Goal: Task Accomplishment & Management: Use online tool/utility

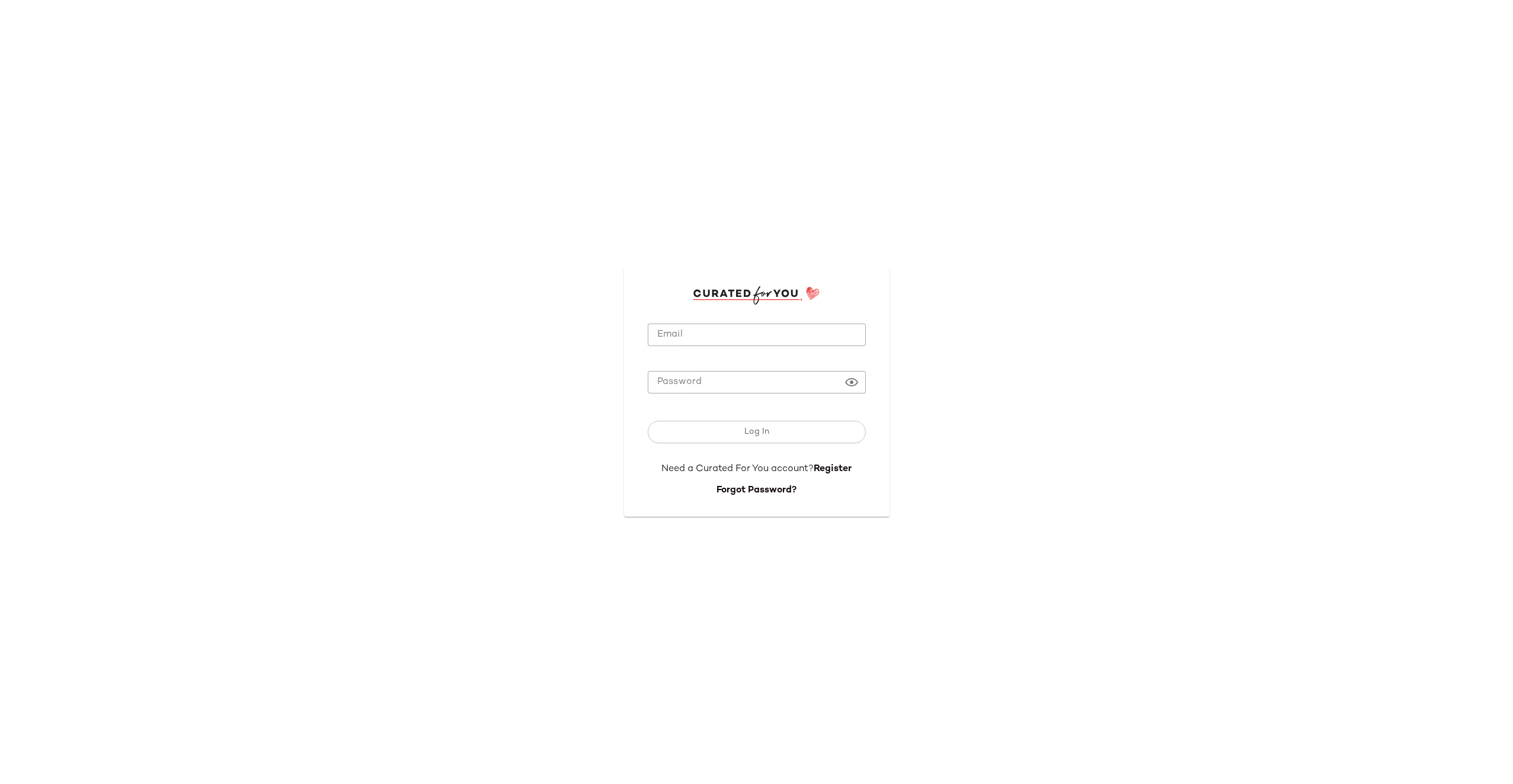
click at [716, 344] on input "Email" at bounding box center [756, 335] width 218 height 23
type input "**********"
click at [791, 427] on button "Log In" at bounding box center [756, 432] width 218 height 23
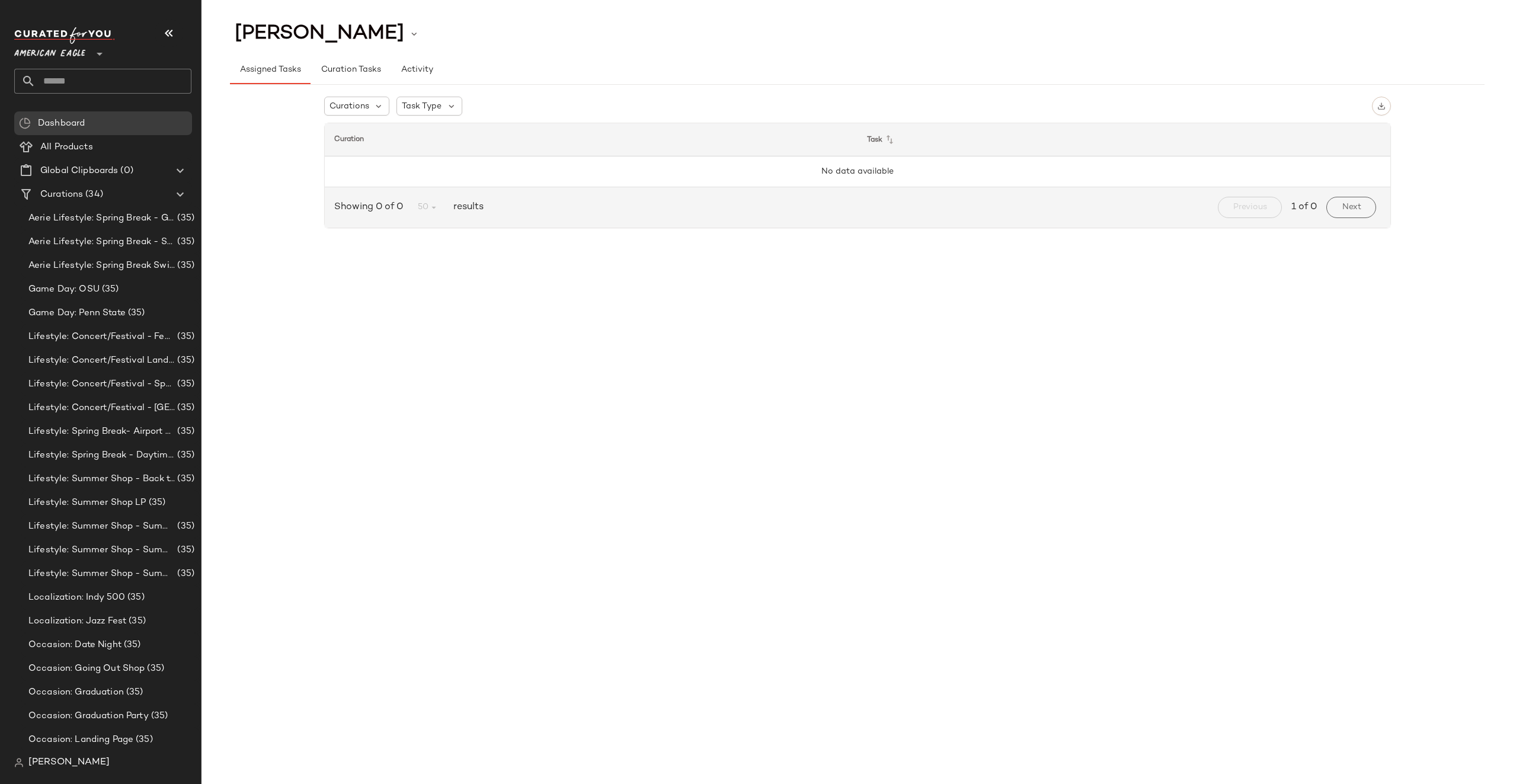
click at [80, 57] on span "American Eagle" at bounding box center [49, 51] width 71 height 21
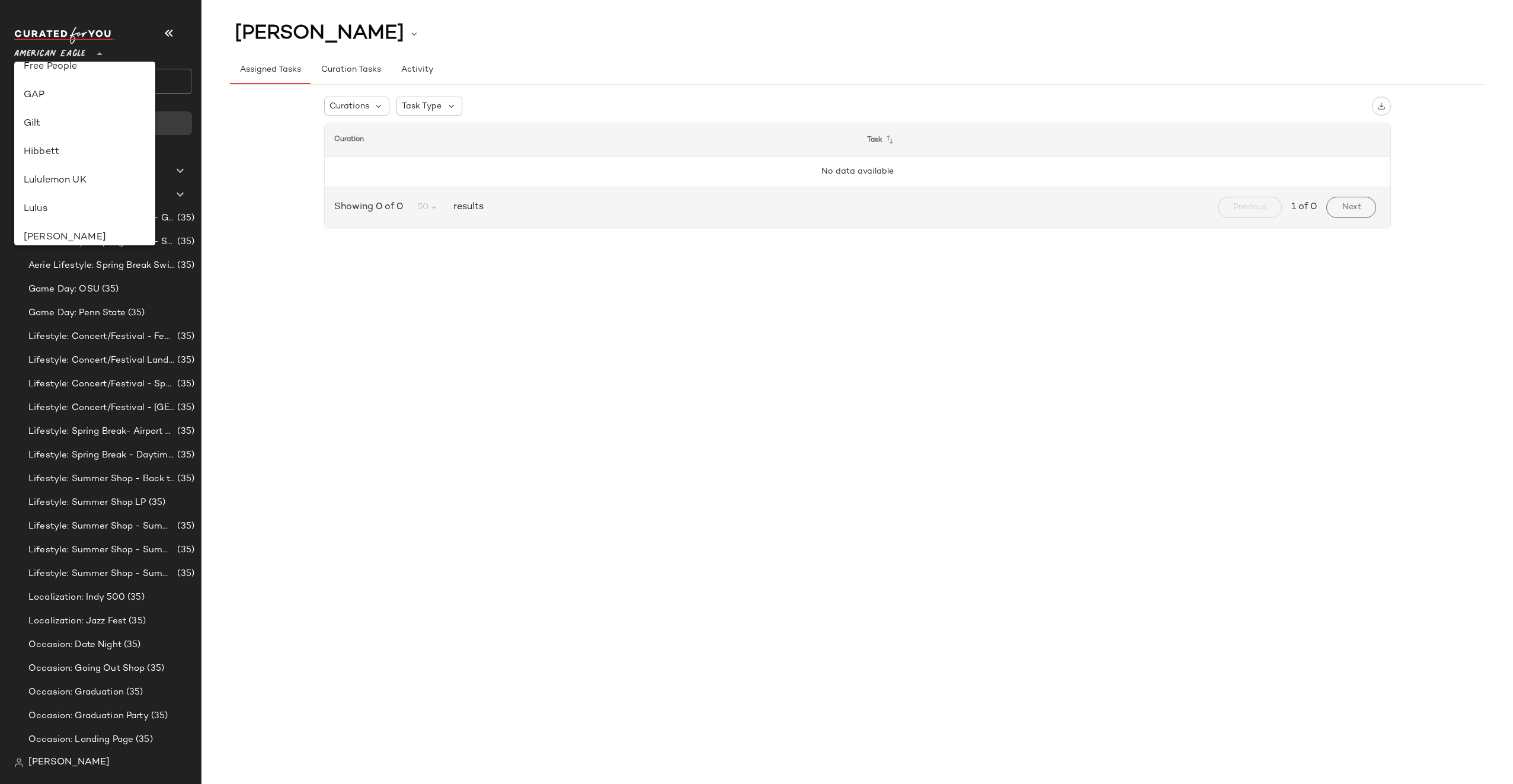
scroll to position [221, 0]
click at [81, 144] on div "Gilt" at bounding box center [85, 144] width 122 height 14
type input "**"
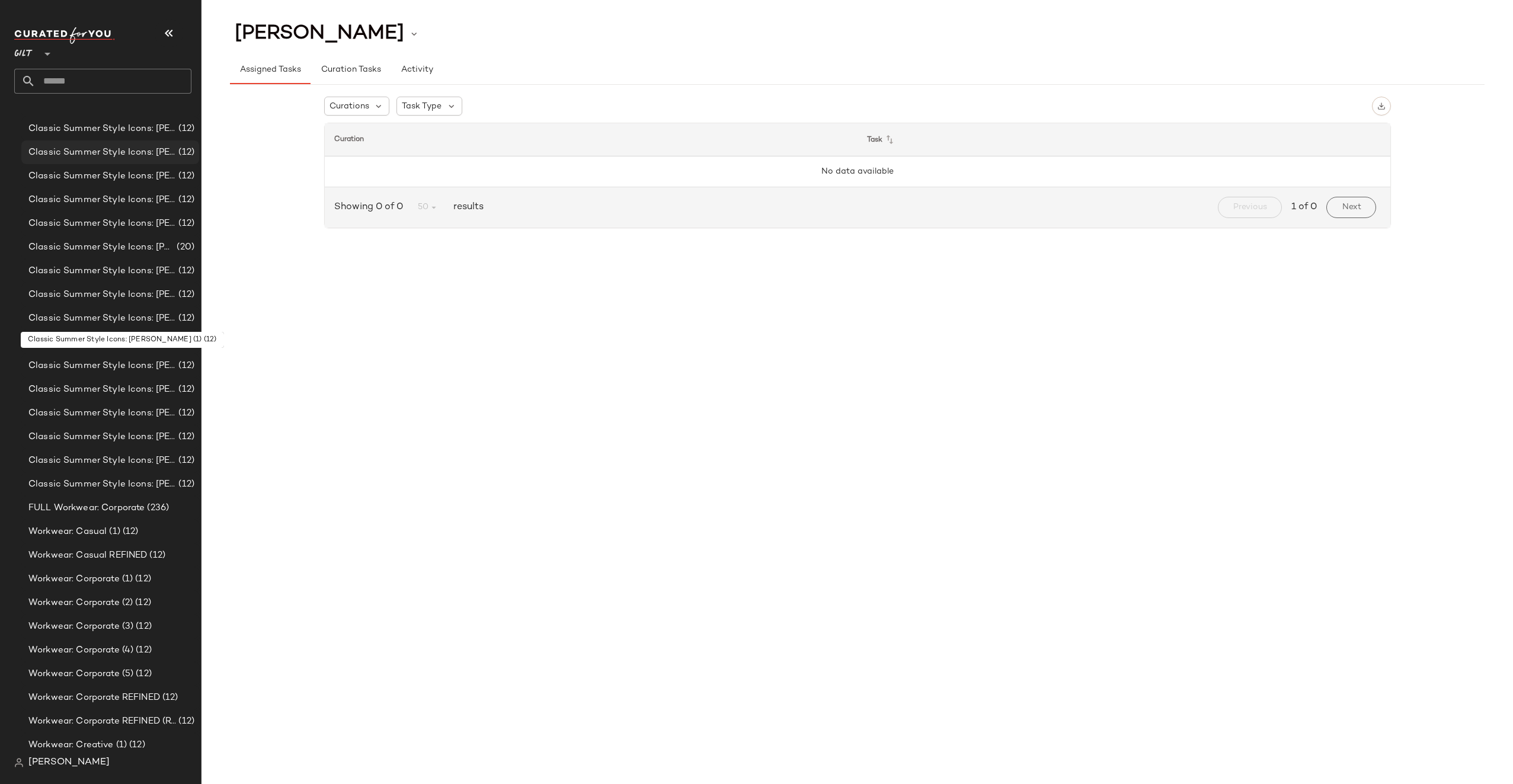
scroll to position [214, 0]
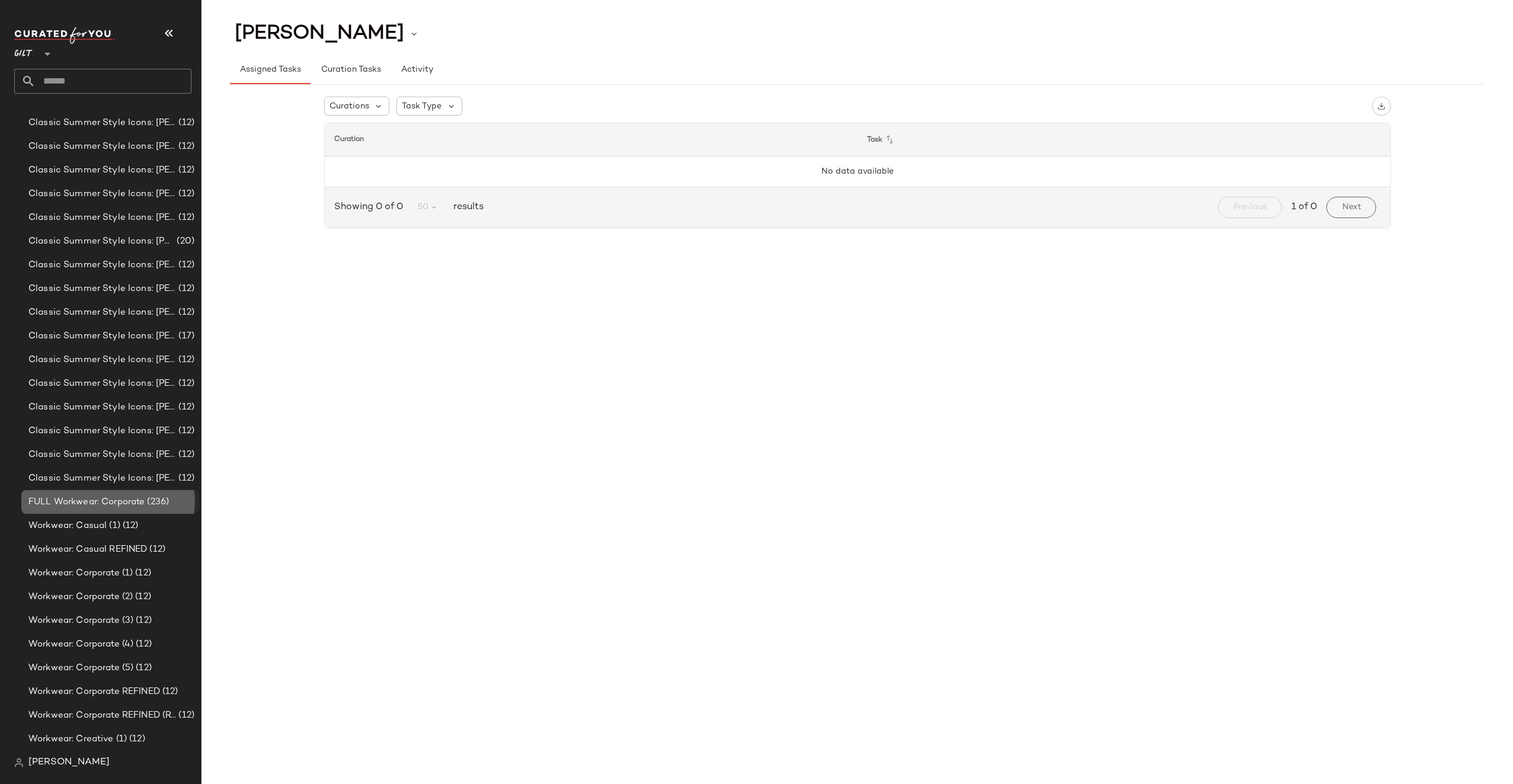
click at [115, 504] on span "FULL Workwear: Corporate" at bounding box center [86, 502] width 116 height 14
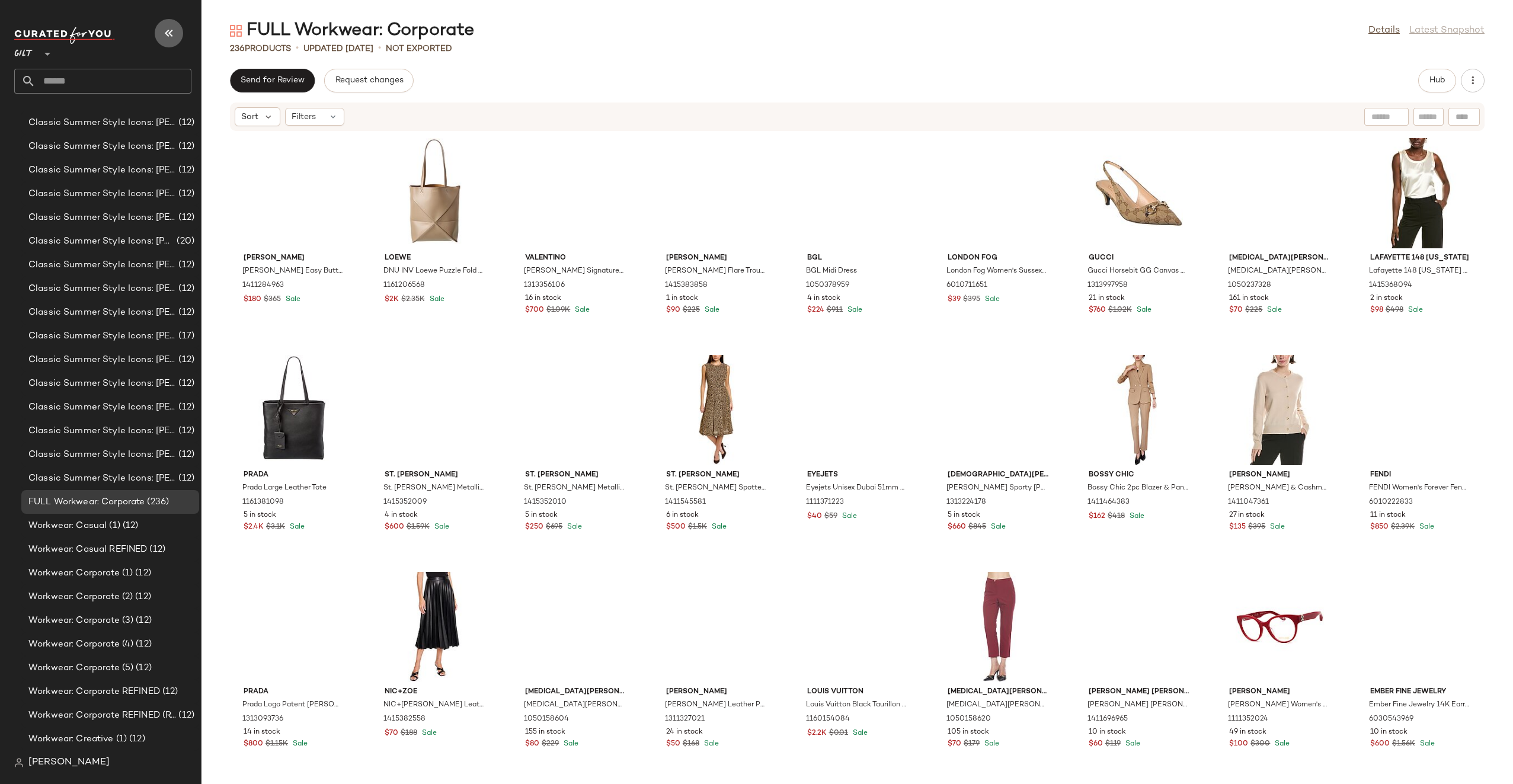
click at [167, 24] on button "button" at bounding box center [168, 33] width 29 height 28
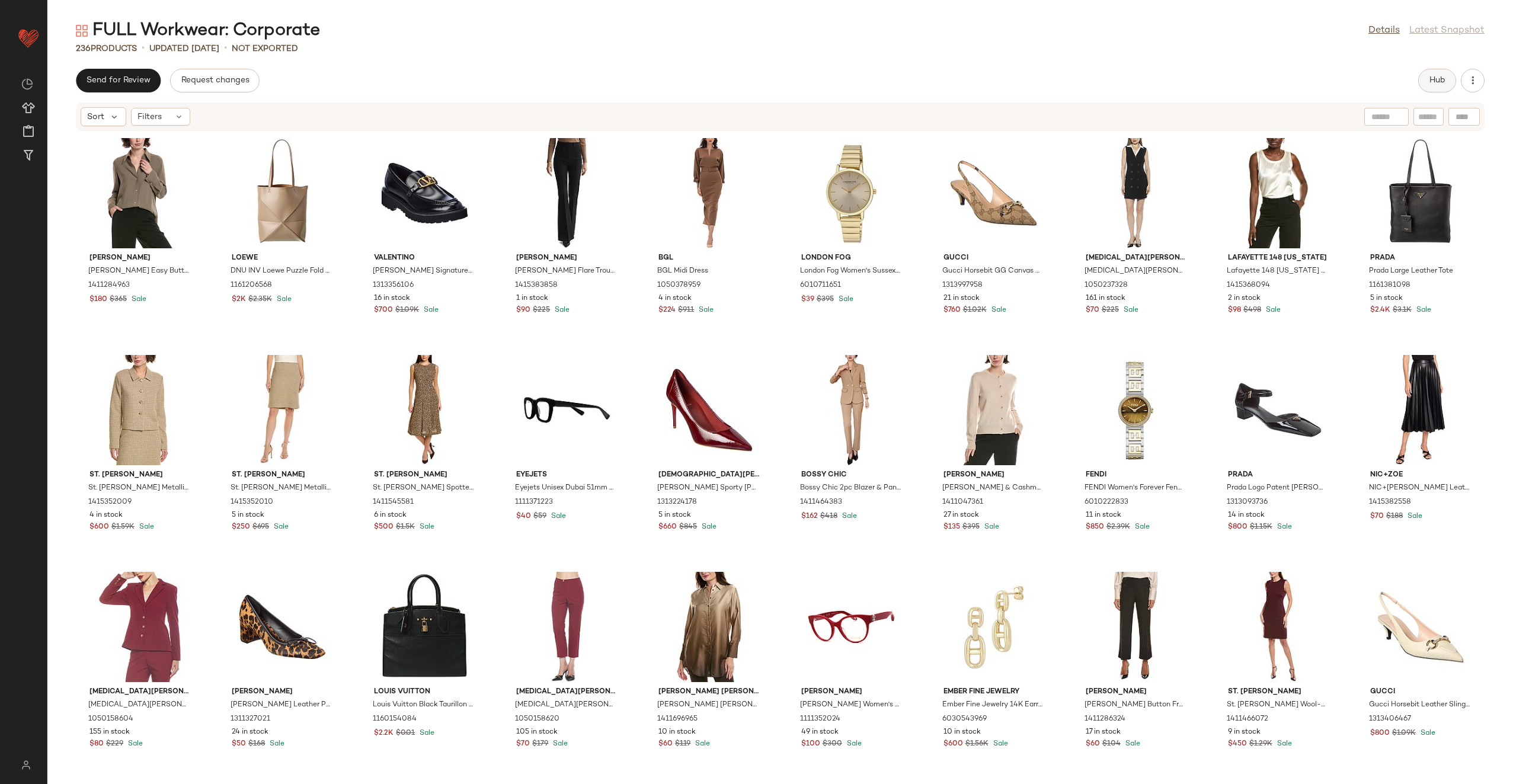
click at [1435, 76] on span "Hub" at bounding box center [1437, 80] width 17 height 9
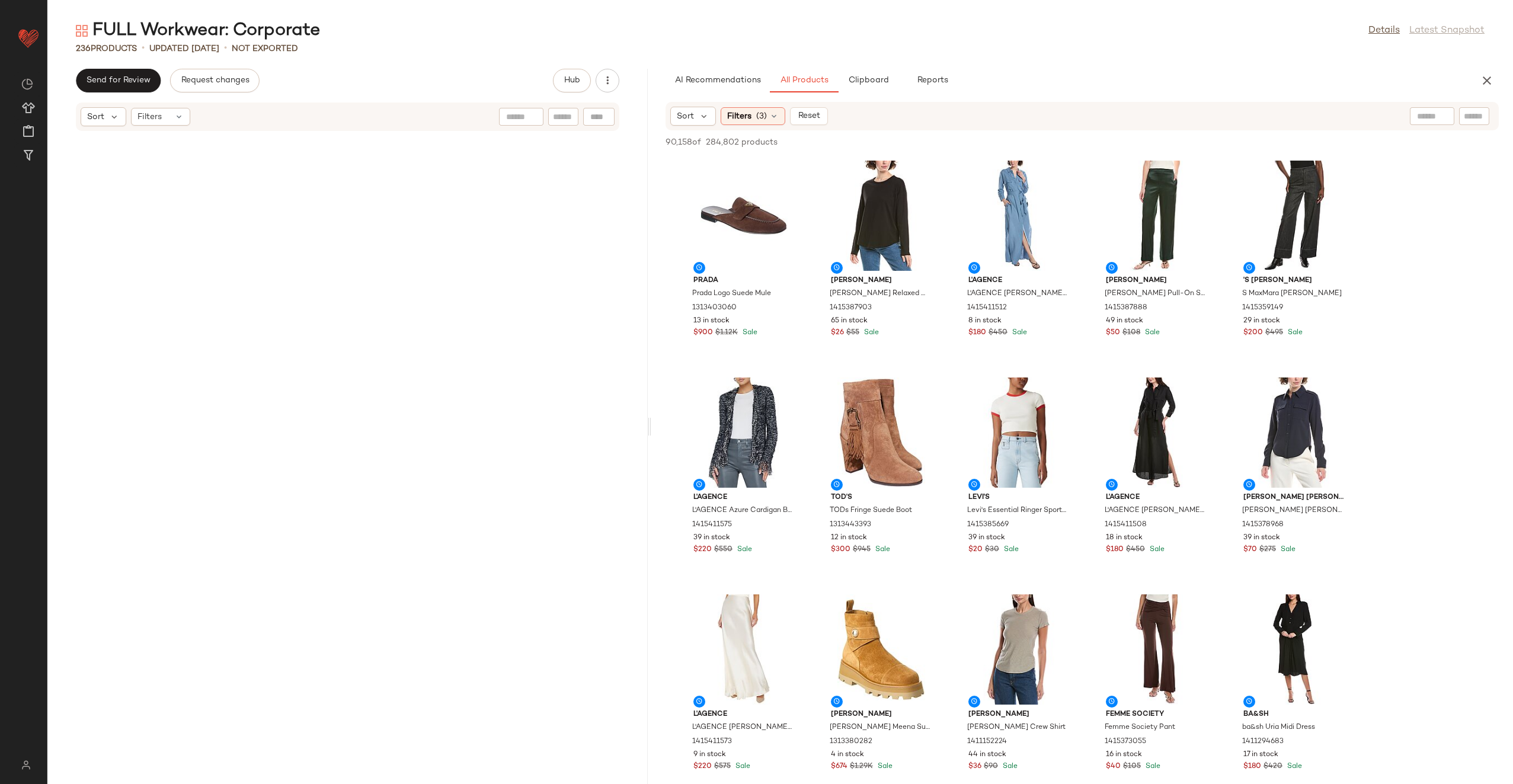
scroll to position [12144, 0]
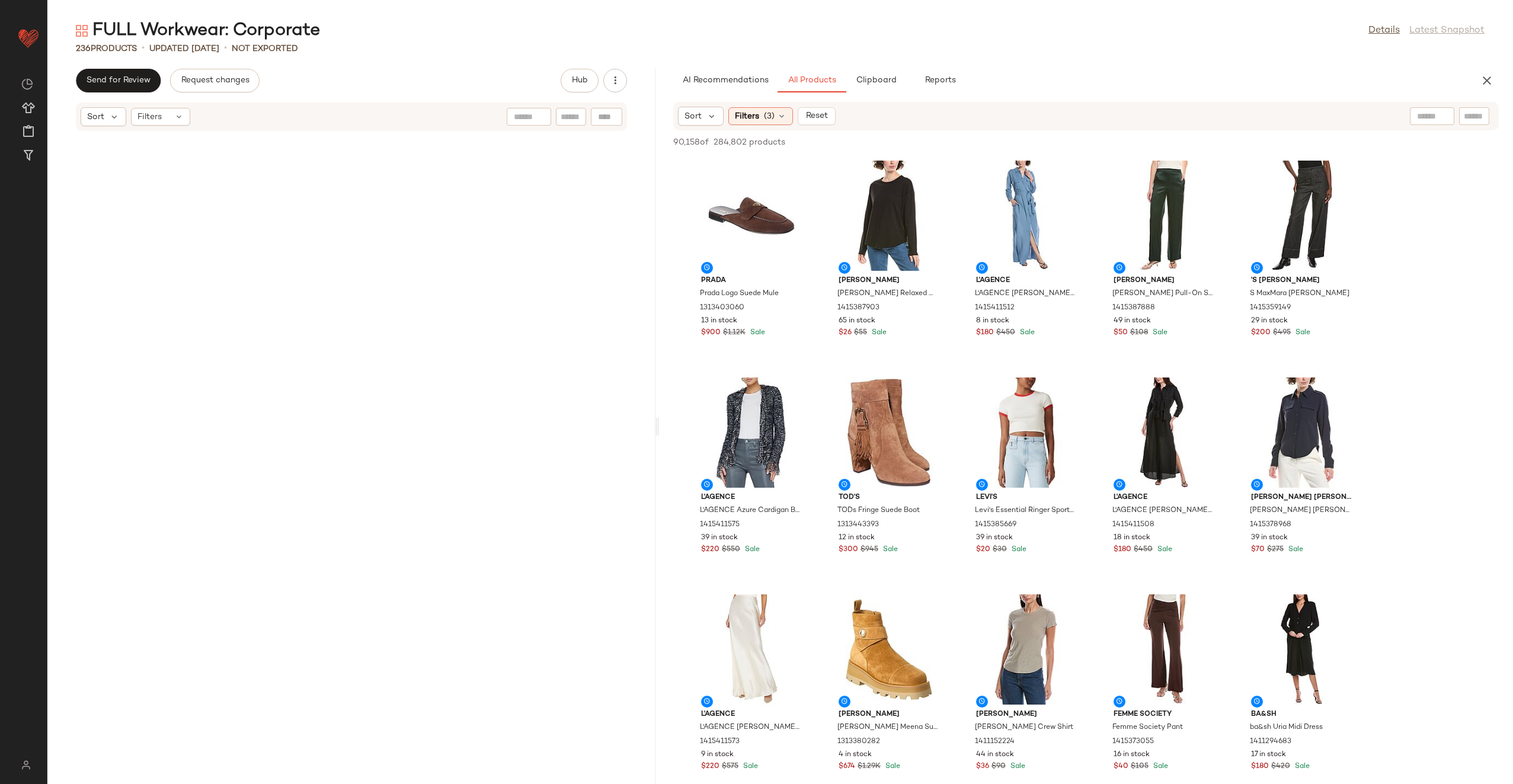
drag, startPoint x: 780, startPoint y: 425, endPoint x: 658, endPoint y: 441, distance: 123.0
click at [658, 441] on div "FULL Workwear: Corporate Details Latest Snapshot 236 Products • updated Aug 19t…" at bounding box center [780, 402] width 1466 height 765
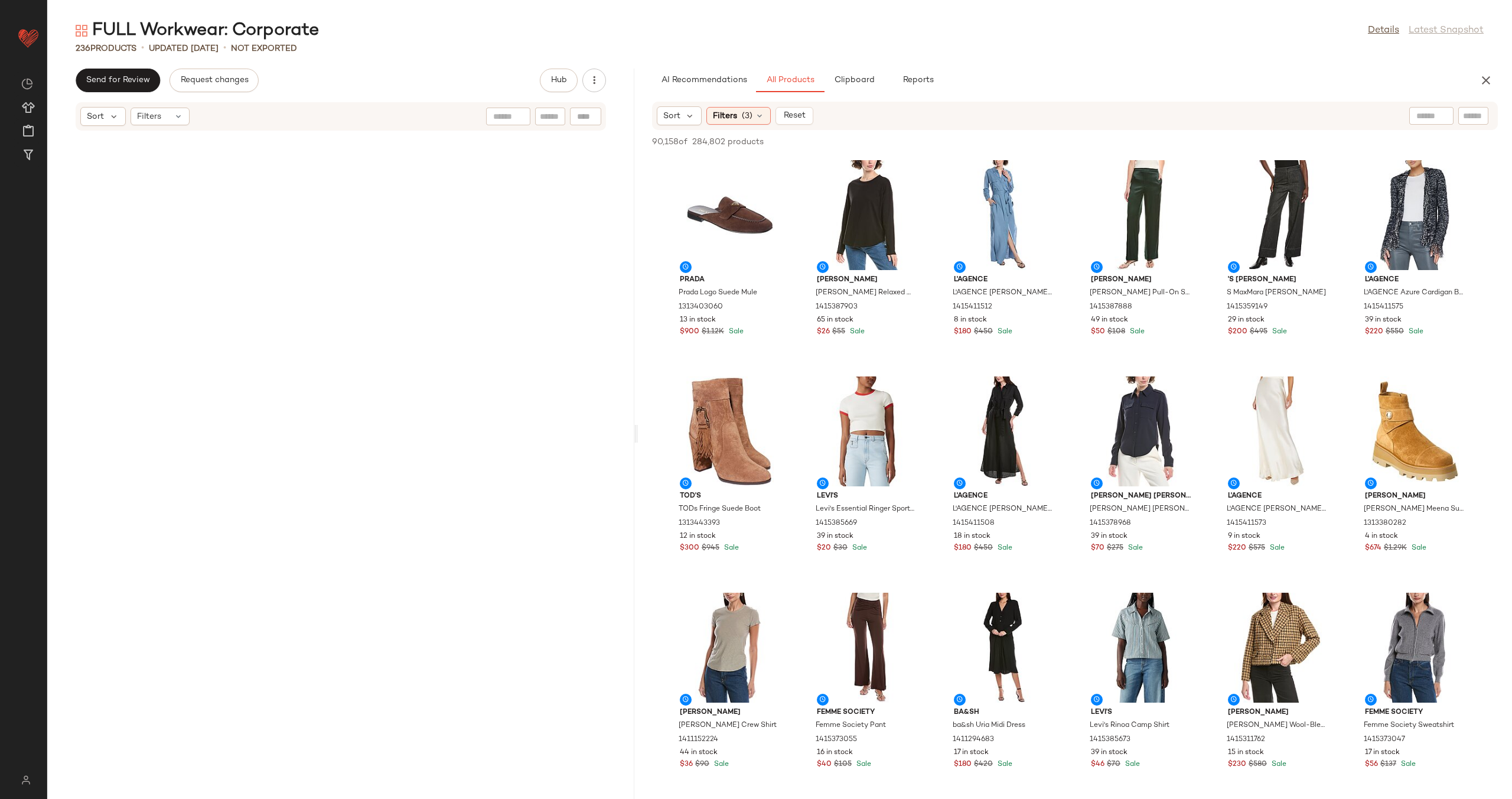
scroll to position [11462, 0]
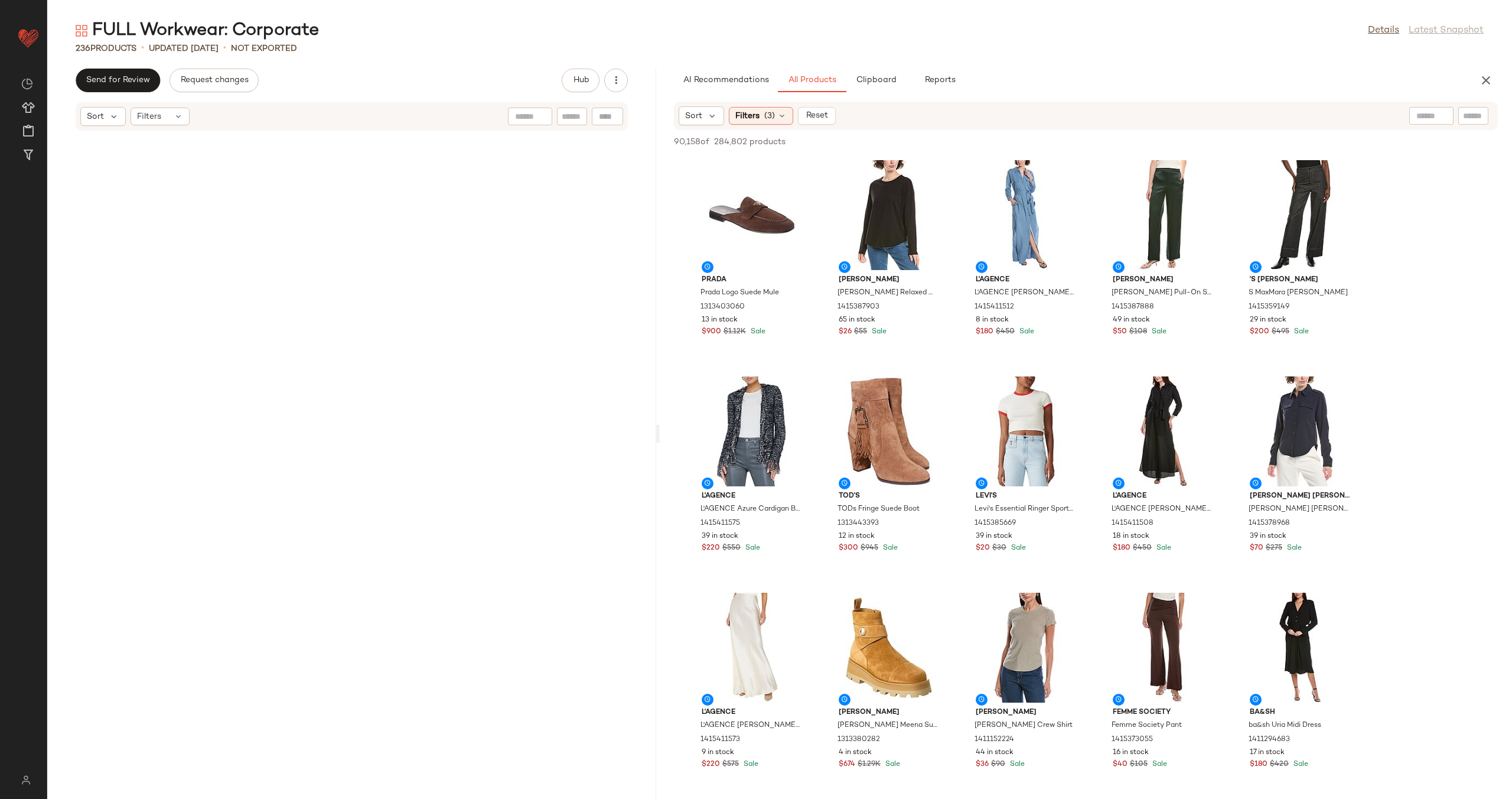
click at [659, 422] on div "FULL Workwear: Corporate Details Latest Snapshot 236 Products • updated Aug 19t…" at bounding box center [779, 409] width 1464 height 780
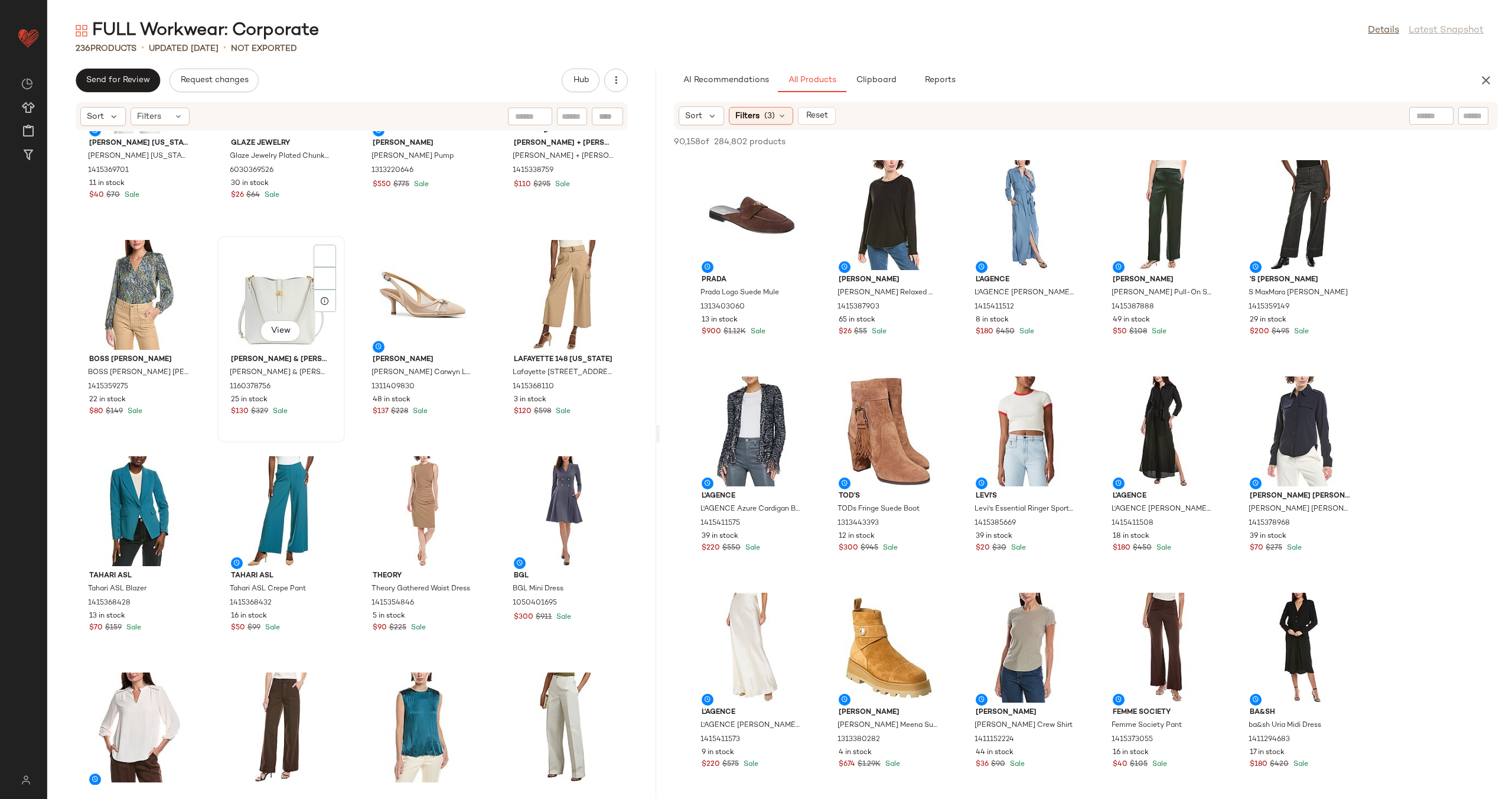
scroll to position [10292, 0]
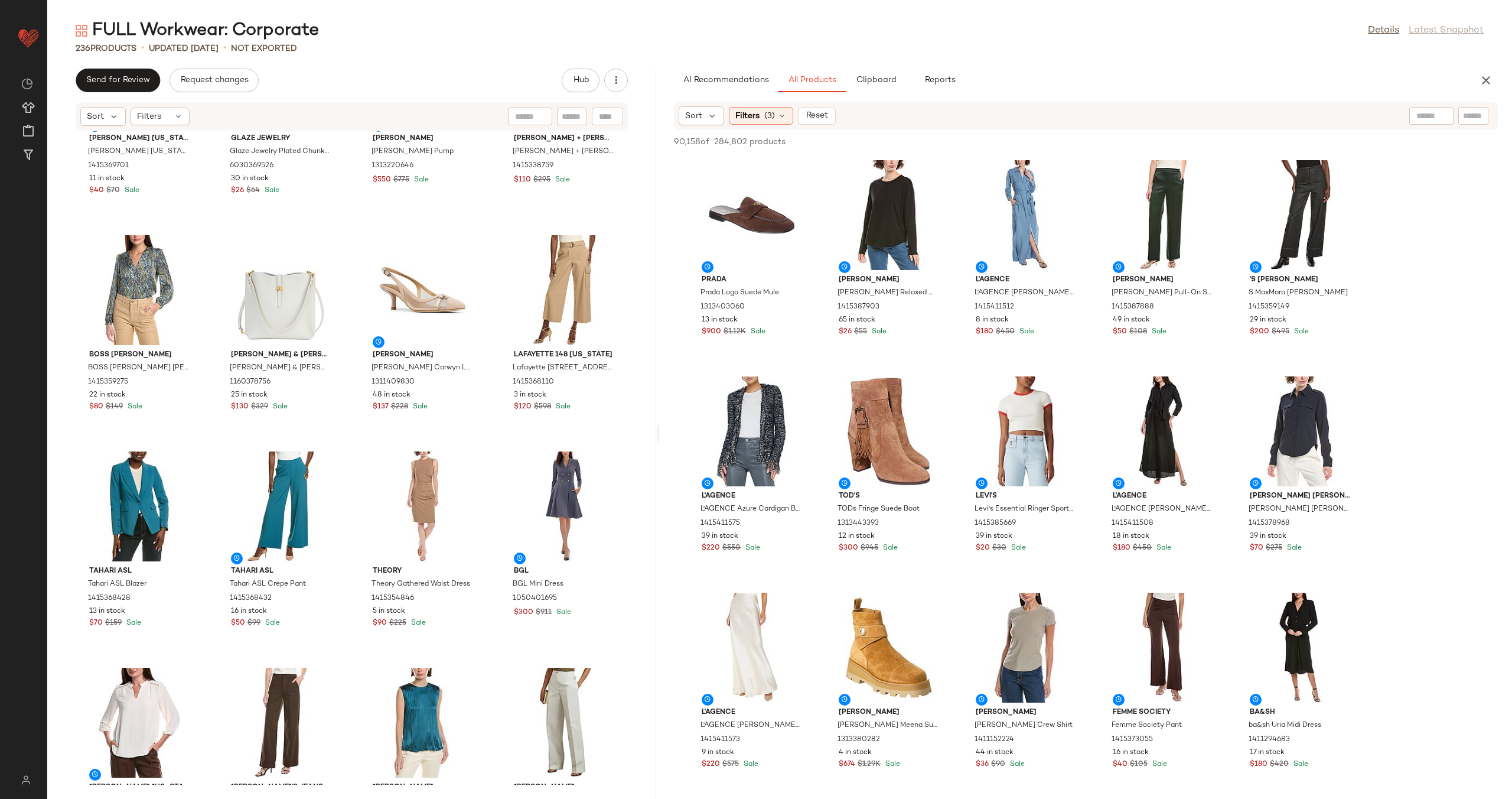
click at [1433, 118] on div at bounding box center [1431, 116] width 44 height 18
type input "**********"
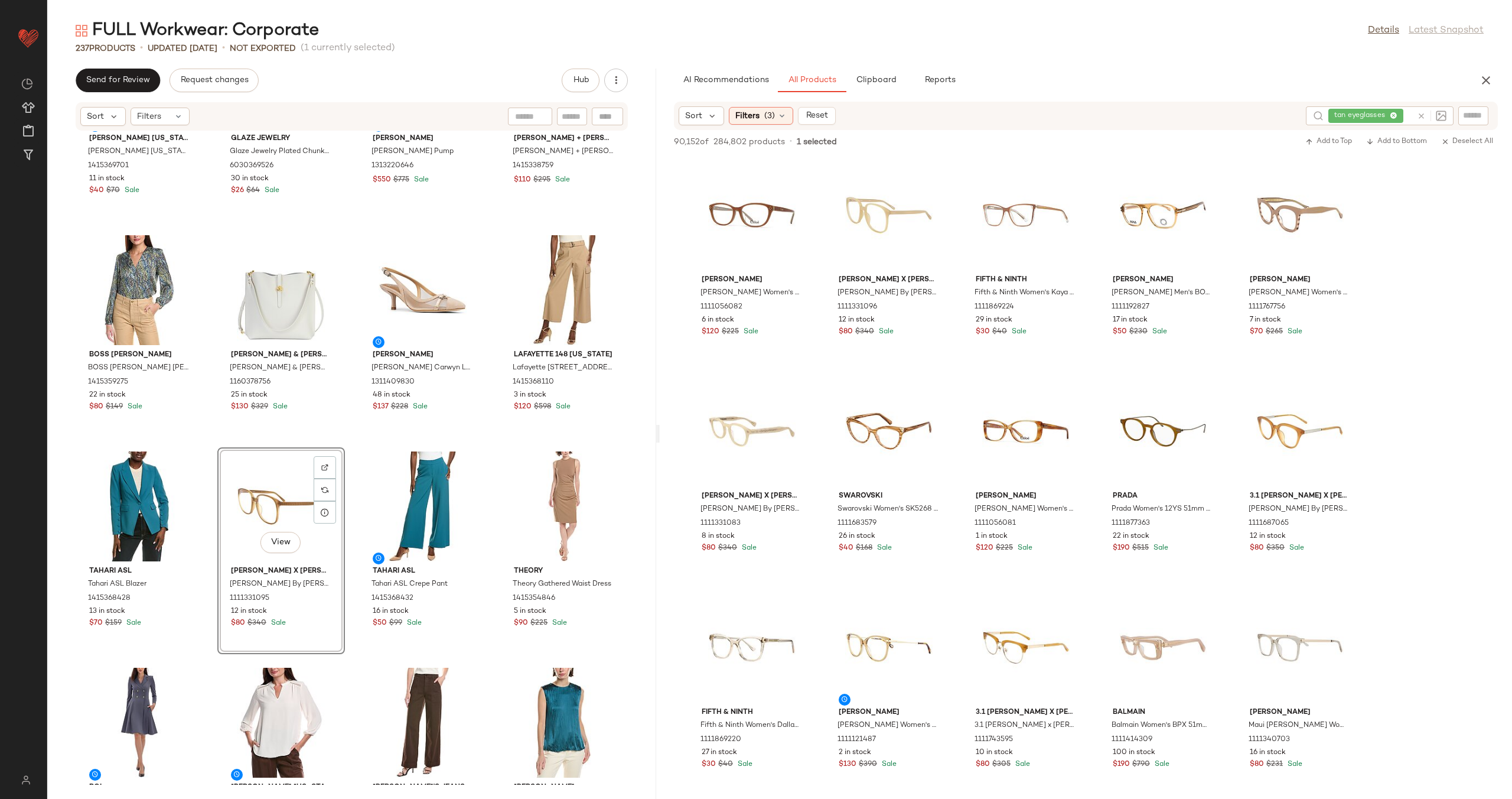
click at [1422, 116] on icon at bounding box center [1421, 116] width 9 height 9
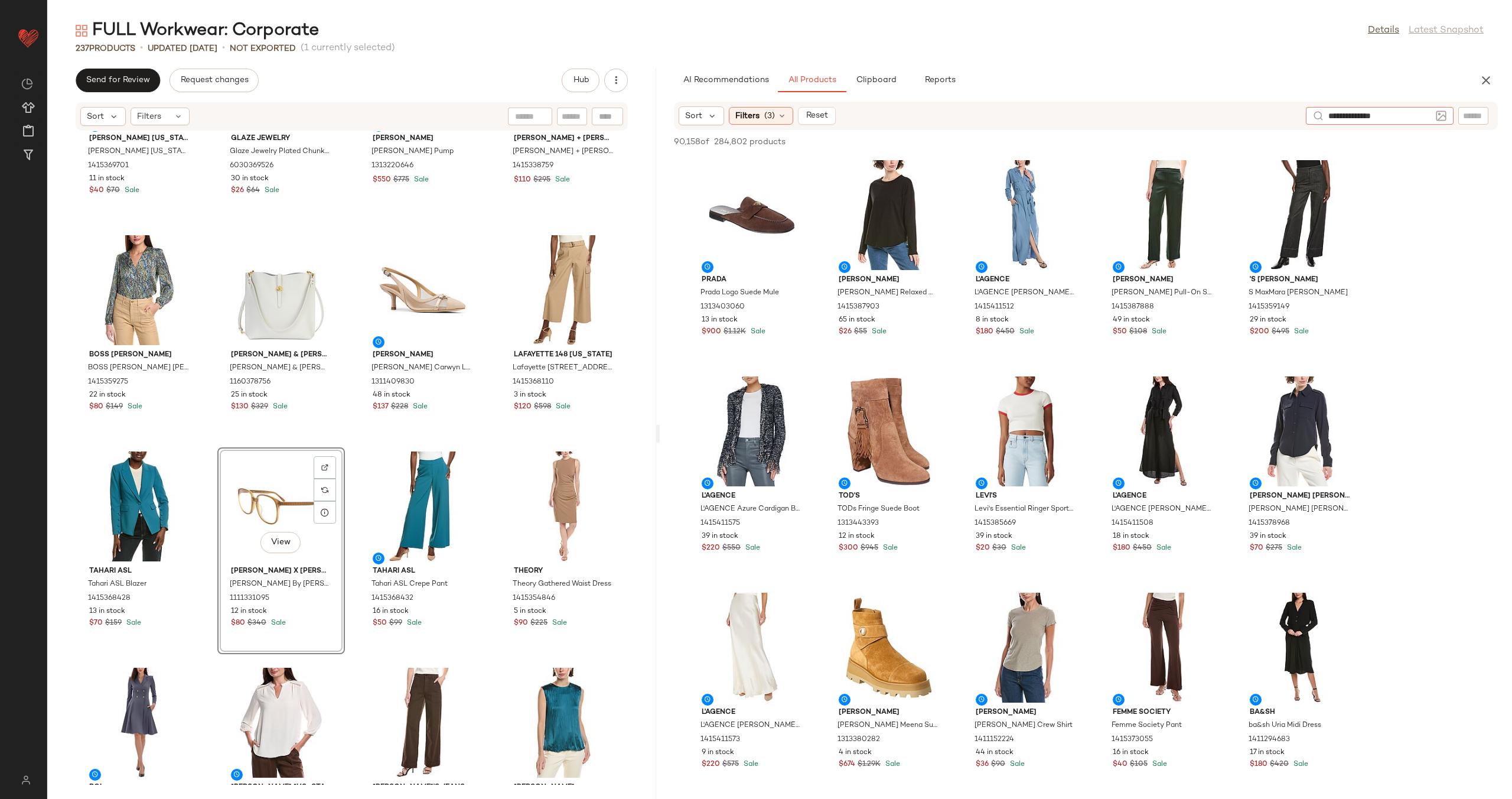
type input "**********"
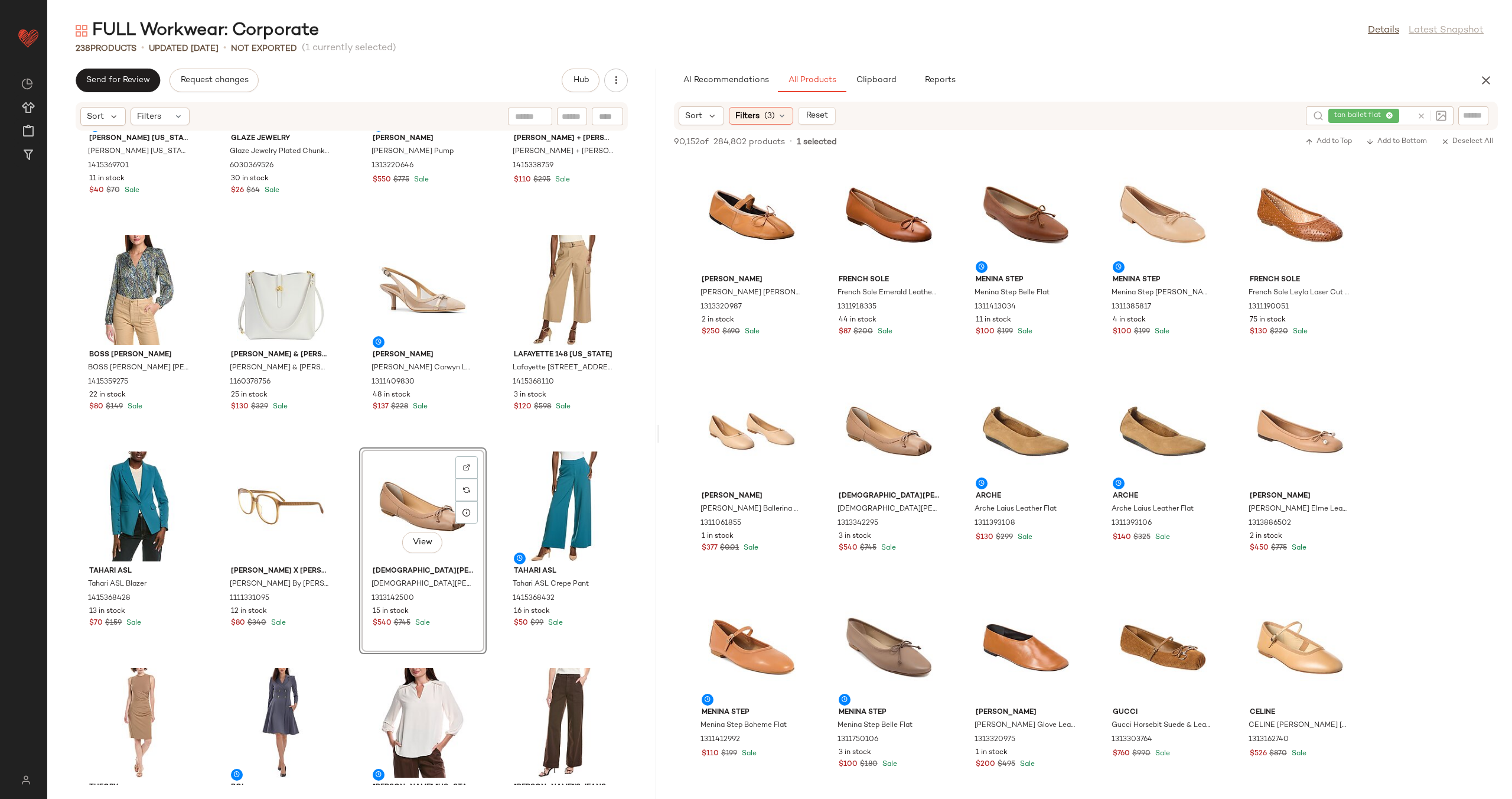
click at [500, 447] on div "Tahari ASL Tahari ASL Crepe Pant 1415368432 16 in stock $50 $99 Sale" at bounding box center [563, 551] width 127 height 207
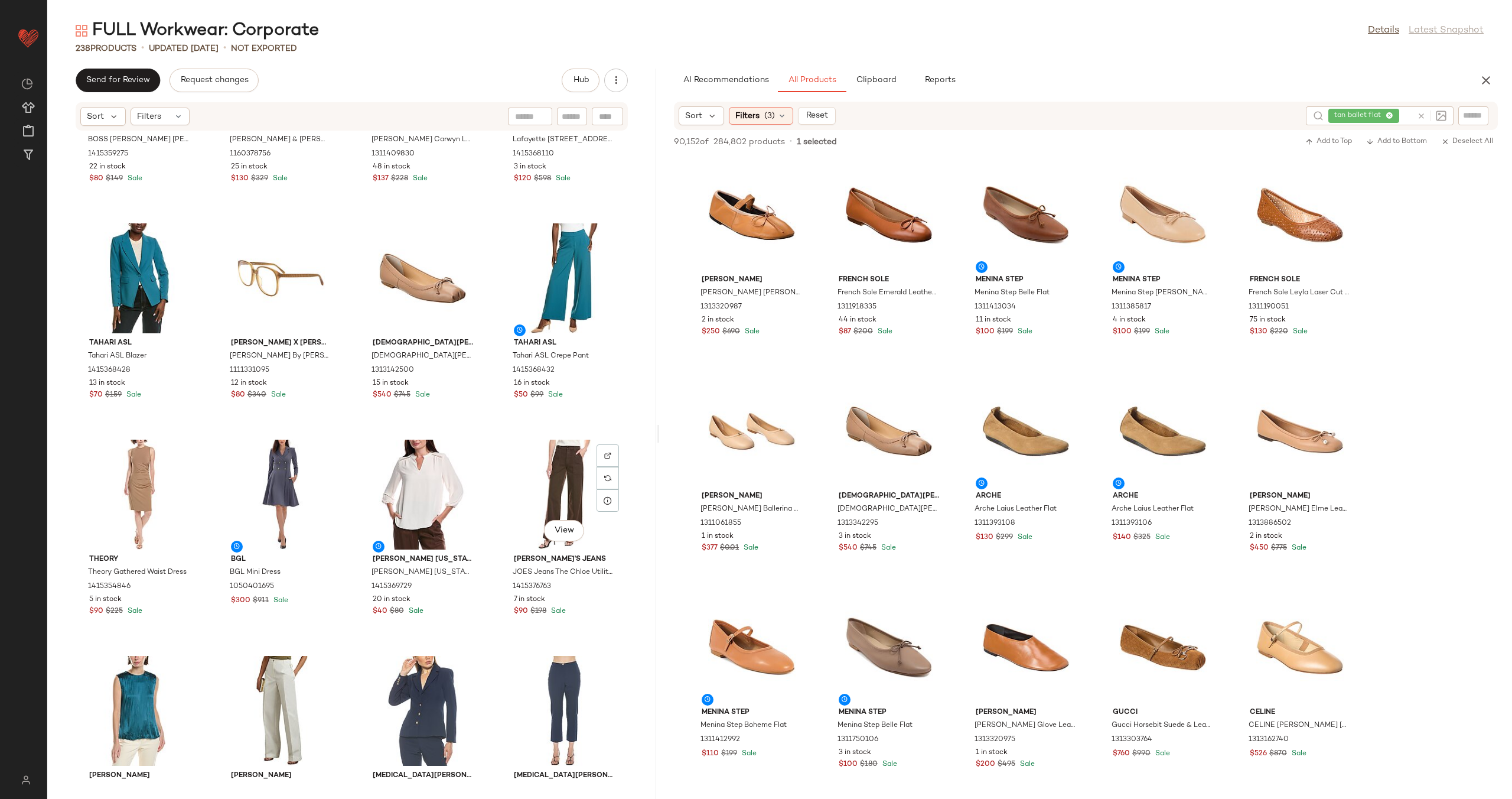
scroll to position [10495, 0]
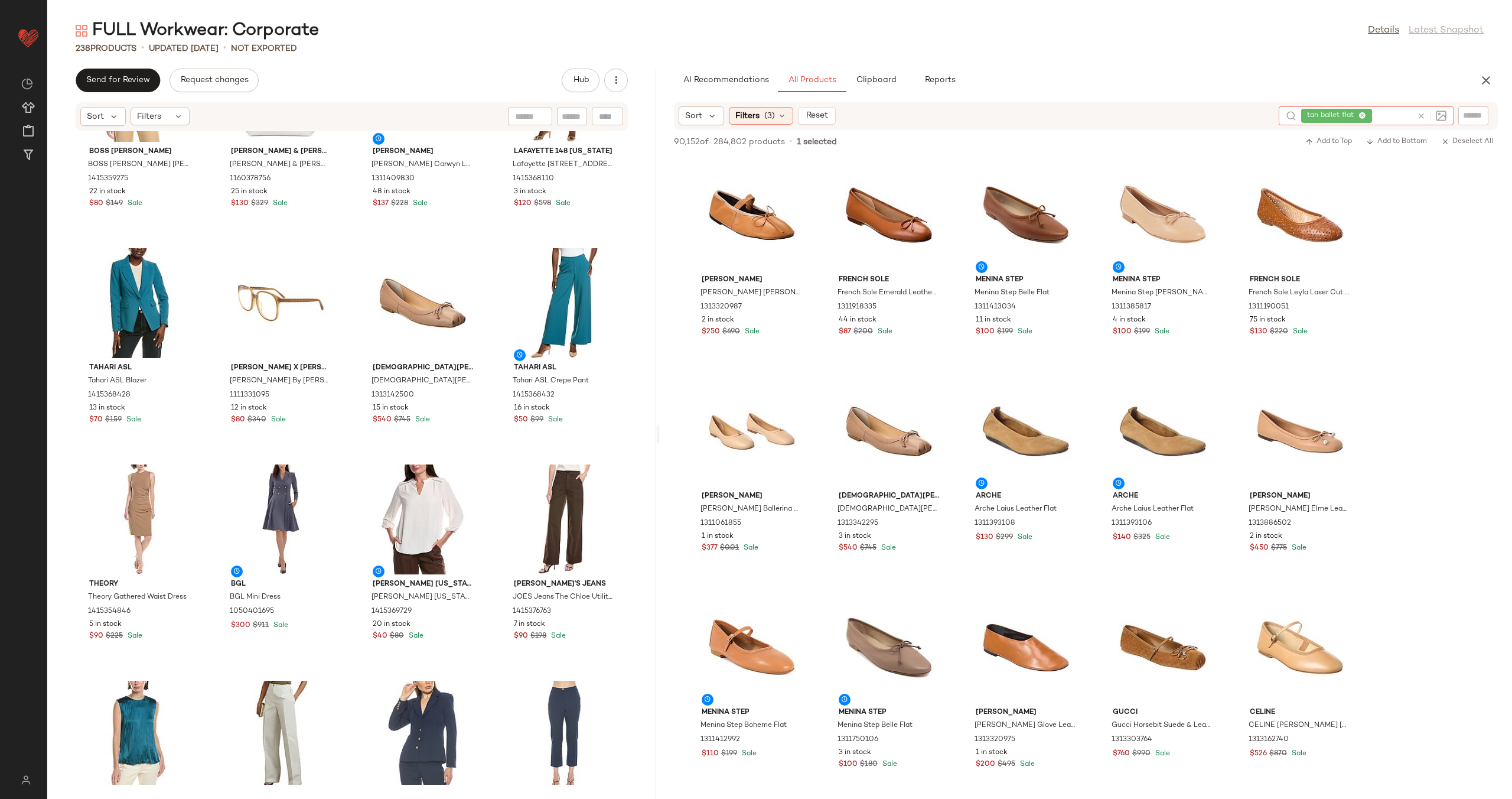
click at [1420, 115] on icon at bounding box center [1421, 116] width 9 height 9
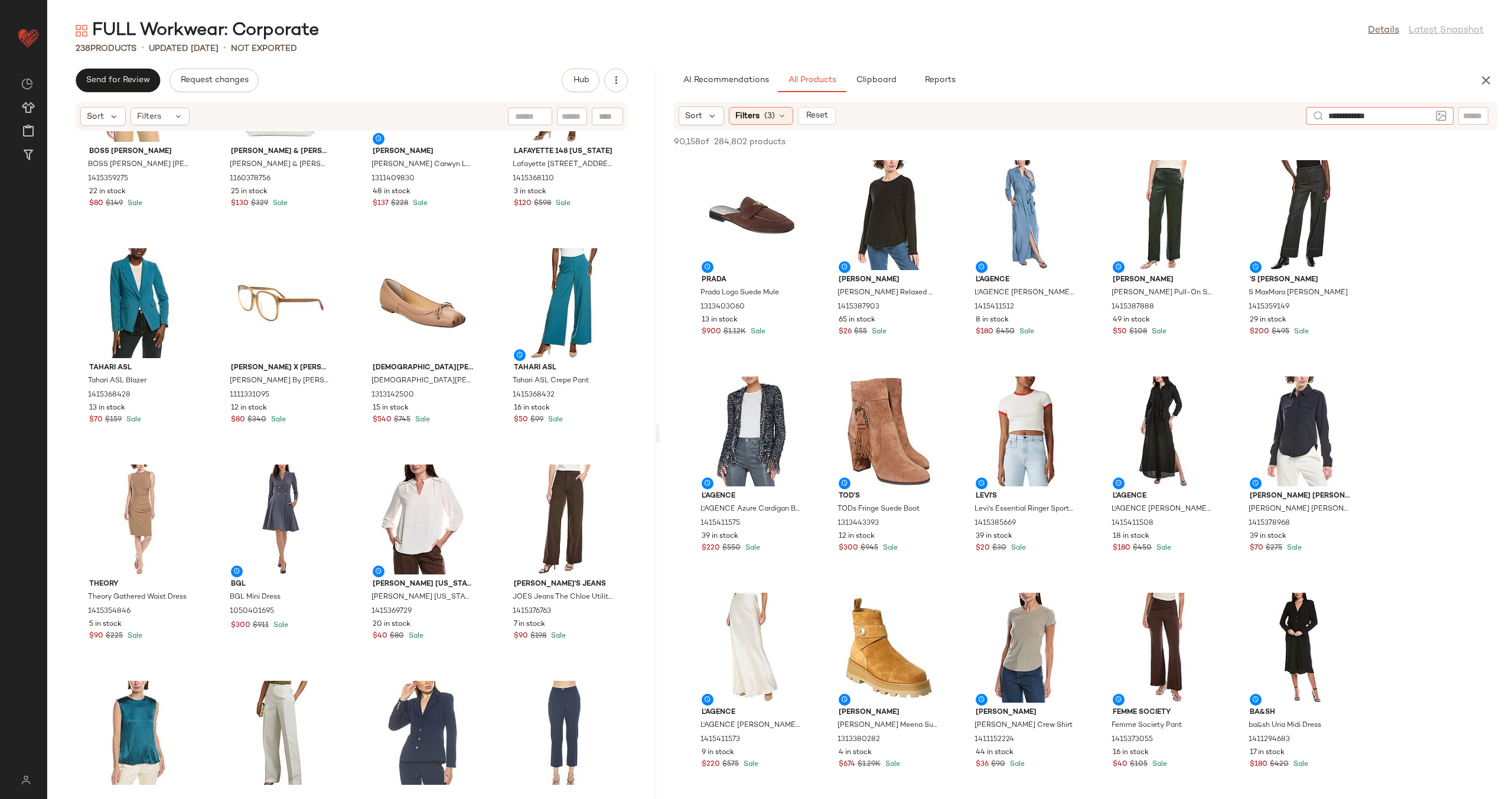
type input "**********"
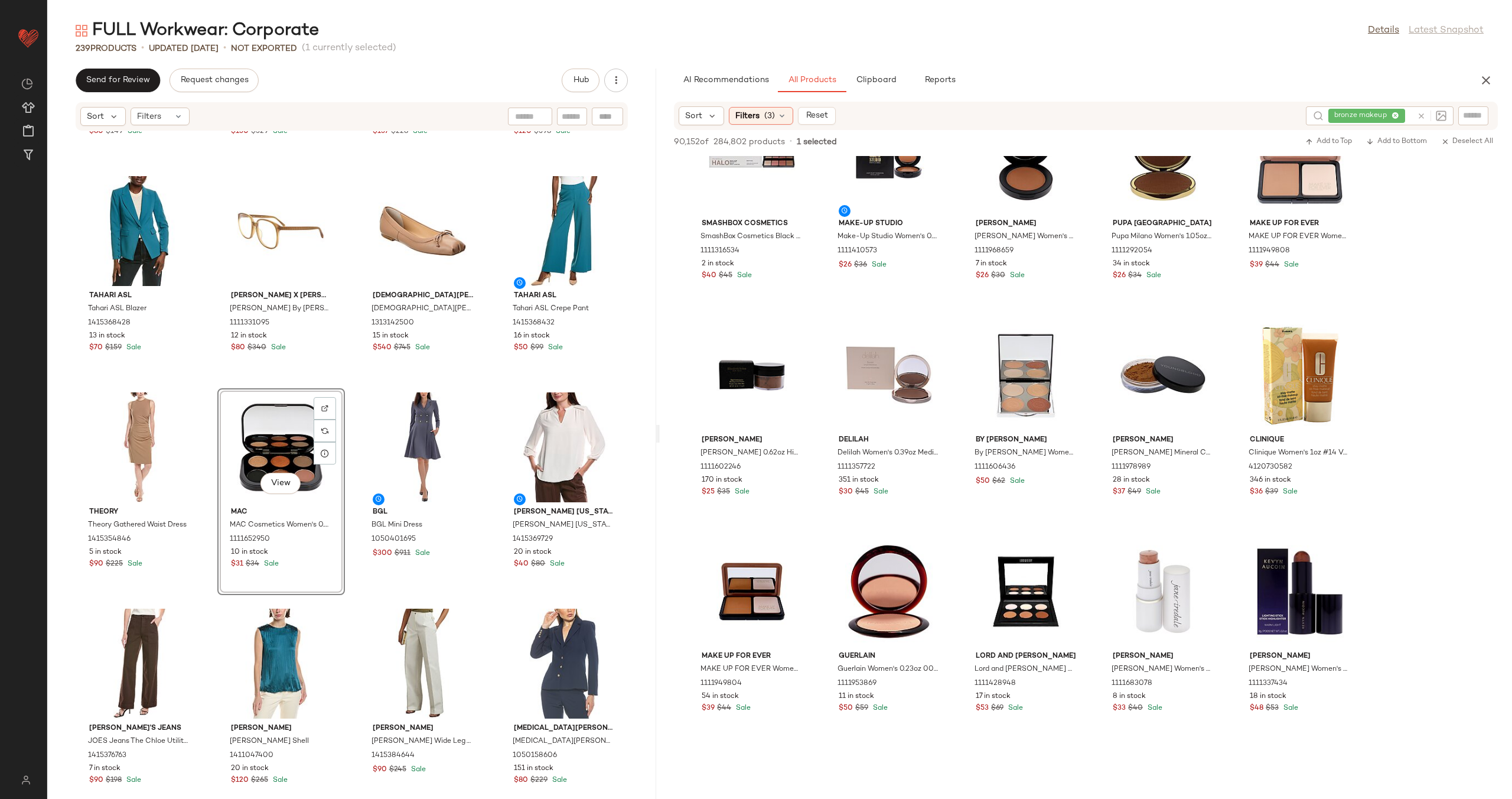
scroll to position [2760, 0]
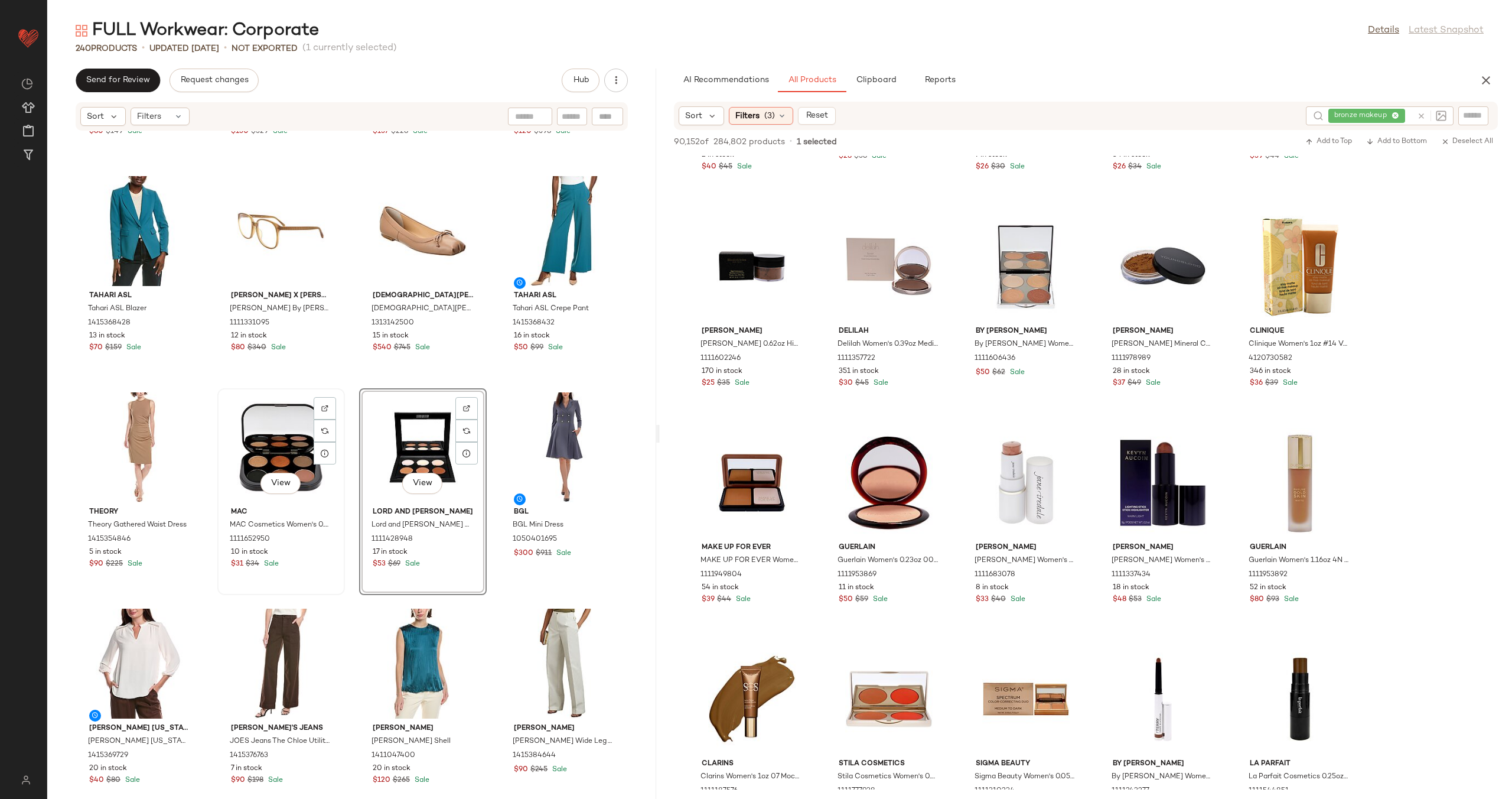
click at [268, 432] on div "View" at bounding box center [281, 447] width 120 height 110
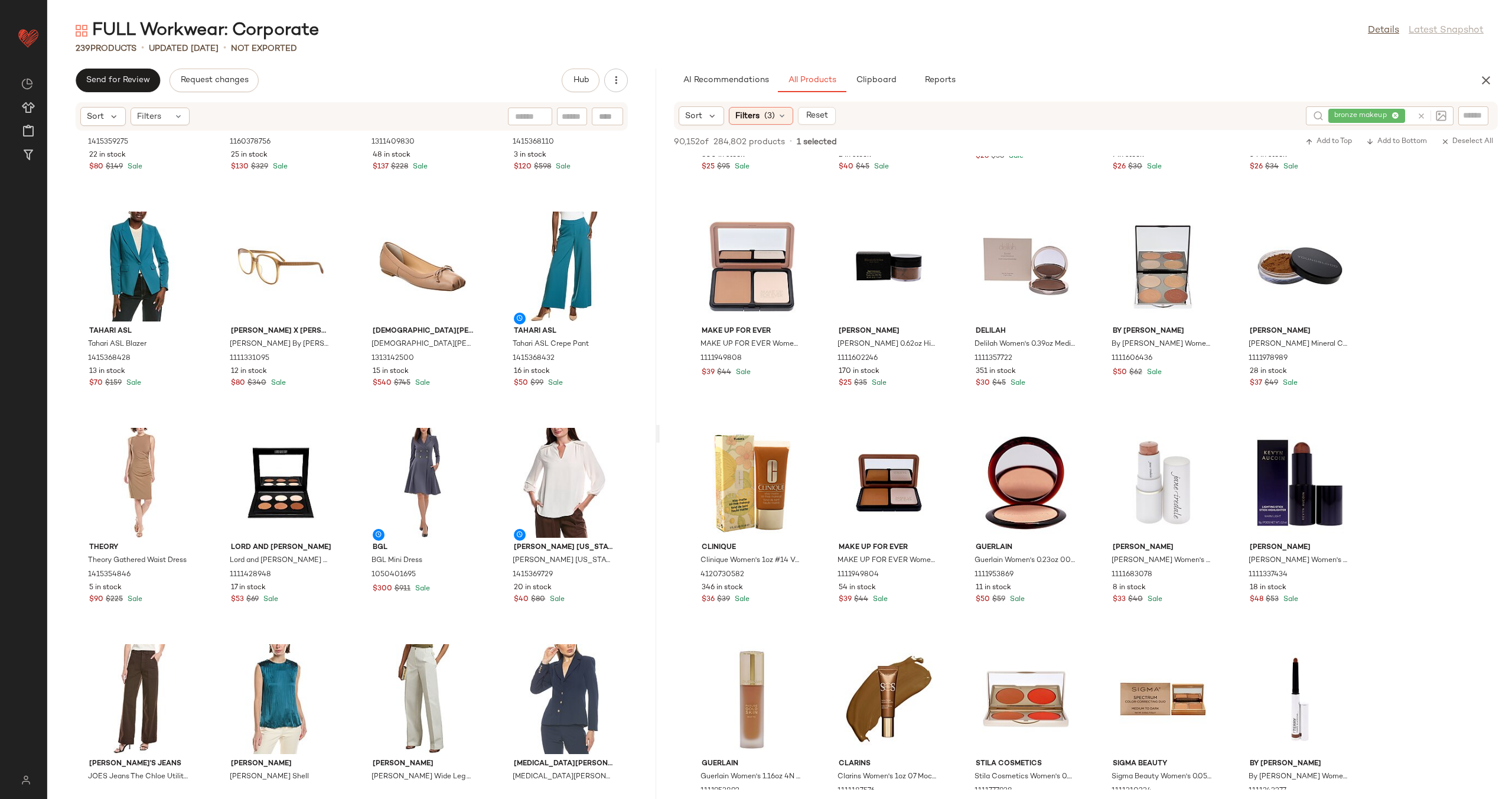
scroll to position [10527, 0]
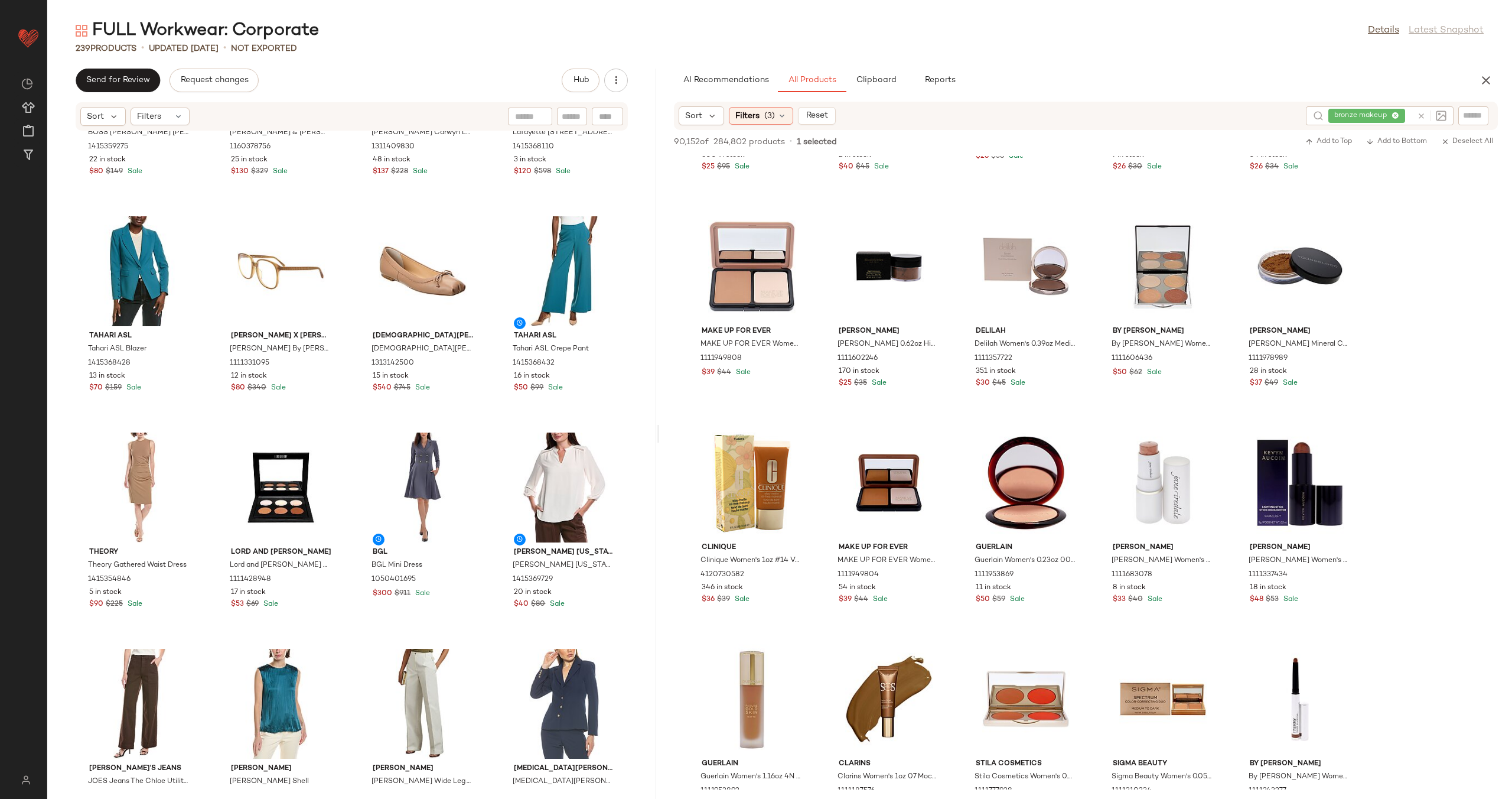
click at [1420, 118] on icon at bounding box center [1421, 116] width 9 height 9
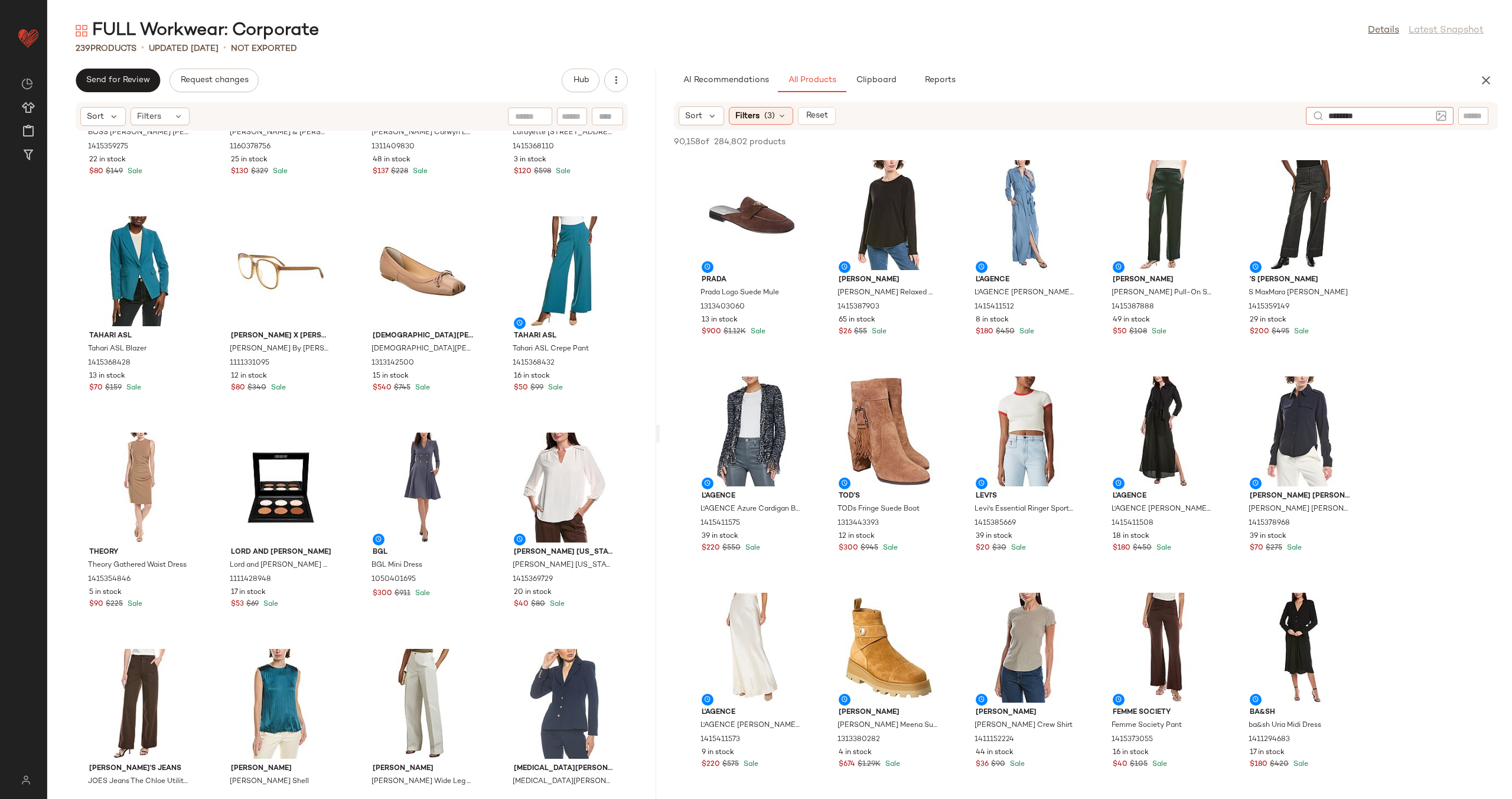
type input "*********"
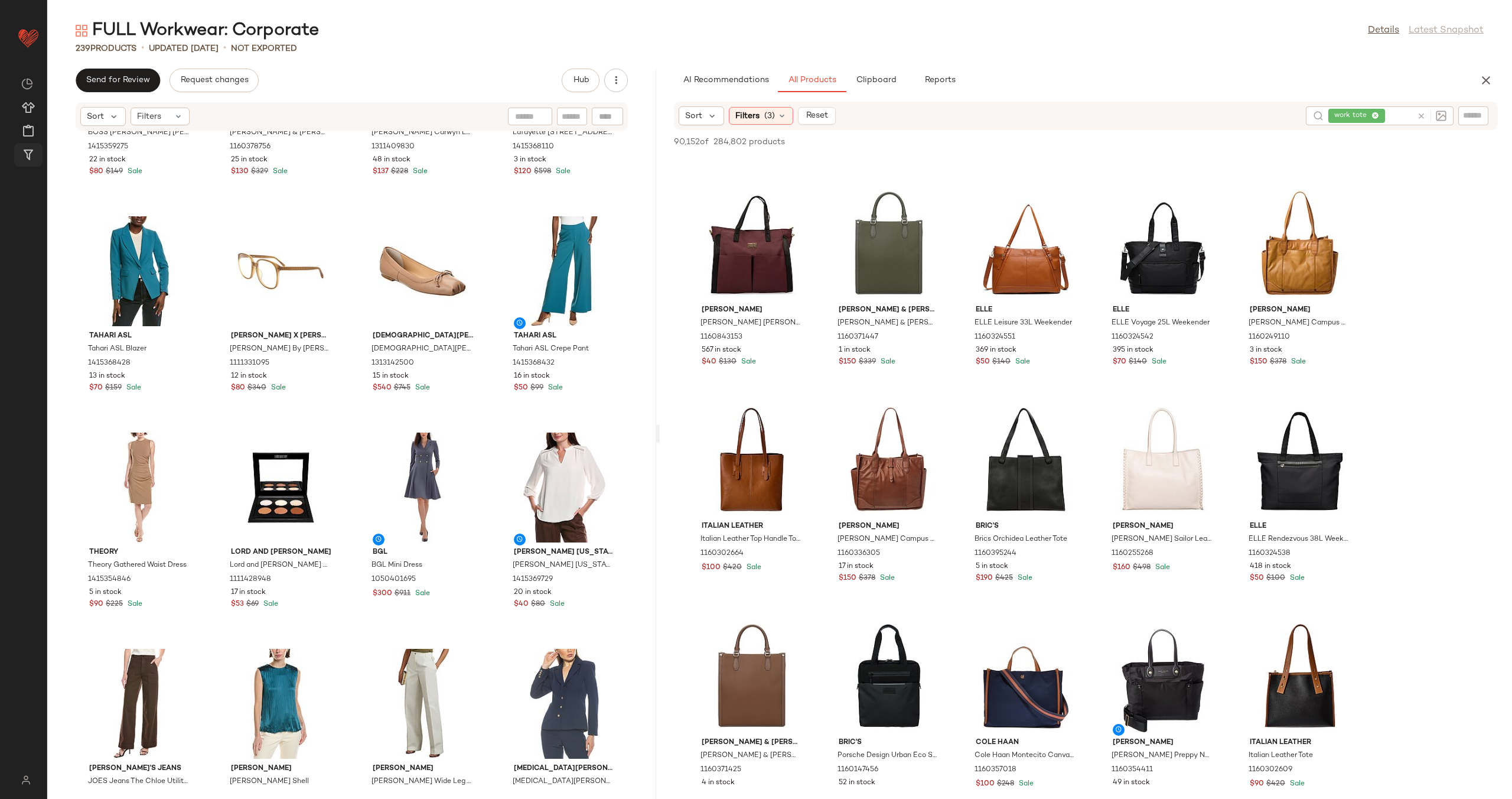
scroll to position [432, 0]
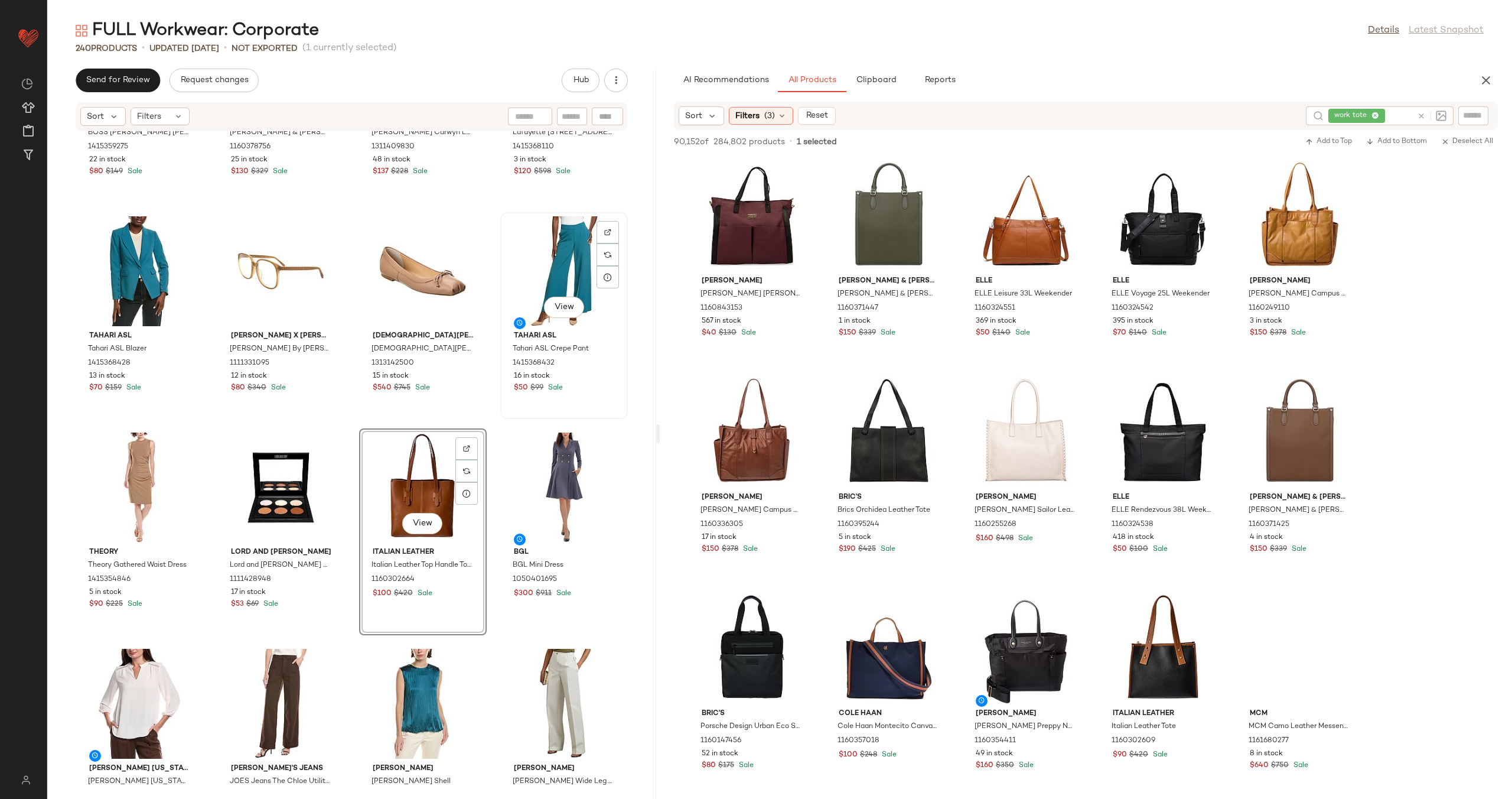
click at [501, 412] on div "View Tahari ASL Tahari ASL Crepe Pant 1415368432 16 in stock $50 $99 Sale" at bounding box center [564, 315] width 126 height 204
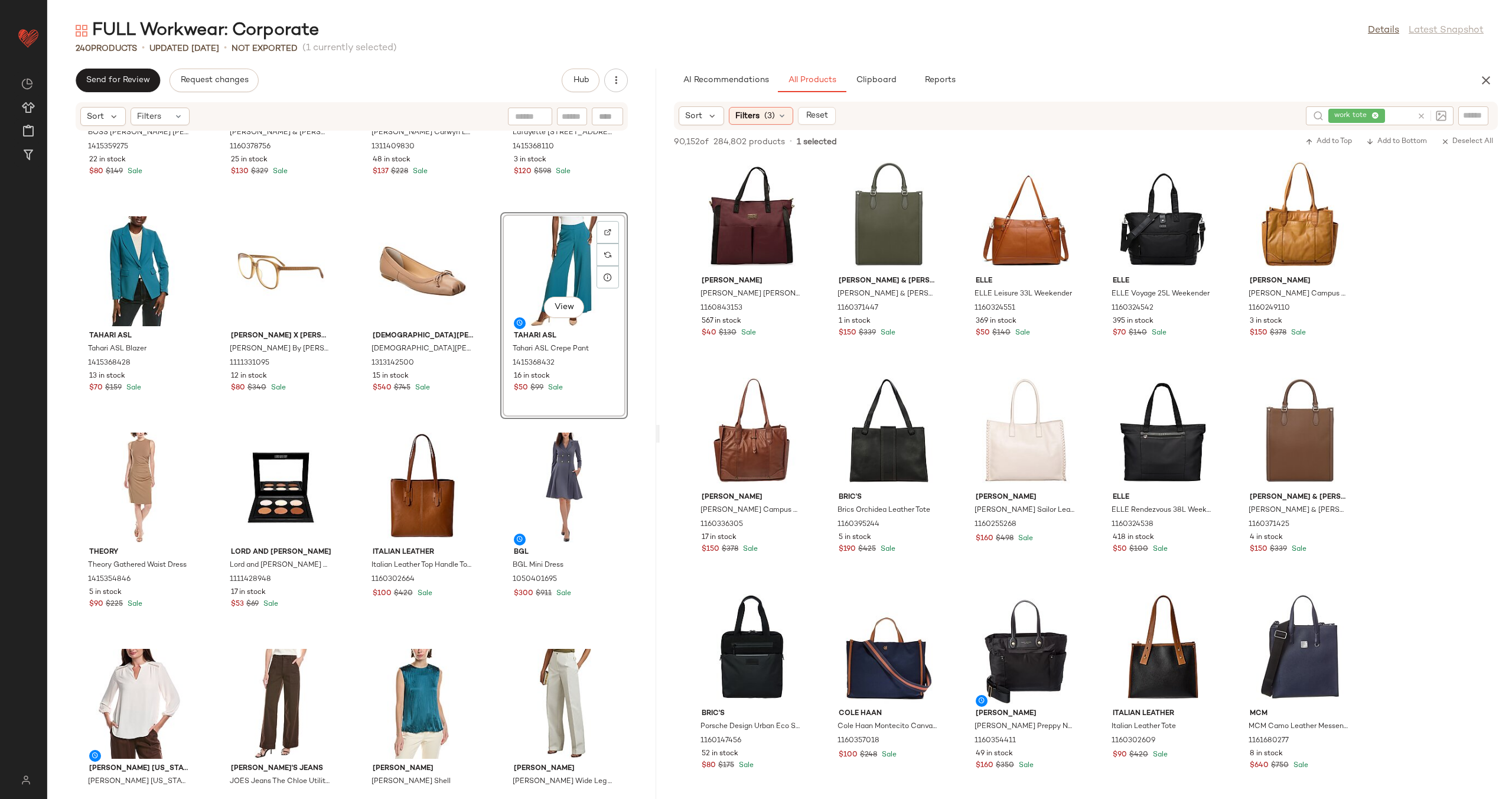
click at [485, 437] on div "BOSS Hugo Boss BOSS Hugo Boss Baria Blouse 1415359275 22 in stock $80 $149 Sale…" at bounding box center [352, 457] width 609 height 654
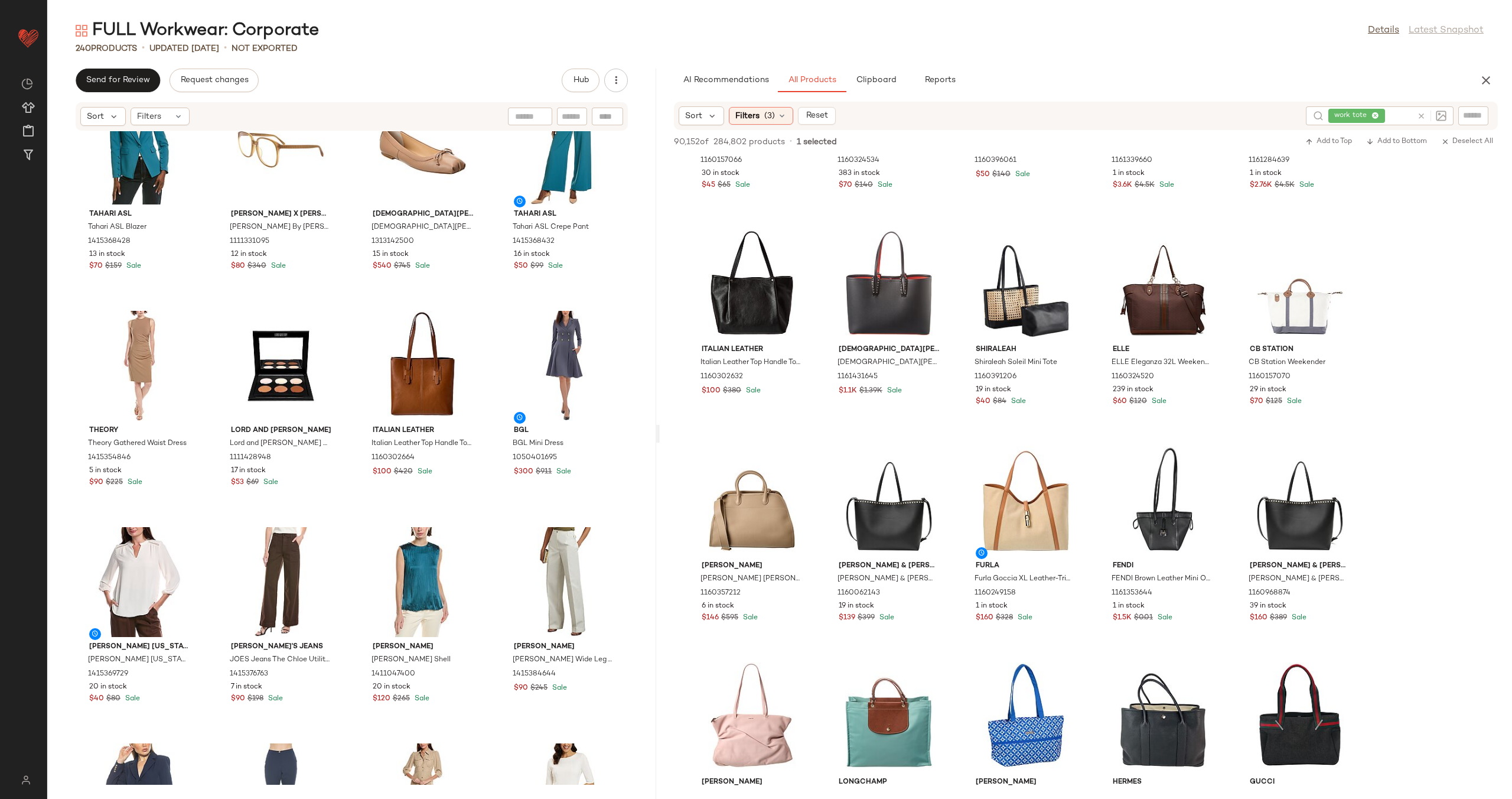
scroll to position [5128, 0]
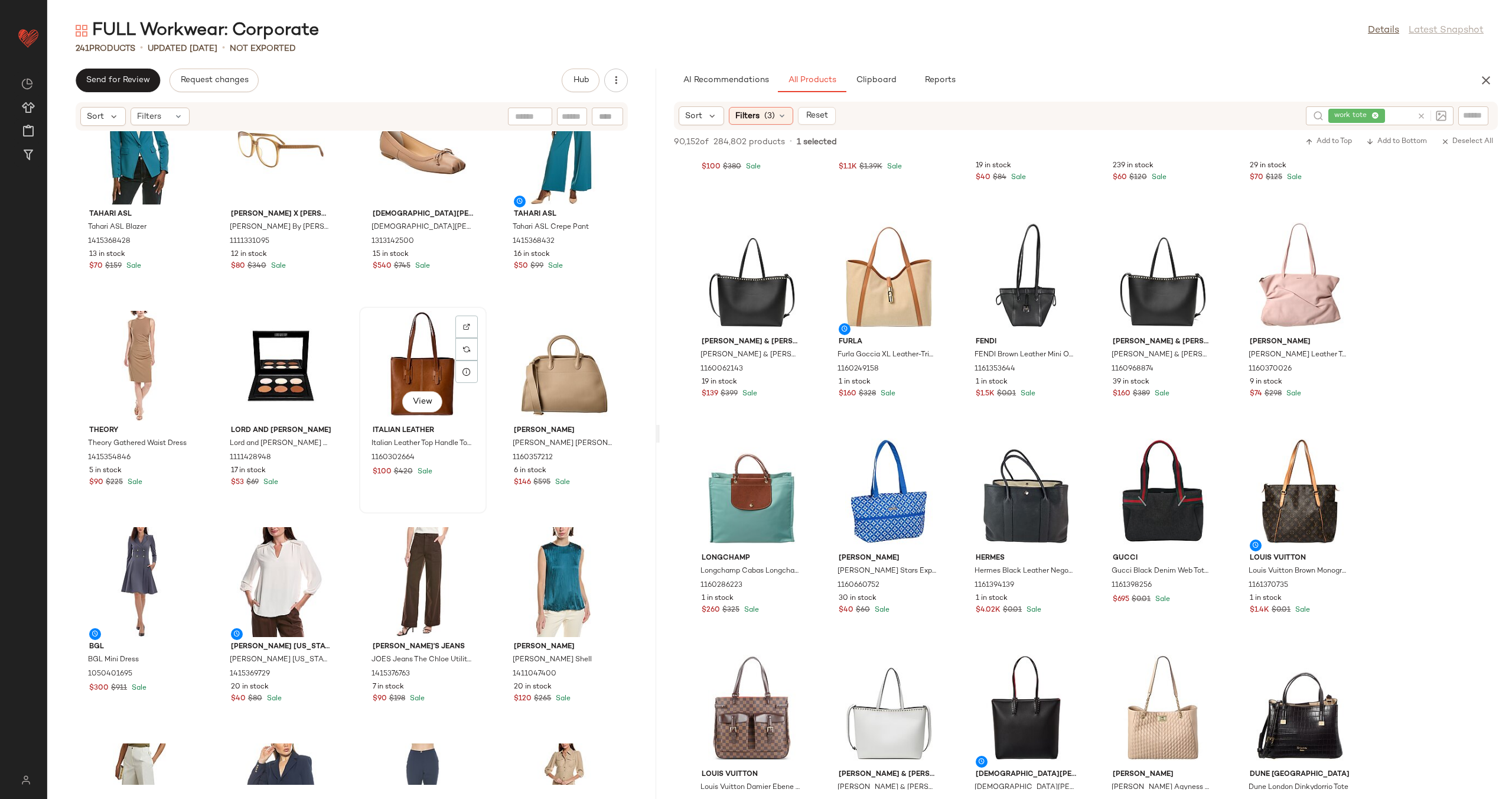
click at [402, 339] on div "View" at bounding box center [423, 365] width 120 height 110
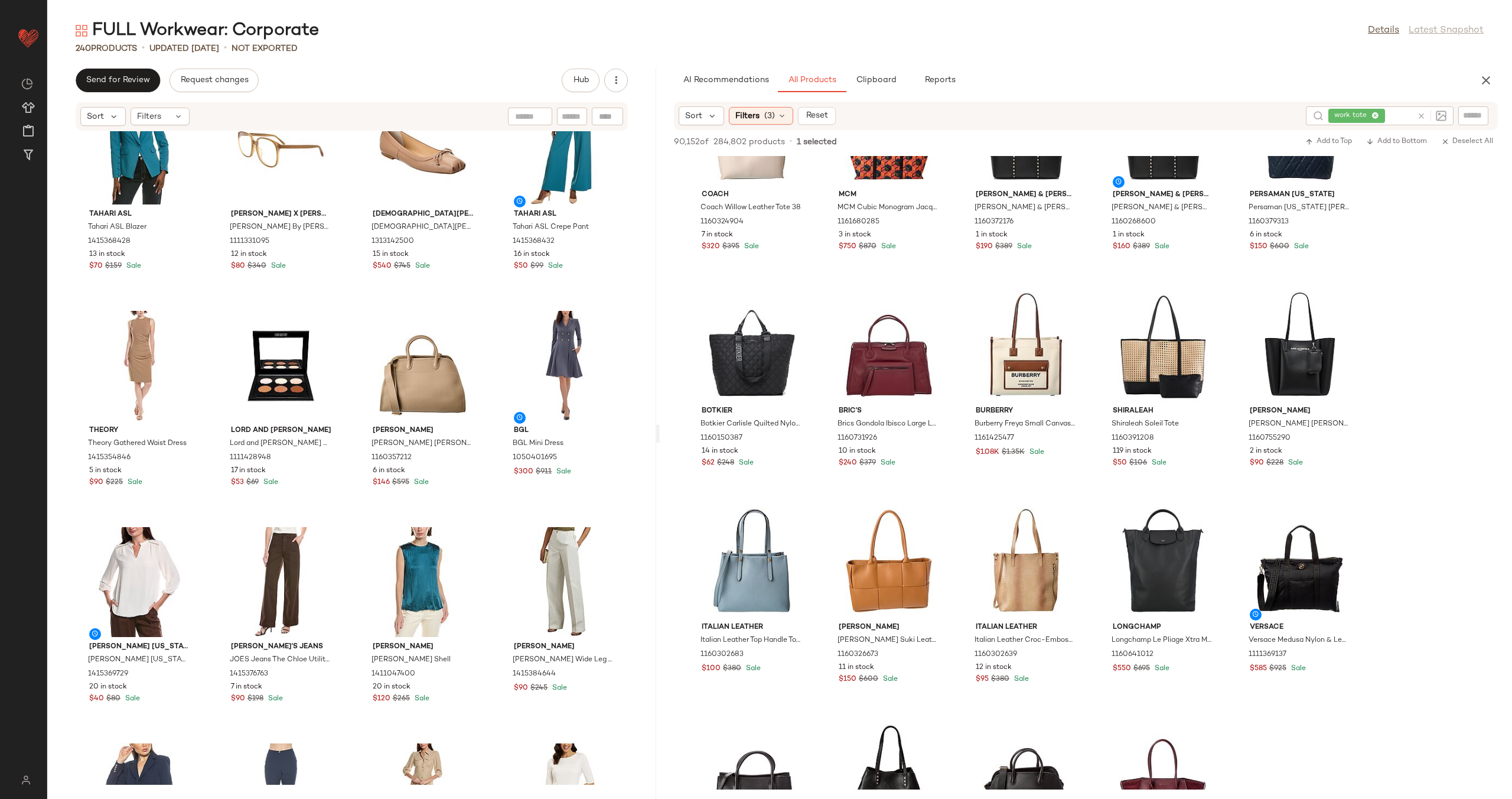
scroll to position [6854, 0]
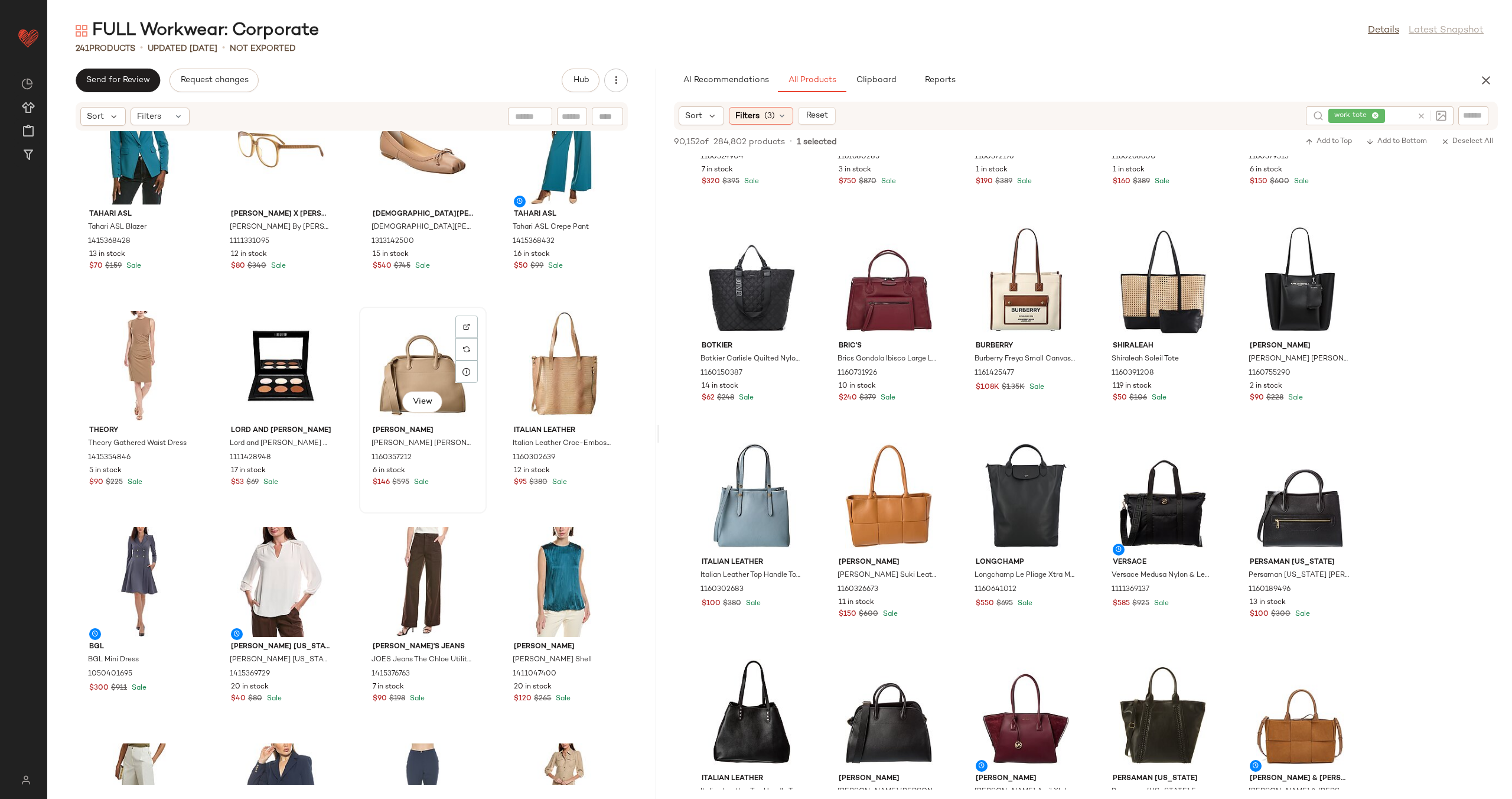
click at [404, 350] on div "View" at bounding box center [423, 365] width 120 height 110
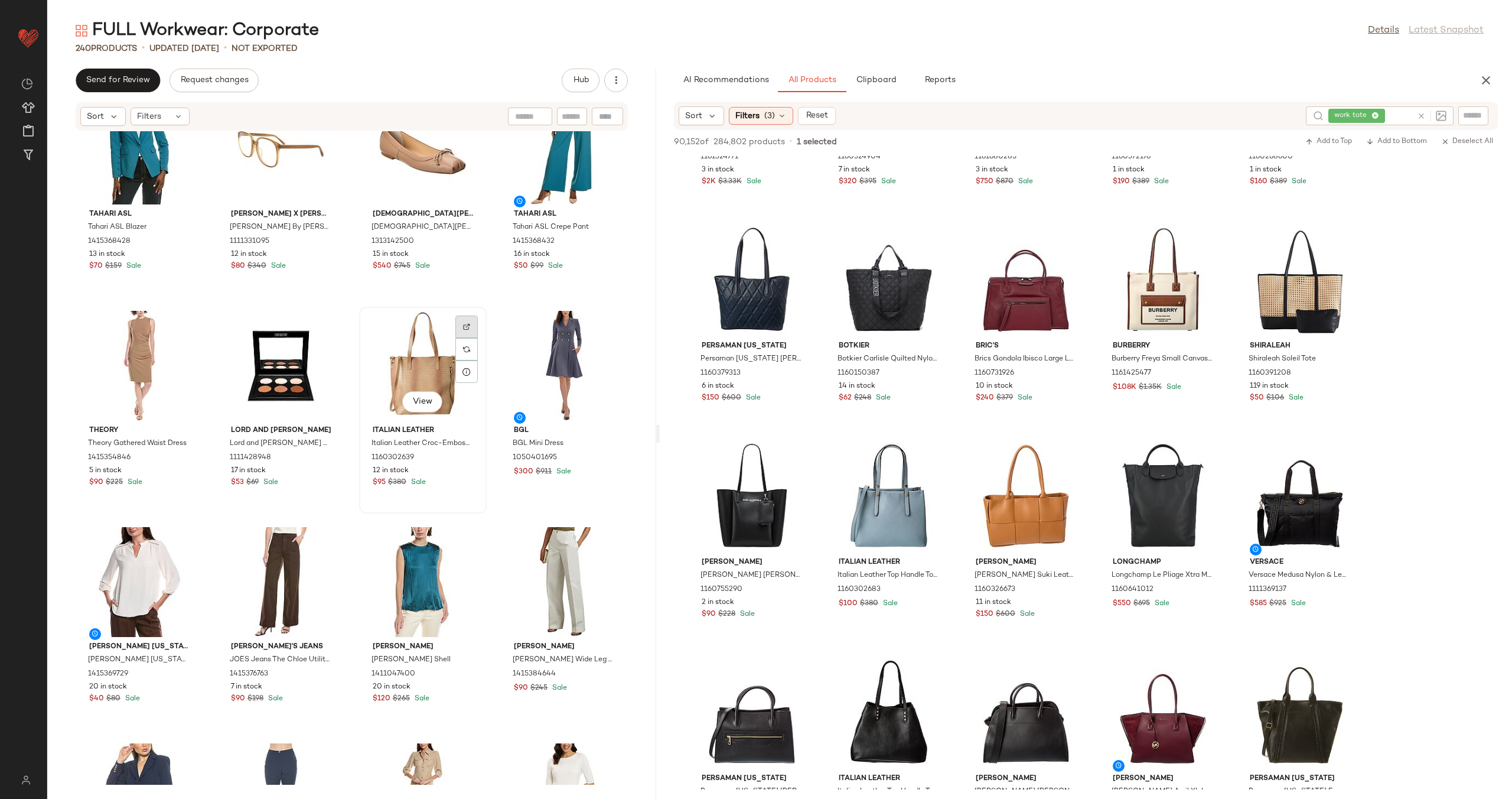
click at [468, 338] on div at bounding box center [466, 349] width 22 height 22
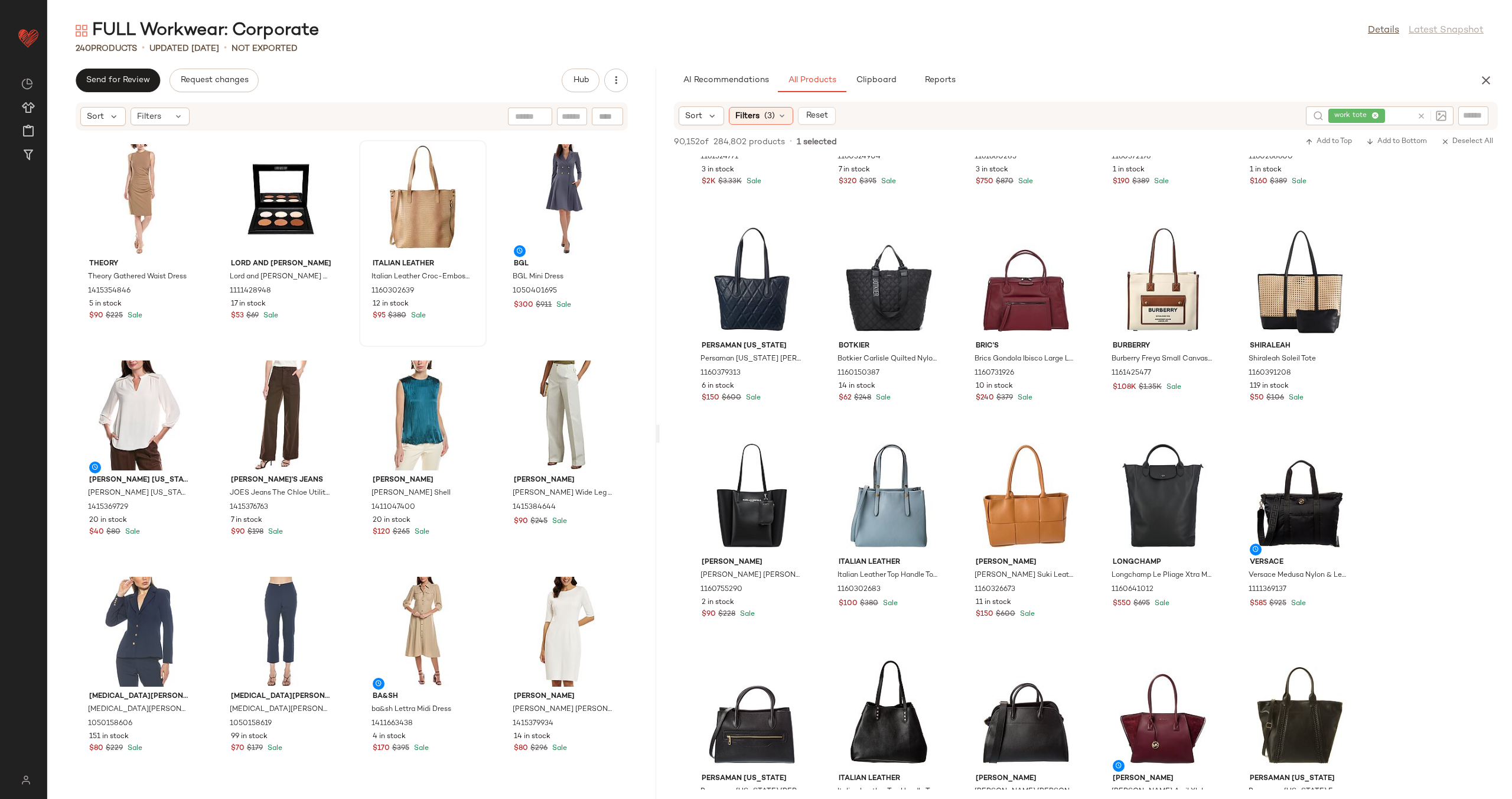
scroll to position [10851, 0]
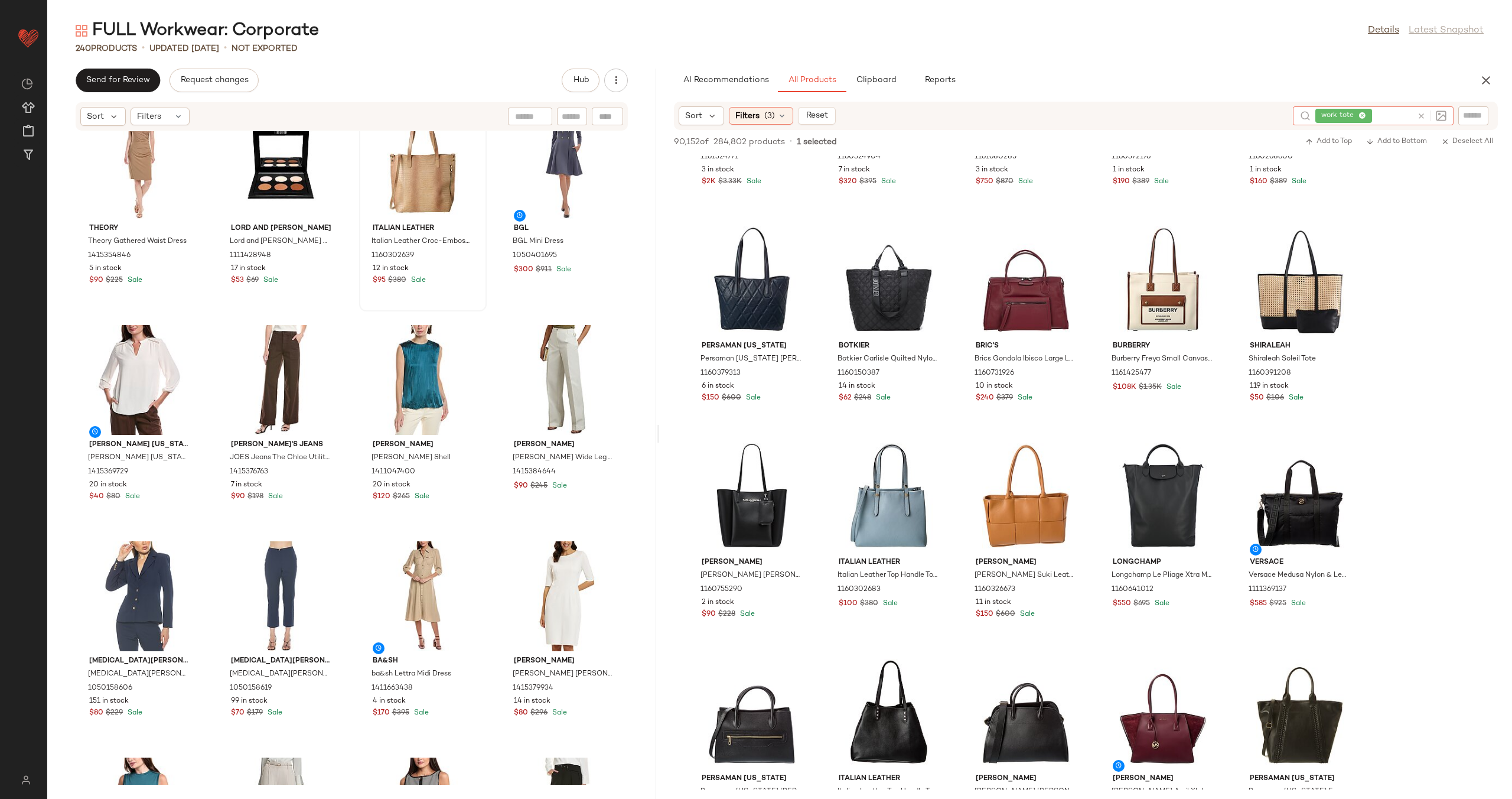
click at [1424, 116] on icon at bounding box center [1421, 116] width 9 height 9
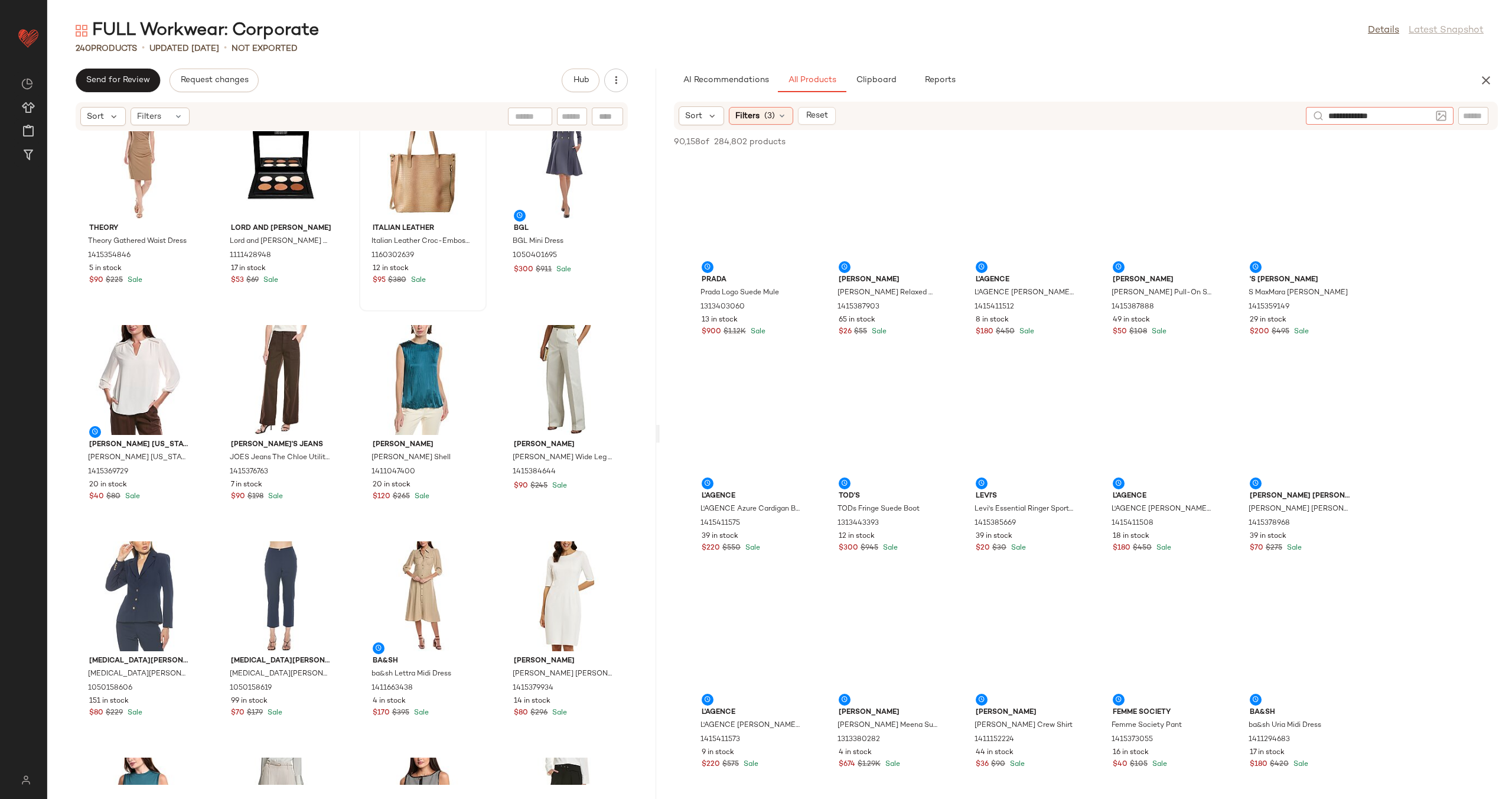
type input "**********"
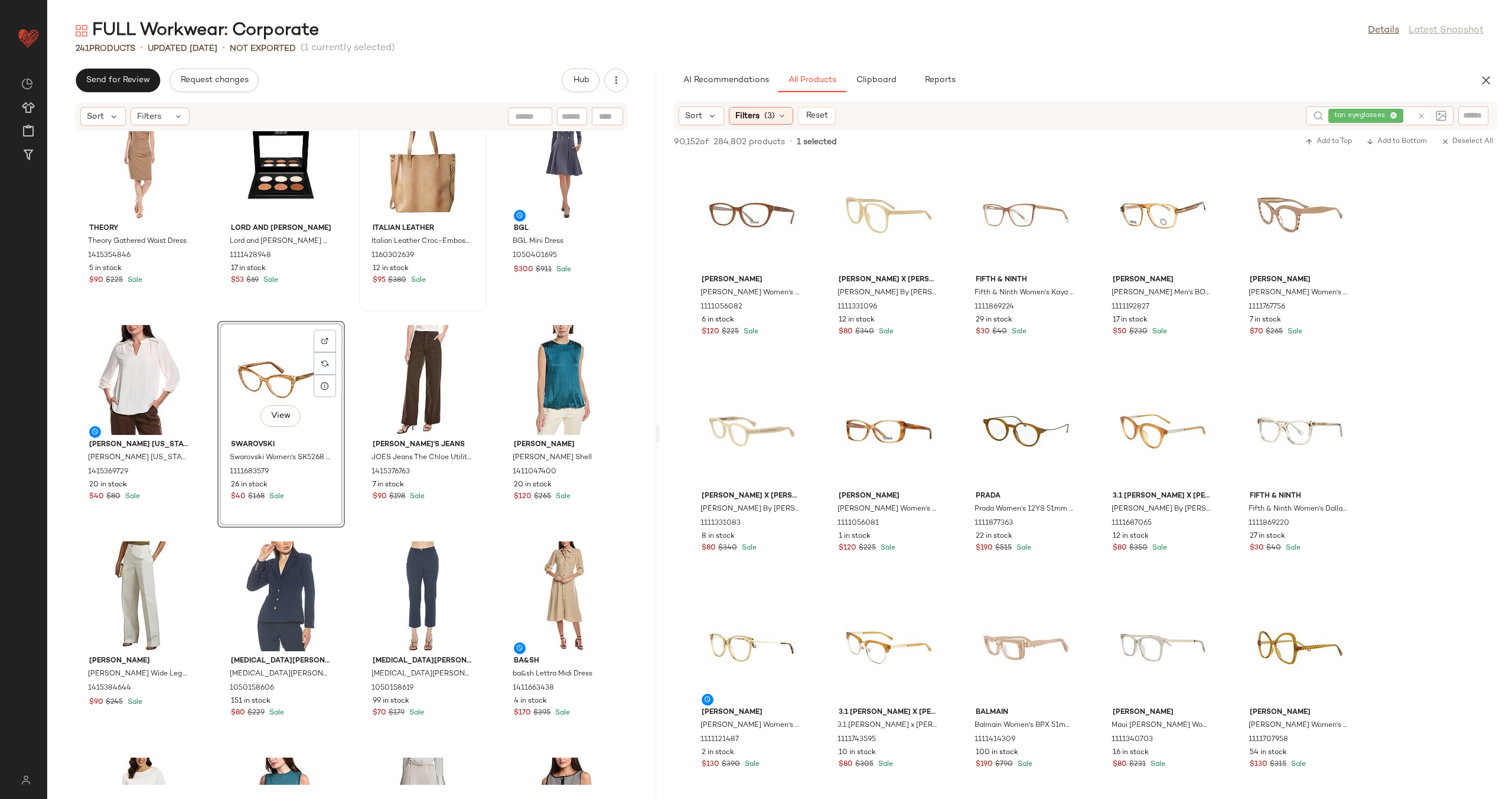
click at [1419, 116] on icon at bounding box center [1421, 116] width 9 height 9
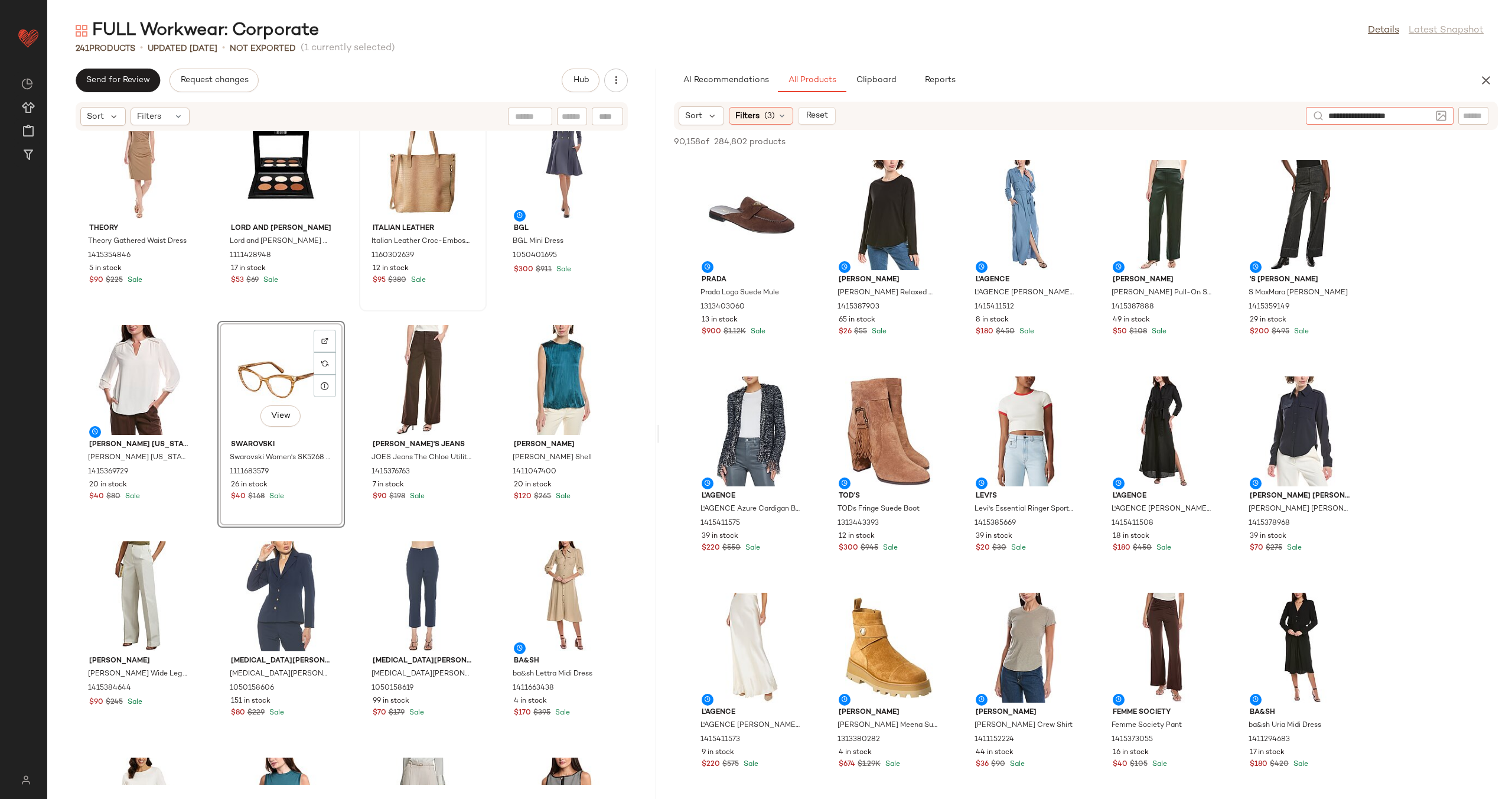
type input "**********"
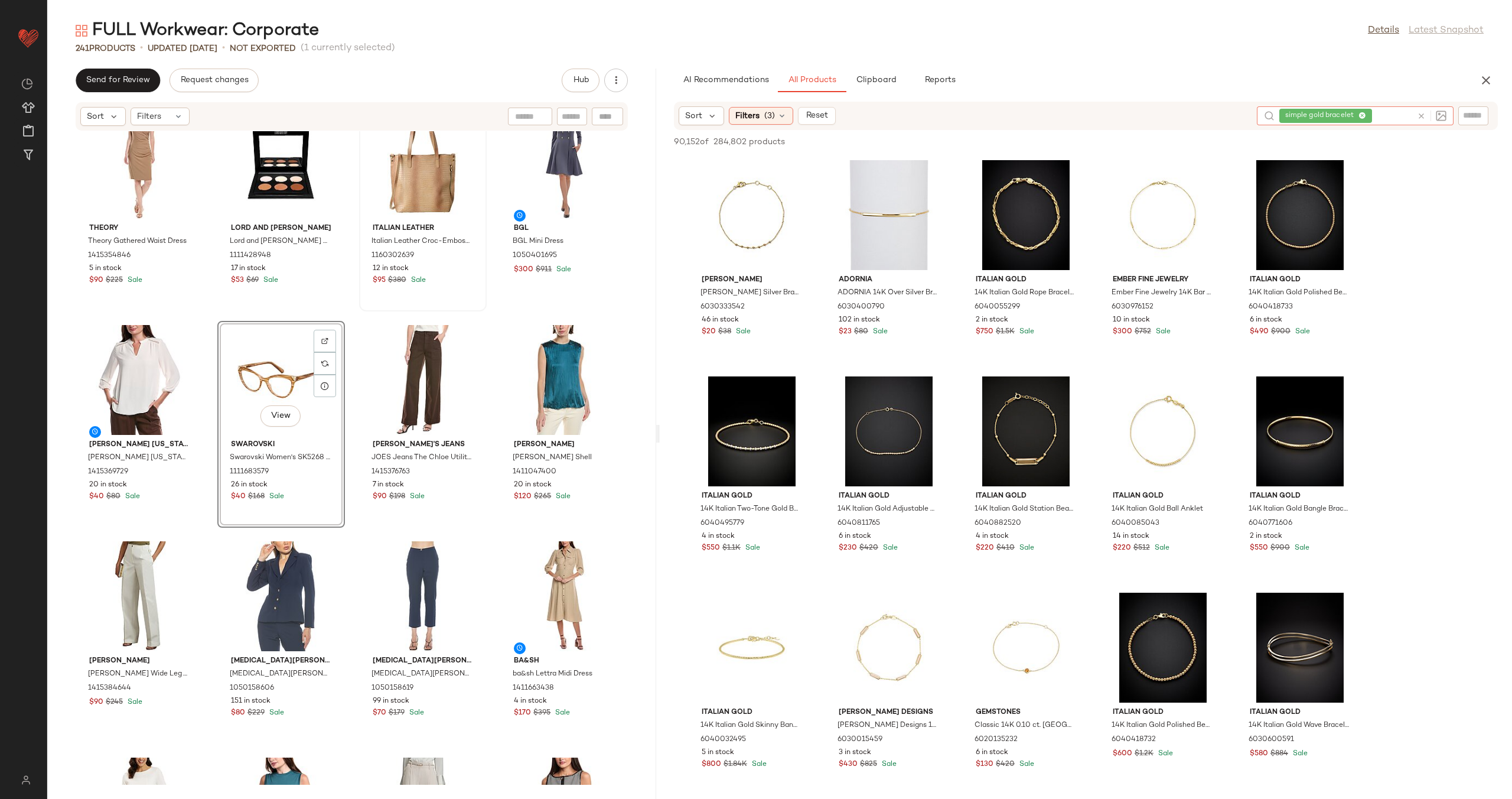
scroll to position [211, 0]
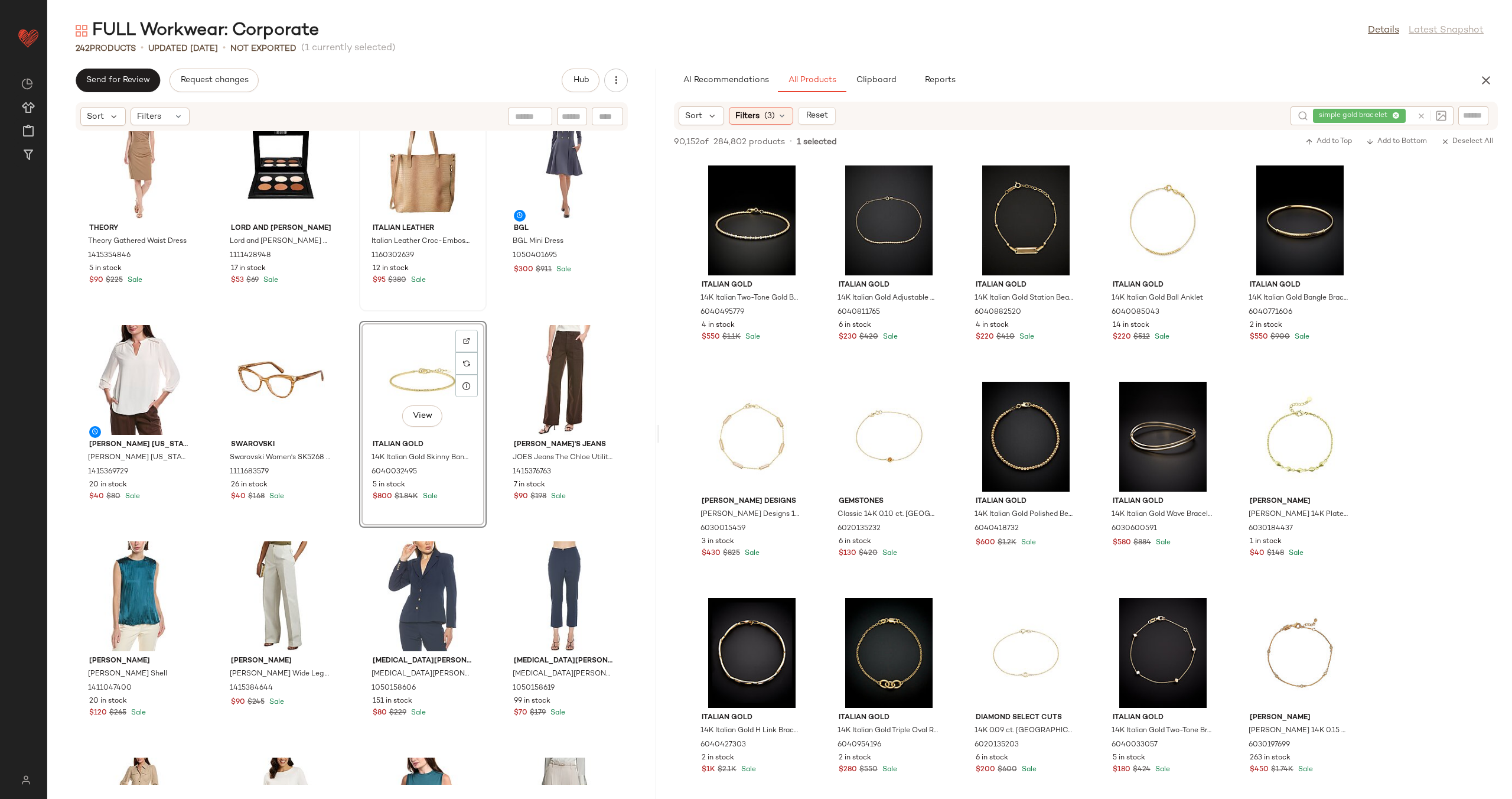
click at [486, 433] on div "Tahari ASL Tahari ASL Blazer 1415368428 13 in stock $70 $159 Sale Matthew Willi…" at bounding box center [352, 457] width 609 height 654
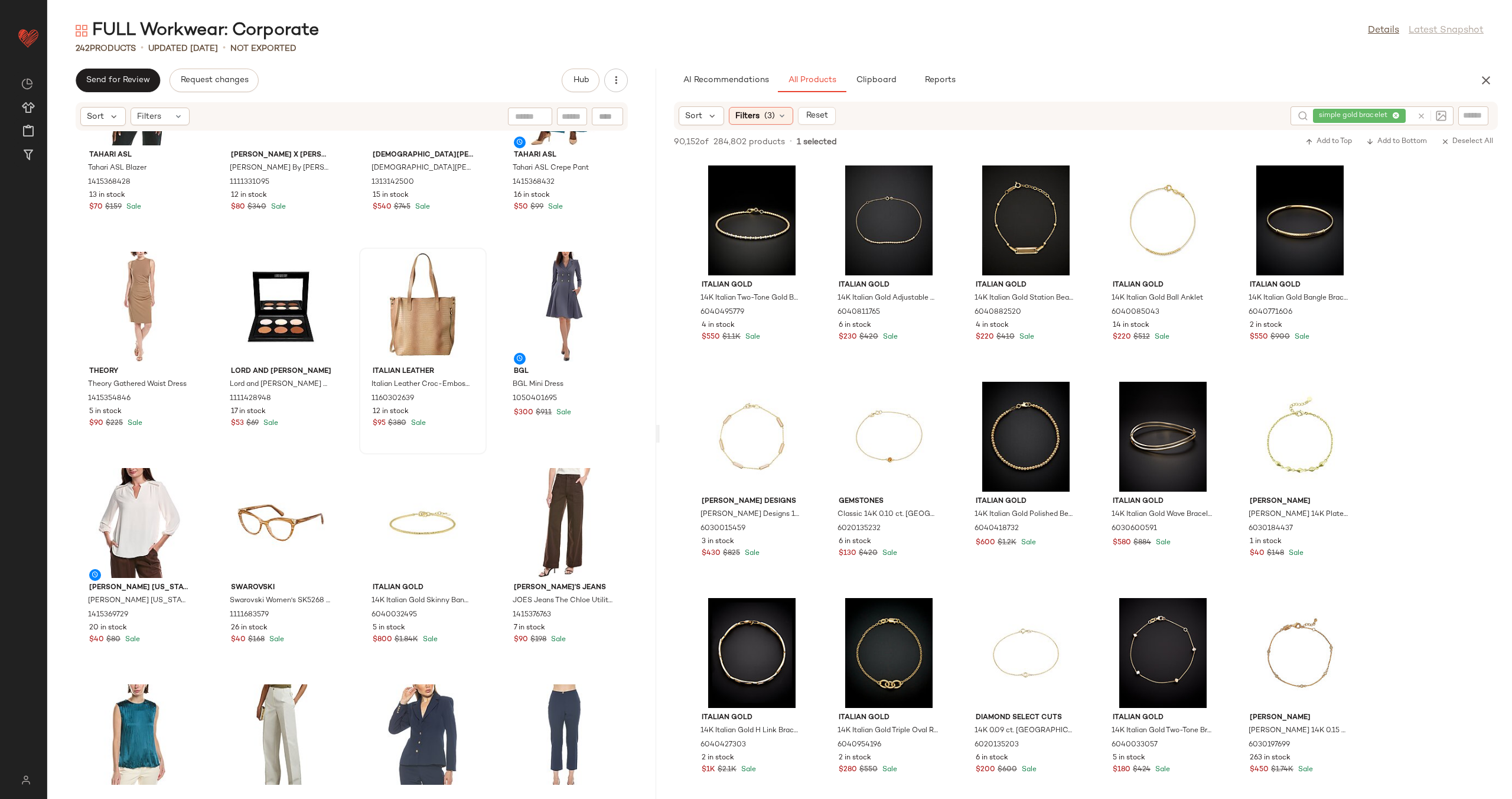
scroll to position [10732, 0]
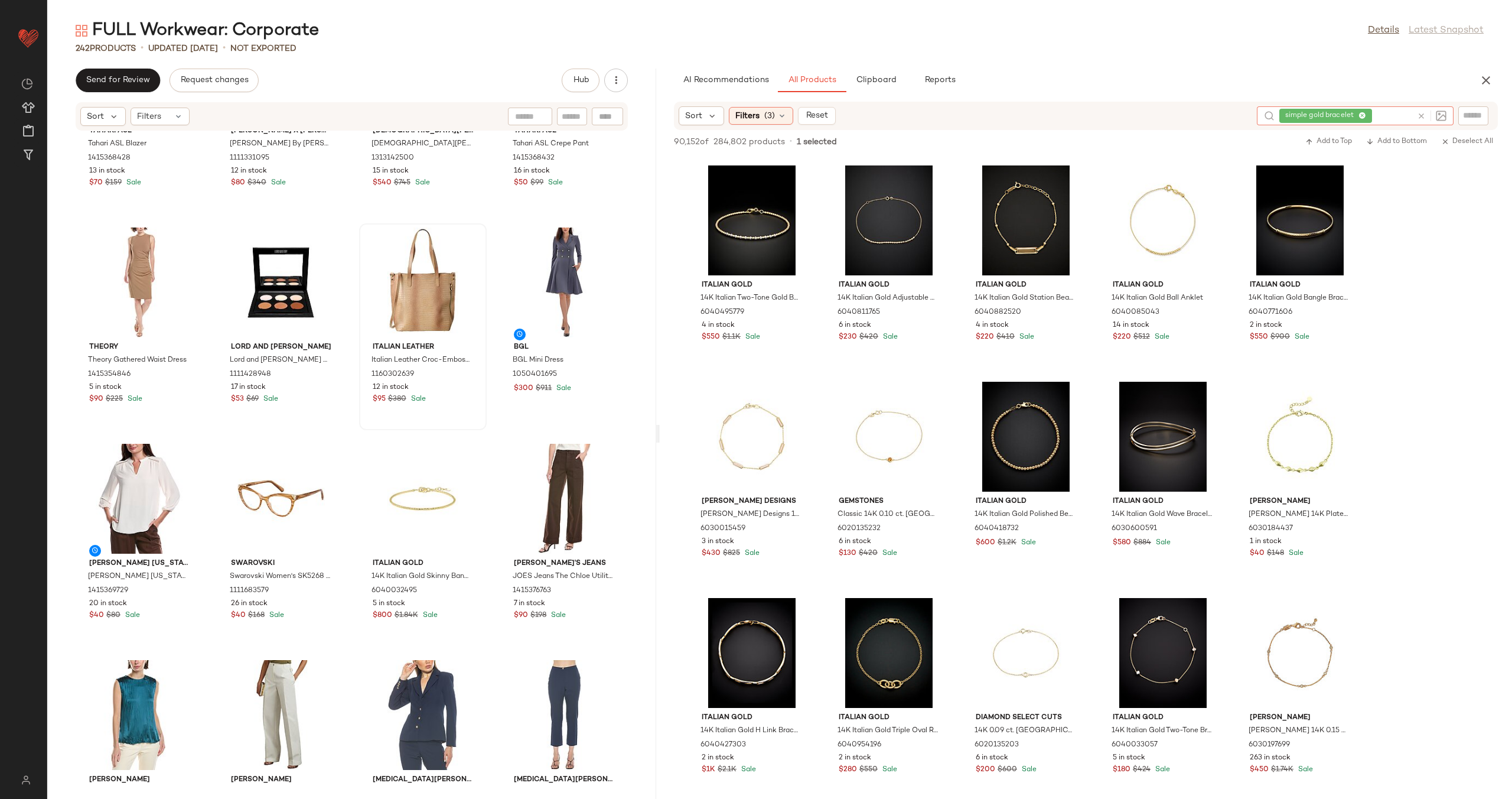
click at [1423, 114] on icon at bounding box center [1421, 116] width 9 height 9
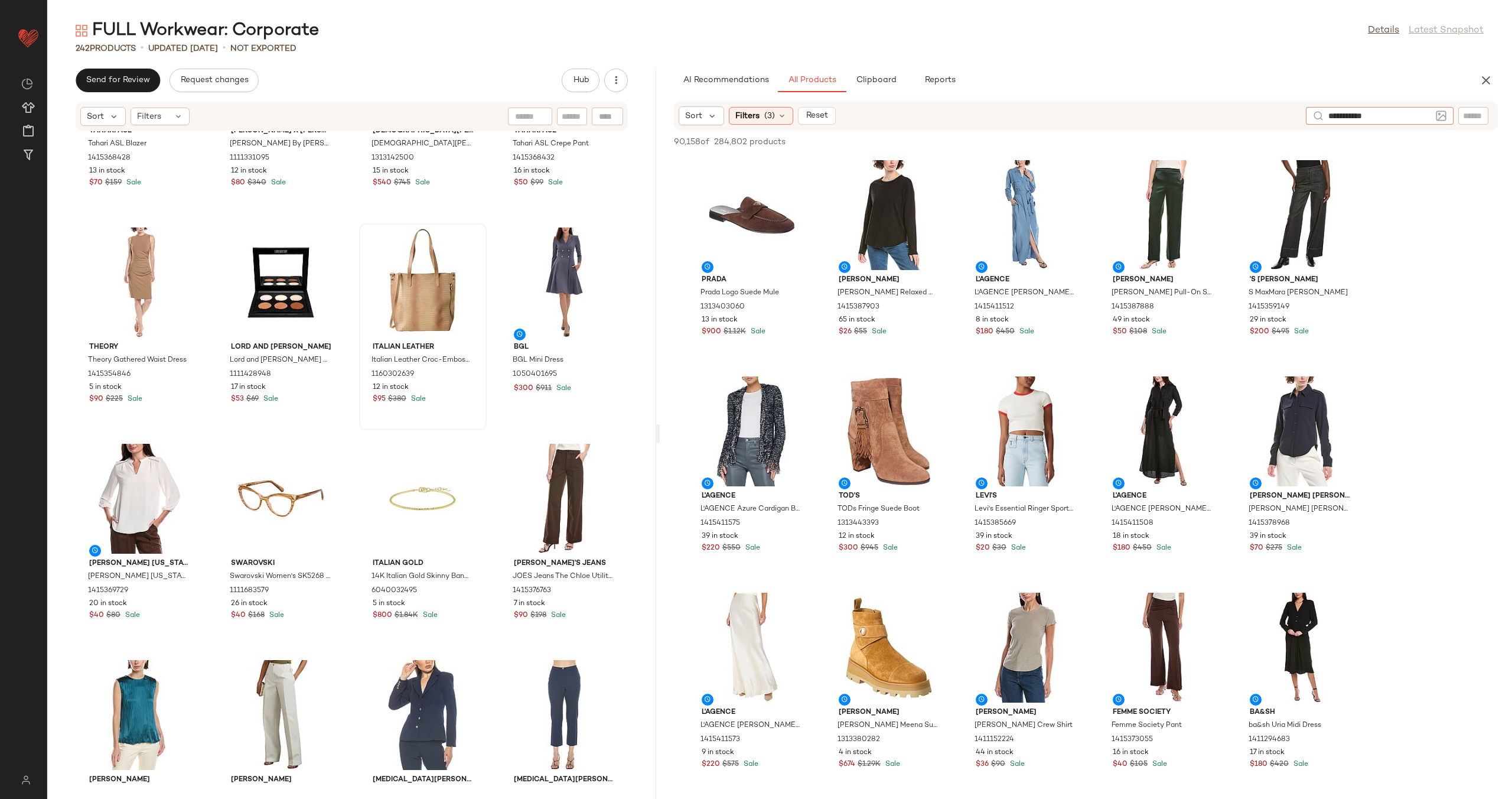
type input "**********"
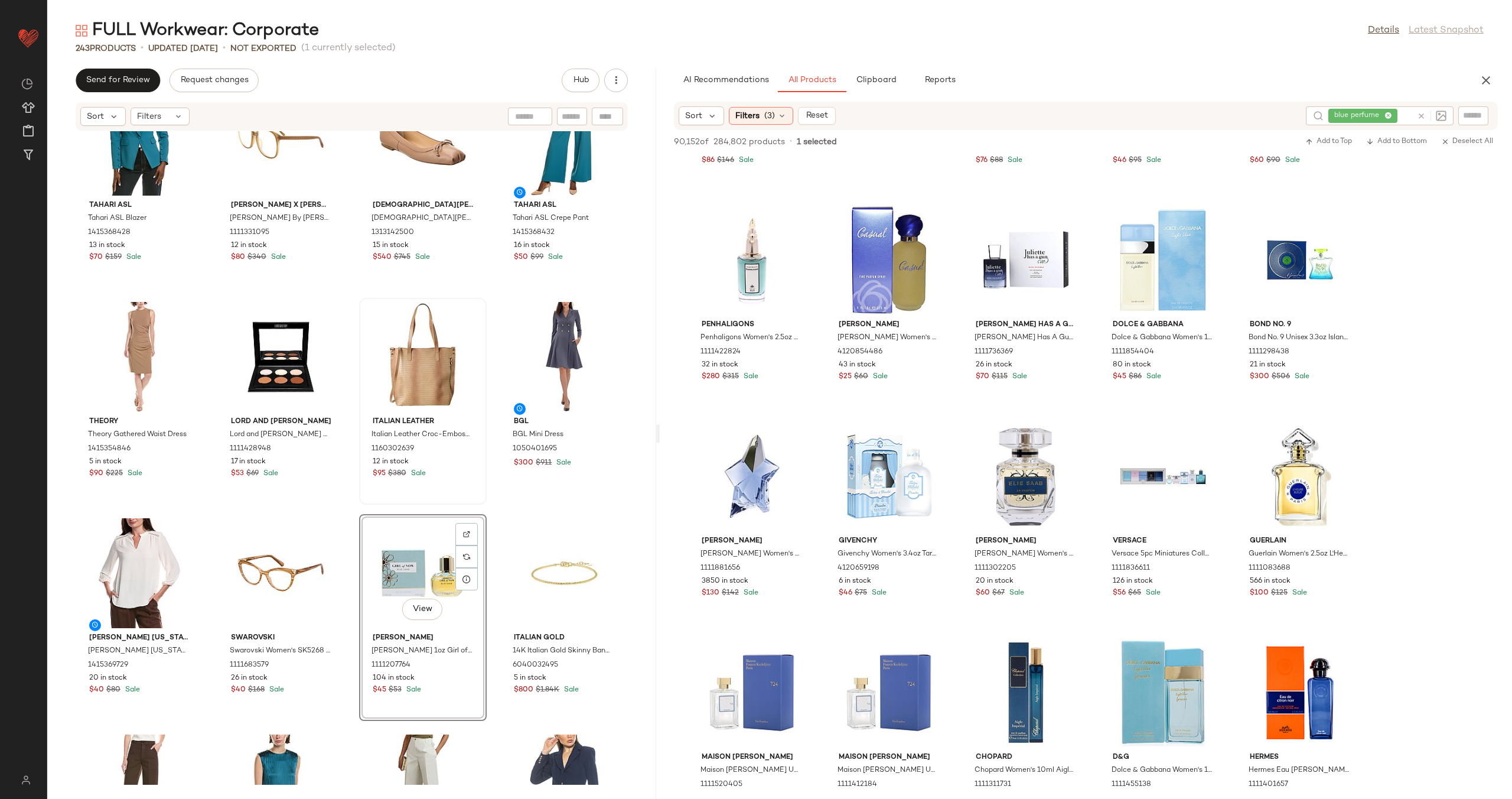
scroll to position [10725, 0]
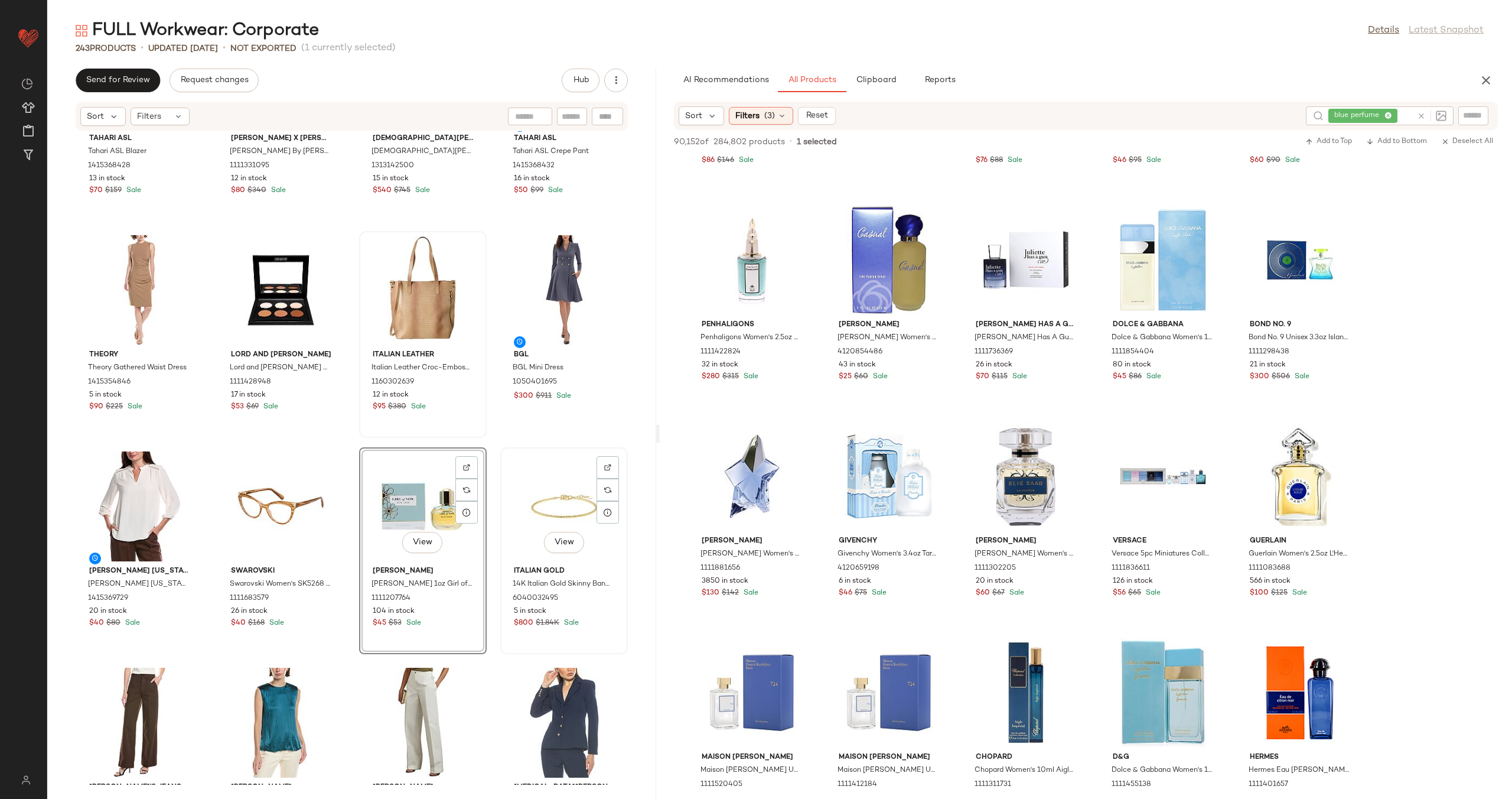
click at [547, 499] on div "View" at bounding box center [564, 506] width 120 height 110
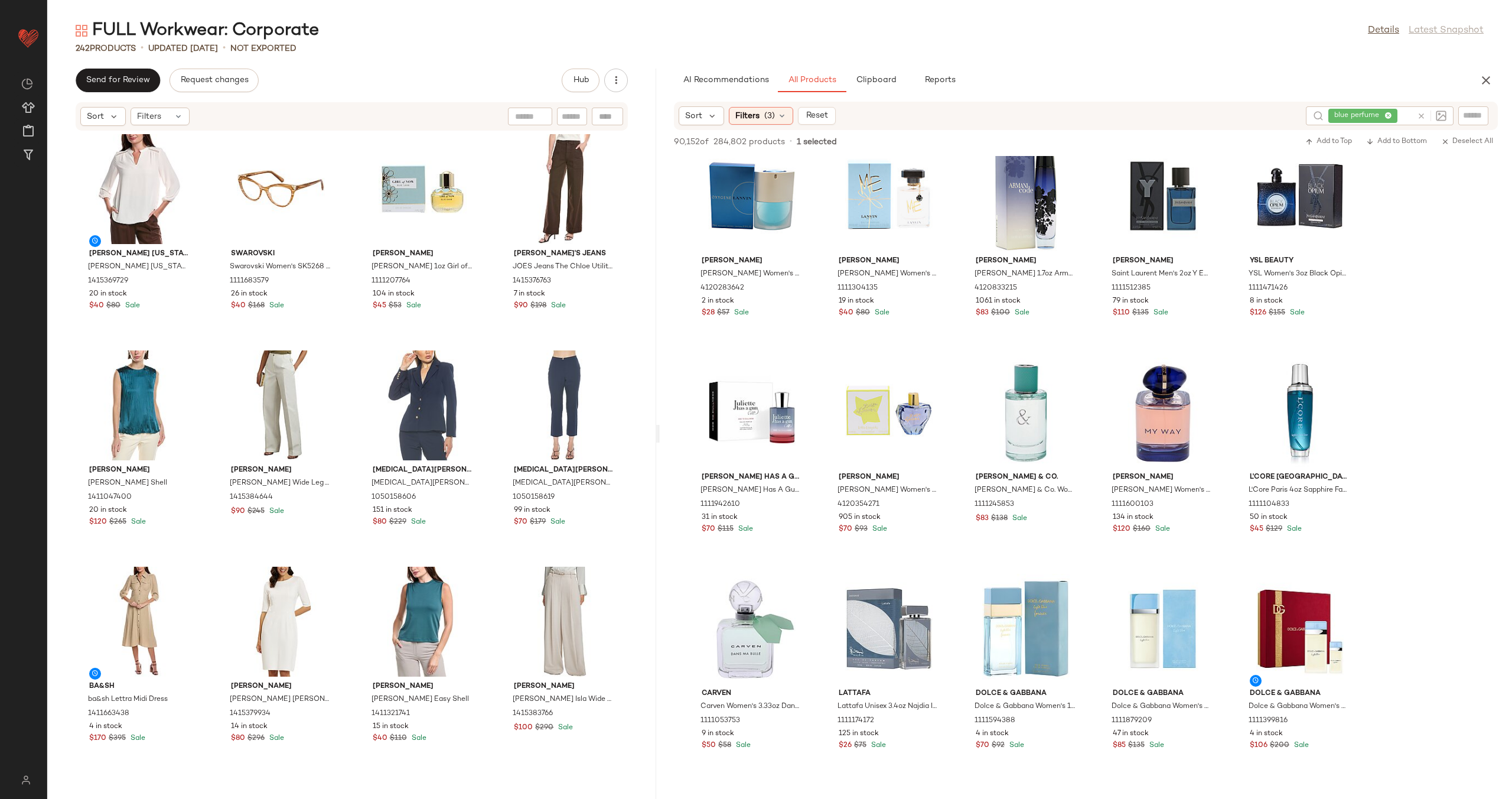
scroll to position [11053, 0]
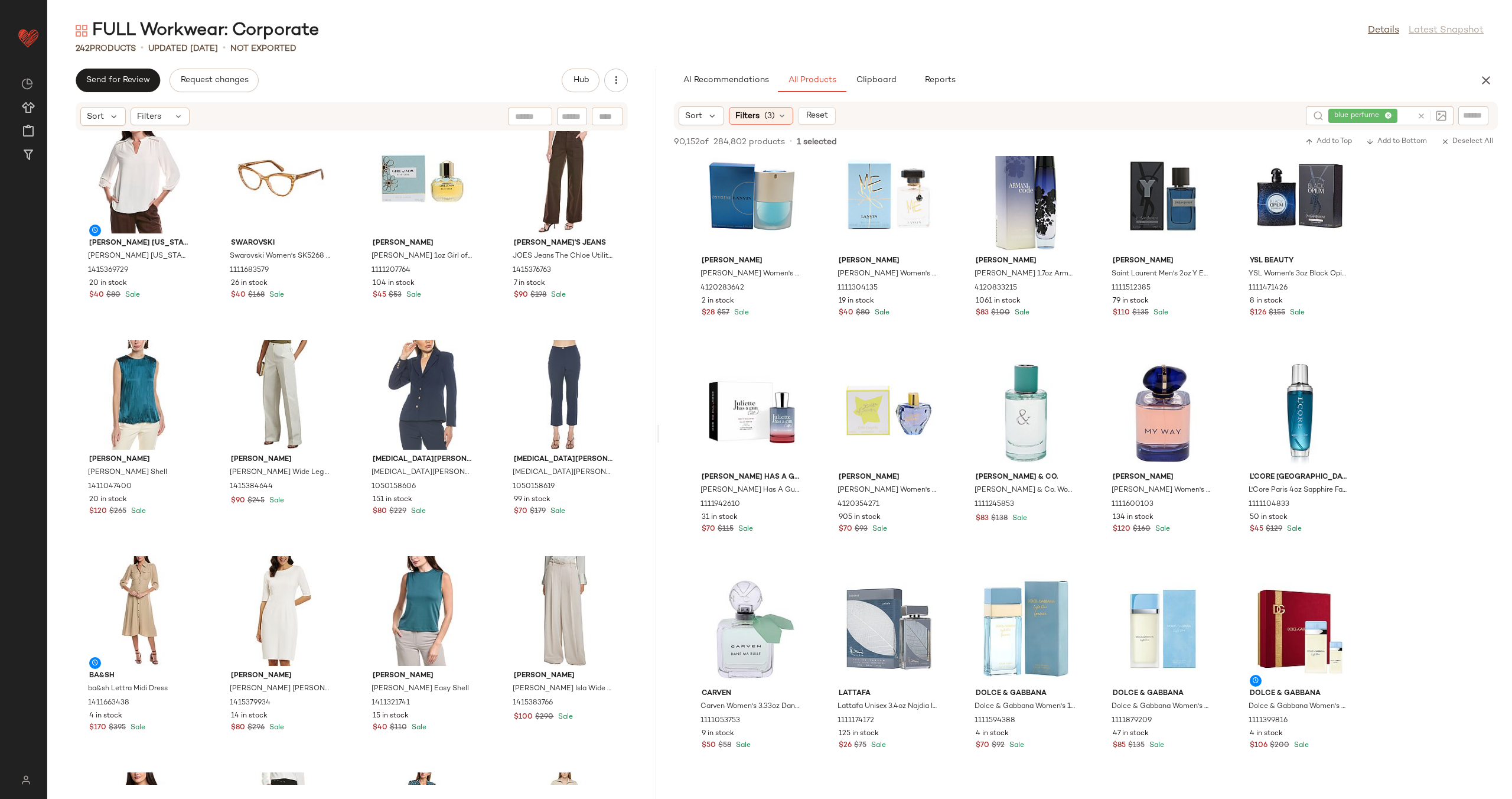
click at [1422, 117] on icon at bounding box center [1421, 116] width 9 height 9
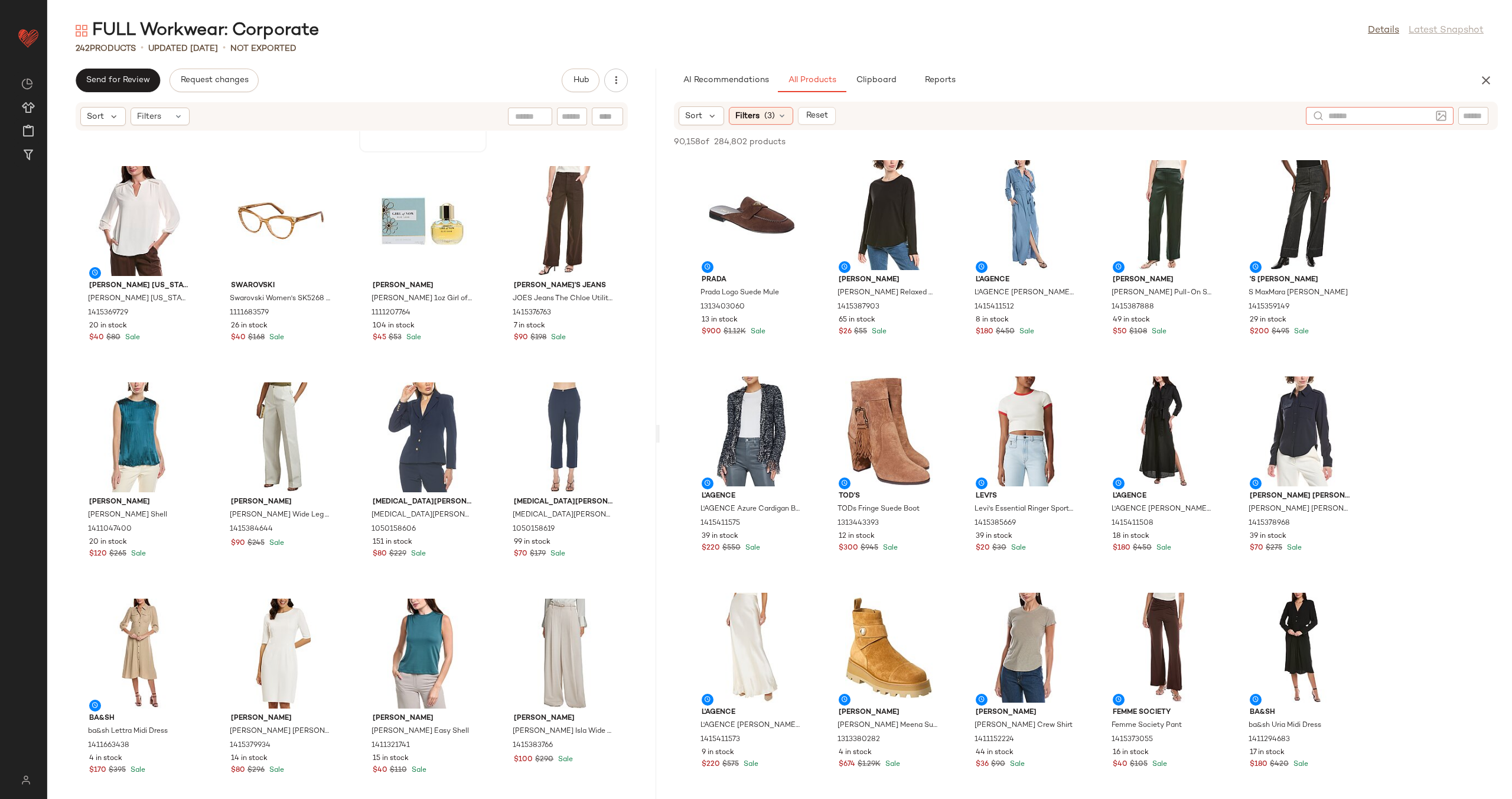
scroll to position [11099, 0]
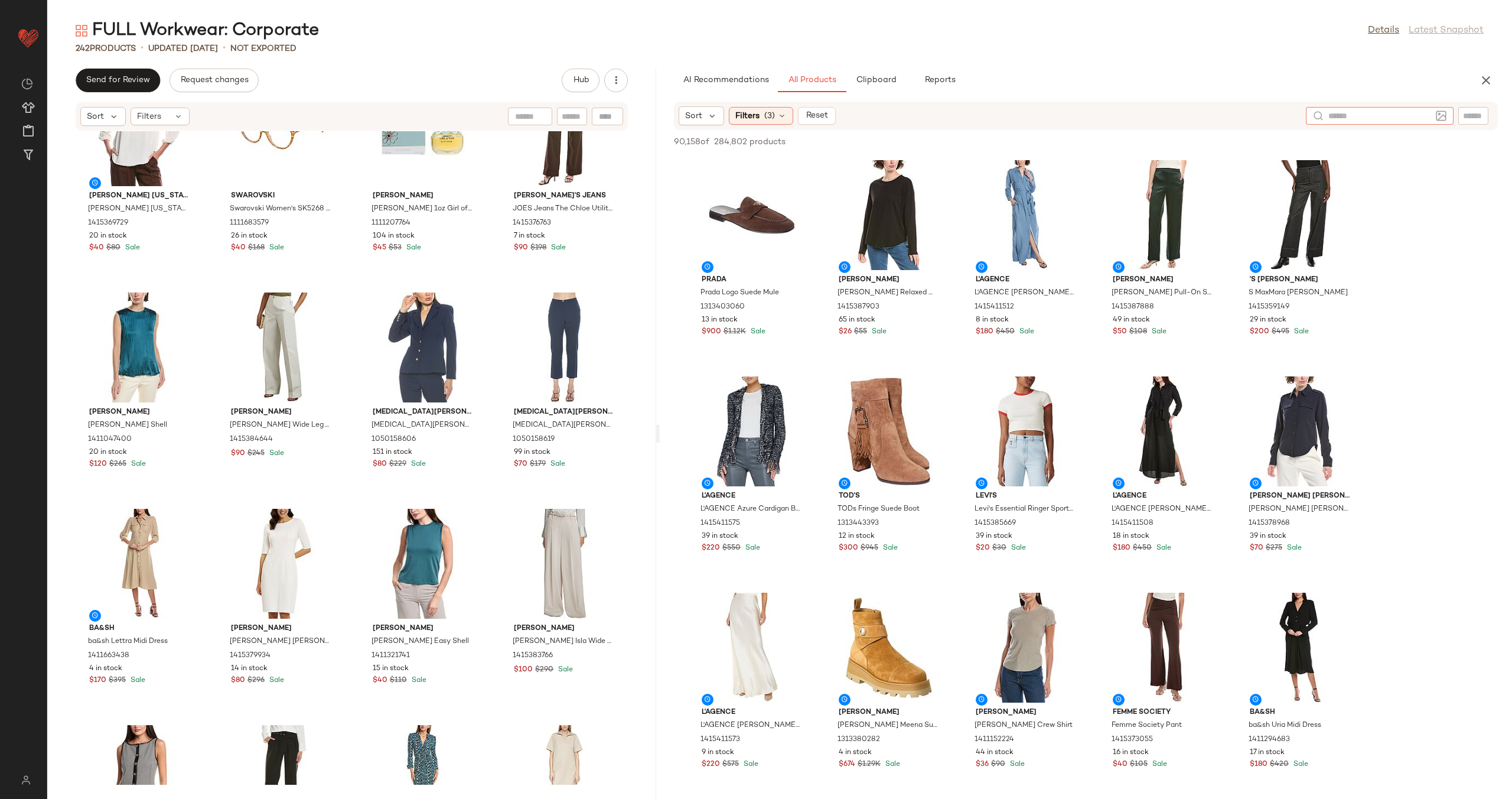
click at [1379, 115] on input "text" at bounding box center [1380, 116] width 103 height 13
type input "**********"
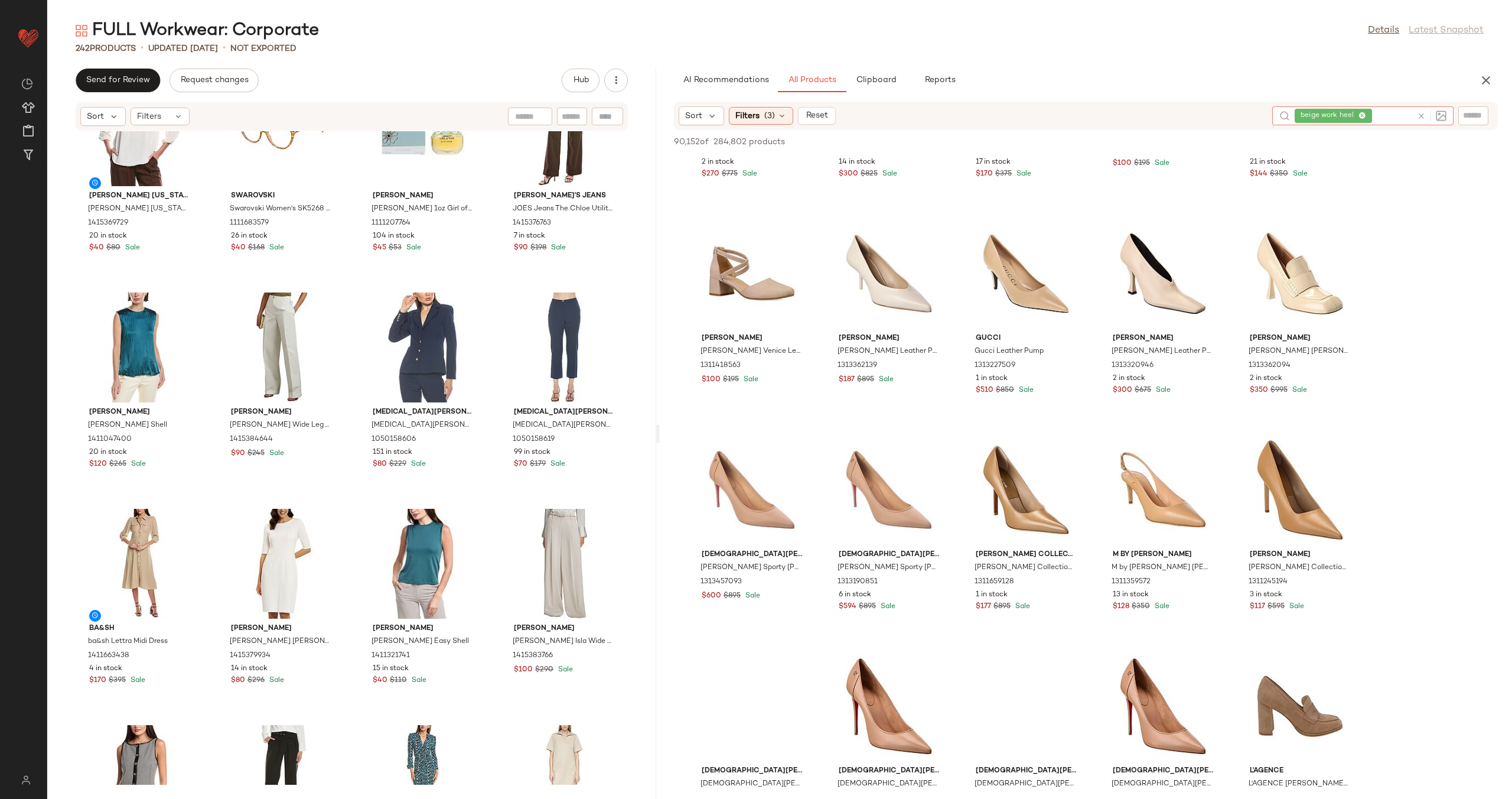
scroll to position [159, 0]
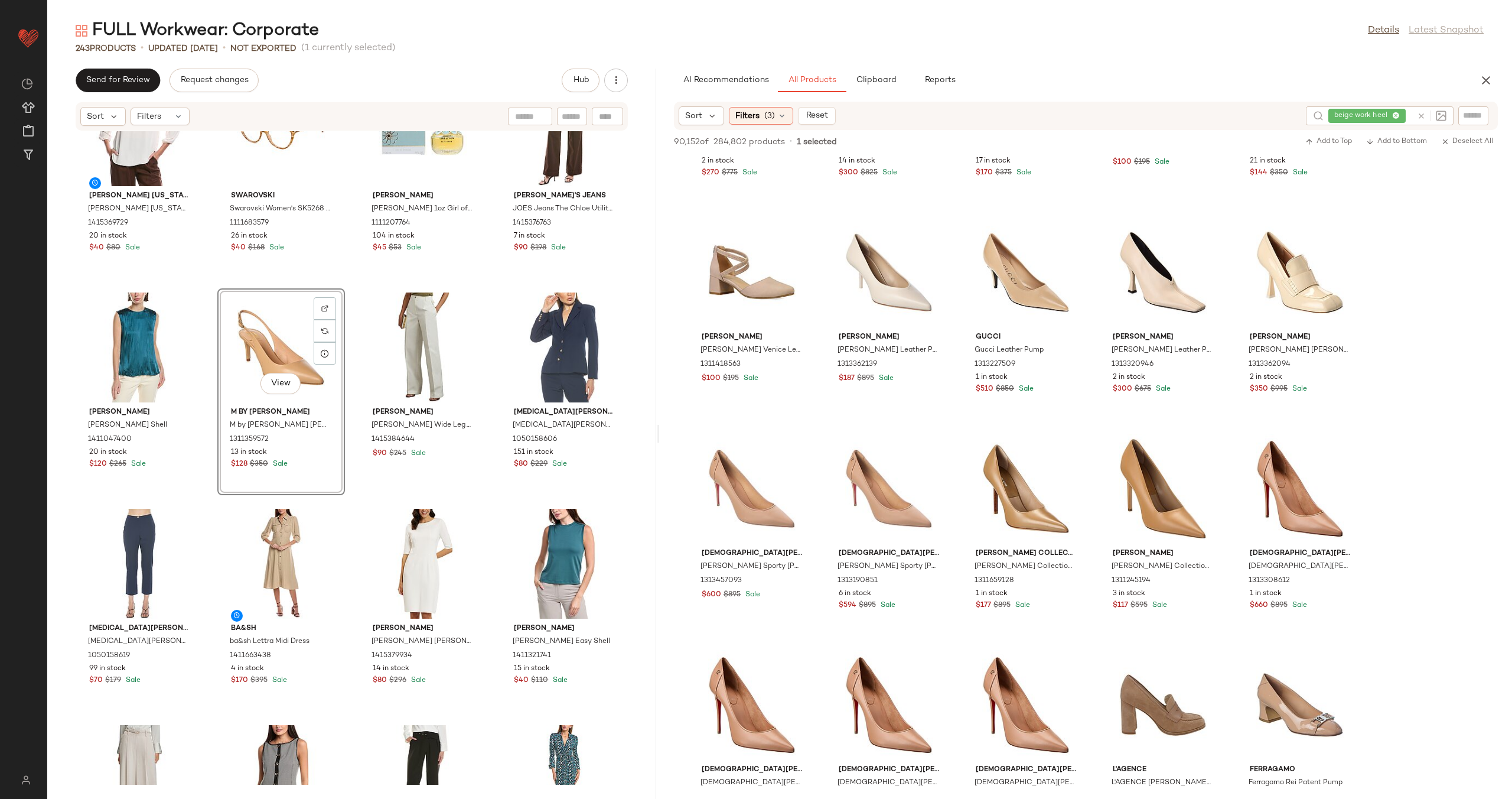
click at [350, 337] on div "Theory Theory Gathered Waist Dress 1415354846 5 in stock $90 $225 Sale Lord and…" at bounding box center [352, 457] width 609 height 654
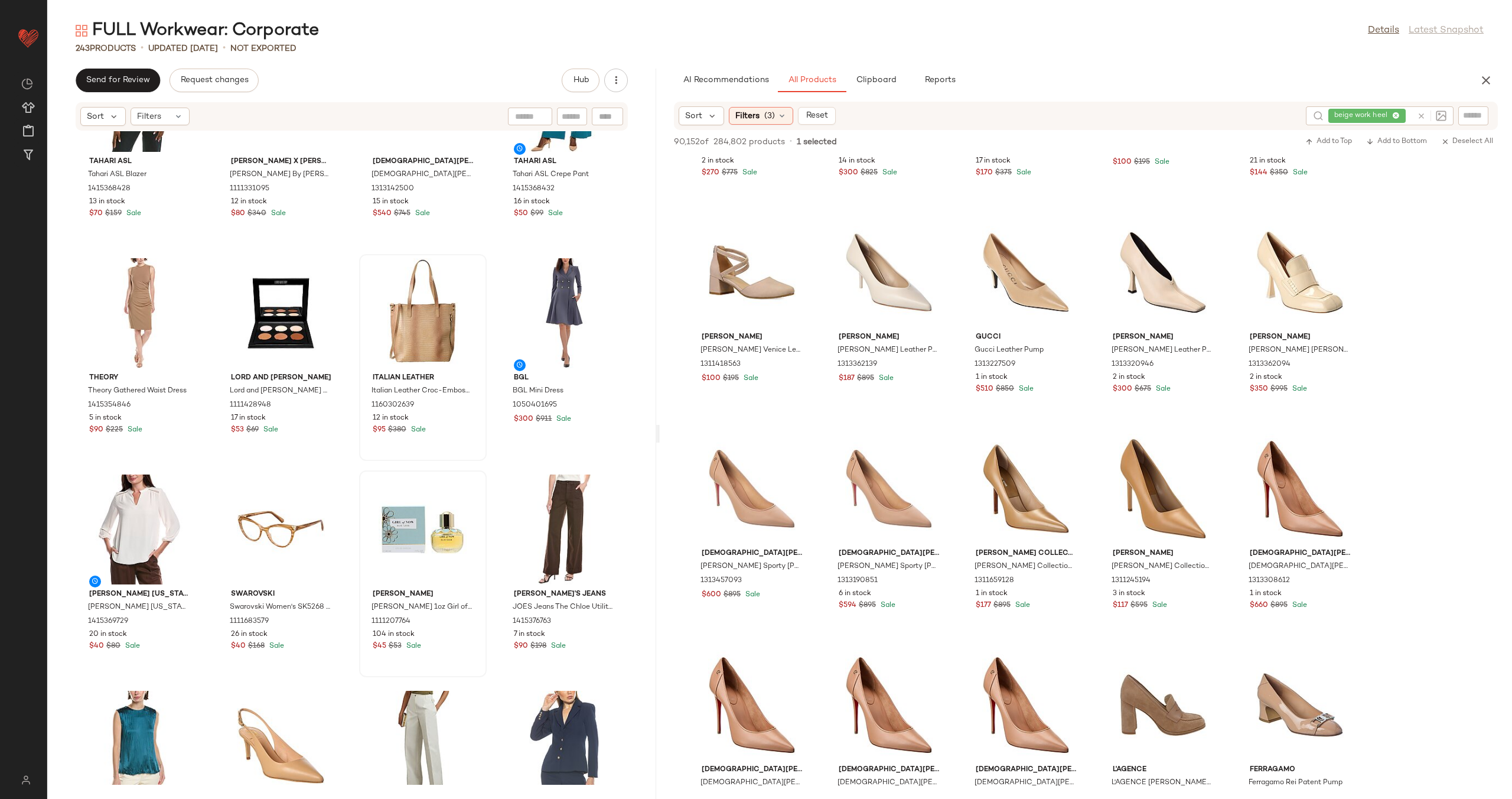
scroll to position [10700, 0]
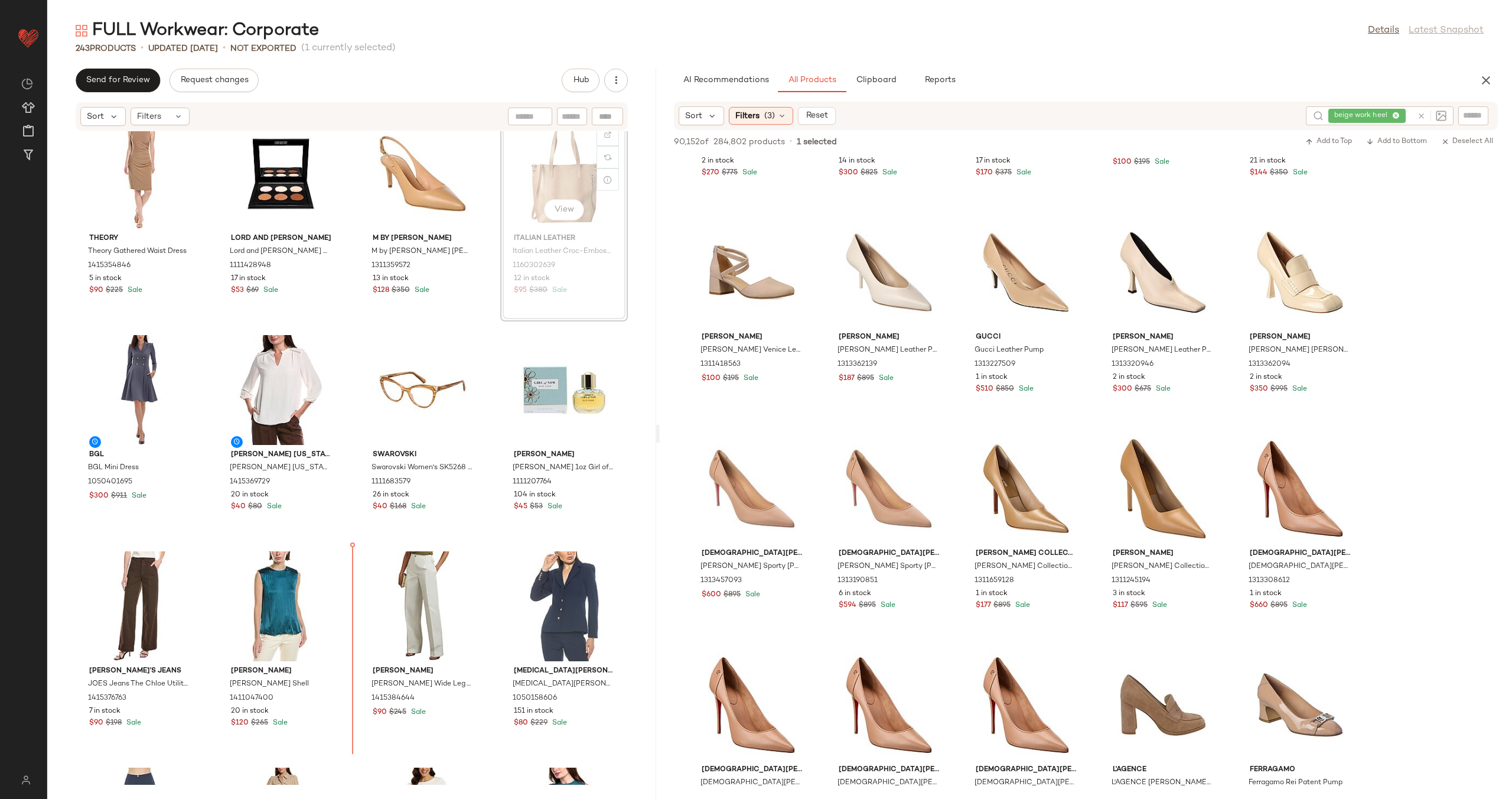
scroll to position [10847, 0]
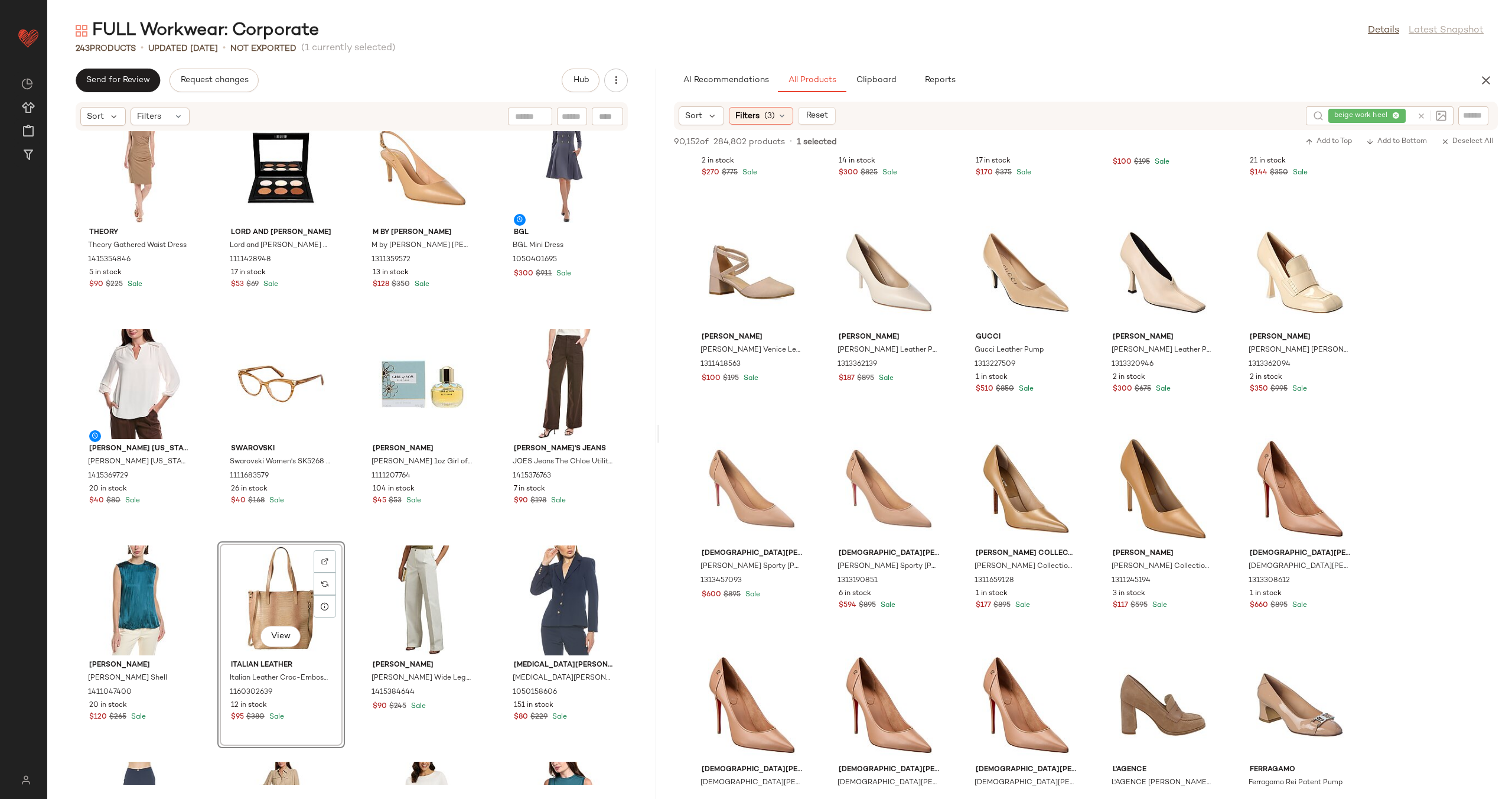
click at [353, 537] on div "Tahari ASL Tahari ASL Blazer 1415368428 13 in stock $70 $159 Sale Matthew Willi…" at bounding box center [352, 457] width 609 height 654
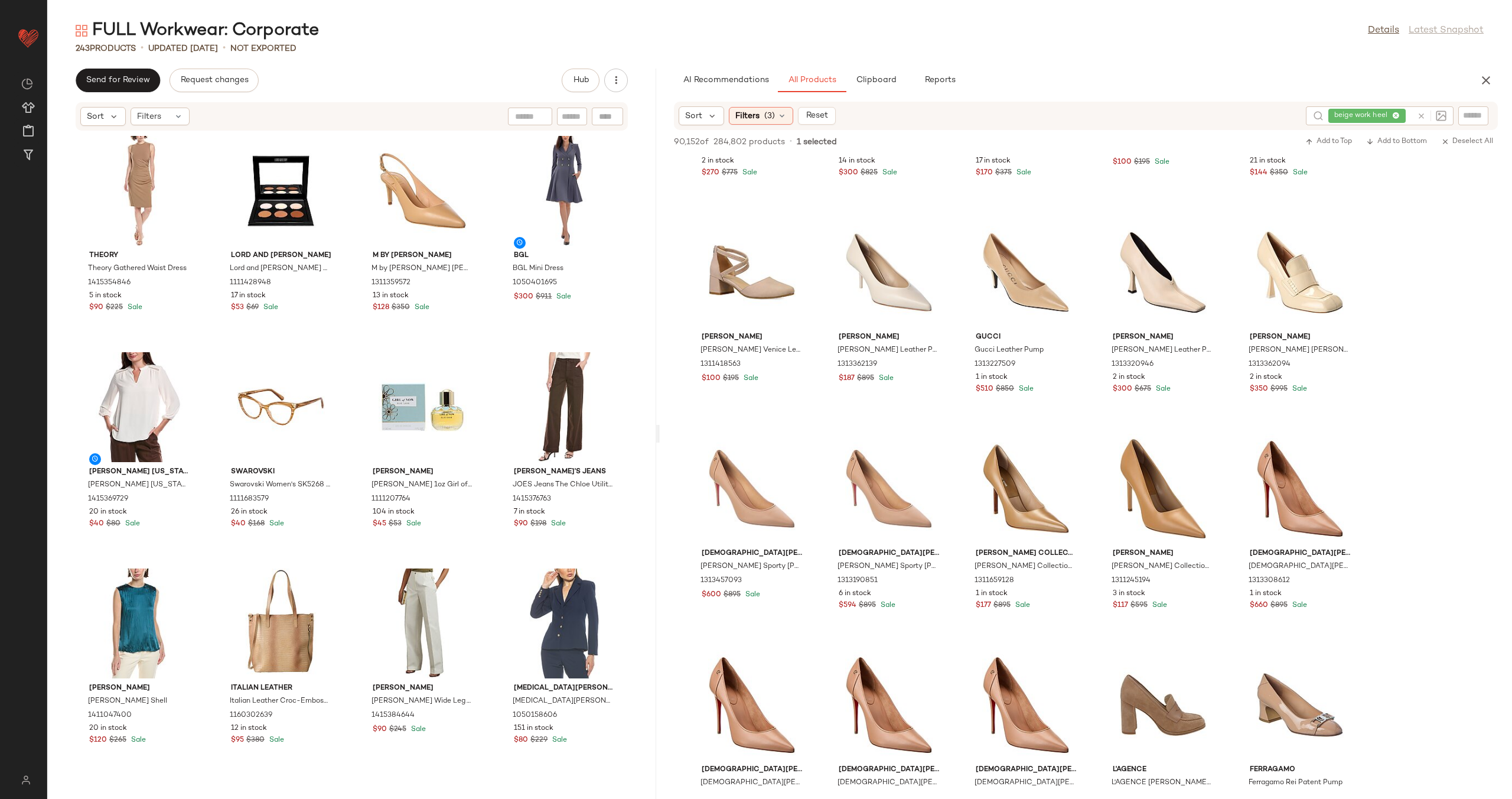
scroll to position [10826, 0]
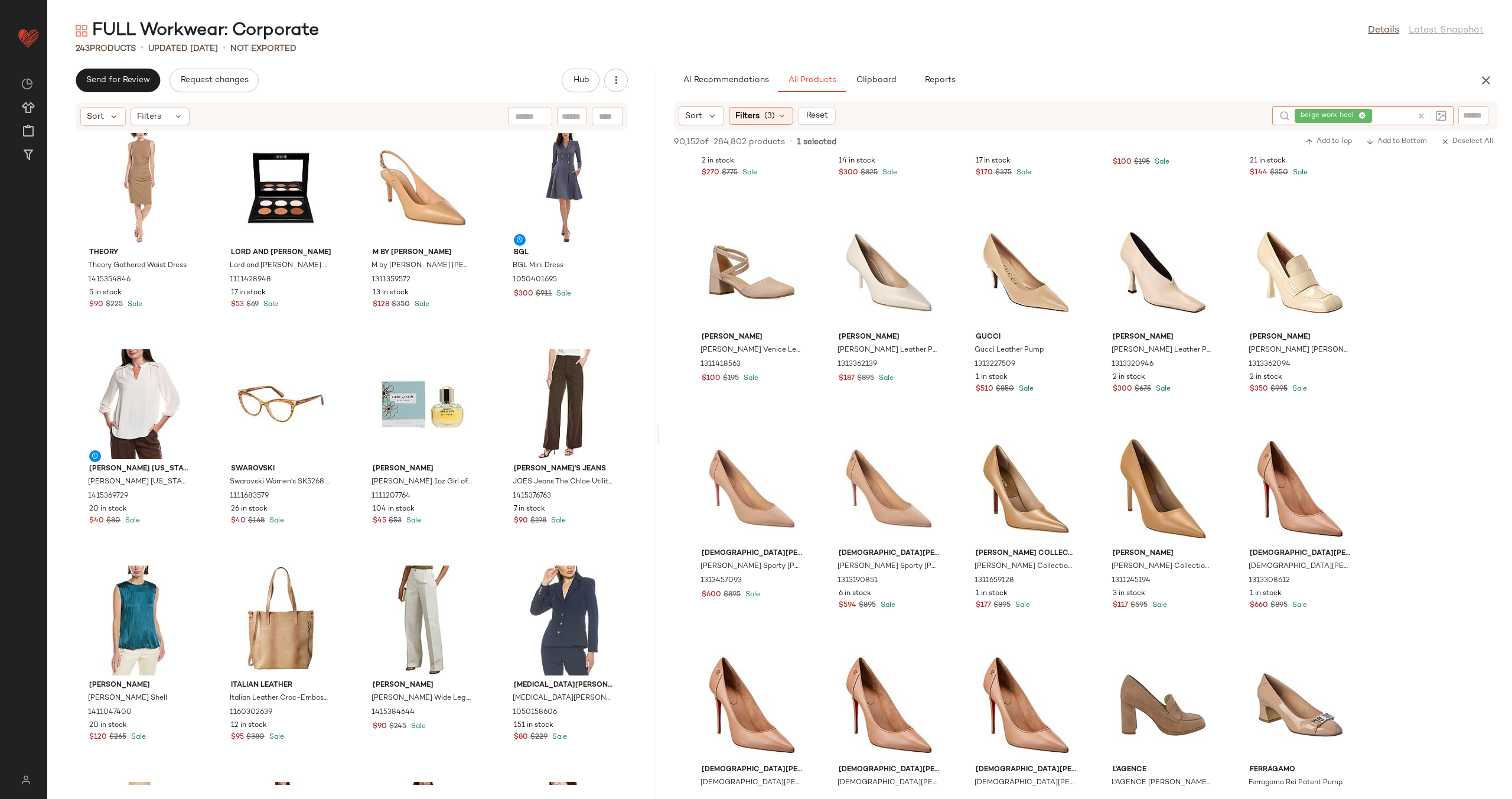
click at [1420, 114] on icon at bounding box center [1421, 116] width 9 height 9
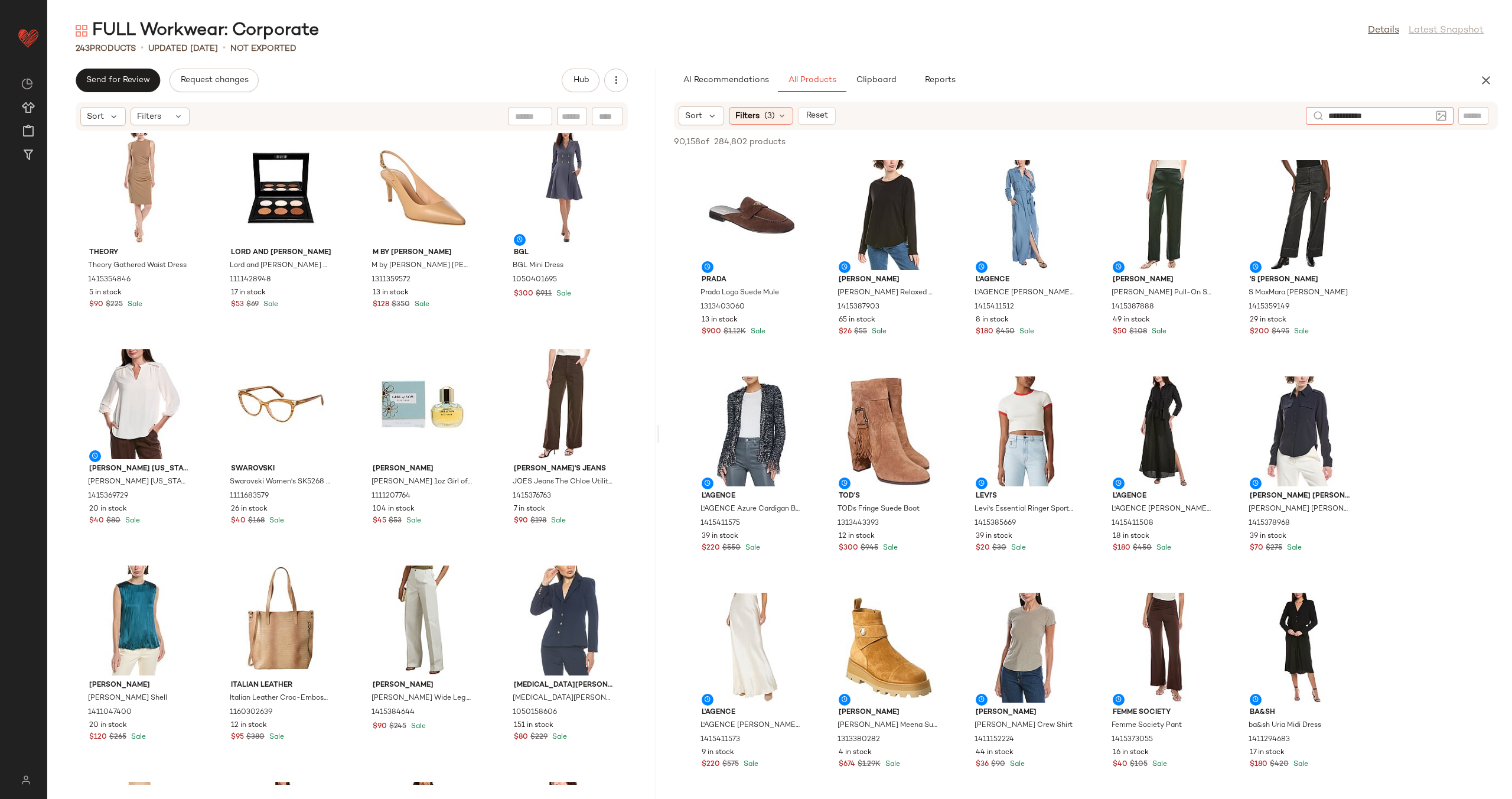
type input "**********"
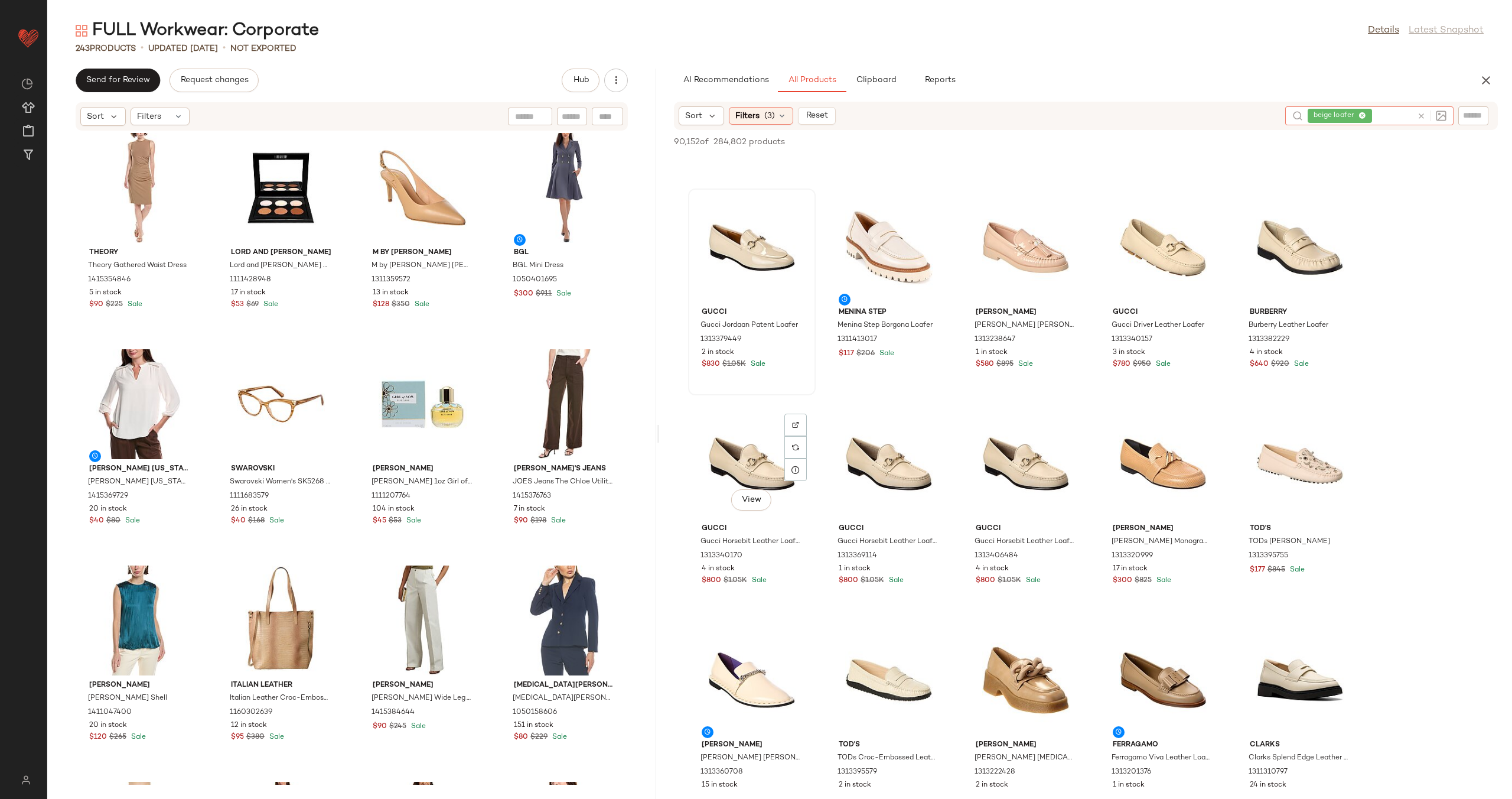
scroll to position [208, 0]
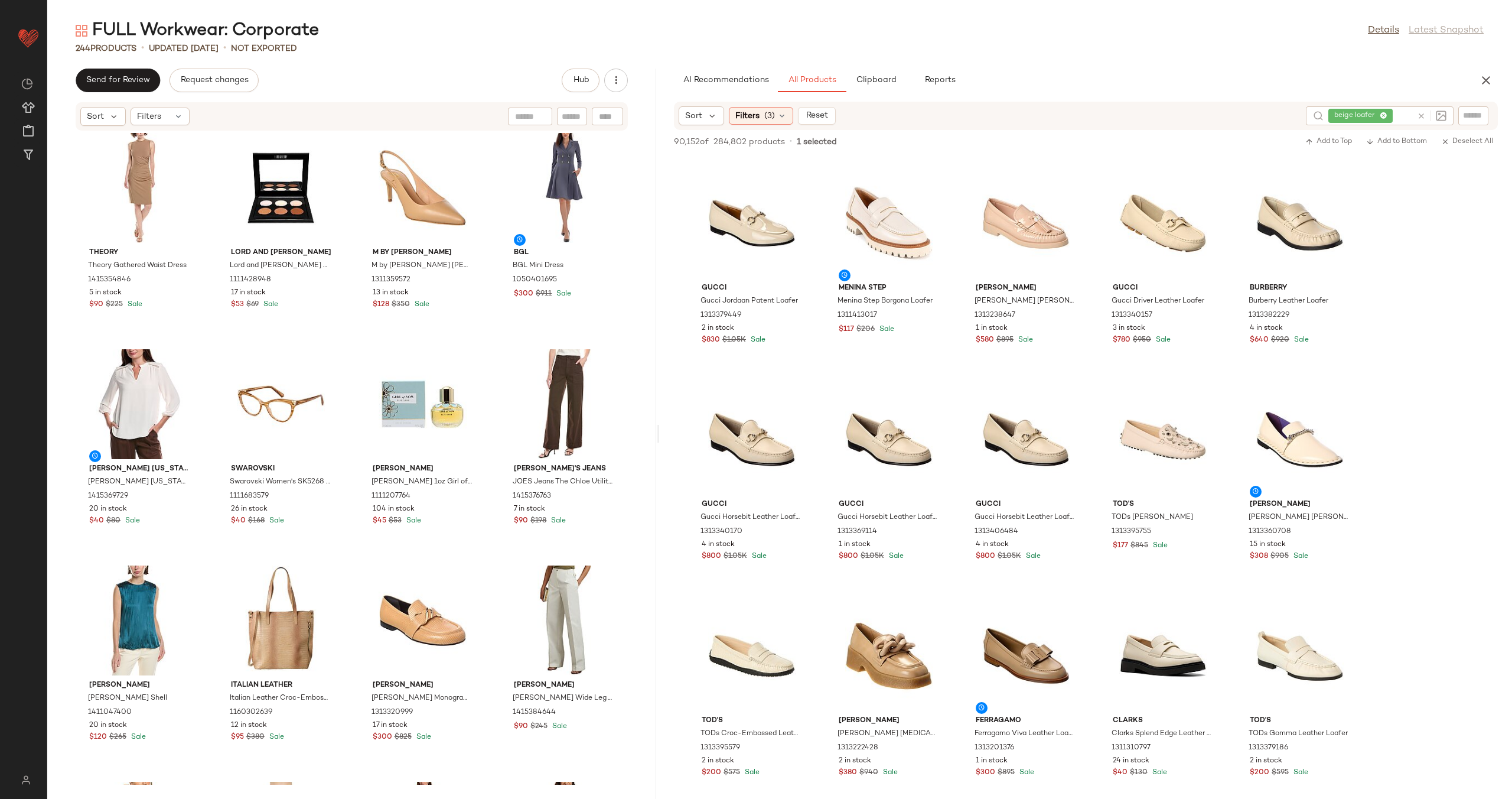
click at [489, 583] on div "Tahari ASL Tahari ASL Blazer 1415368428 13 in stock $70 $159 Sale Matthew Willi…" at bounding box center [352, 457] width 609 height 654
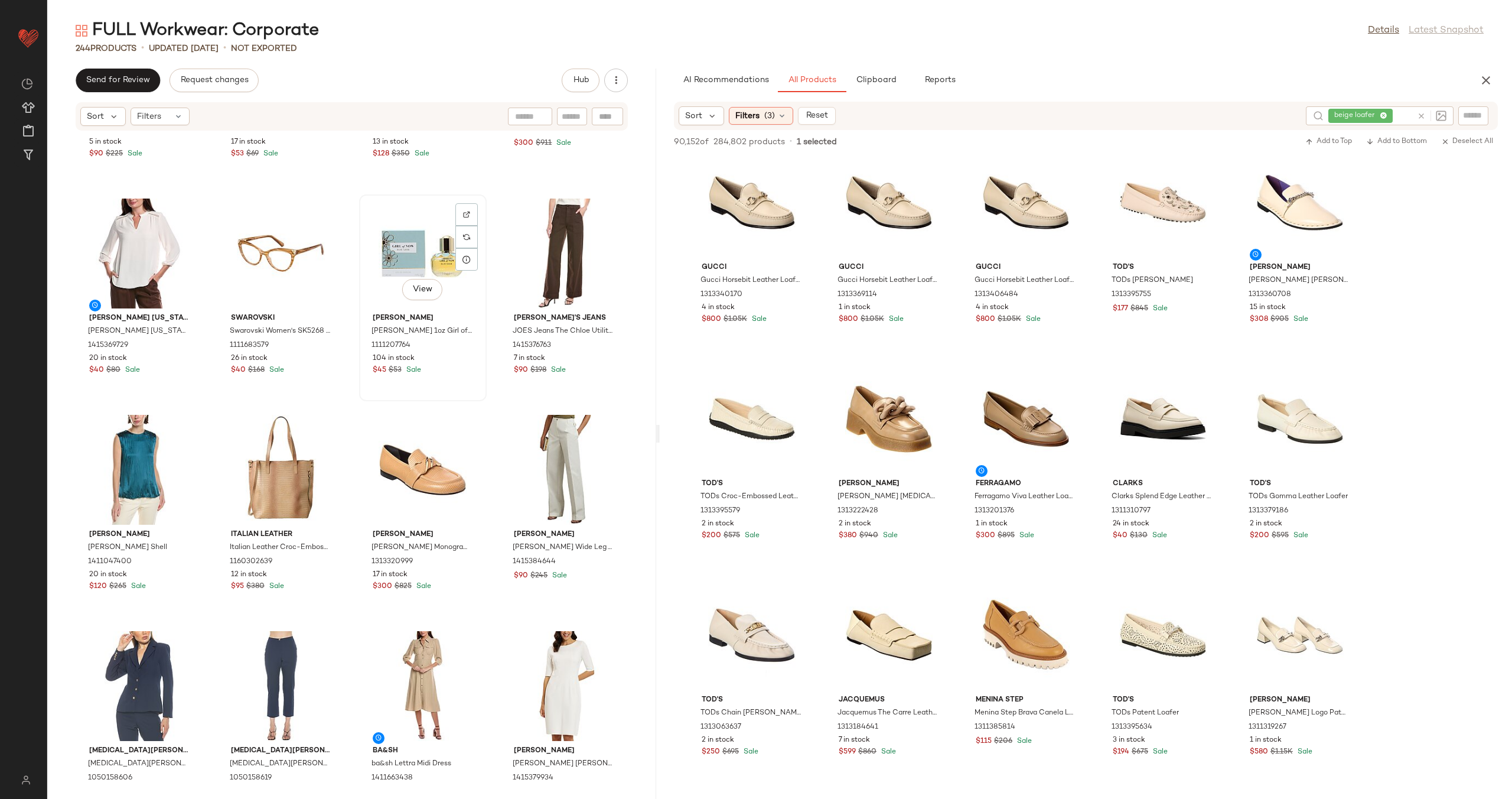
scroll to position [10988, 0]
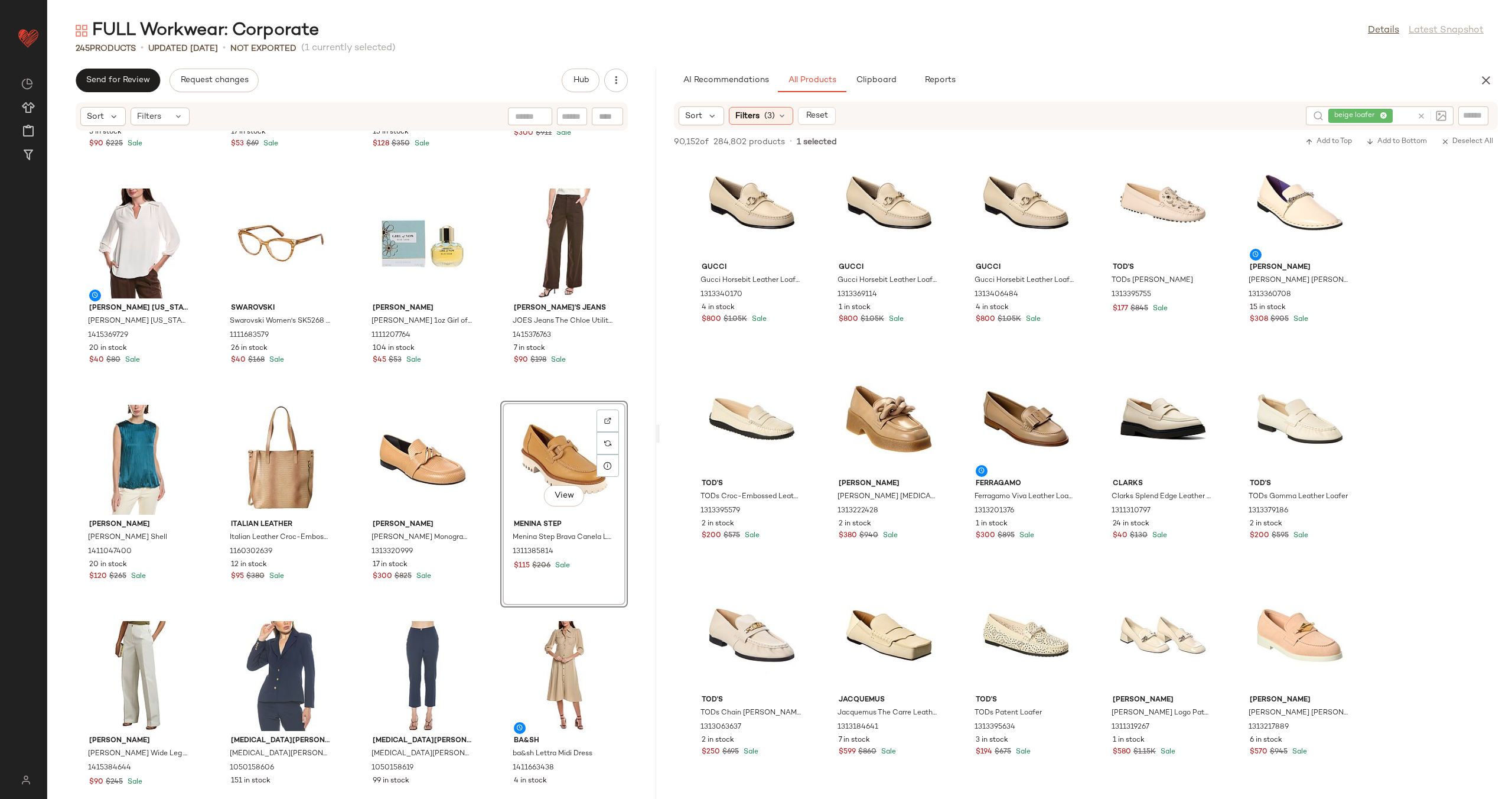
click at [487, 484] on div "Theory Theory Gathered Waist Dress 1415354846 5 in stock $90 $225 Sale Lord and…" at bounding box center [352, 457] width 609 height 654
click at [526, 452] on div "View" at bounding box center [564, 459] width 120 height 110
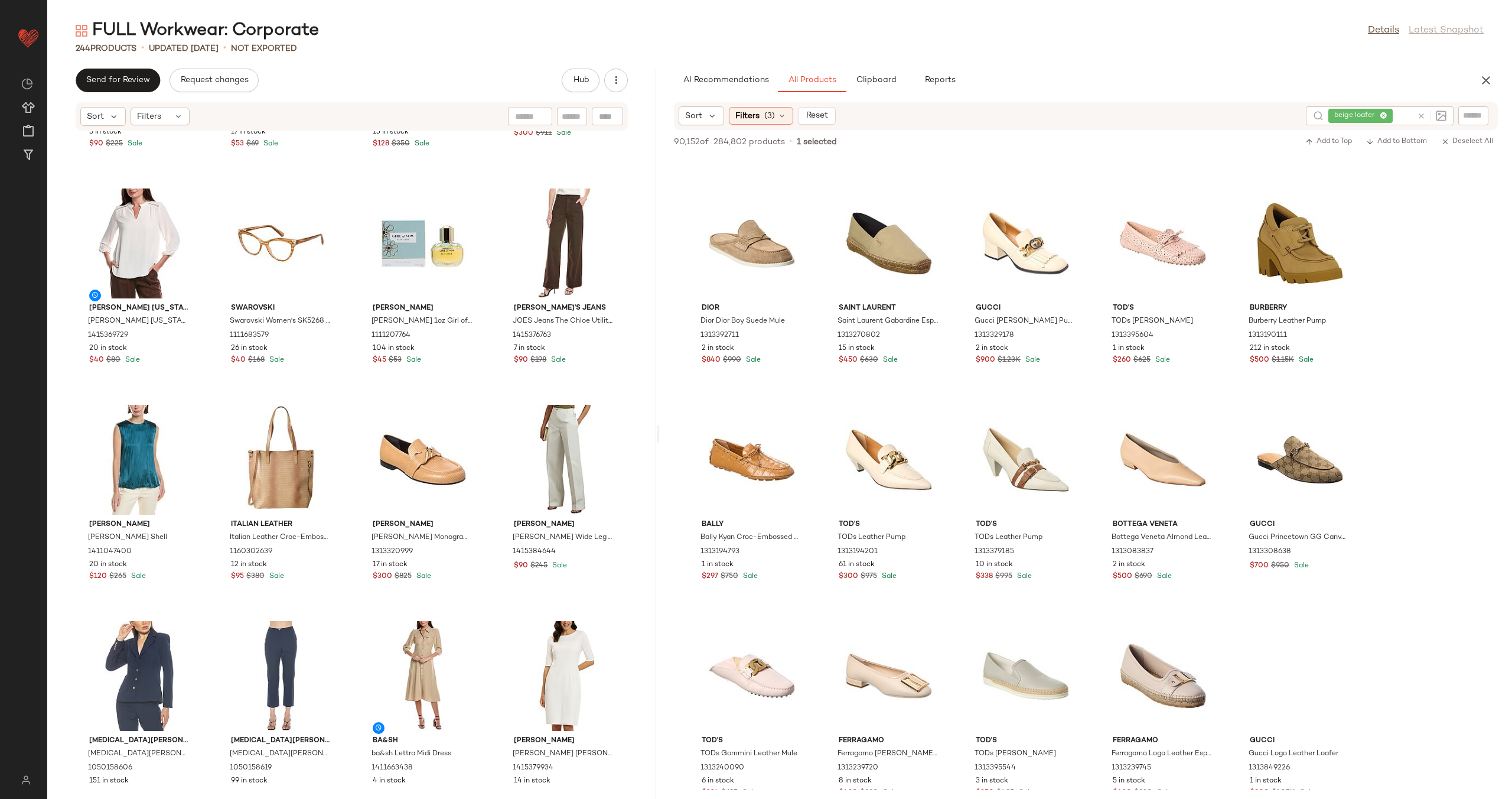
scroll to position [3242, 0]
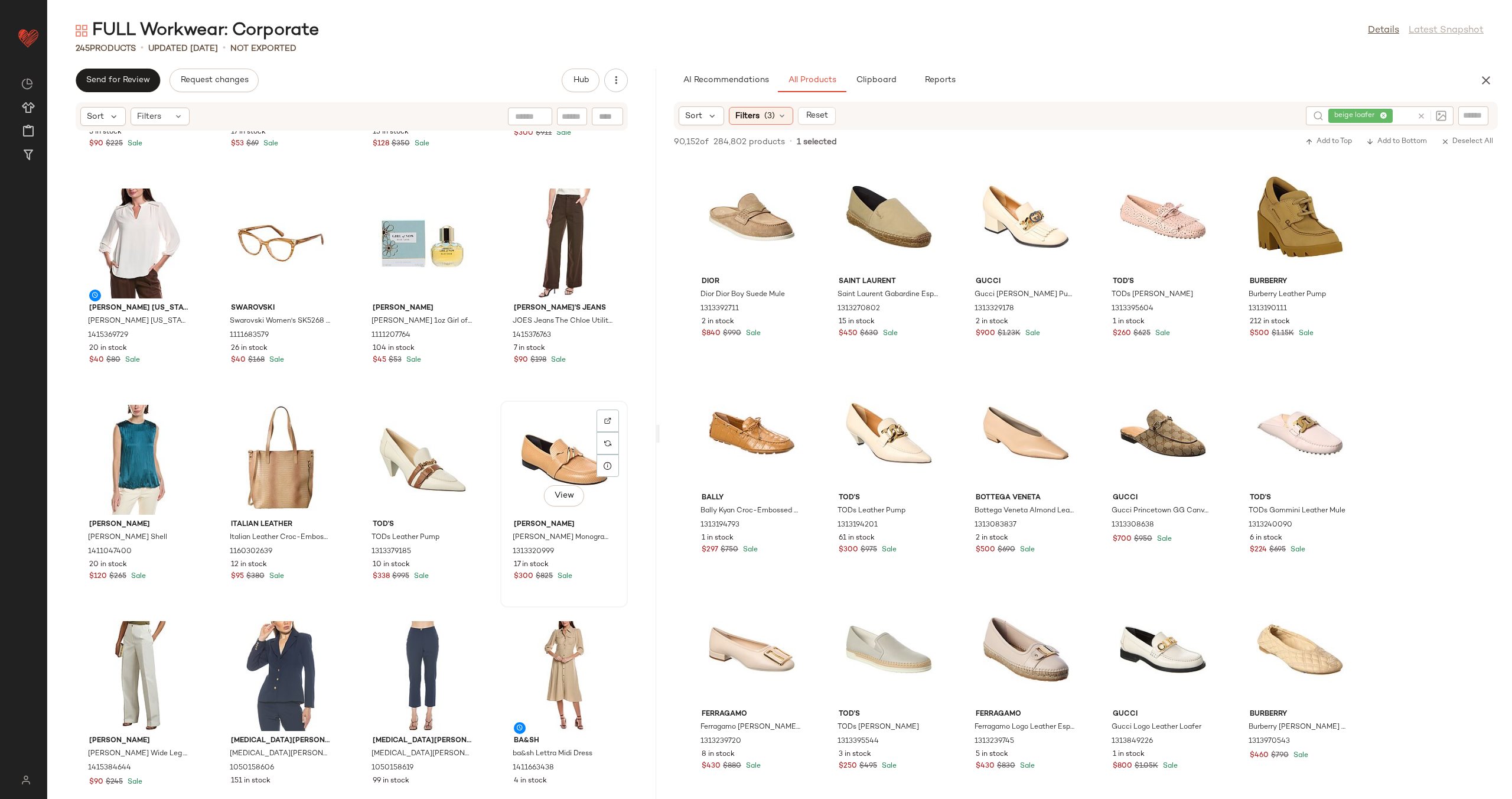
click at [521, 440] on div "View" at bounding box center [564, 459] width 120 height 110
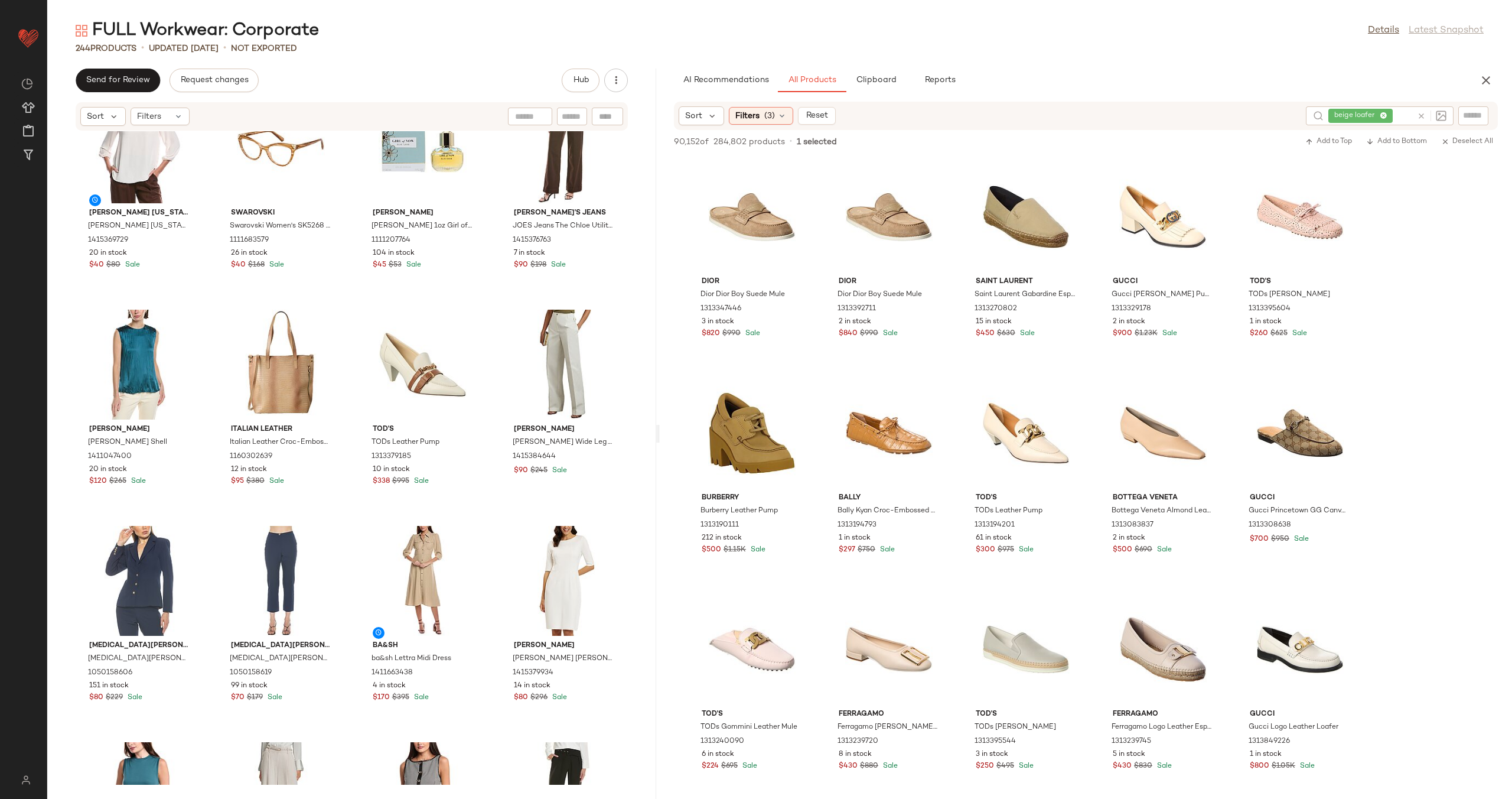
scroll to position [11088, 0]
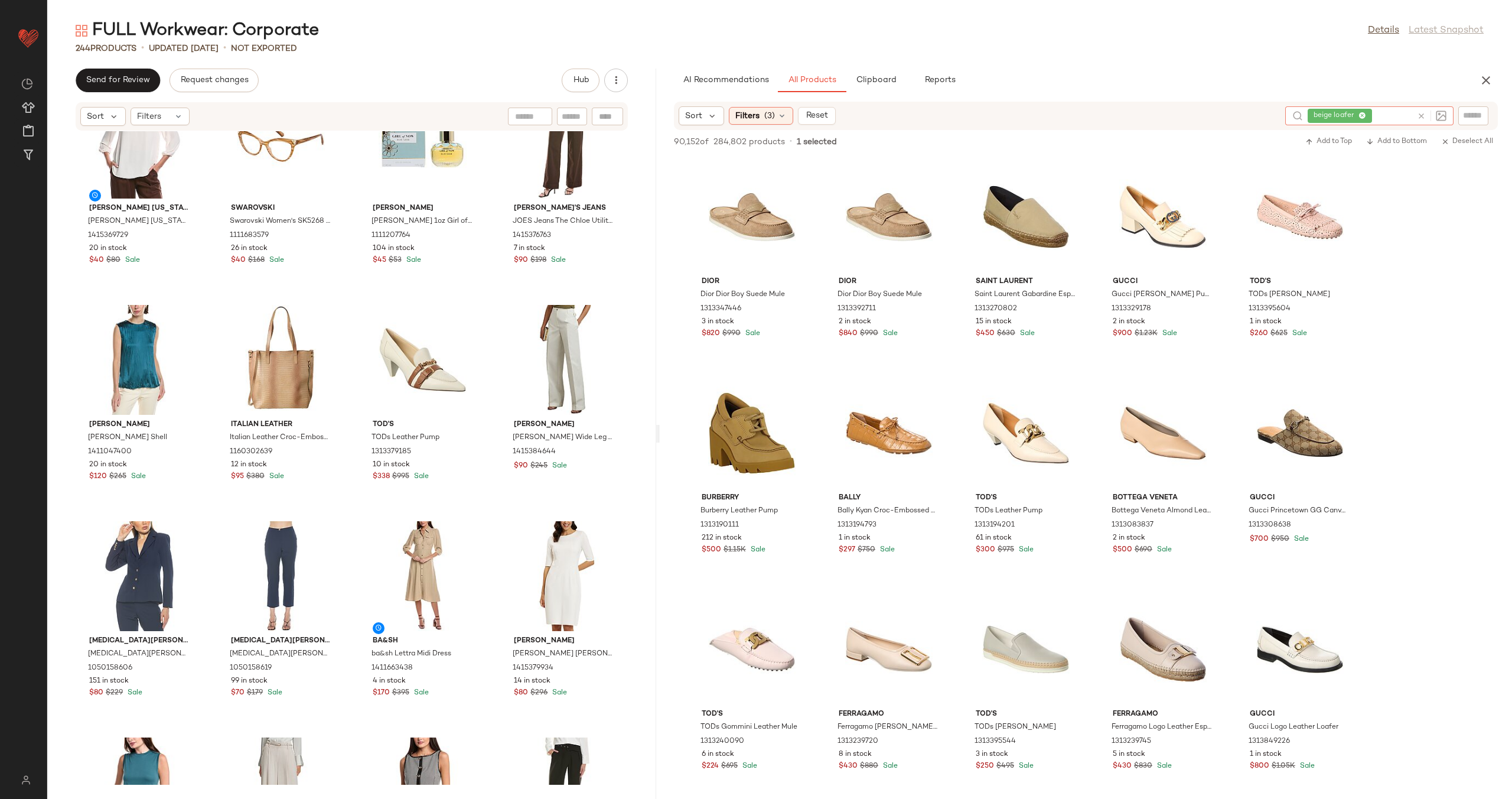
click at [1424, 116] on icon at bounding box center [1421, 116] width 9 height 9
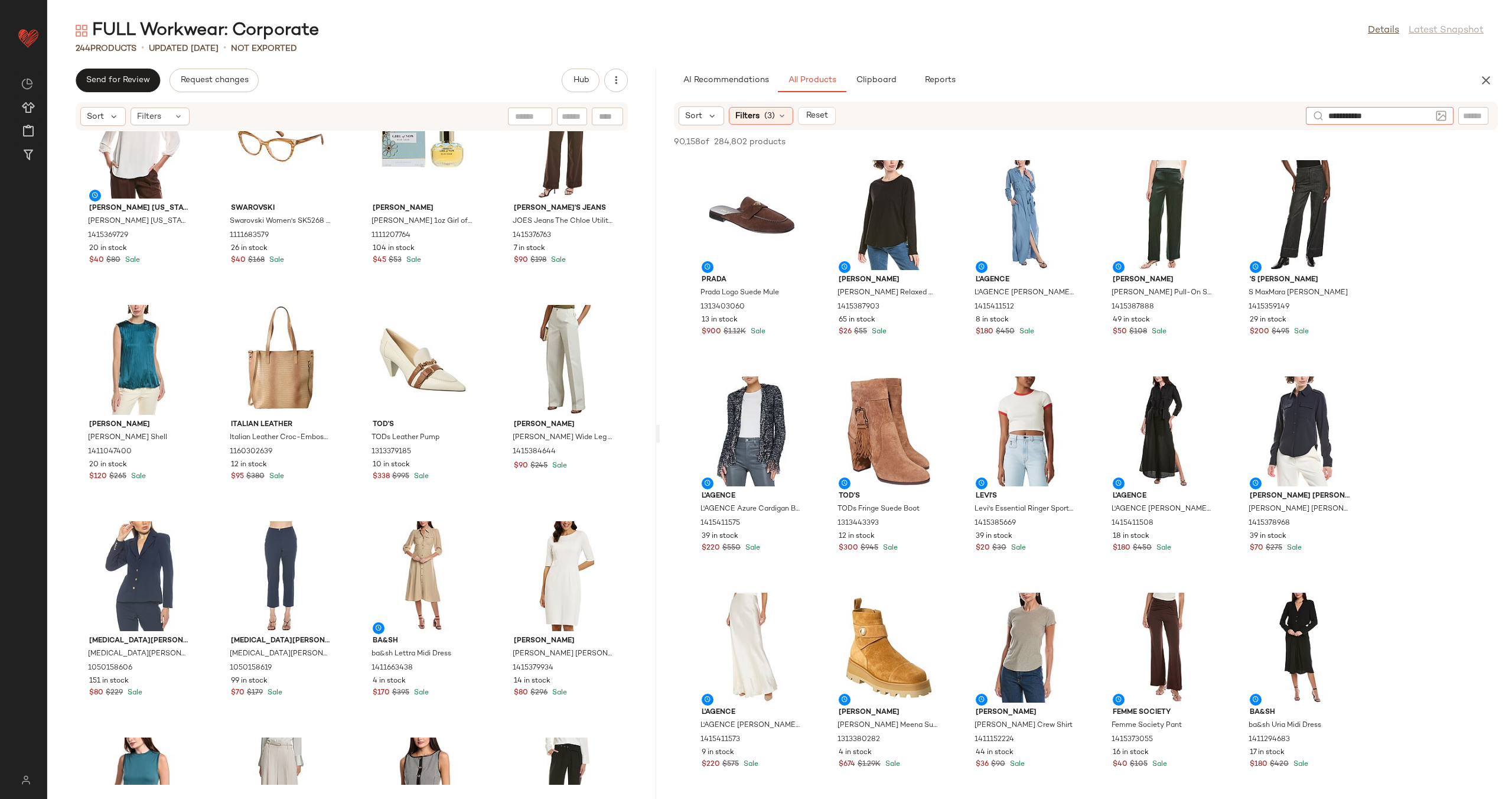
type input "**********"
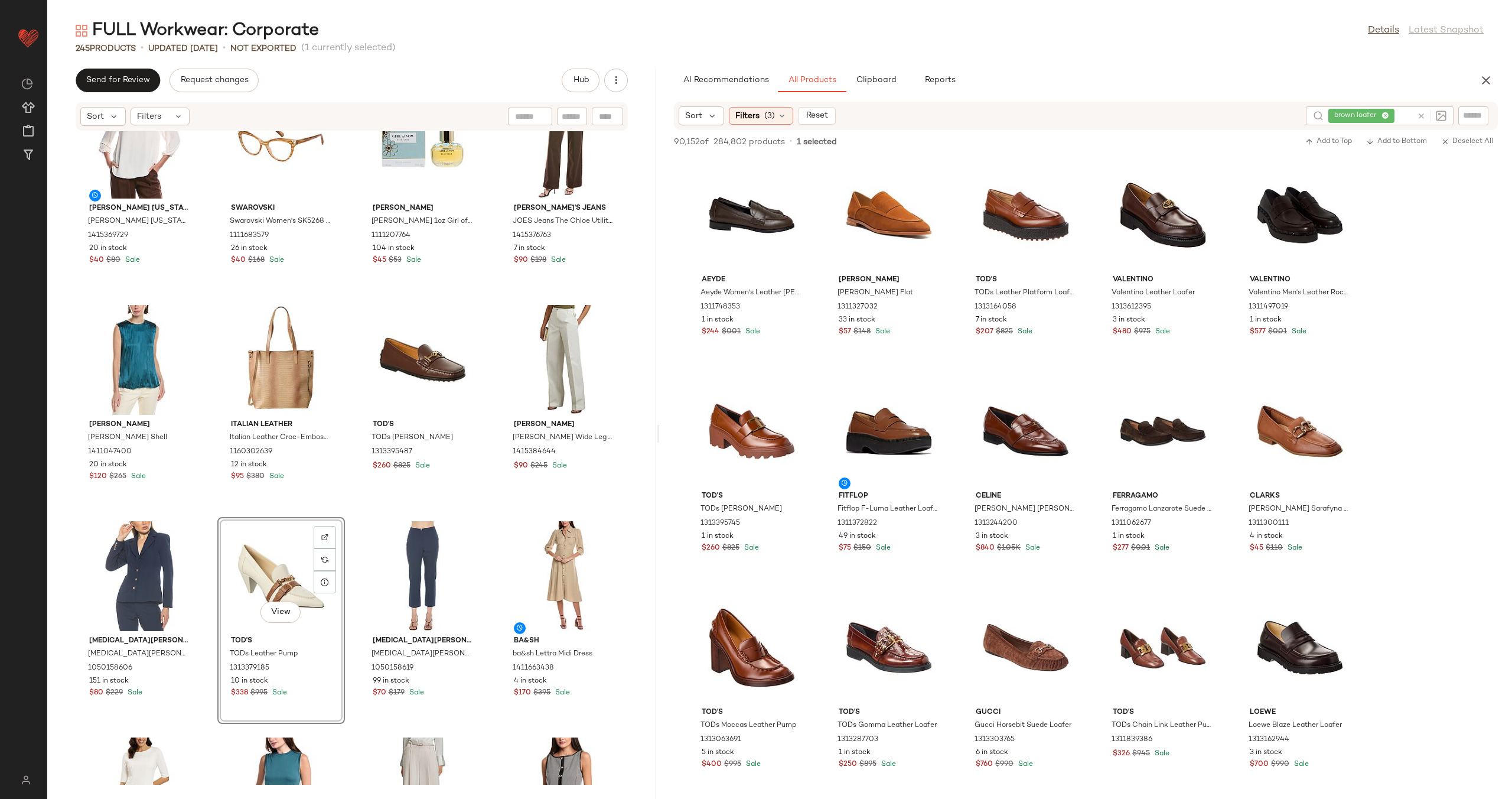
click at [352, 512] on div "Theory Theory Gathered Waist Dress 1415354846 5 in stock $90 $225 Sale Lord and…" at bounding box center [352, 457] width 609 height 654
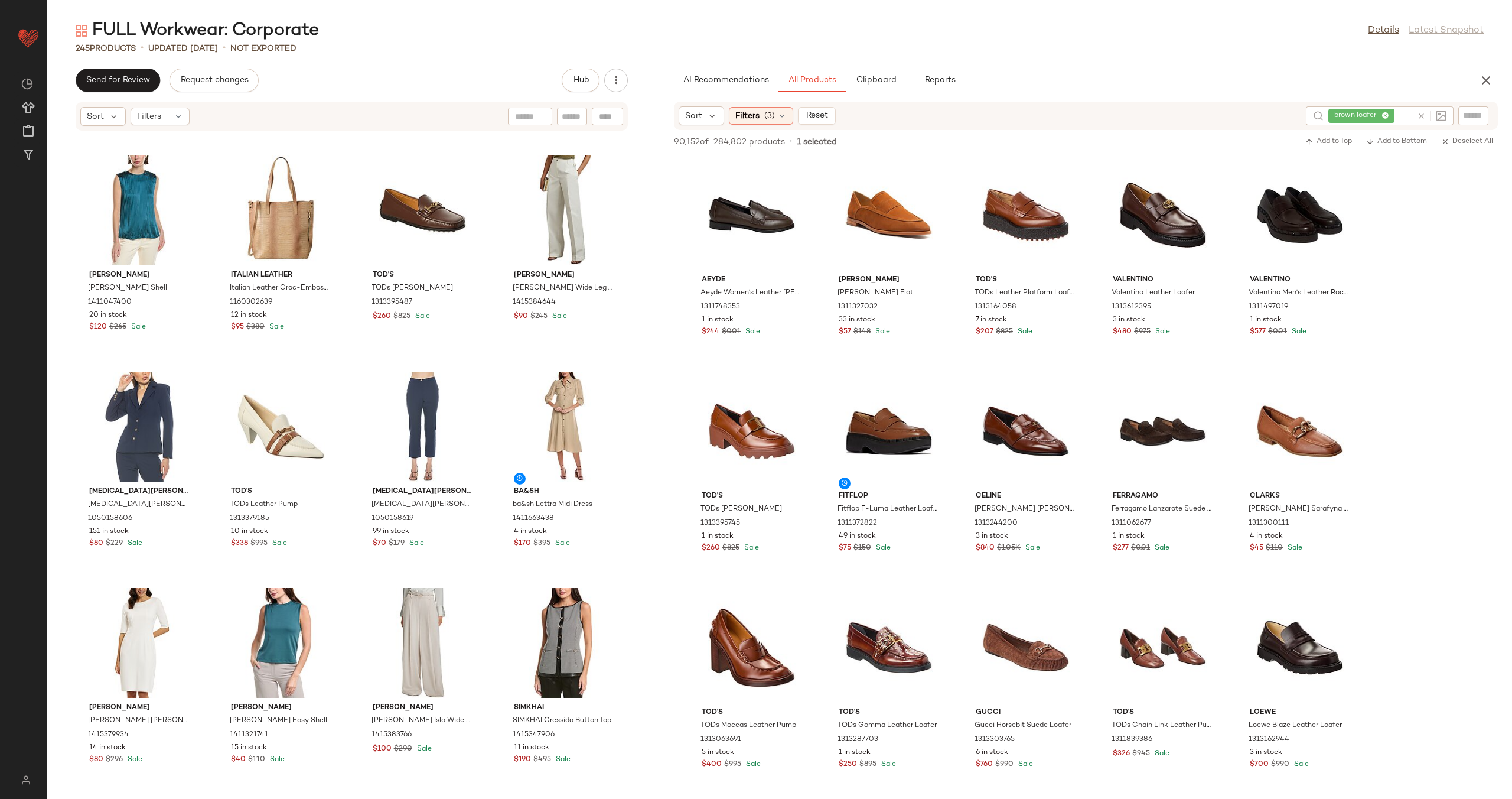
scroll to position [11238, 0]
click at [1416, 119] on div at bounding box center [1429, 116] width 34 height 19
click at [1418, 116] on icon at bounding box center [1421, 116] width 9 height 9
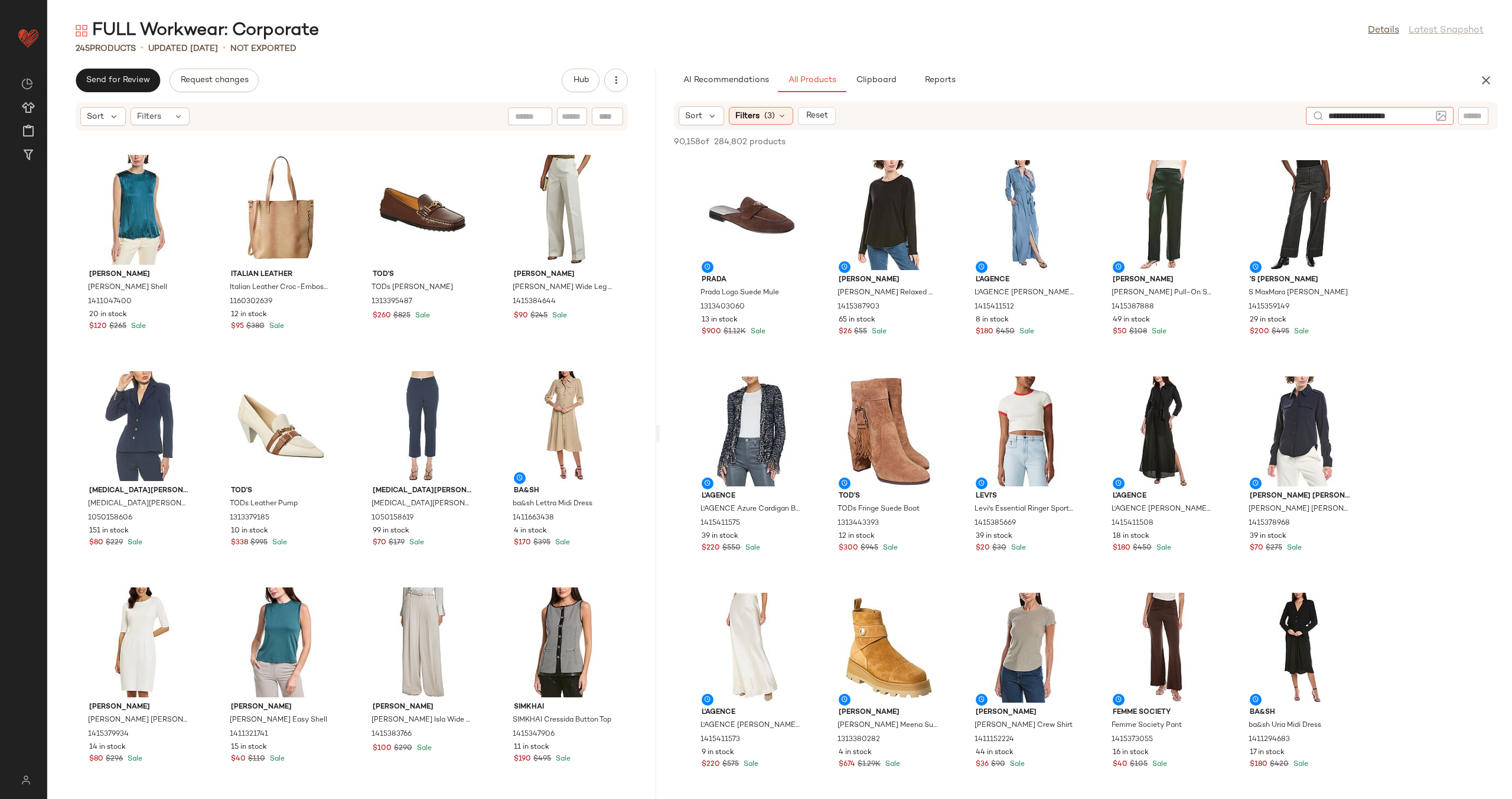
type input "**********"
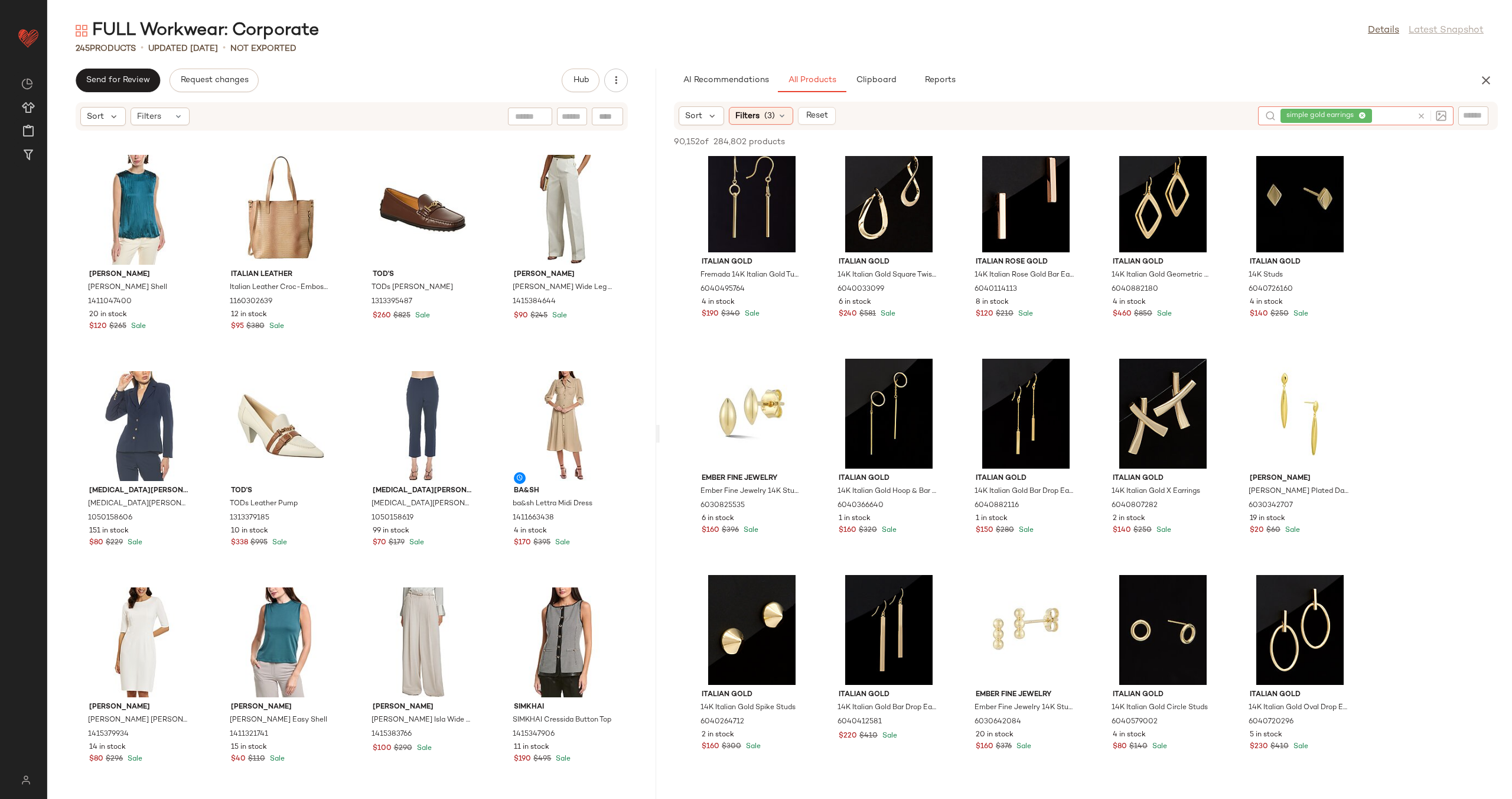
scroll to position [568, 0]
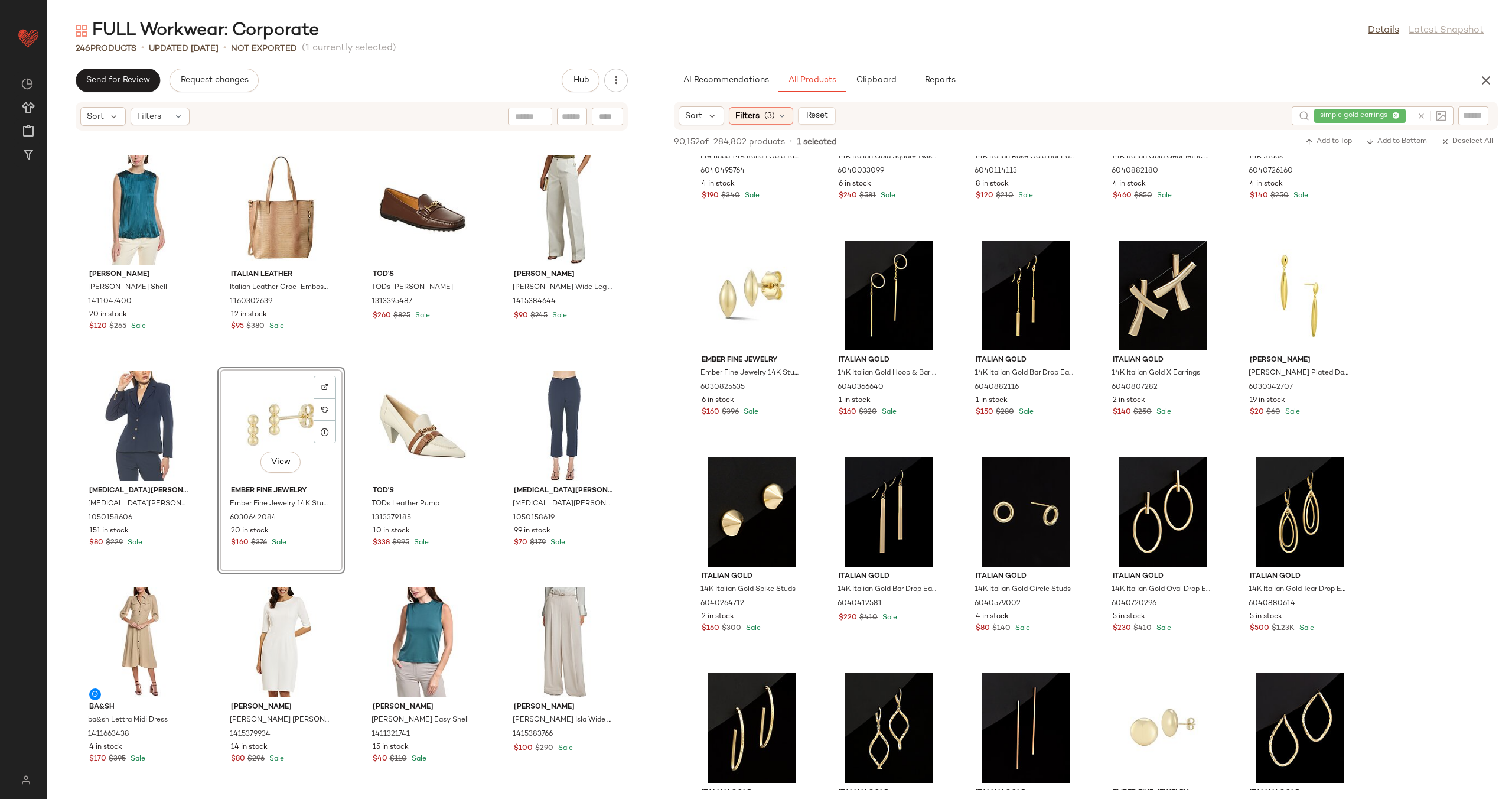
click at [351, 422] on div "Jones New York Jones New York Lace Trim Blouse 1415369729 20 in stock $40 $80 S…" at bounding box center [352, 457] width 609 height 654
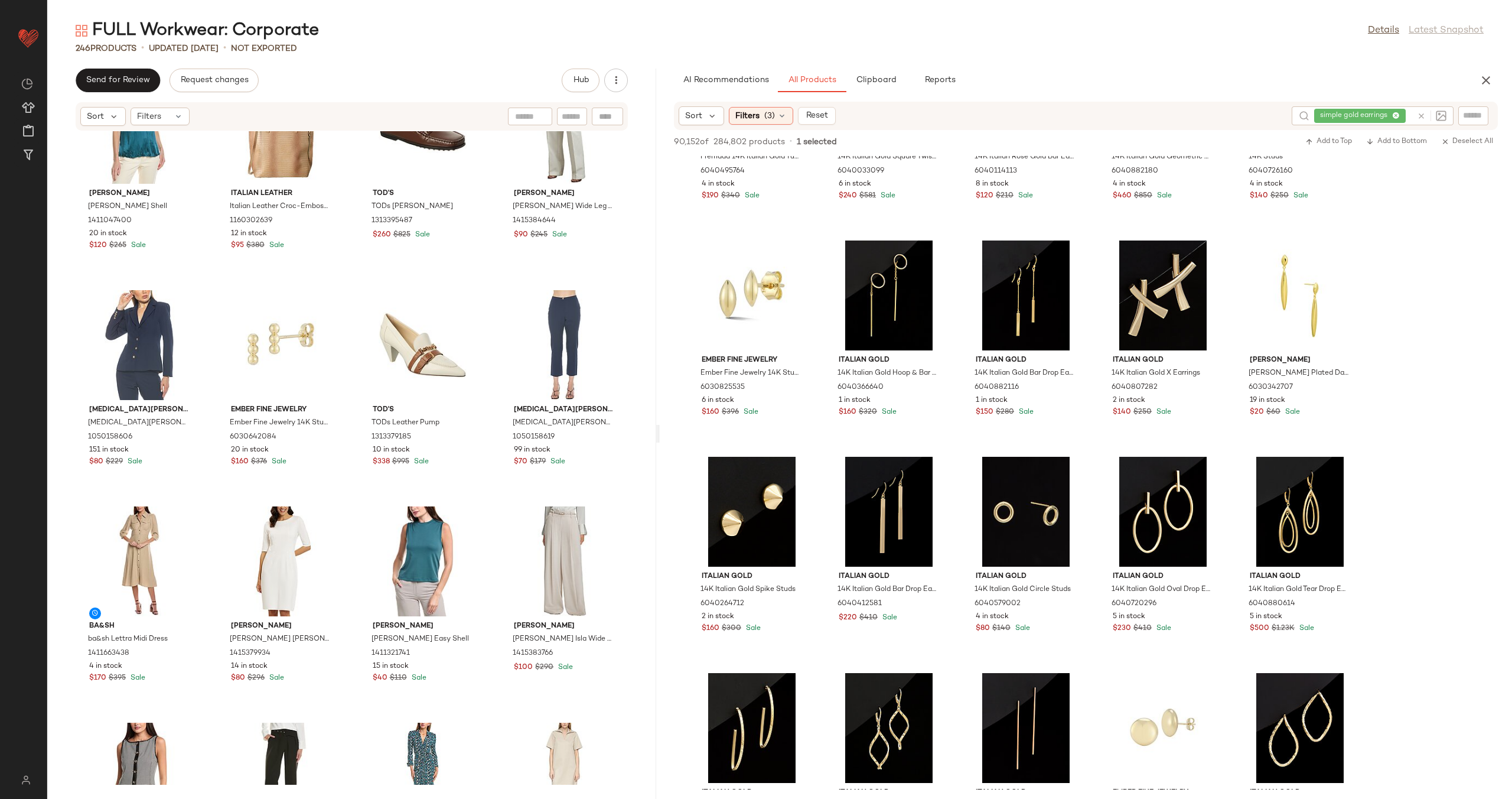
scroll to position [11380, 0]
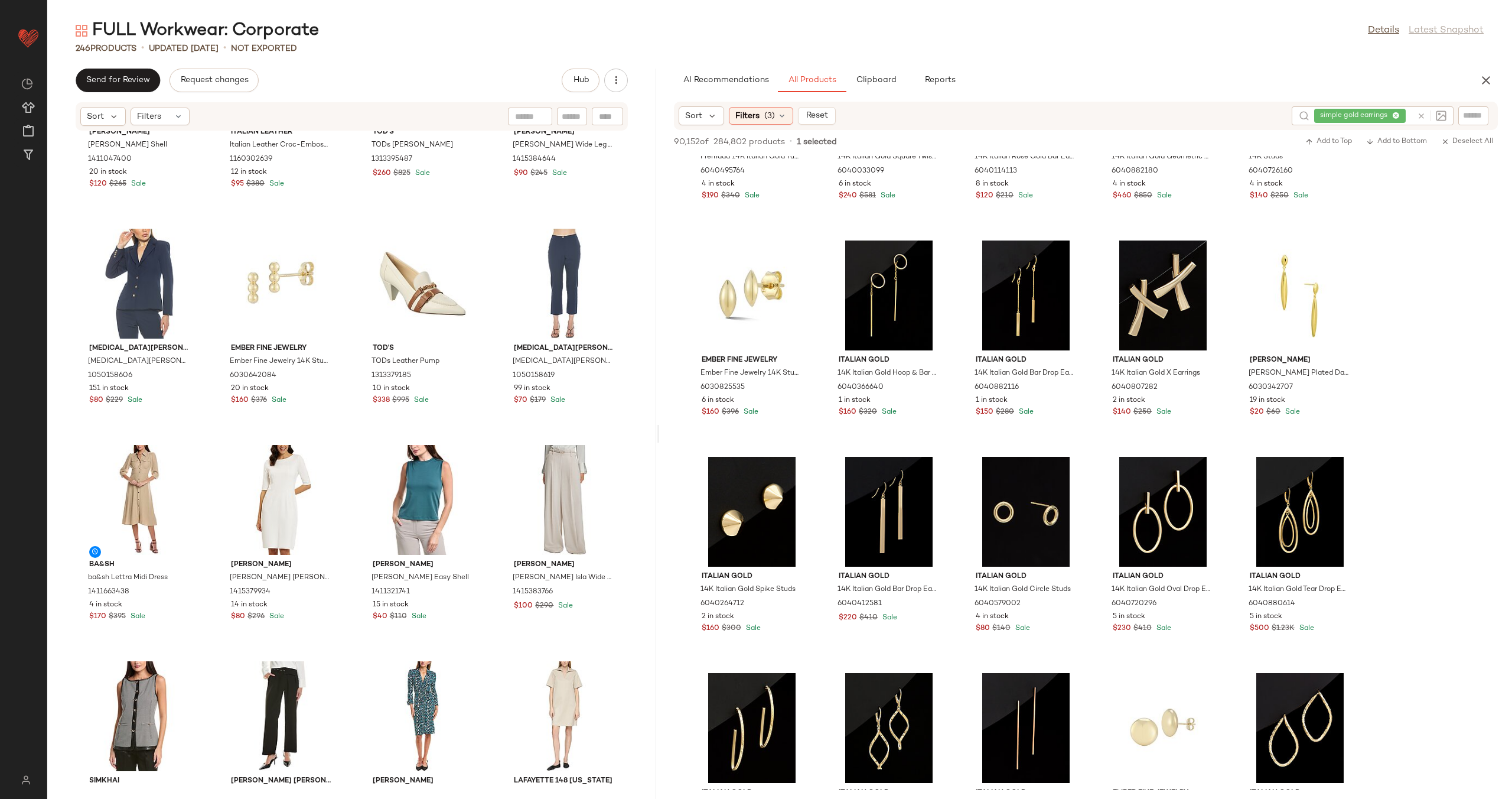
click at [1418, 114] on icon at bounding box center [1421, 116] width 9 height 9
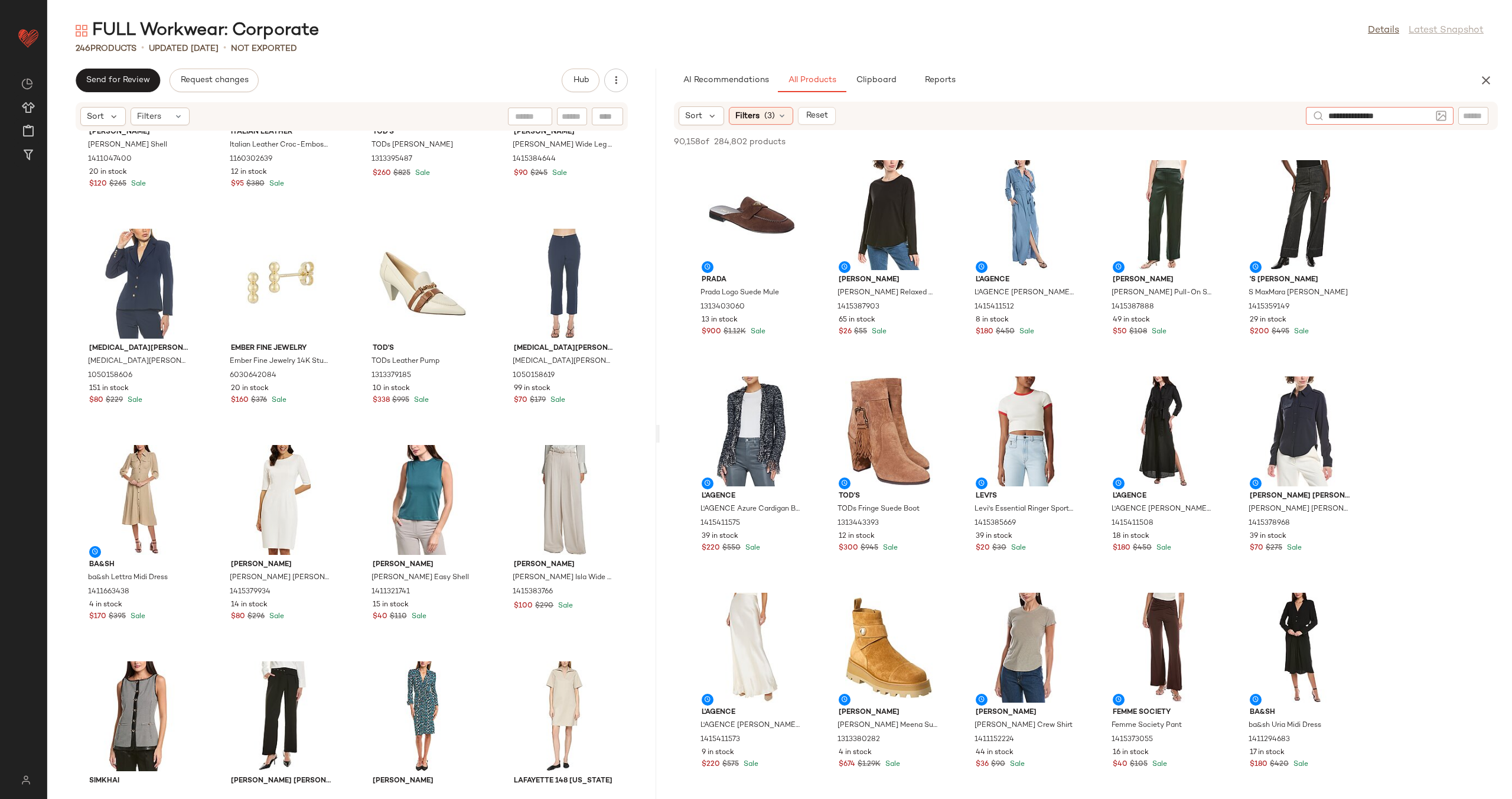
type input "**********"
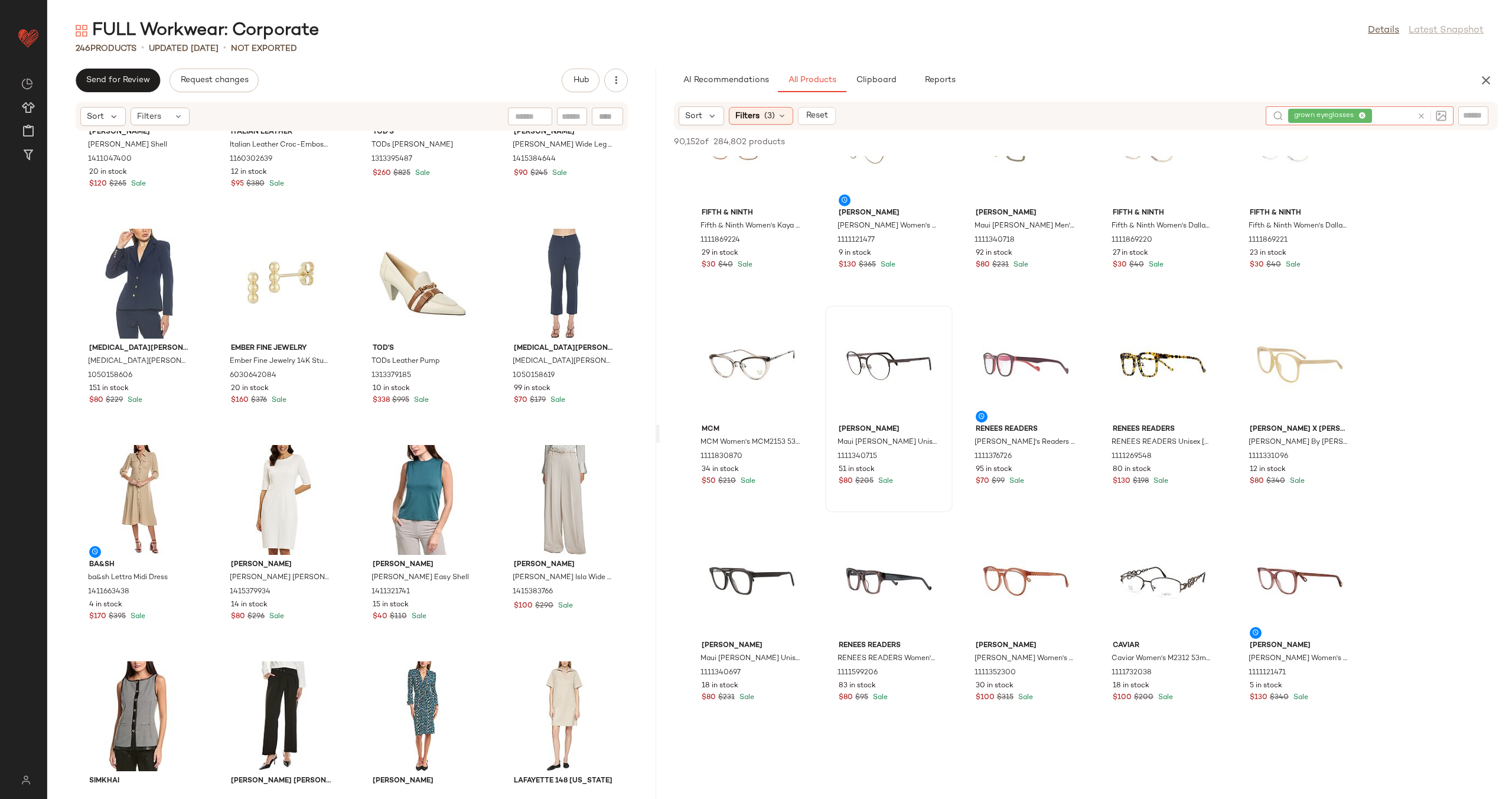
scroll to position [72, 0]
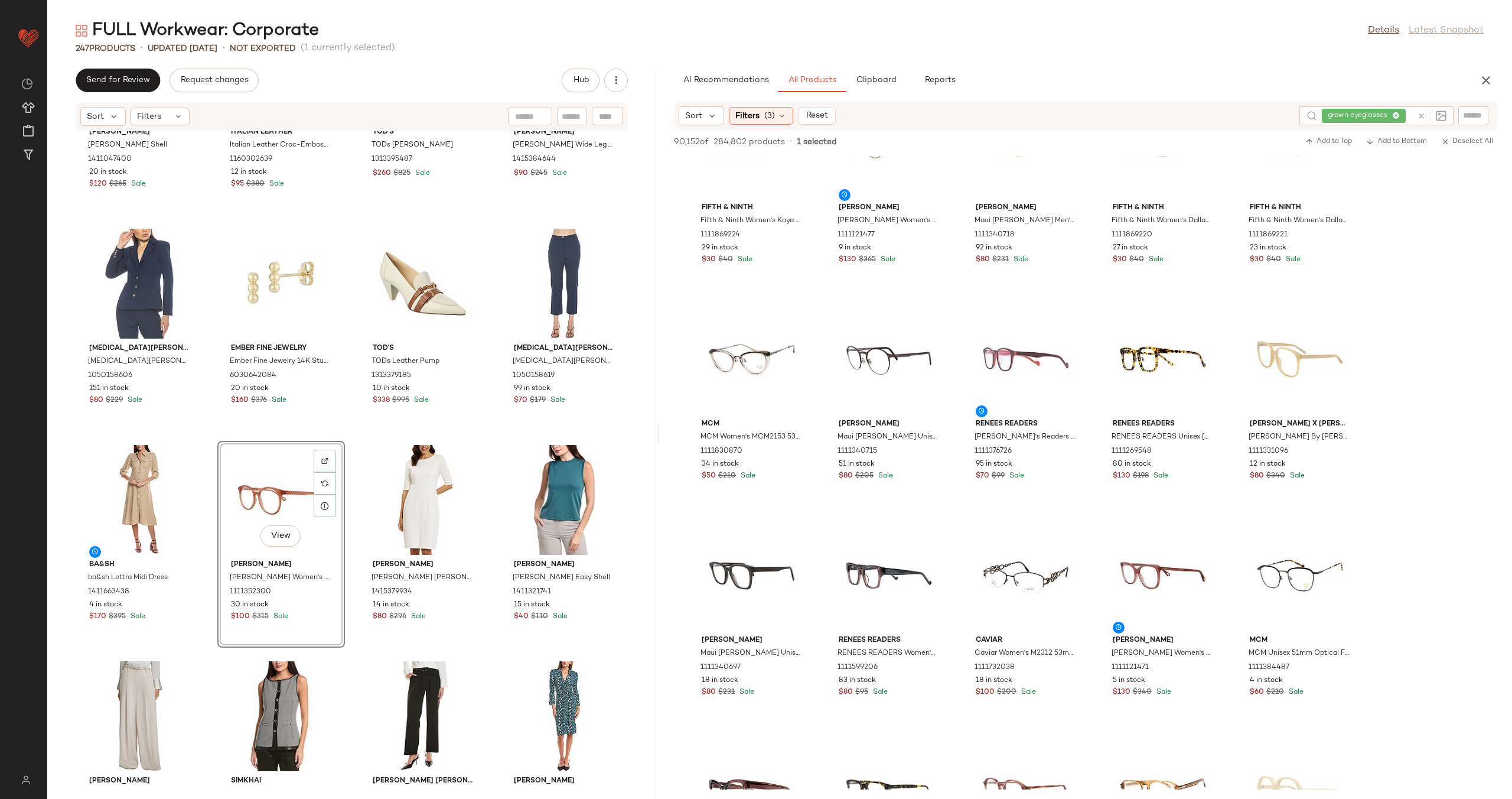
click at [348, 475] on div "Vince Vince Crushed Shell 1411047400 20 in stock $120 $265 Sale Italian Leather…" at bounding box center [352, 457] width 609 height 654
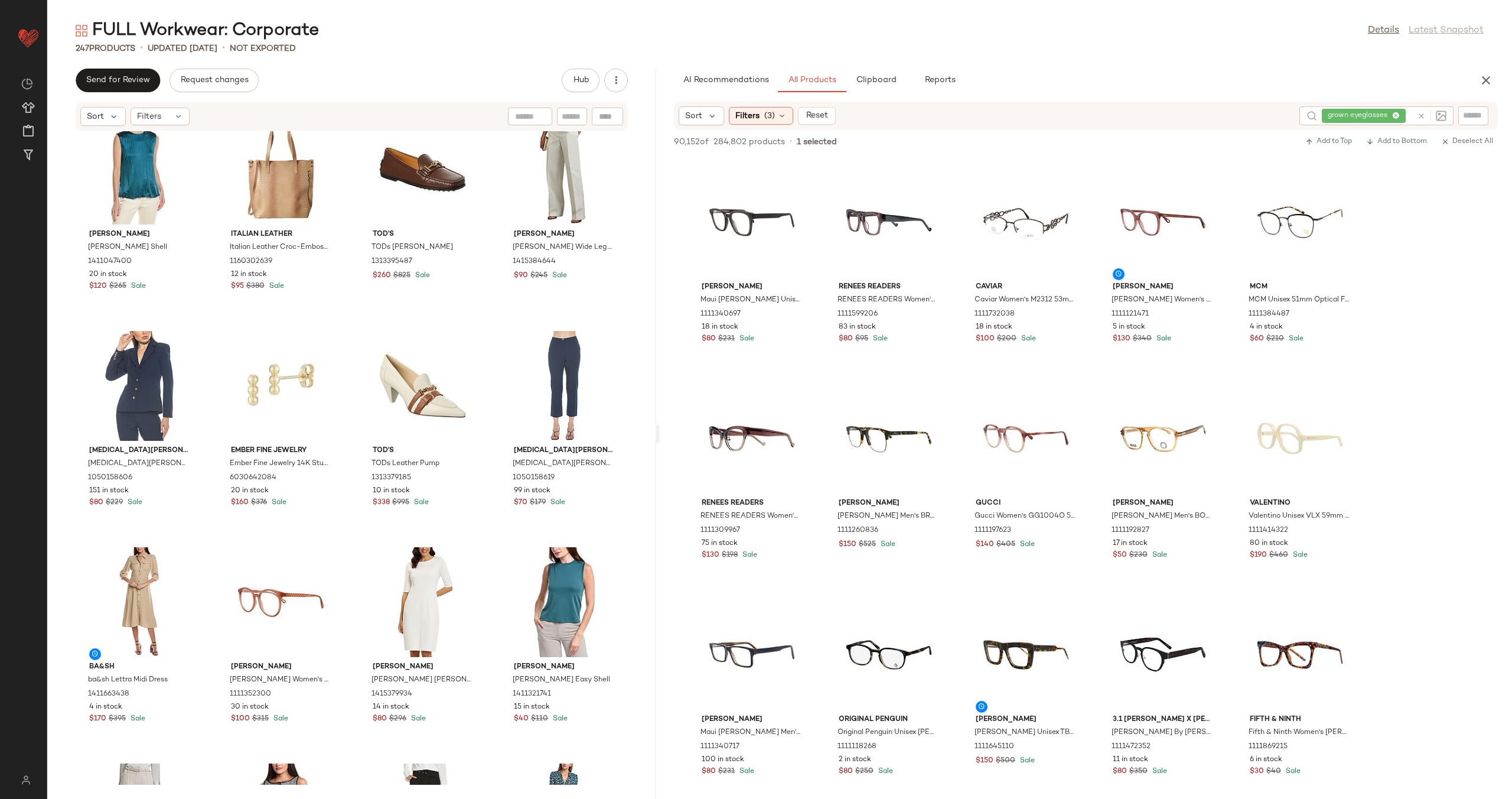
scroll to position [492, 0]
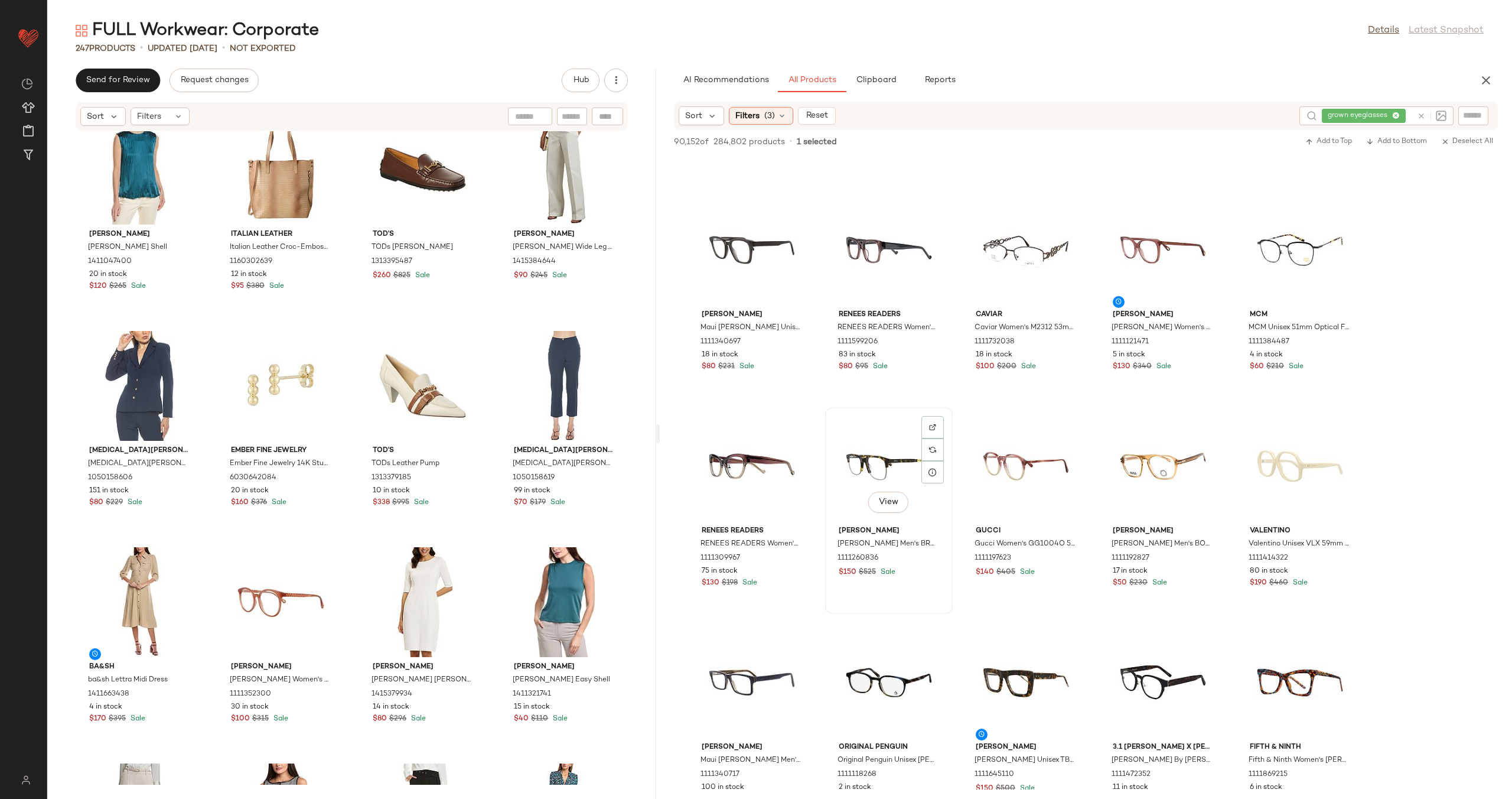
scroll to position [11, 0]
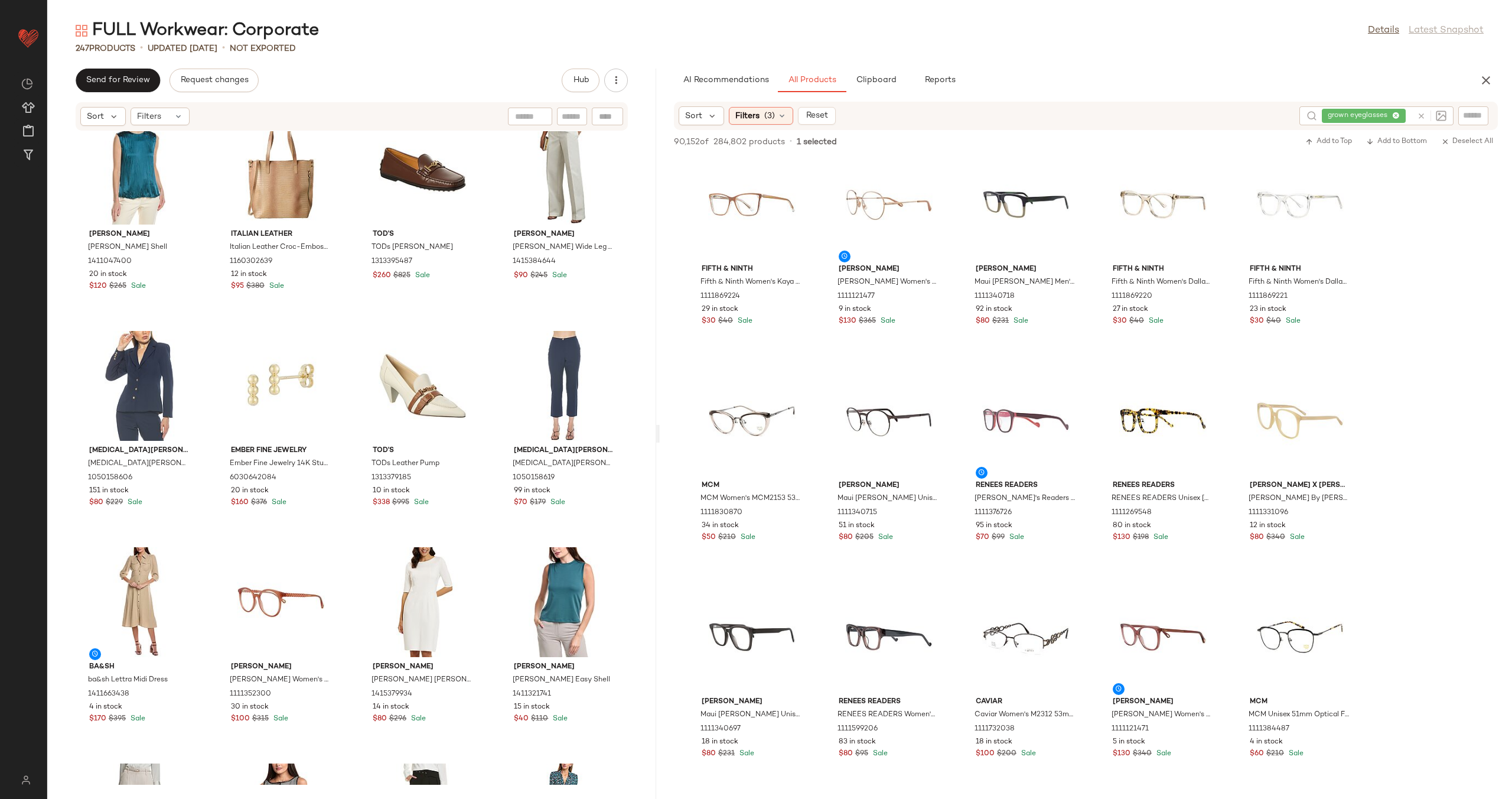
click at [1418, 114] on icon at bounding box center [1421, 116] width 9 height 9
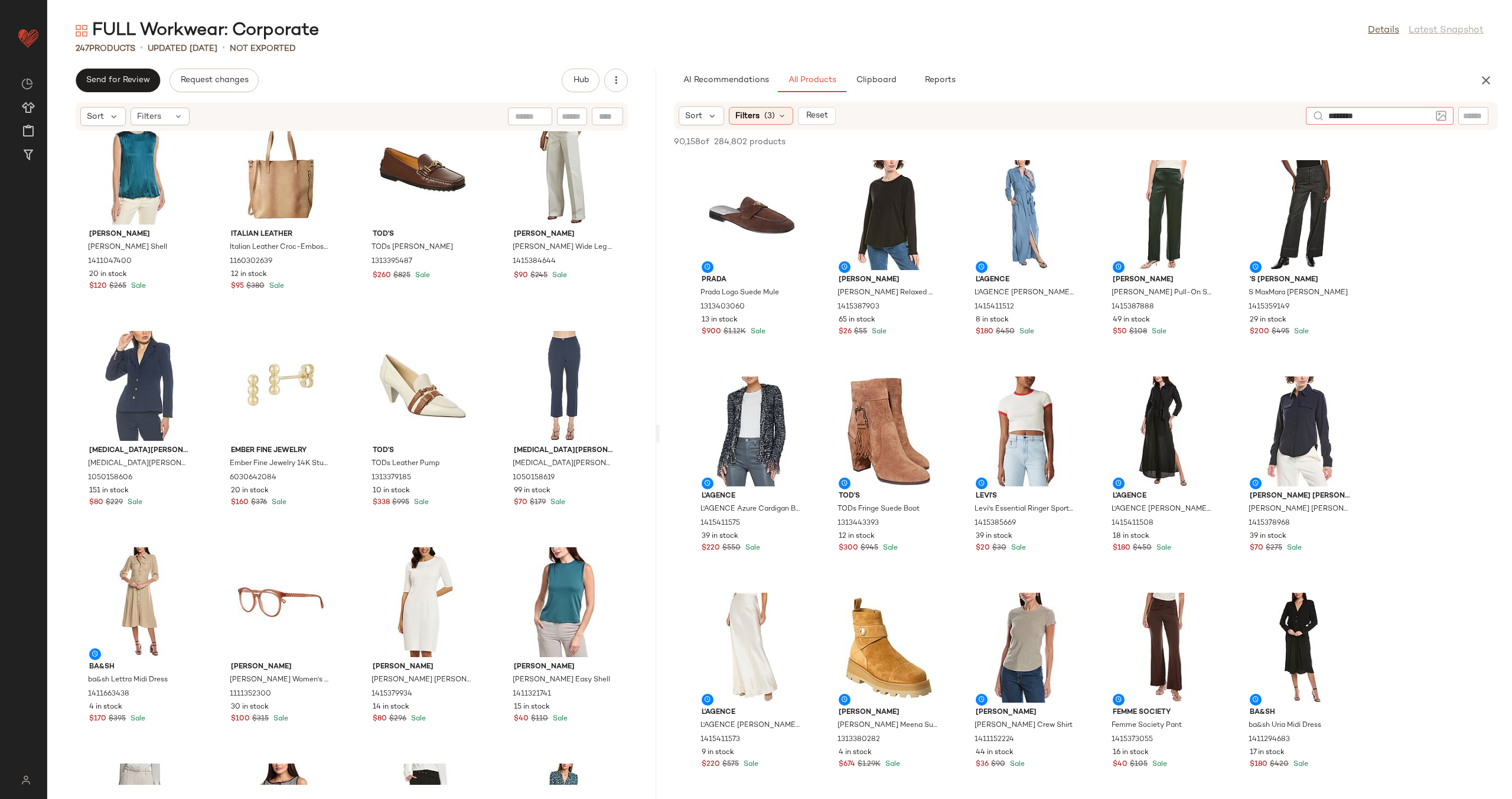
type input "*********"
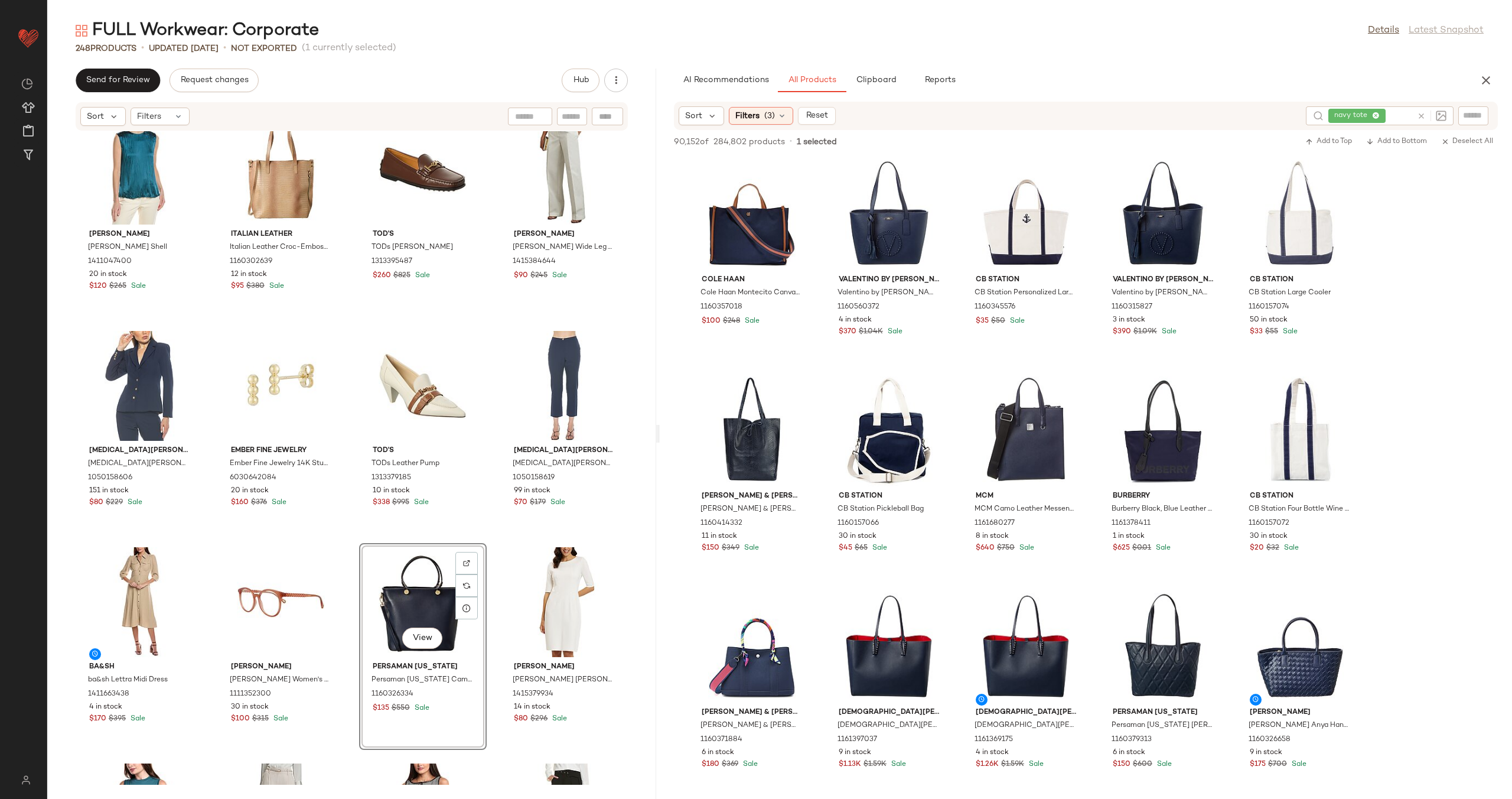
click at [487, 536] on div "[PERSON_NAME] [PERSON_NAME] Crushed Shell 1411047400 20 in stock $120 $265 Sale…" at bounding box center [352, 457] width 609 height 654
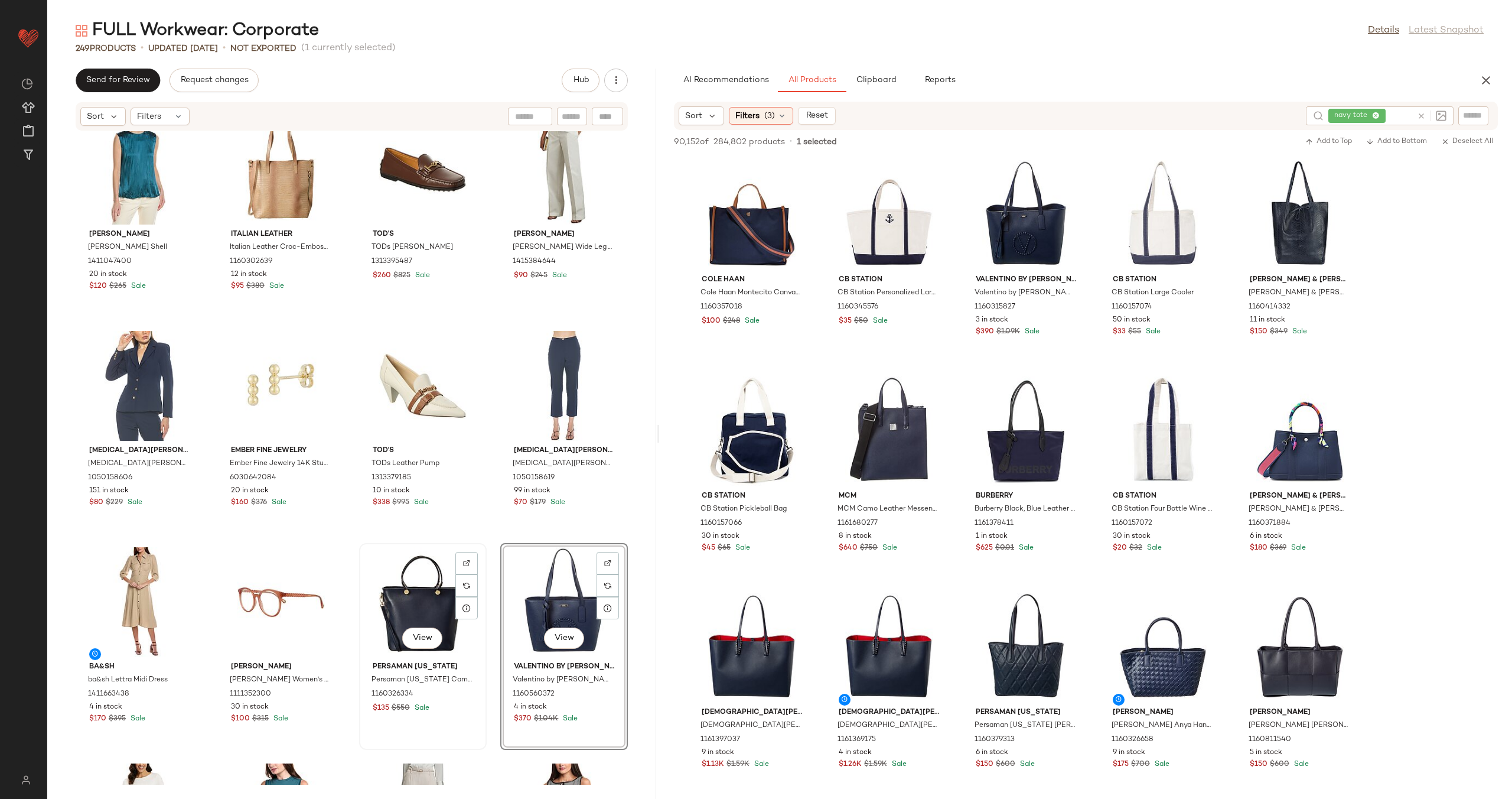
click at [419, 581] on div "View" at bounding box center [423, 602] width 120 height 110
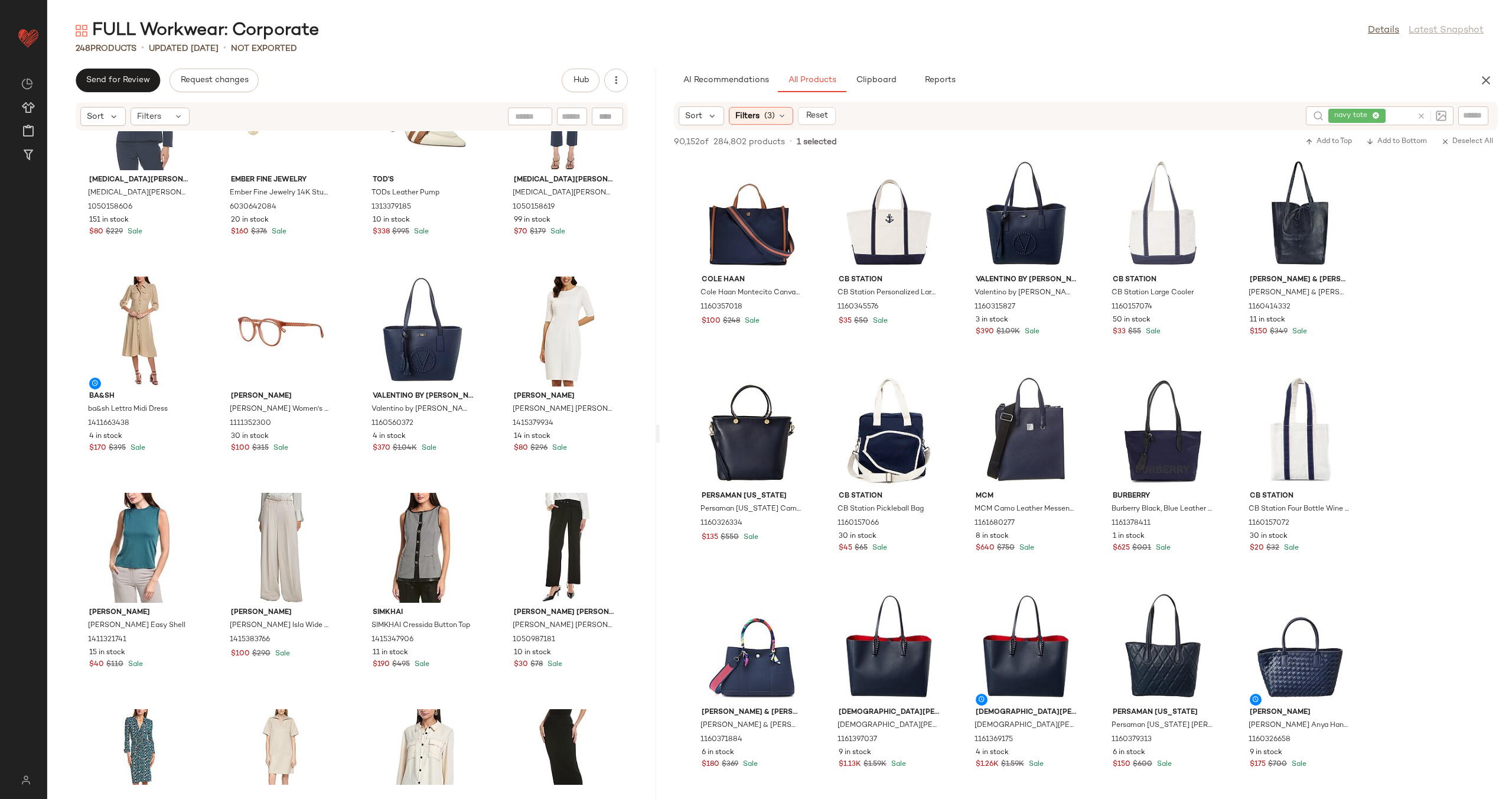
scroll to position [11601, 0]
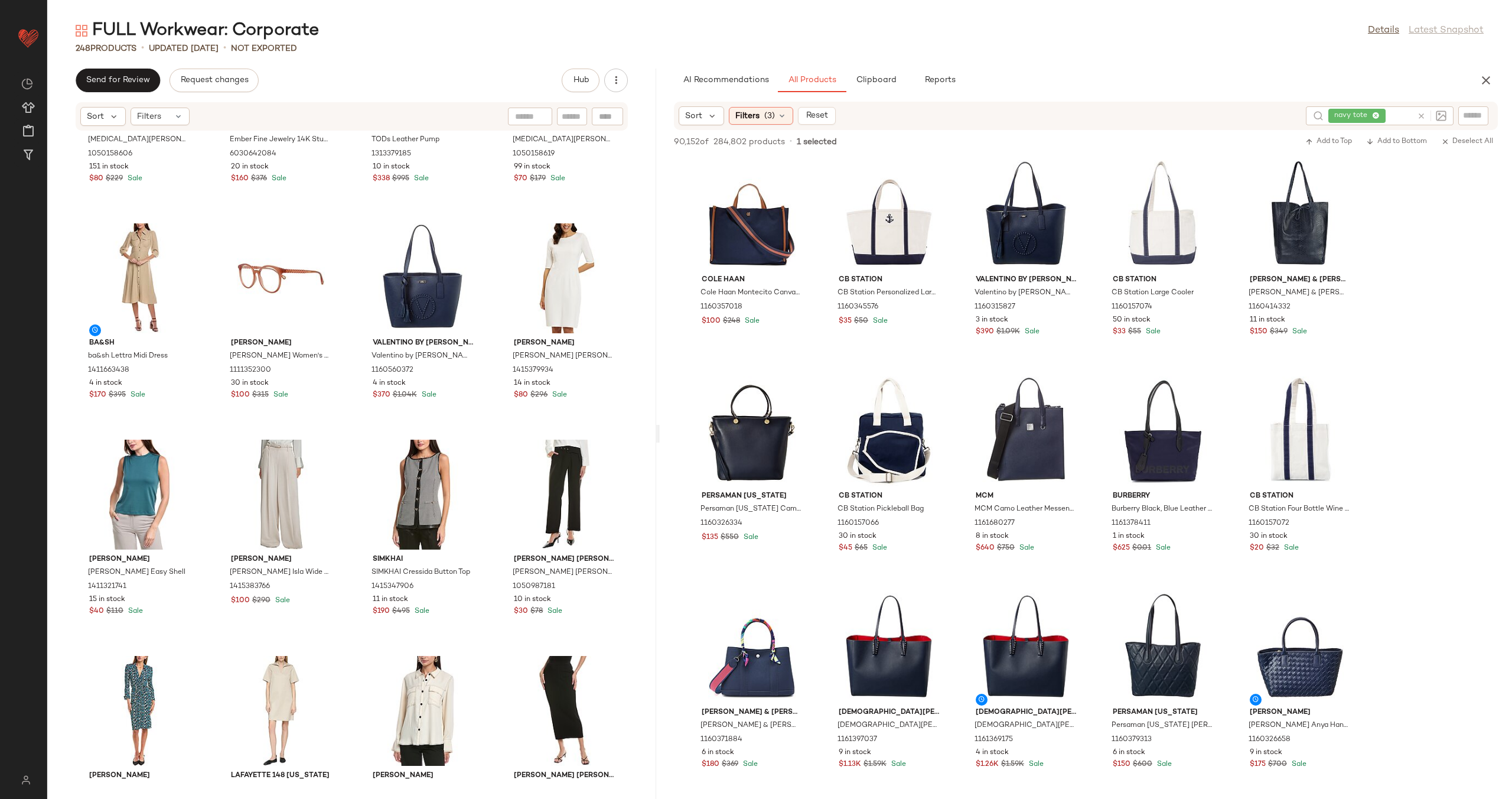
click at [1420, 112] on icon at bounding box center [1421, 116] width 9 height 9
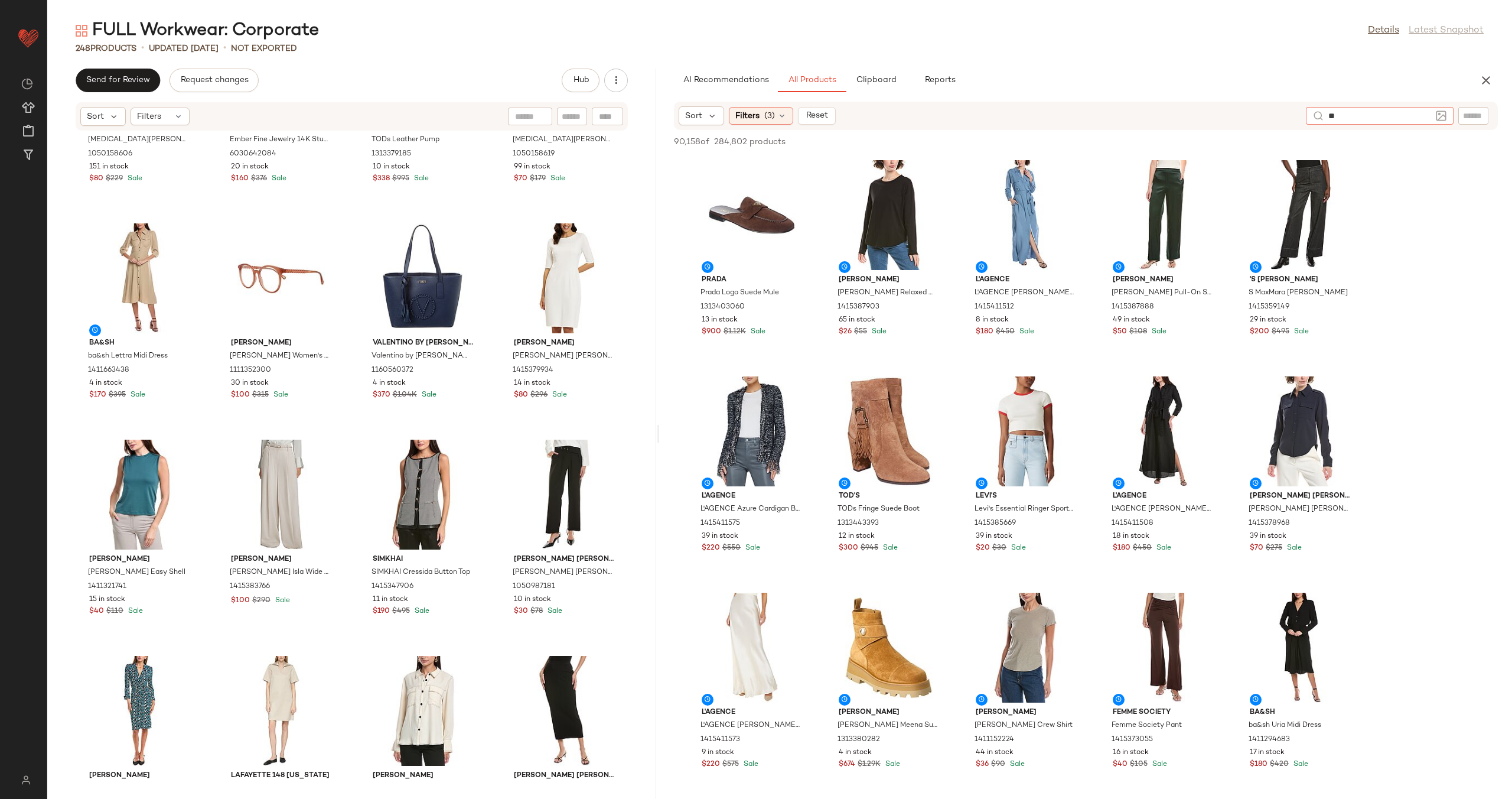
type input "*"
type input "**********"
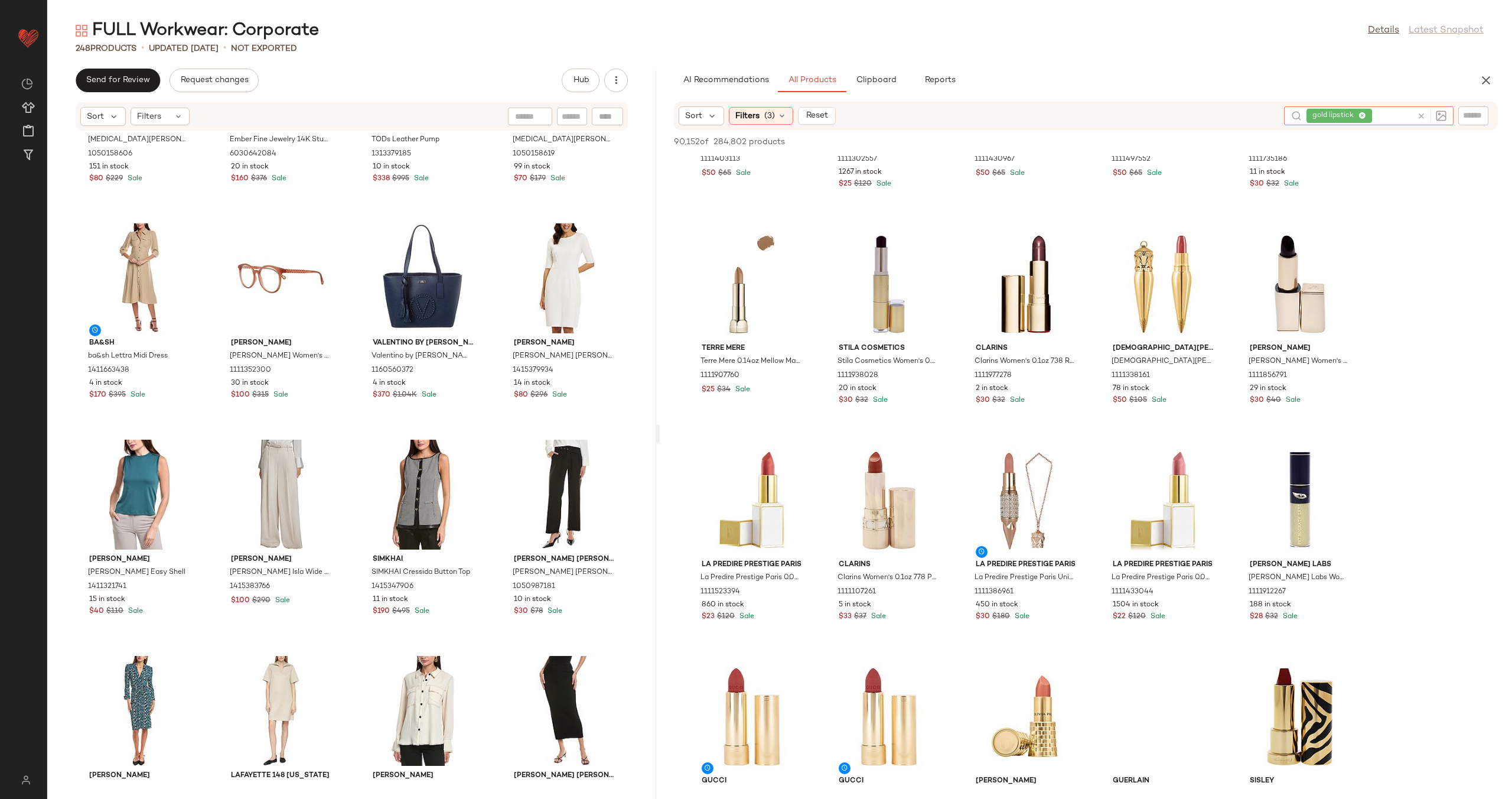
scroll to position [187, 0]
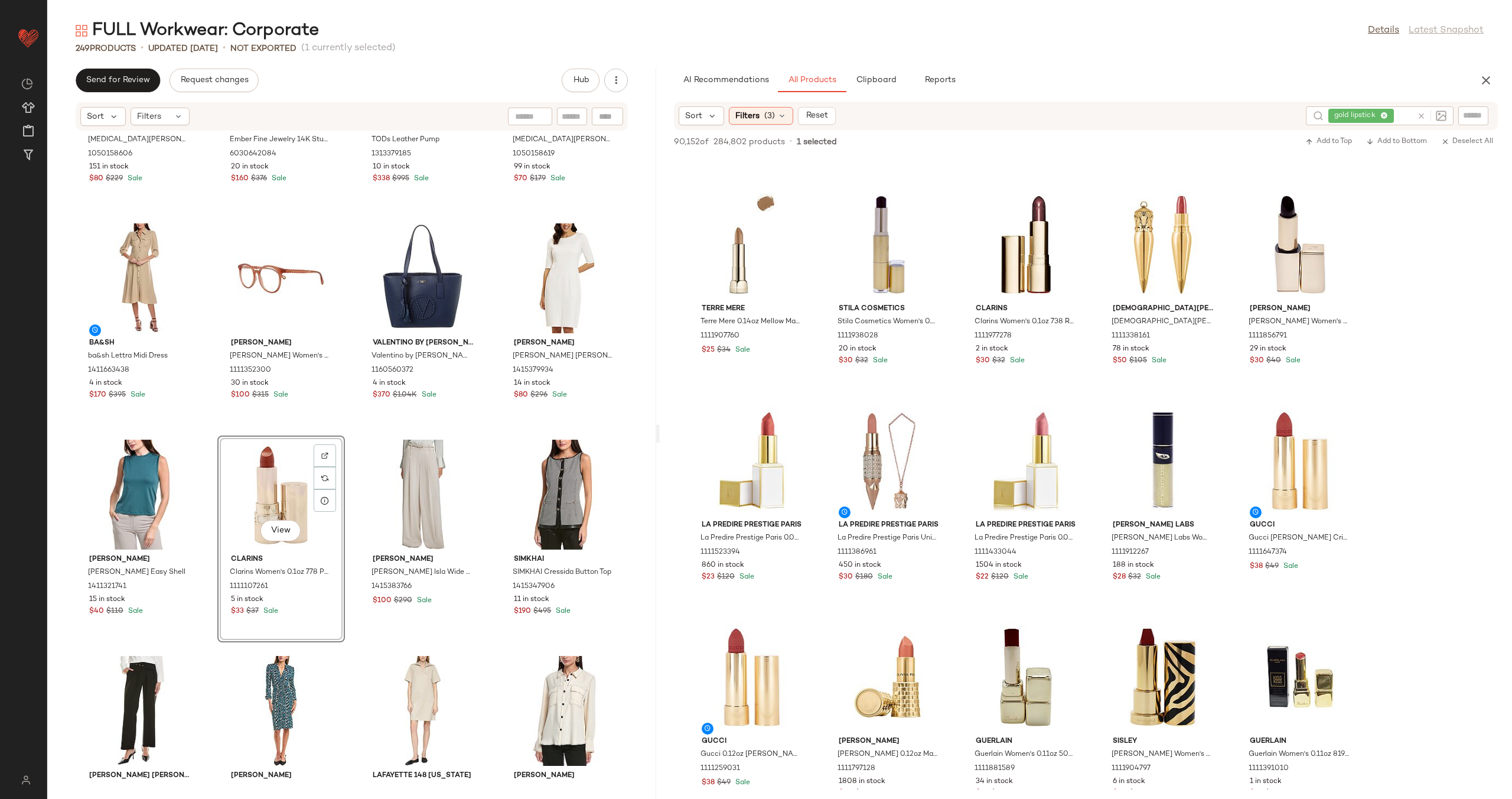
click at [342, 478] on div "View Clarins Clarins Women's 0.1oz 778 Pecan Nude Joli Rouge Satin Lipstick 111…" at bounding box center [281, 539] width 127 height 207
click at [345, 486] on div "[MEDICAL_DATA] Admor [MEDICAL_DATA] Admor [PERSON_NAME] 1050158606 151 in stock…" at bounding box center [352, 457] width 609 height 654
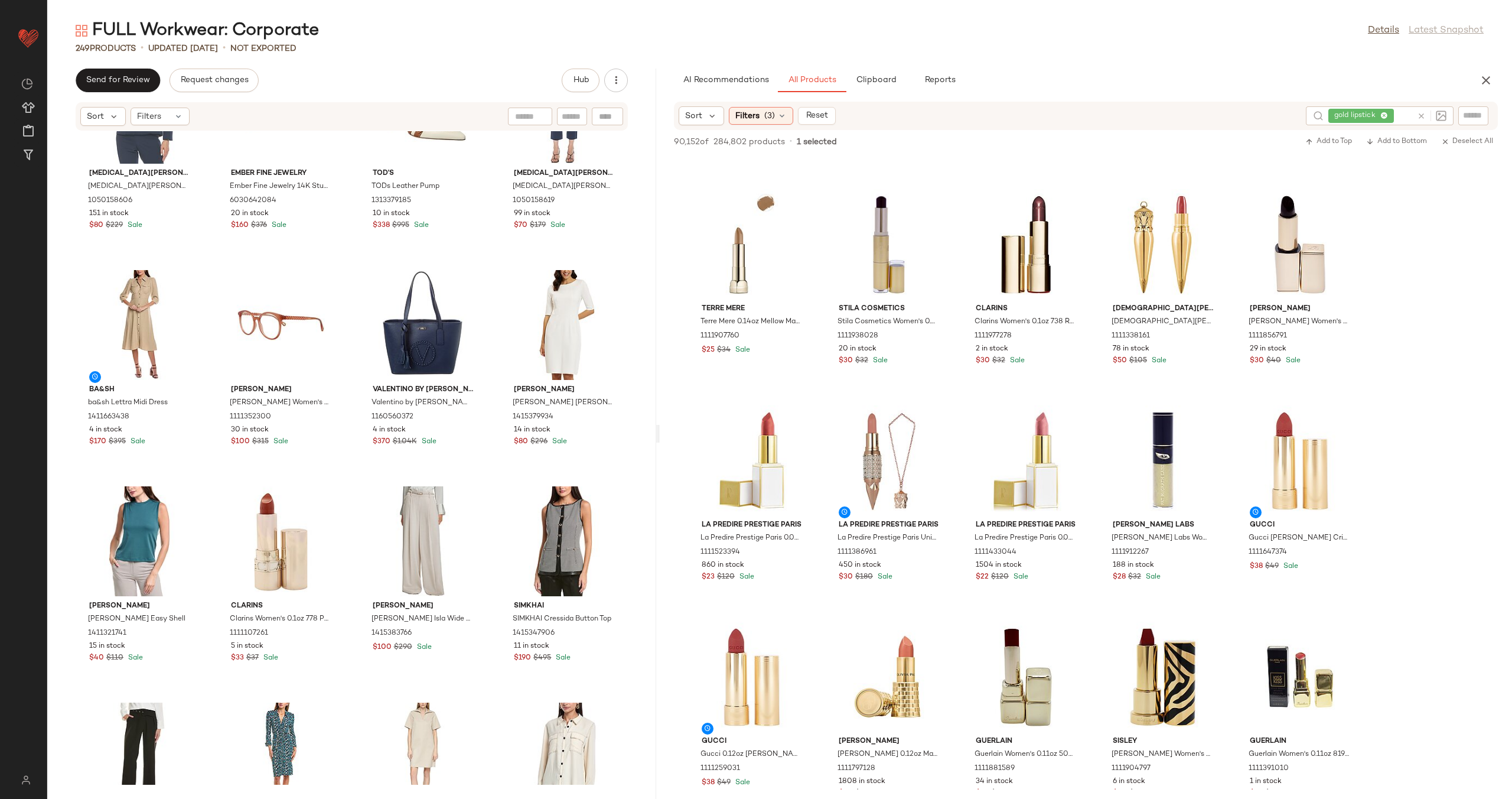
scroll to position [11585, 0]
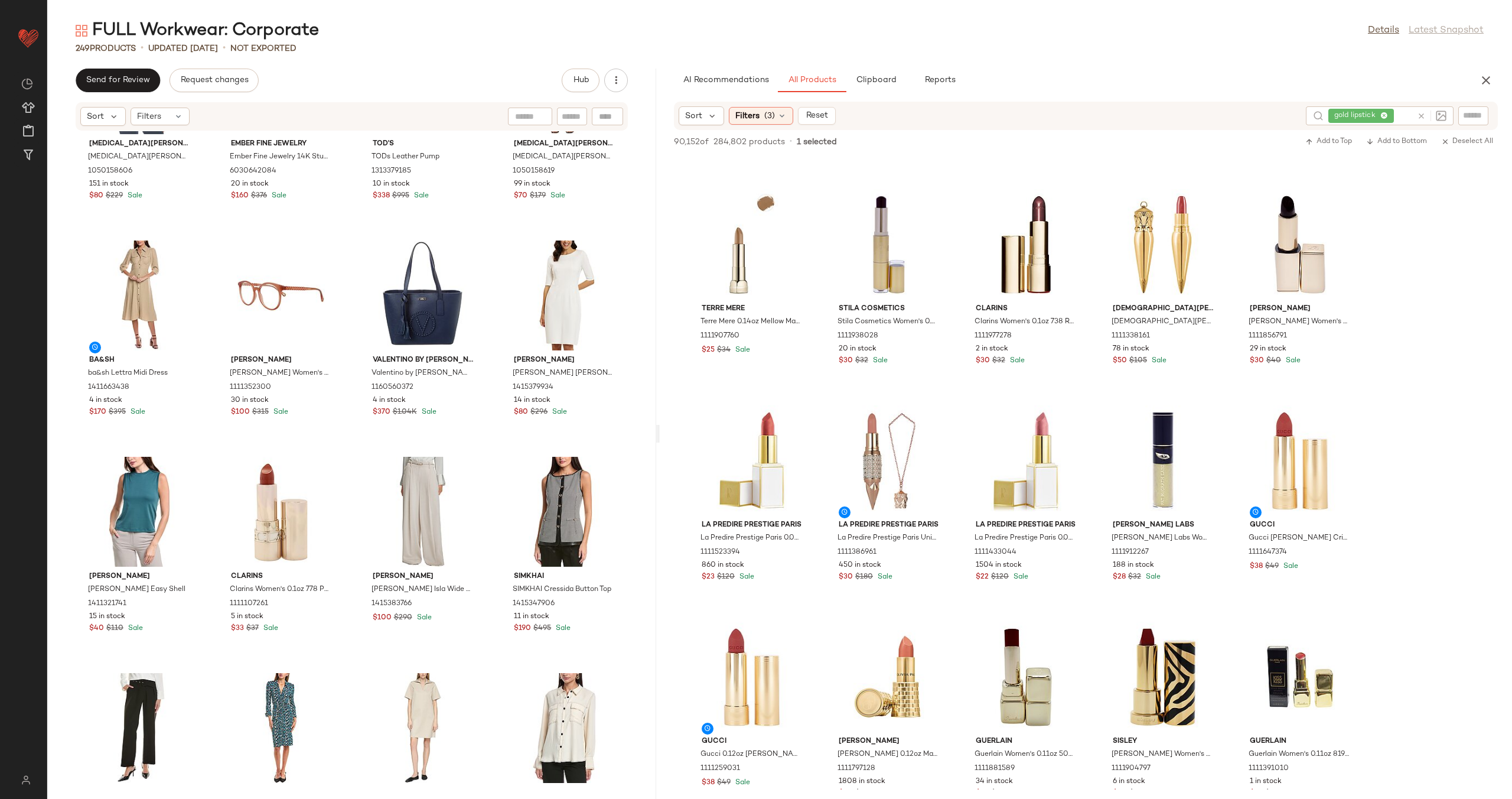
click at [1420, 114] on icon at bounding box center [1421, 116] width 9 height 9
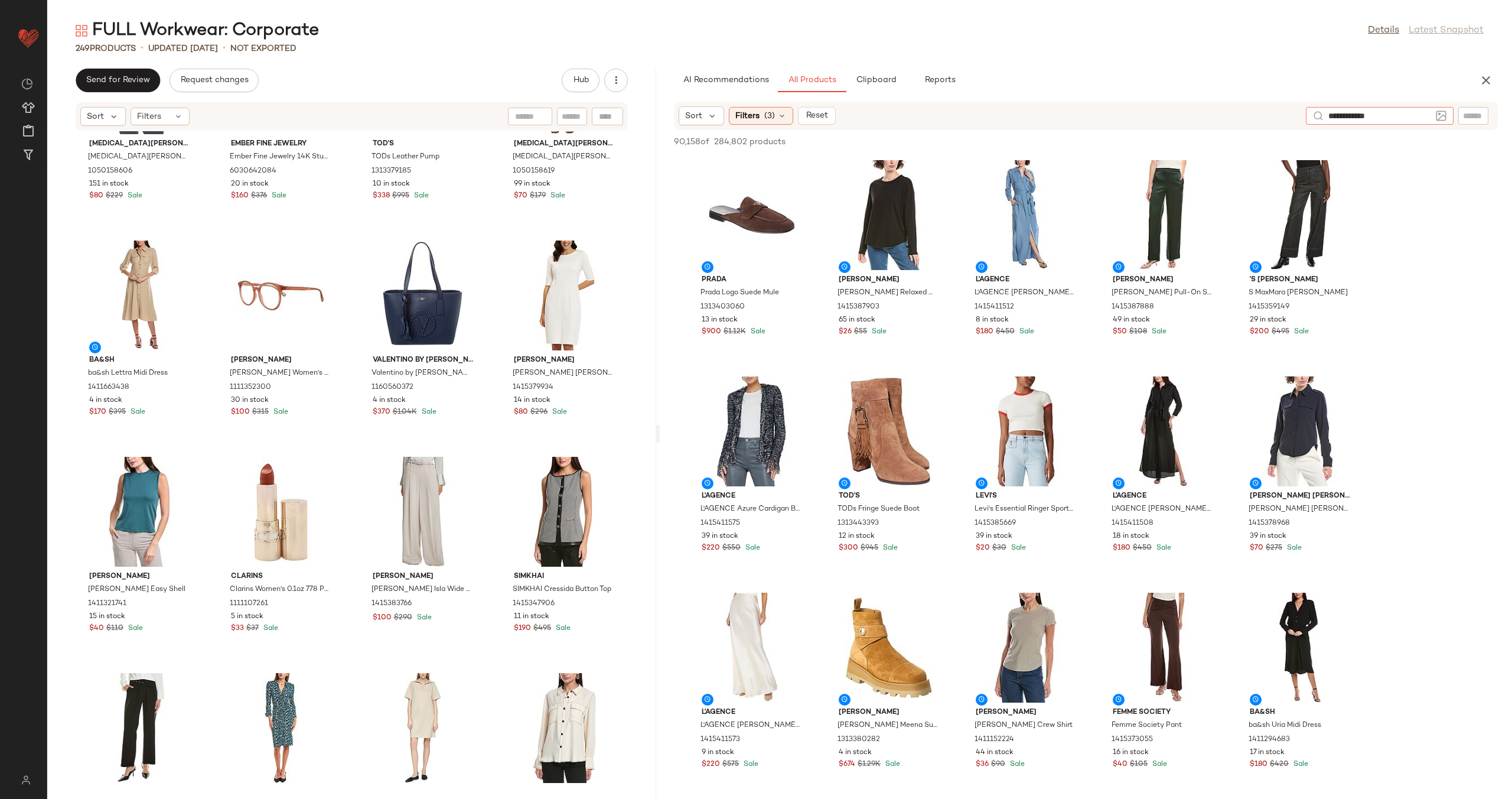
type input "**********"
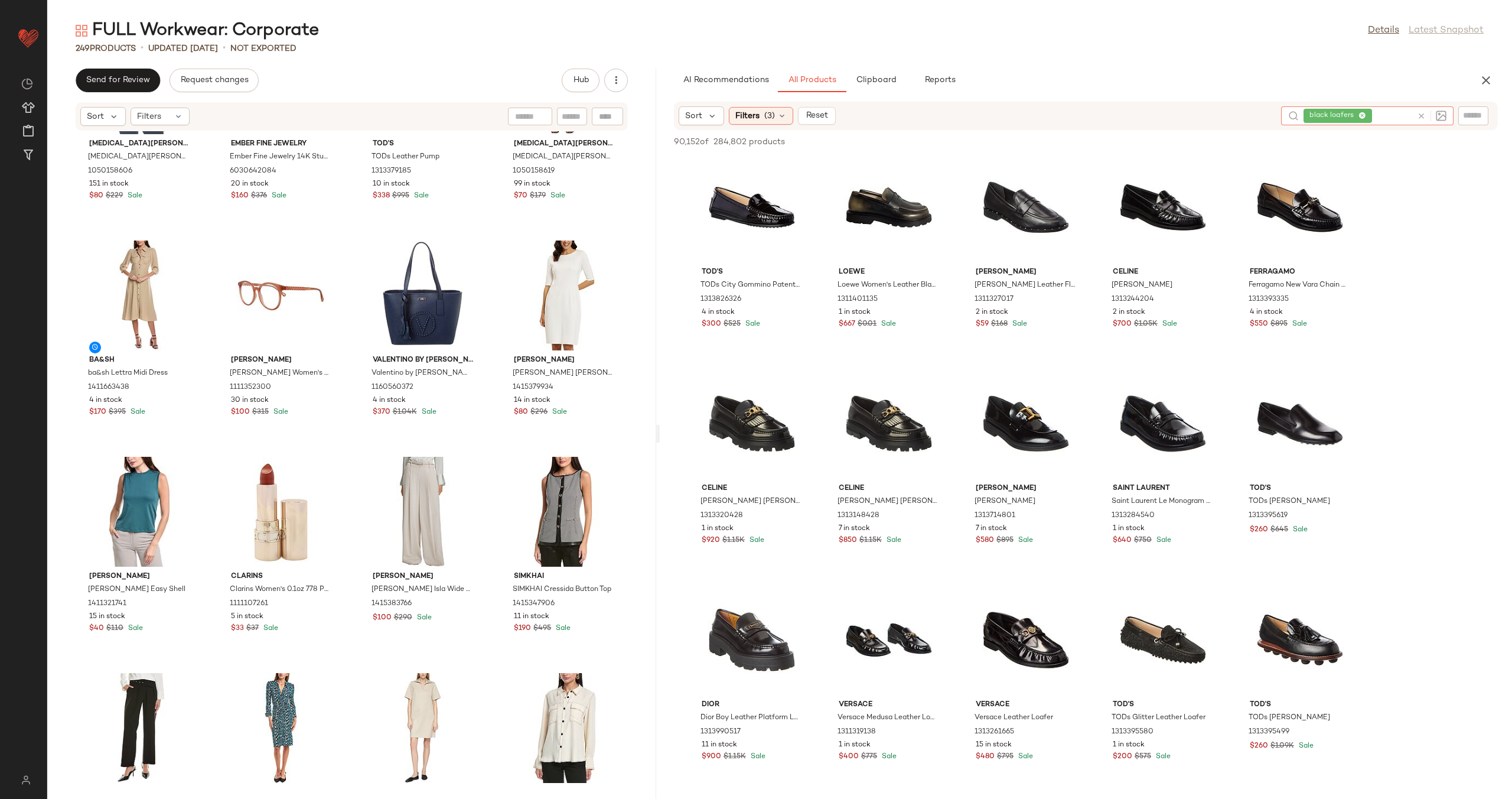
scroll to position [1074, 0]
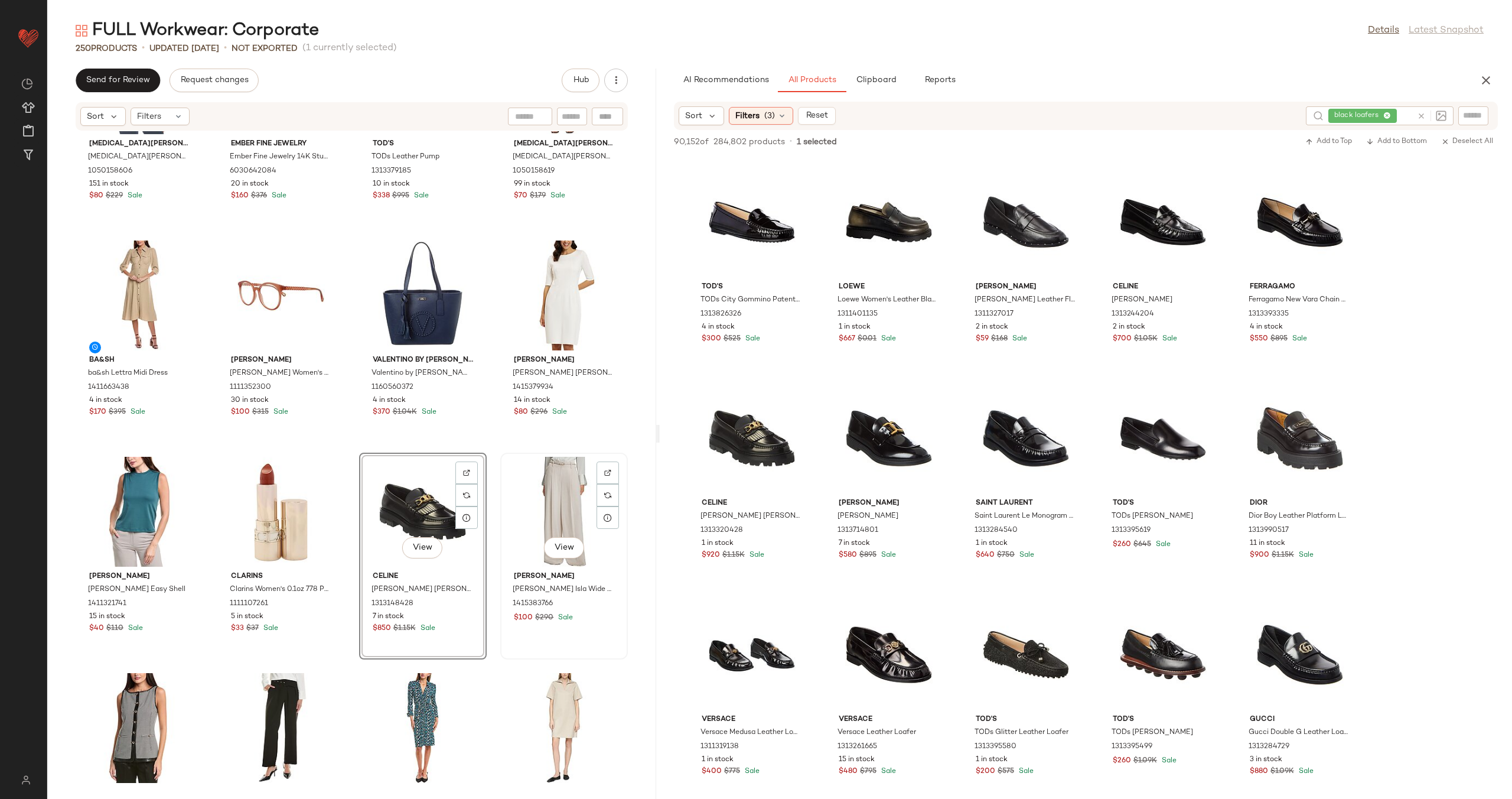
click at [501, 461] on div "View [PERSON_NAME] [PERSON_NAME] Isla Wide Leg Occasion Trouser 1415383766 $100…" at bounding box center [564, 556] width 126 height 204
click at [489, 464] on div "[MEDICAL_DATA] Admor [MEDICAL_DATA] Admor [PERSON_NAME] 1050158606 151 in stock…" at bounding box center [352, 457] width 609 height 654
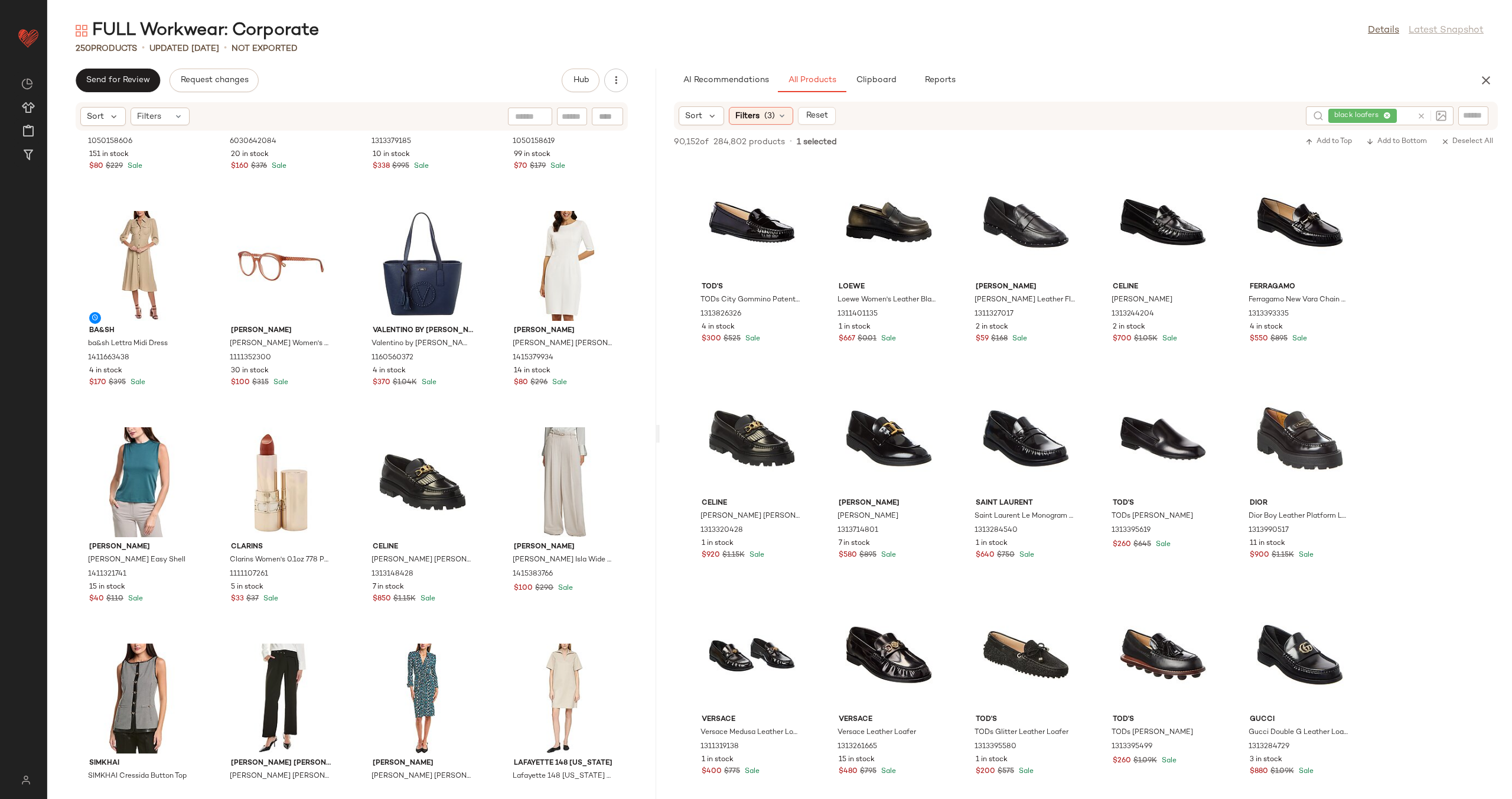
scroll to position [11606, 0]
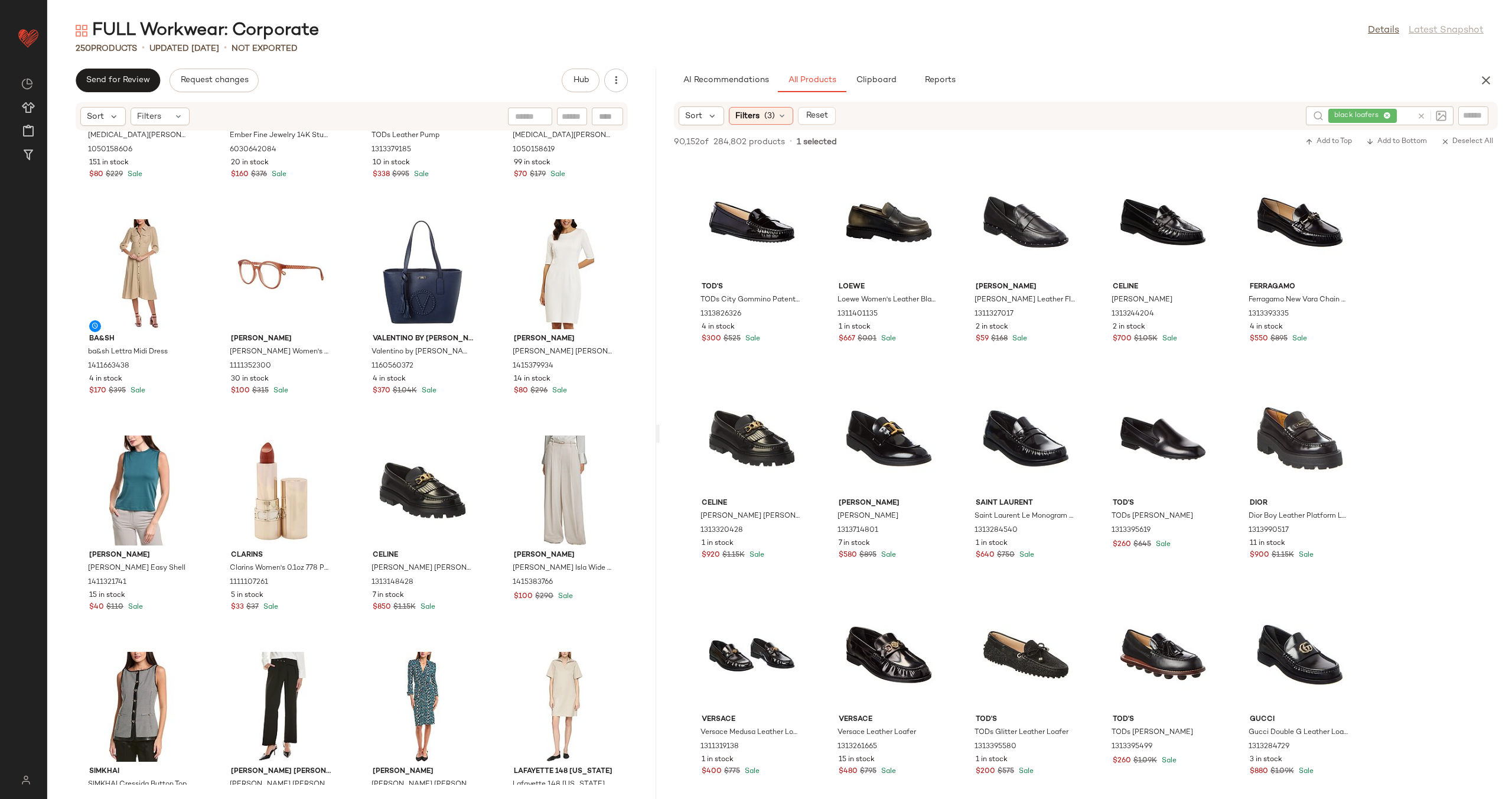
click at [1424, 115] on icon at bounding box center [1421, 116] width 9 height 9
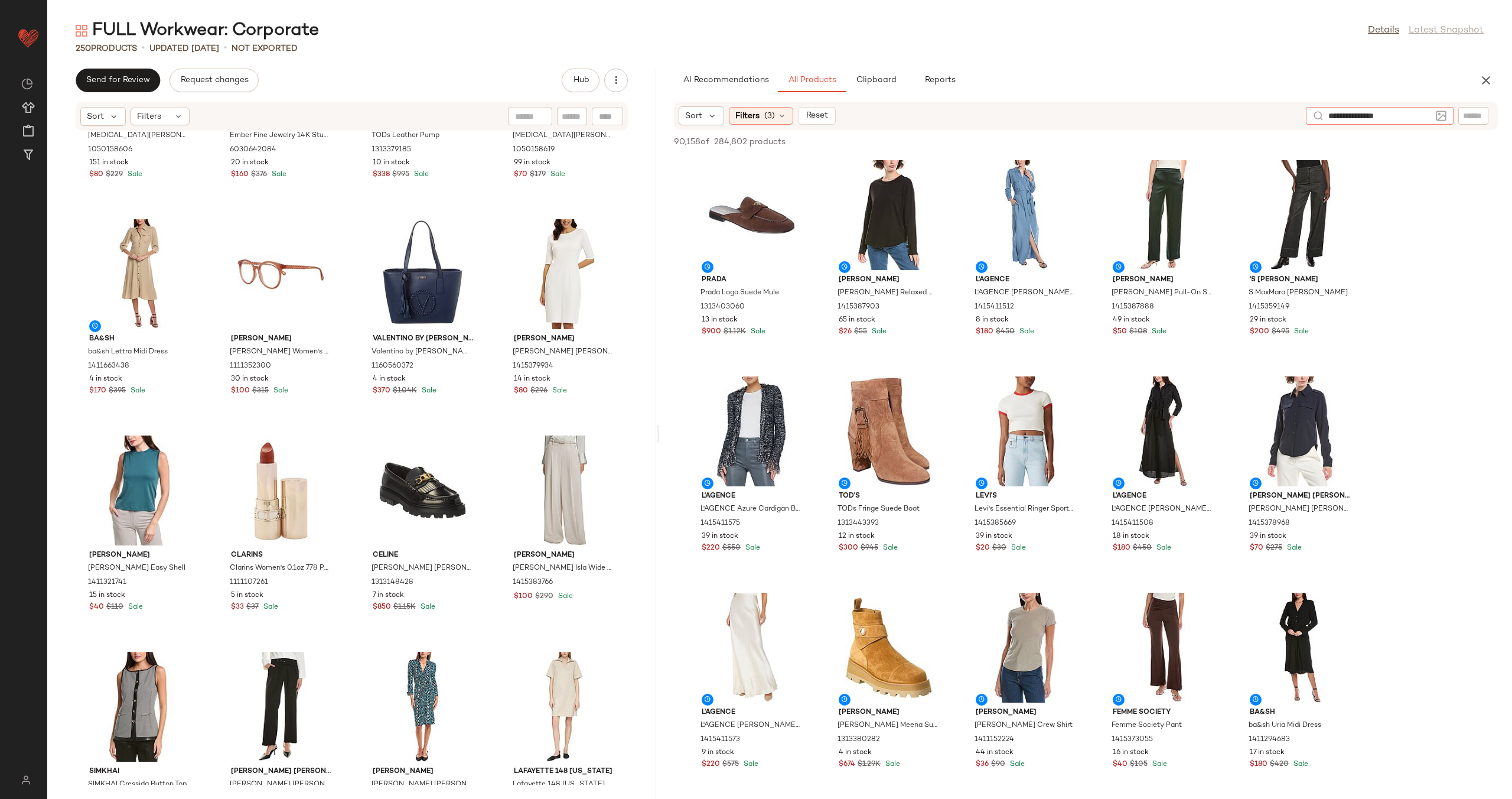
type input "**********"
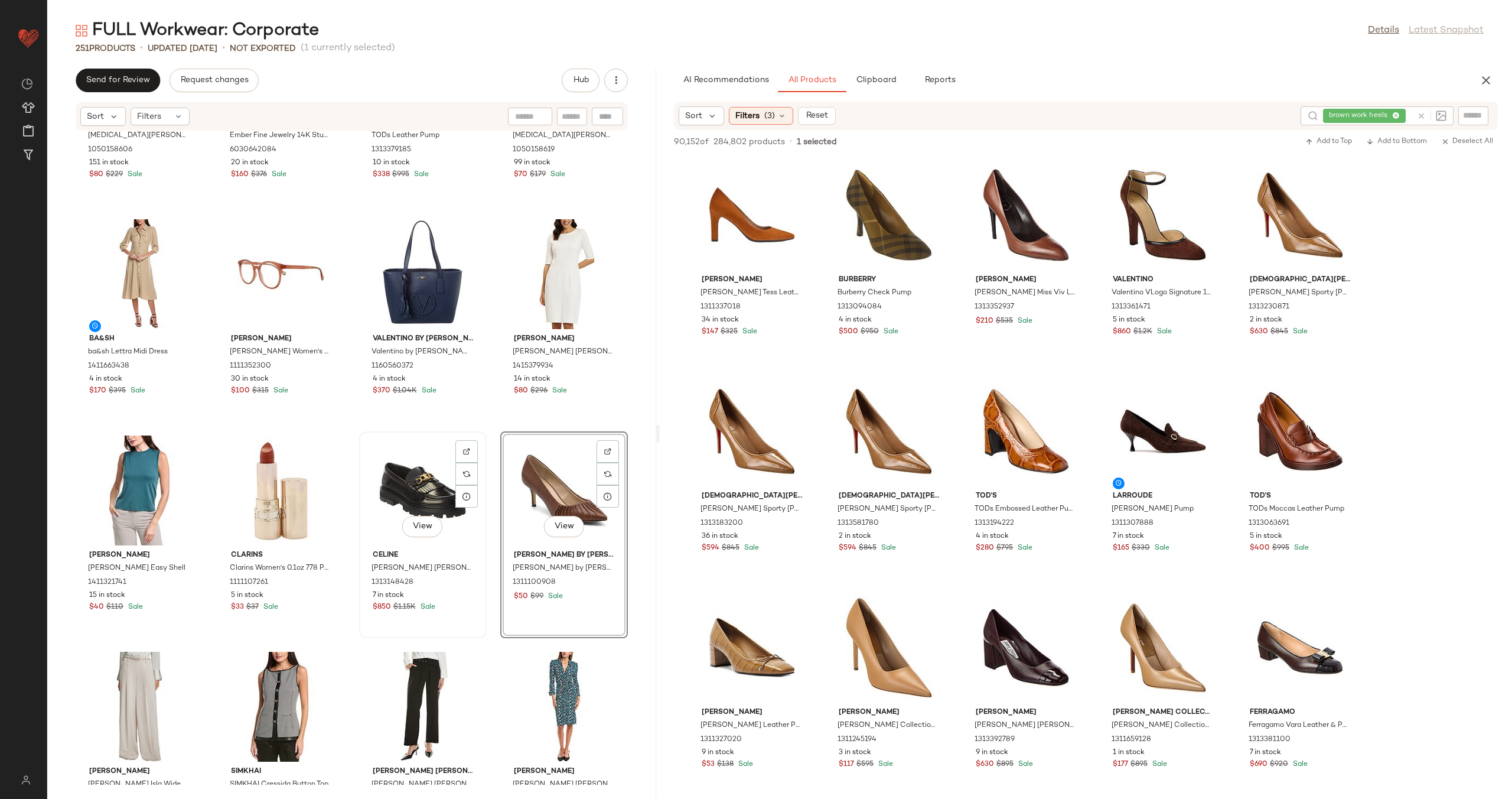
click at [420, 488] on div "View" at bounding box center [423, 490] width 120 height 110
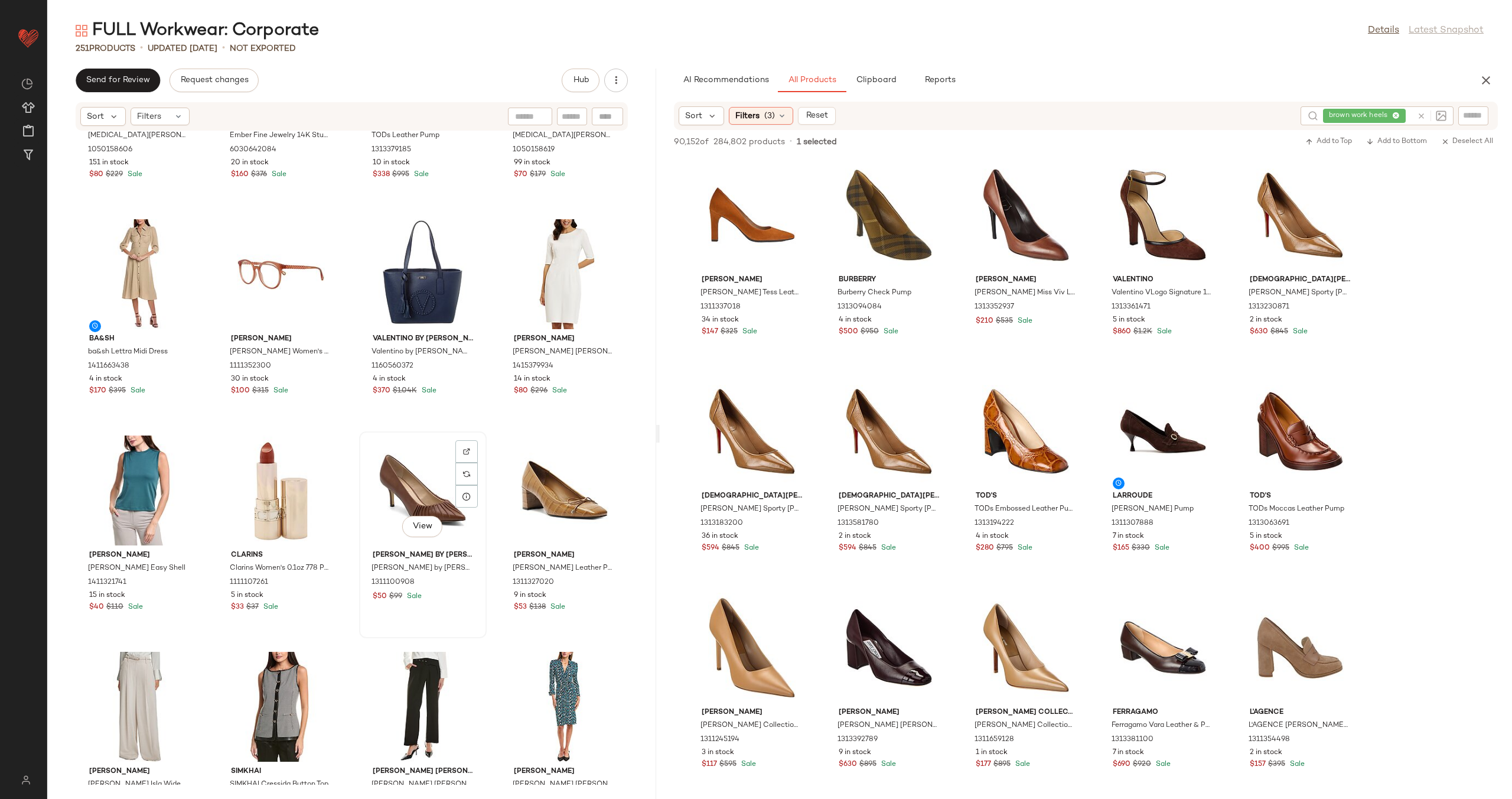
click at [413, 484] on div "View" at bounding box center [423, 490] width 120 height 110
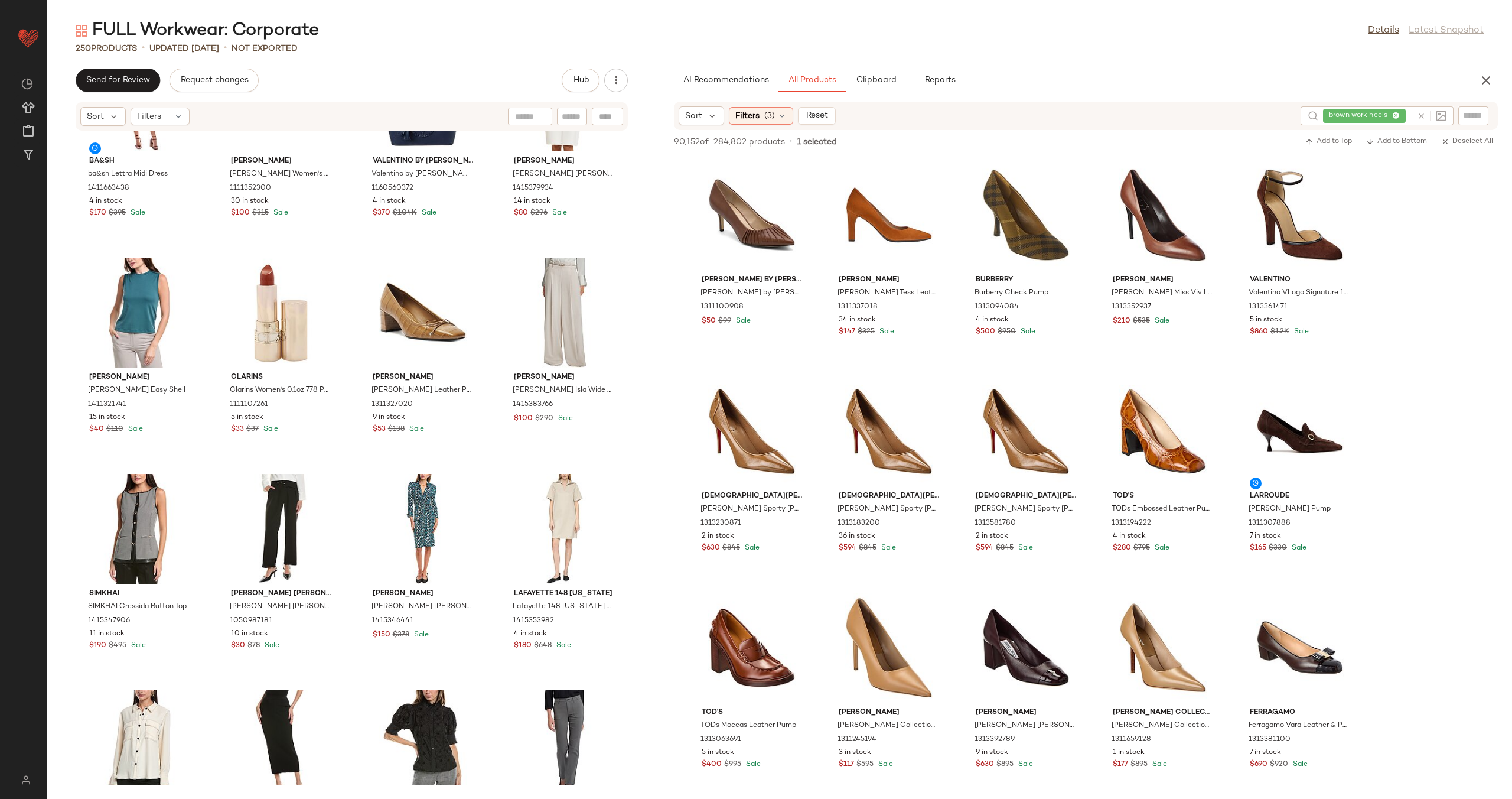
scroll to position [11804, 0]
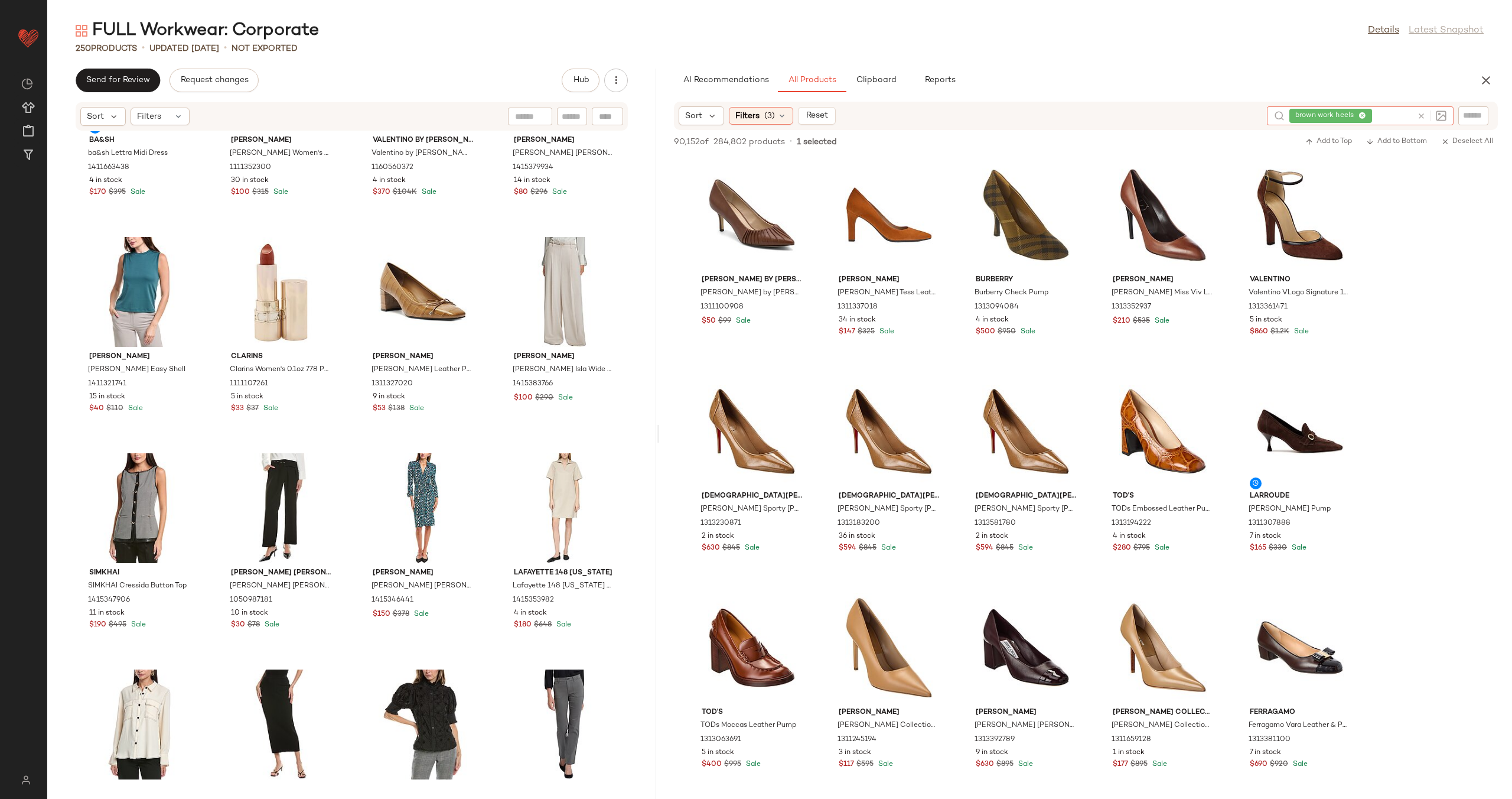
click at [1424, 119] on icon at bounding box center [1421, 116] width 9 height 9
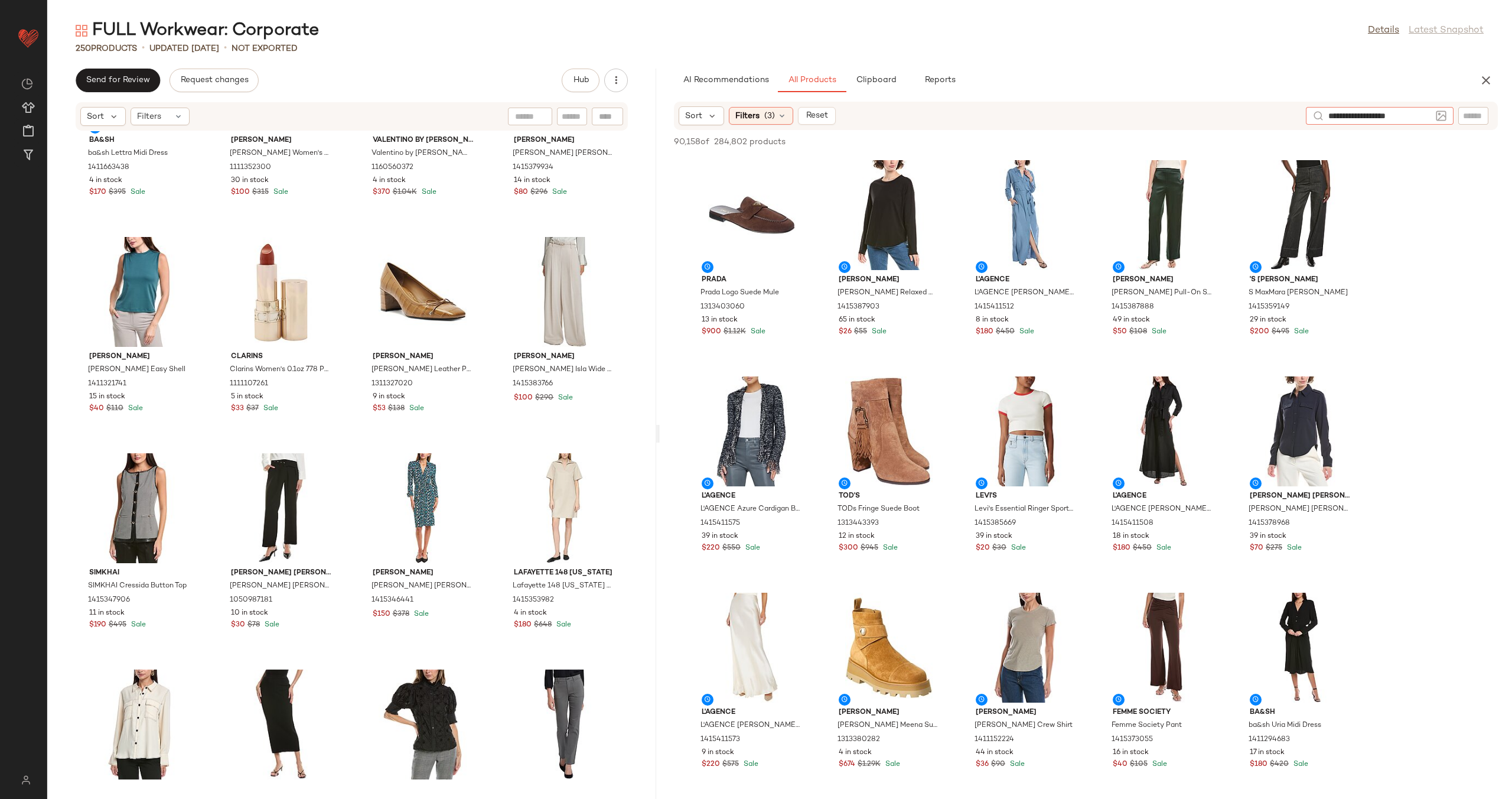
type input "**********"
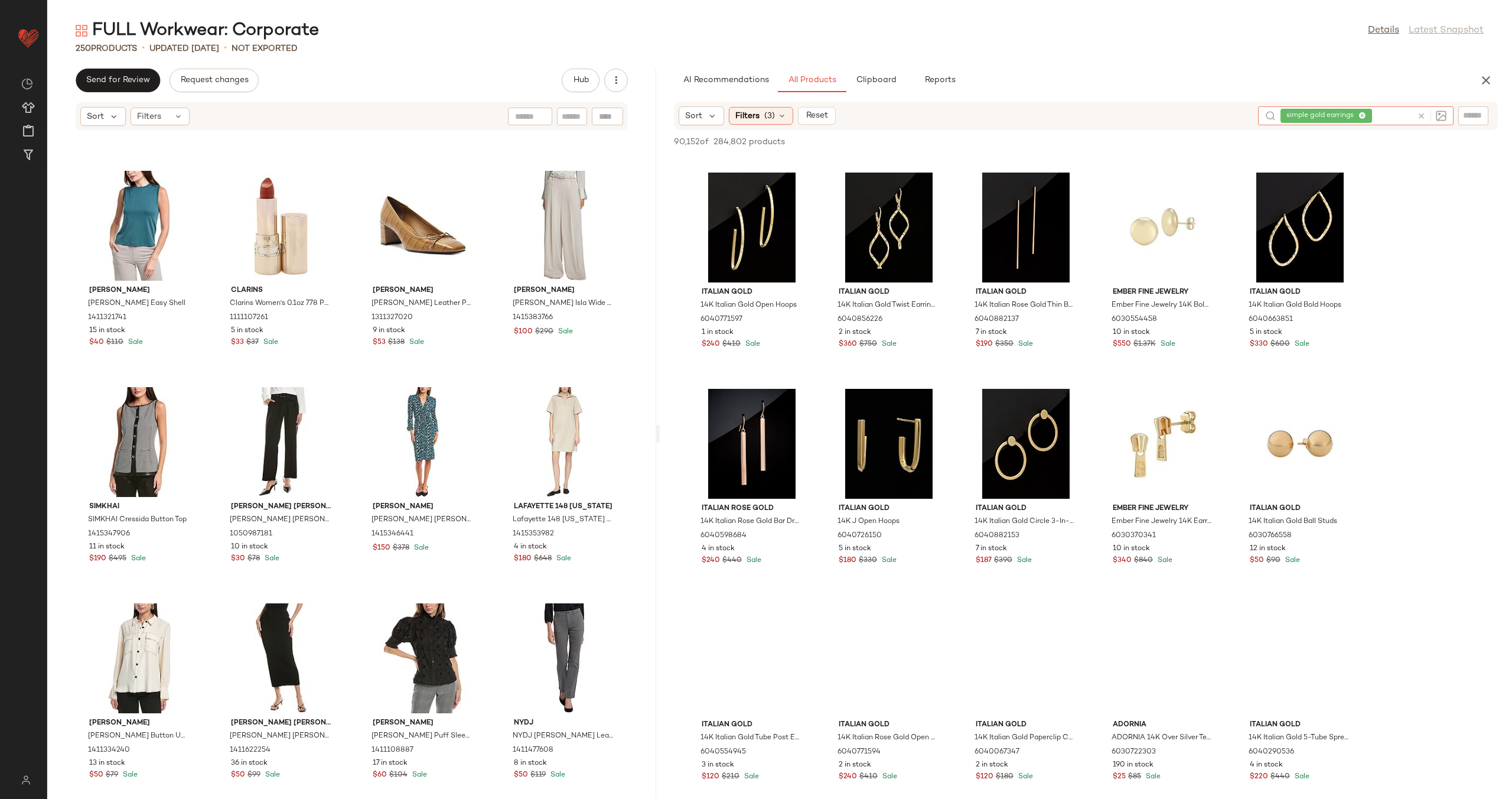
scroll to position [1096, 0]
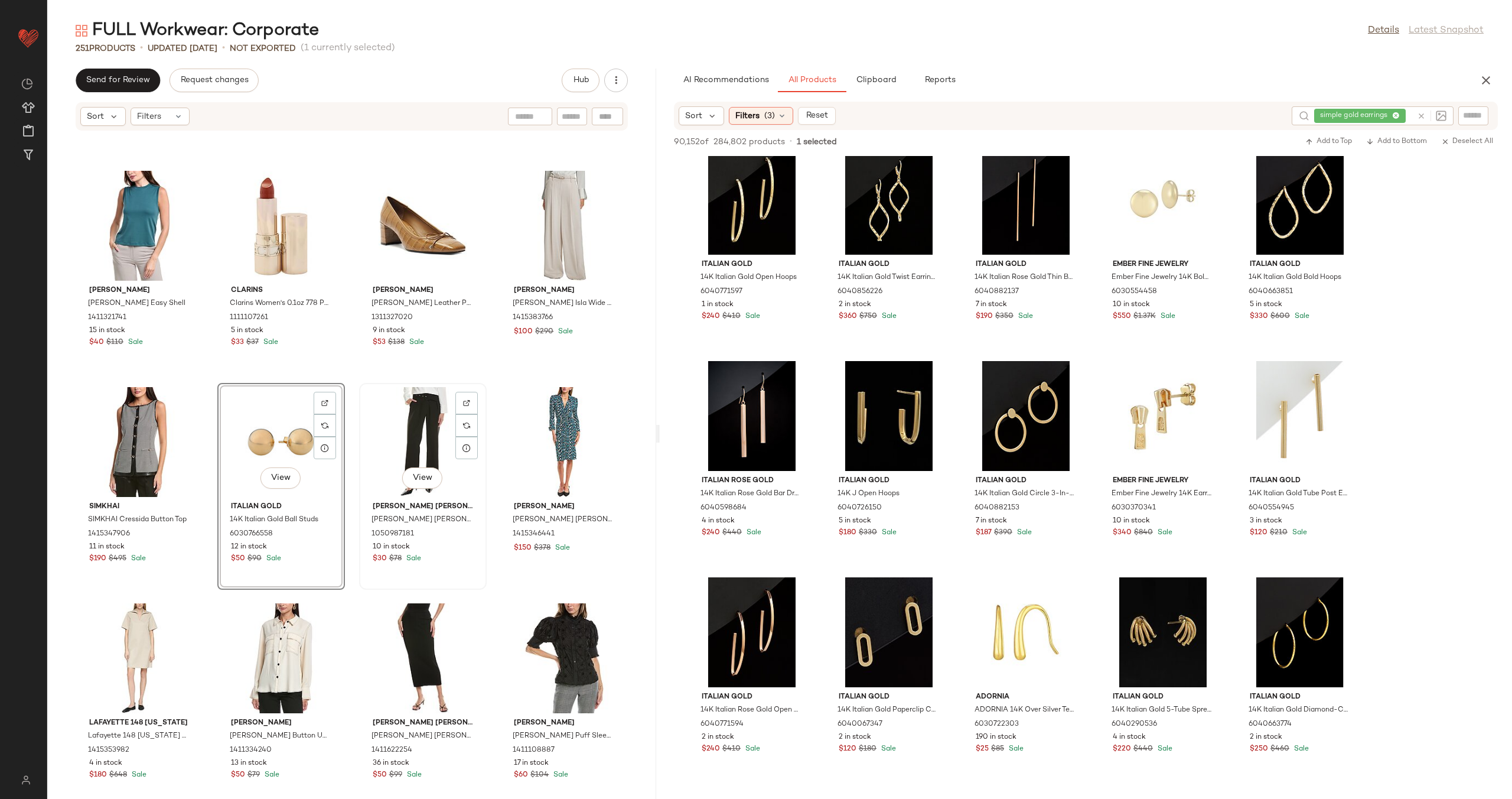
click at [359, 420] on div "View [PERSON_NAME] [PERSON_NAME] [PERSON_NAME] [PERSON_NAME] Carnegie Pant 1050…" at bounding box center [423, 486] width 127 height 207
click at [343, 428] on div "ba&sh ba&sh Lettra Midi Dress 1411663438 4 in stock $170 $395 Sale Chloe Chloe …" at bounding box center [352, 457] width 609 height 654
click at [1424, 114] on icon at bounding box center [1421, 116] width 9 height 9
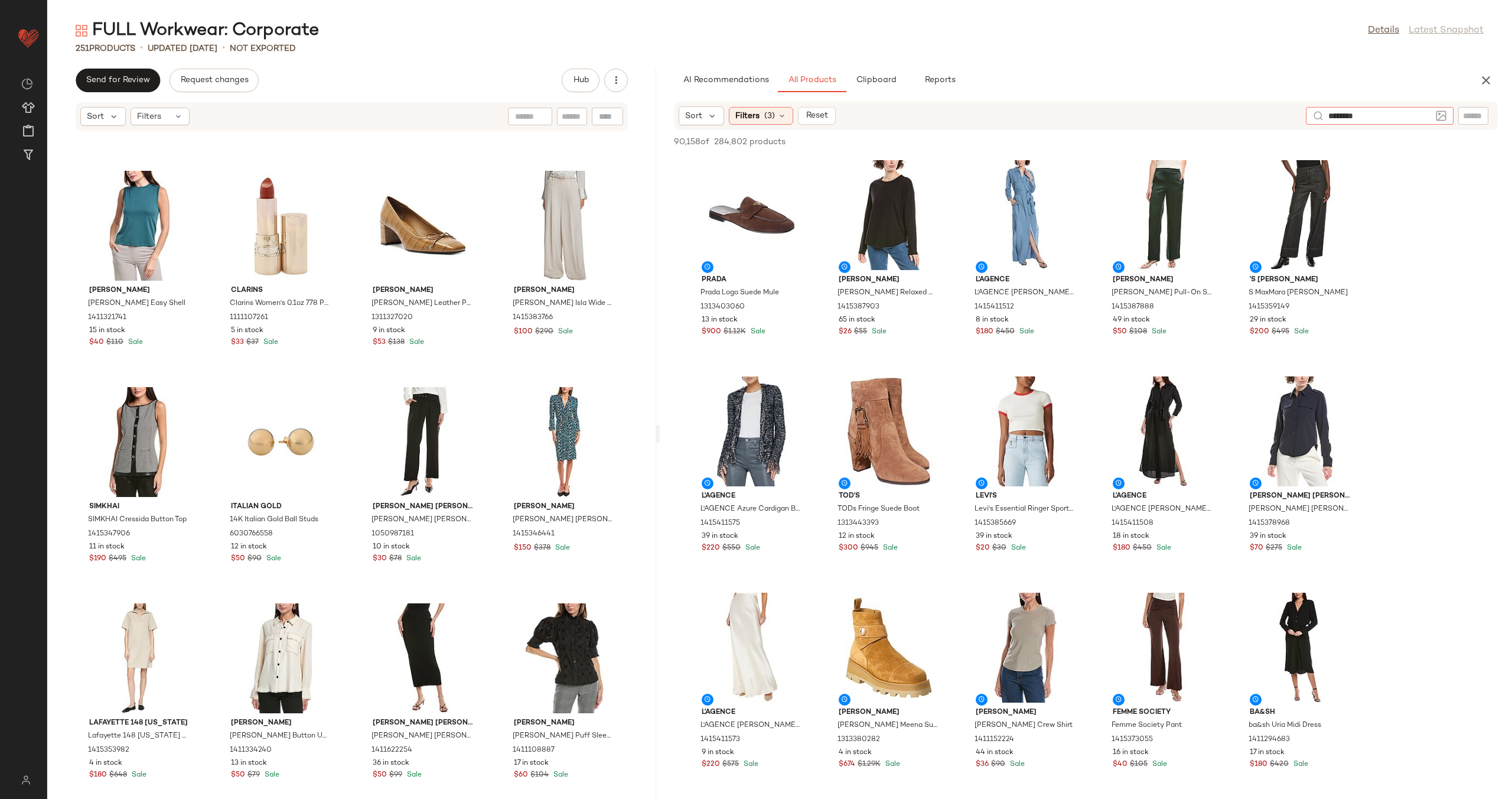
type input "*********"
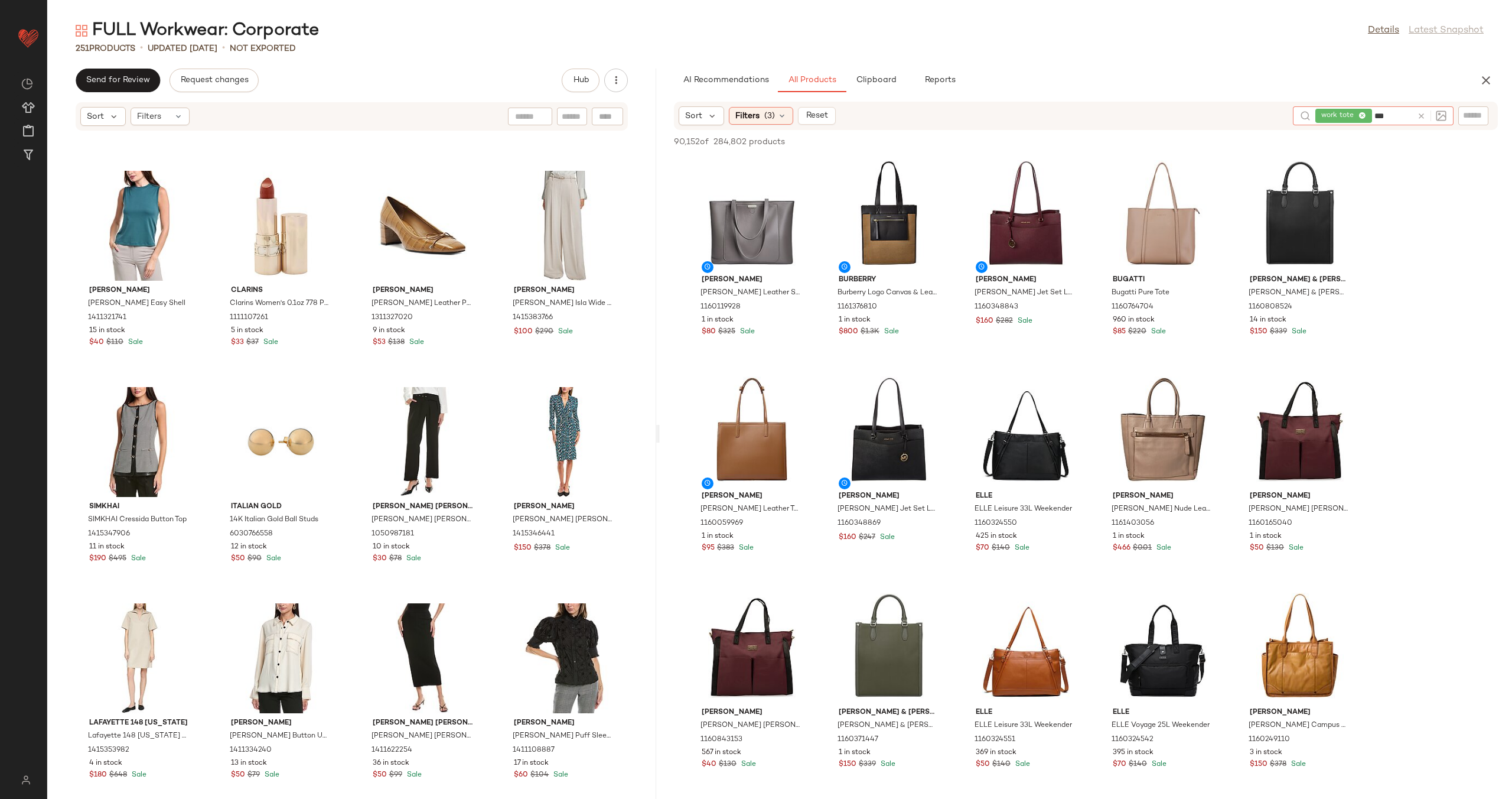
type input "****"
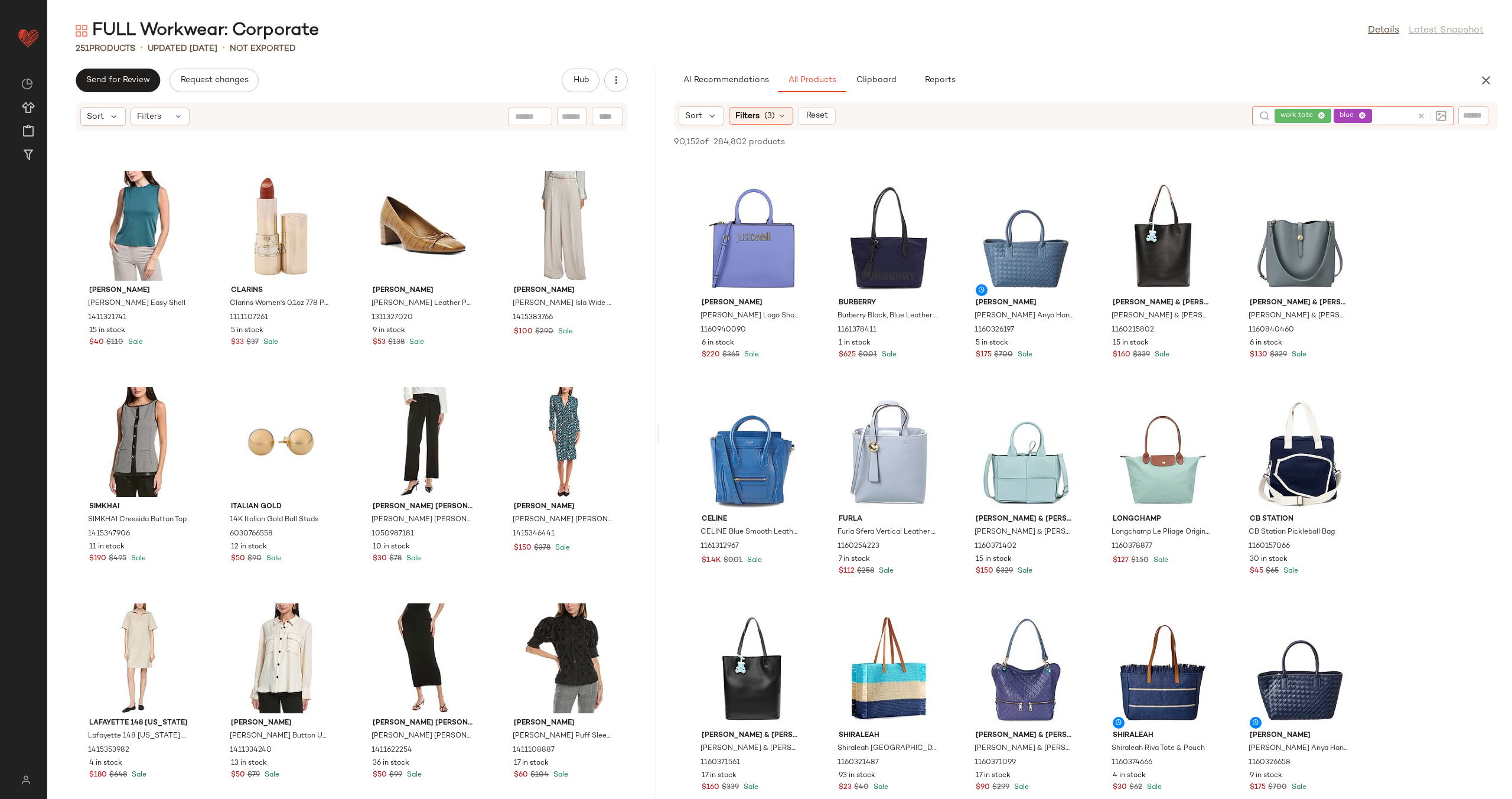
scroll to position [960, 0]
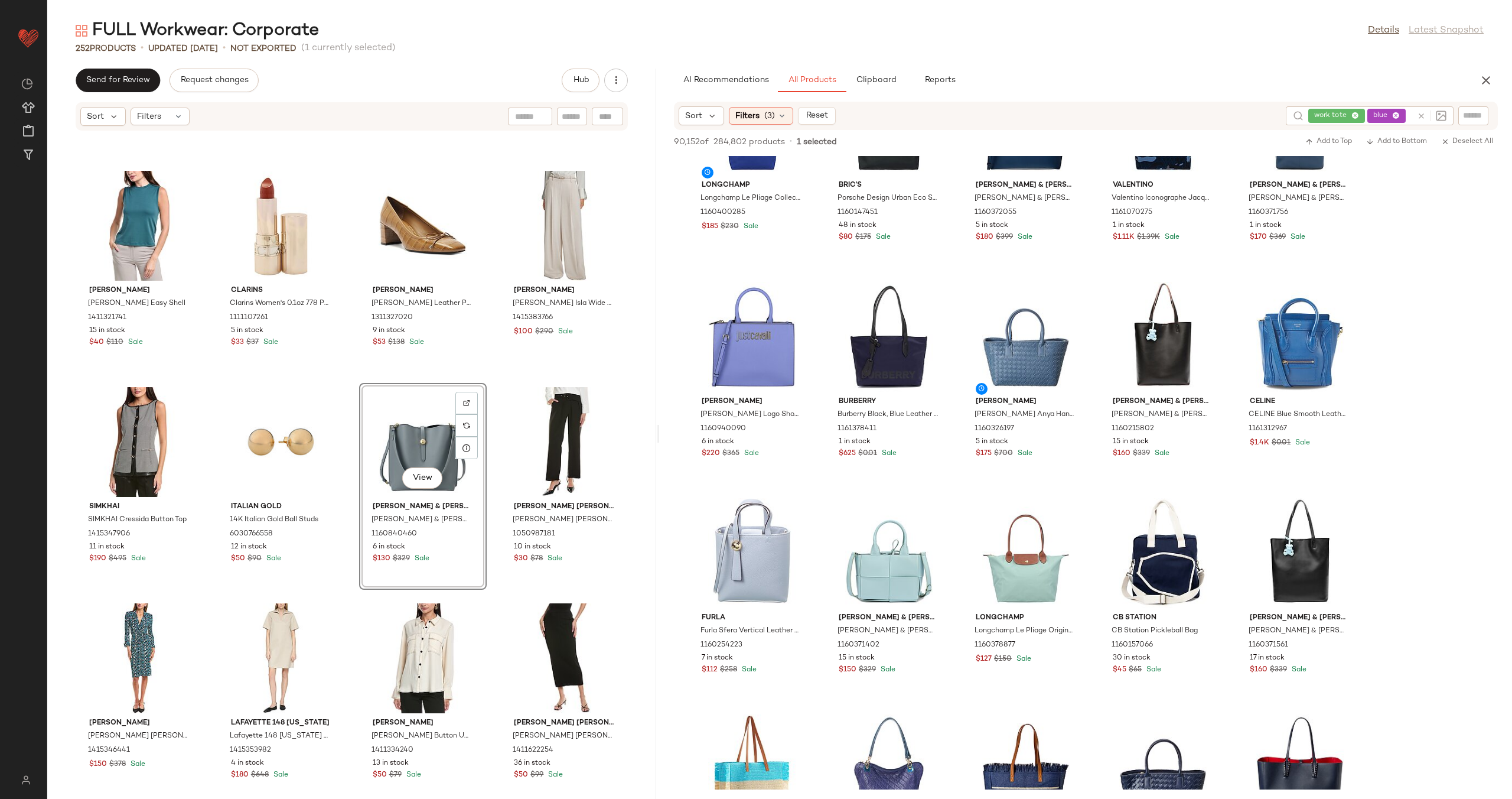
click at [482, 439] on div "ba&sh ba&sh Lettra Midi Dress 1411663438 4 in stock $170 $395 Sale Chloe Chloe …" at bounding box center [352, 457] width 609 height 654
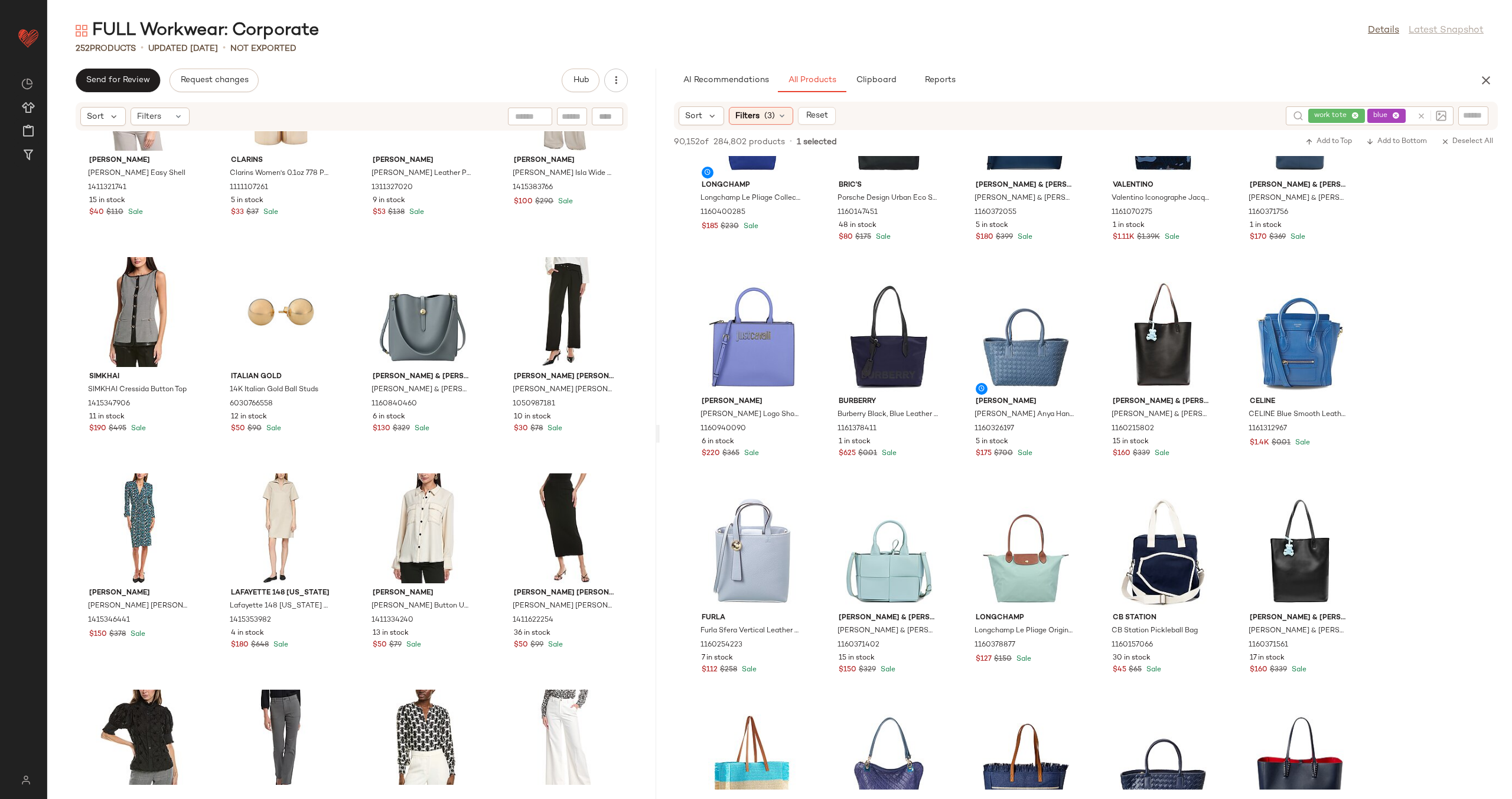
scroll to position [12001, 0]
click at [1422, 116] on icon at bounding box center [1421, 116] width 9 height 9
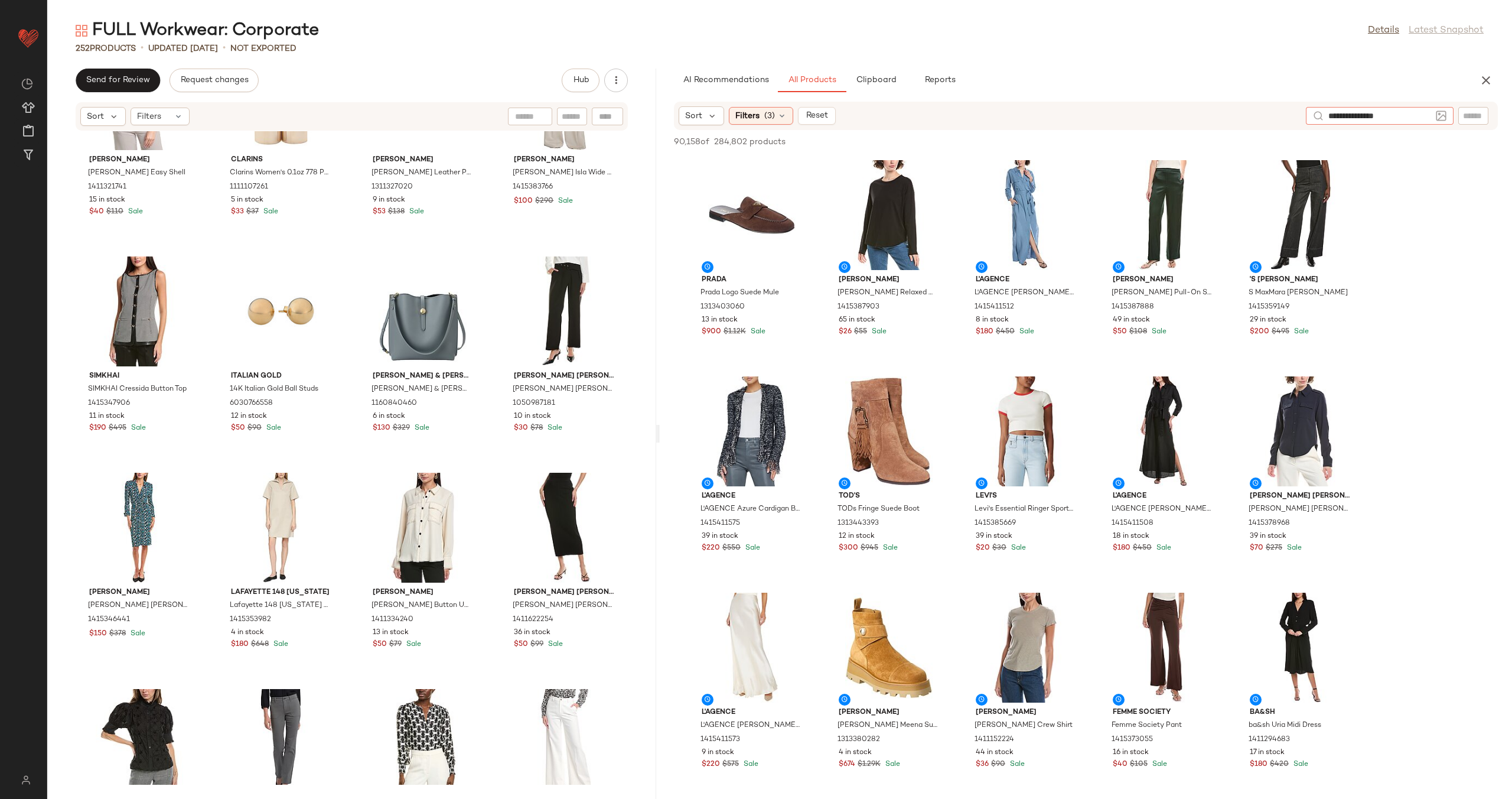
type input "**********"
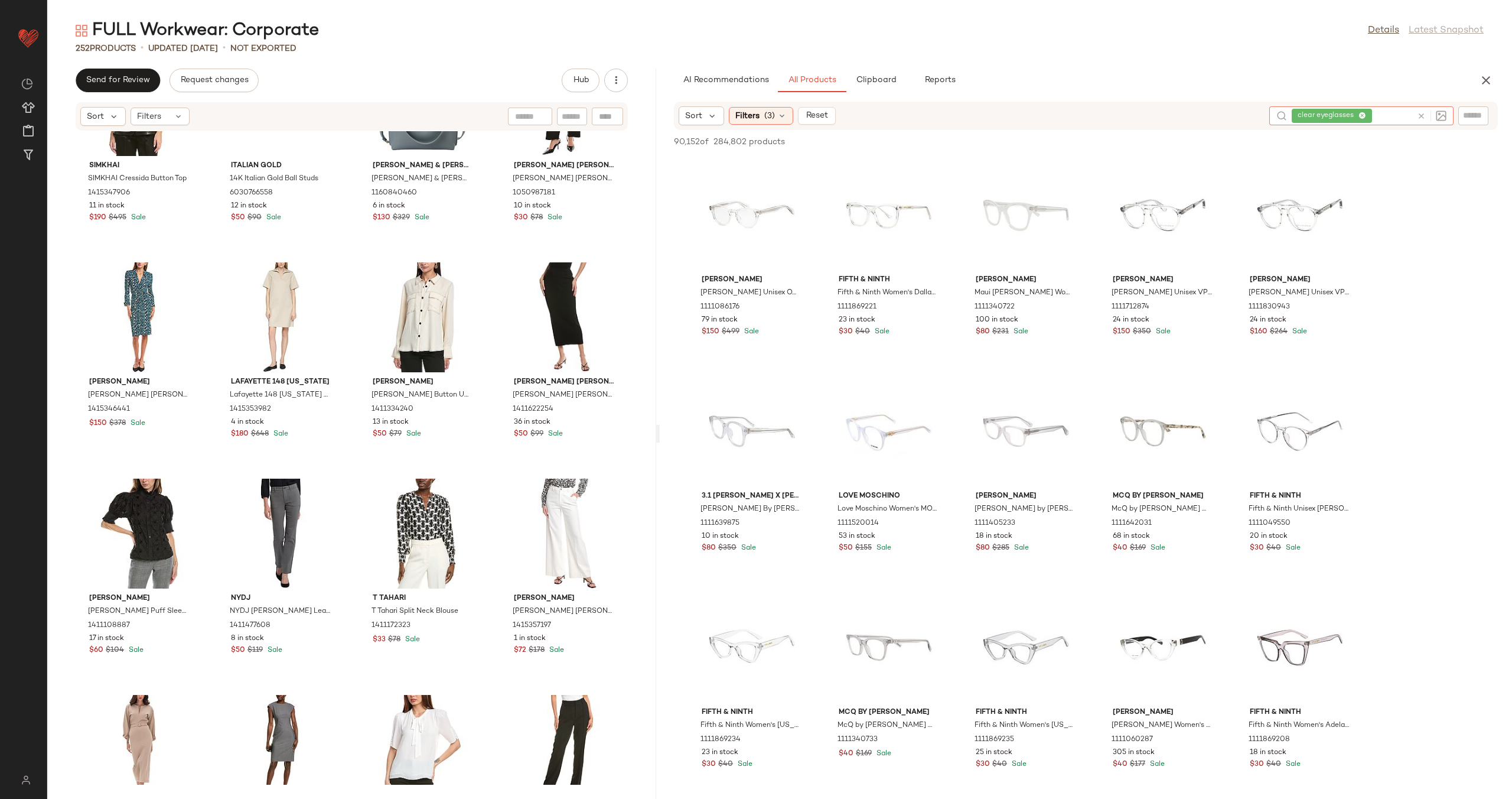
scroll to position [12190, 0]
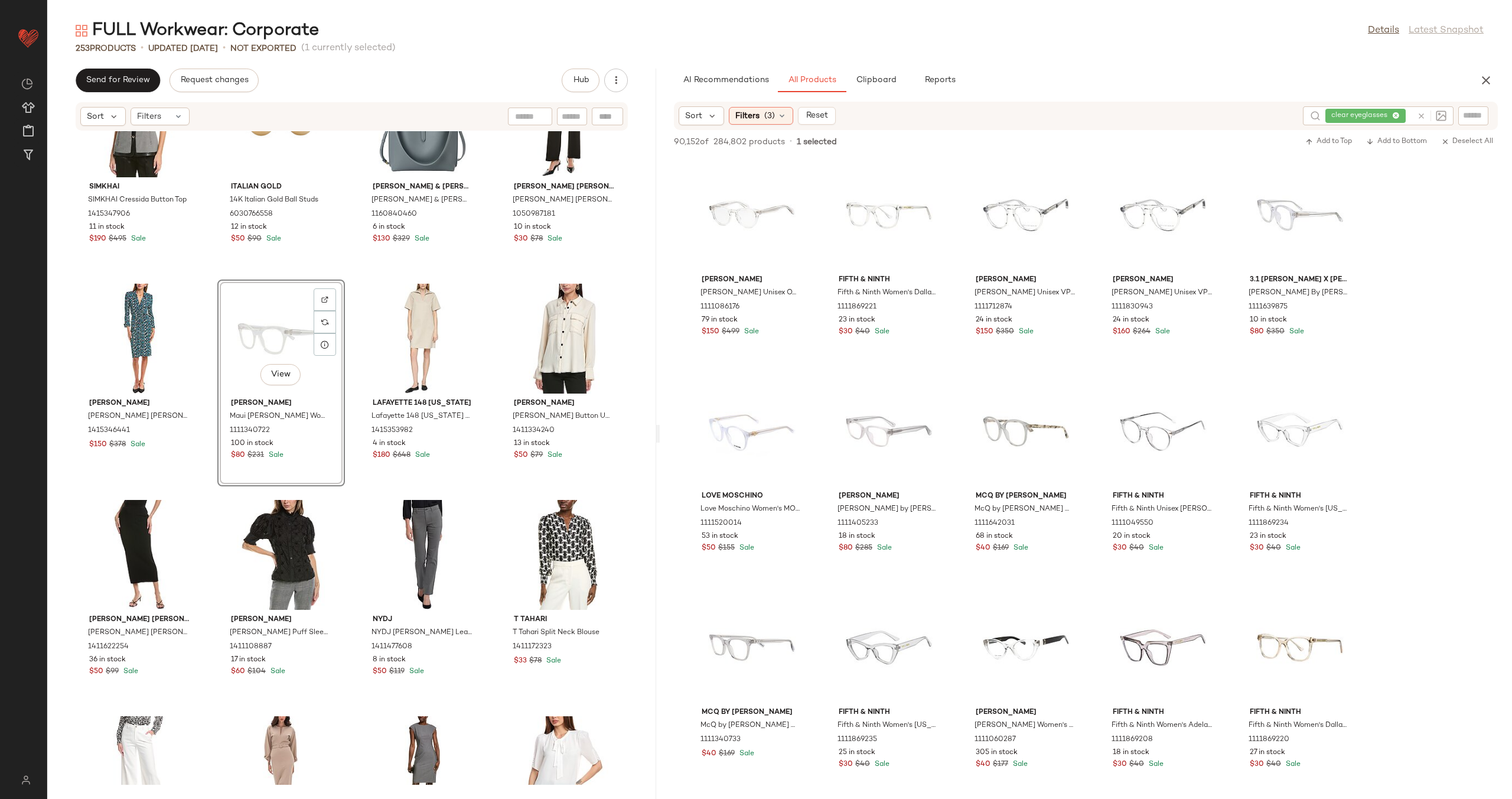
click at [349, 330] on div "SIMKHAI SIMKHAI Cressida Button Top 1415347906 11 in stock $190 $495 Sale Itali…" at bounding box center [352, 457] width 609 height 654
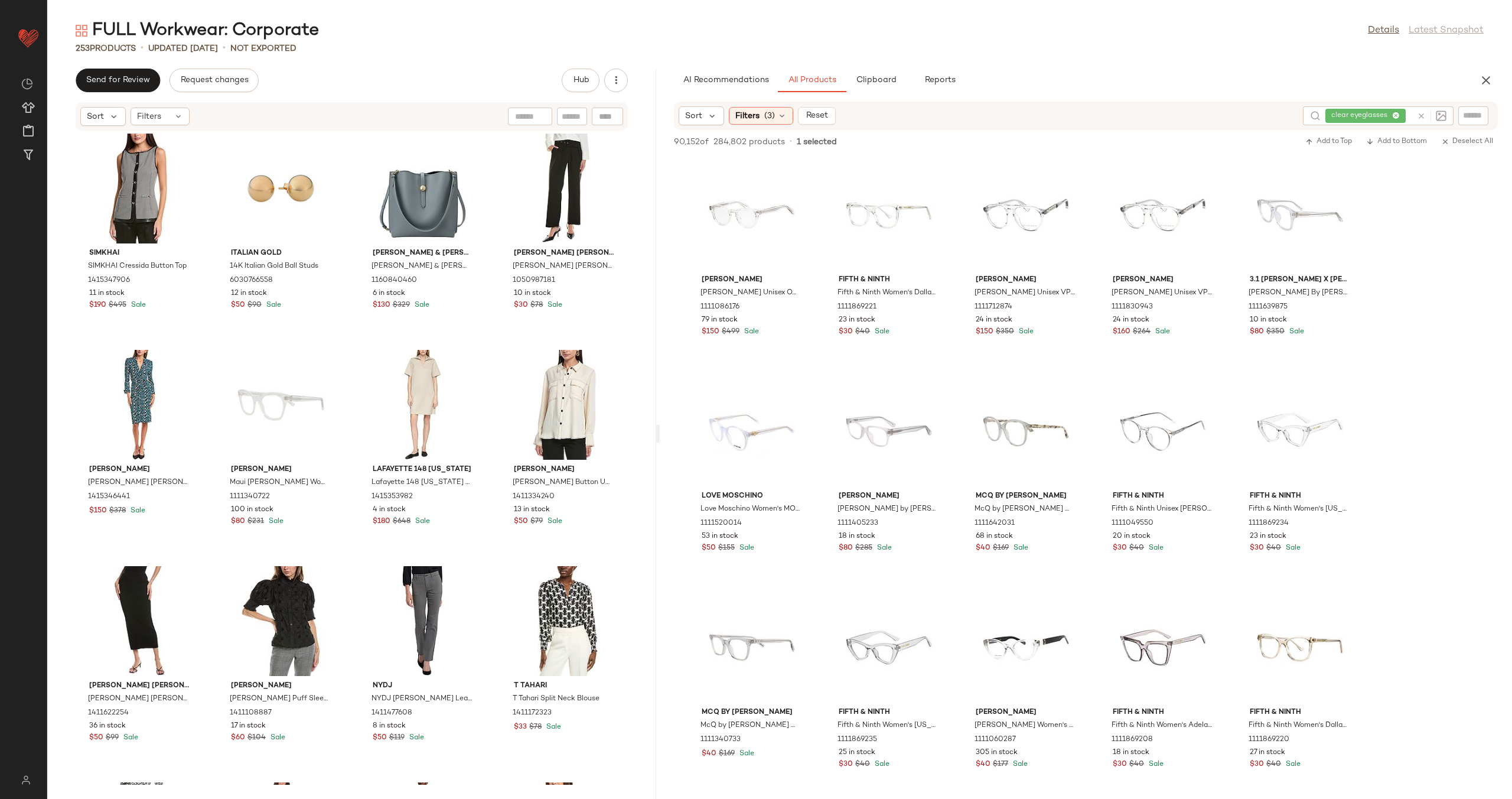
scroll to position [12128, 0]
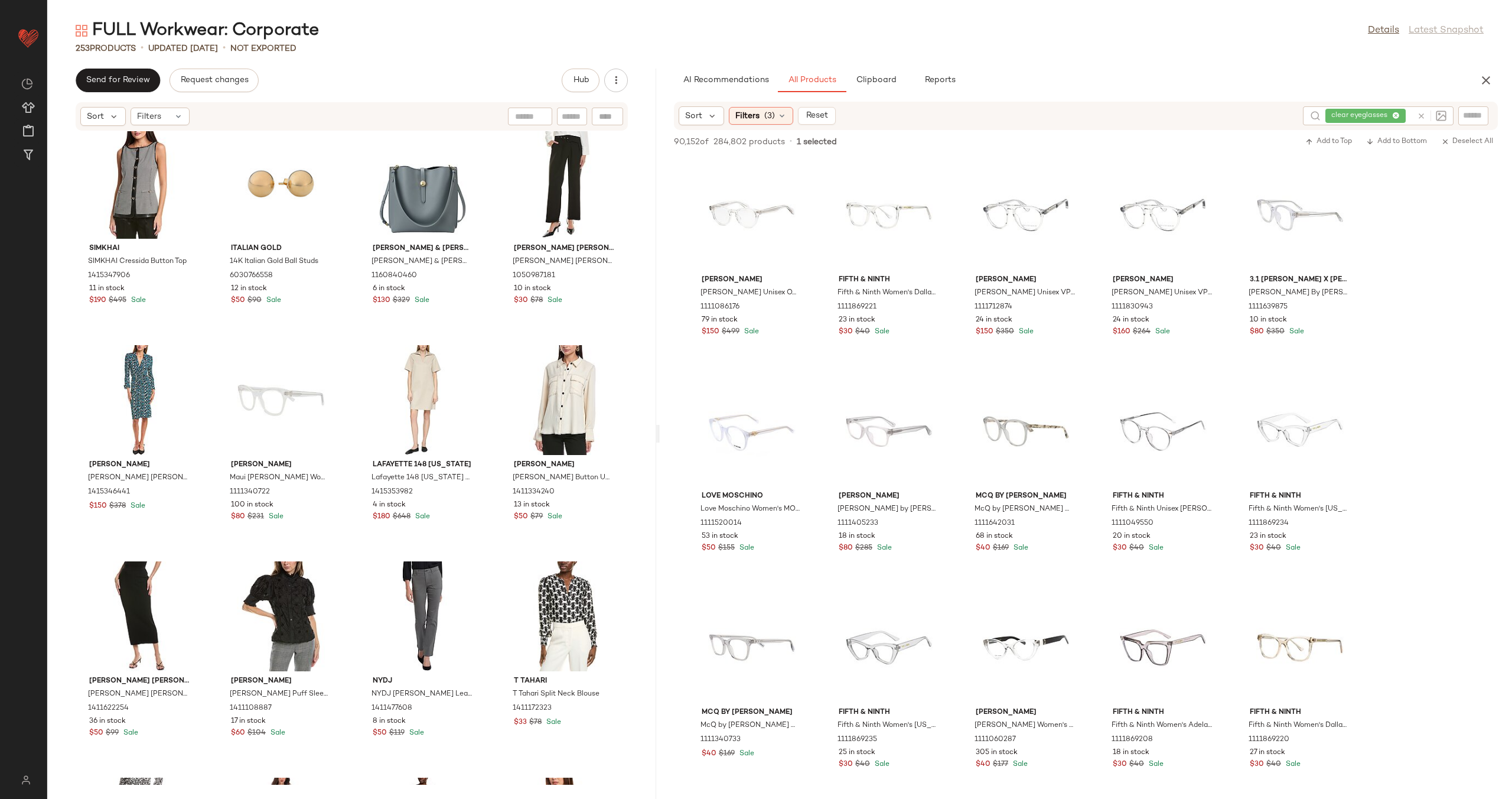
click at [1419, 118] on icon at bounding box center [1421, 116] width 9 height 9
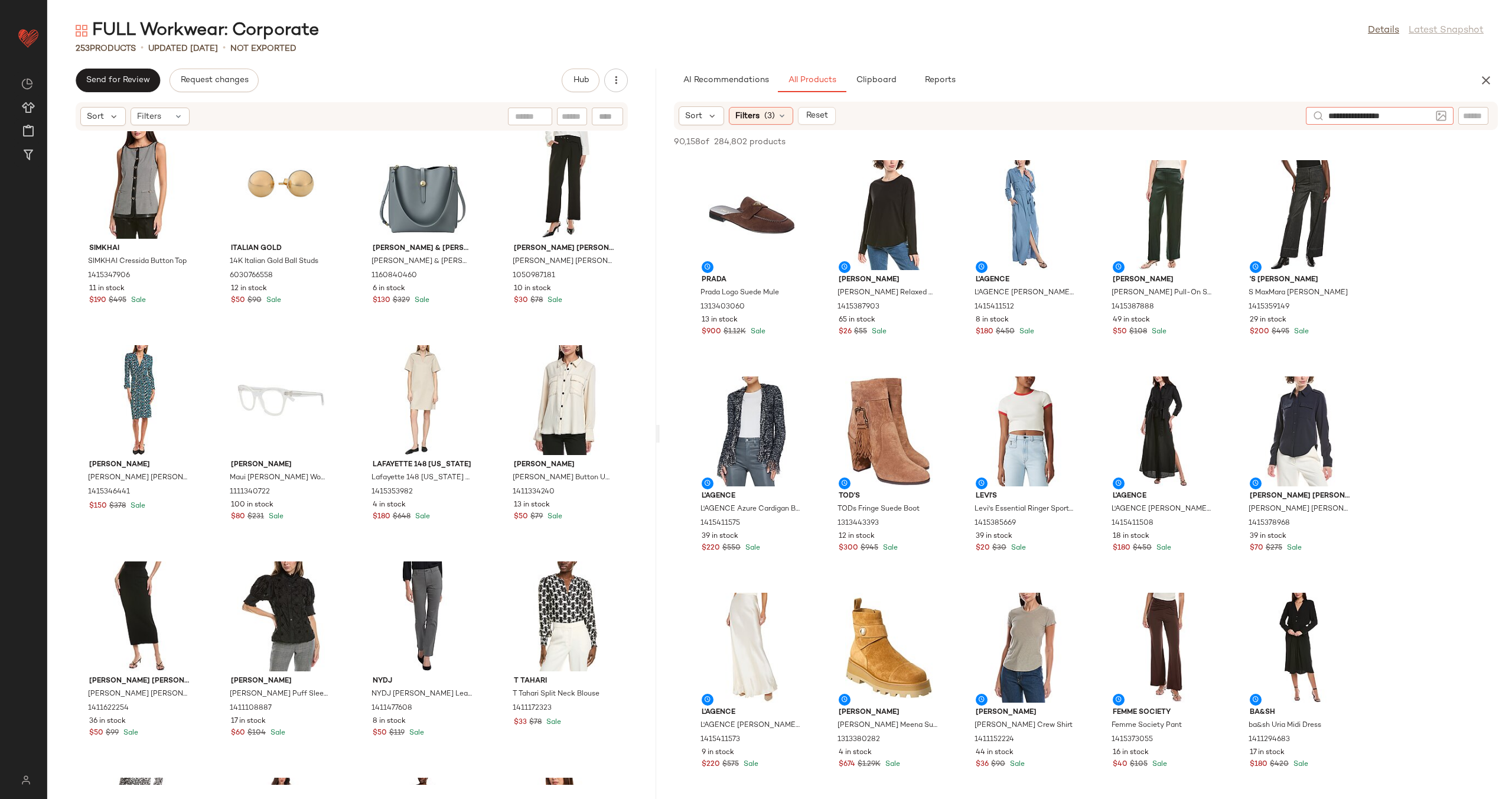
type input "**********"
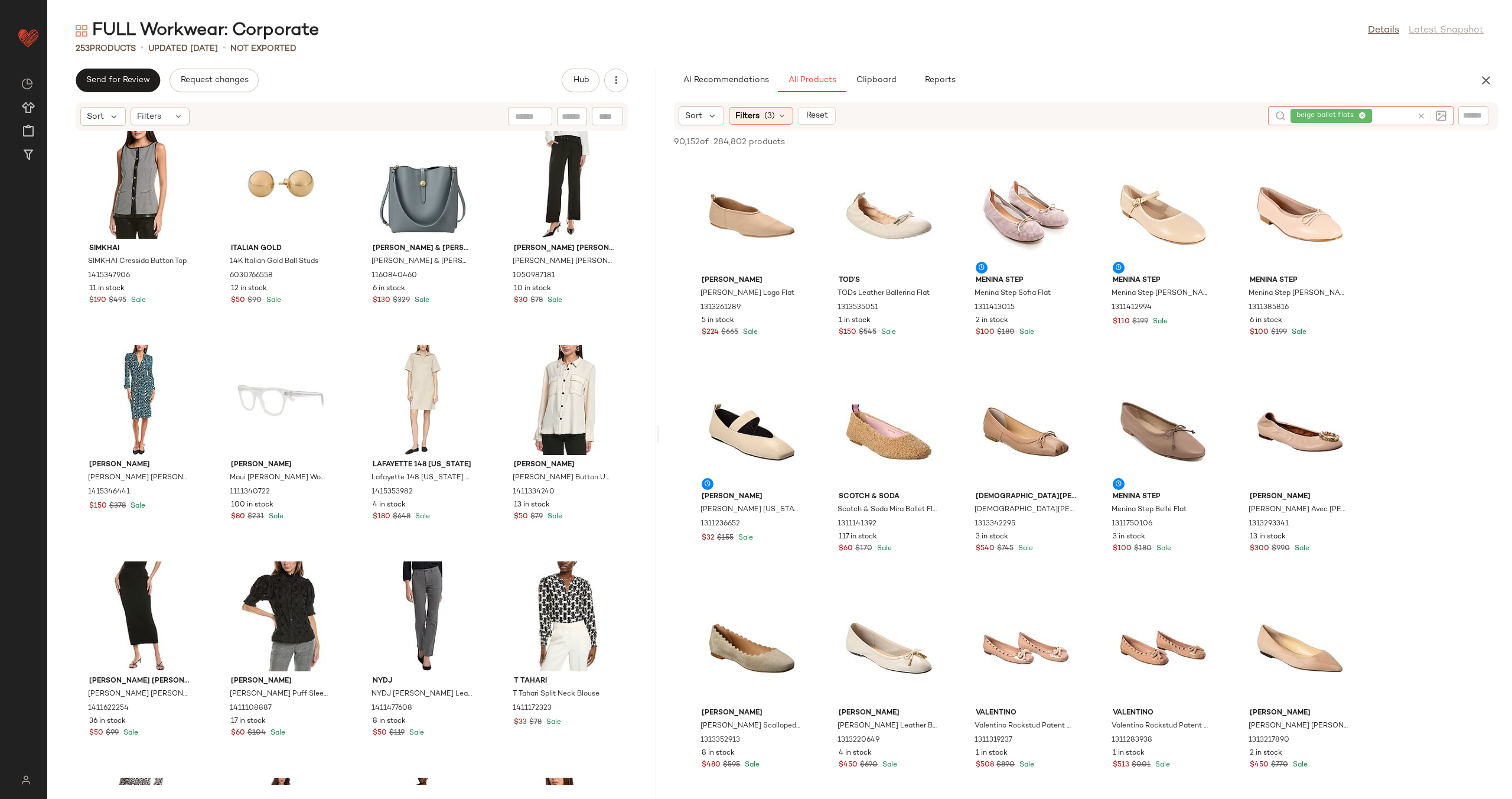
scroll to position [449, 0]
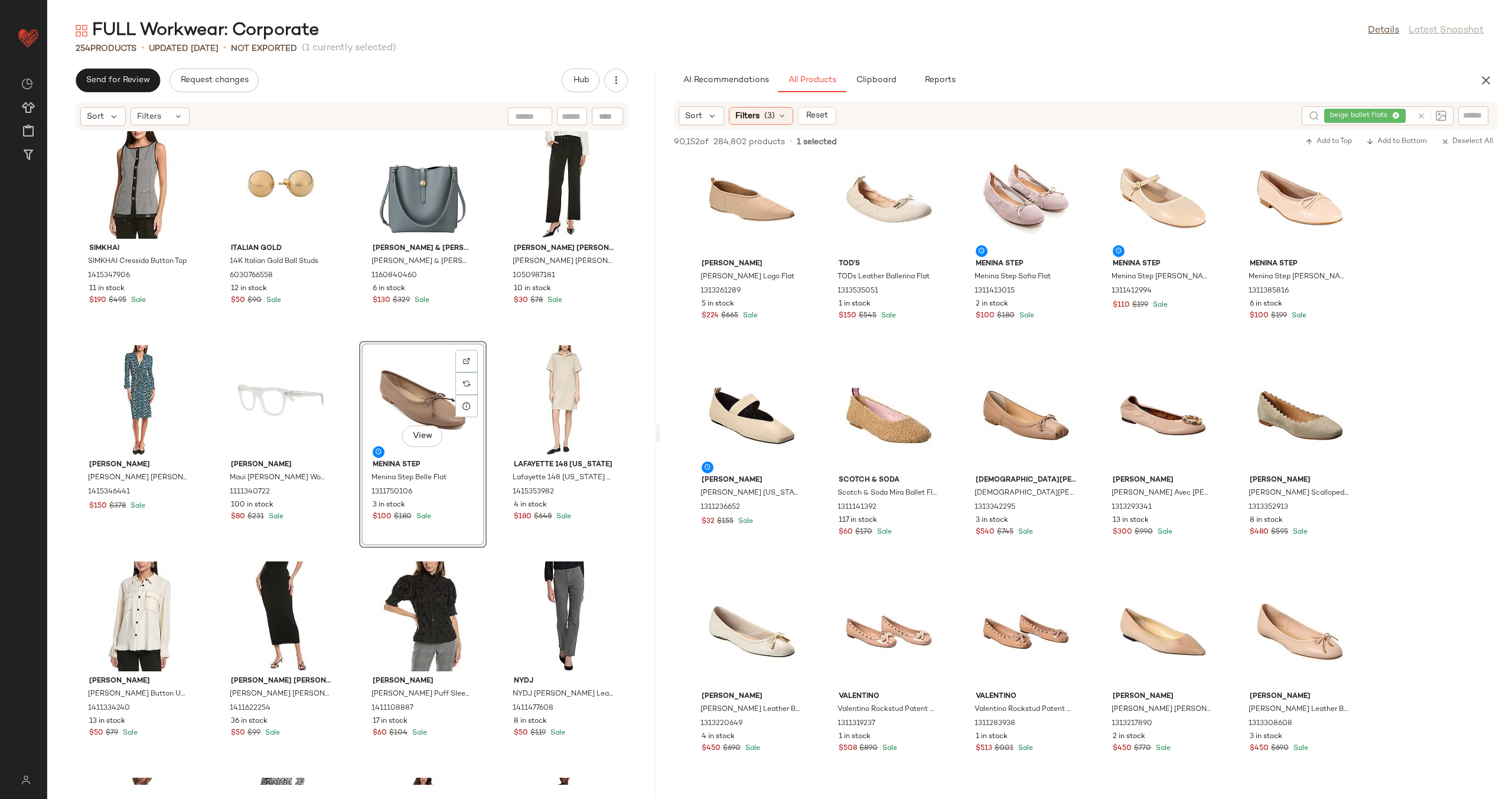
click at [485, 426] on div "SIMKHAI SIMKHAI Cressida Button Top 1415347906 11 in stock $190 $495 Sale Itali…" at bounding box center [352, 457] width 609 height 654
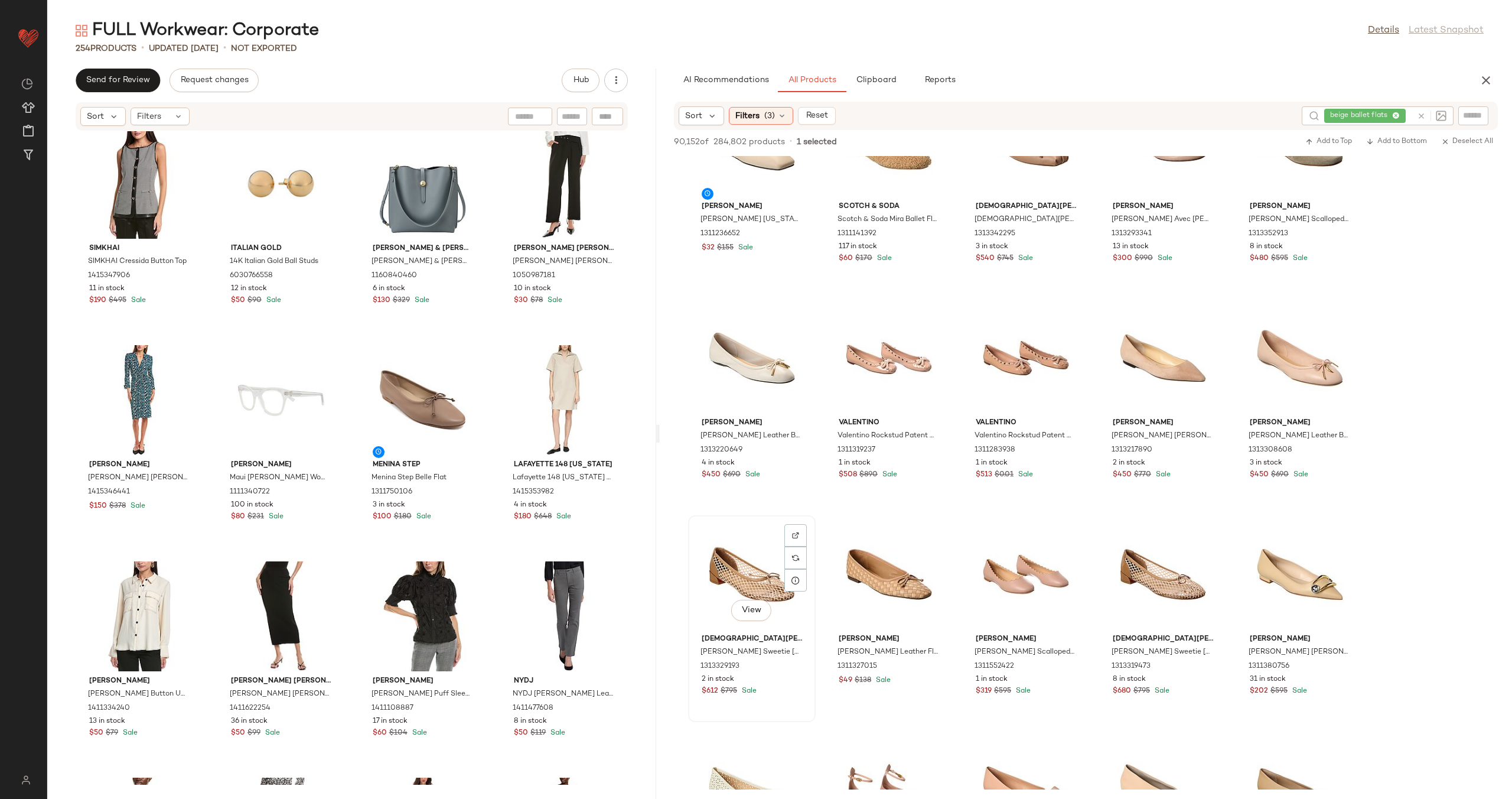
scroll to position [847, 0]
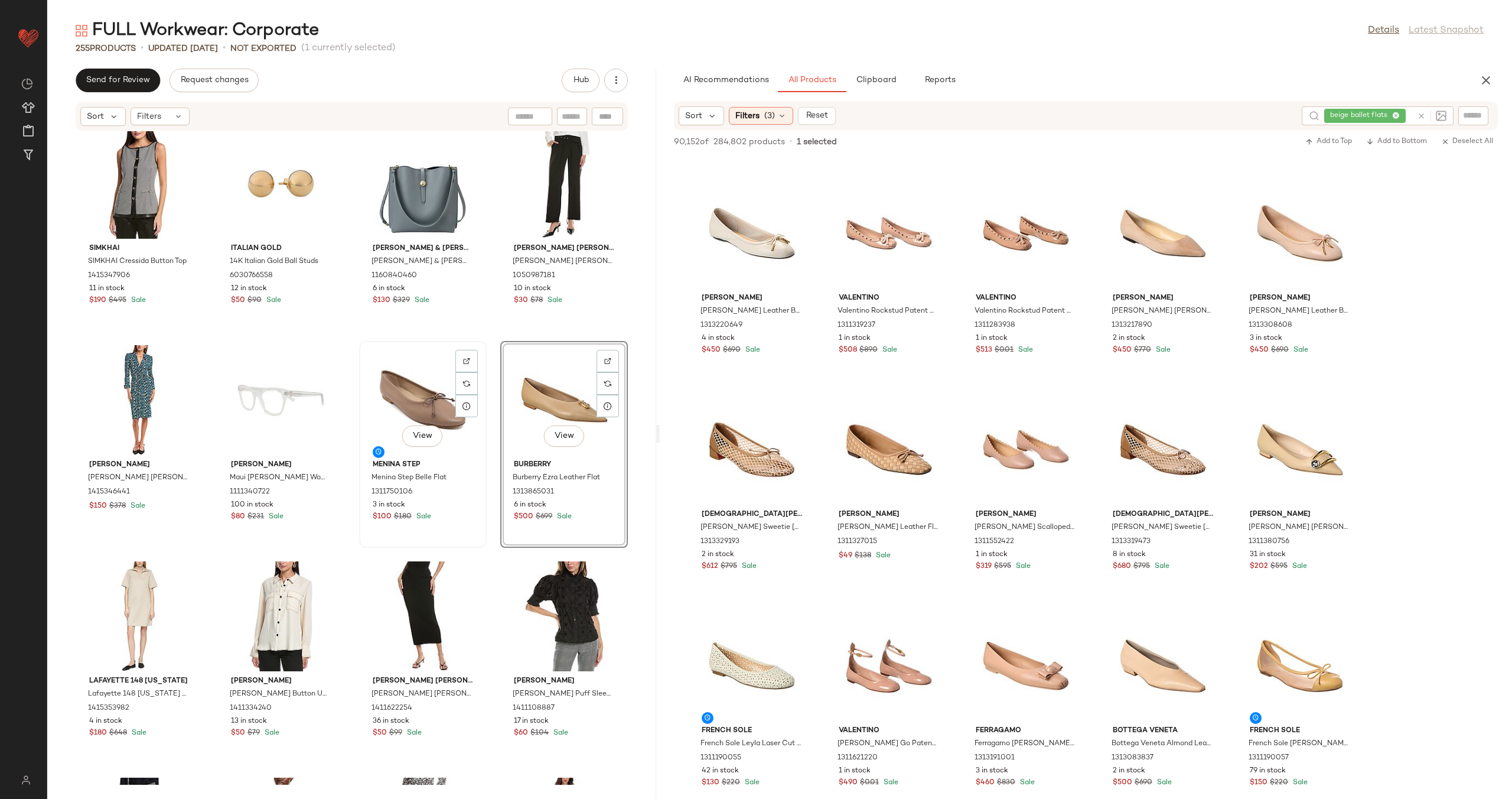
click at [416, 398] on div "View" at bounding box center [423, 400] width 120 height 110
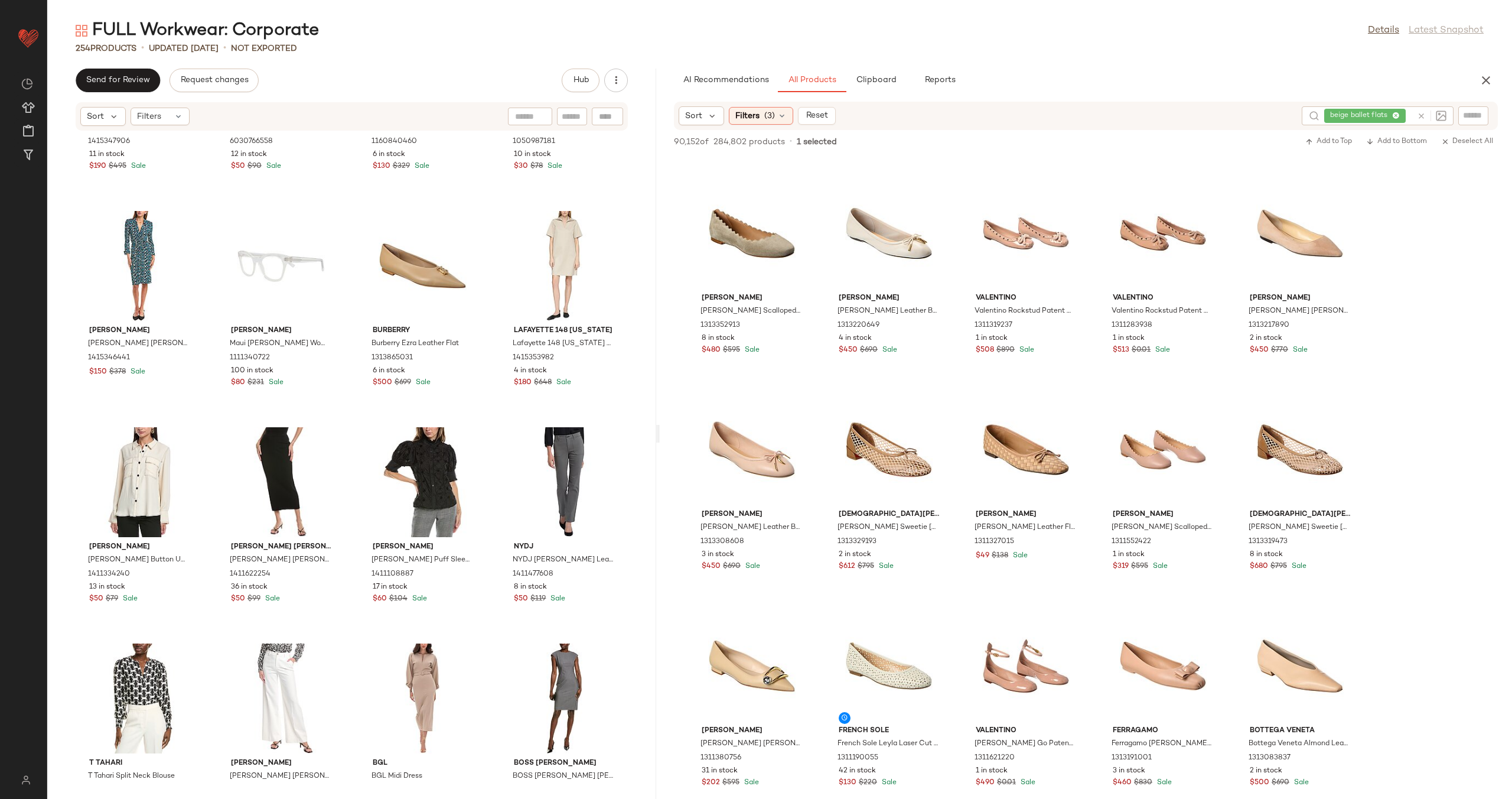
scroll to position [12270, 0]
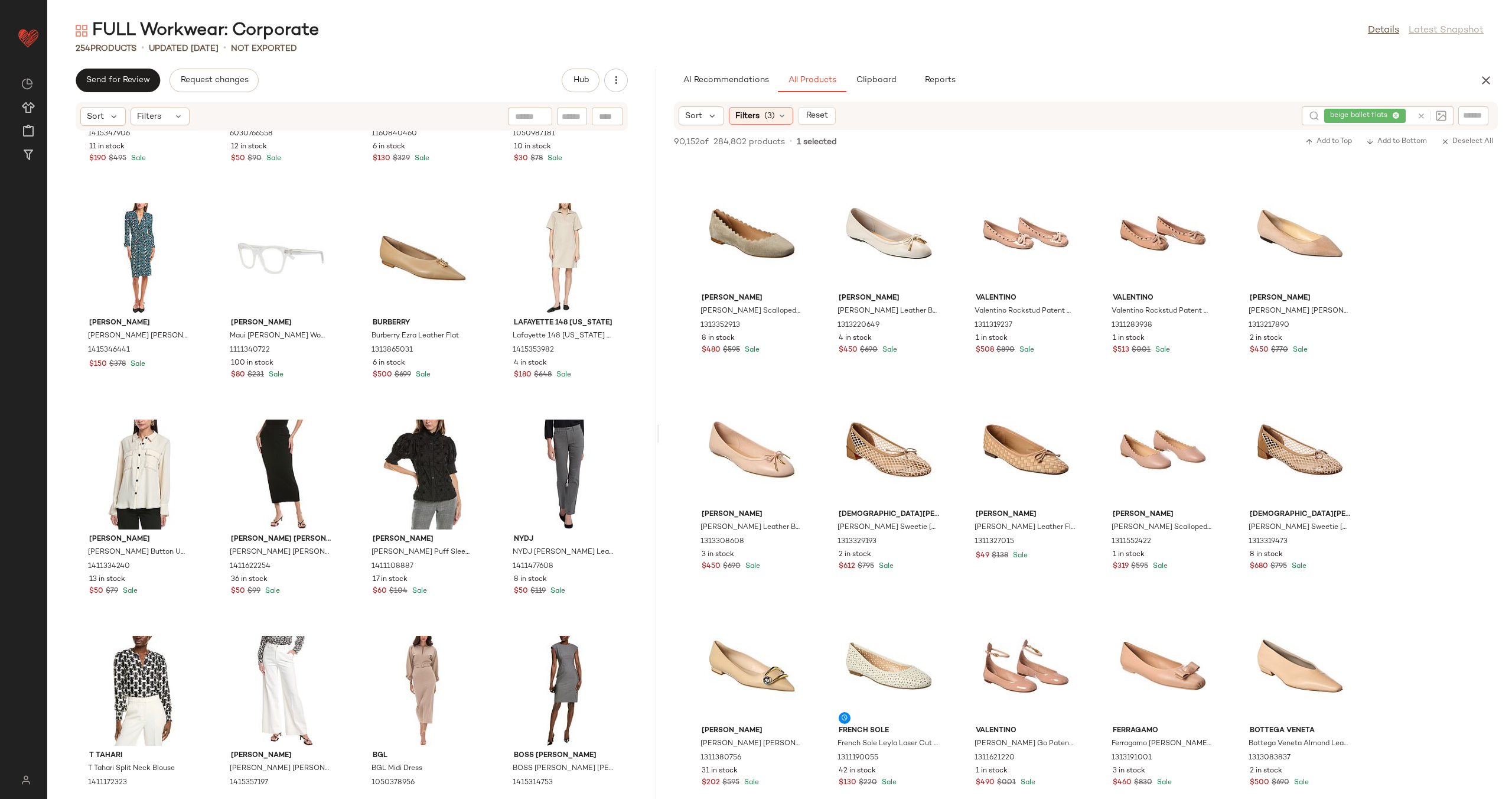
click at [1418, 118] on icon at bounding box center [1421, 116] width 9 height 9
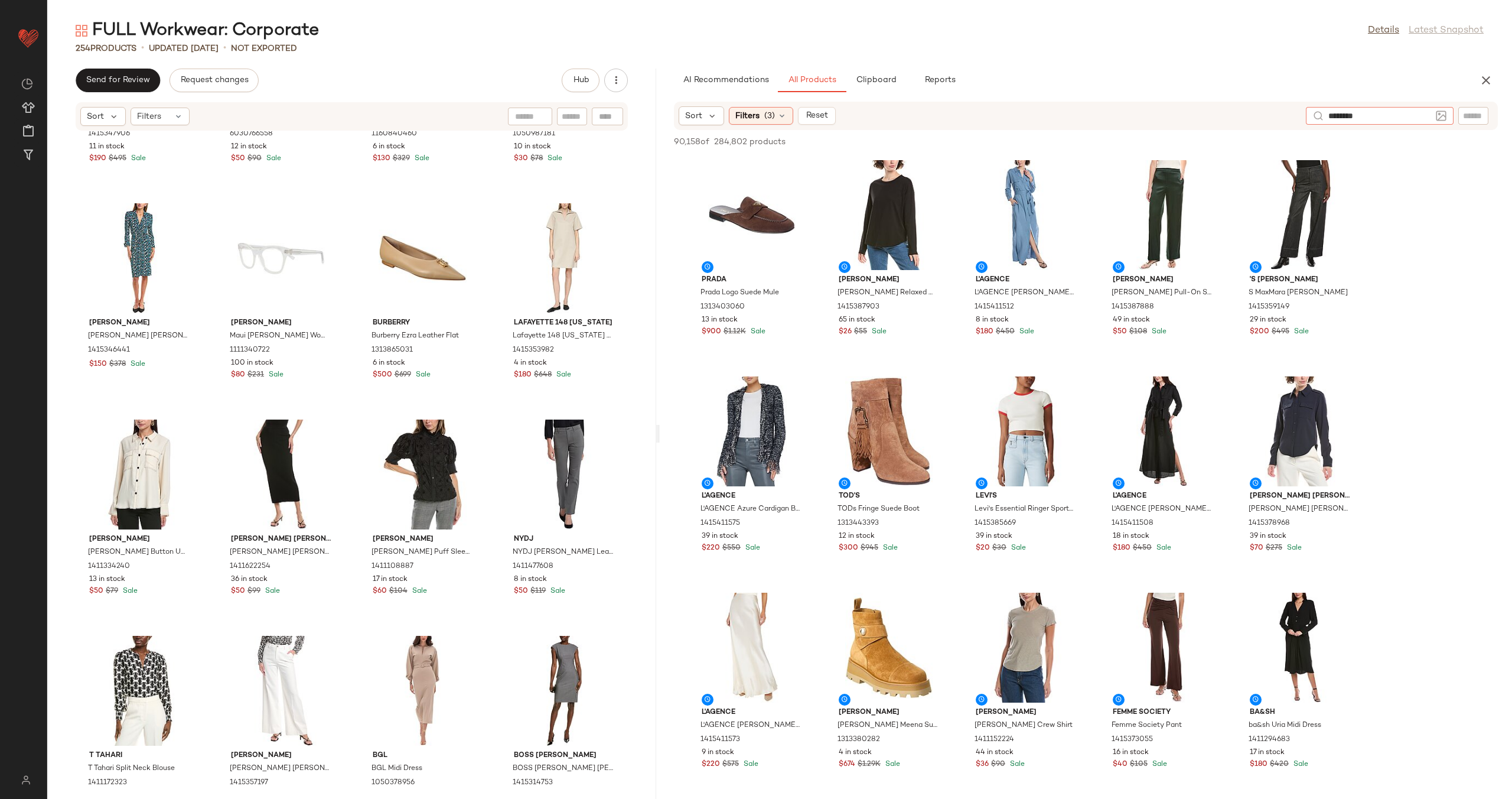
type input "*********"
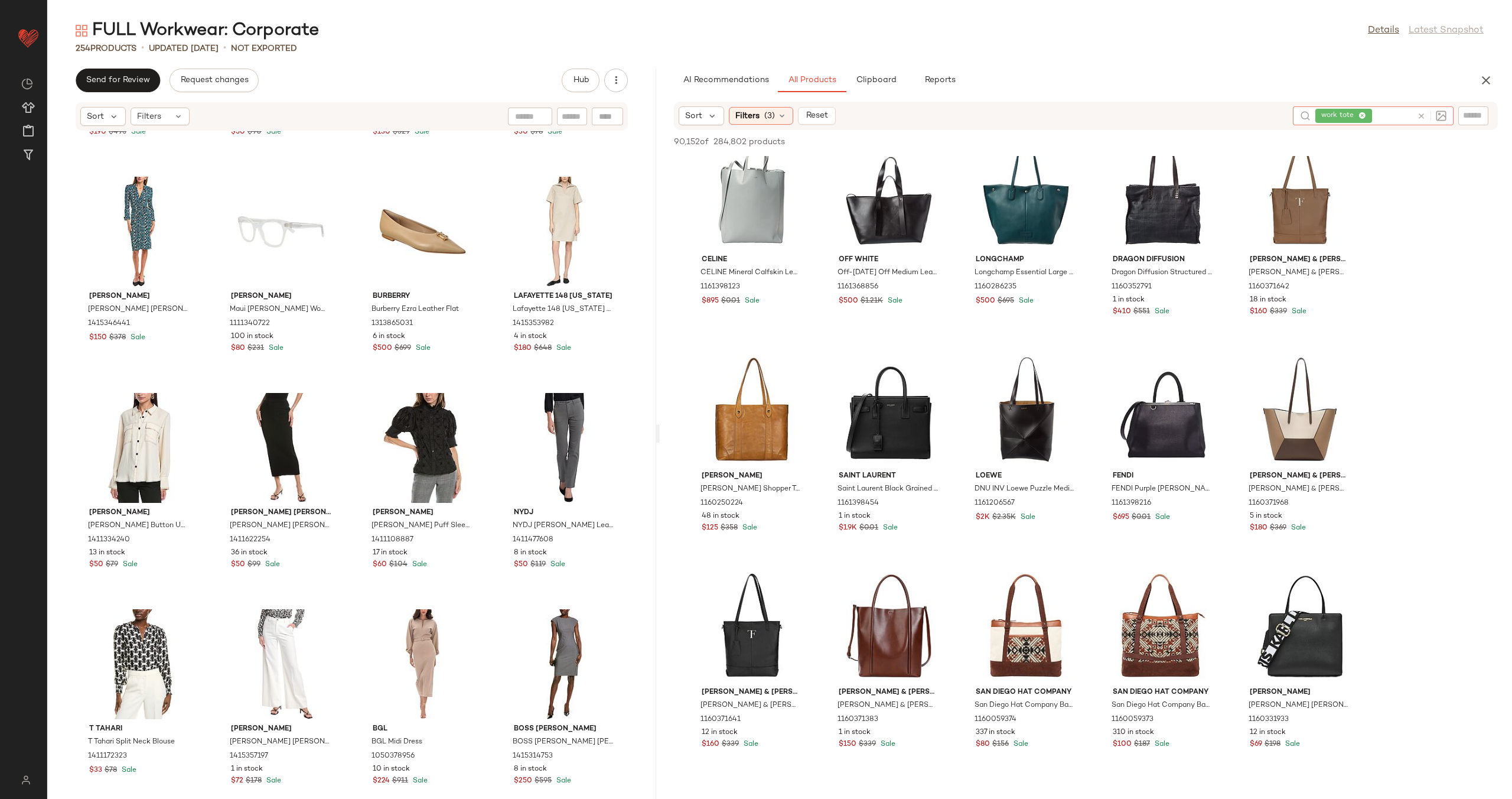
scroll to position [3063, 0]
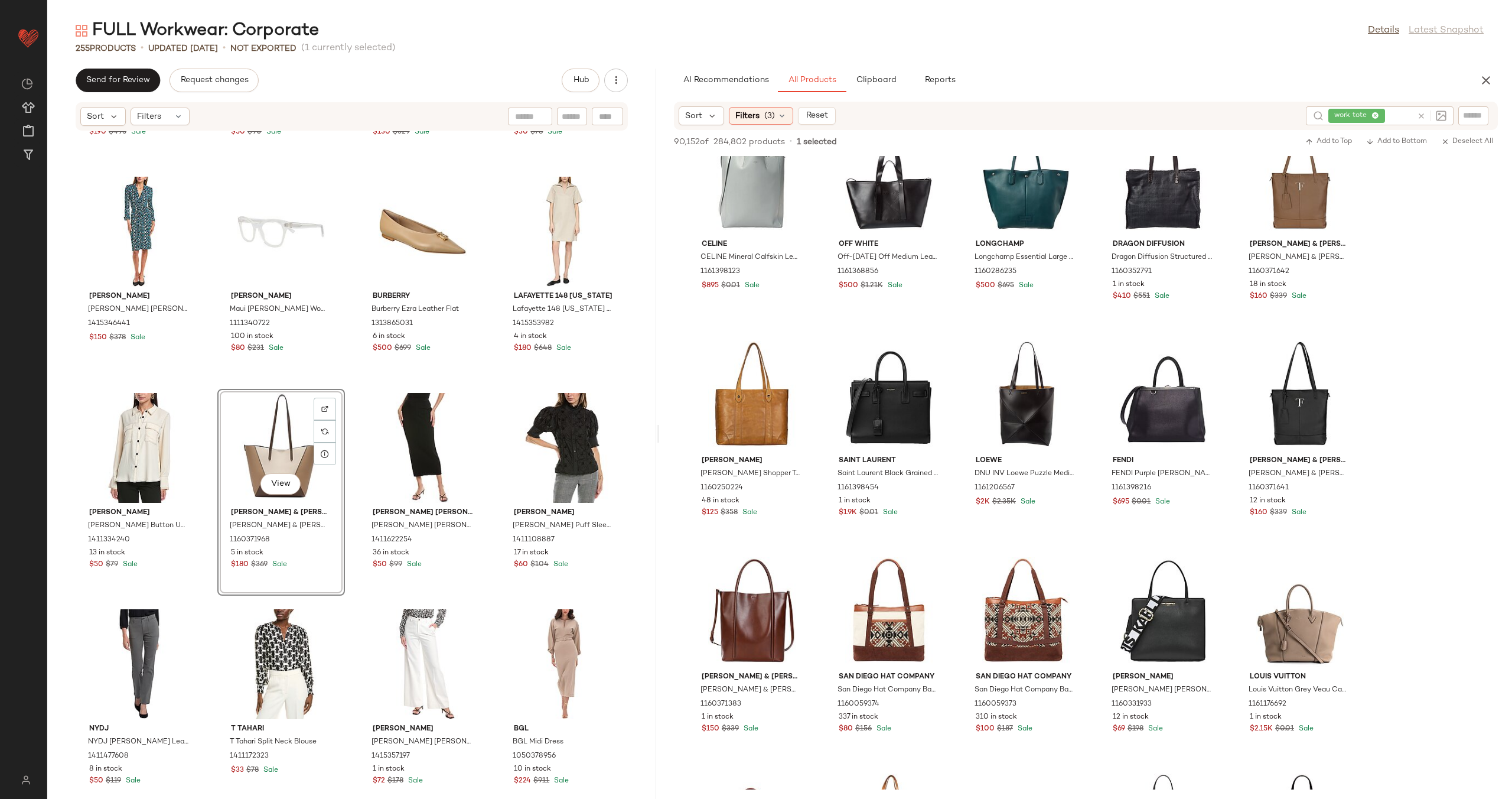
click at [345, 464] on div "SIMKHAI SIMKHAI Cressida Button Top 1415347906 11 in stock $190 $495 Sale Itali…" at bounding box center [352, 457] width 609 height 654
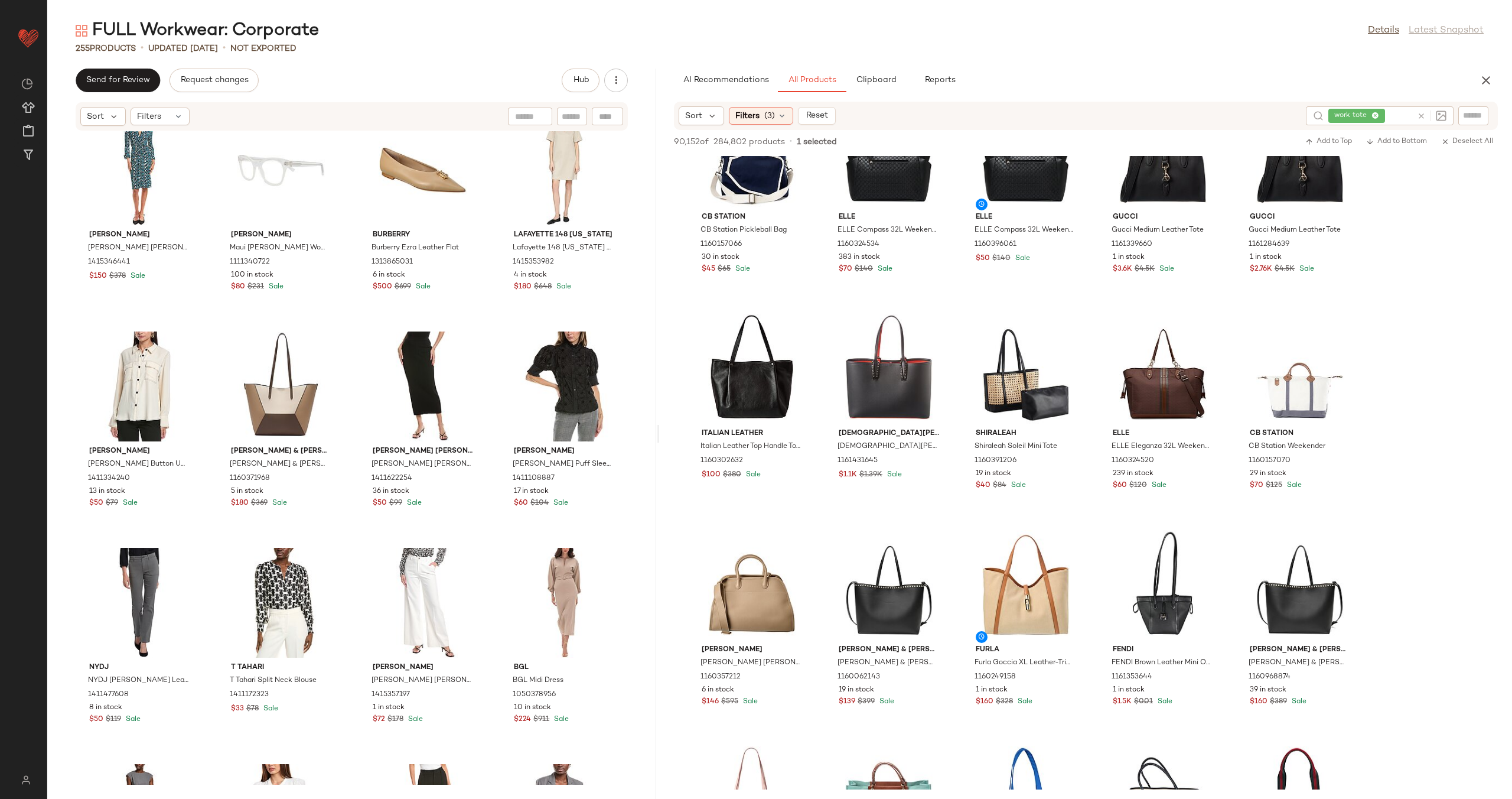
scroll to position [4935, 0]
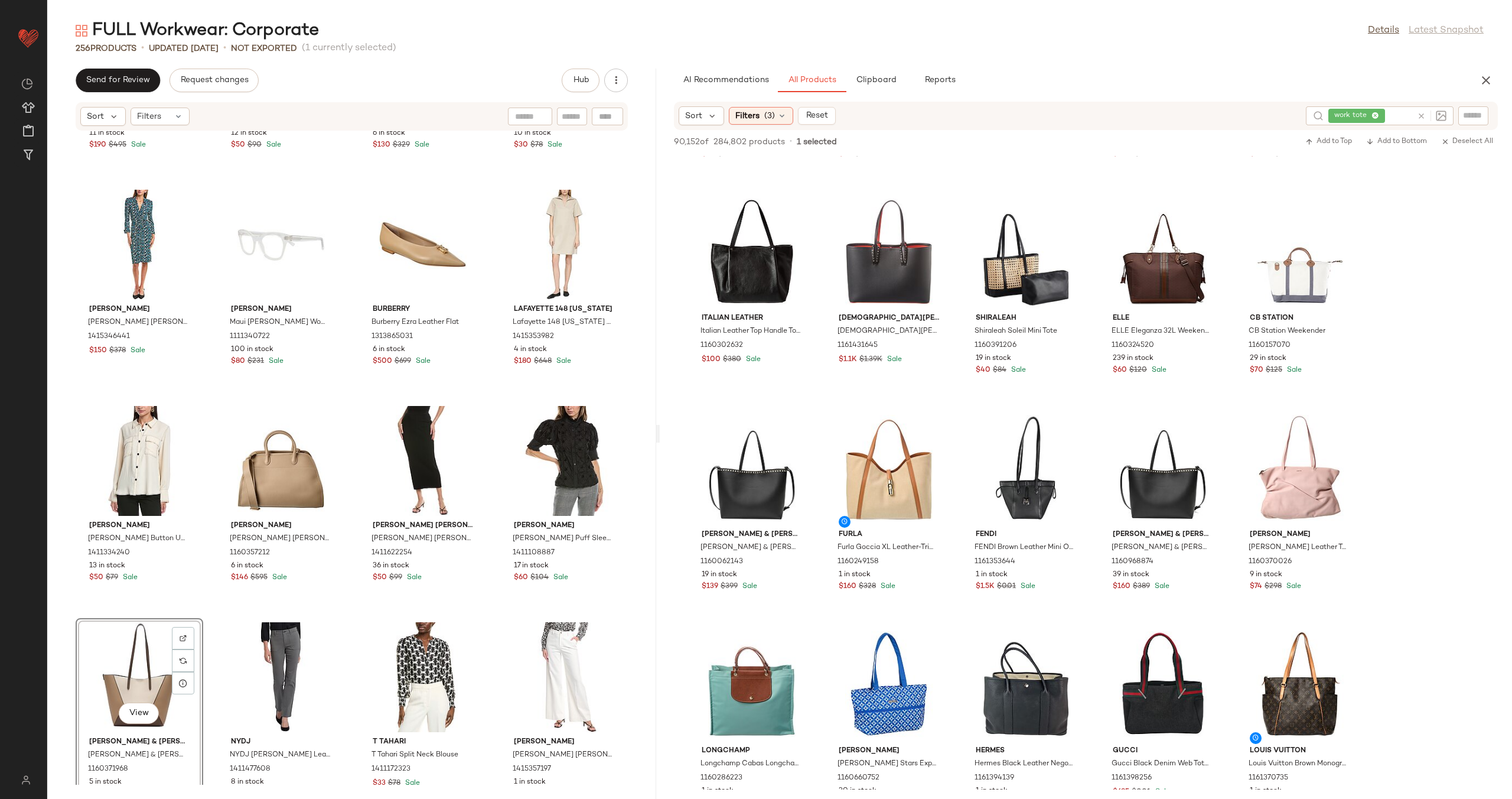
scroll to position [12354, 0]
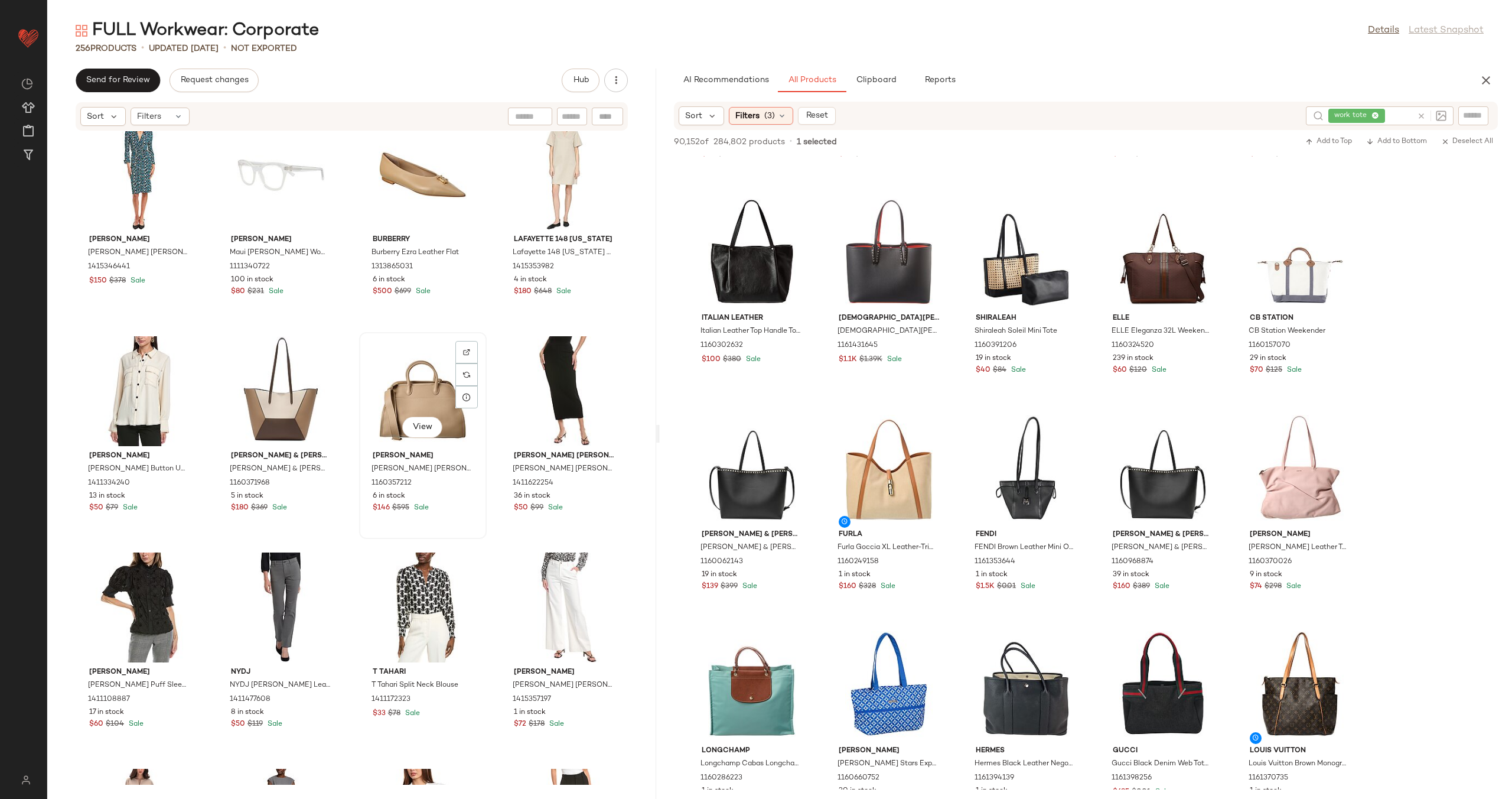
click at [405, 387] on div "View" at bounding box center [423, 391] width 120 height 110
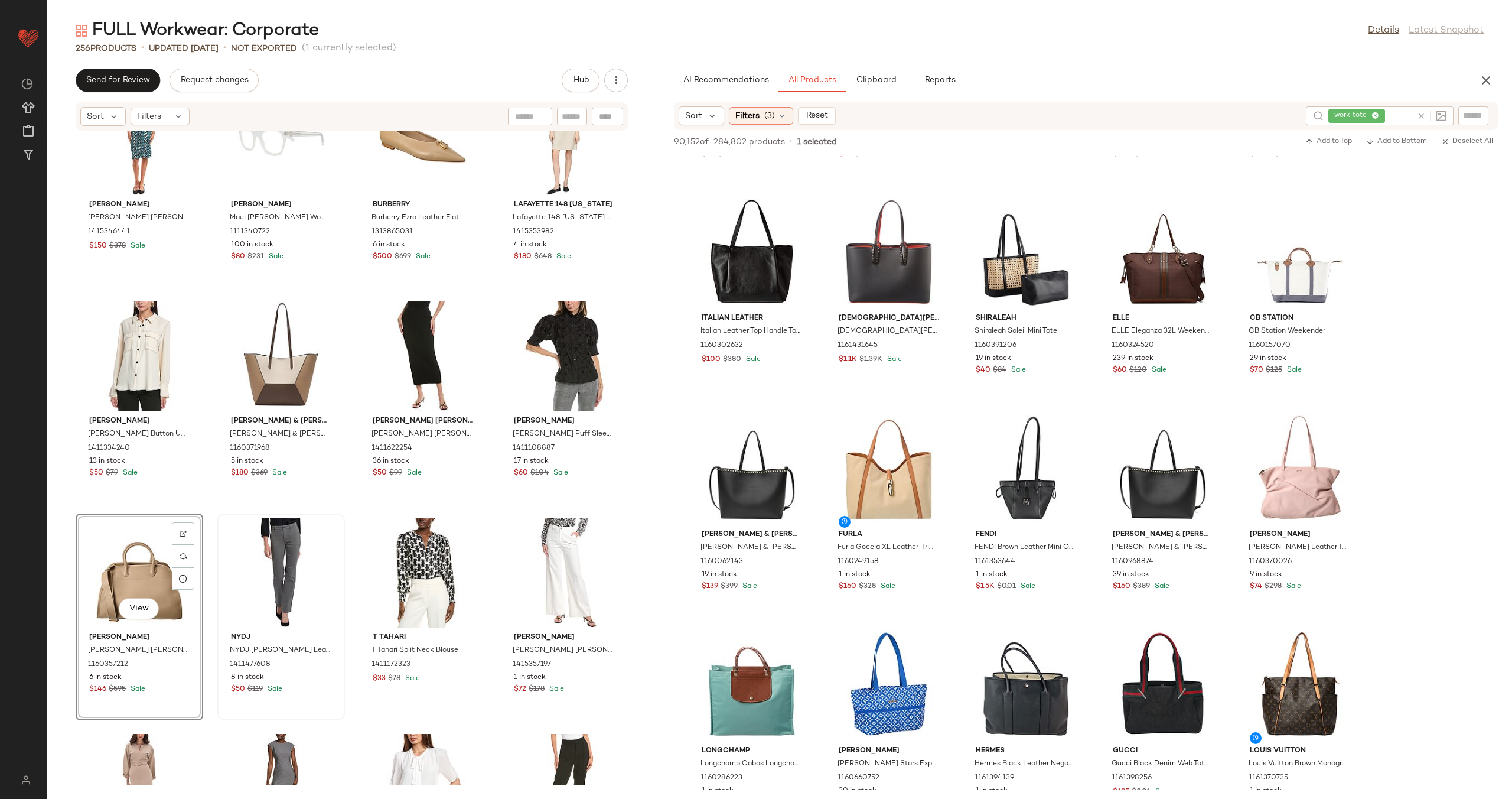
scroll to position [12423, 0]
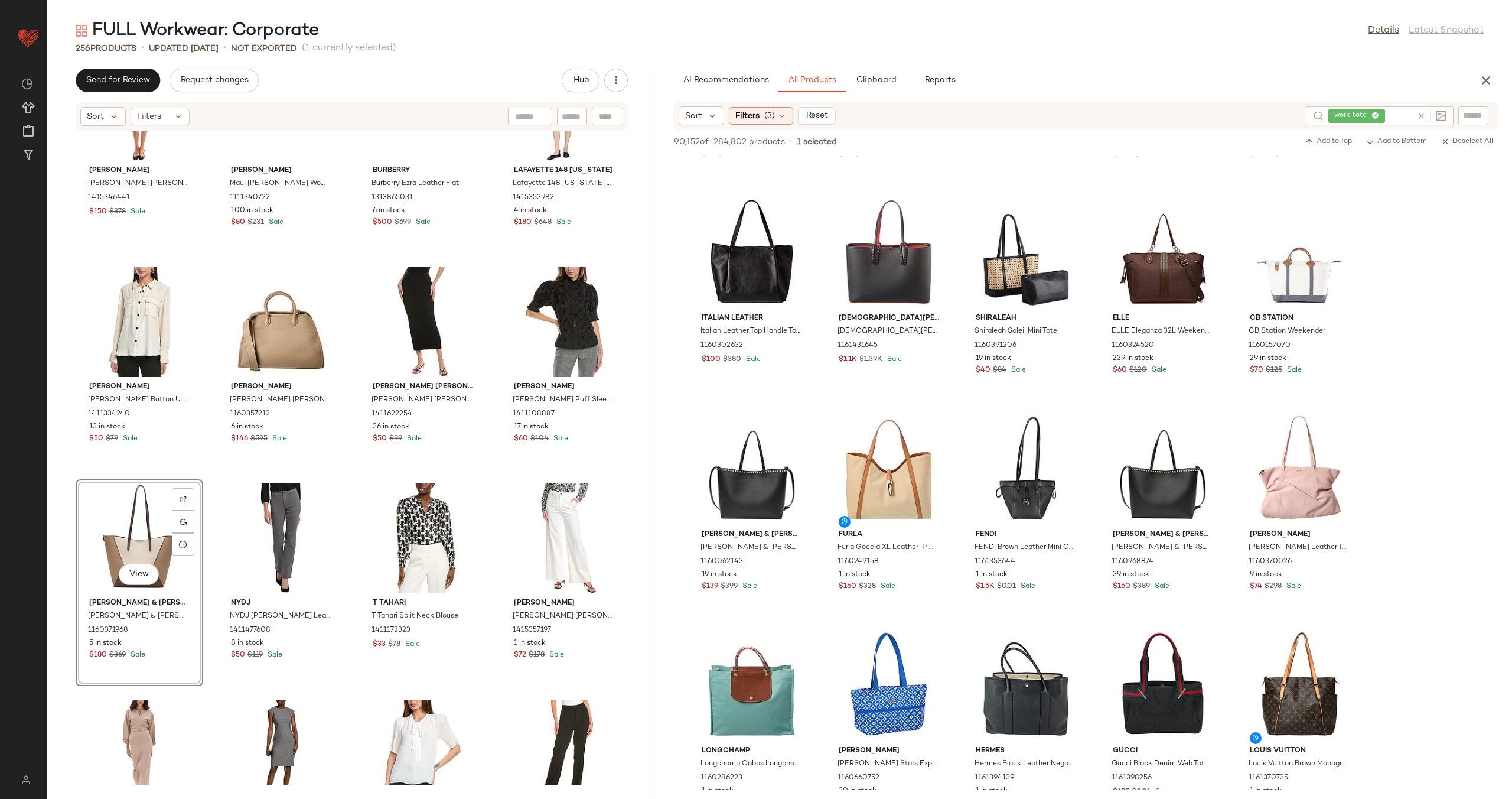
click at [344, 482] on div "SIMKHAI SIMKHAI Cressida Button Top 1415347906 11 in stock $190 $495 Sale Itali…" at bounding box center [352, 457] width 609 height 654
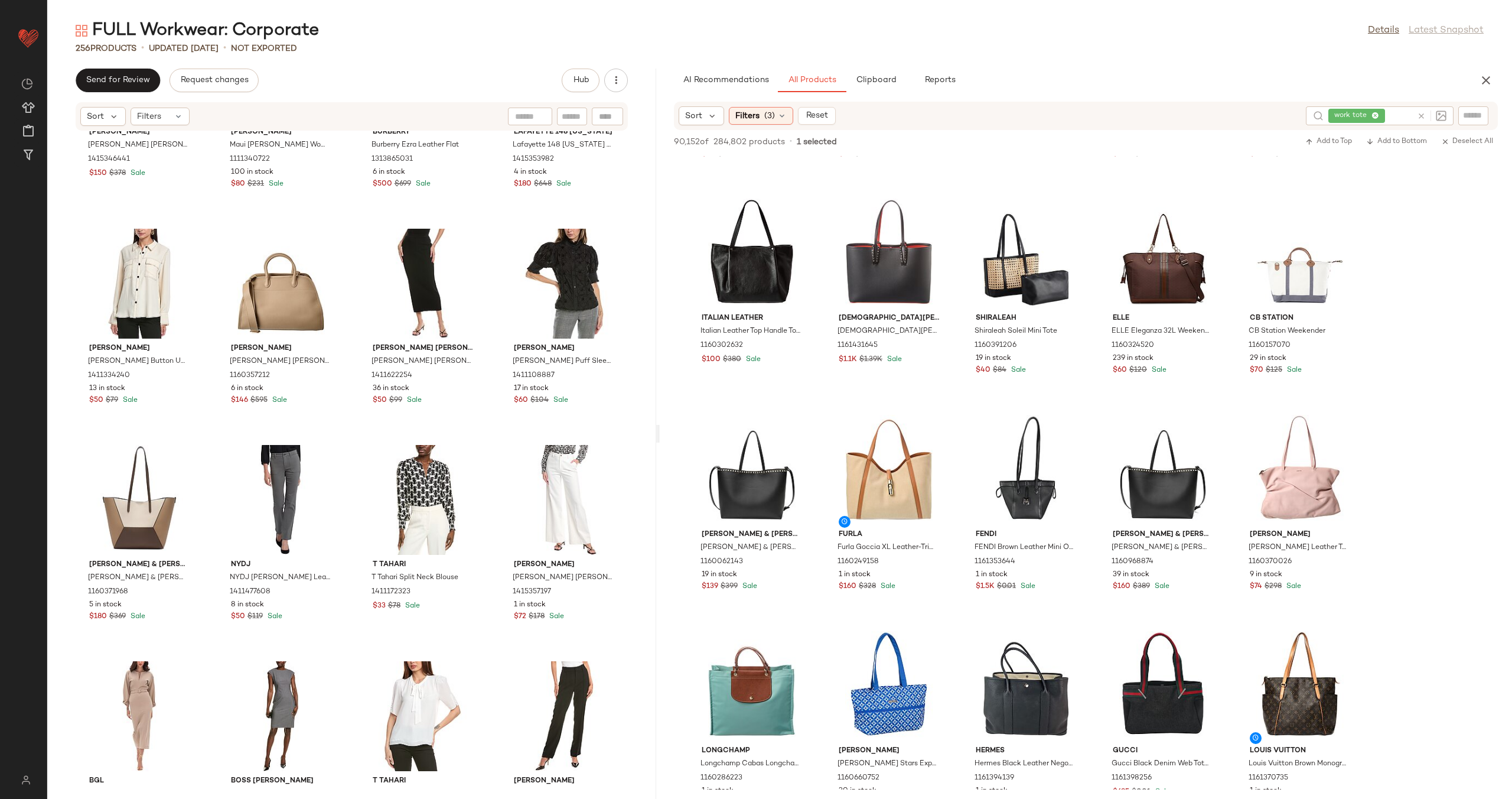
scroll to position [12539, 0]
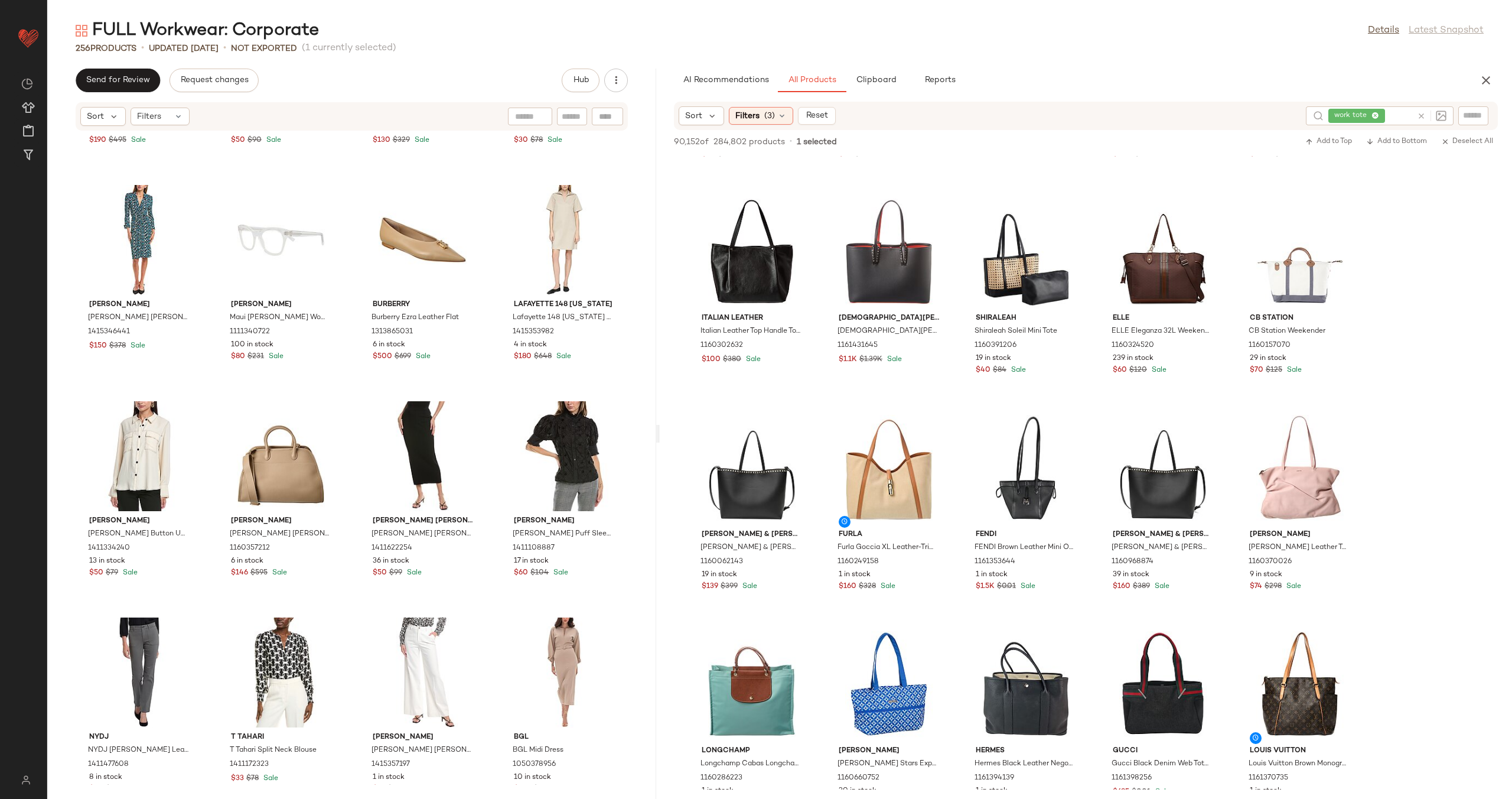
scroll to position [12290, 0]
click at [1421, 116] on icon at bounding box center [1421, 116] width 9 height 9
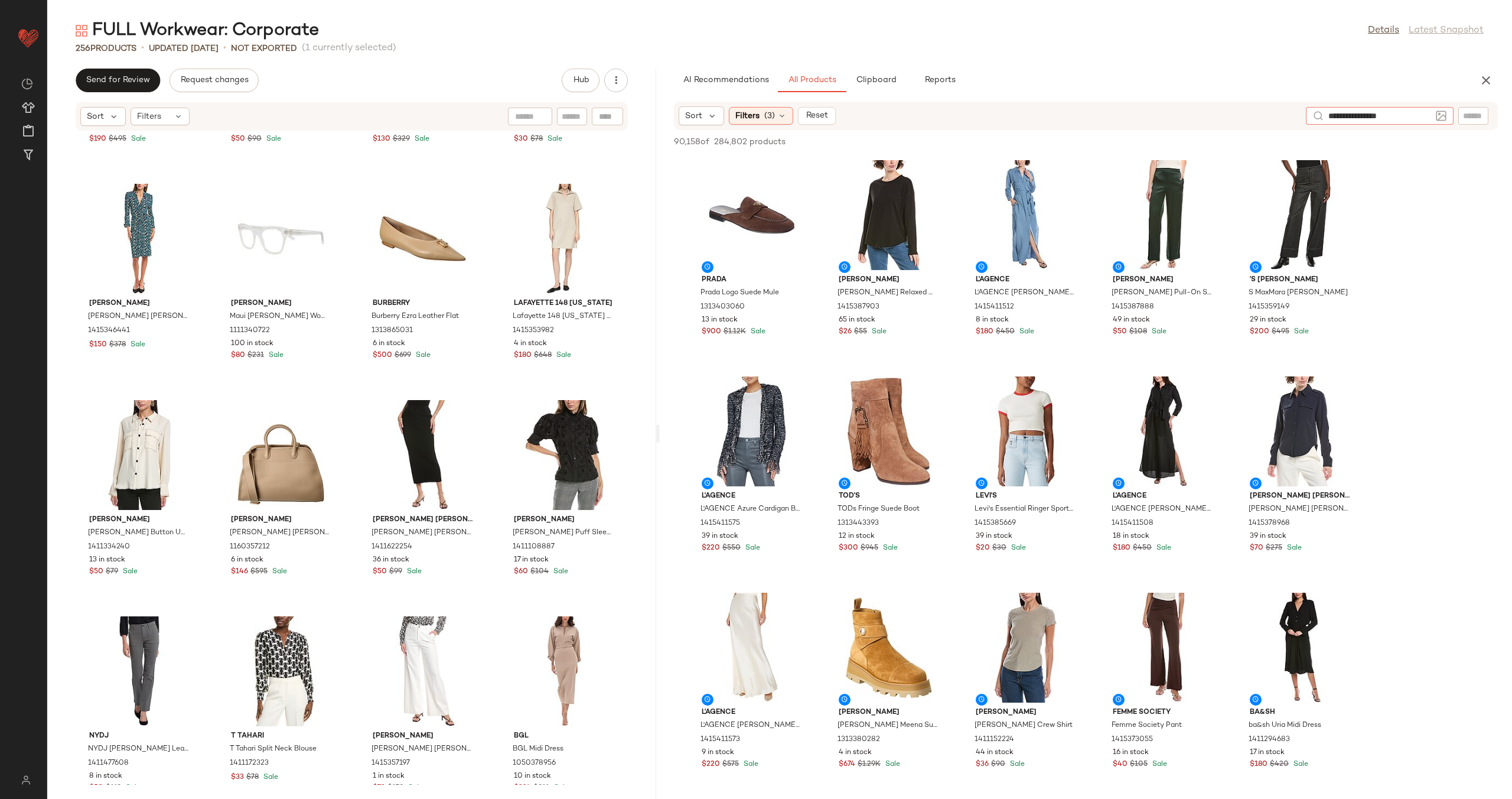
type input "**********"
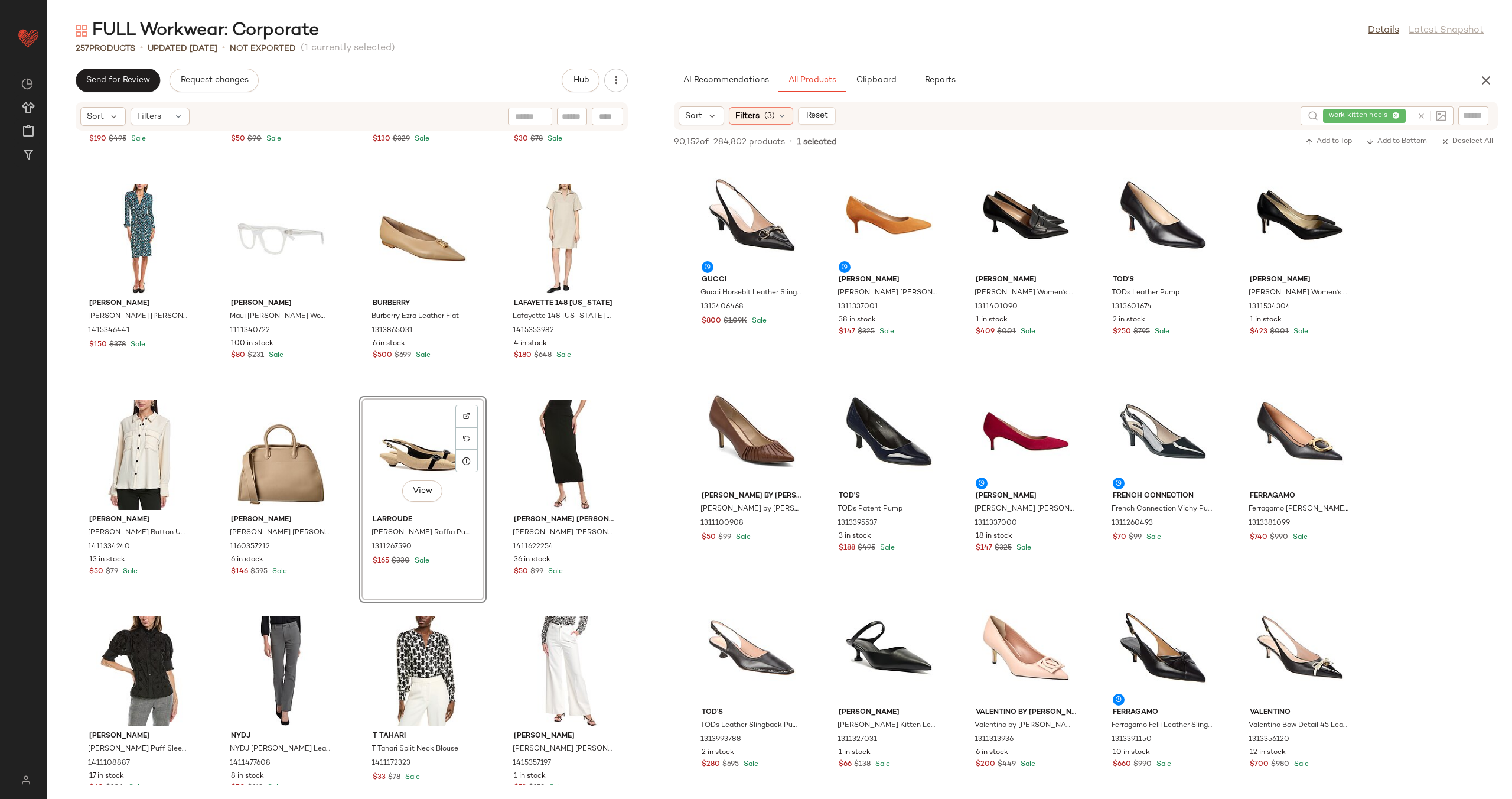
click at [486, 464] on div "SIMKHAI SIMKHAI Cressida Button Top 1415347906 11 in stock $190 $495 Sale Itali…" at bounding box center [352, 457] width 609 height 654
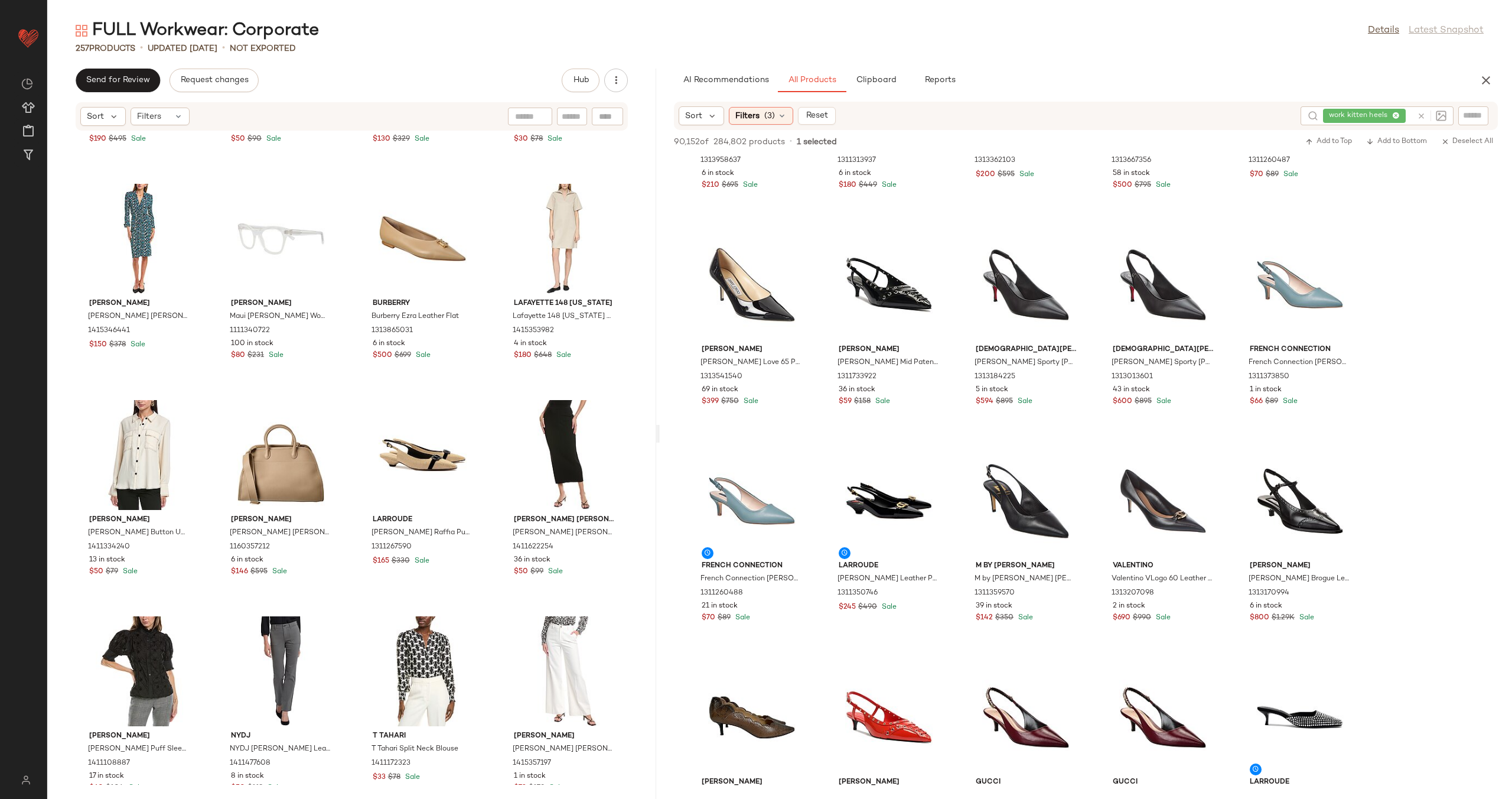
scroll to position [1933, 0]
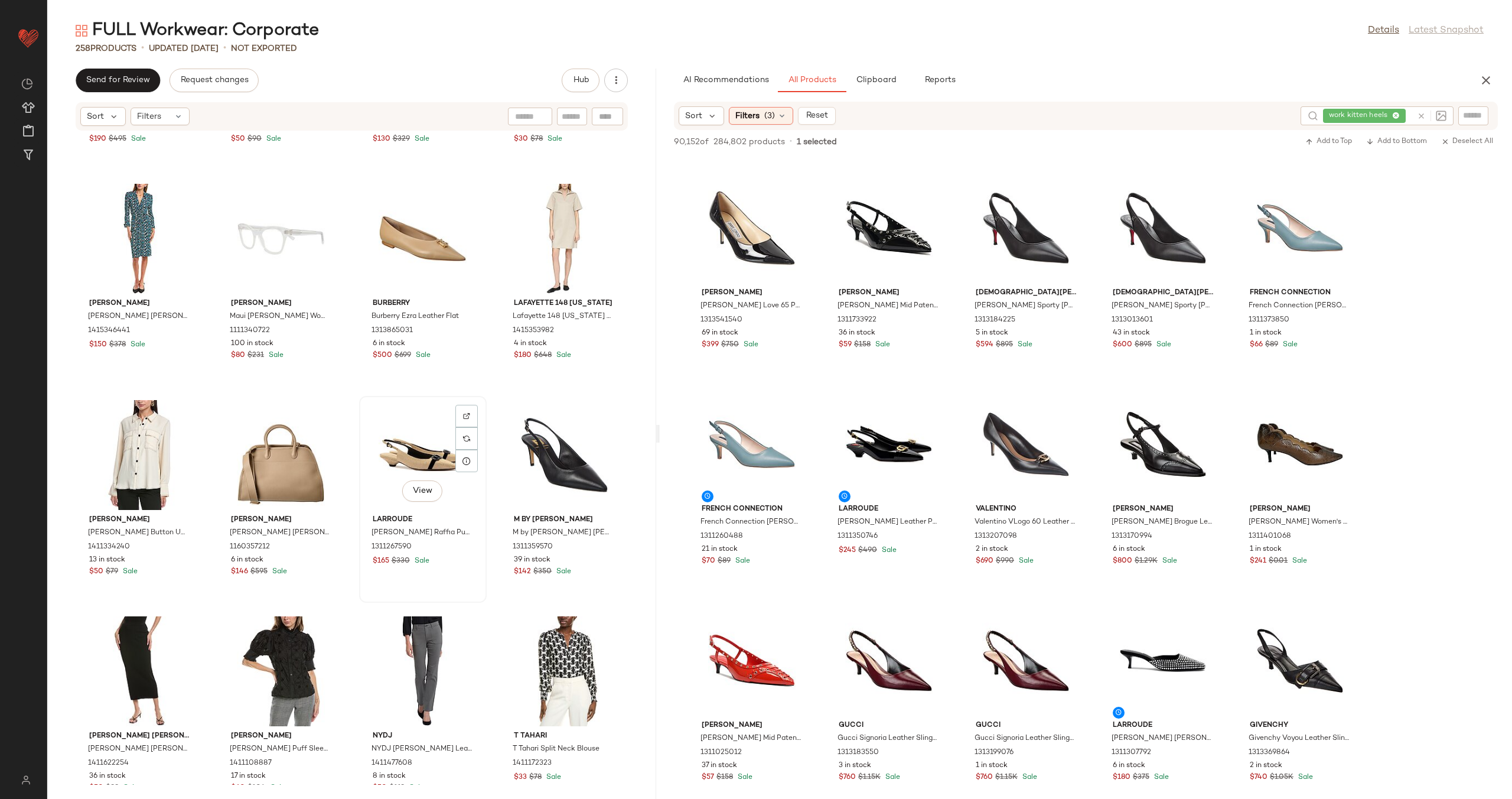
click at [408, 440] on div "View" at bounding box center [423, 455] width 120 height 110
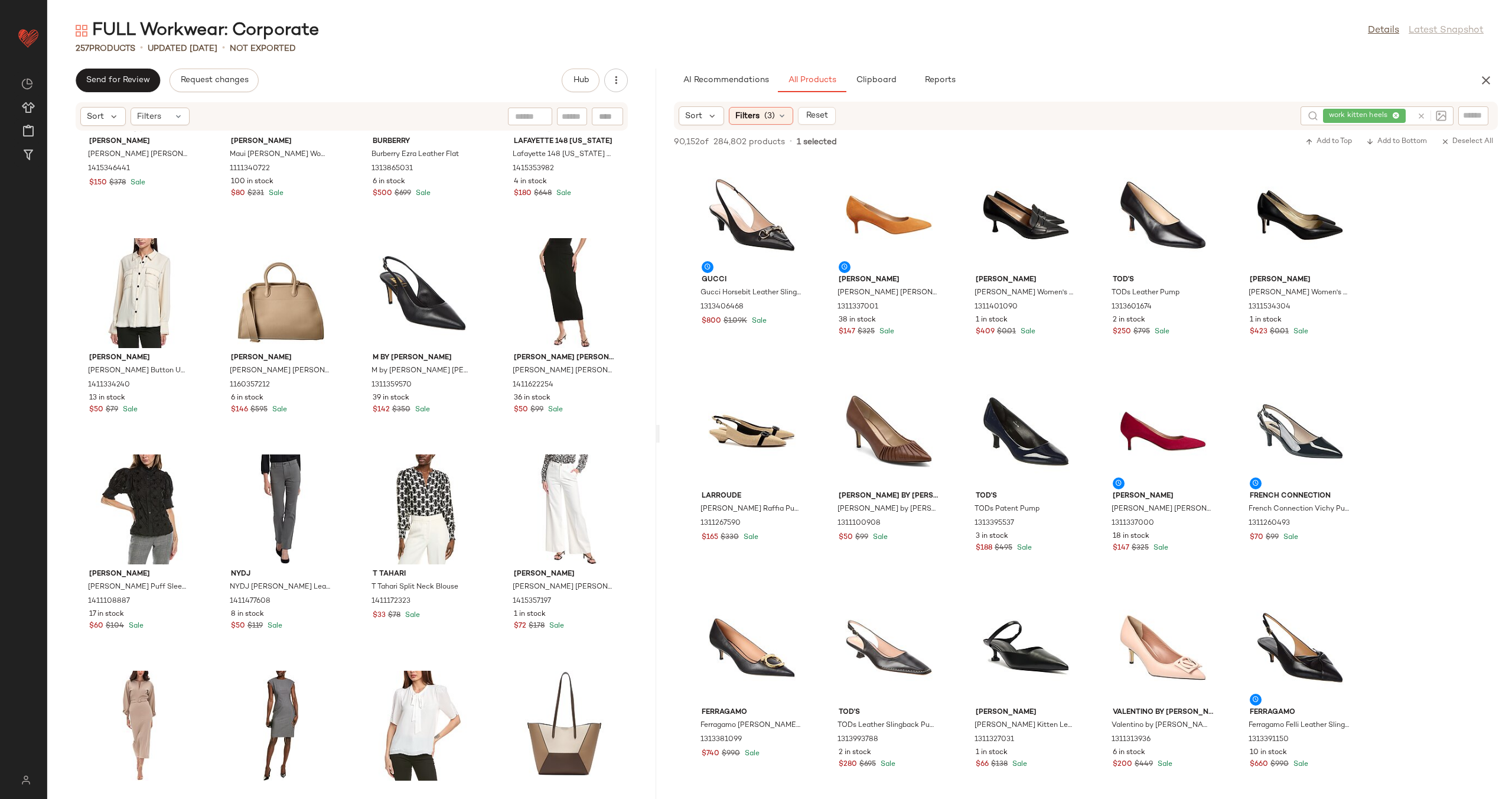
scroll to position [12477, 0]
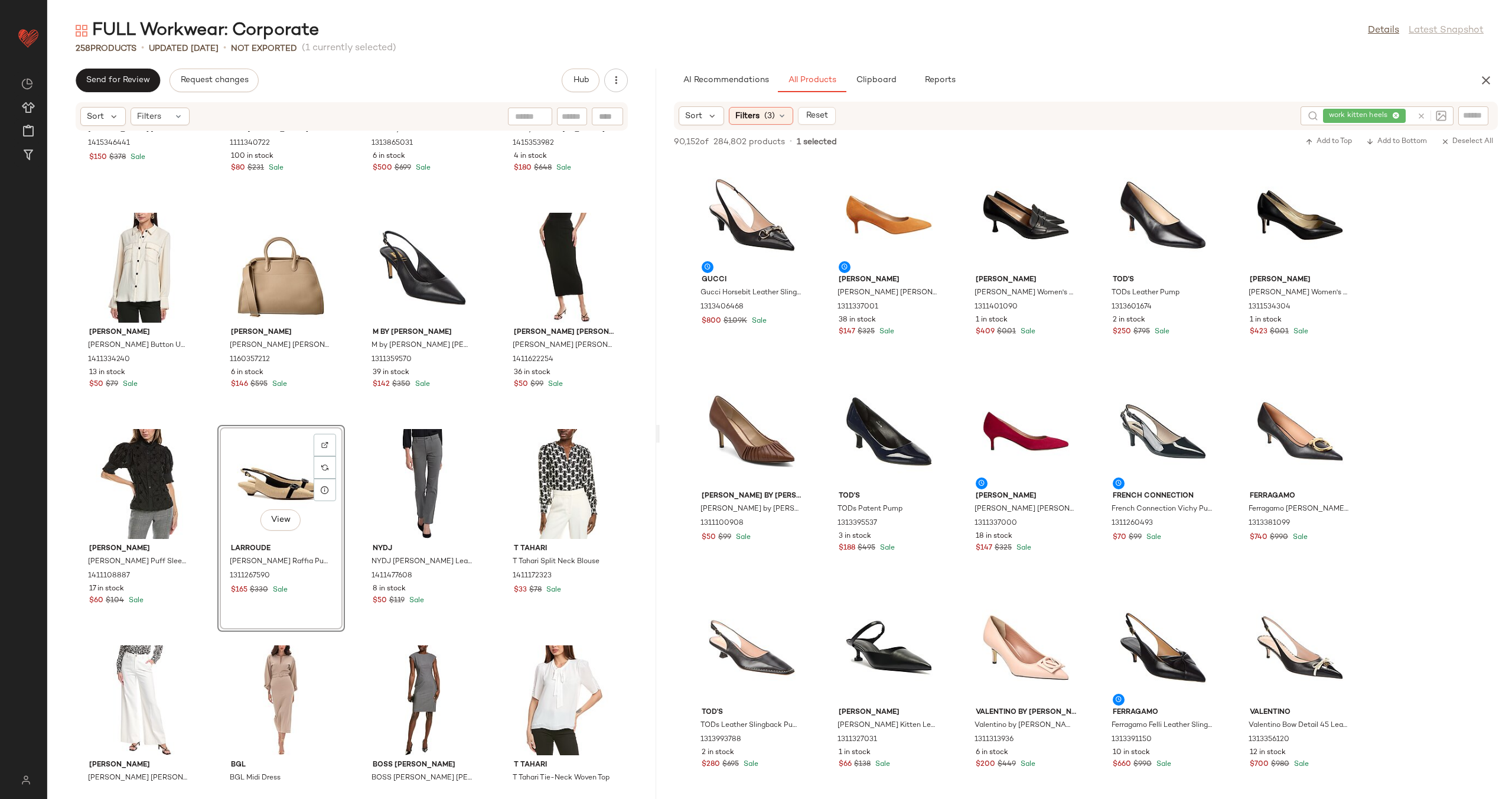
click at [485, 472] on div "Diane von Furstenberg Diane von Furstenberg Sheska Shirtdress 1415346441 $150 $…" at bounding box center [352, 457] width 609 height 654
click at [1424, 114] on icon at bounding box center [1421, 116] width 9 height 9
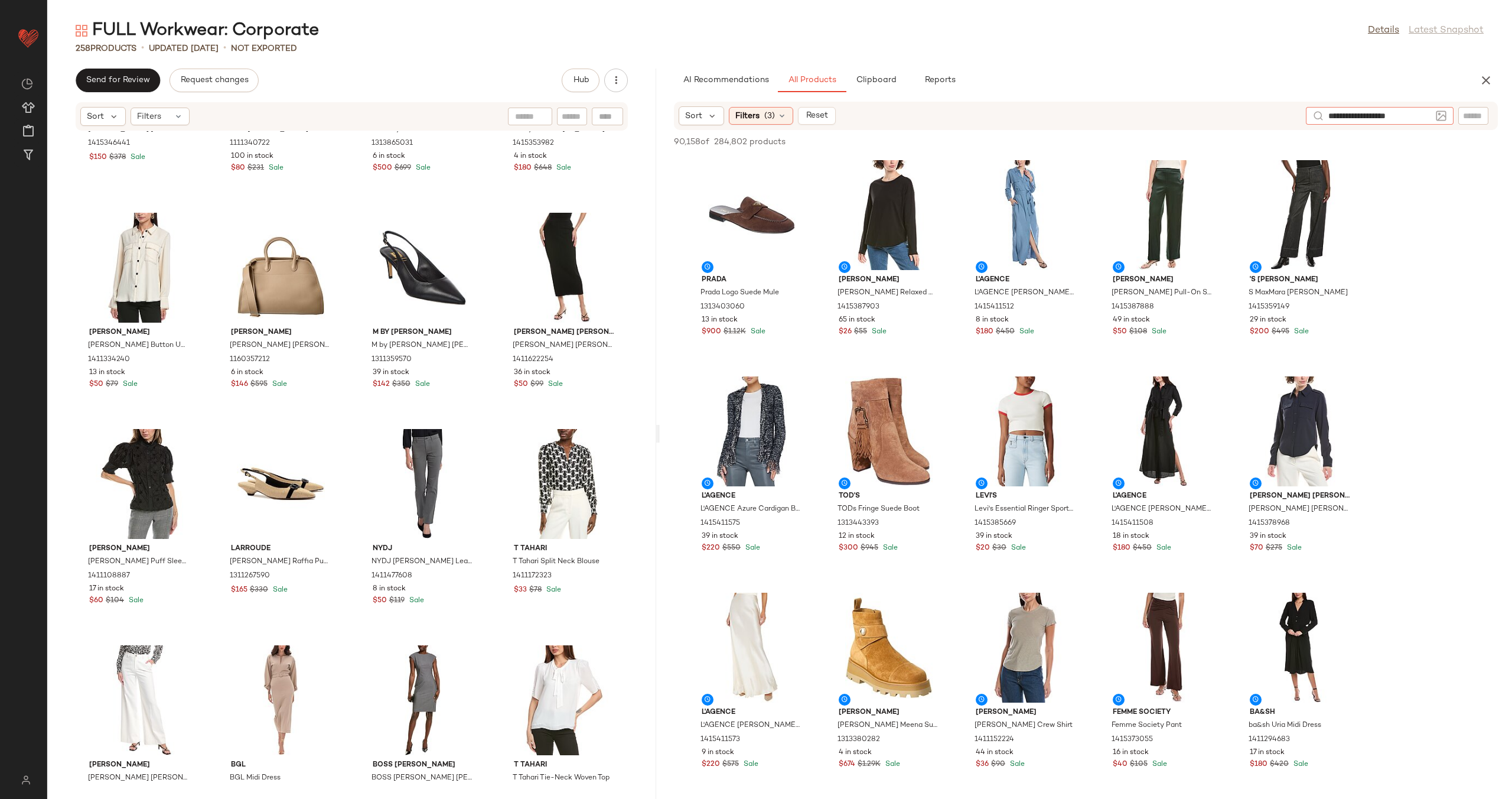
type input "**********"
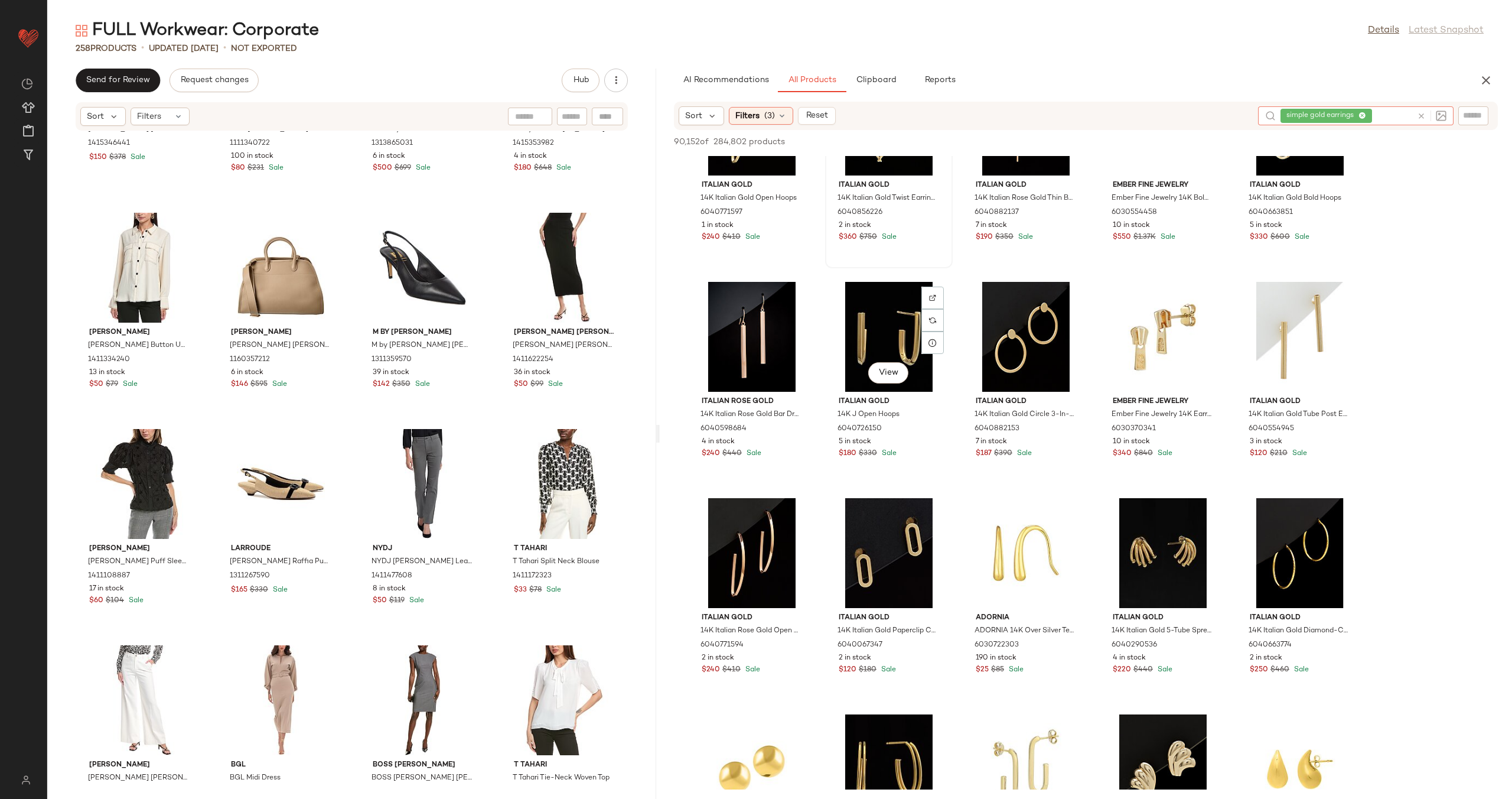
scroll to position [1086, 0]
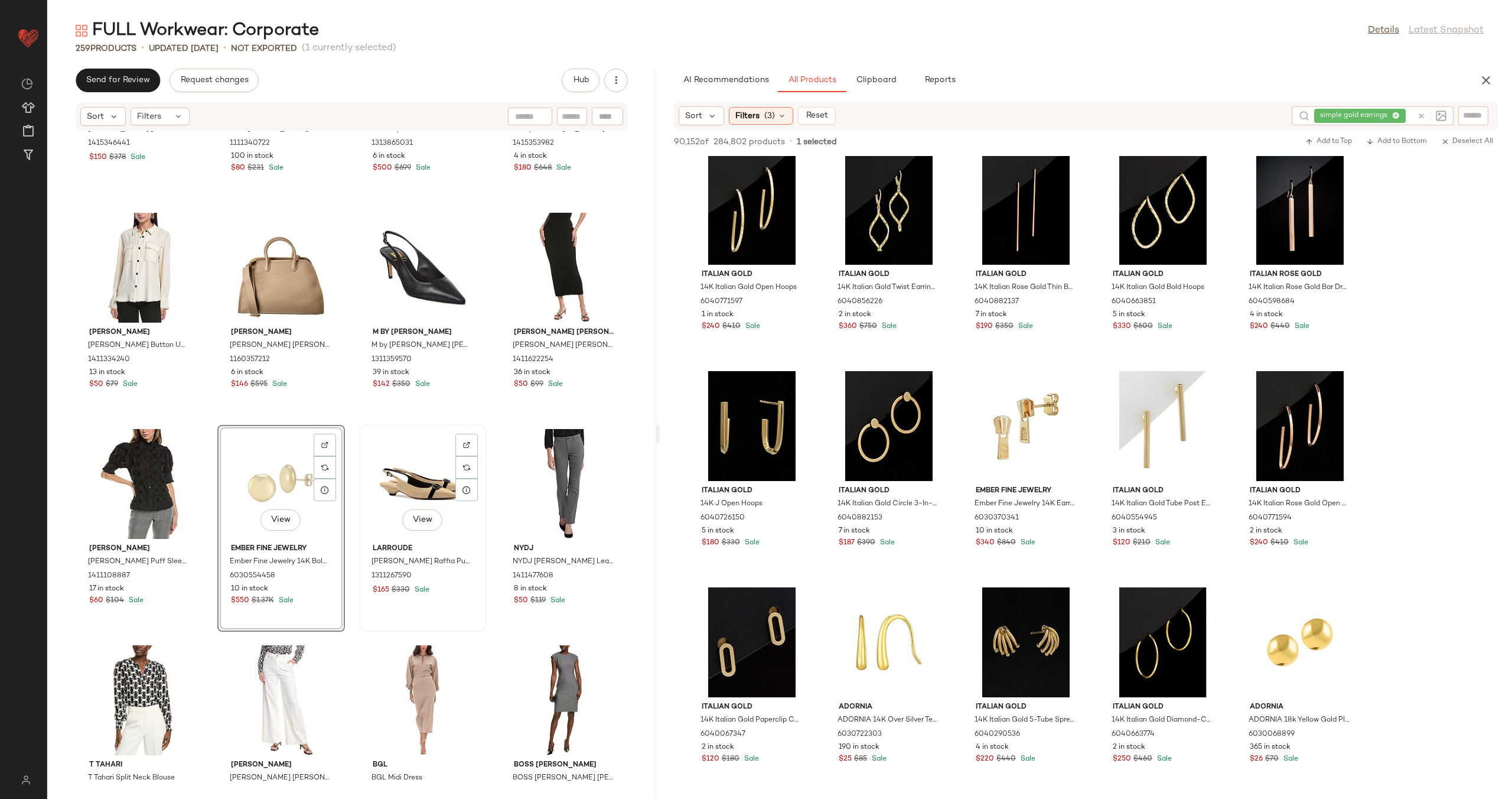
click at [363, 444] on div "View" at bounding box center [423, 484] width 120 height 110
click at [348, 448] on div "Diane von Furstenberg Diane von Furstenberg Sheska Shirtdress 1415346441 $150 $…" at bounding box center [352, 457] width 609 height 654
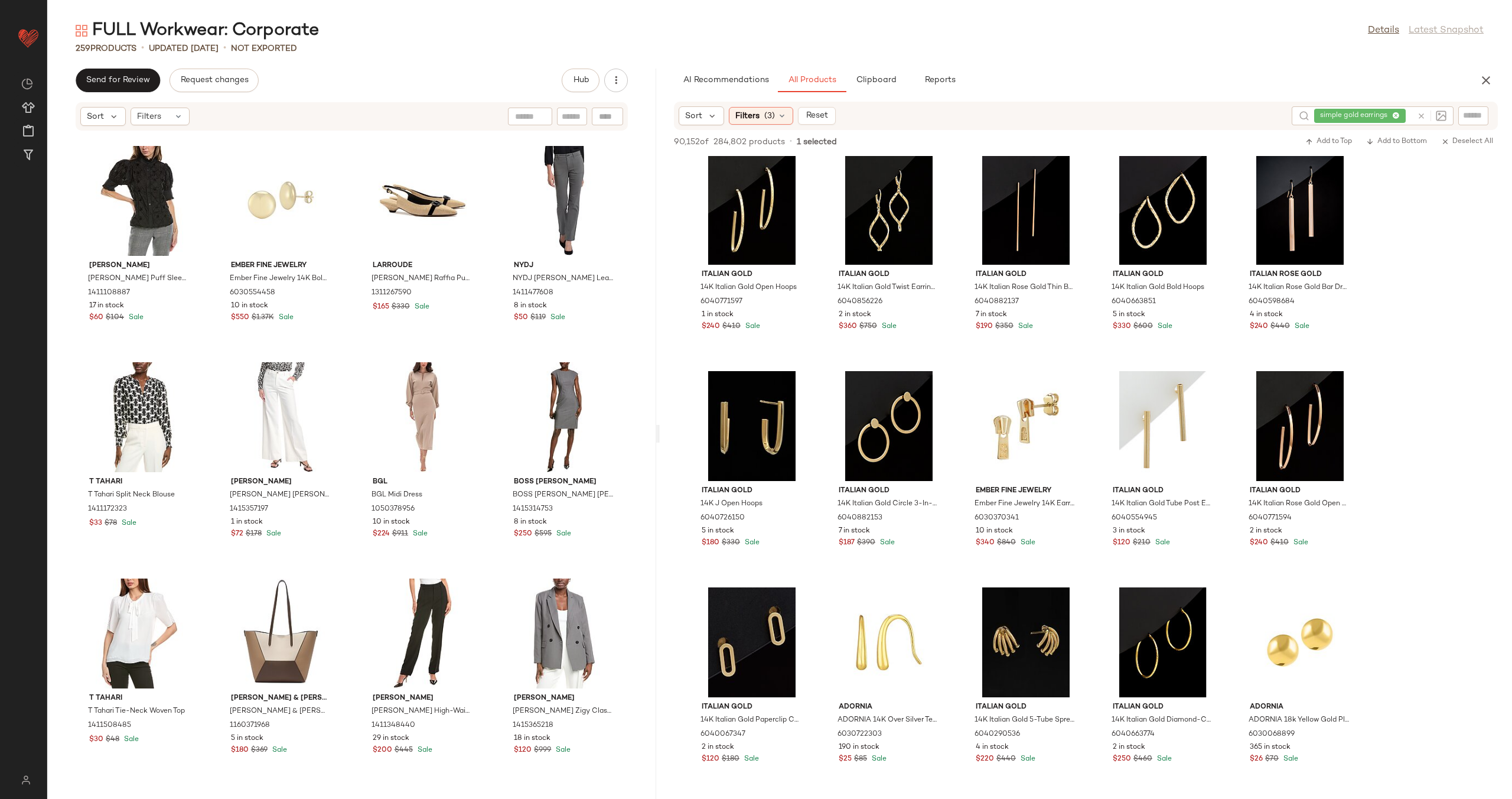
scroll to position [12765, 0]
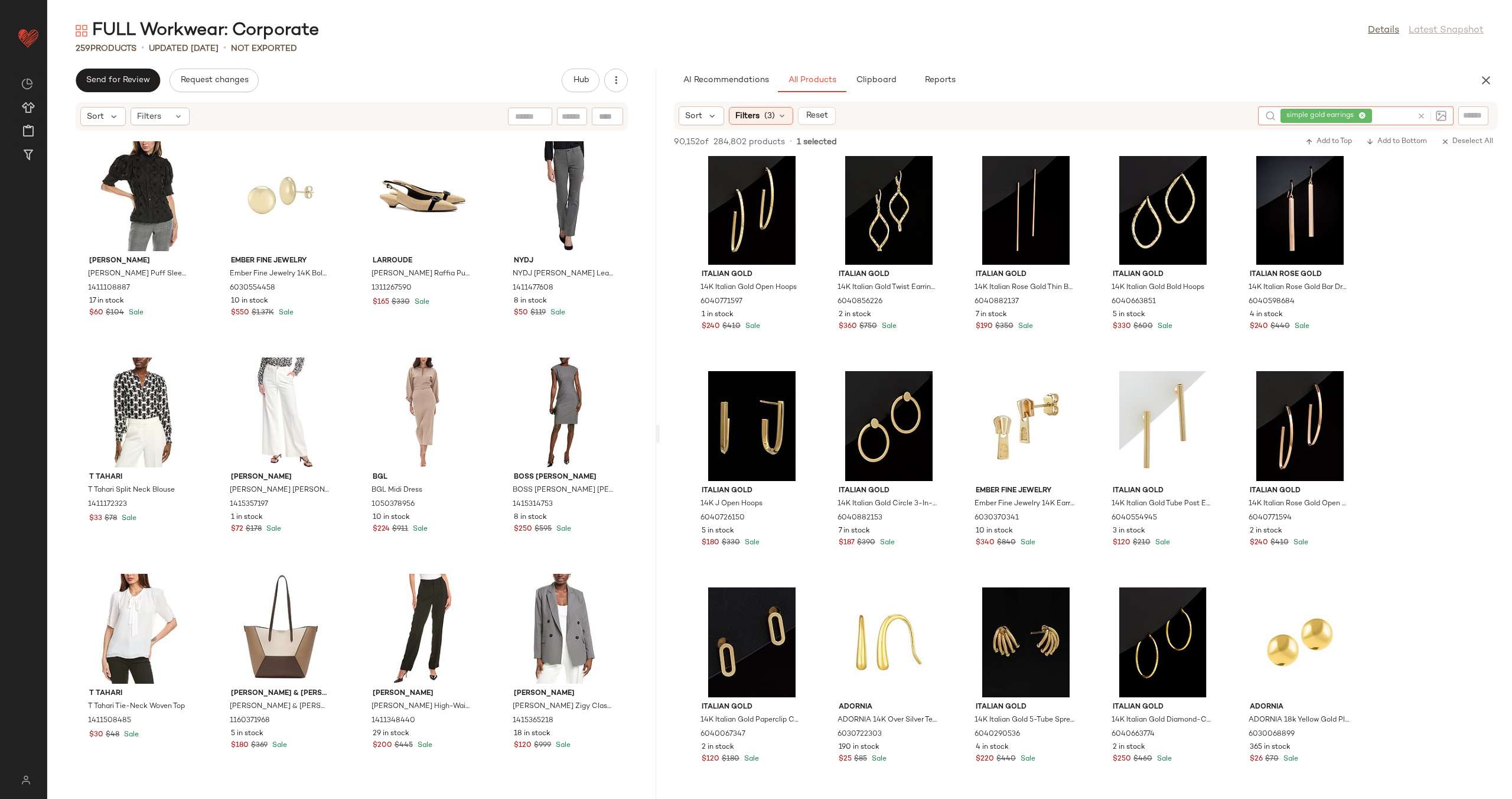
click at [1426, 112] on div at bounding box center [1431, 116] width 30 height 11
click at [1423, 114] on icon at bounding box center [1421, 116] width 9 height 9
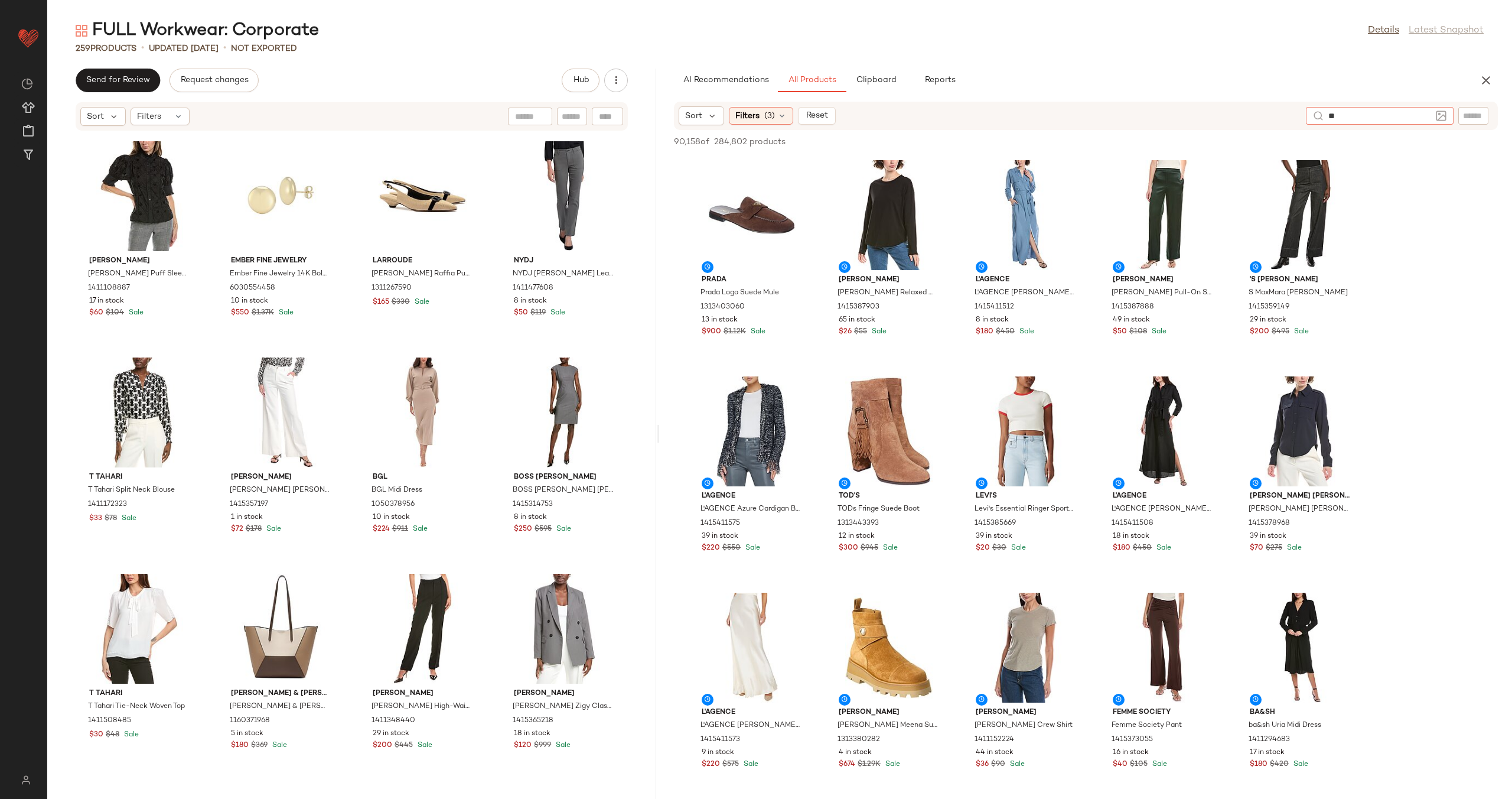
type input "*"
type input "*********"
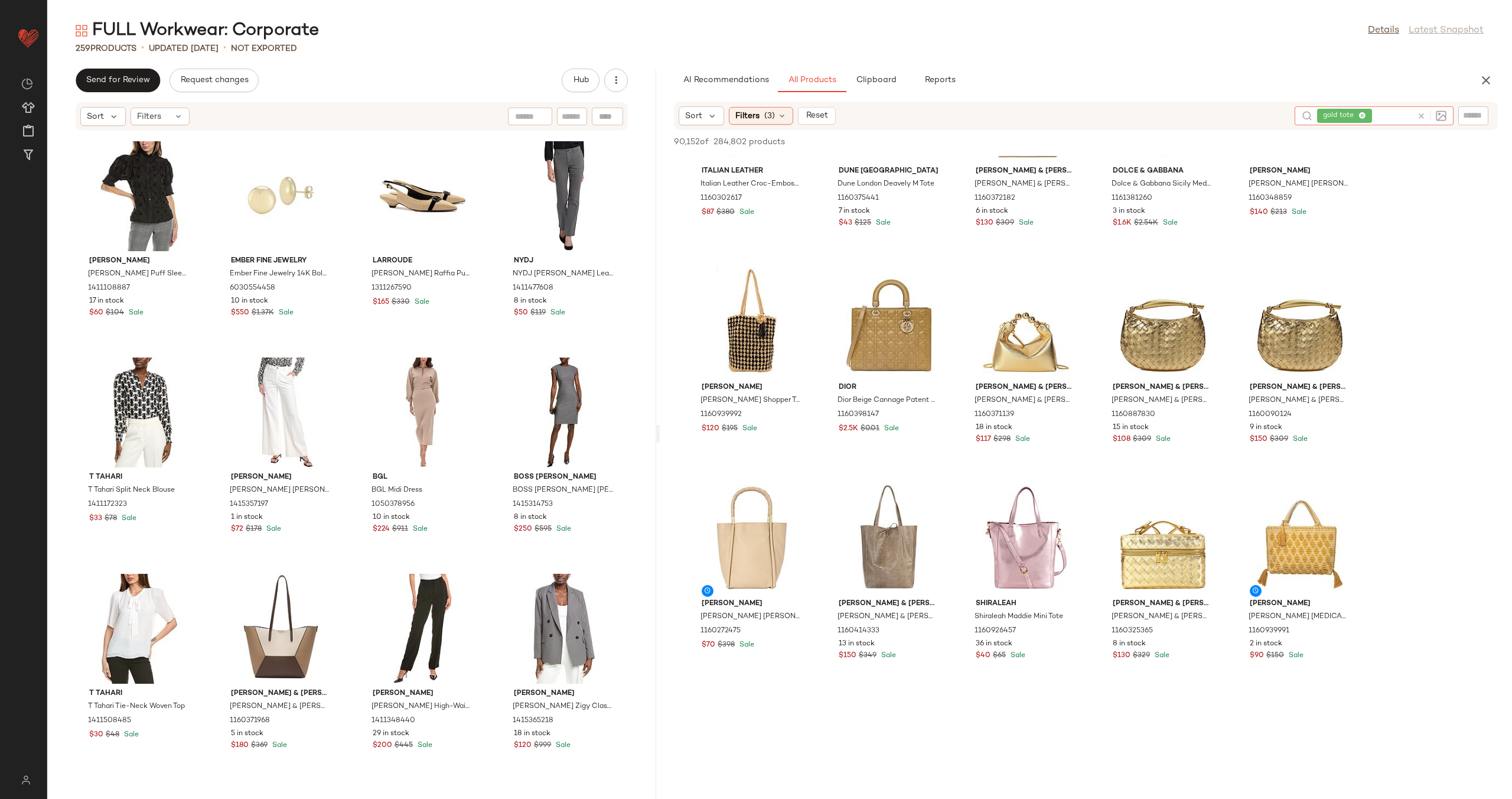
scroll to position [789, 0]
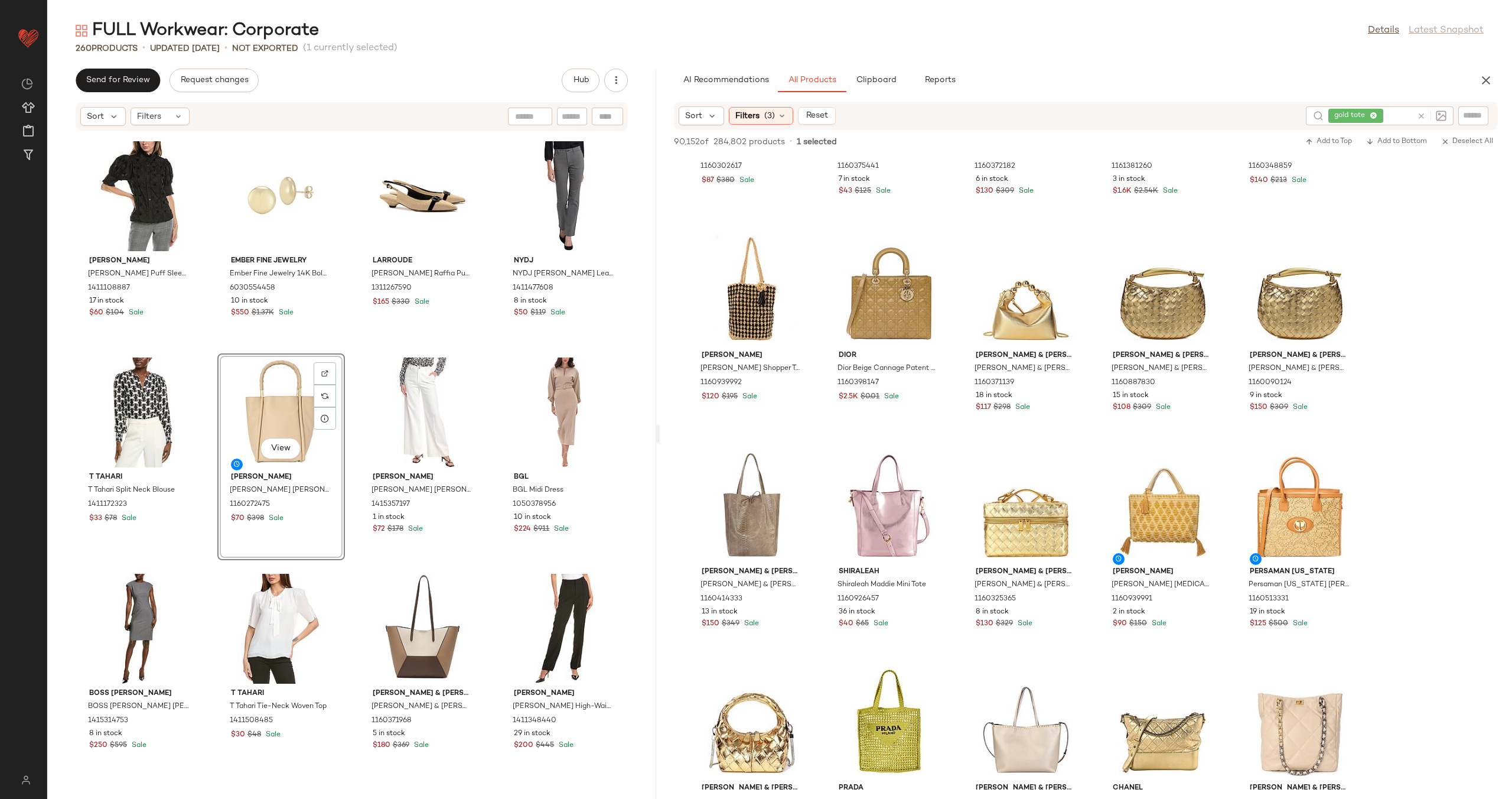
click at [346, 406] on div "Vince Camuto Vince Camuto Button Up Blouse 1411334240 13 in stock $50 $79 Sale …" at bounding box center [352, 457] width 609 height 654
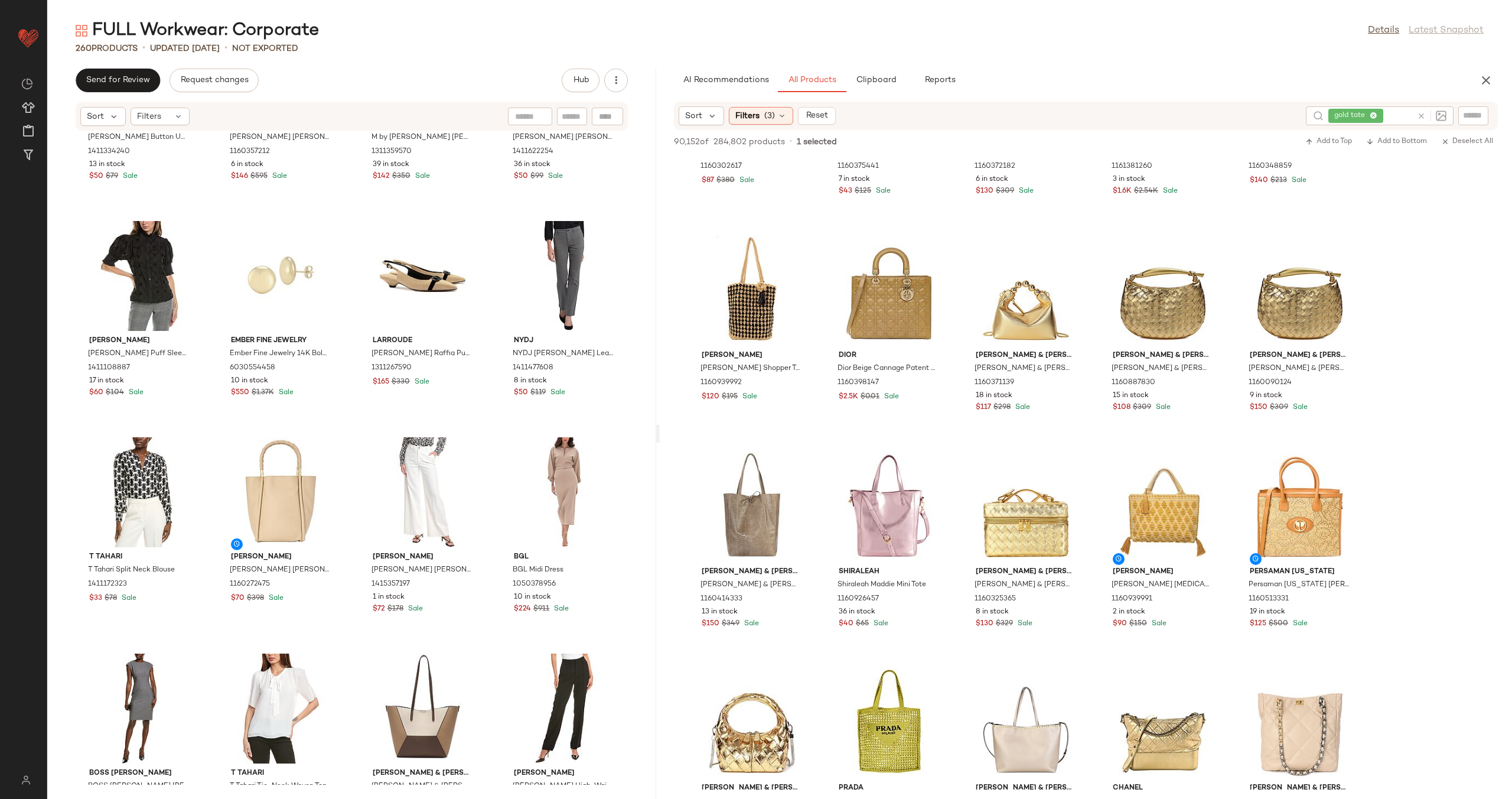
scroll to position [12771, 0]
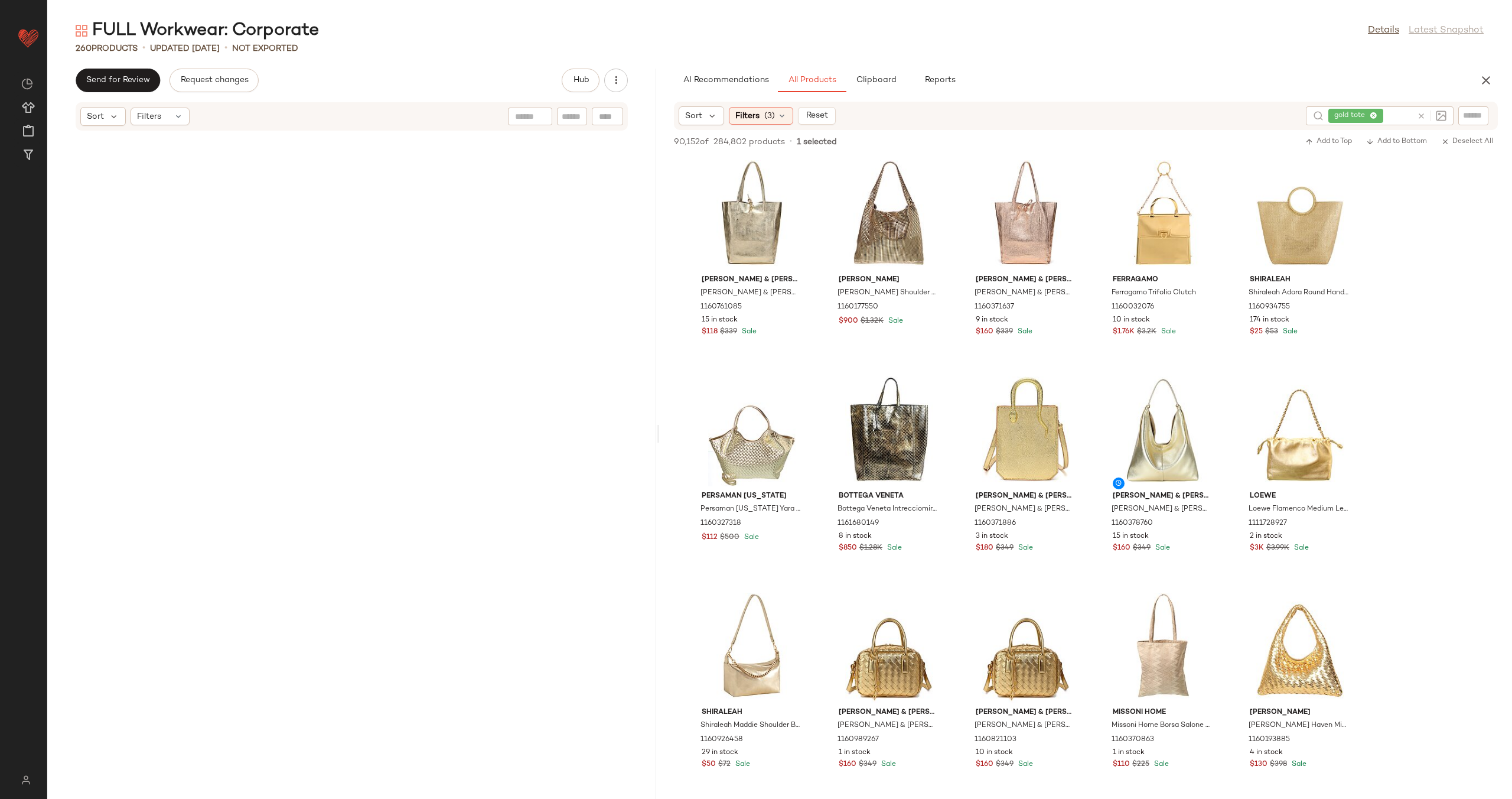
scroll to position [789, 0]
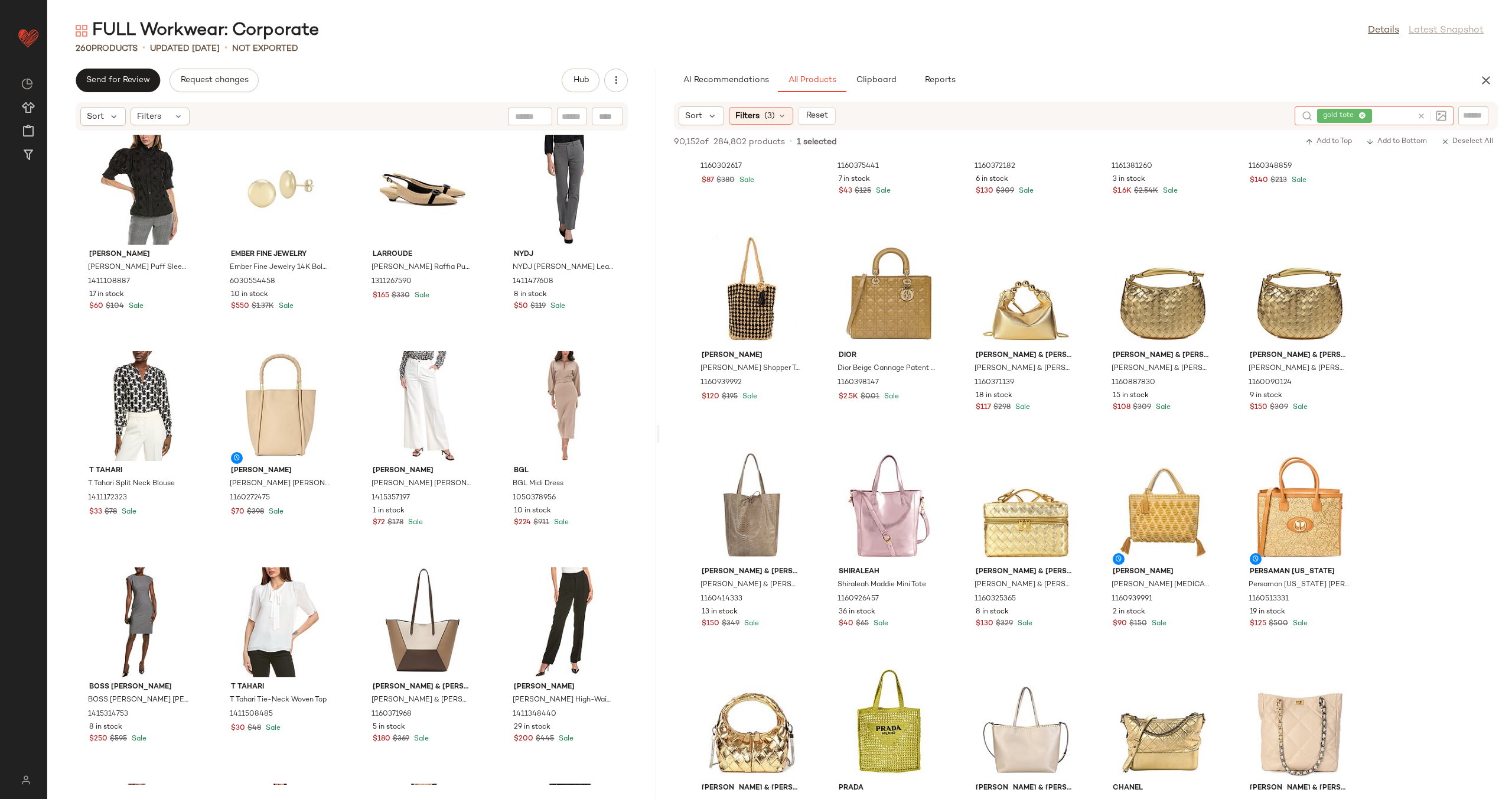
click at [1419, 114] on icon at bounding box center [1421, 116] width 9 height 9
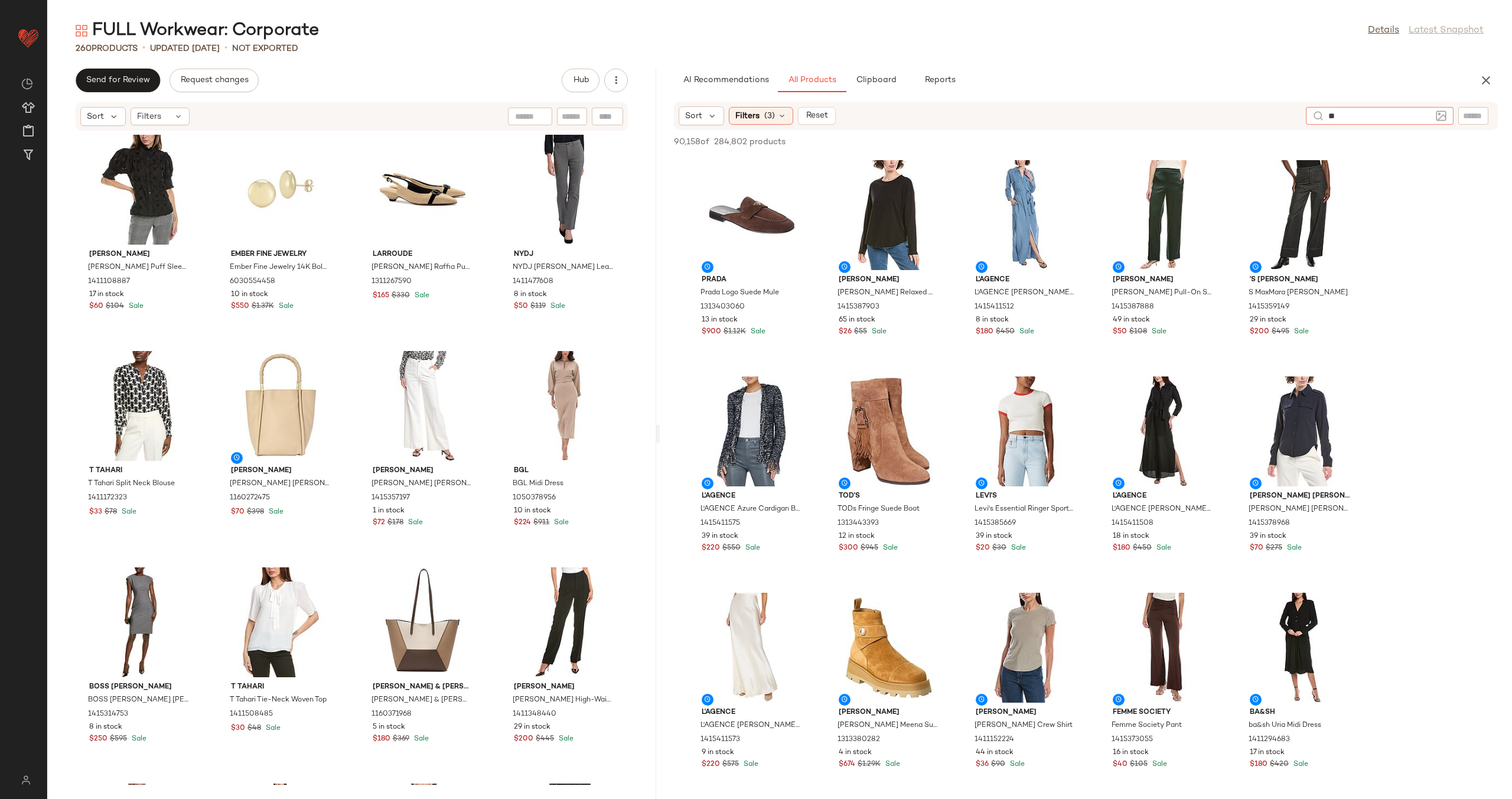
type input "*"
type input "**********"
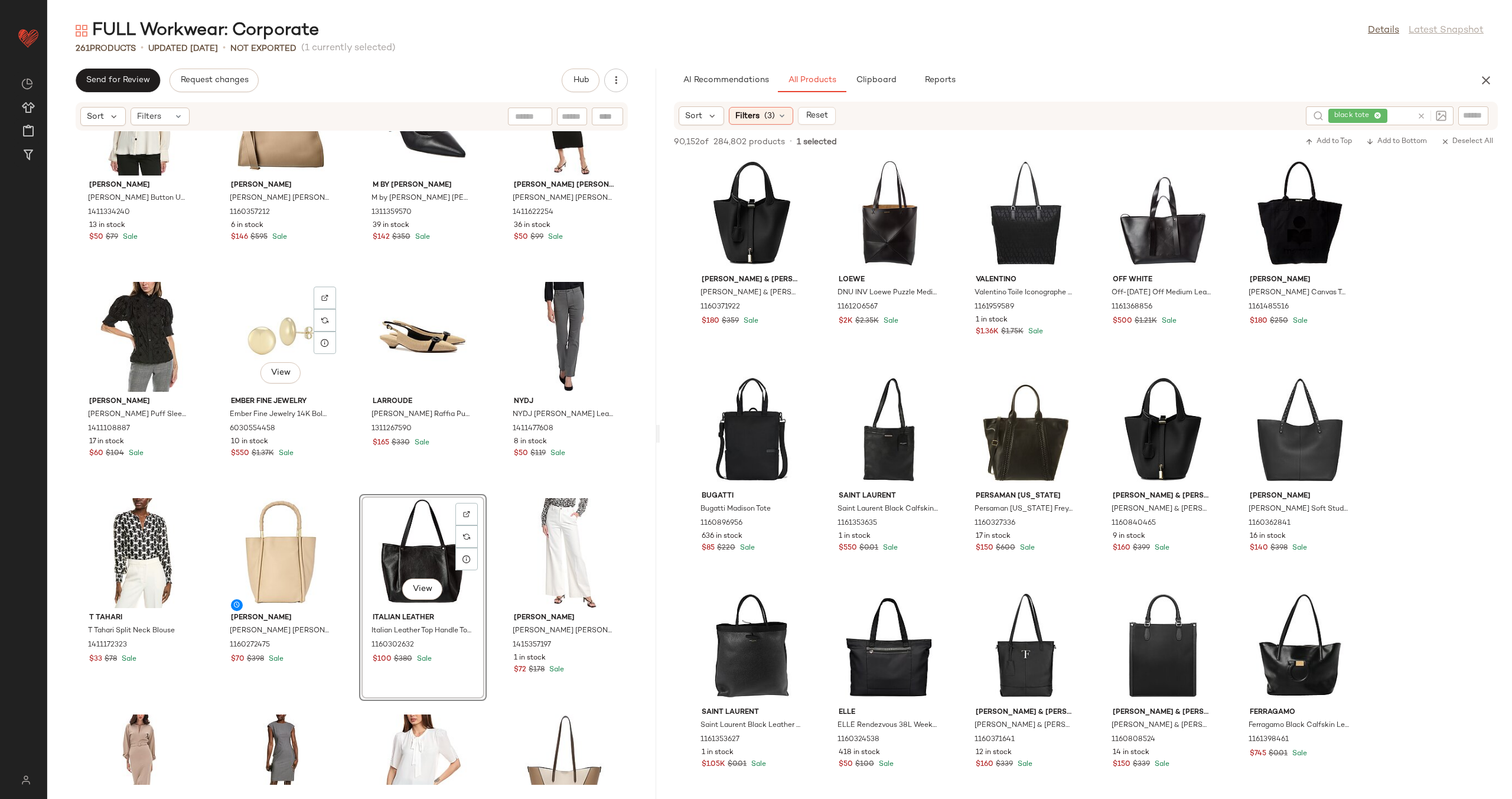
scroll to position [12657, 0]
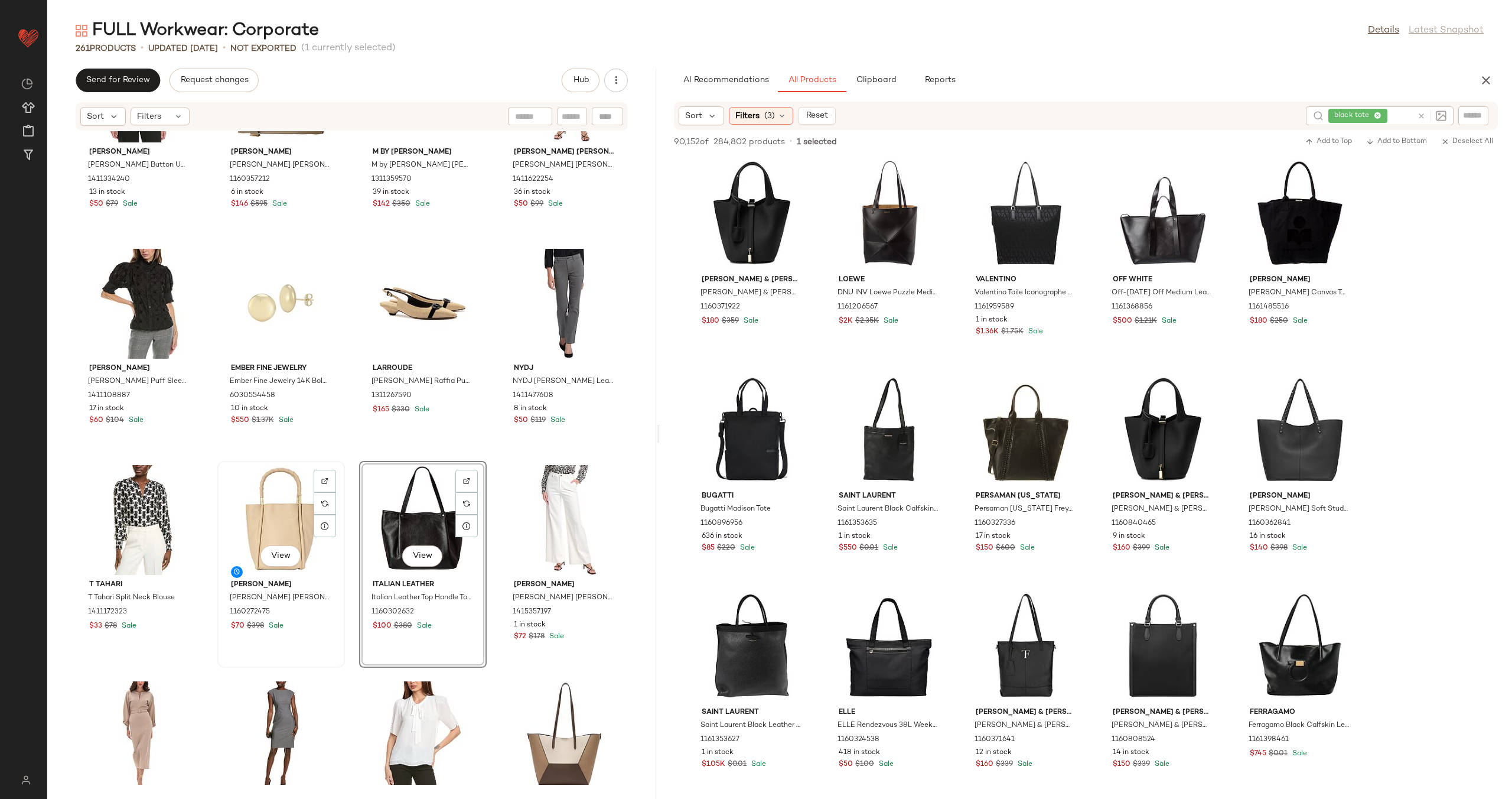
click at [282, 483] on div "View" at bounding box center [281, 520] width 120 height 110
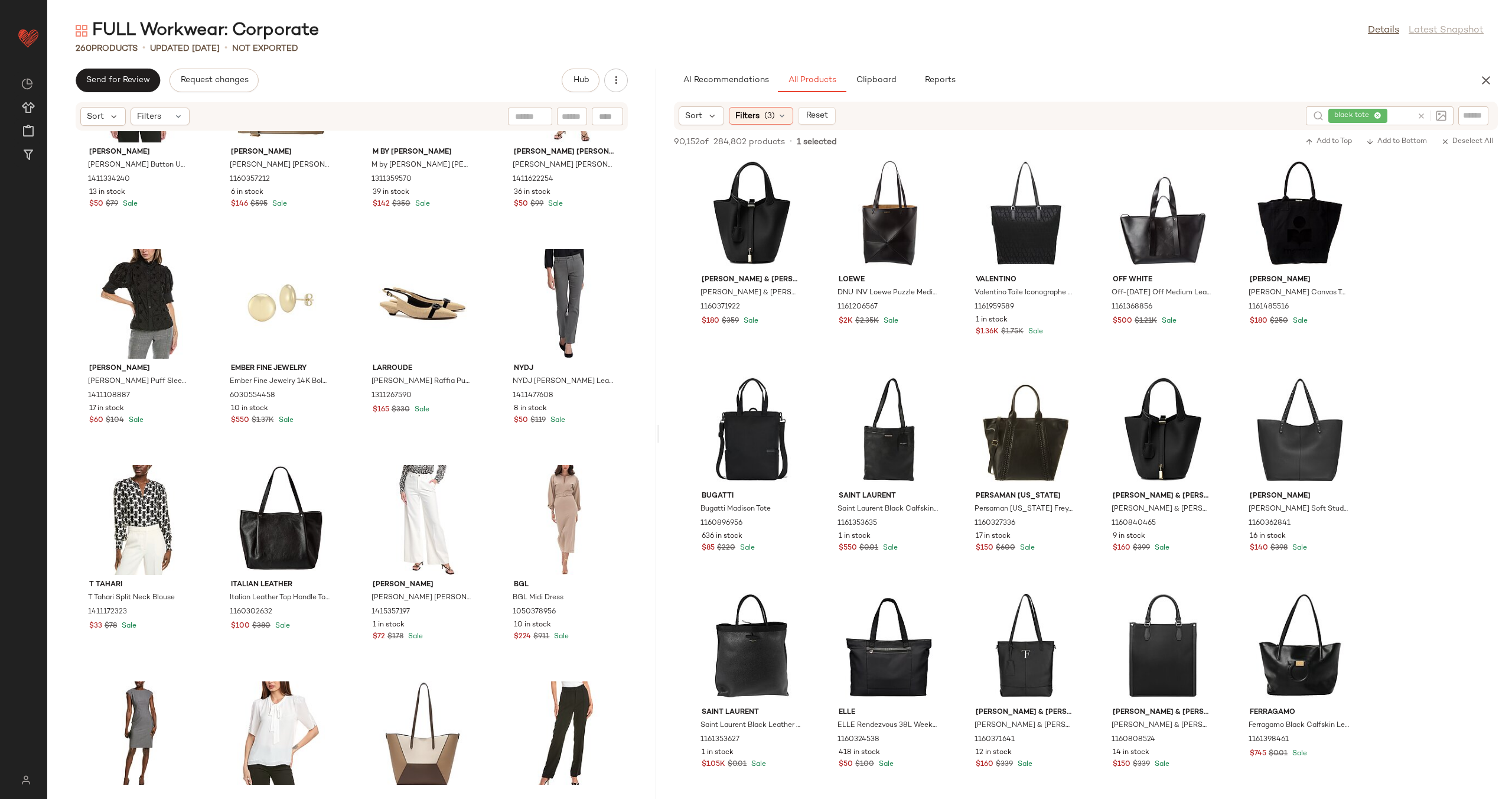
click at [1423, 112] on icon at bounding box center [1421, 116] width 9 height 9
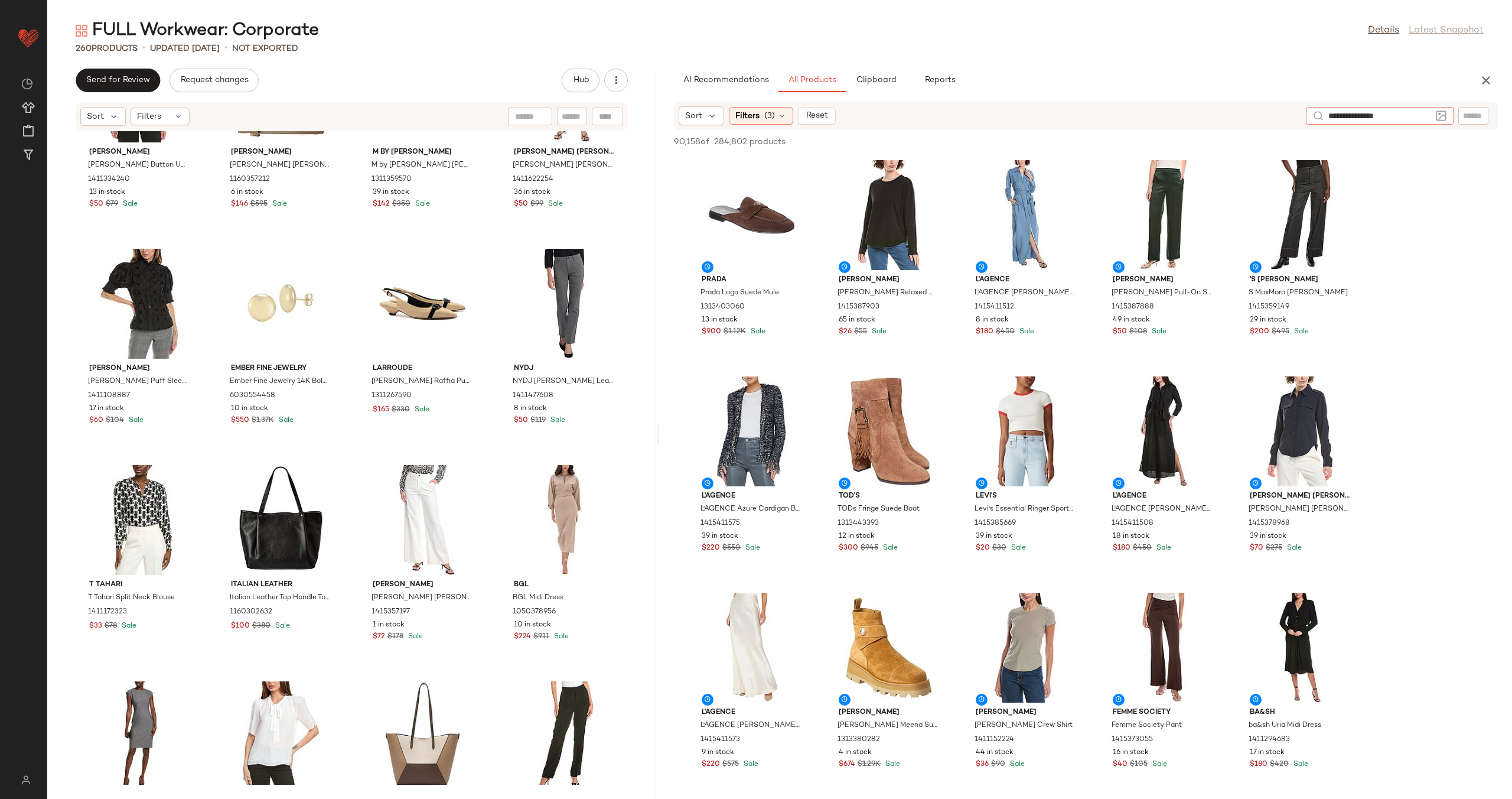
type input "**********"
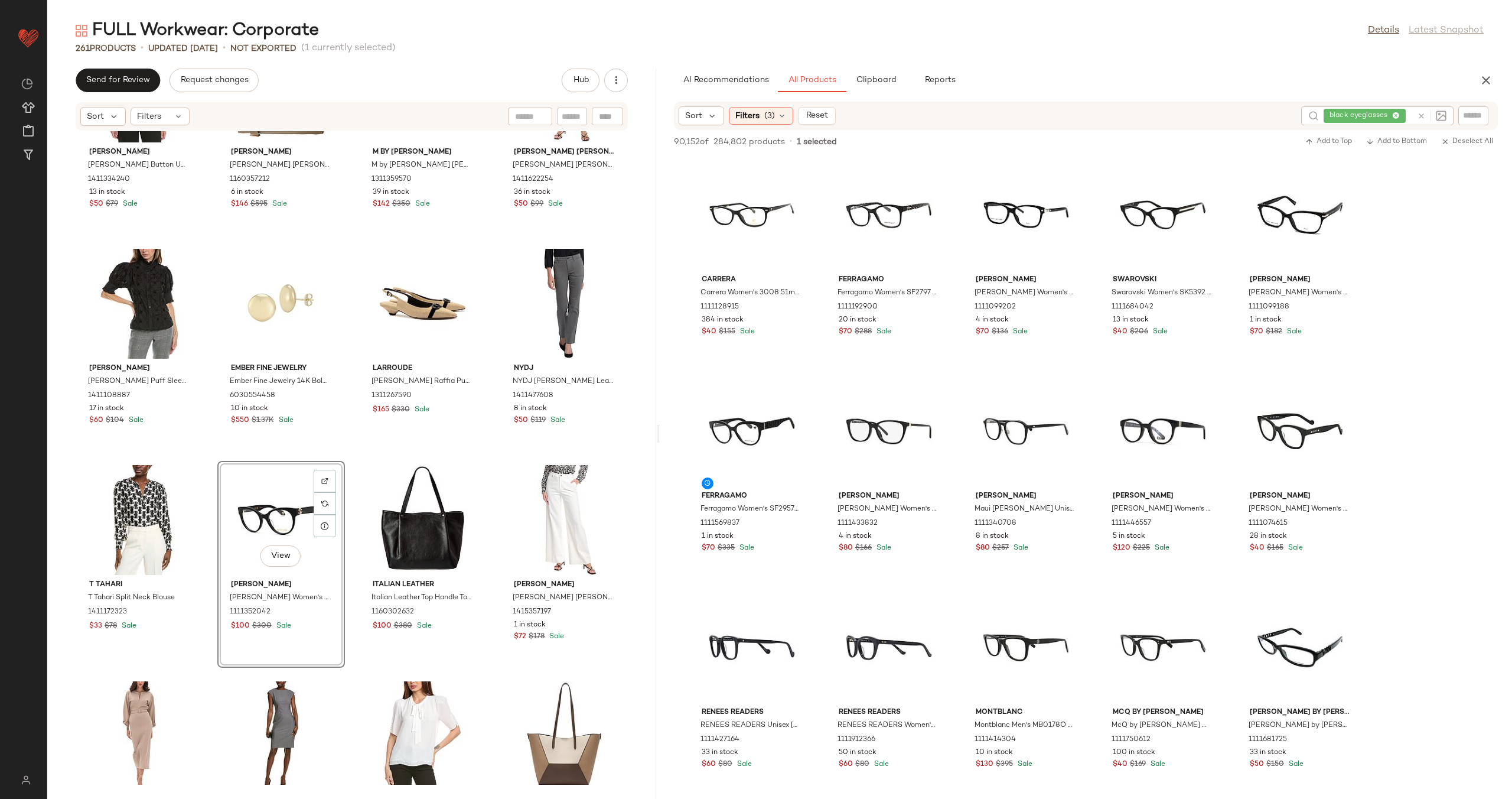
click at [349, 509] on div "Vince Camuto Vince Camuto Button Up Blouse 1411334240 13 in stock $50 $79 Sale …" at bounding box center [352, 457] width 609 height 654
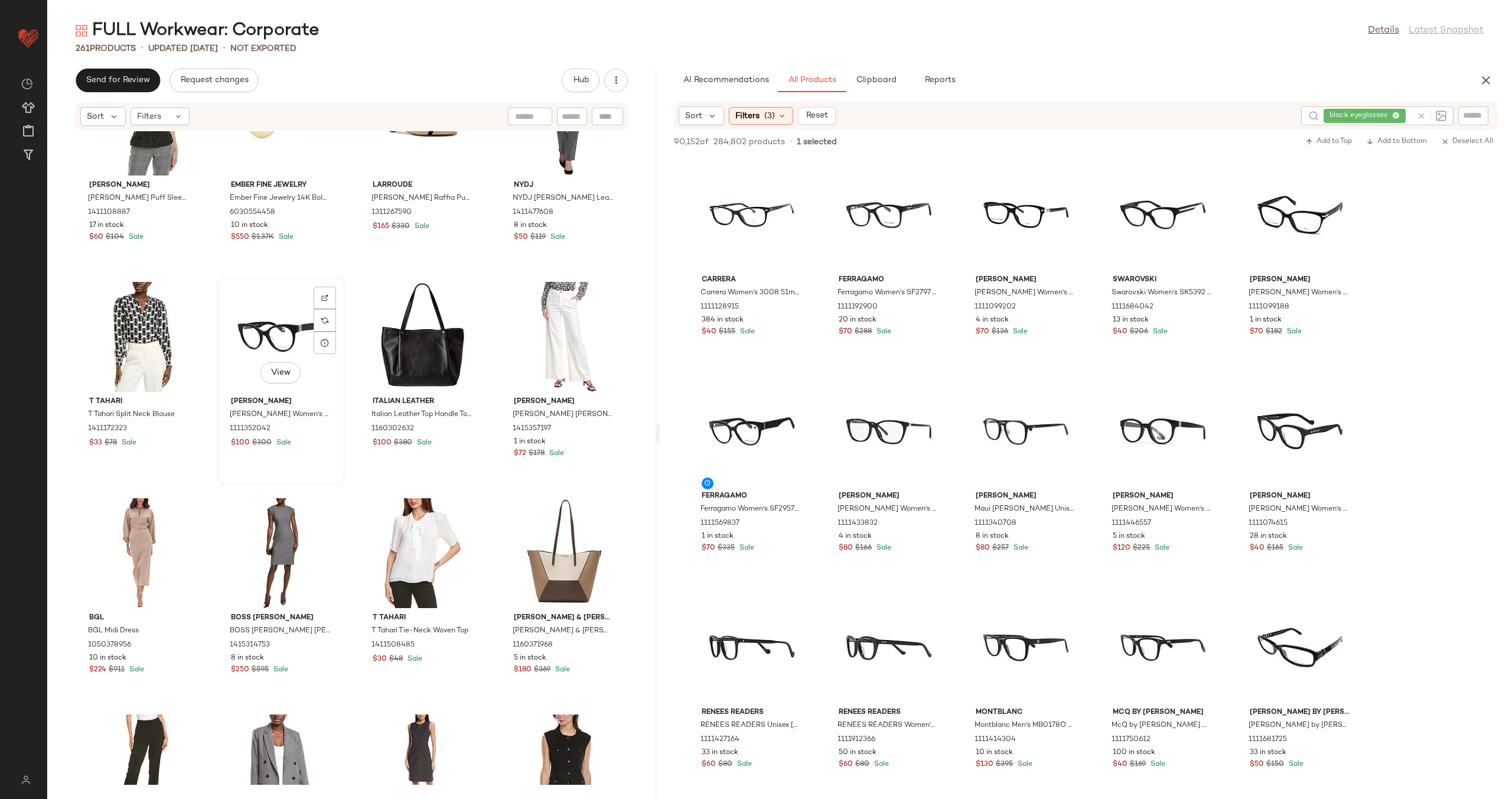
scroll to position [12841, 0]
click at [1424, 114] on icon at bounding box center [1421, 116] width 9 height 9
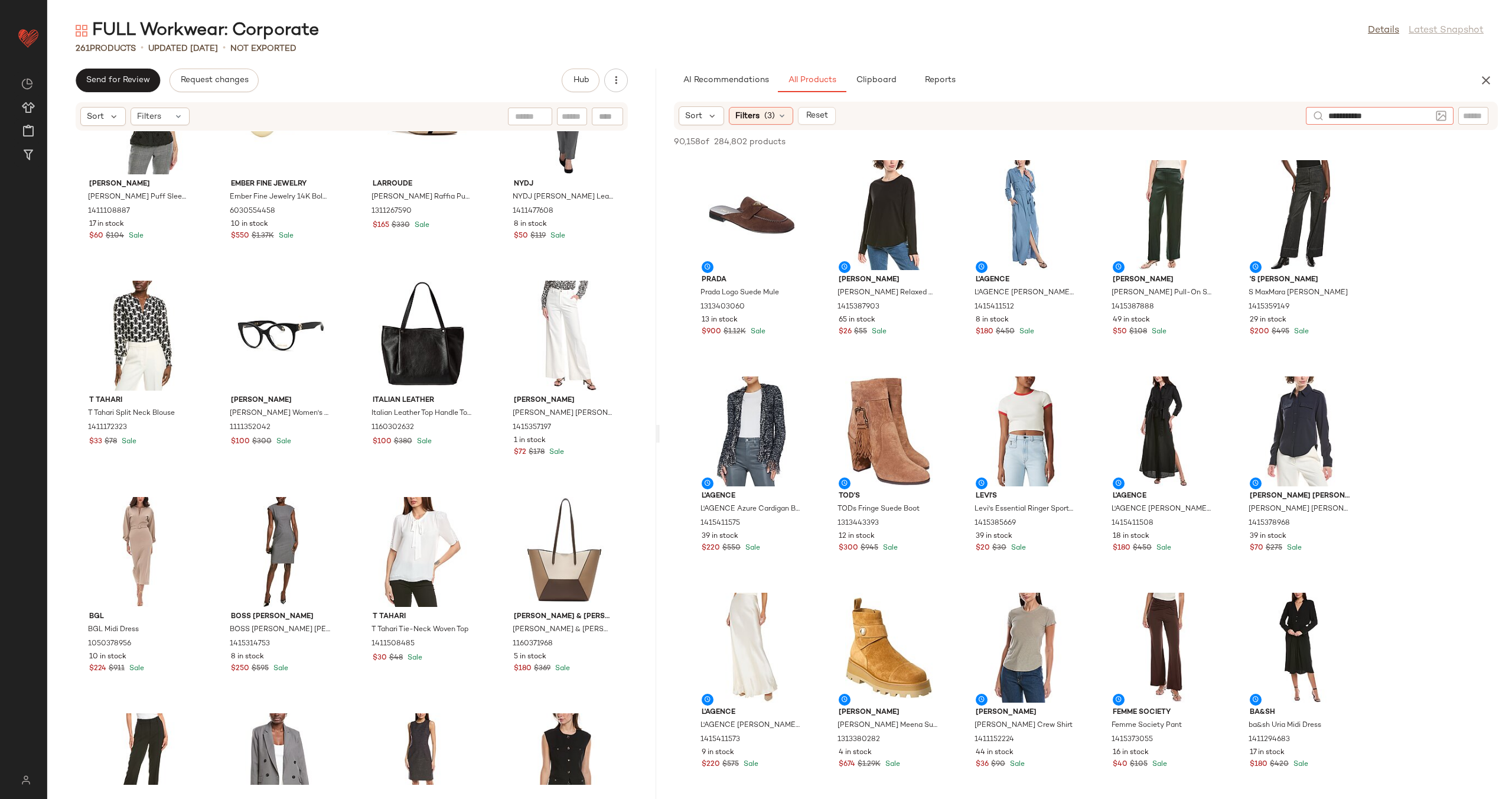
type input "**********"
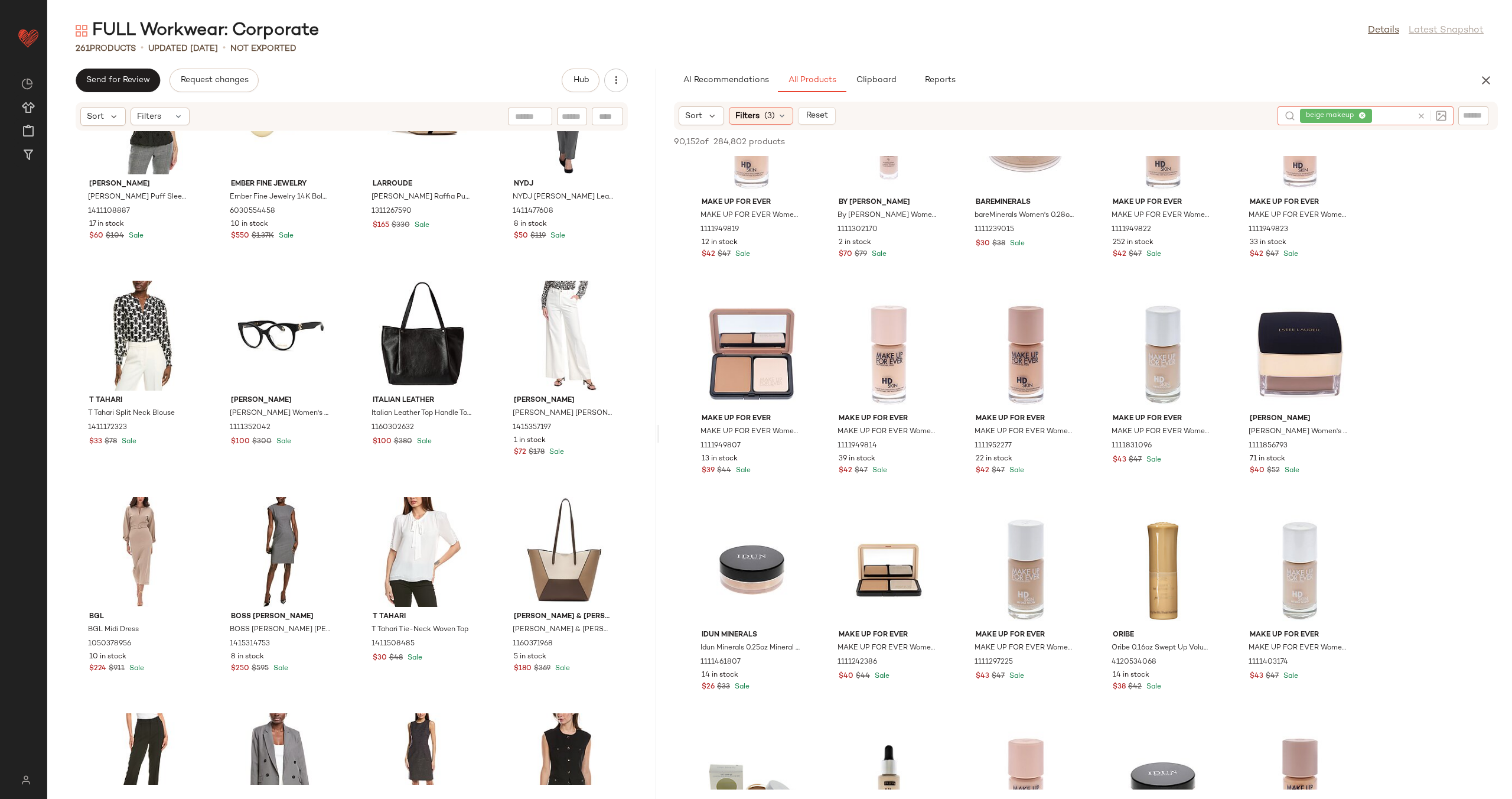
scroll to position [1333, 0]
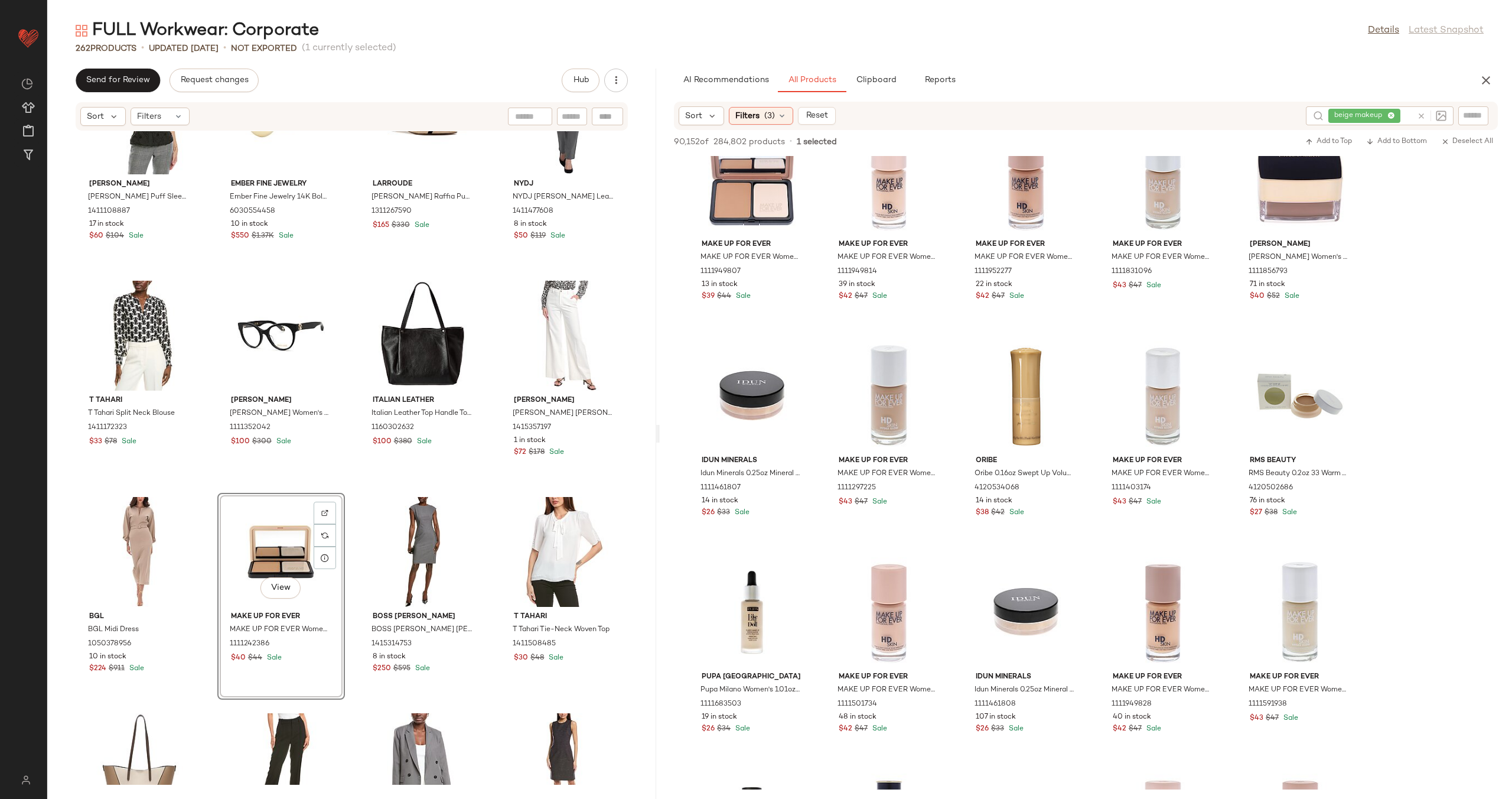
click at [342, 490] on div "Gracia Gracia Puff Sleeve Shirt 1411108887 17 in stock $60 $104 Sale Ember Fine…" at bounding box center [352, 457] width 609 height 654
click at [1417, 112] on icon at bounding box center [1421, 116] width 9 height 9
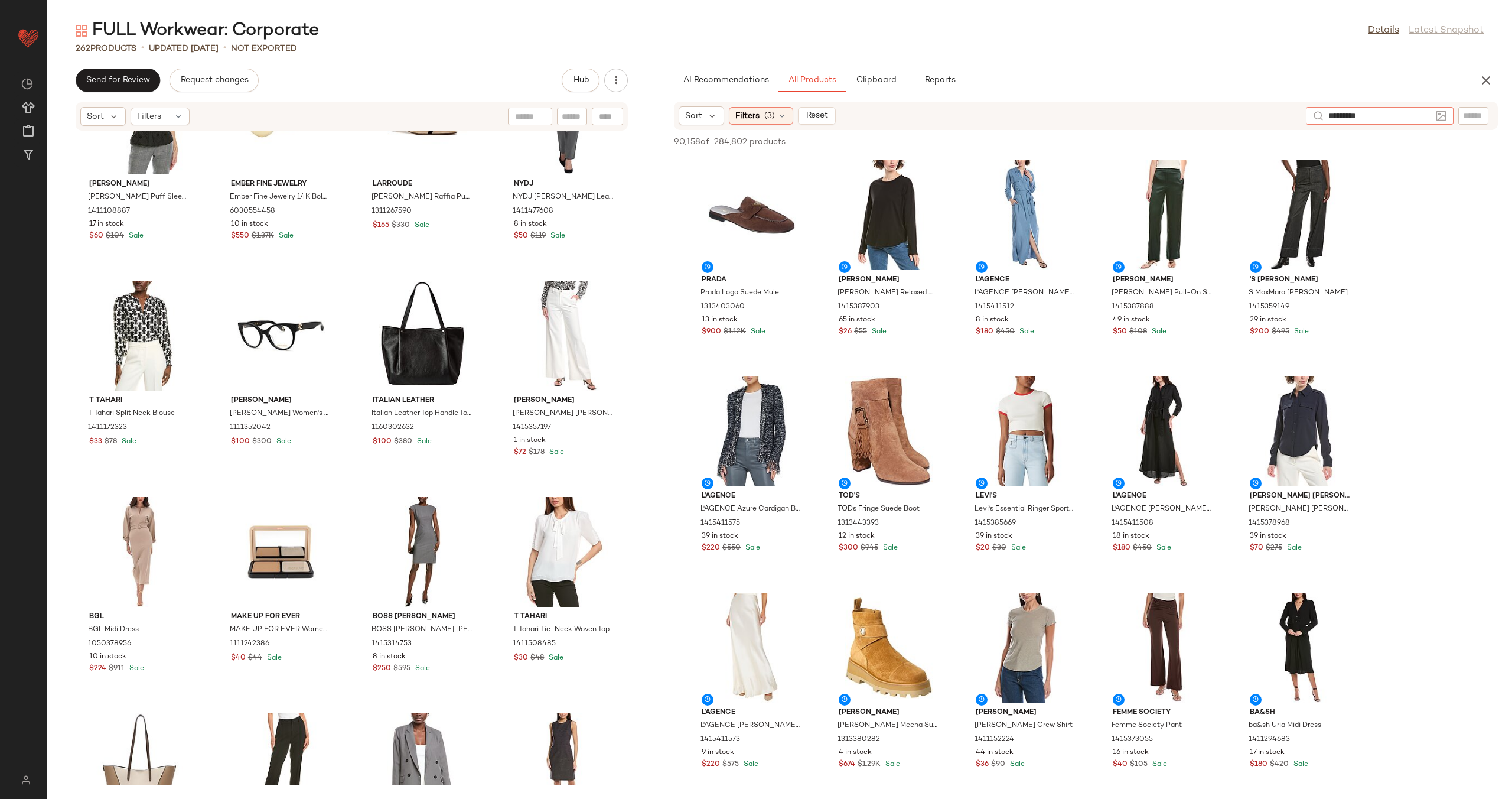
type input "**********"
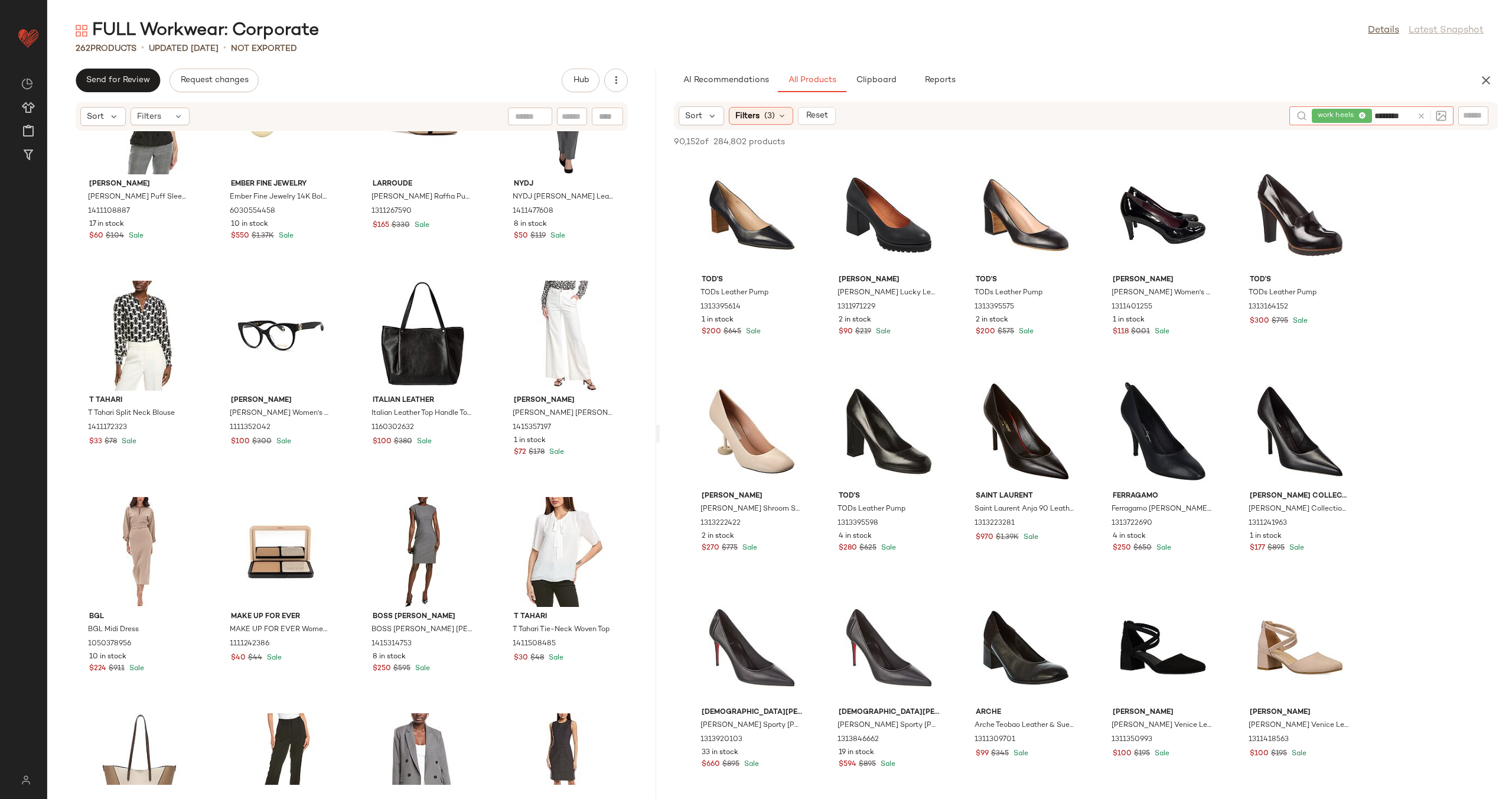
scroll to position [0, 0]
type input "*"
type input "**********"
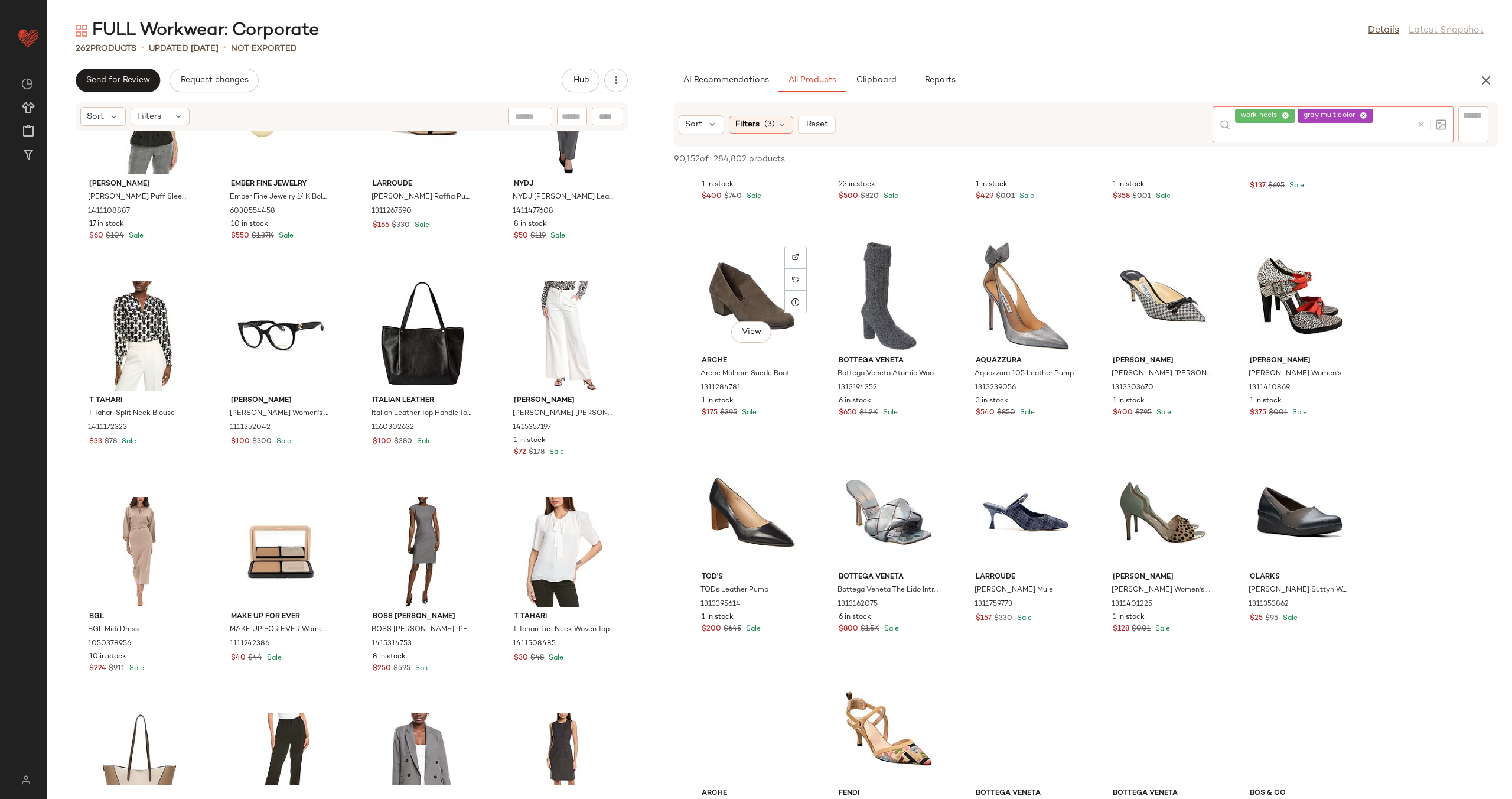
scroll to position [803, 0]
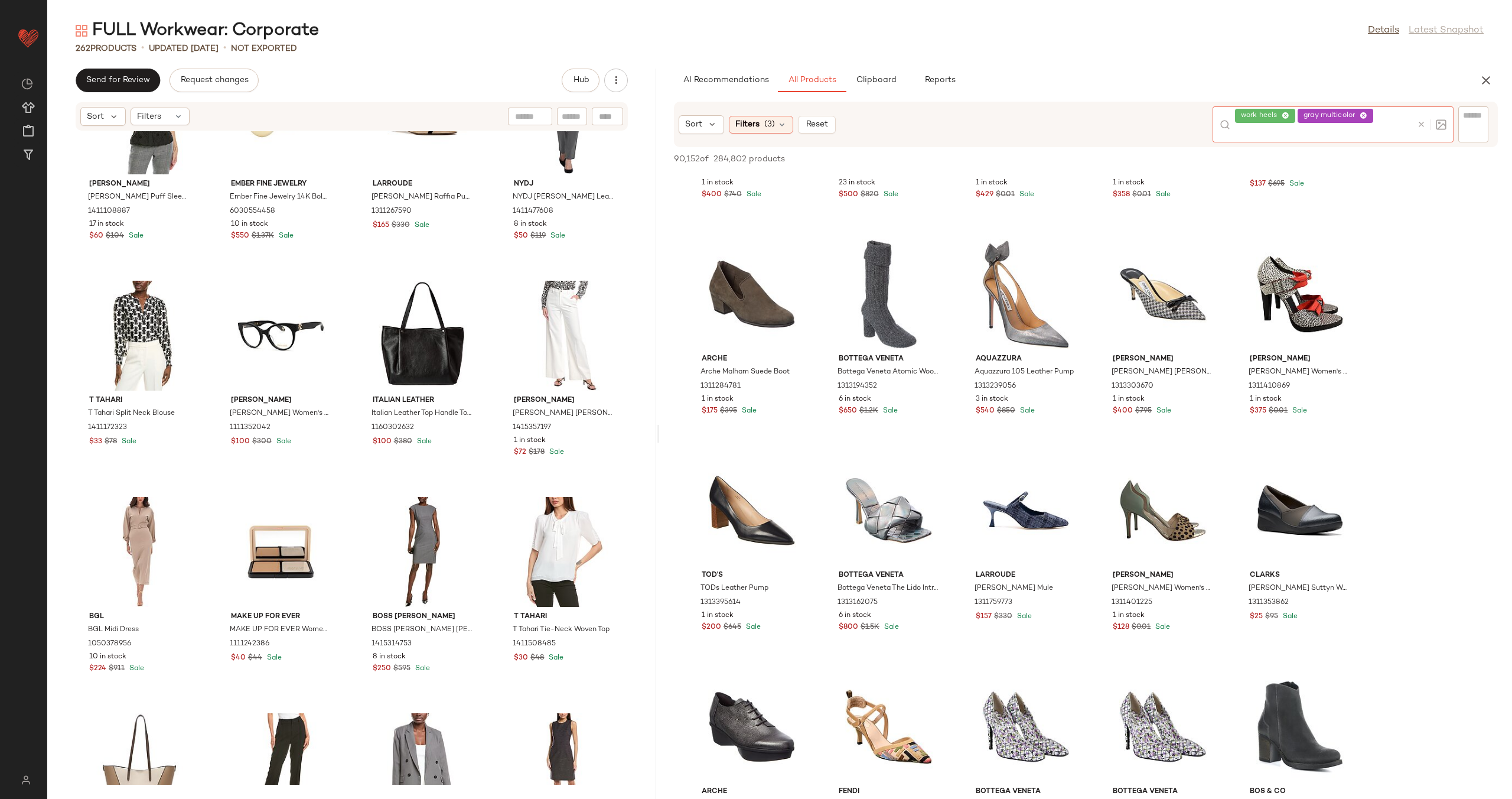
click at [1418, 121] on icon at bounding box center [1421, 124] width 9 height 9
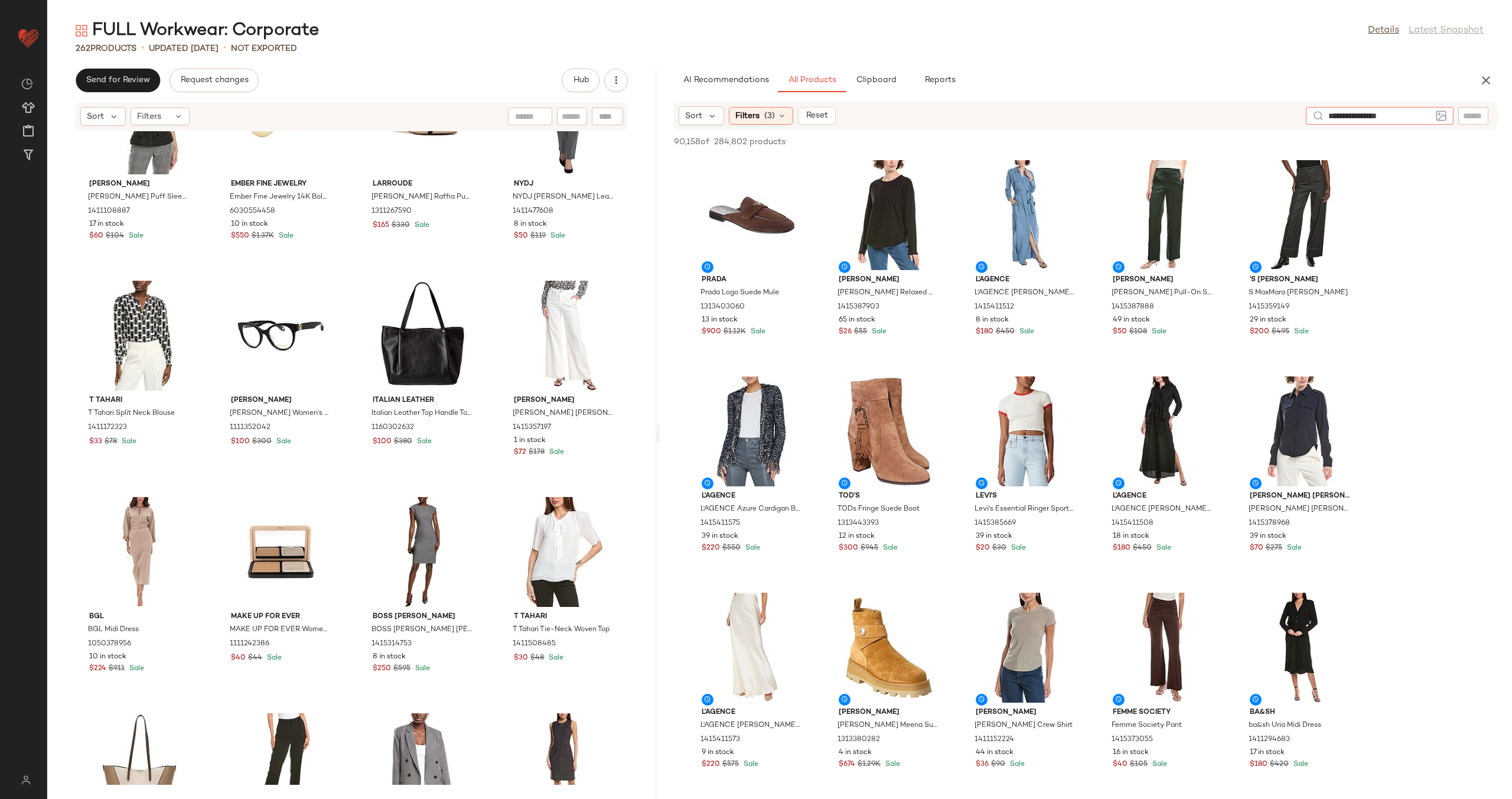
type input "**********"
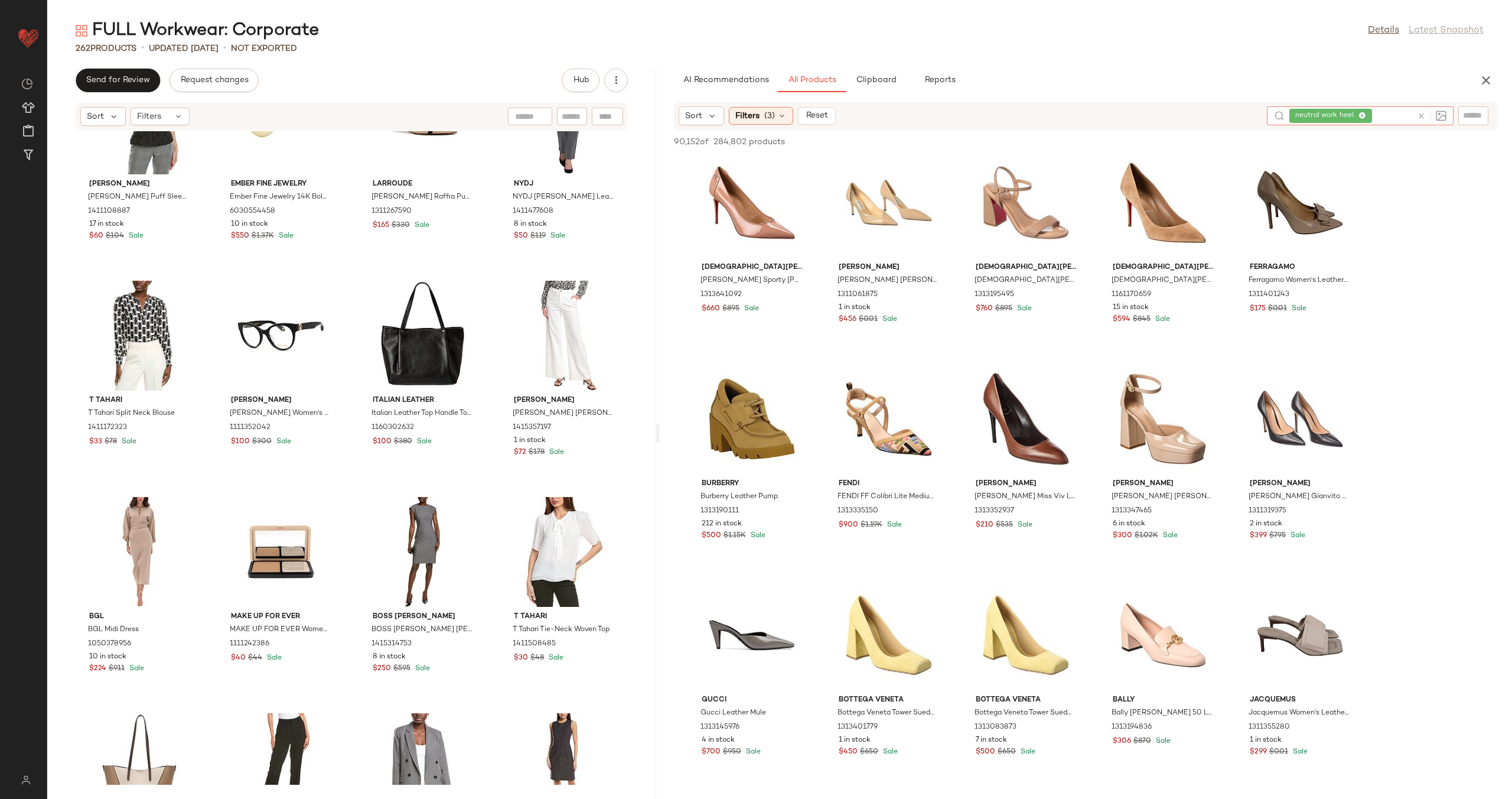
scroll to position [3051, 0]
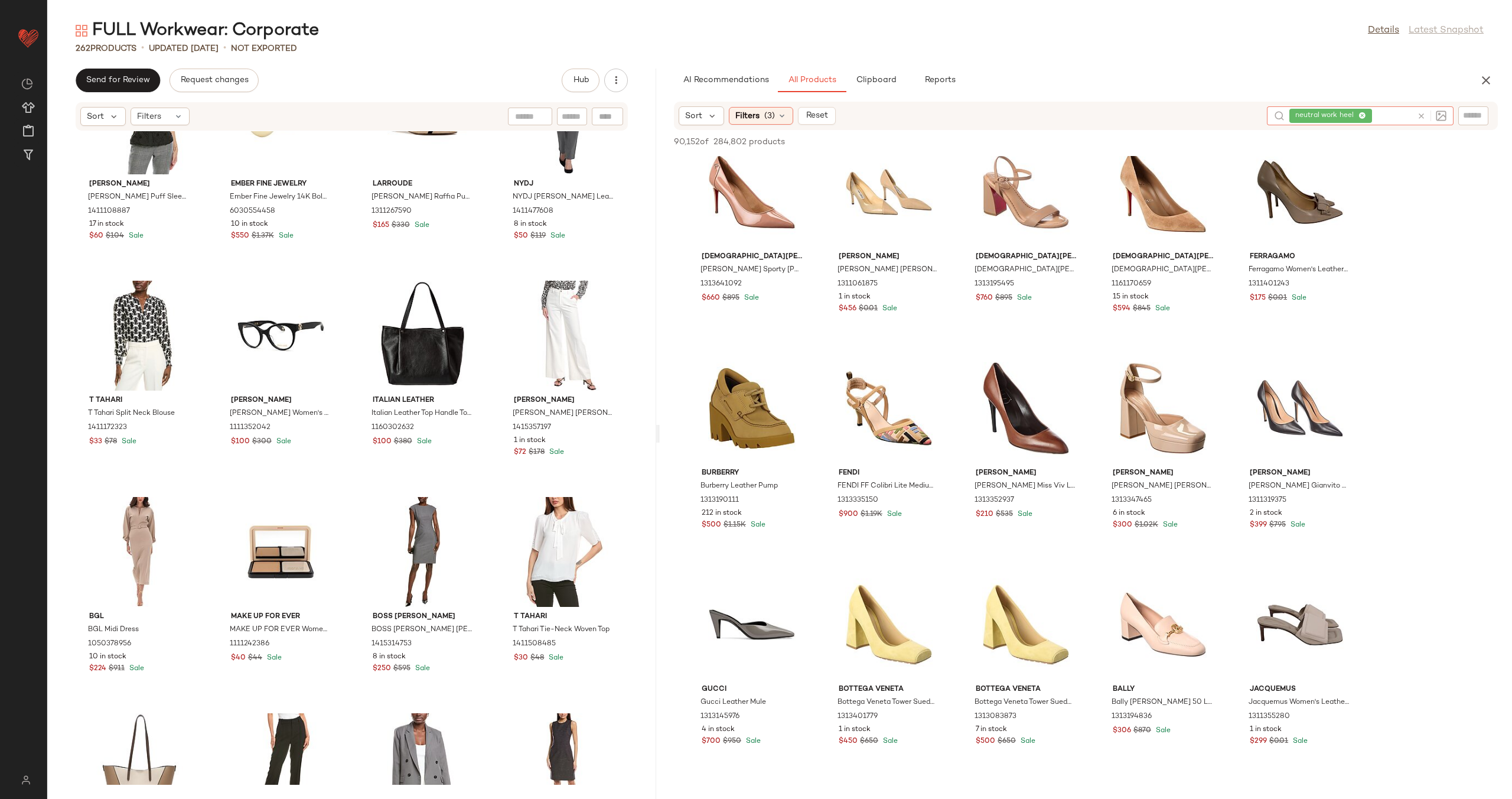
click at [1420, 120] on div at bounding box center [1431, 116] width 30 height 11
click at [1423, 116] on icon at bounding box center [1421, 116] width 9 height 9
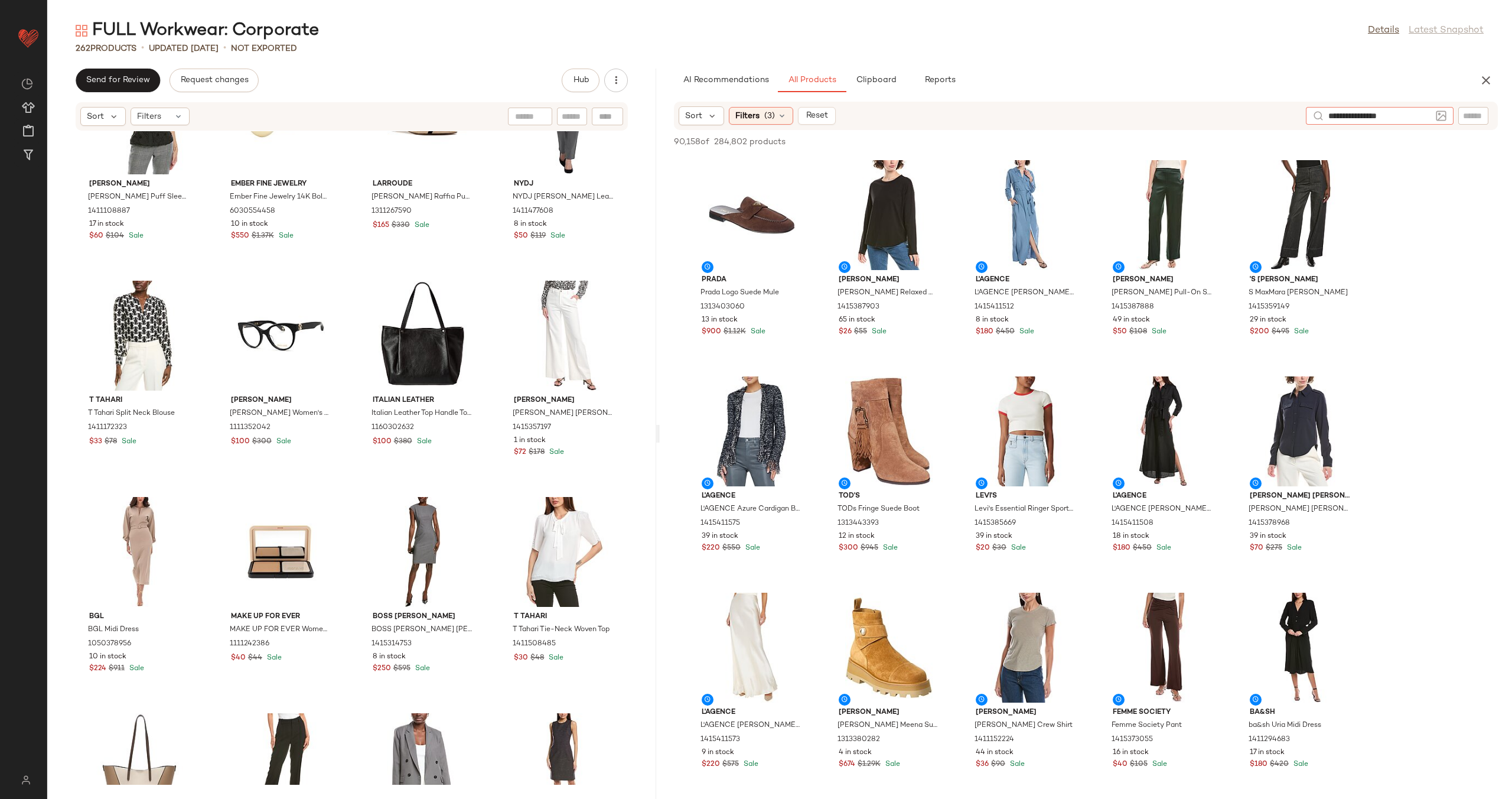
type input "**********"
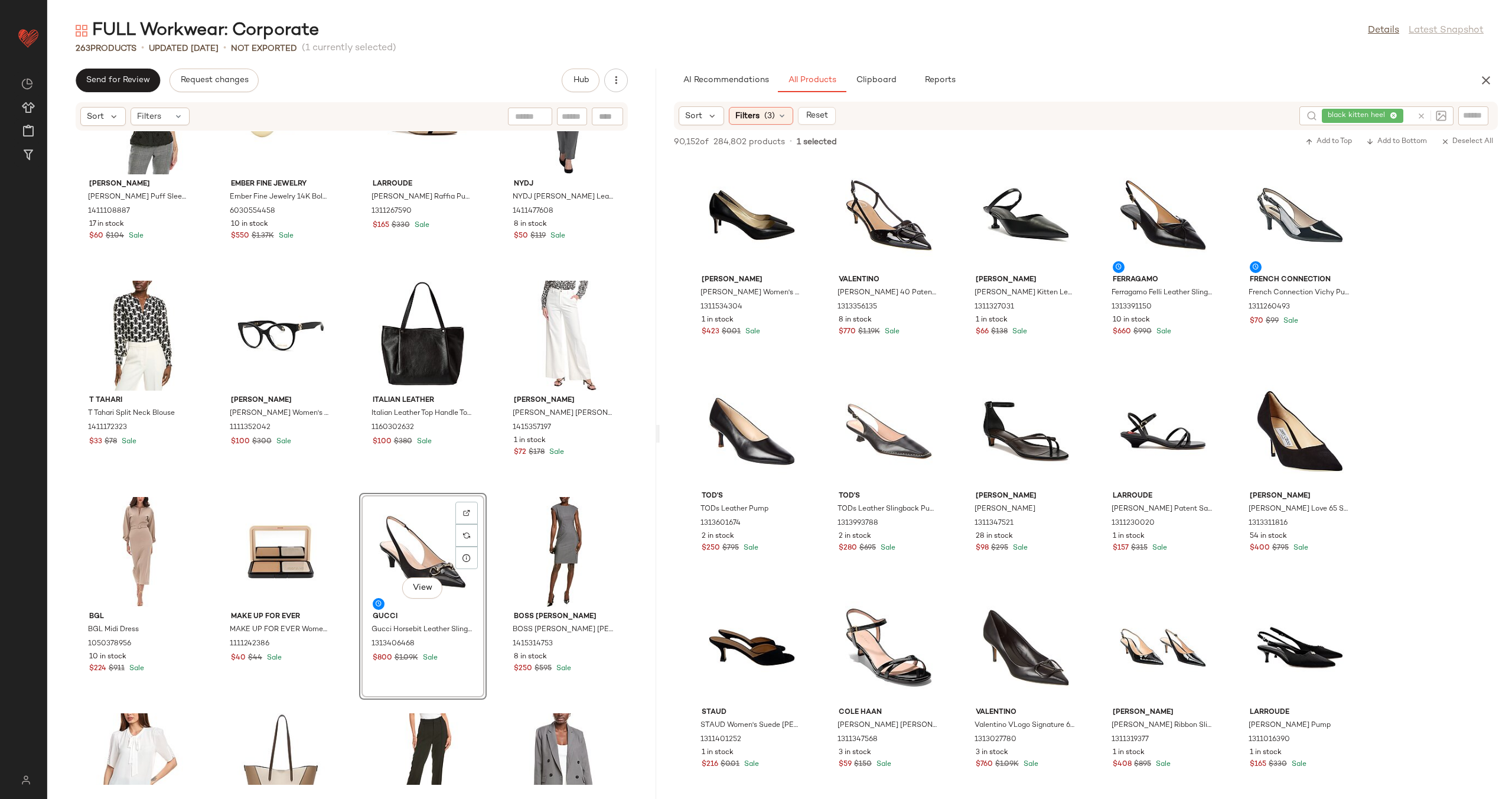
click at [493, 486] on div "Gracia Gracia Puff Sleeve Shirt 1411108887 17 in stock $60 $104 Sale Ember Fine…" at bounding box center [352, 457] width 609 height 654
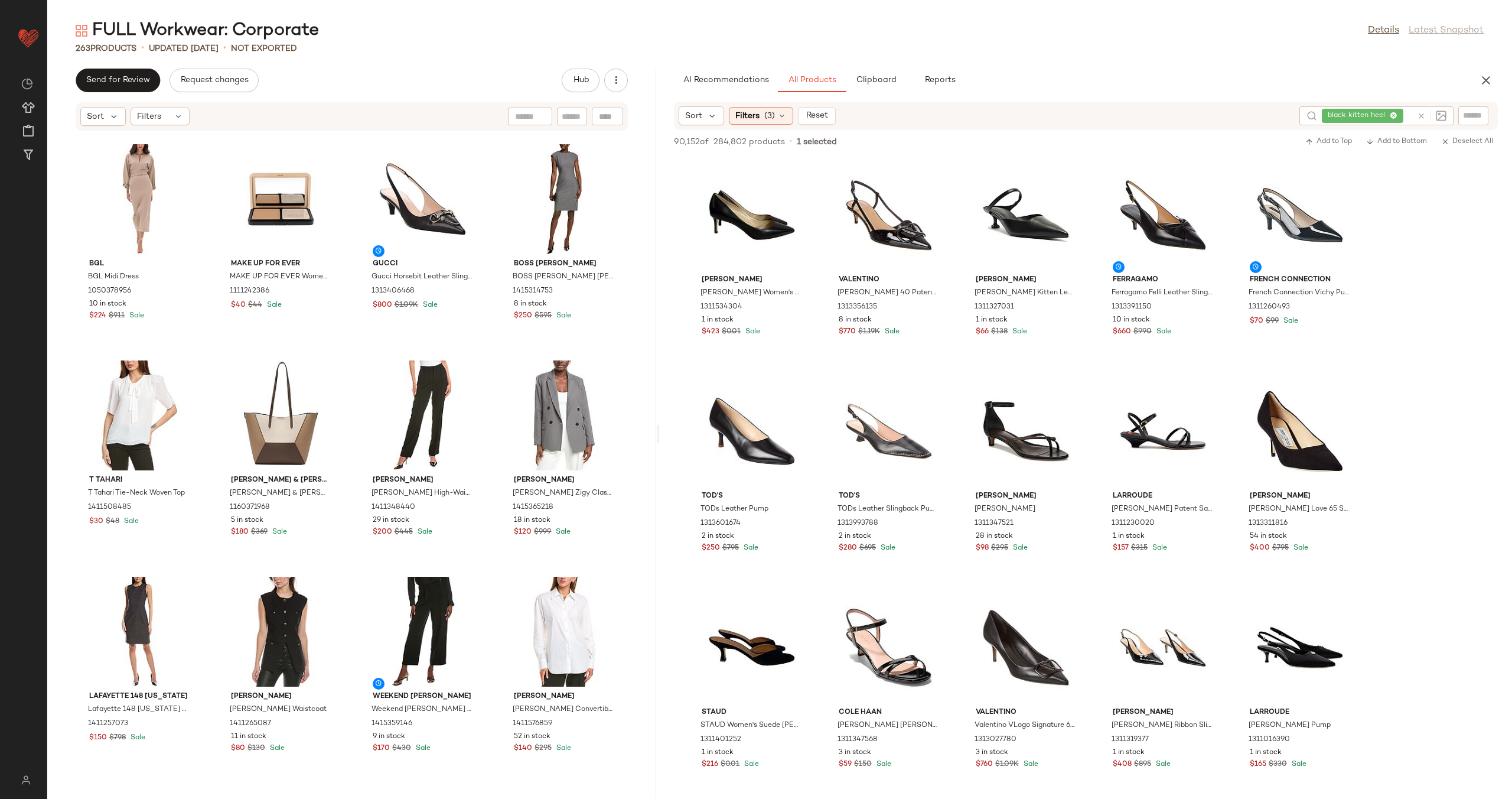
scroll to position [13198, 0]
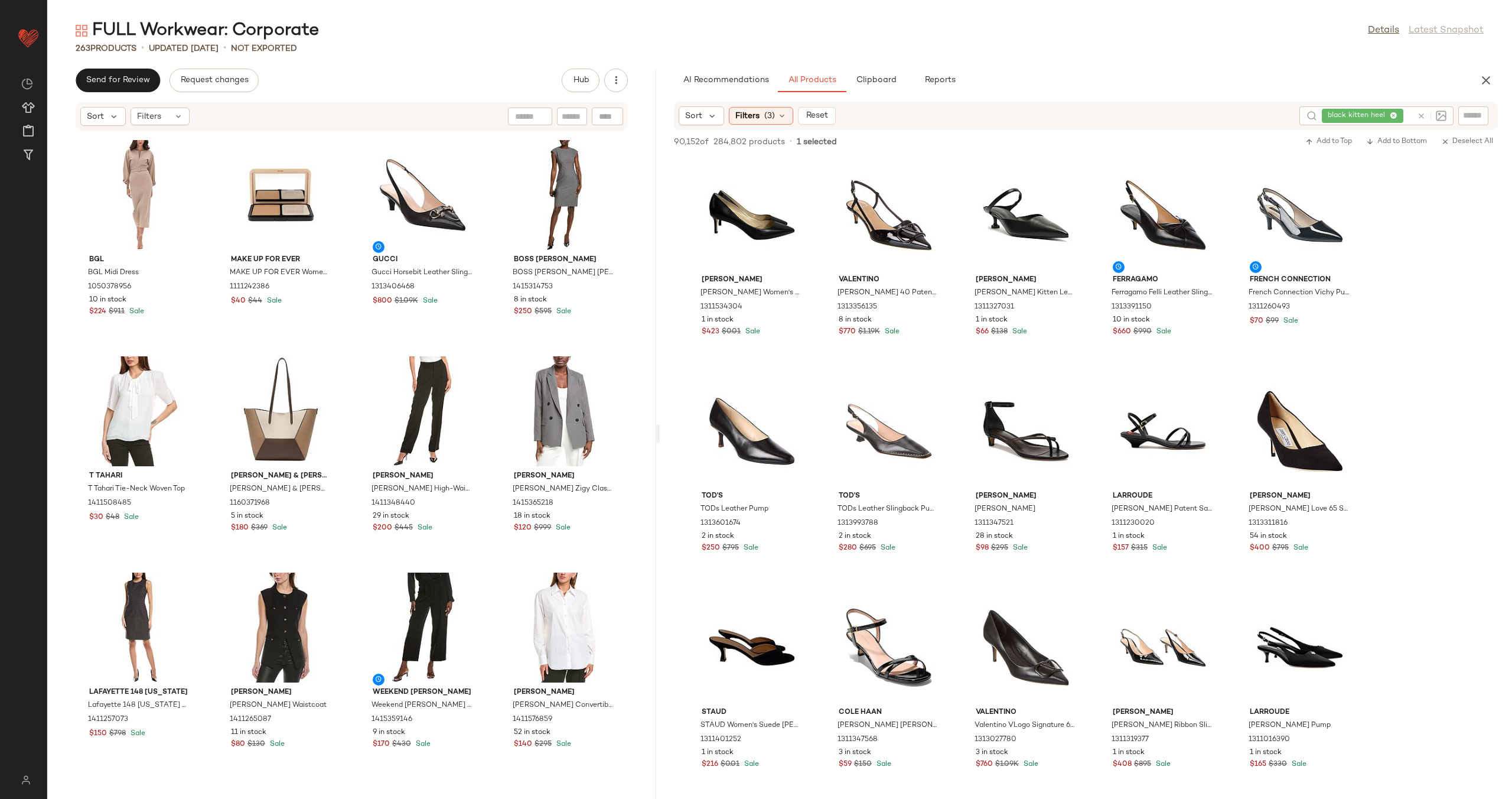
click at [1420, 116] on icon at bounding box center [1421, 116] width 9 height 9
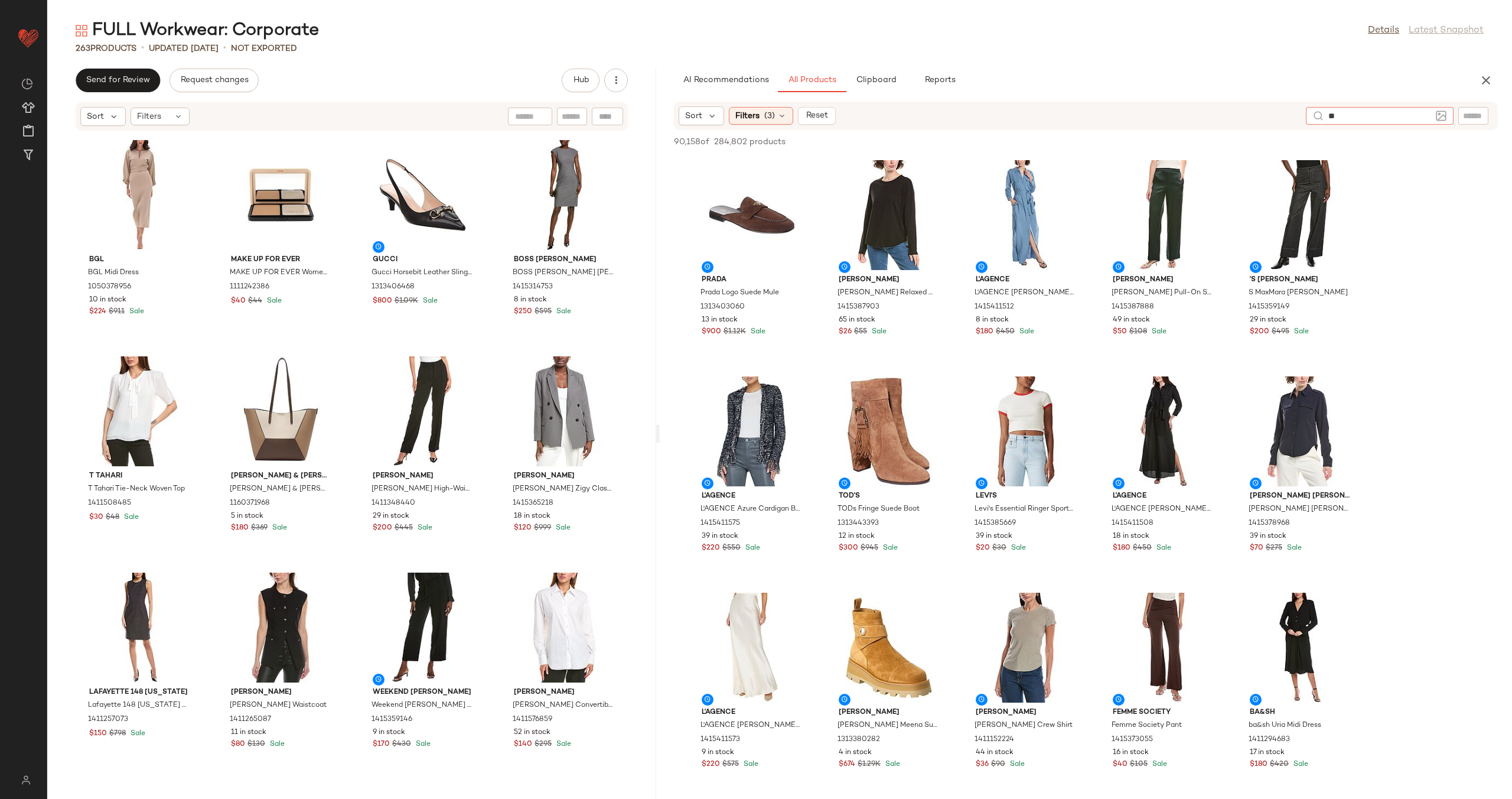
type input "*"
type input "**********"
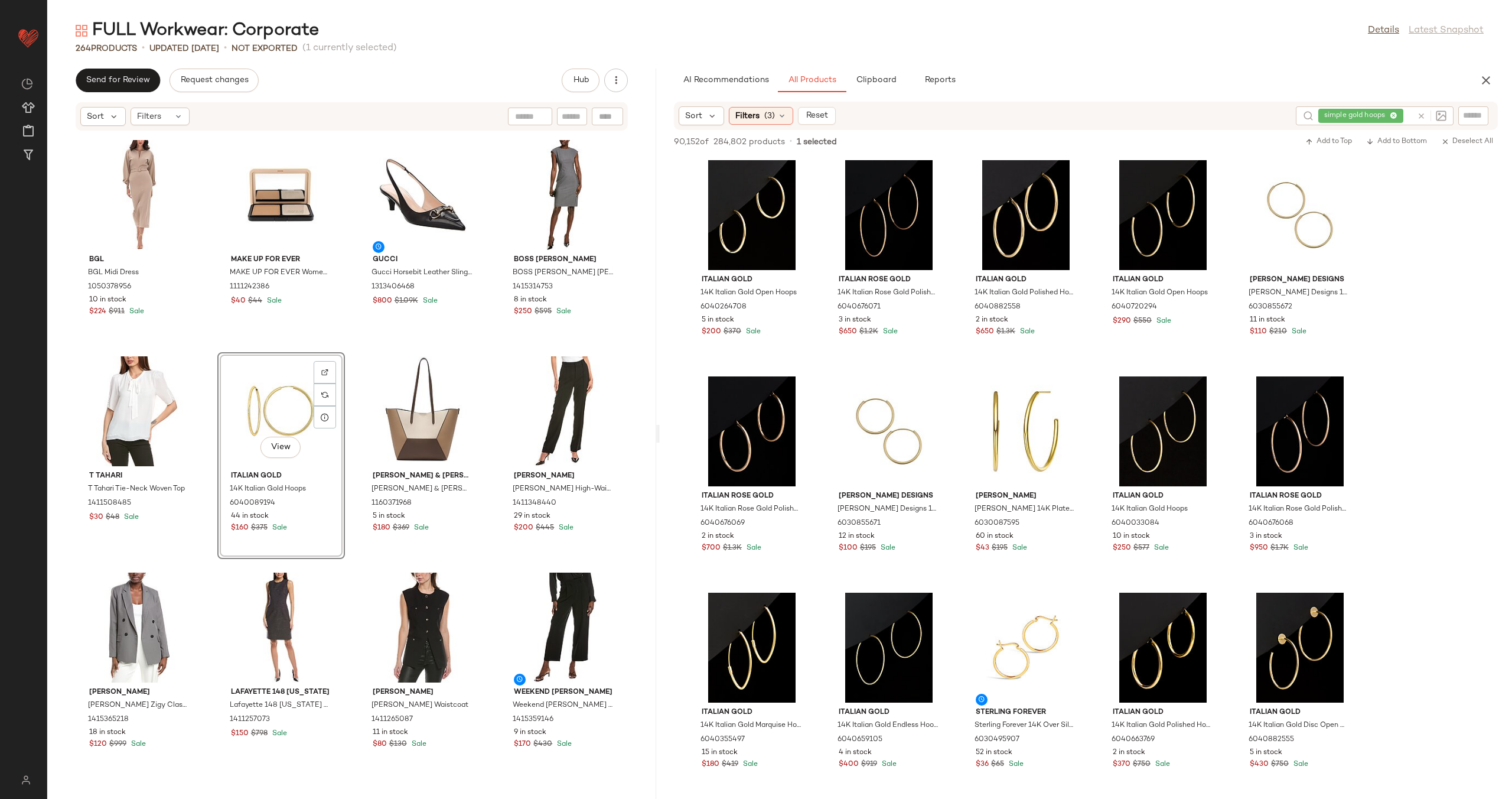
click at [351, 426] on div "T Tahari T Tahari Split Neck Blouse 1411172323 $33 $78 Sale Roberto Cavalli Rob…" at bounding box center [352, 457] width 609 height 654
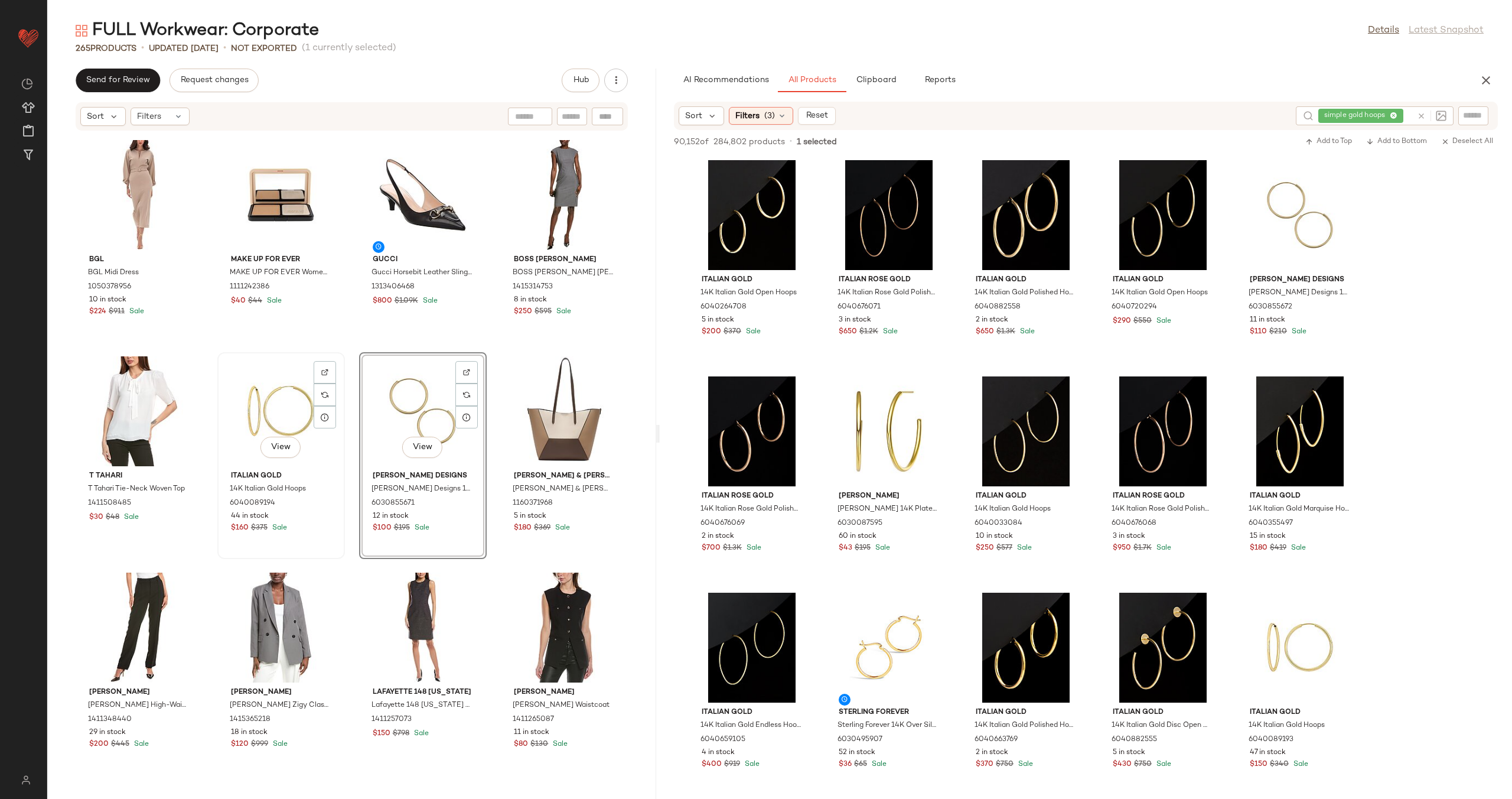
click at [276, 420] on div "View" at bounding box center [281, 411] width 120 height 110
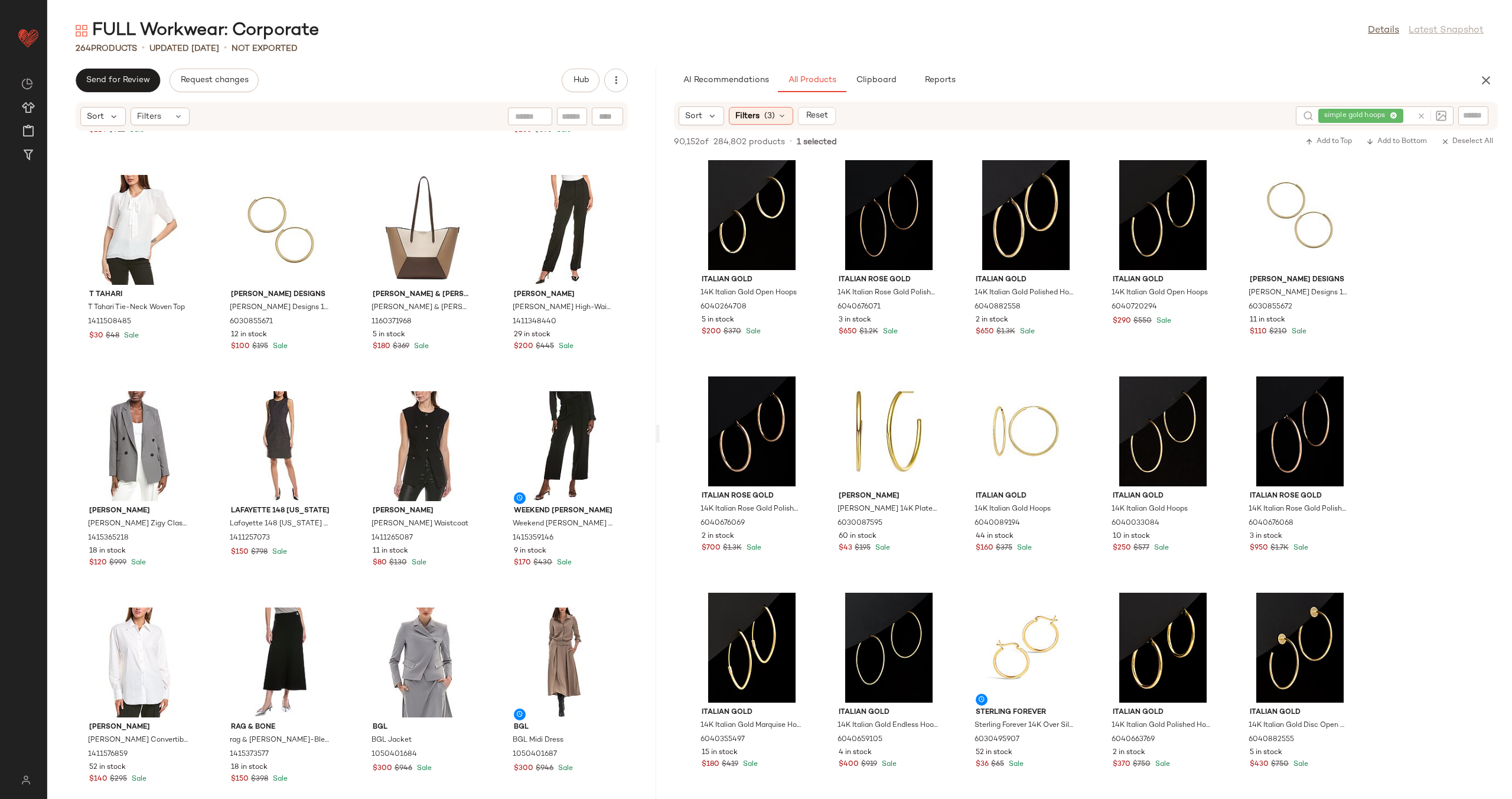
scroll to position [13400, 0]
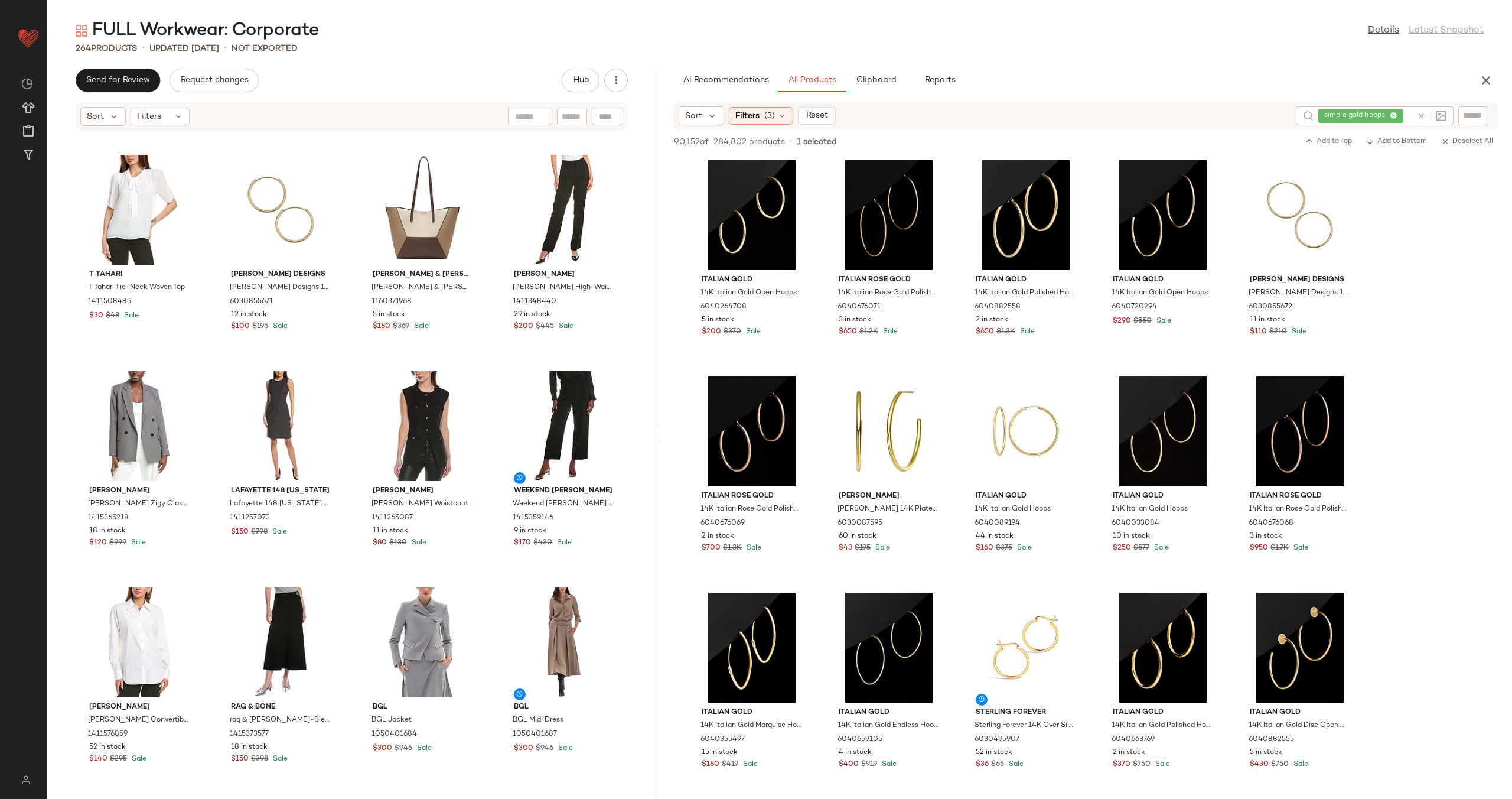
click at [1420, 118] on icon at bounding box center [1421, 116] width 9 height 9
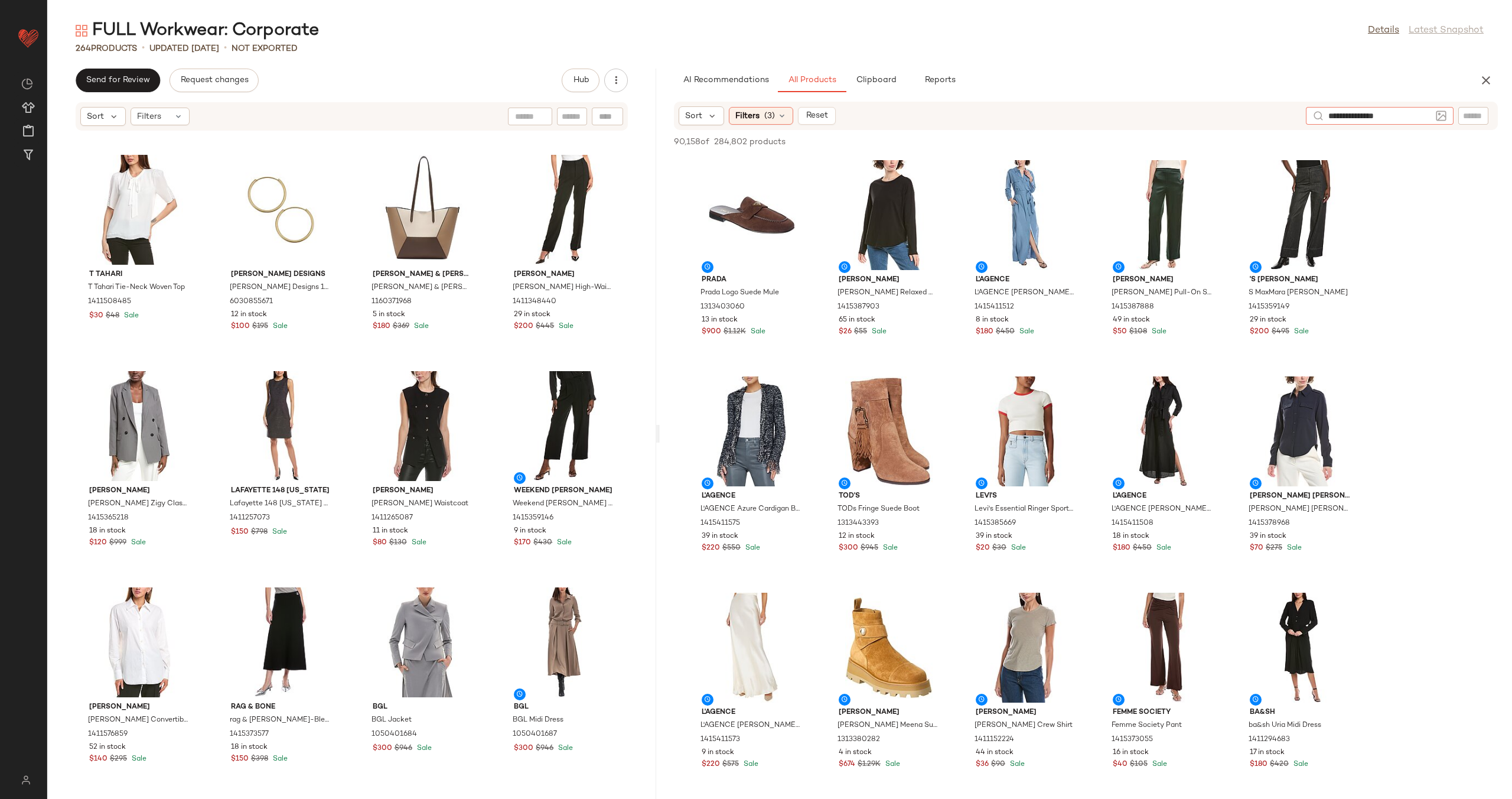
type input "**********"
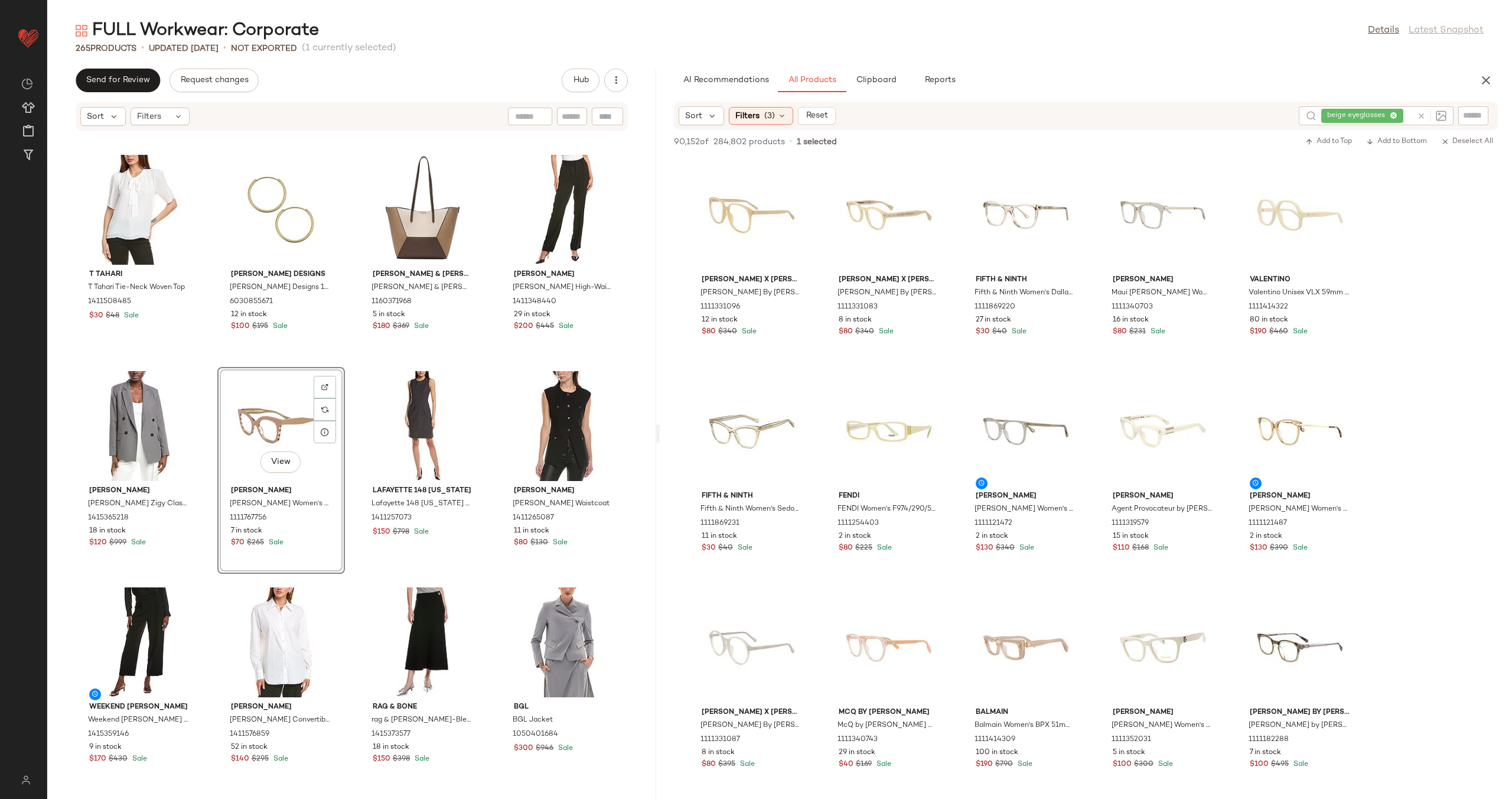
click at [344, 410] on div "BGL BGL Midi Dress 1050378956 10 in stock $224 $911 Sale Make Up For Ever MAKE …" at bounding box center [352, 457] width 609 height 654
click at [1419, 114] on icon at bounding box center [1421, 116] width 9 height 9
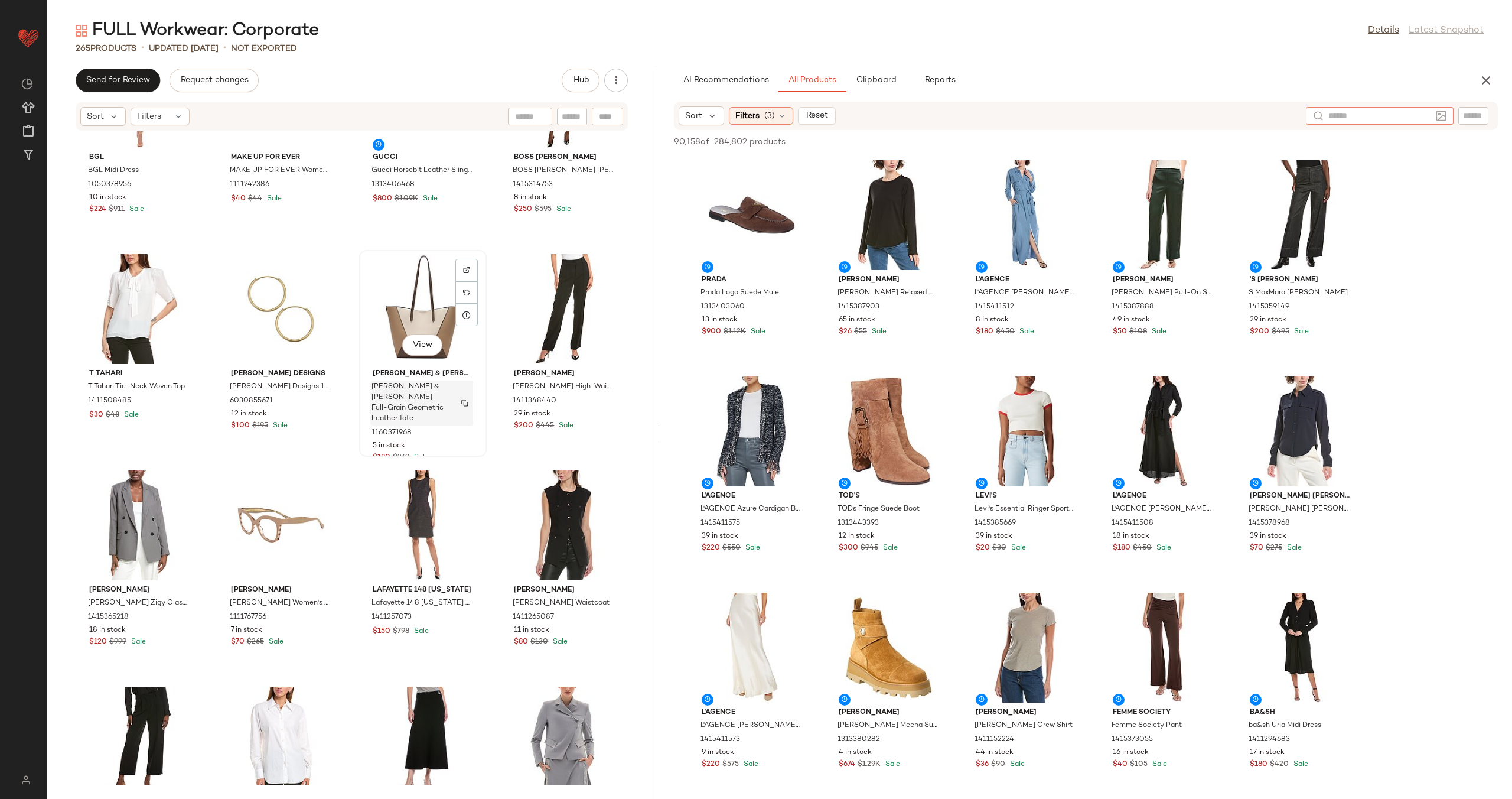
scroll to position [13444, 0]
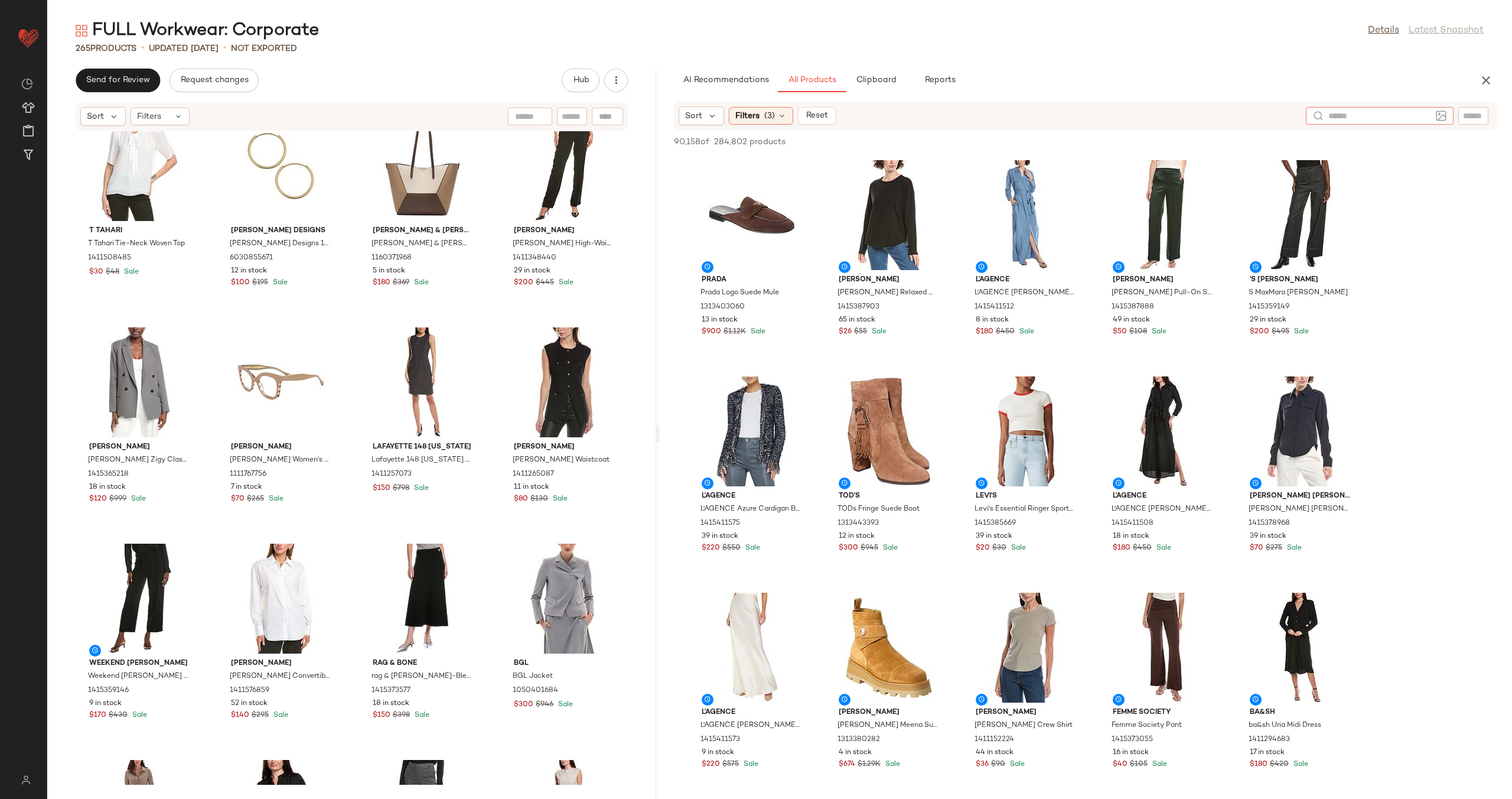
click at [1357, 120] on input "text" at bounding box center [1380, 116] width 103 height 13
type input "**********"
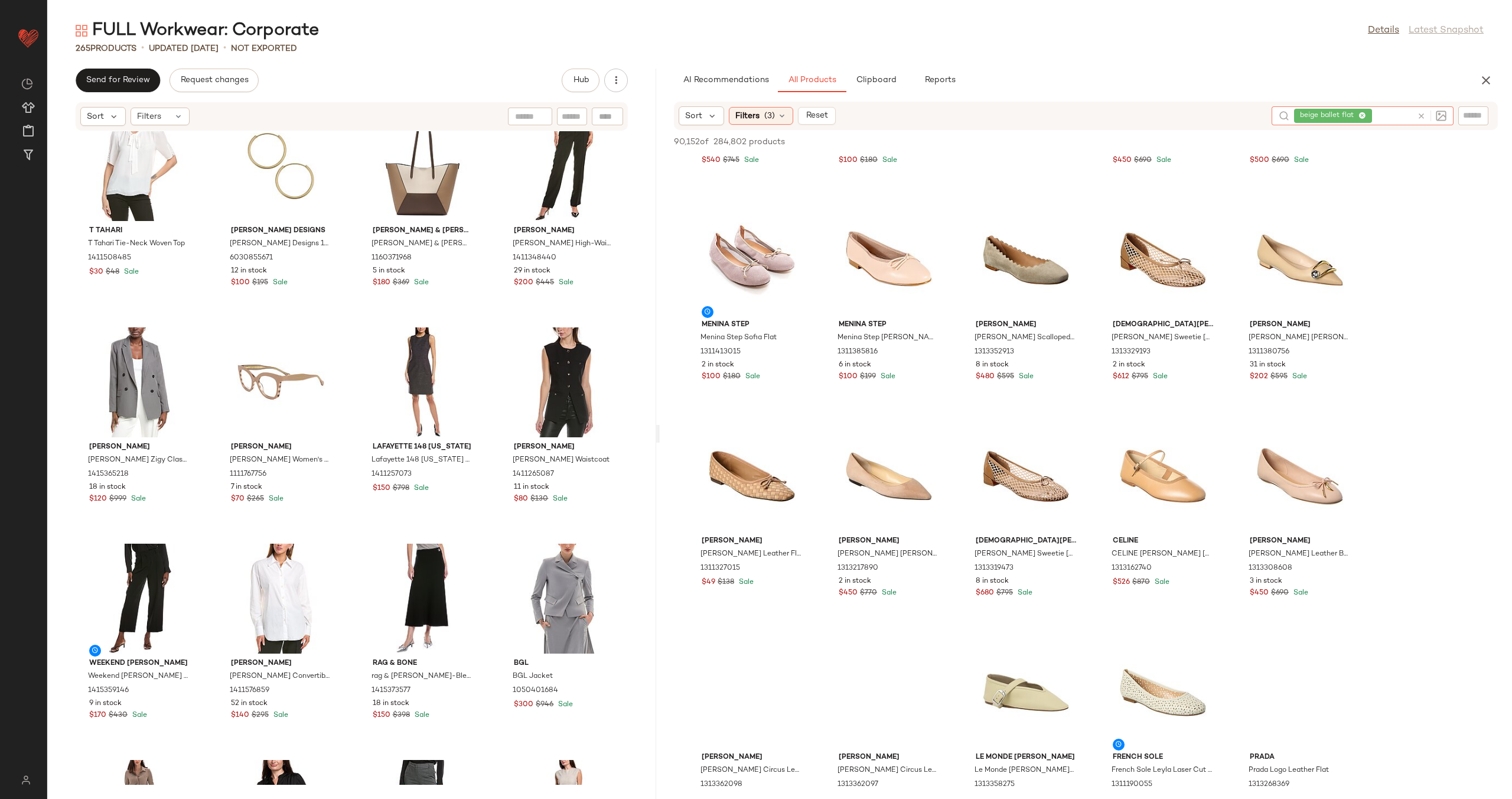
scroll to position [849, 0]
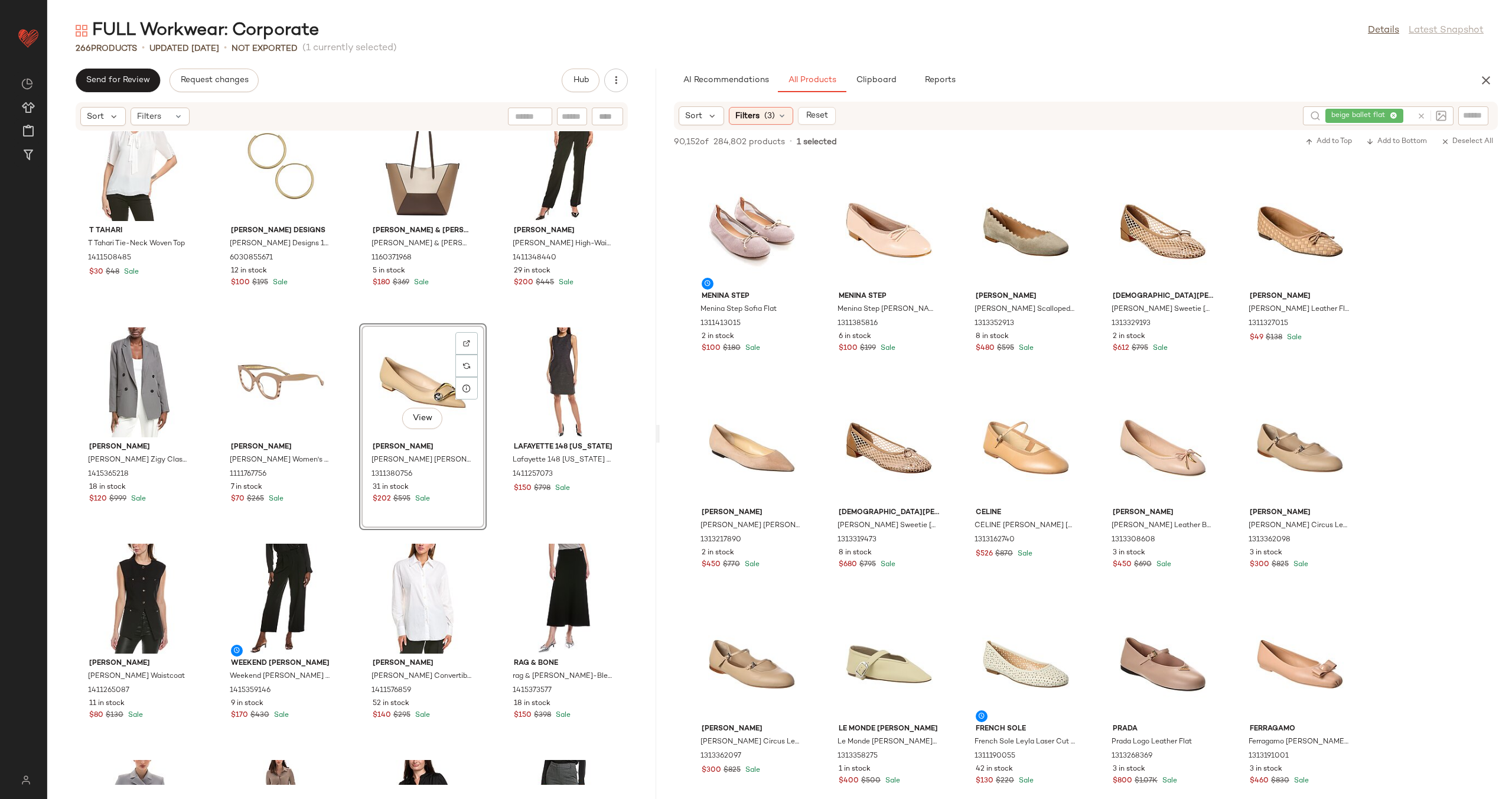
click at [480, 393] on div "View Alexandre Birman Alexandre Birman Harper Leather Flat 1311380756 31 in sto…" at bounding box center [423, 426] width 127 height 207
click at [487, 444] on div "T Tahari T Tahari Tie-Neck Woven Top 1411508485 $30 $48 Sale Sabrina Designs Sa…" at bounding box center [352, 457] width 609 height 654
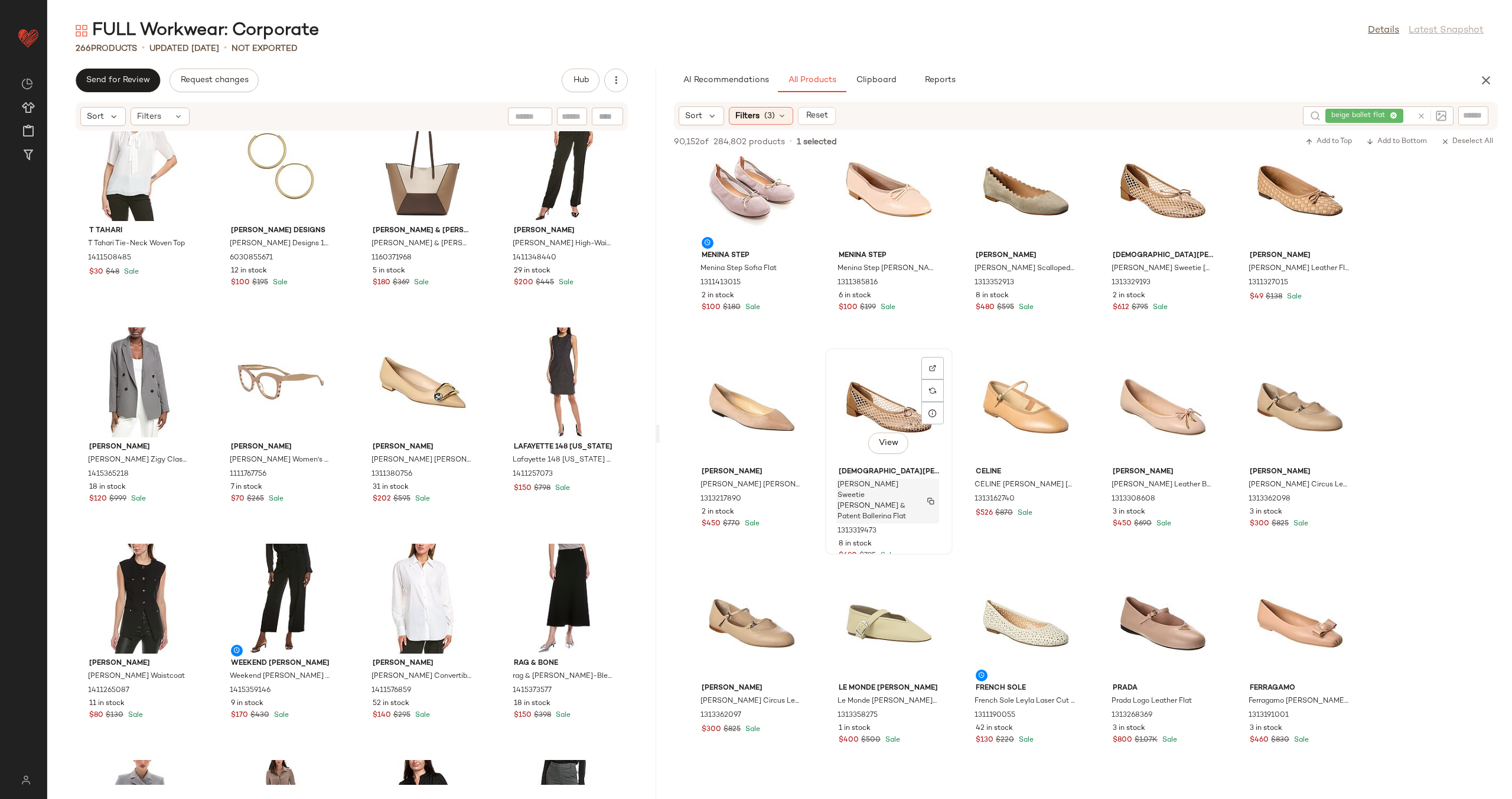
scroll to position [1219, 0]
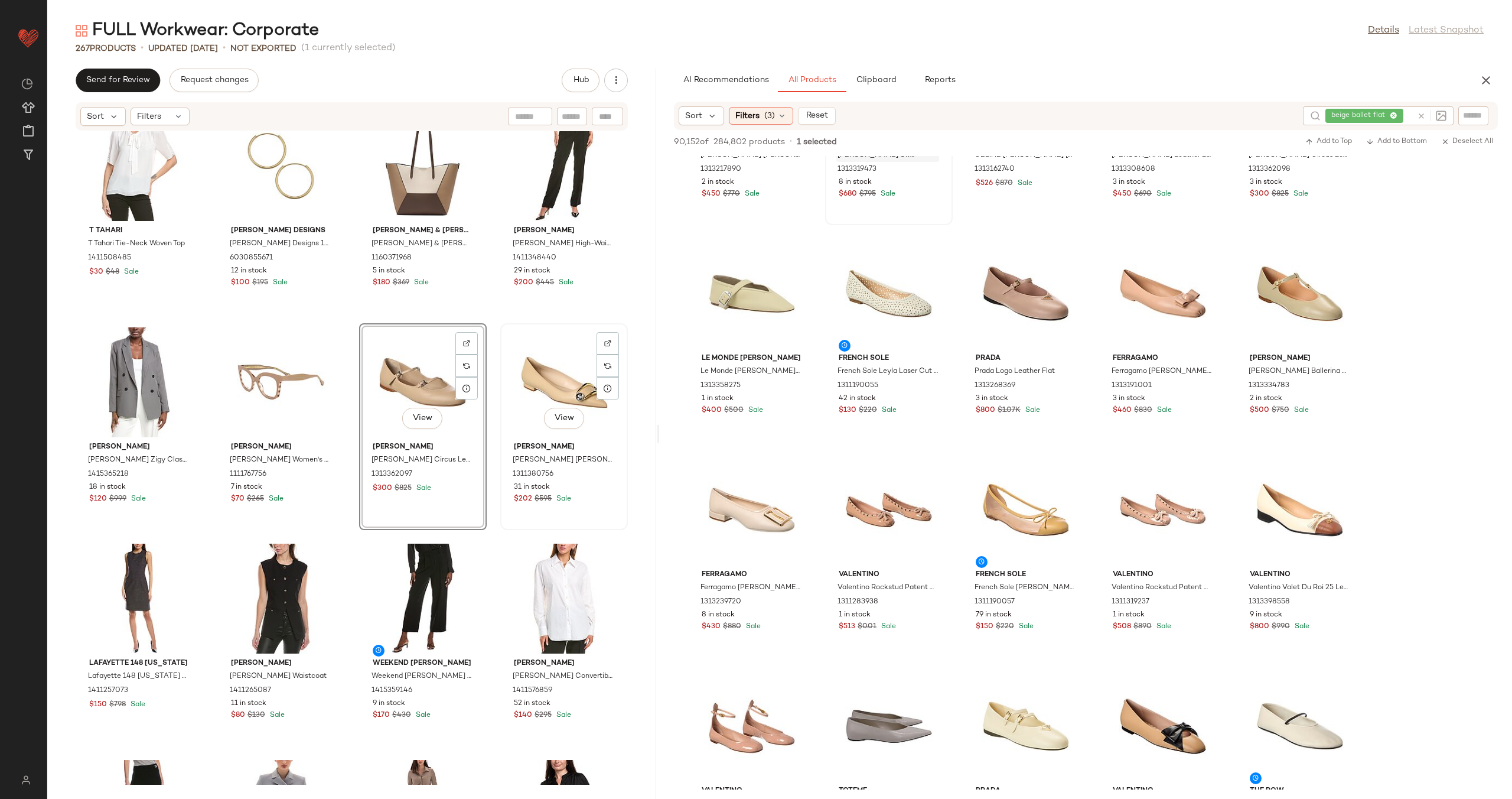
click at [534, 375] on div "View" at bounding box center [564, 382] width 120 height 110
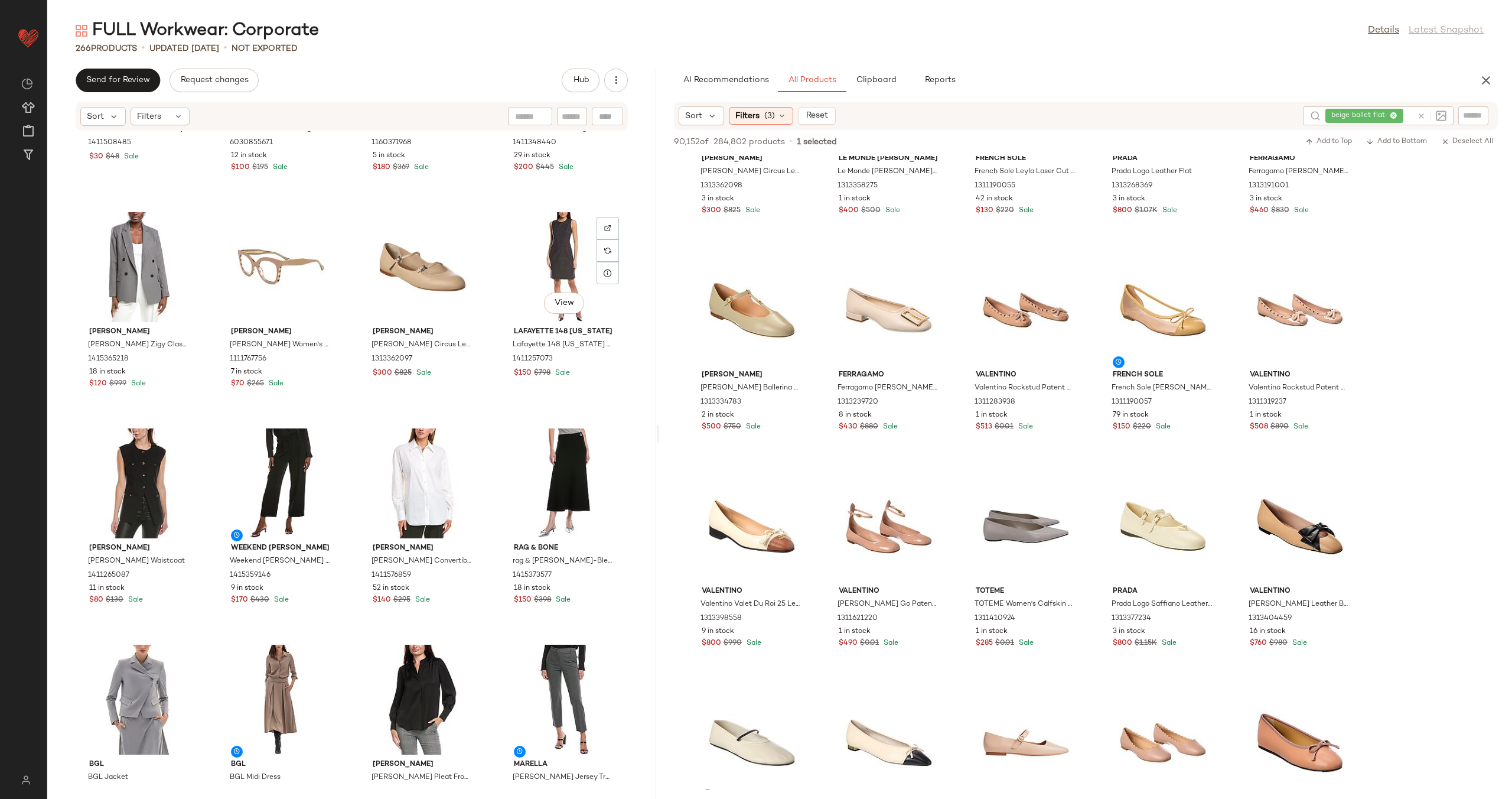
scroll to position [13584, 0]
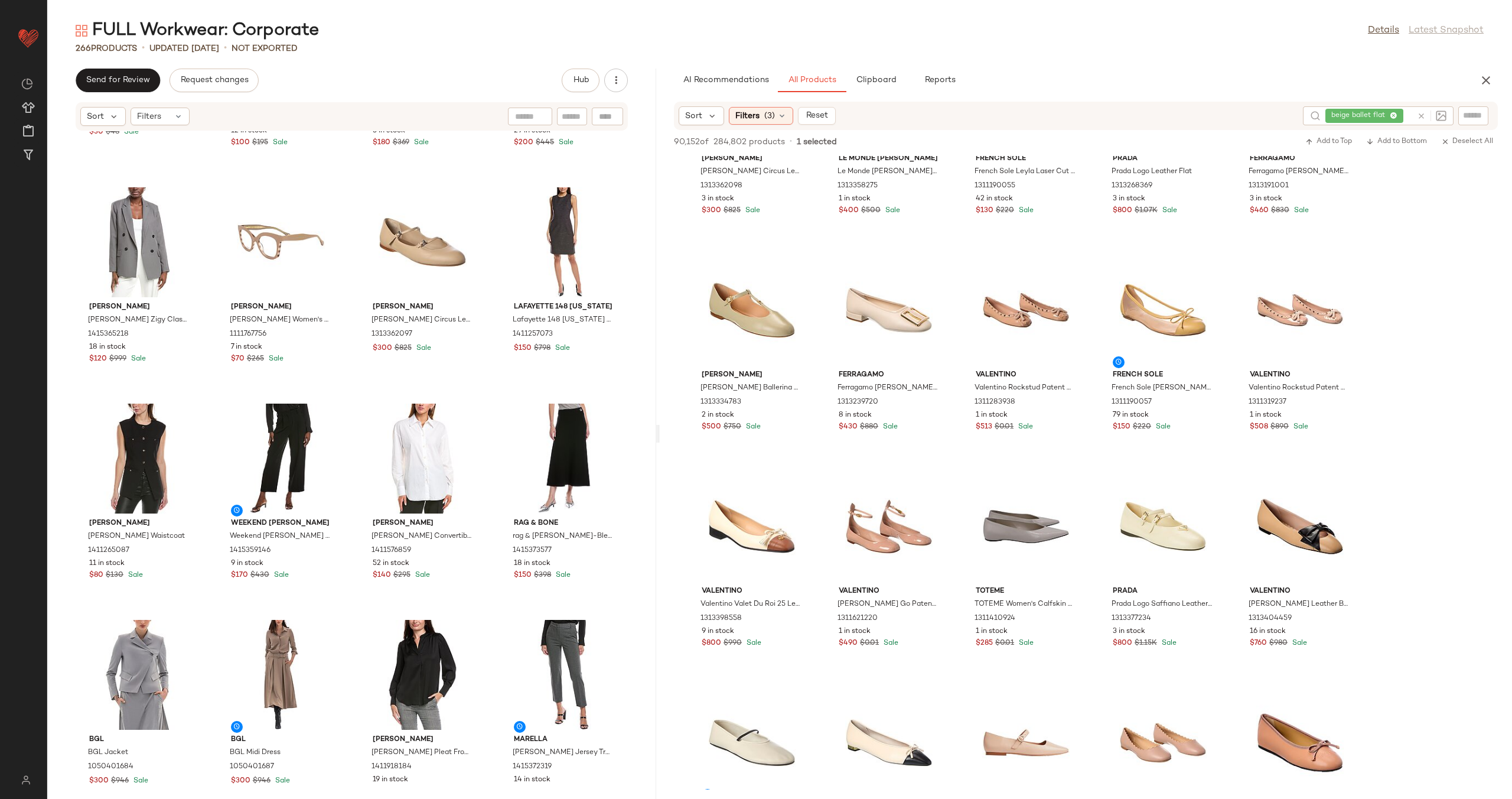
click at [1424, 114] on icon at bounding box center [1421, 116] width 9 height 9
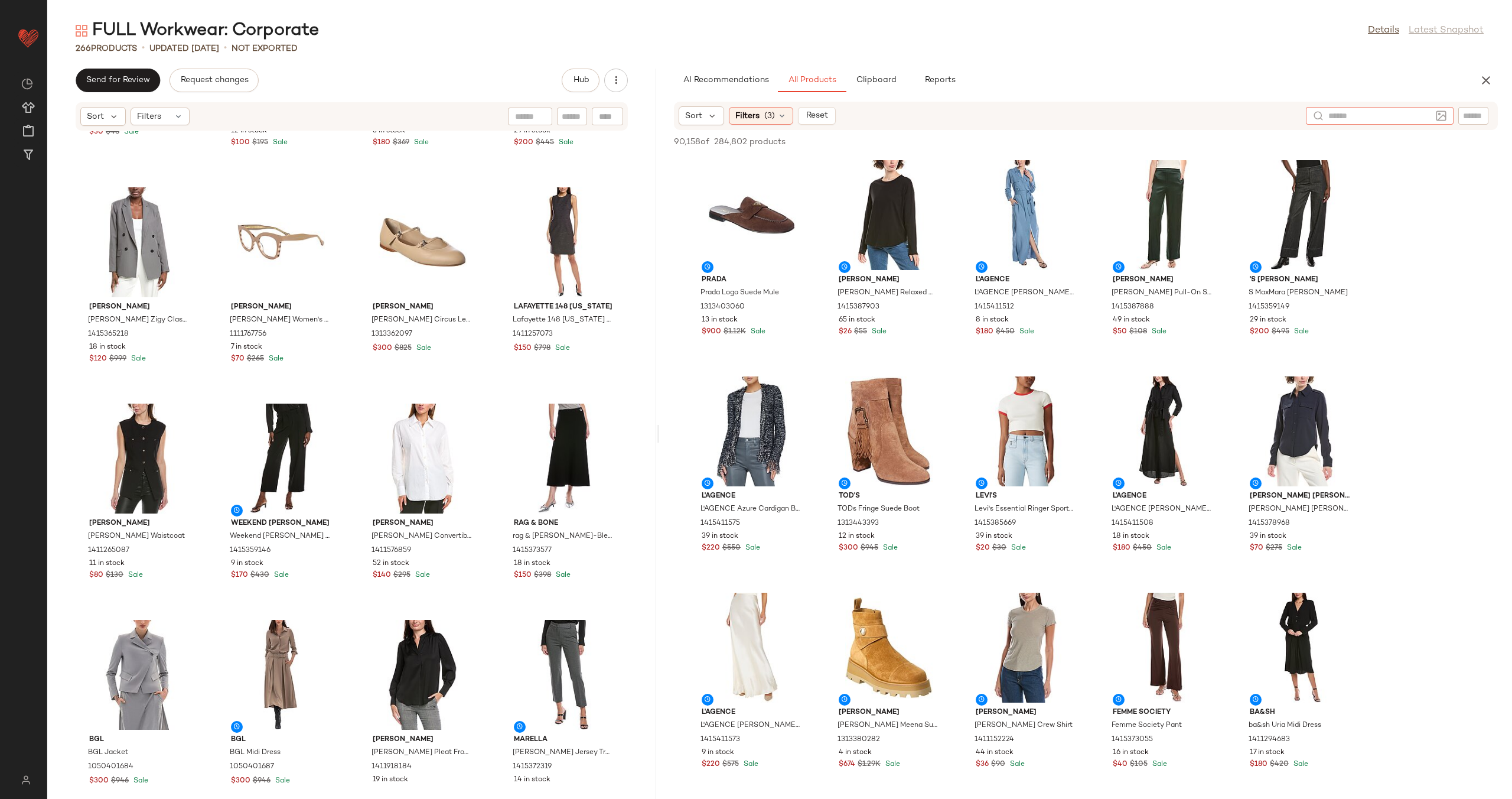
click at [1413, 119] on input "text" at bounding box center [1380, 116] width 103 height 13
type input "*"
type input "**********"
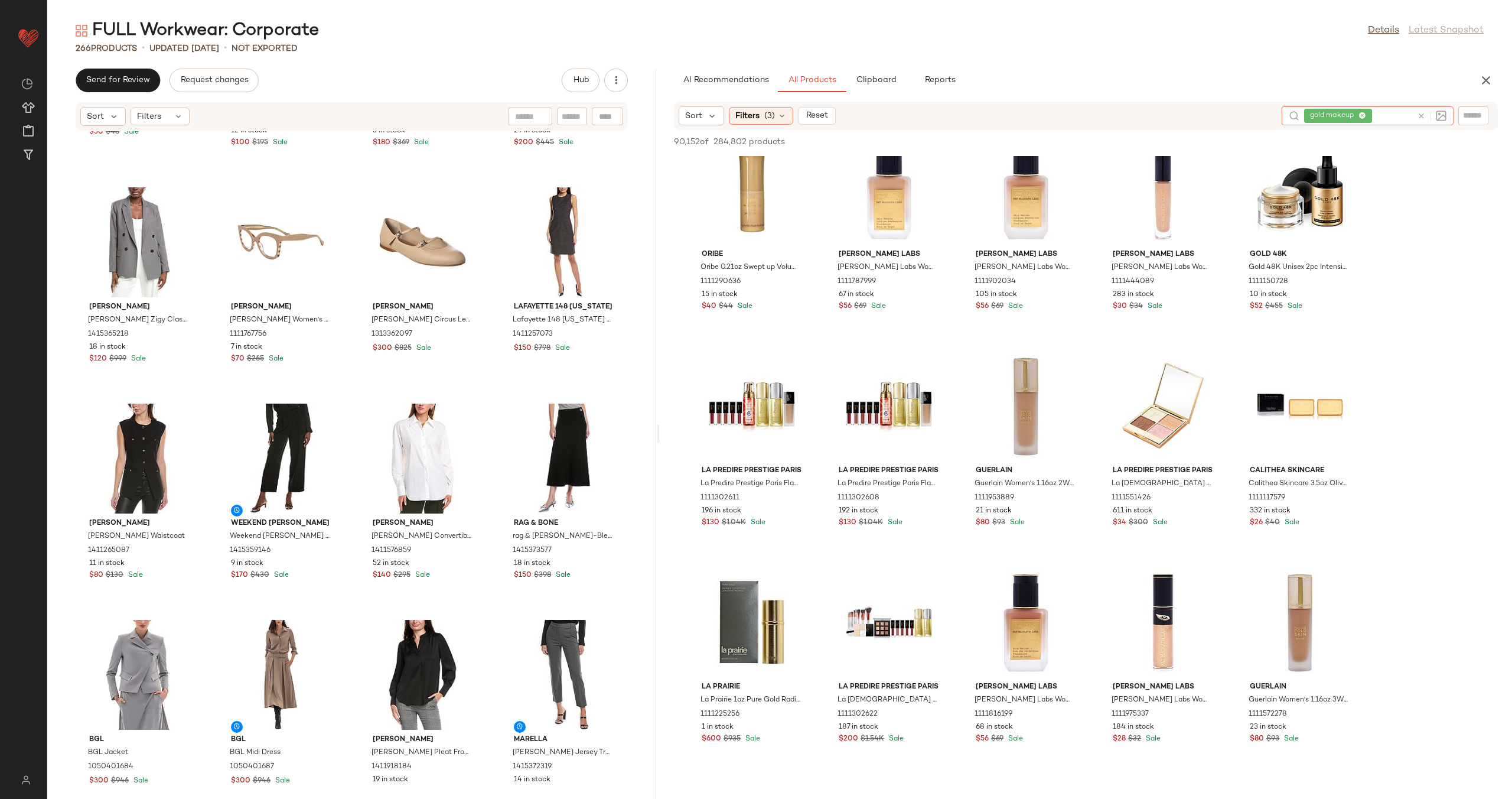
scroll to position [1630, 0]
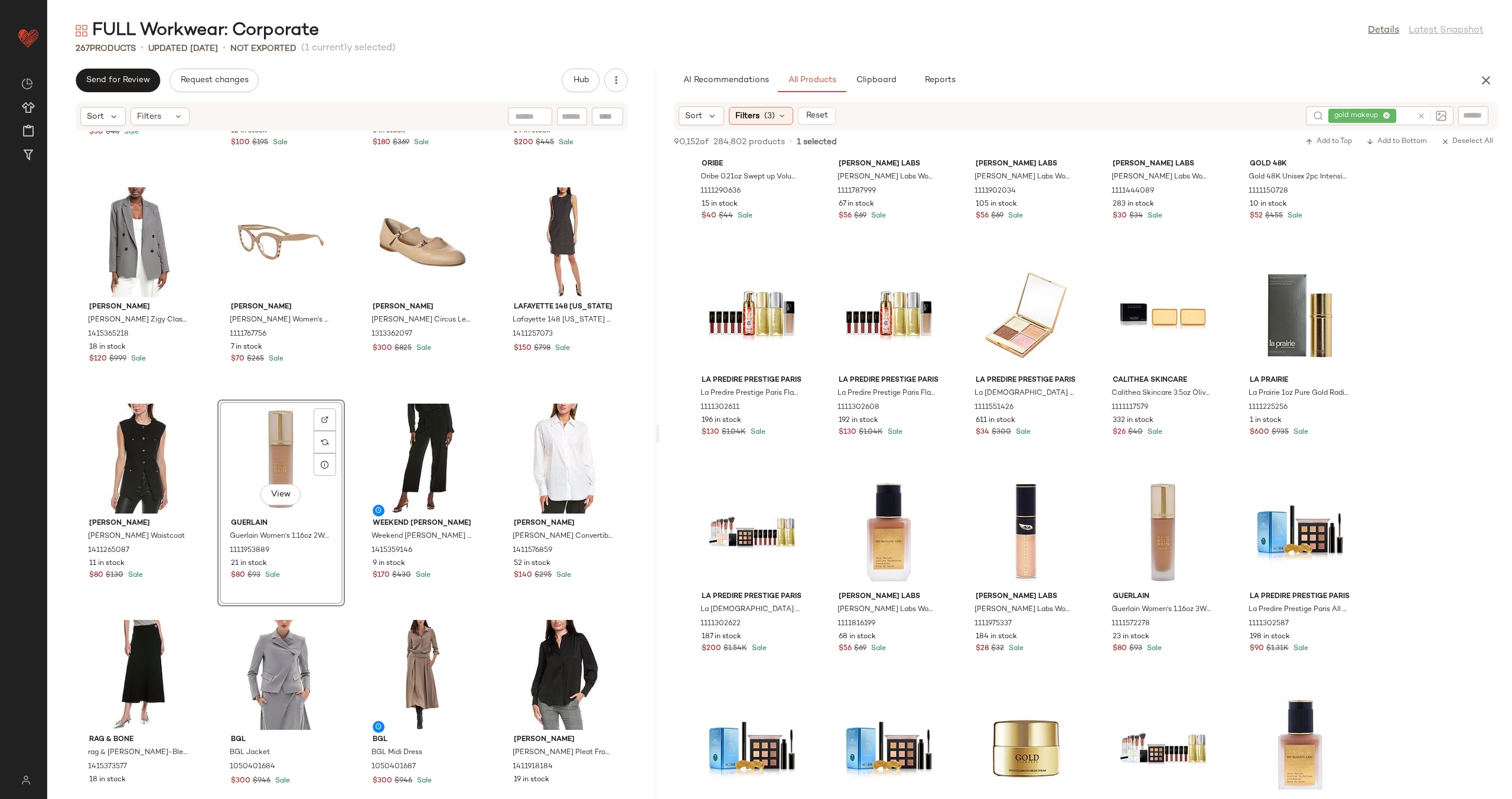
click at [348, 470] on div "T Tahari T Tahari Tie-Neck Woven Top 1411508485 $30 $48 Sale Sabrina Designs Sa…" at bounding box center [352, 457] width 609 height 654
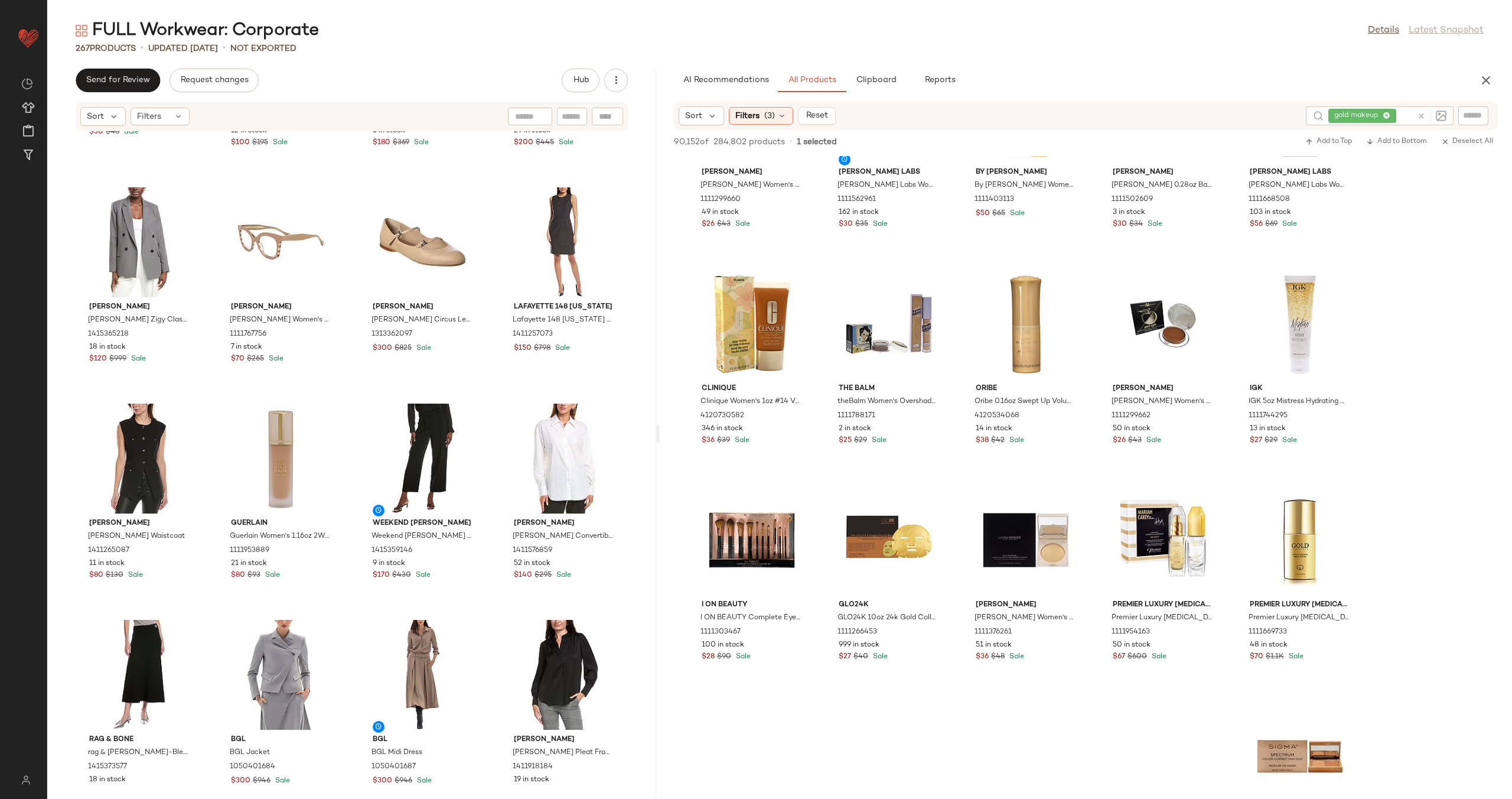
scroll to position [2963, 0]
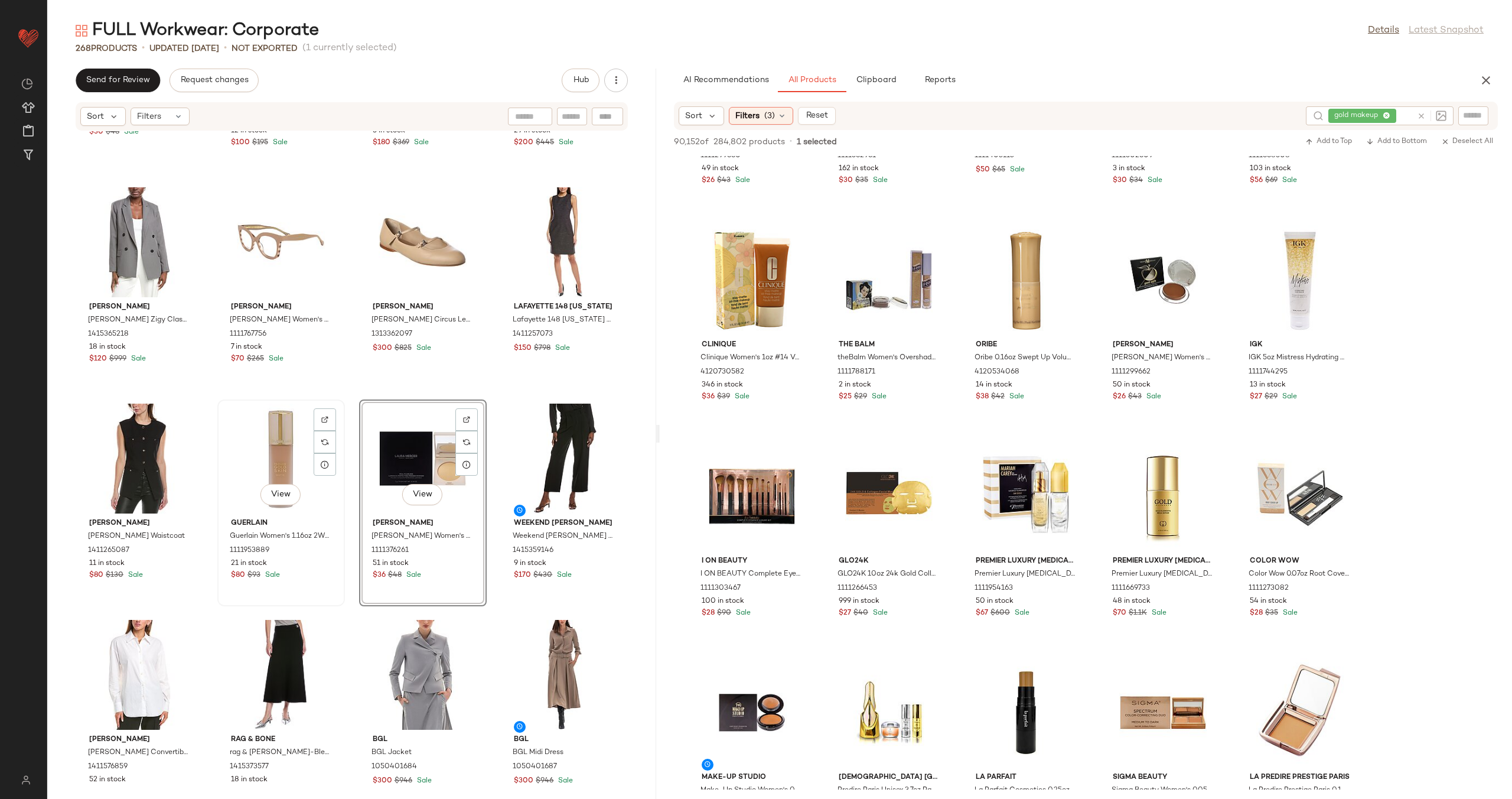
click at [293, 464] on div "View" at bounding box center [281, 459] width 120 height 110
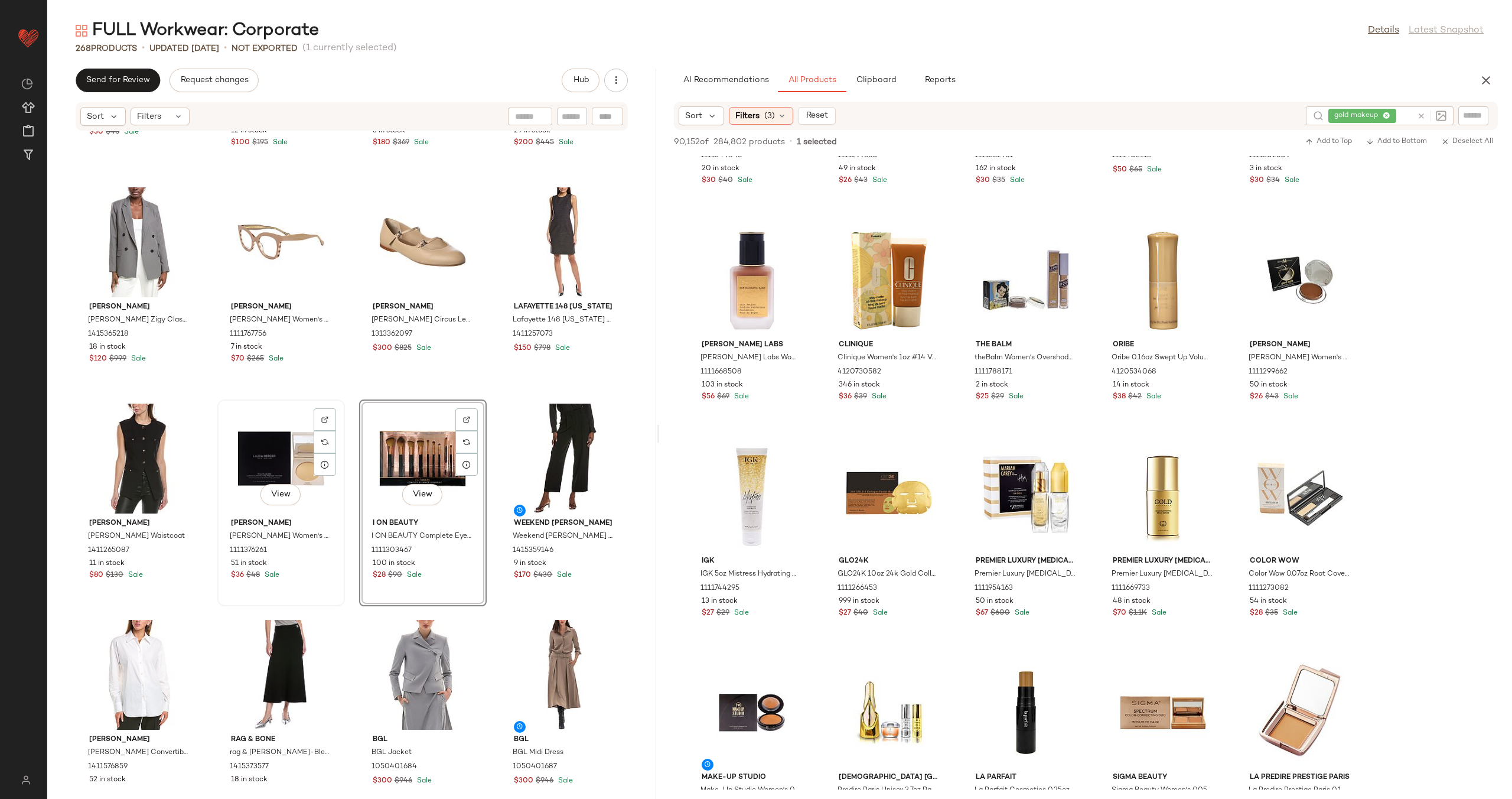
click at [273, 459] on div "View" at bounding box center [281, 459] width 120 height 110
click at [385, 438] on div "View" at bounding box center [423, 459] width 120 height 110
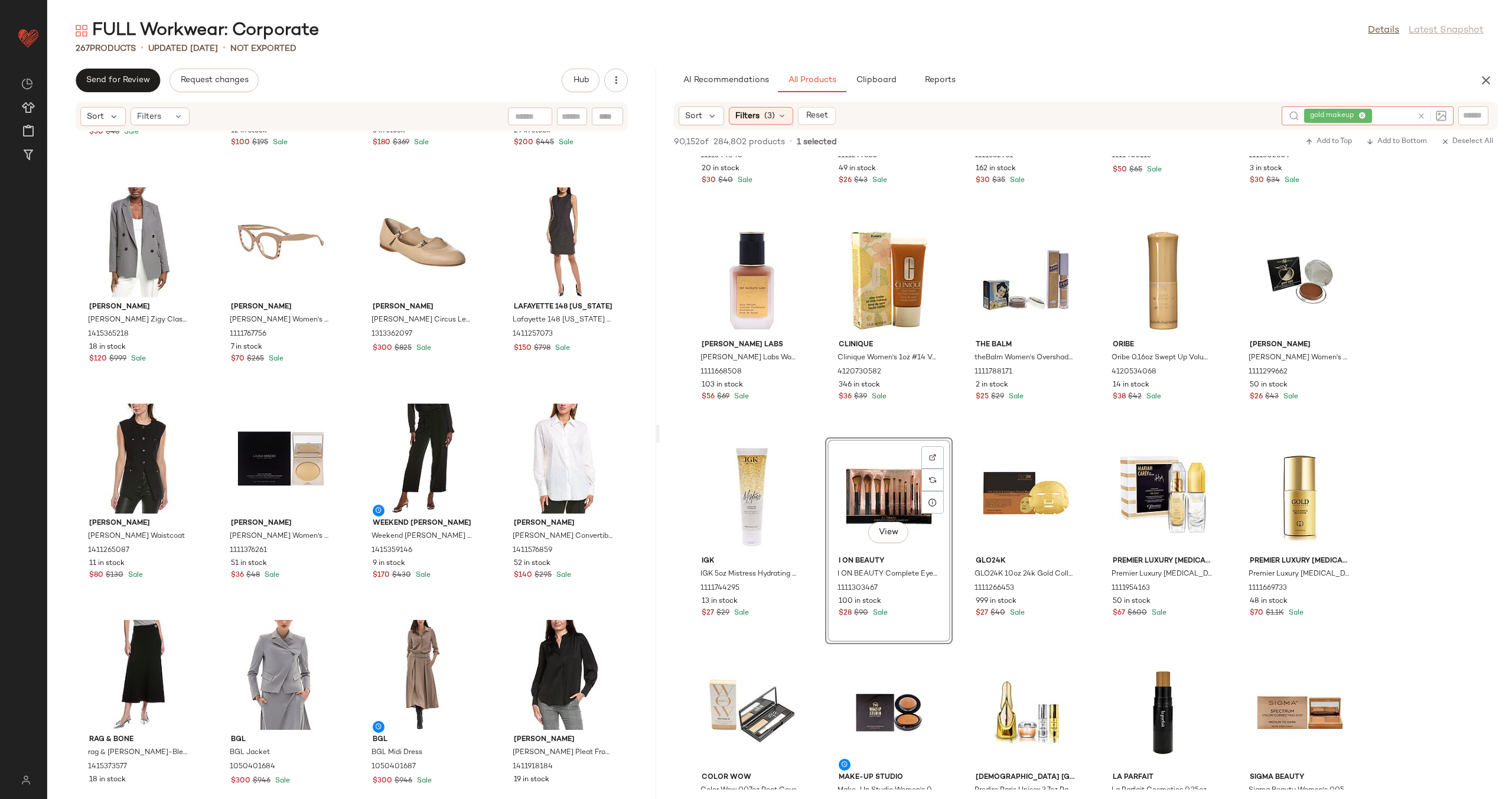
click at [1419, 114] on icon at bounding box center [1421, 116] width 9 height 9
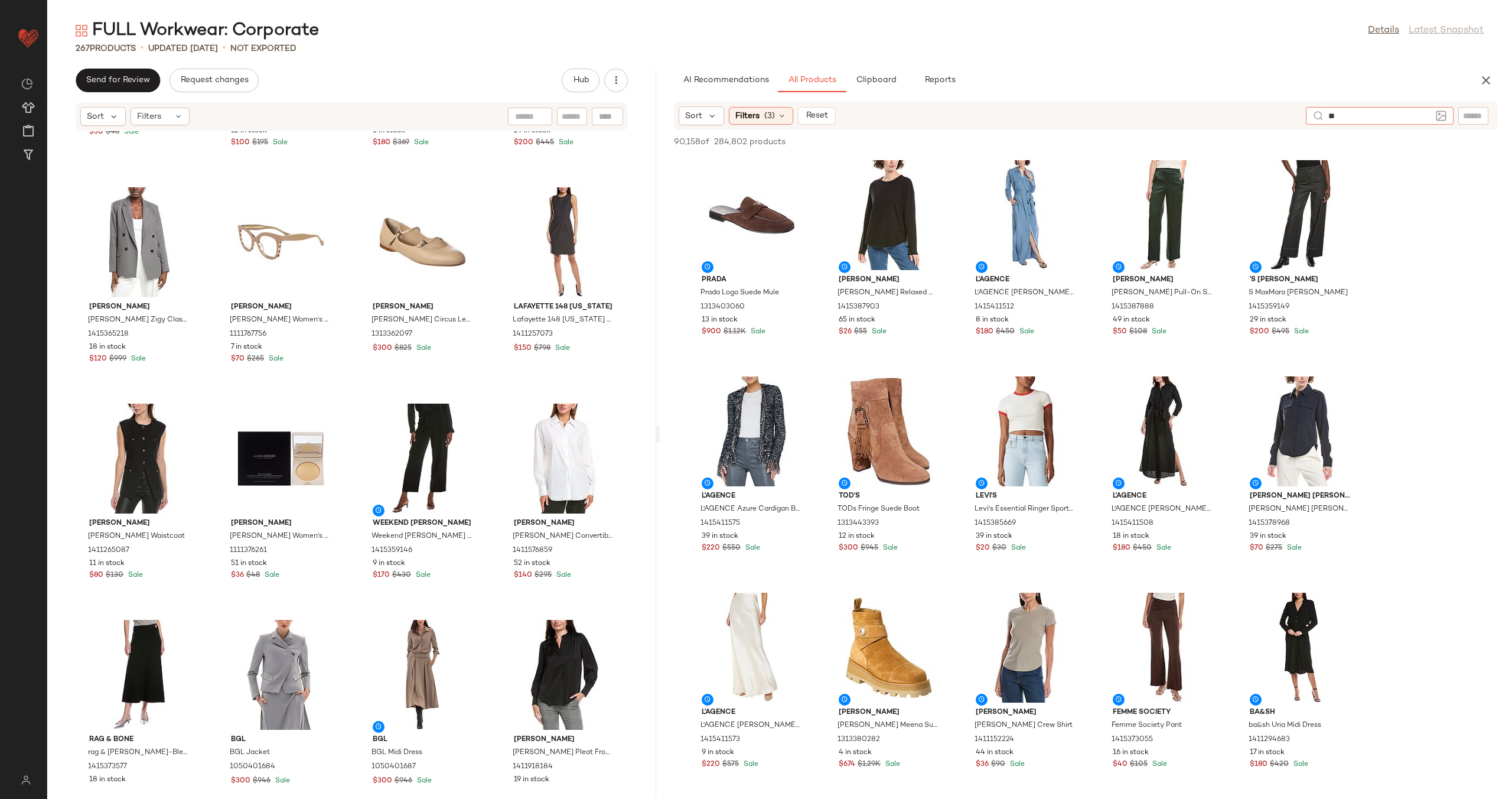
type input "*"
type input "**********"
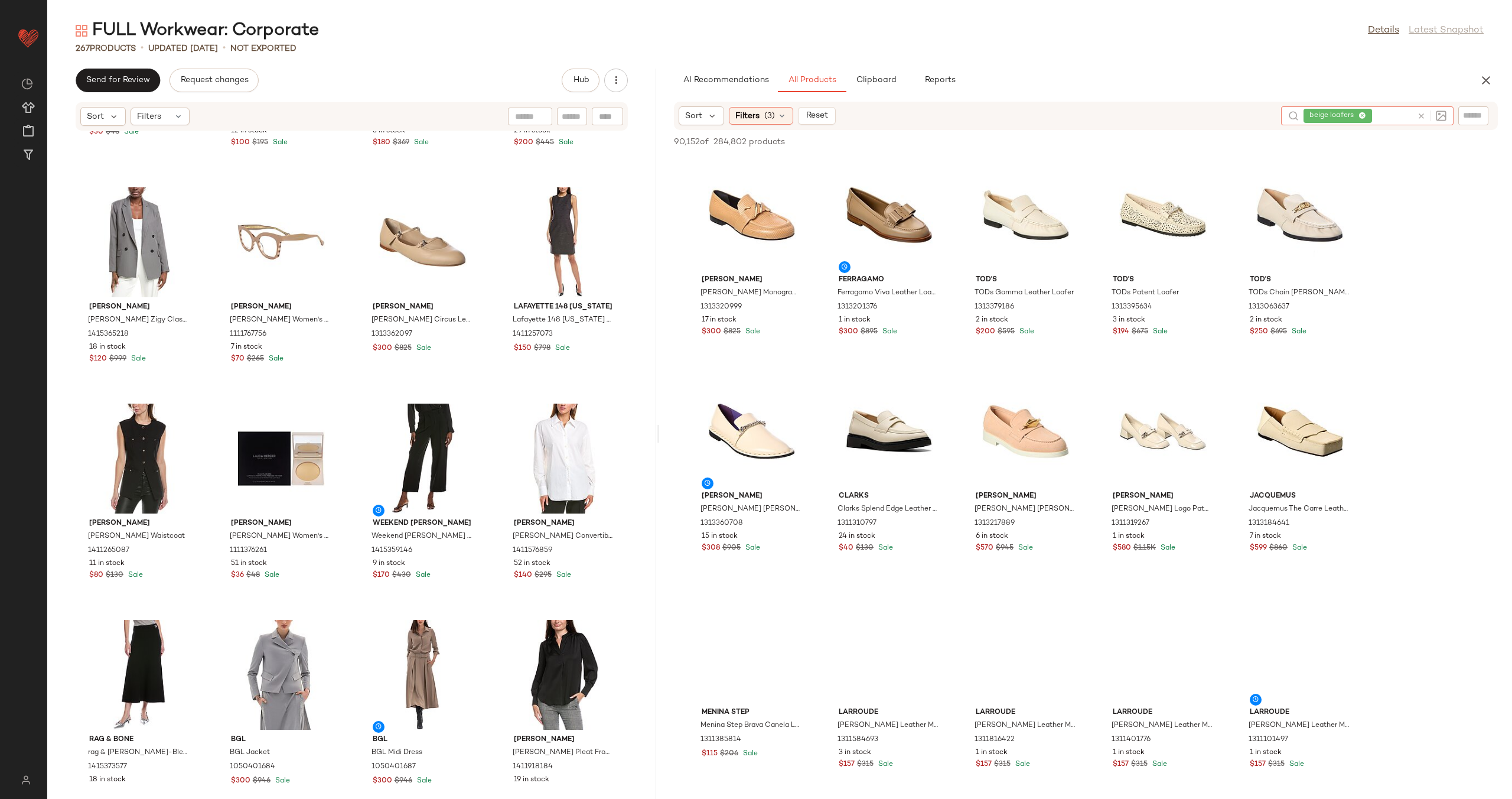
scroll to position [721, 0]
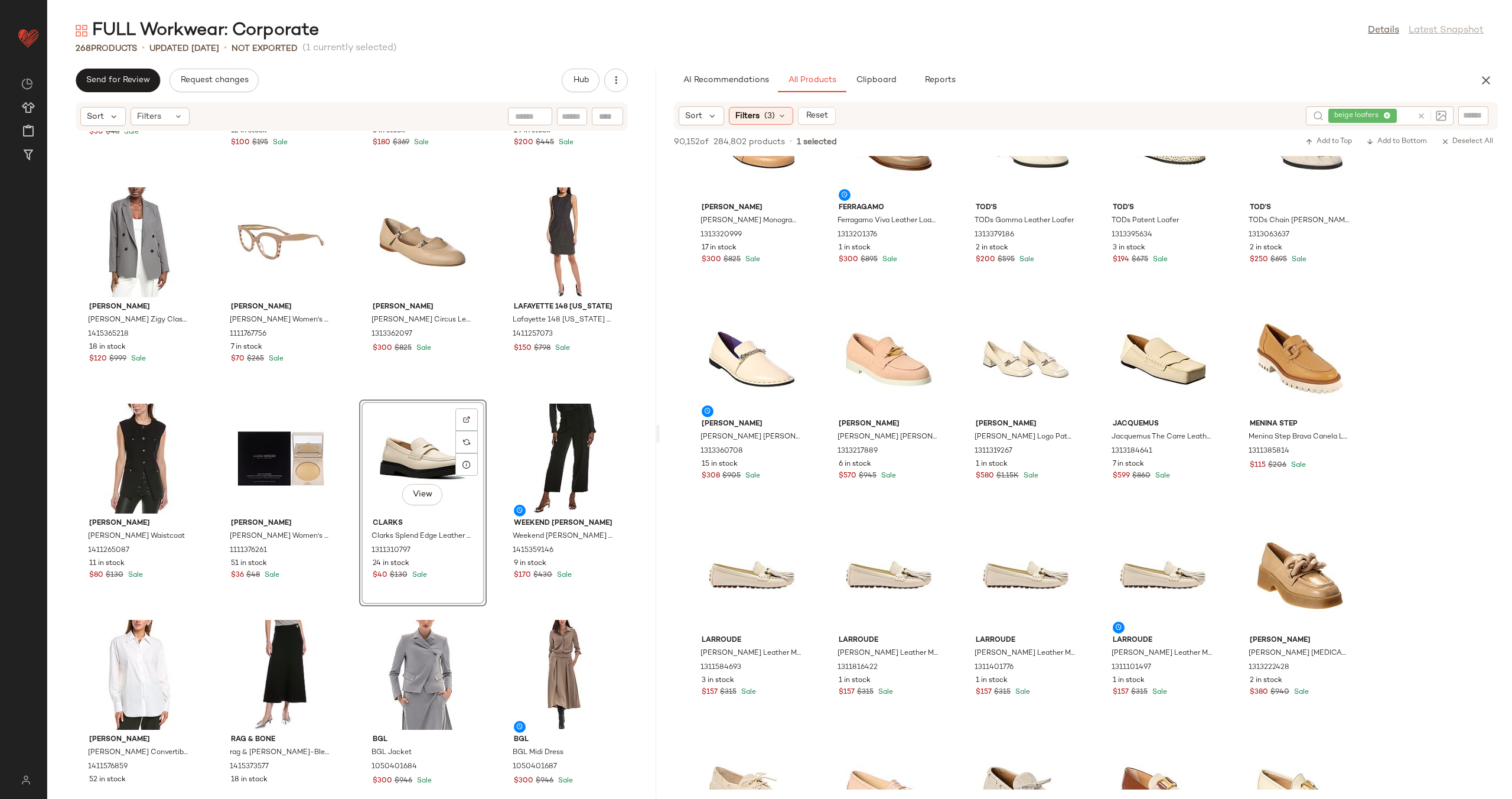
click at [487, 451] on div "T Tahari T Tahari Tie-Neck Woven Top 1411508485 $30 $48 Sale Sabrina Designs Sa…" at bounding box center [352, 457] width 609 height 654
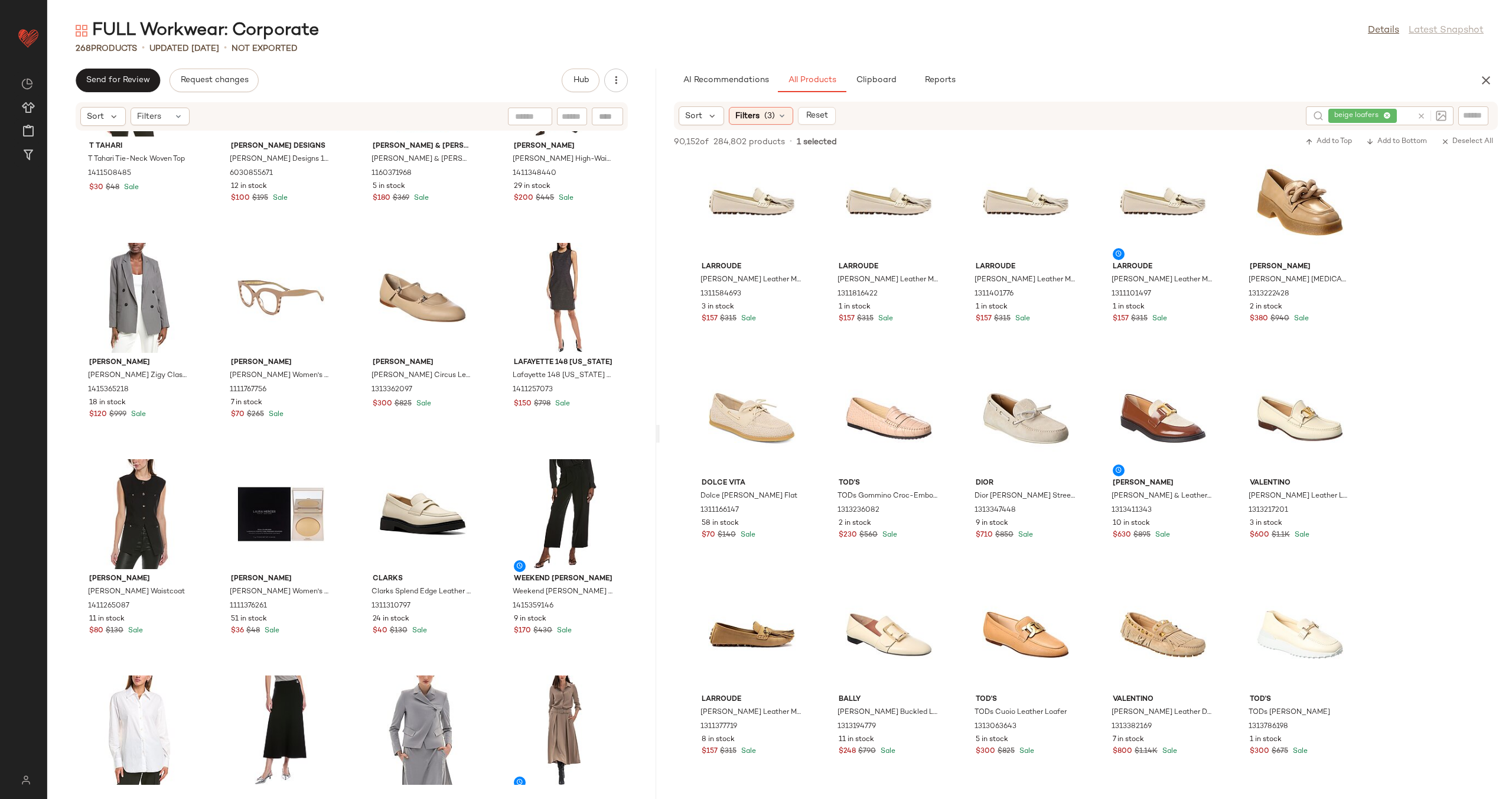
scroll to position [13551, 0]
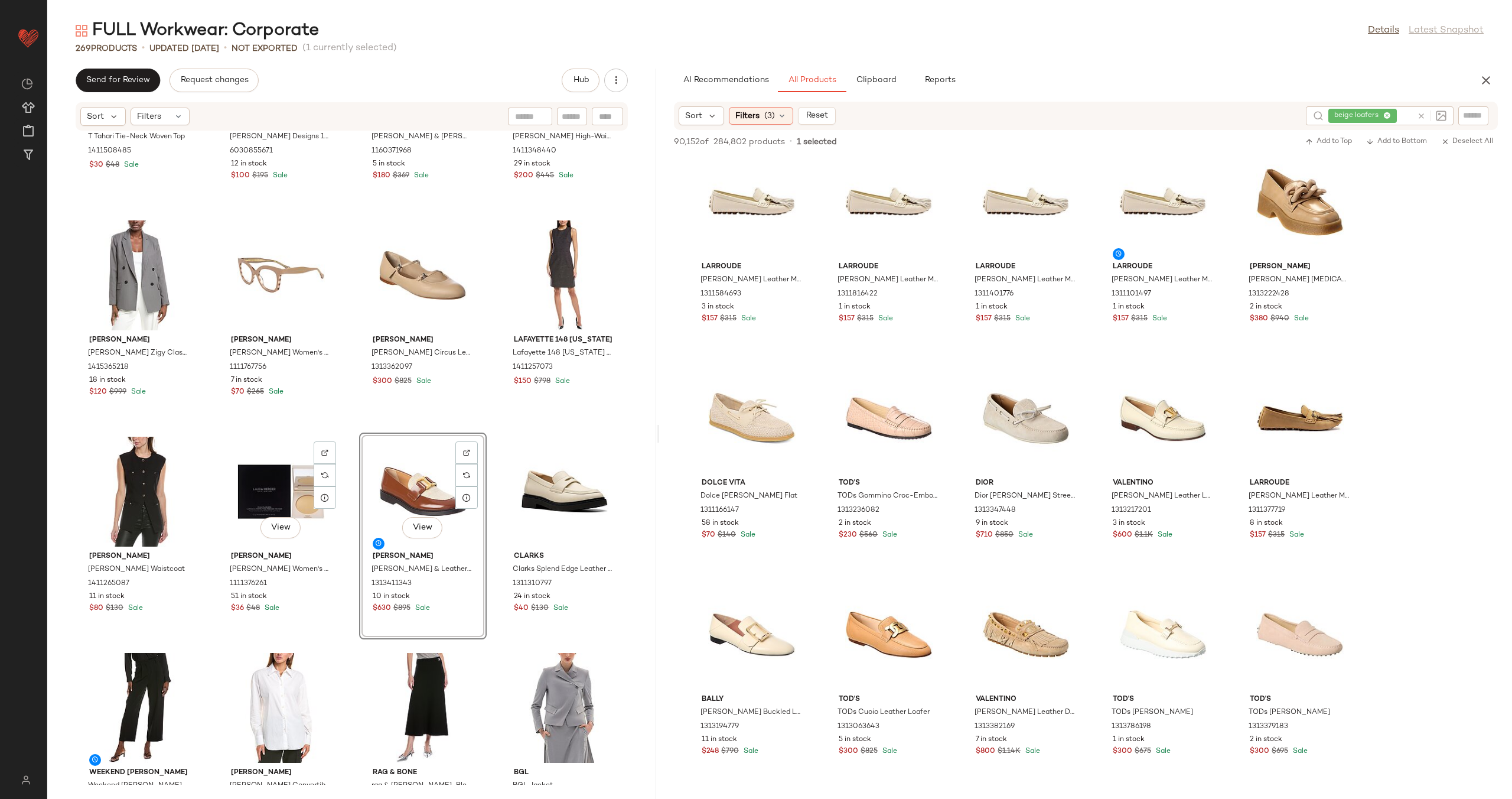
click at [343, 434] on div "T Tahari T Tahari Tie-Neck Woven Top 1411508485 $30 $48 Sale Sabrina Designs Sa…" at bounding box center [352, 457] width 609 height 654
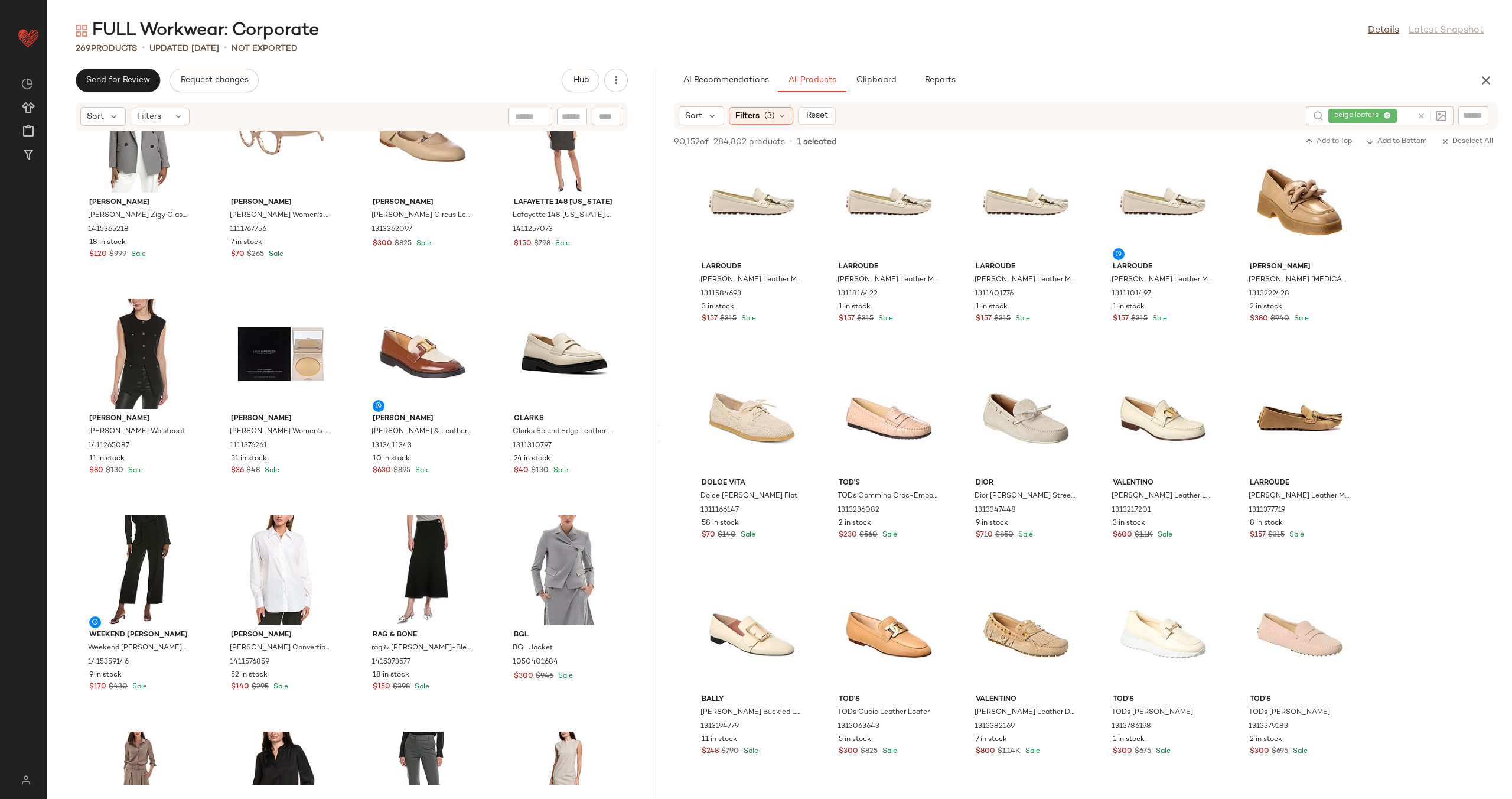
scroll to position [13718, 0]
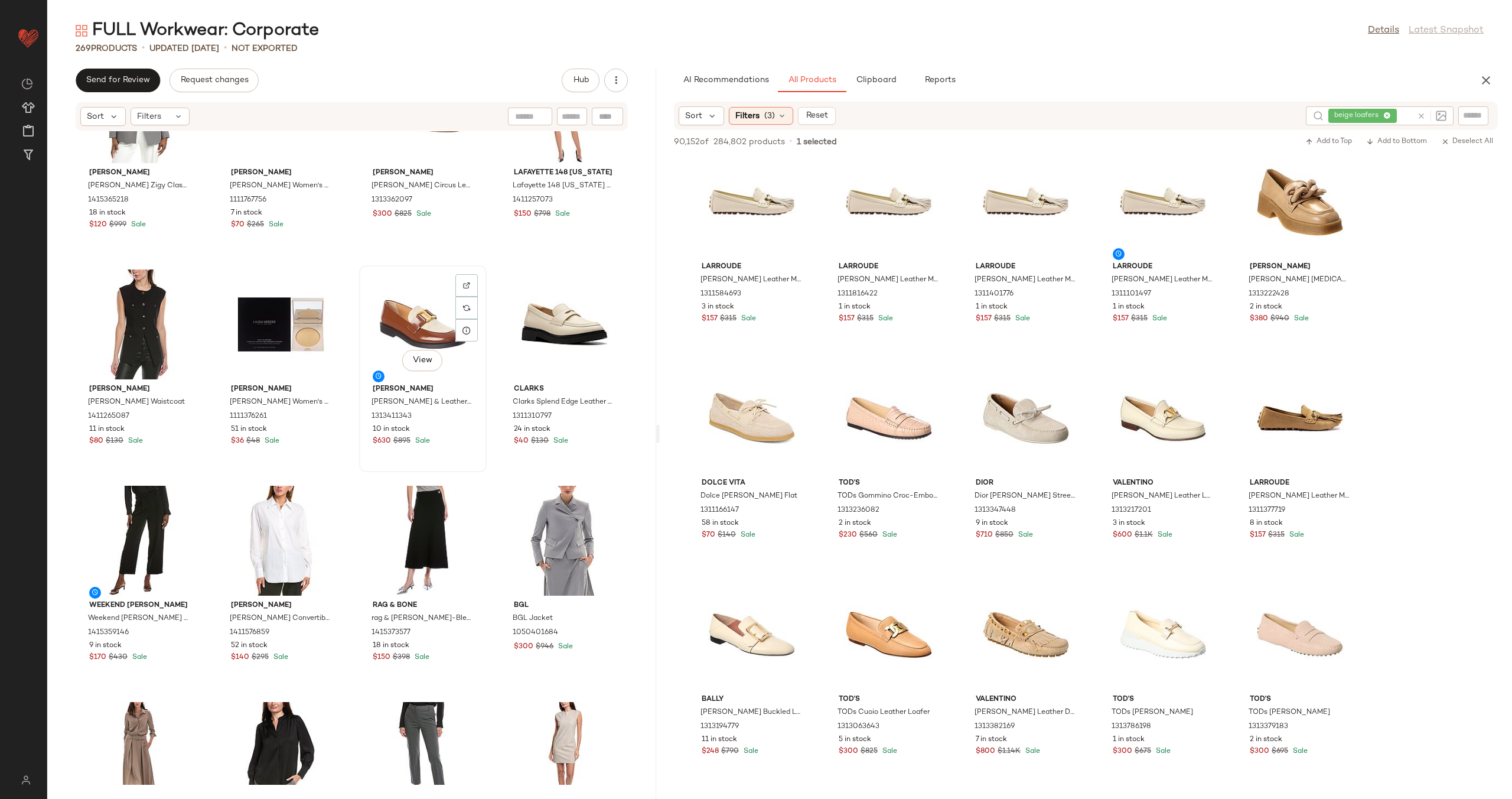
click at [425, 335] on div "View" at bounding box center [423, 324] width 120 height 110
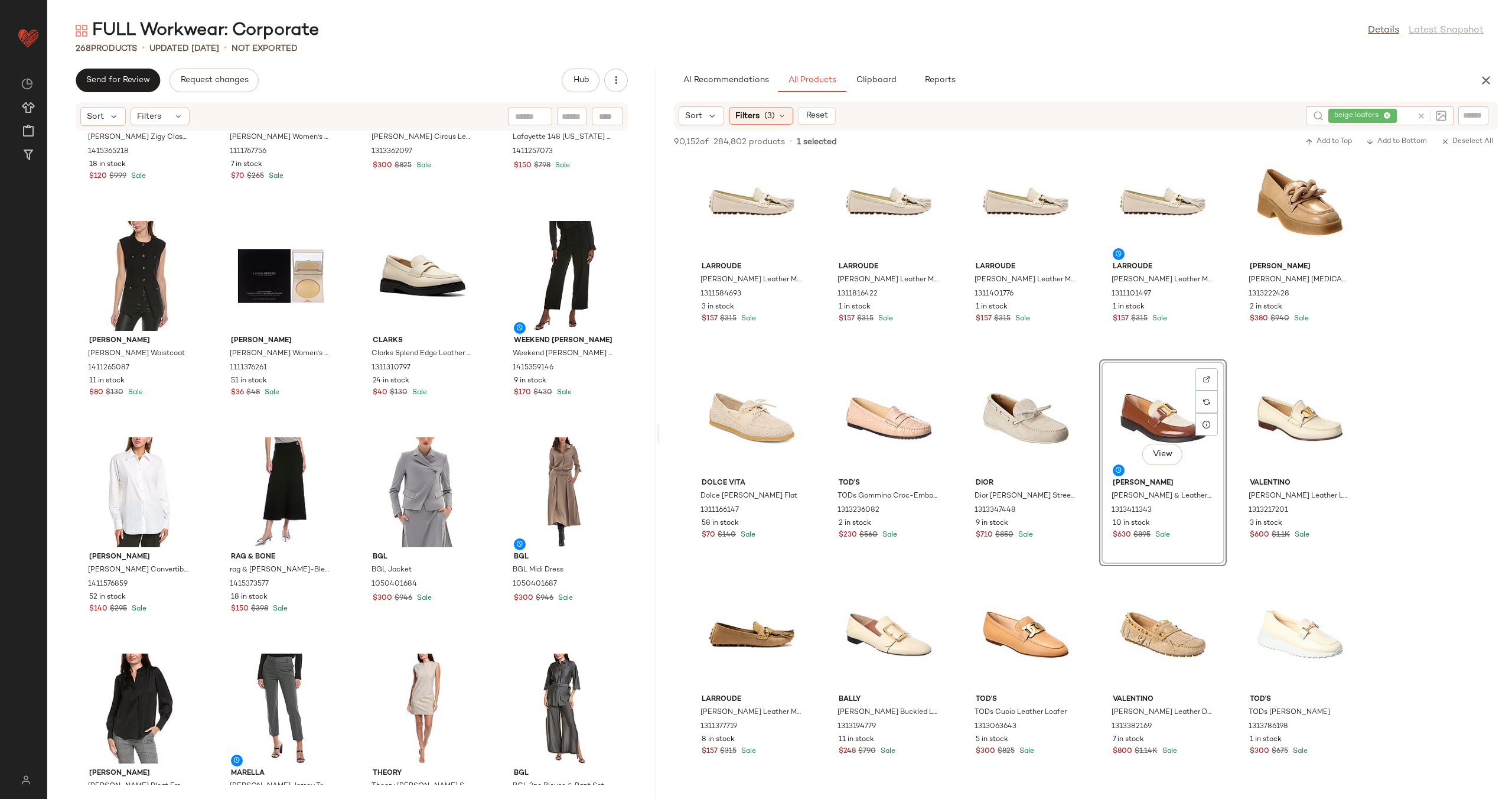
scroll to position [13801, 0]
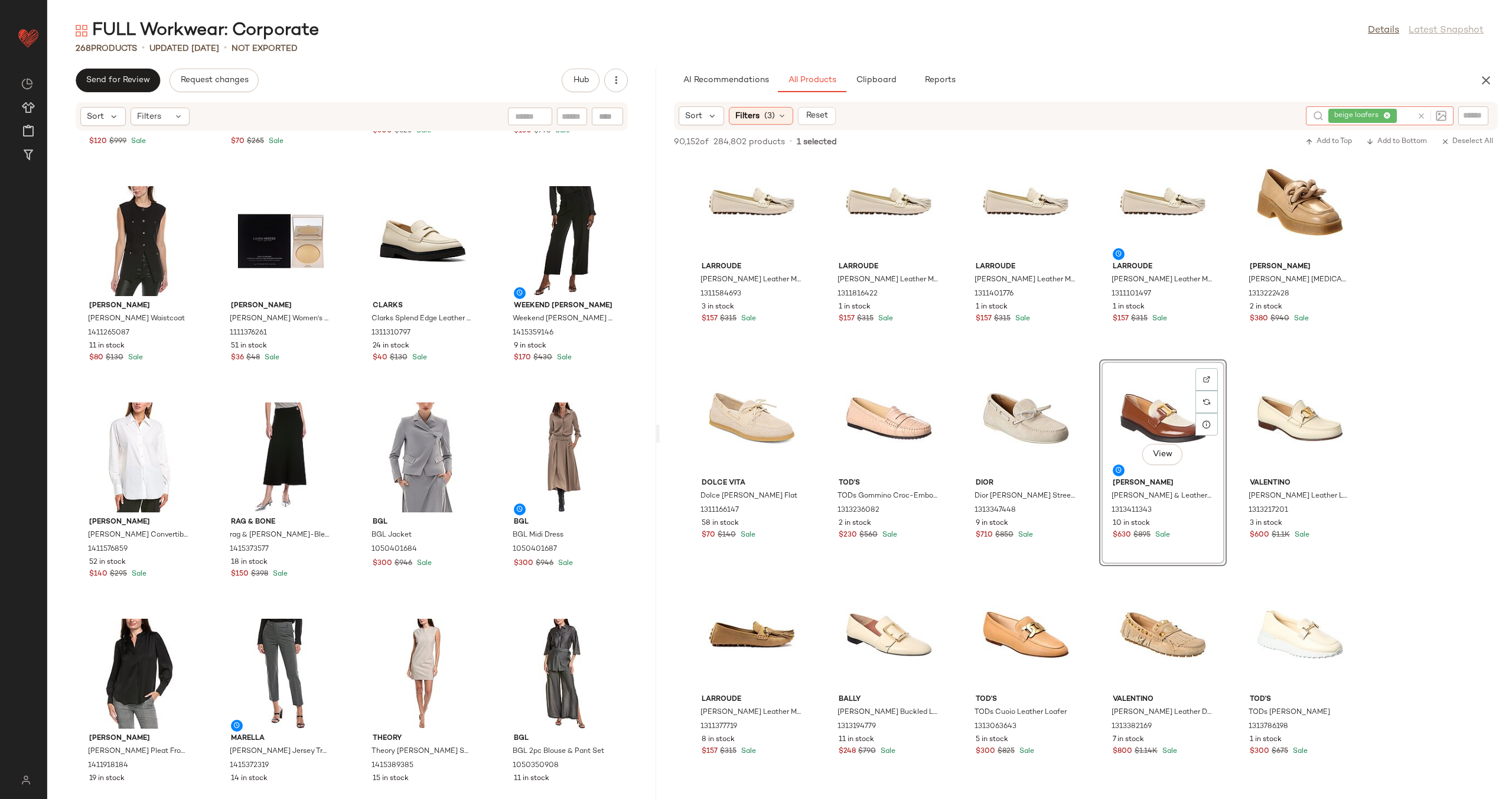
click at [1420, 114] on icon at bounding box center [1421, 116] width 9 height 9
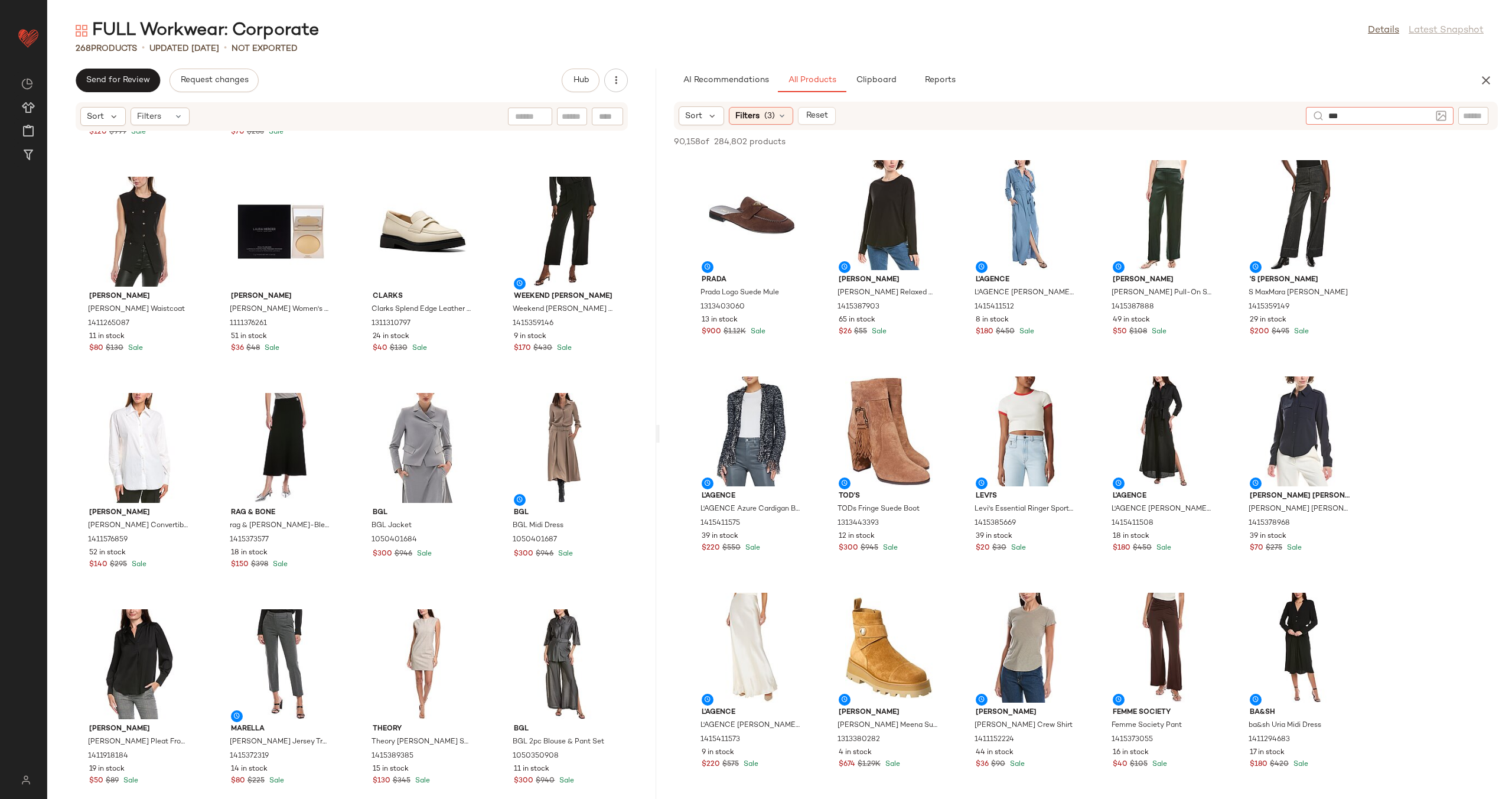
scroll to position [13837, 0]
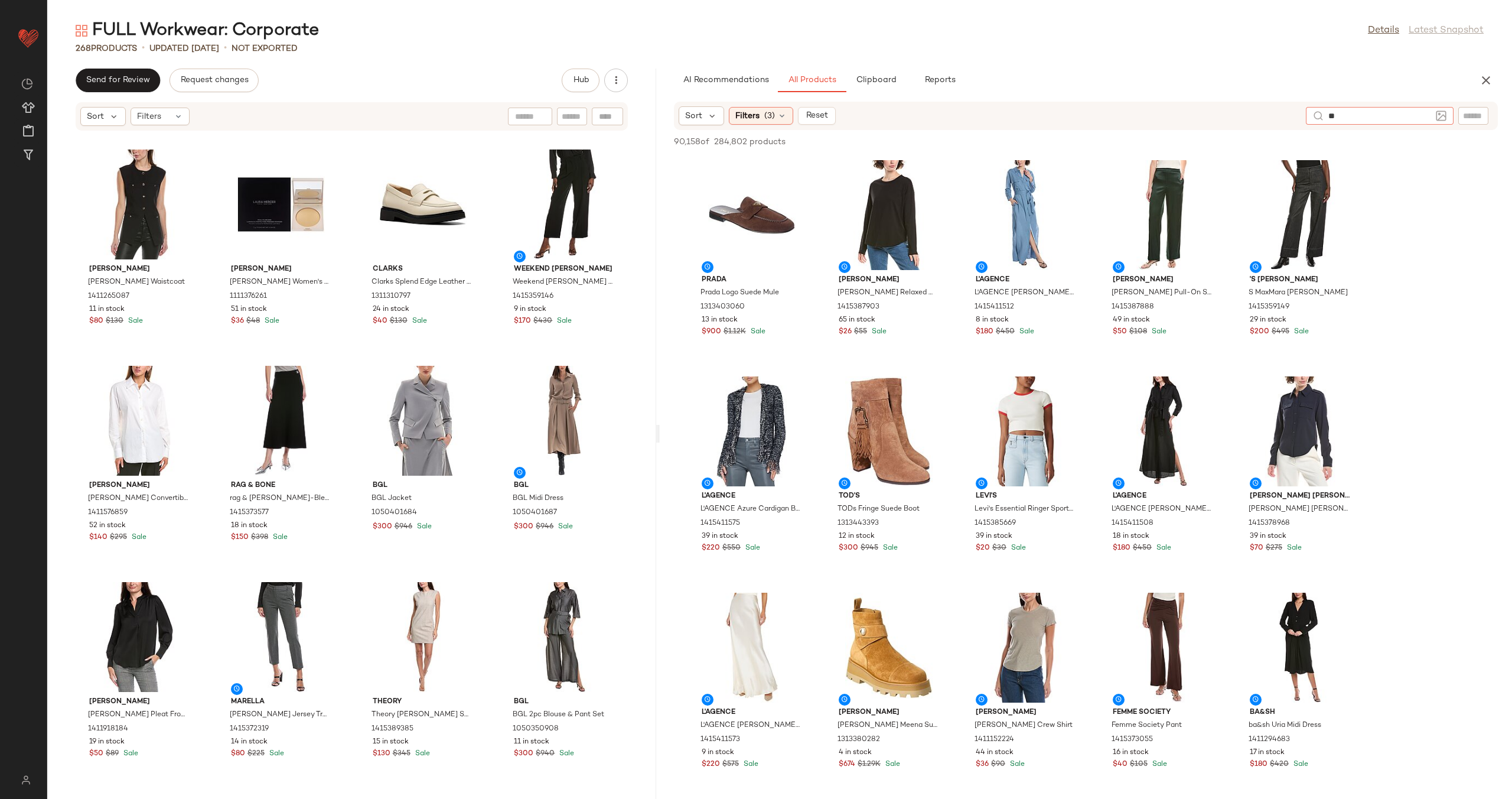
type input "*"
type input "**********"
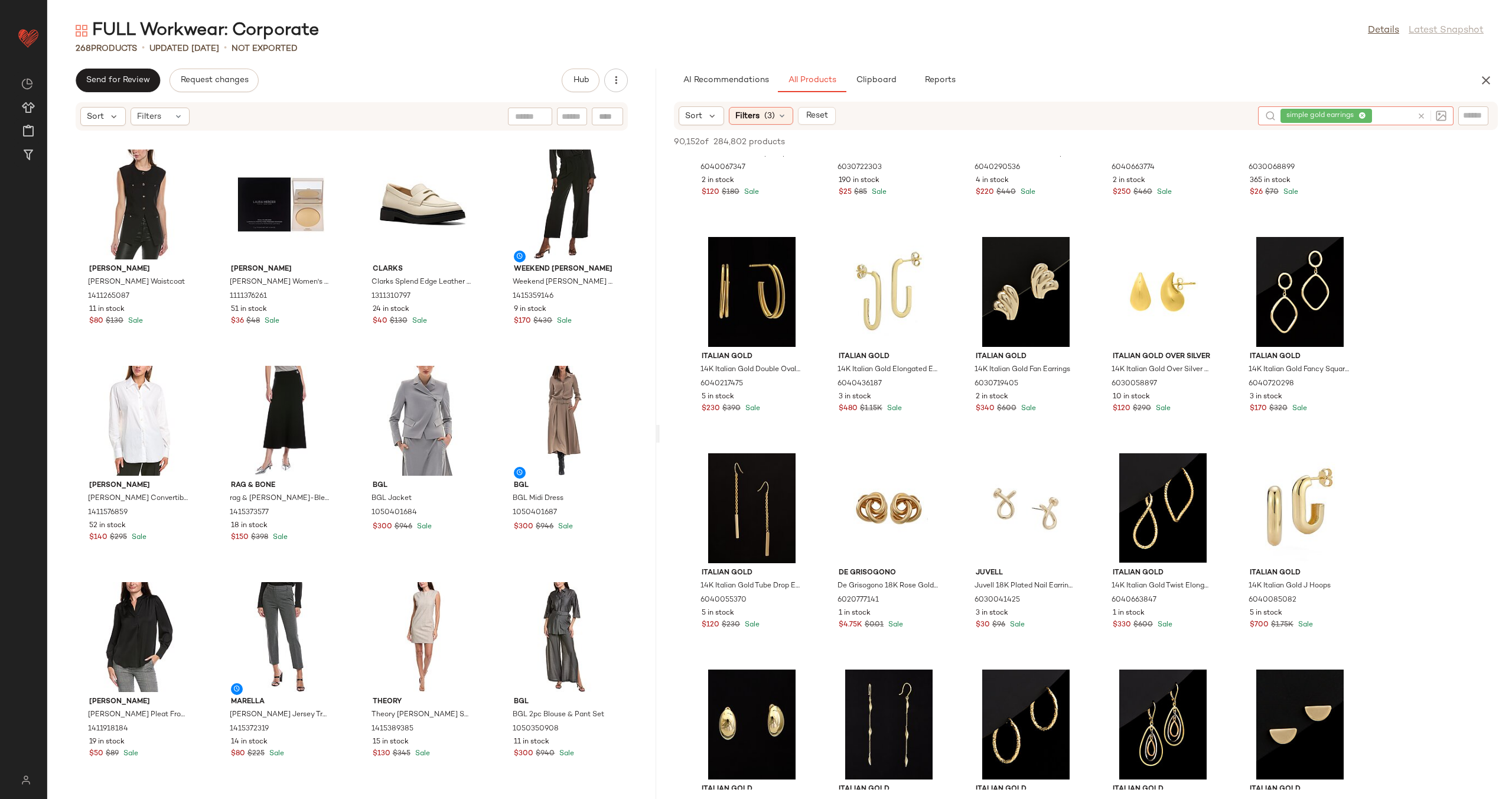
scroll to position [1772, 0]
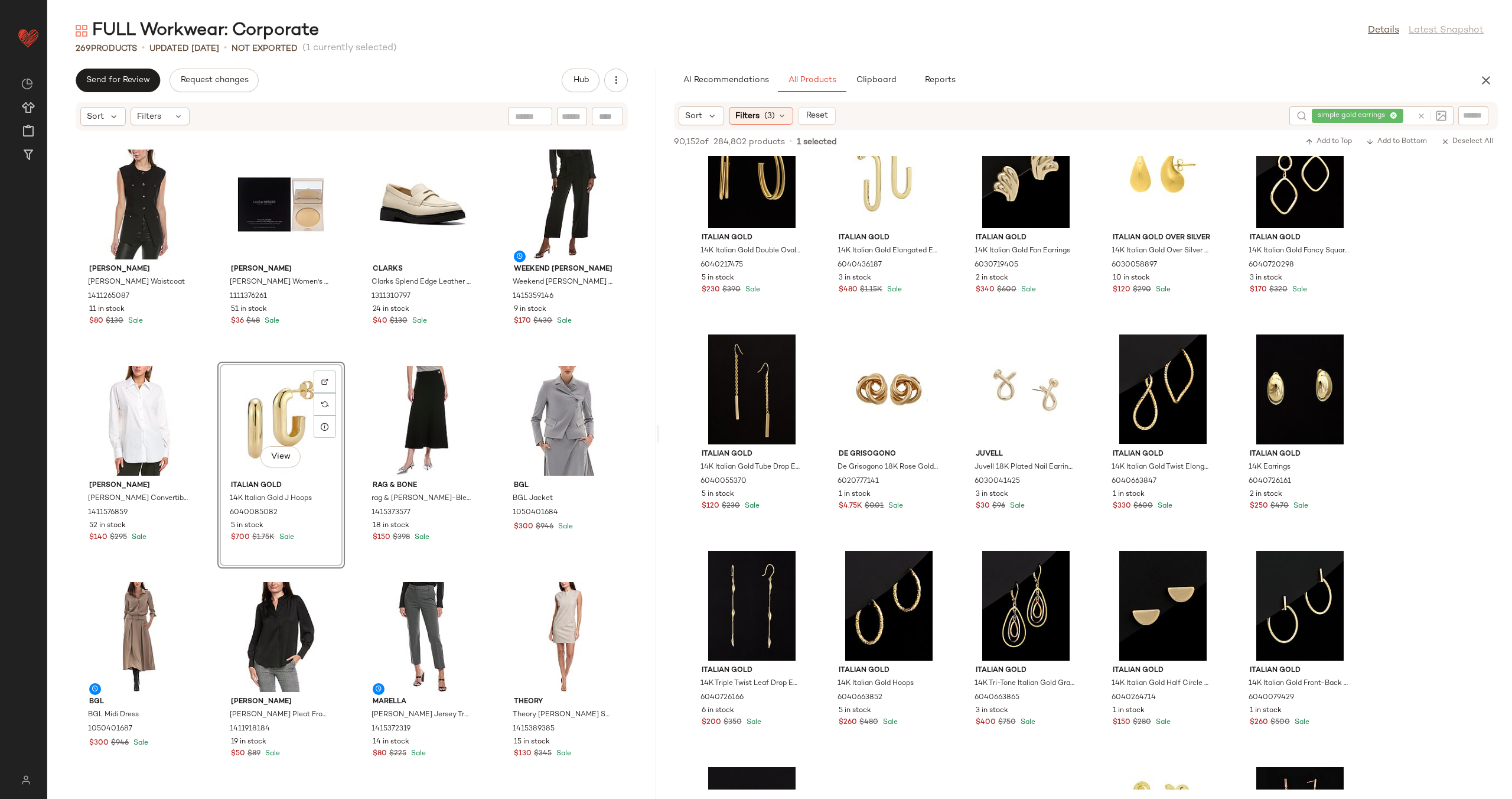
click at [352, 385] on div "ANNA KAY ANNA KAY Zigy Classic Blazer 1415365218 18 in stock $120 $999 Sale Car…" at bounding box center [352, 457] width 609 height 654
click at [1421, 112] on icon at bounding box center [1421, 116] width 9 height 9
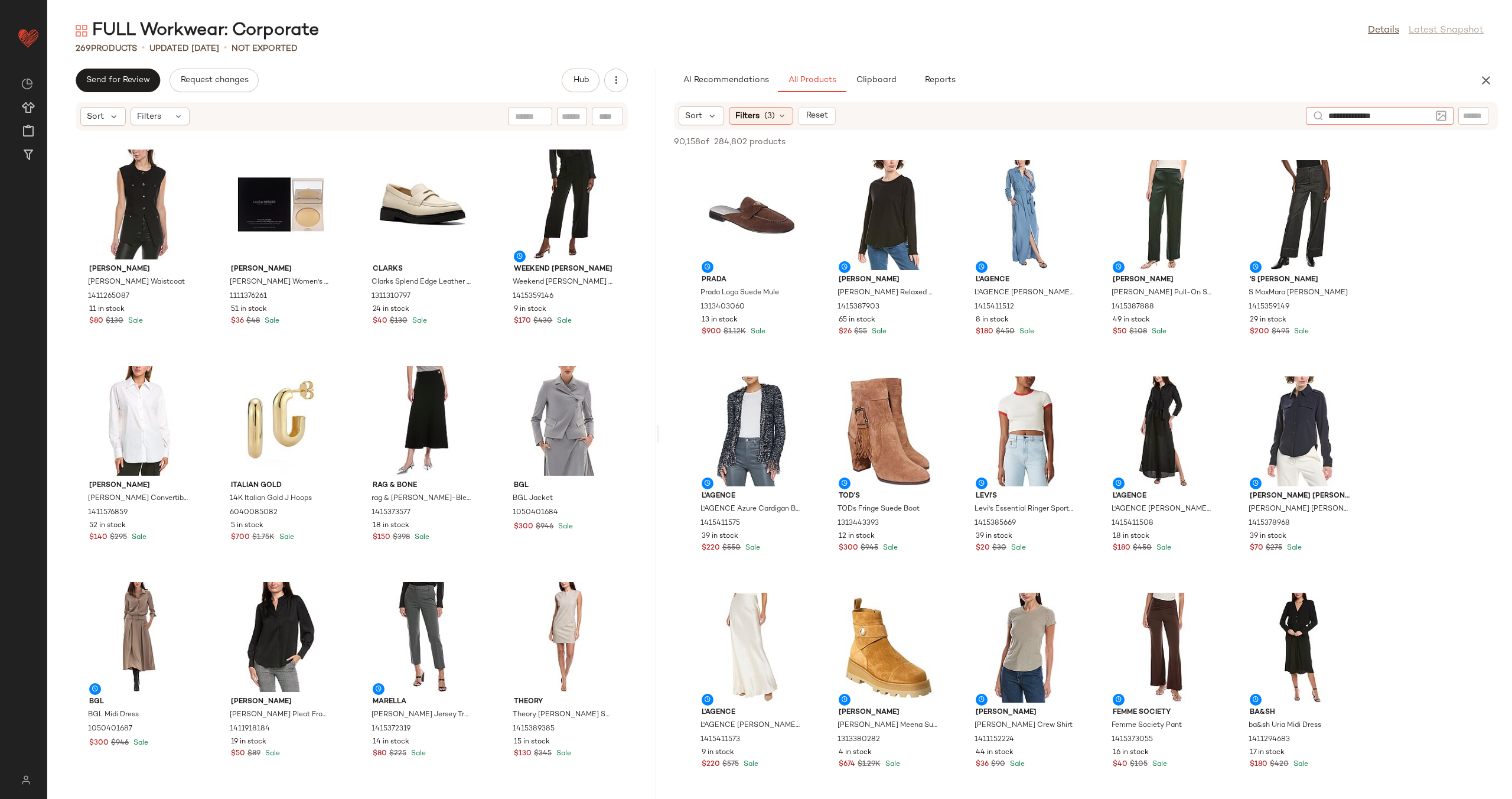
type input "**********"
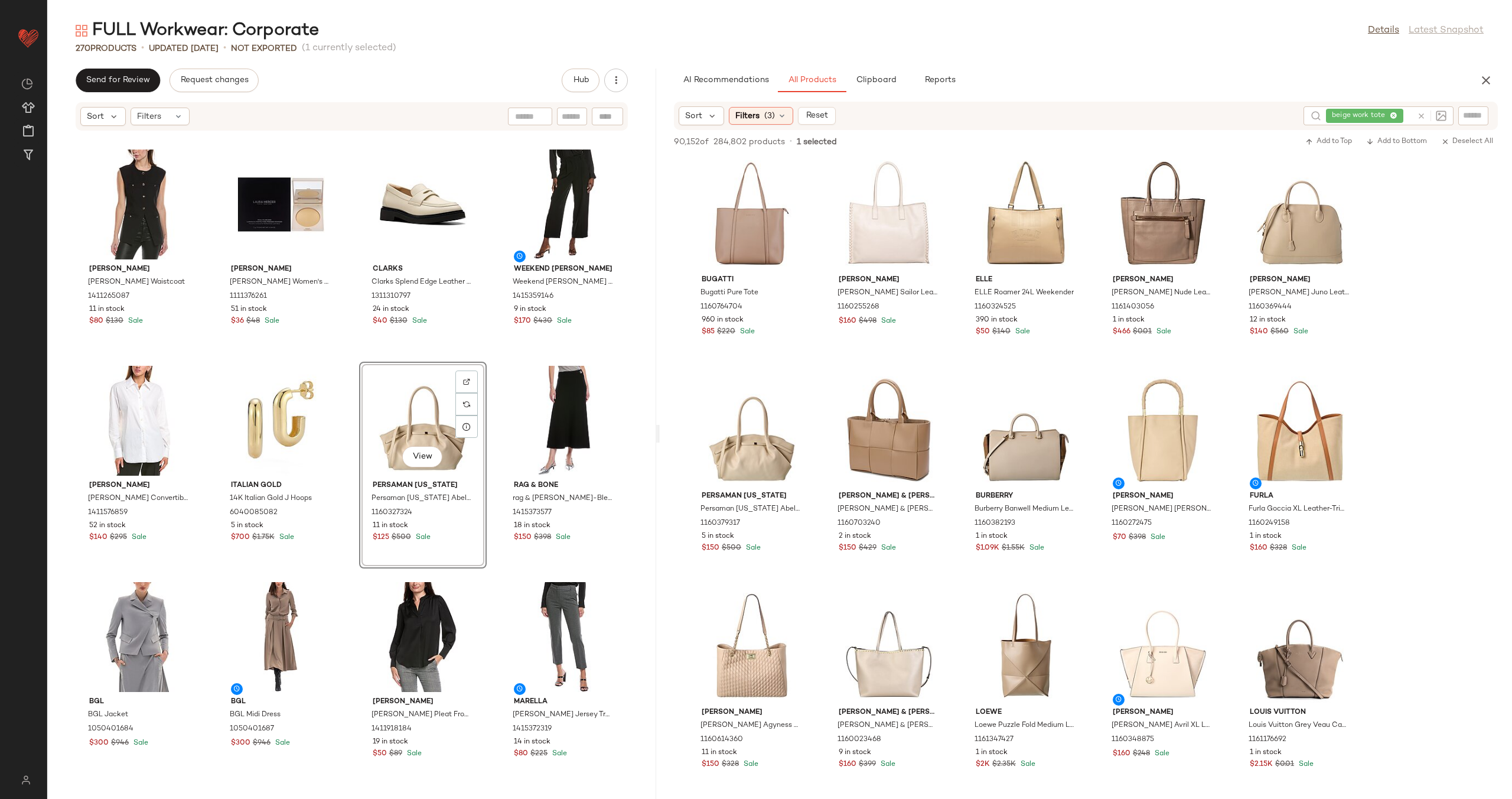
click at [491, 382] on div "ANNA KAY ANNA KAY Zigy Classic Blazer 1415365218 18 in stock $120 $999 Sale Car…" at bounding box center [352, 457] width 609 height 654
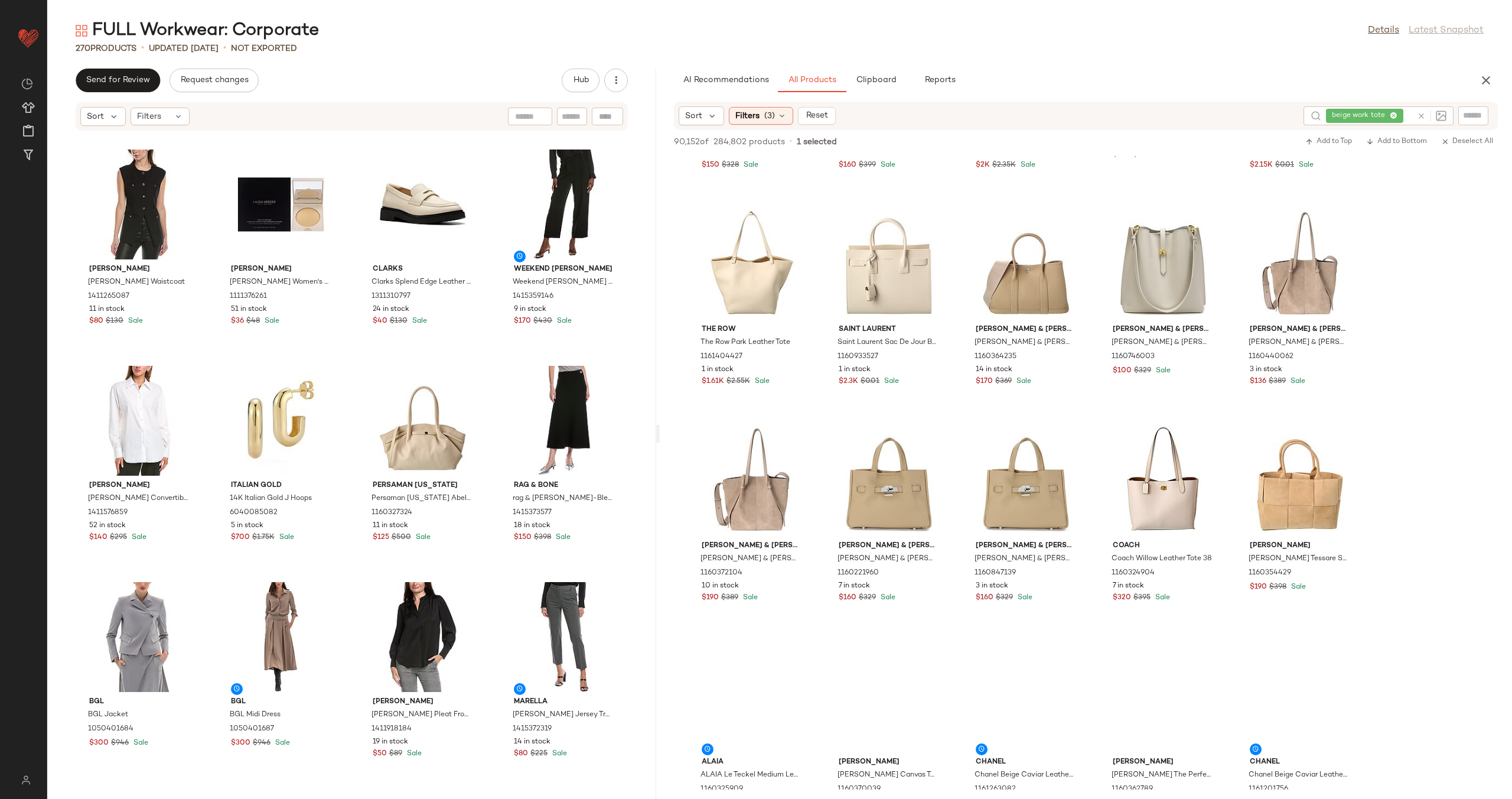
scroll to position [611, 0]
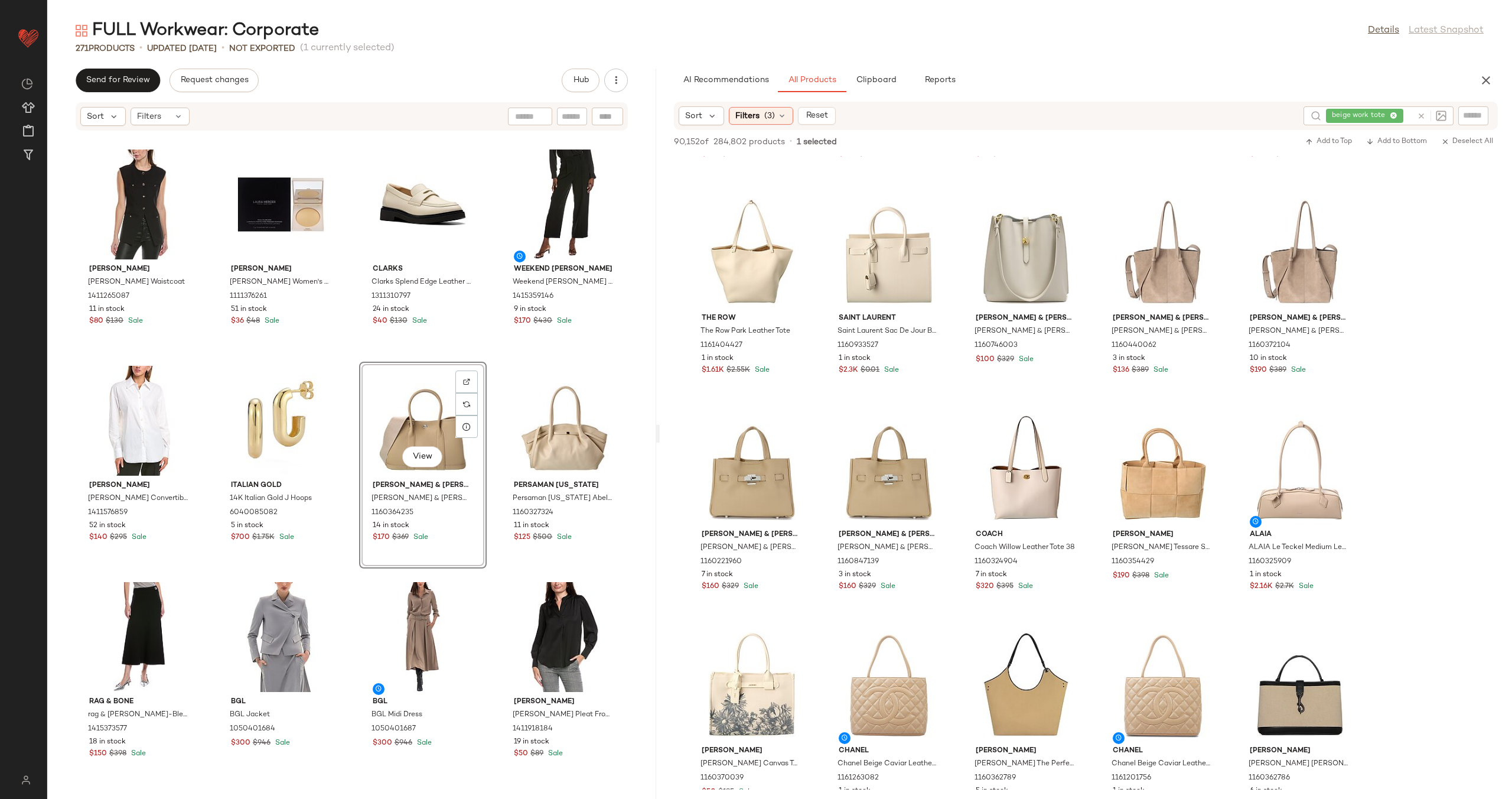
click at [481, 422] on div "View Tiffany & Fred Paris Tiffany & Fred Paris Top-Grain Leather Satchel 116036…" at bounding box center [423, 465] width 127 height 207
click at [555, 419] on div "View" at bounding box center [564, 420] width 120 height 110
click at [521, 404] on div "View" at bounding box center [564, 420] width 120 height 110
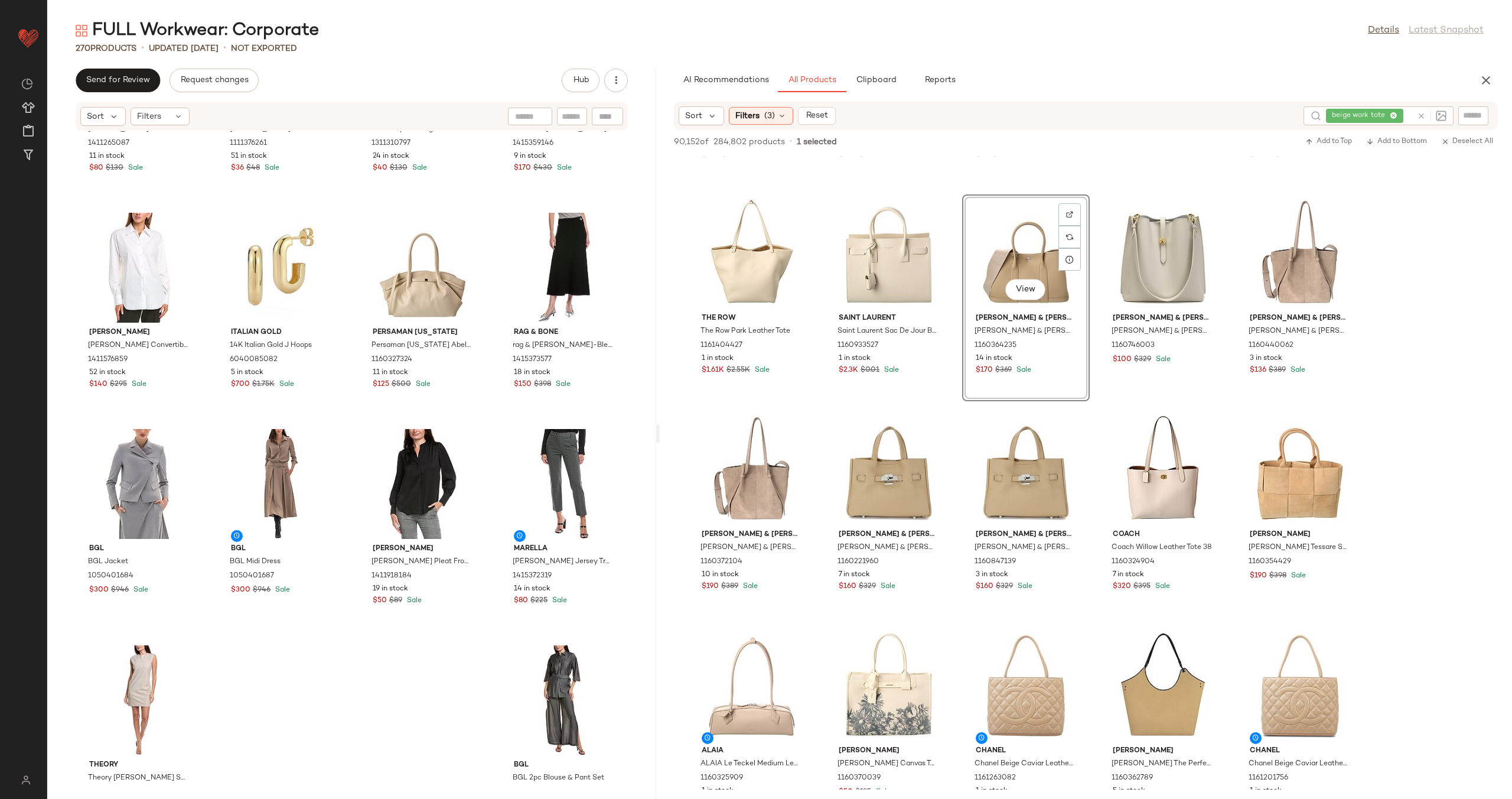
scroll to position [13991, 0]
click at [1422, 118] on icon at bounding box center [1421, 116] width 9 height 9
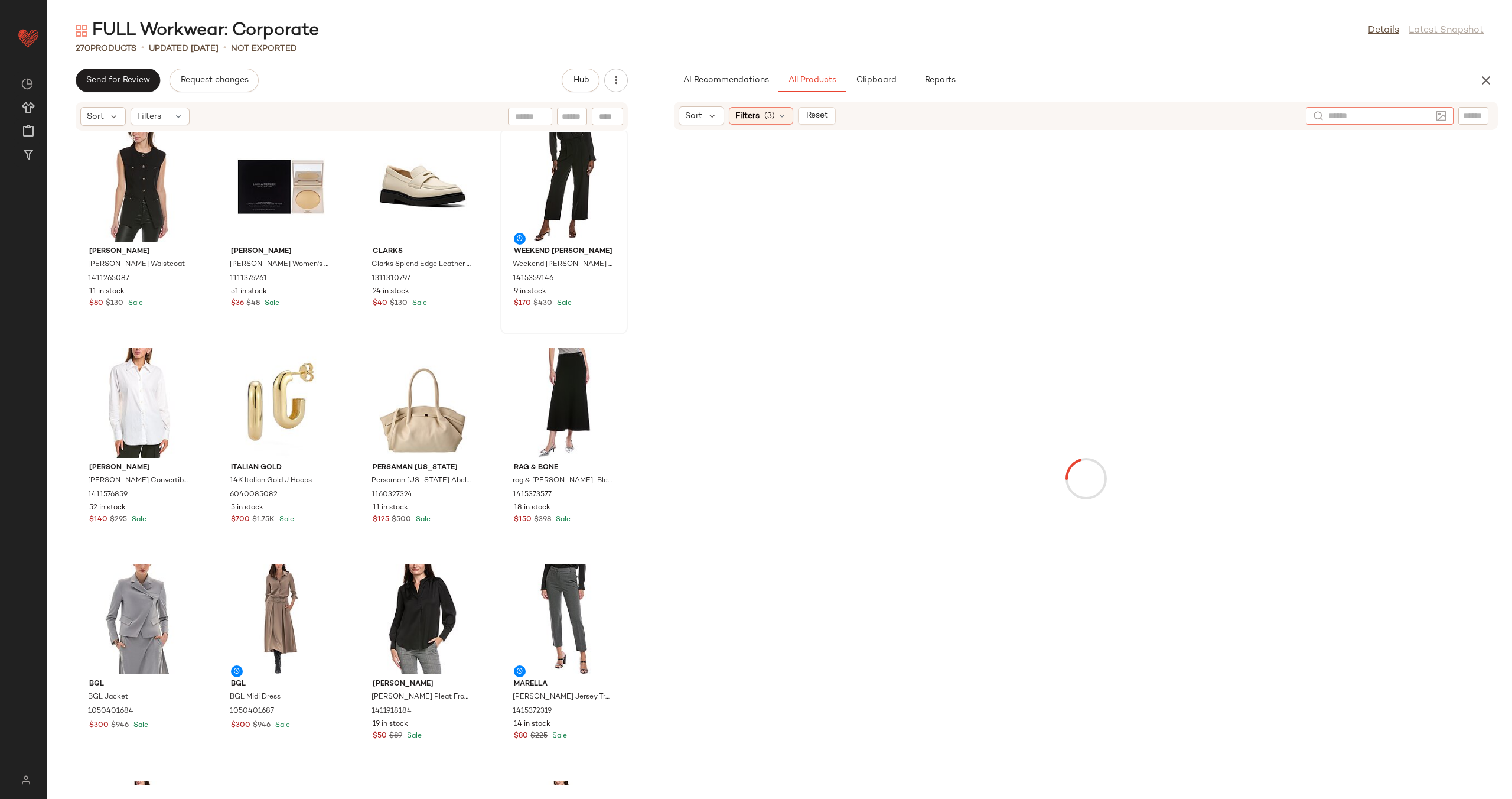
scroll to position [13637, 0]
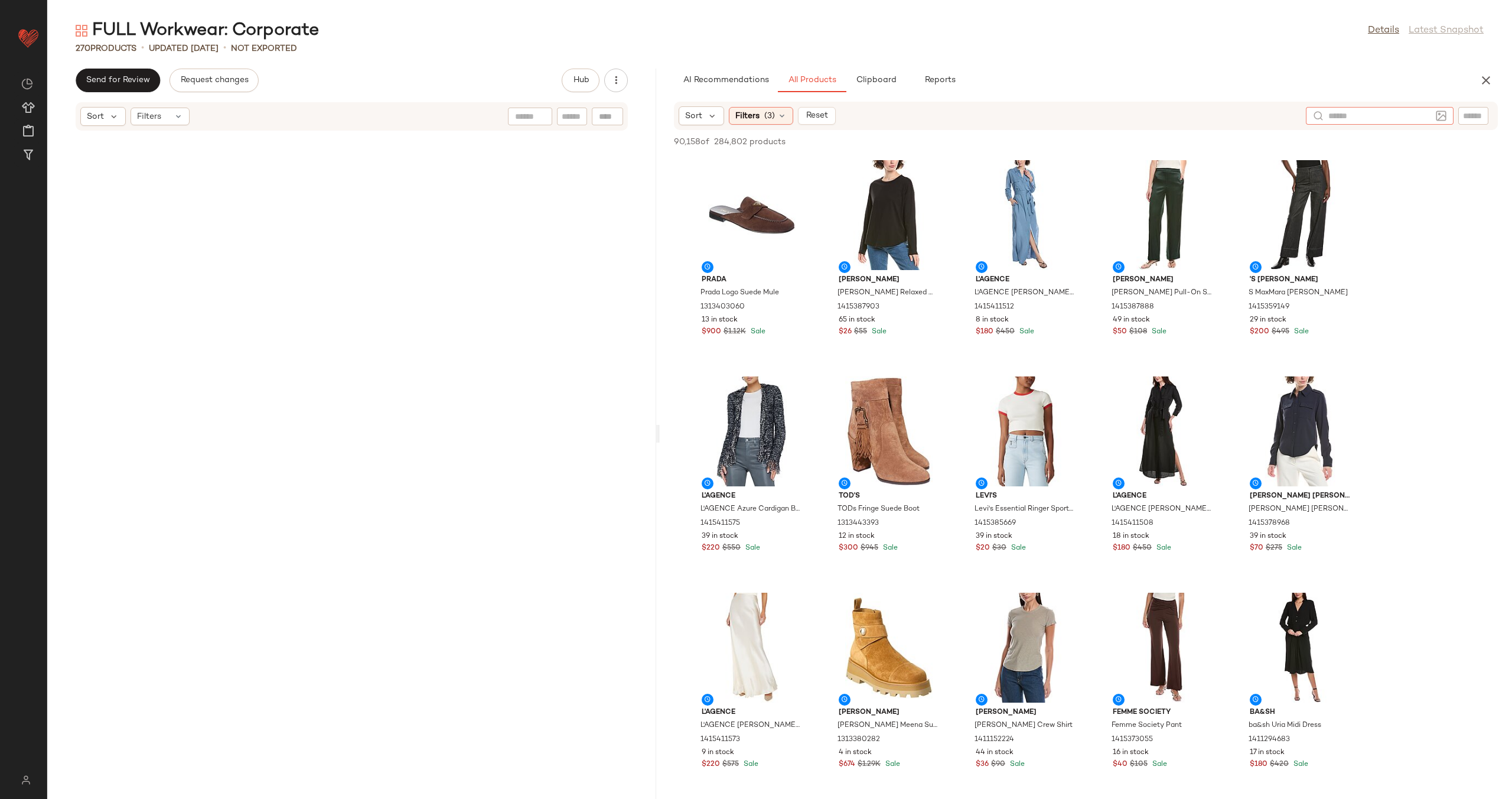
scroll to position [14010, 0]
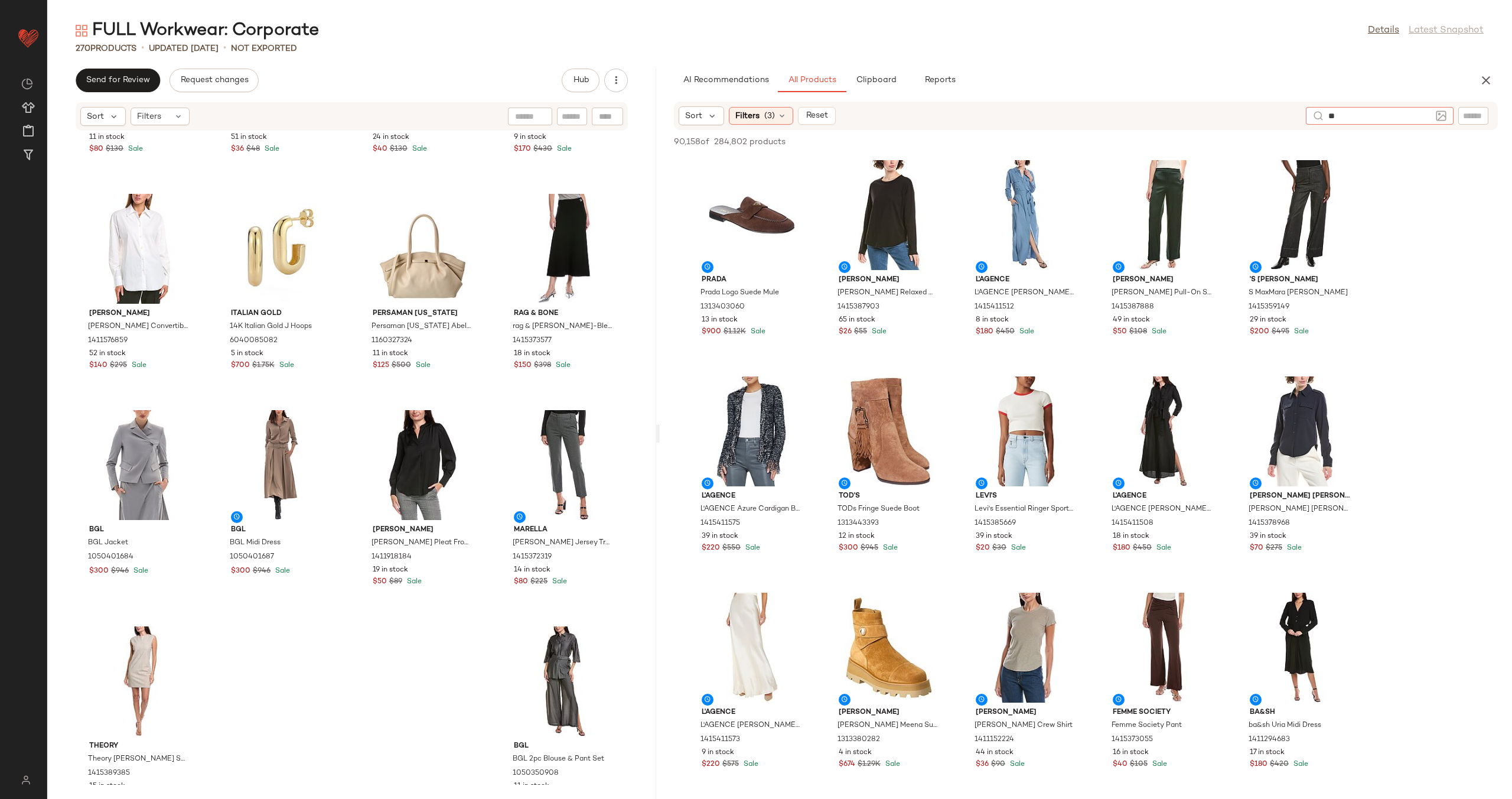
type input "*"
type input "**********"
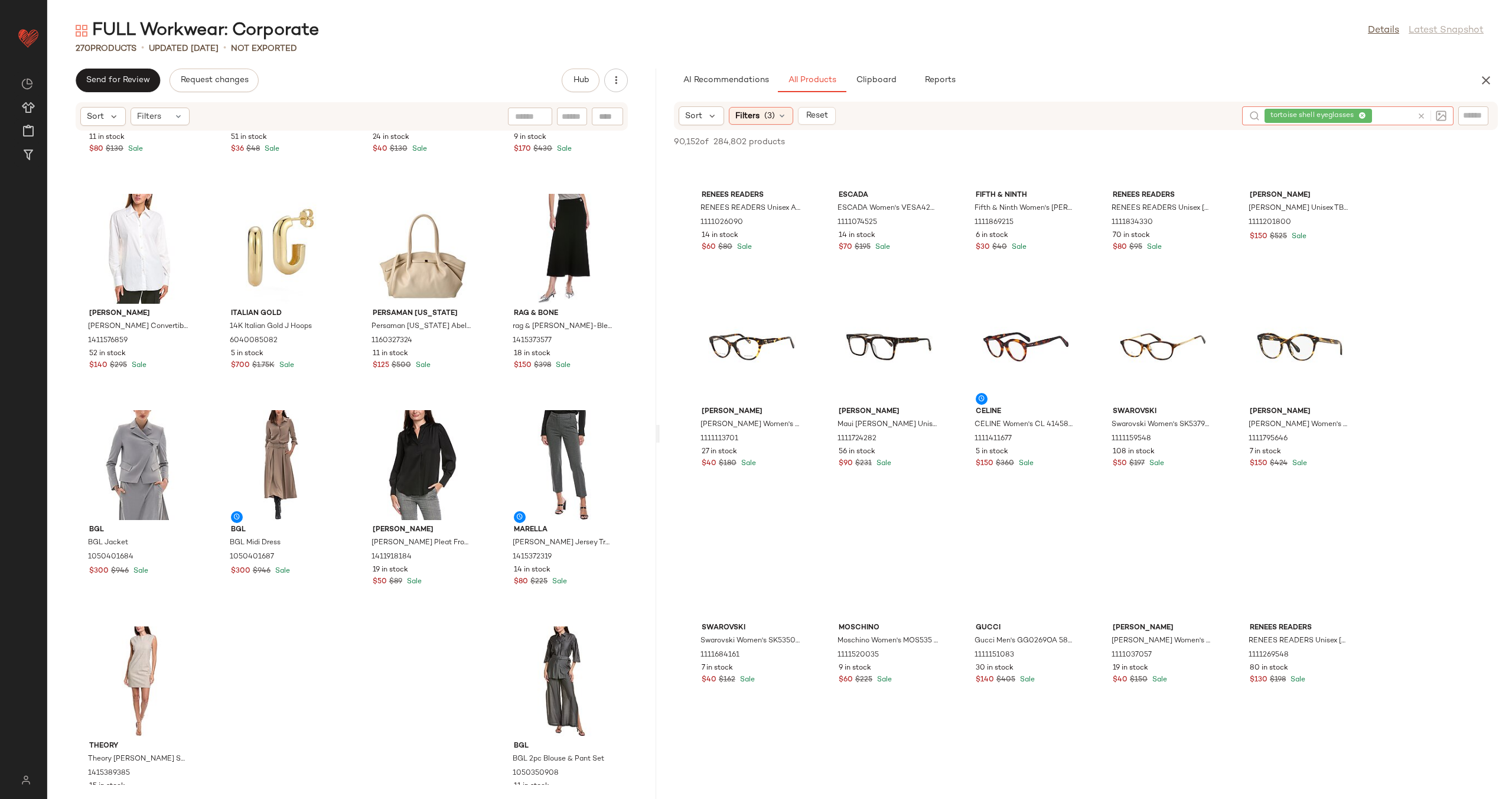
scroll to position [315, 0]
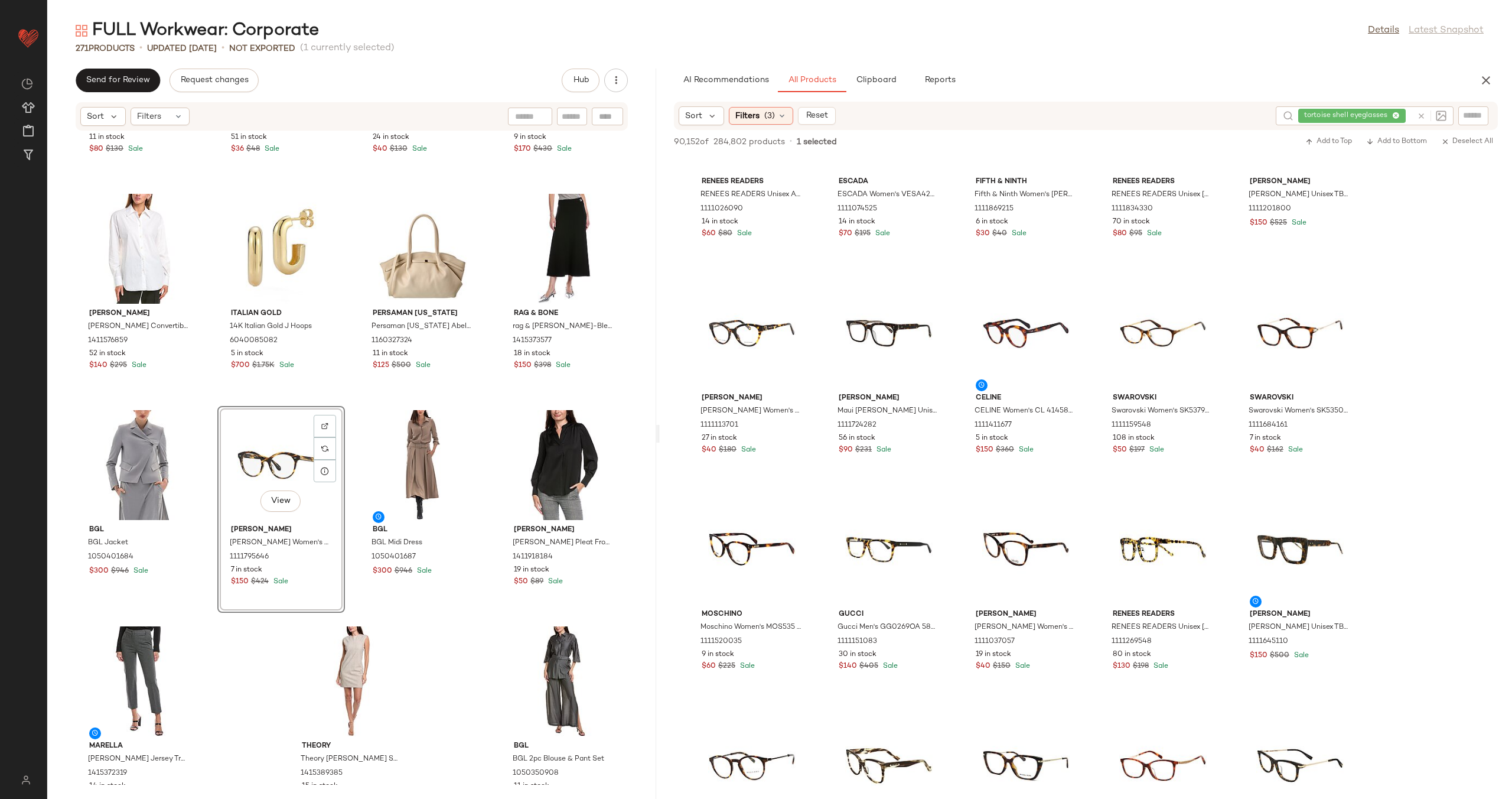
click at [347, 423] on div "Gracia Gracia Waistcoat 1411265087 11 in stock $80 $130 Sale Laura Mercier Laur…" at bounding box center [352, 457] width 609 height 654
click at [874, 74] on button "Clipboard" at bounding box center [875, 81] width 59 height 24
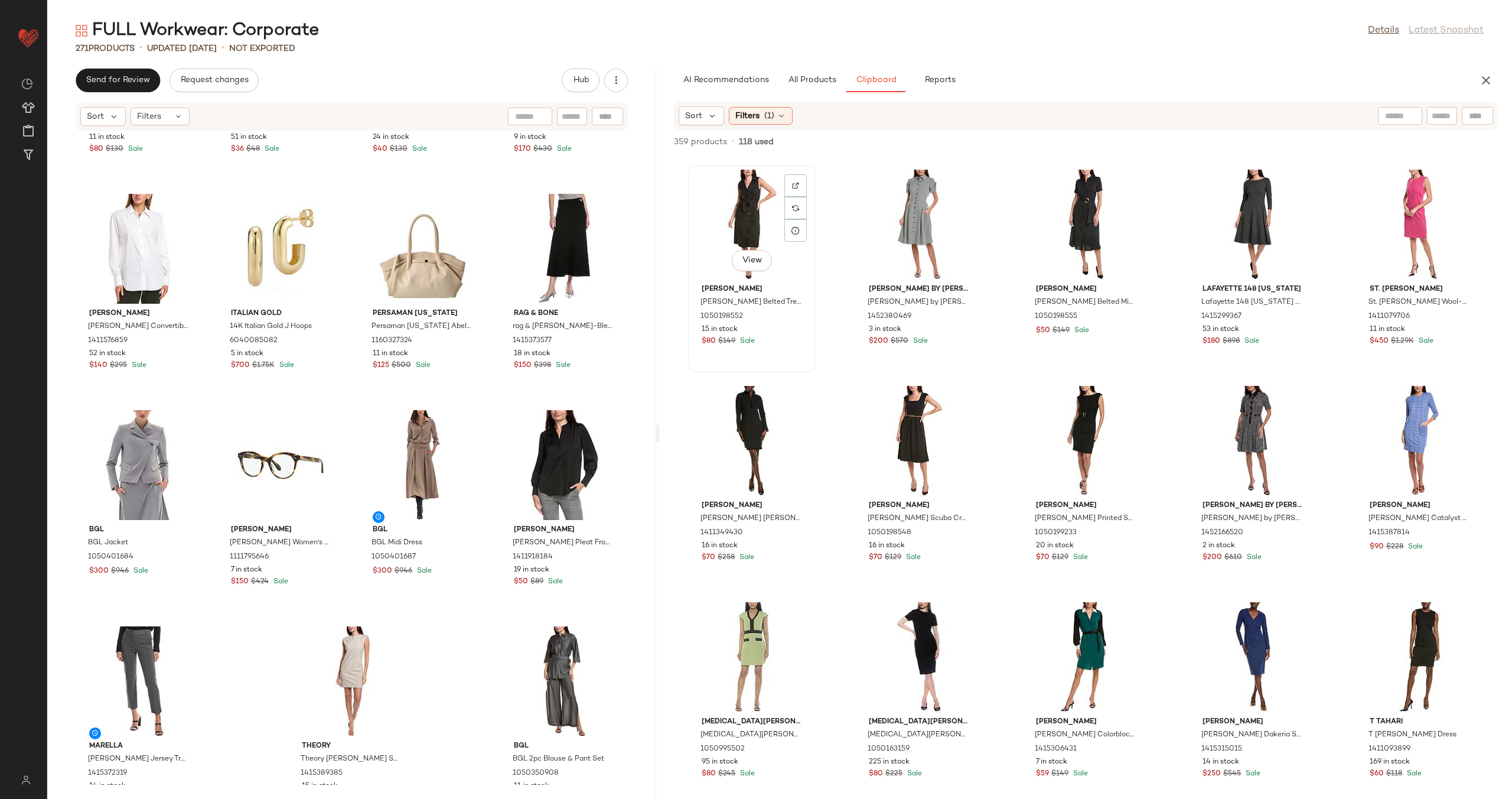
scroll to position [5406, 0]
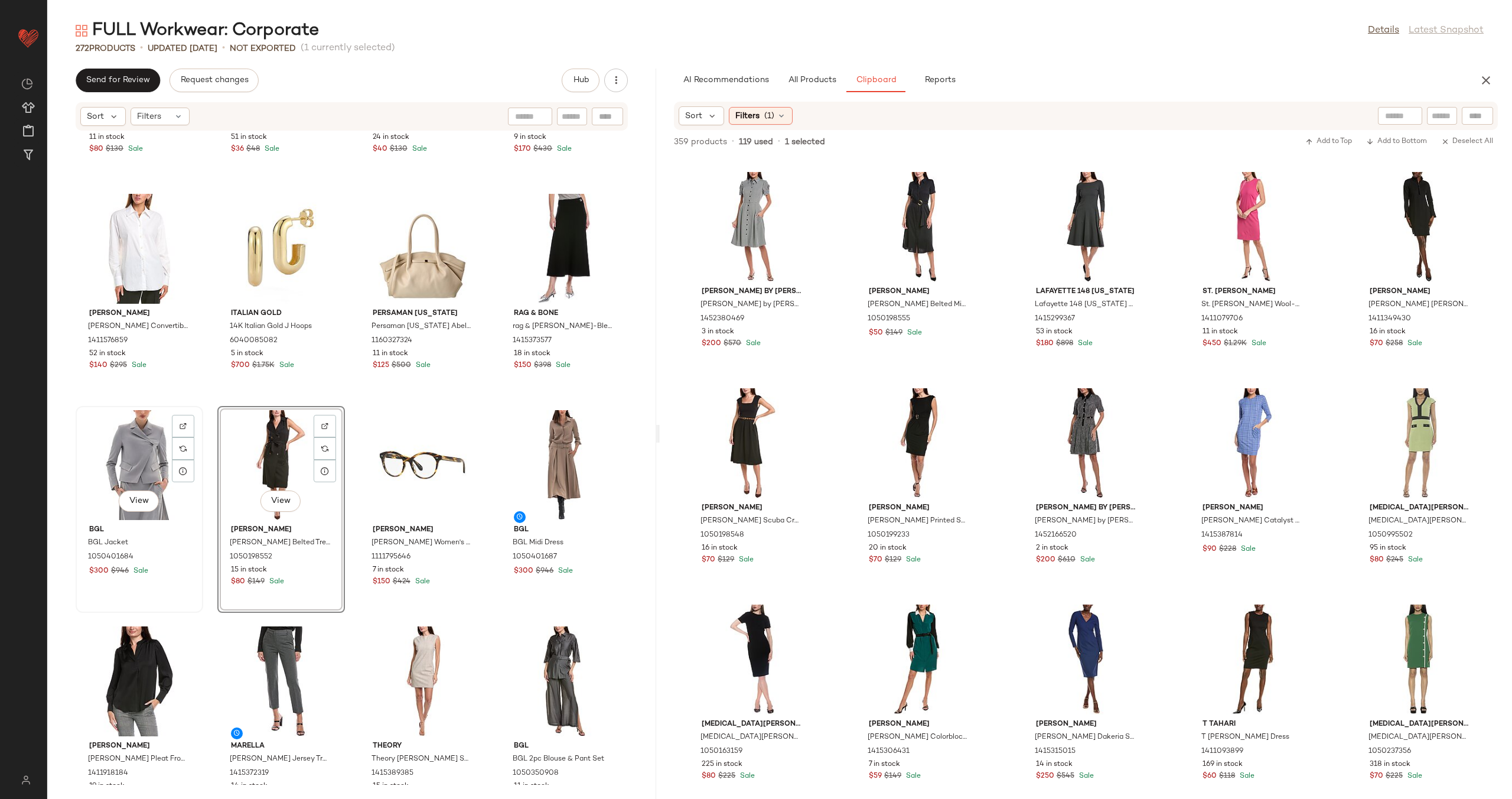
click at [138, 456] on div "View" at bounding box center [139, 465] width 120 height 110
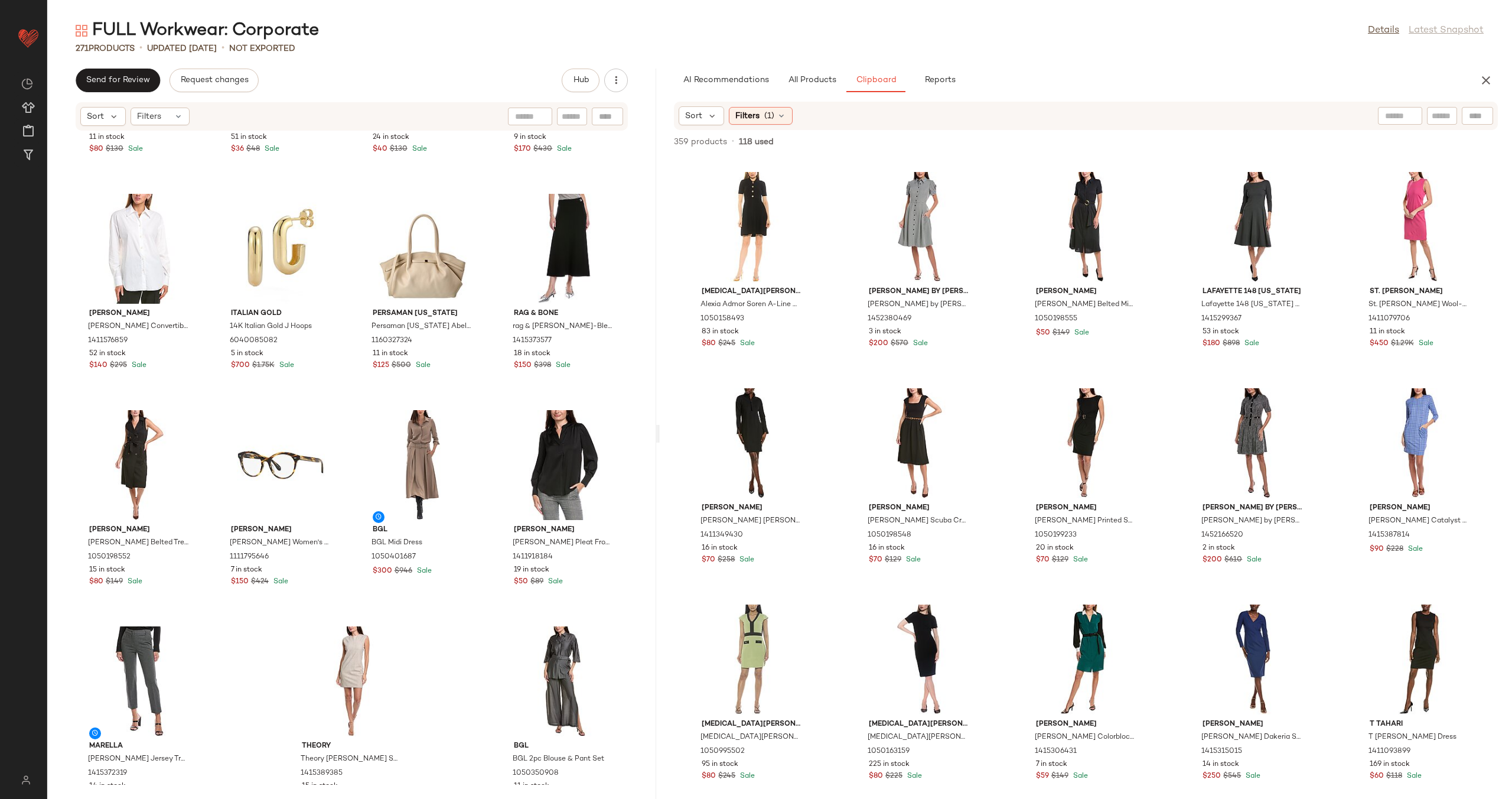
click at [346, 393] on div "Gracia Gracia Waistcoat 1411265087 11 in stock $80 $130 Sale Laura Mercier Laur…" at bounding box center [352, 457] width 609 height 654
click at [798, 74] on button "All Products" at bounding box center [812, 81] width 69 height 24
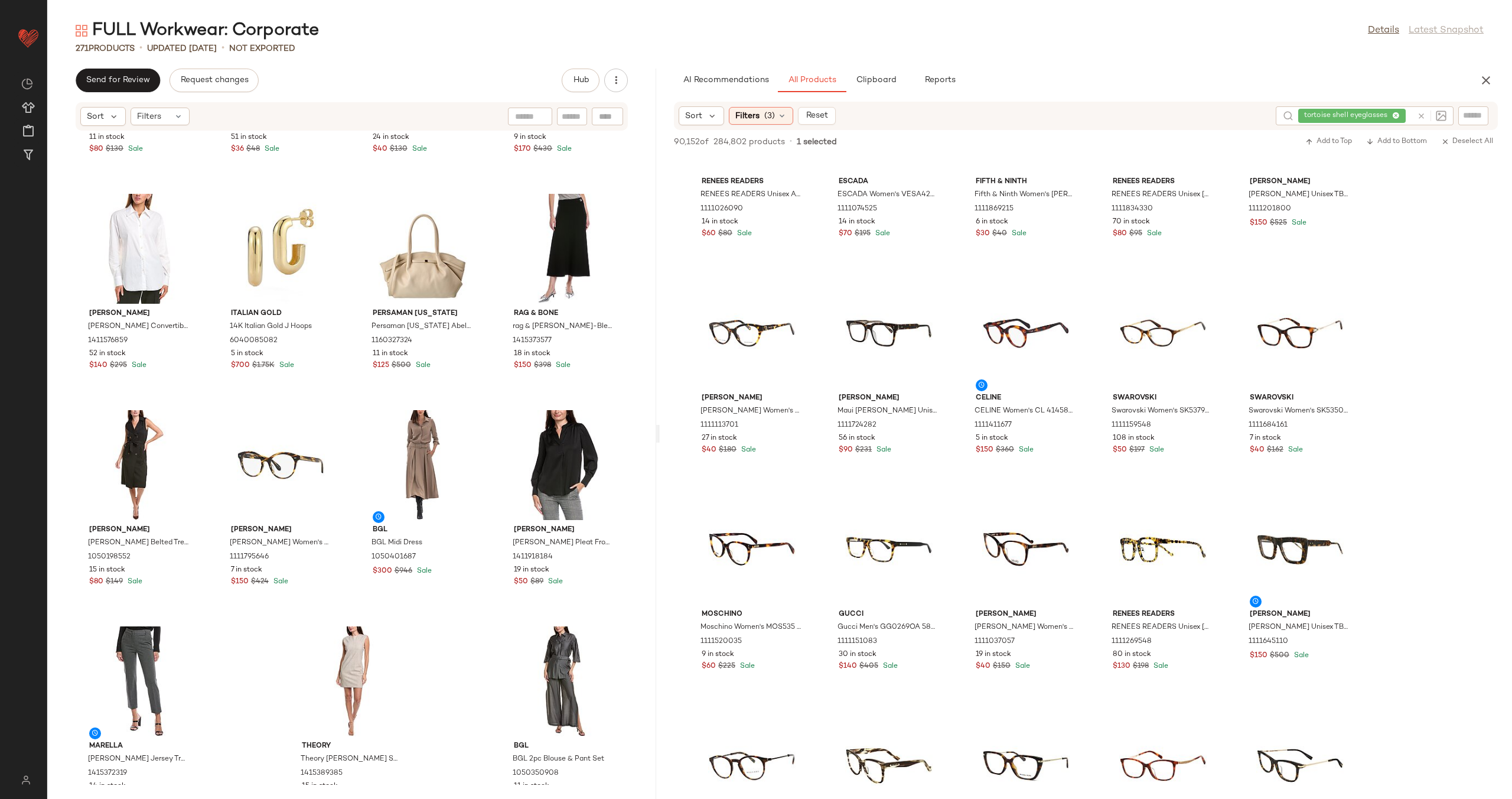
click at [1419, 114] on icon at bounding box center [1421, 116] width 9 height 9
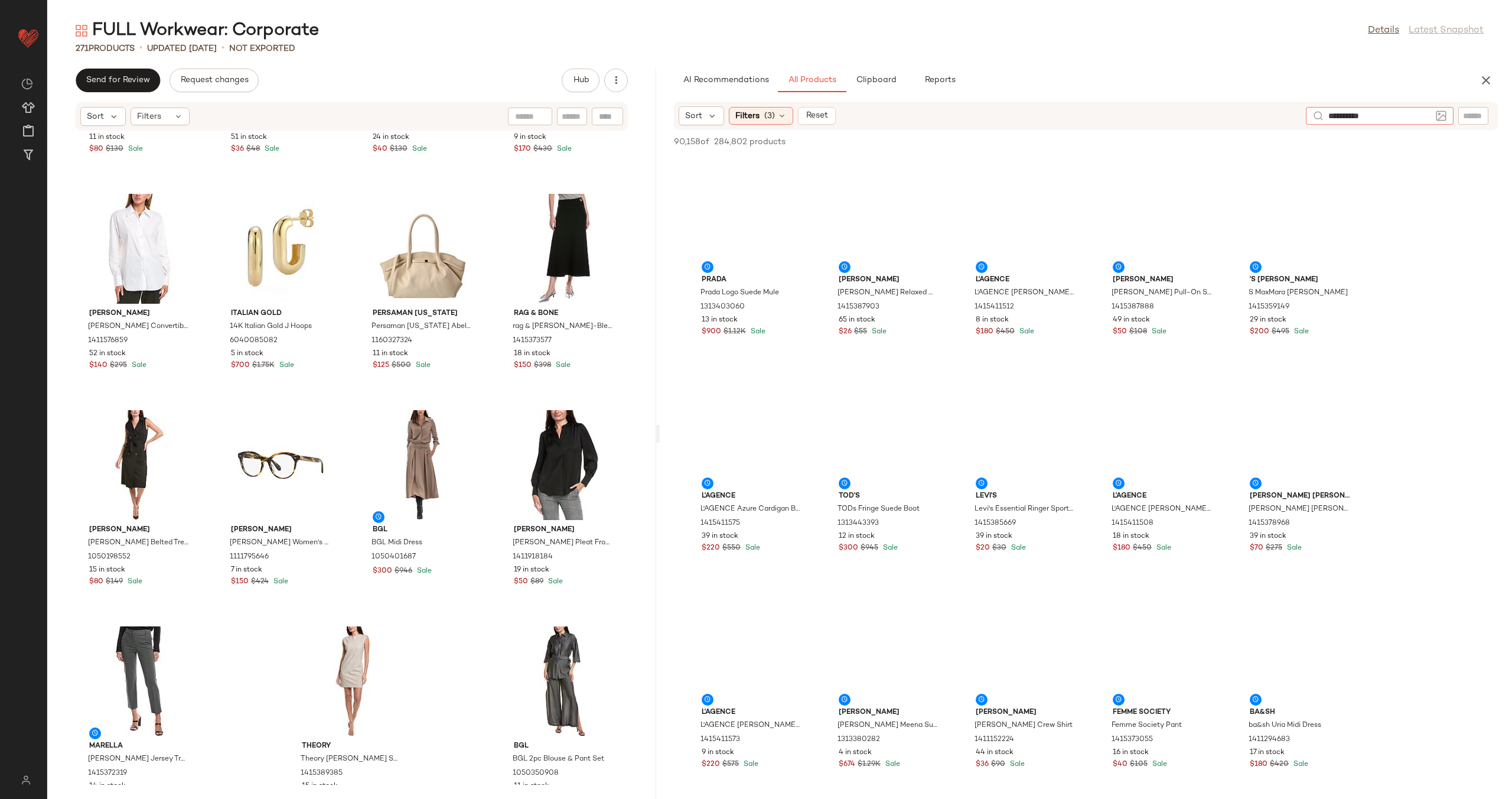
type input "**********"
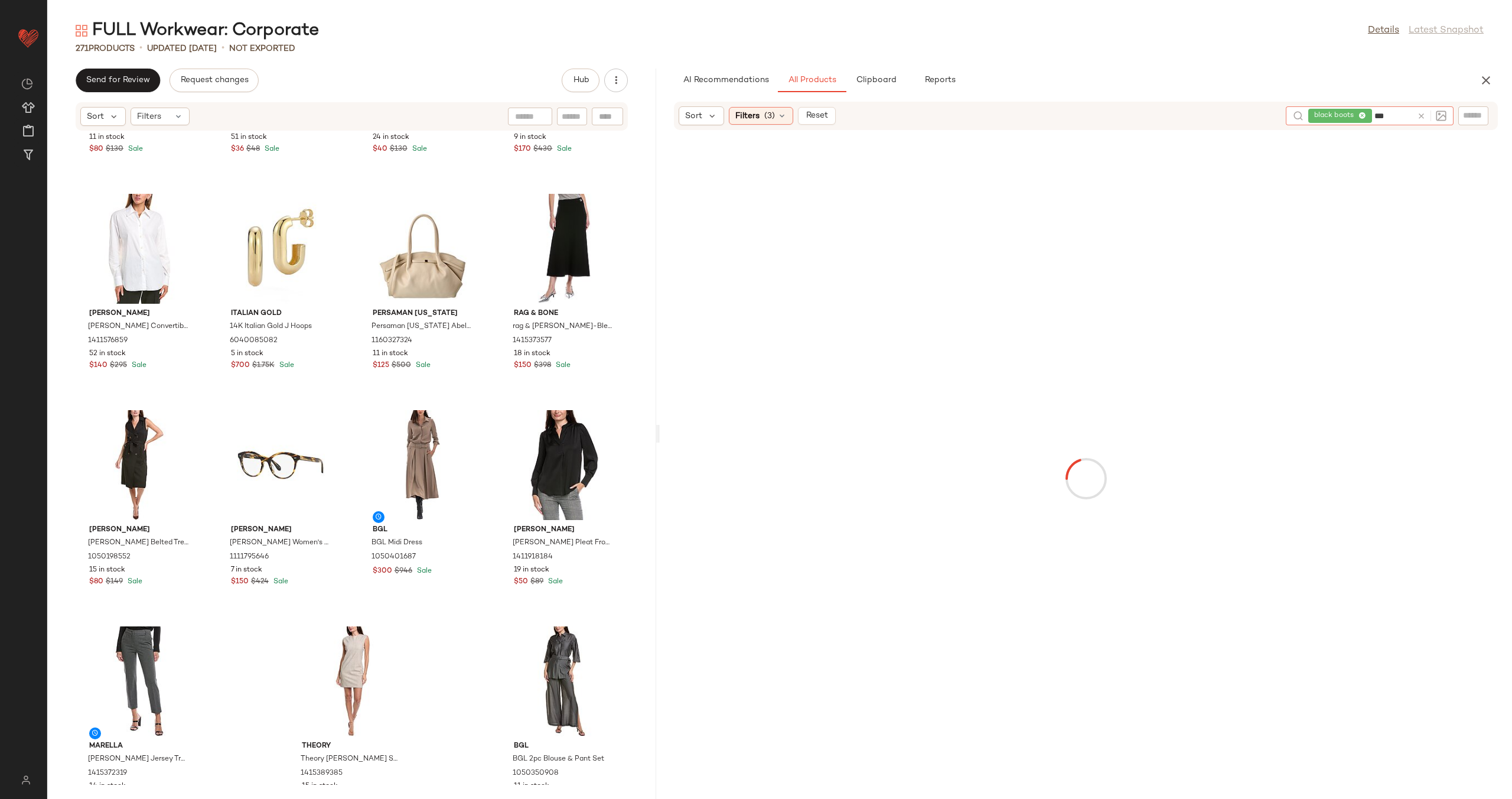
type input "****"
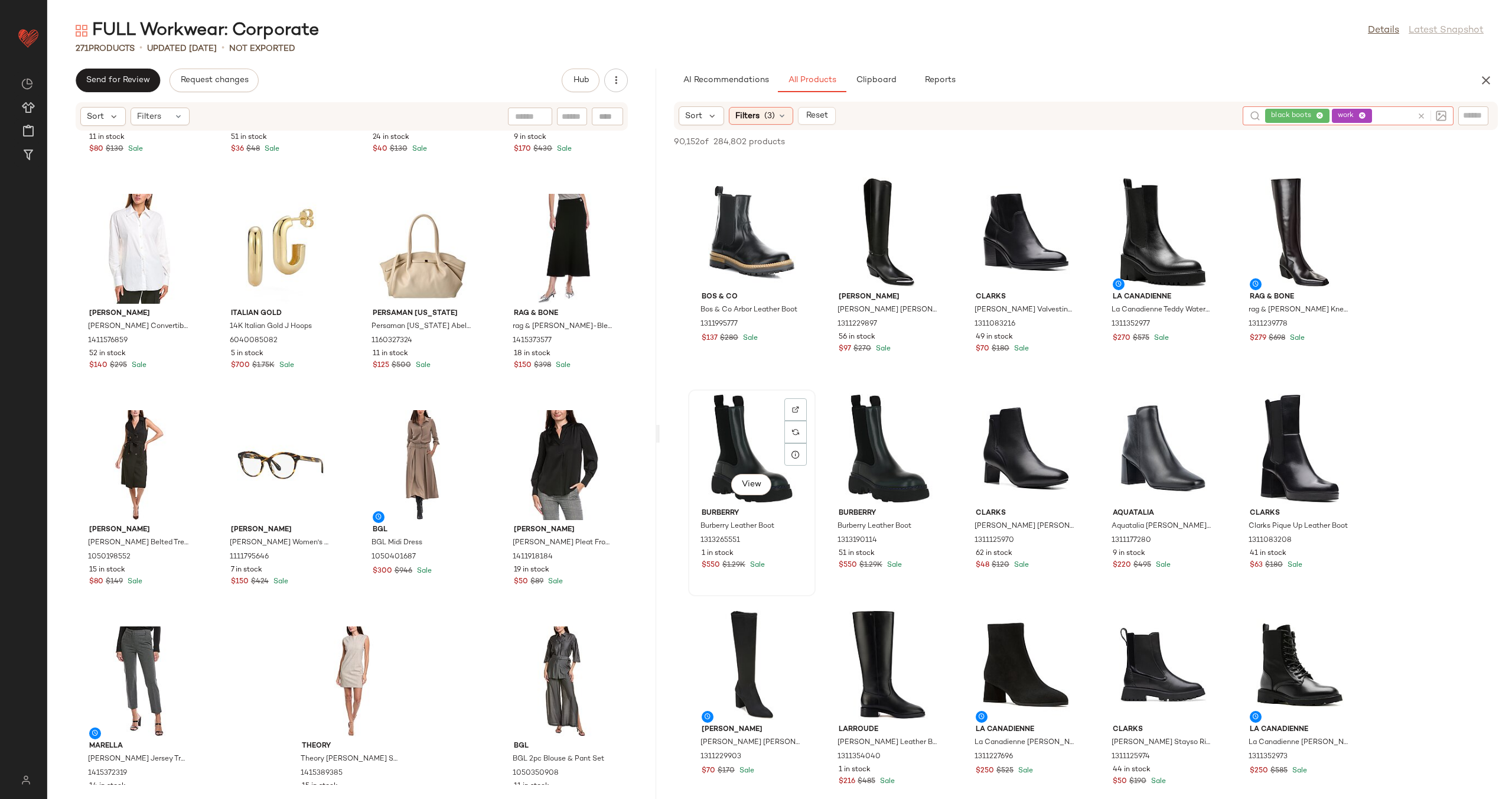
scroll to position [538, 0]
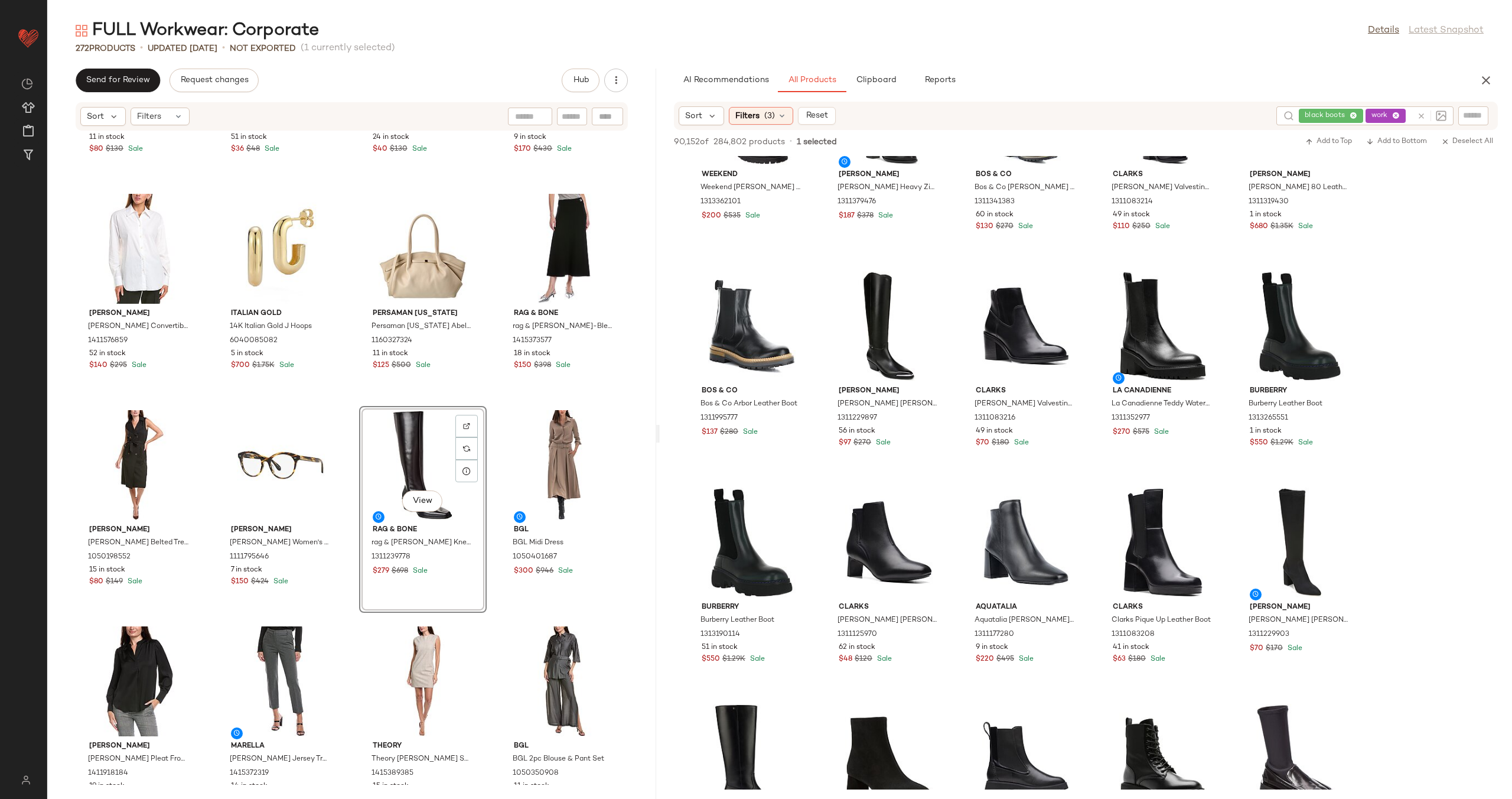
click at [488, 441] on div "Gracia Gracia Waistcoat 1411265087 11 in stock $80 $130 Sale Laura Mercier Laur…" at bounding box center [352, 457] width 609 height 654
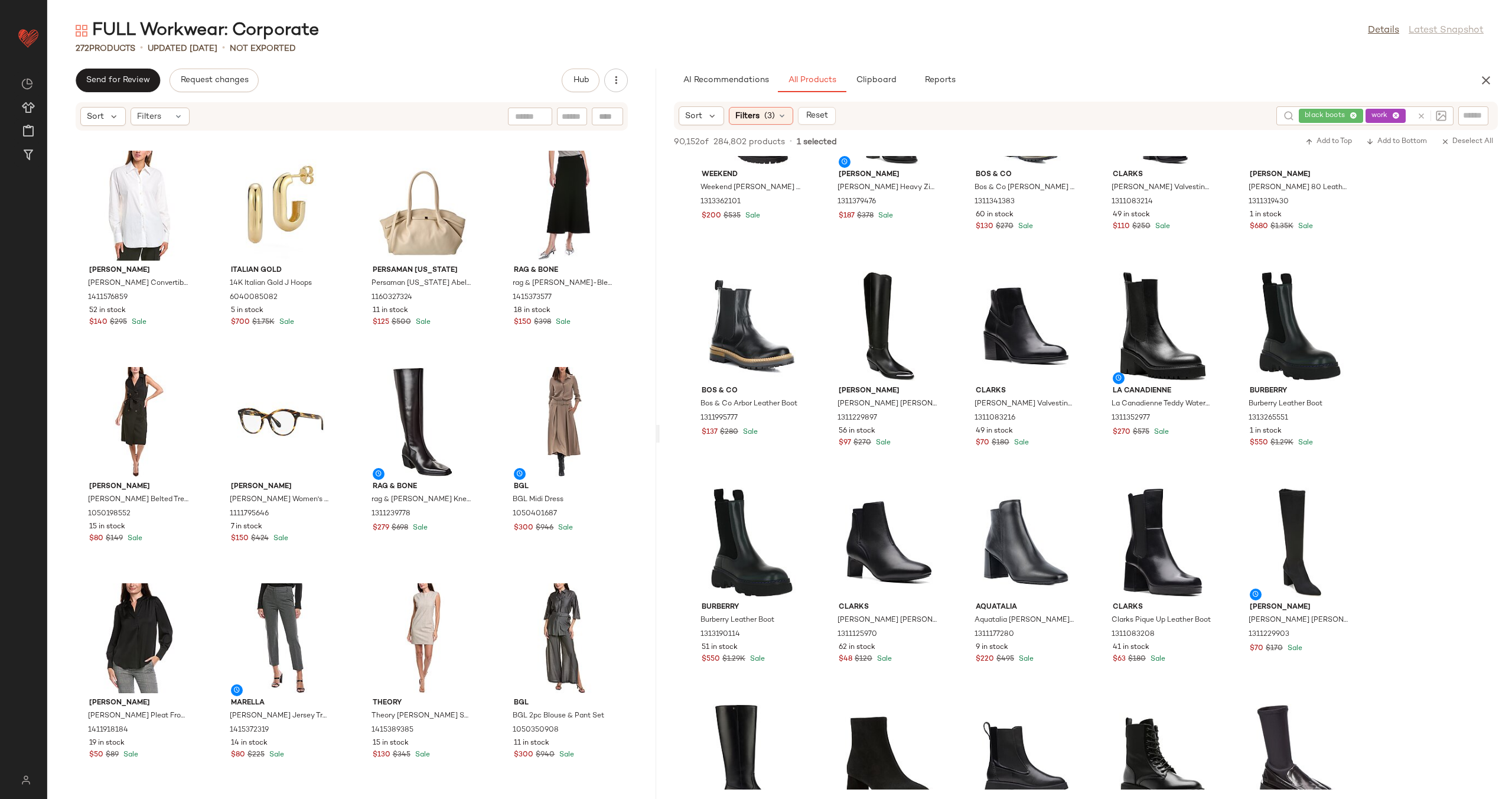
scroll to position [14054, 0]
click at [1422, 114] on icon at bounding box center [1421, 116] width 9 height 9
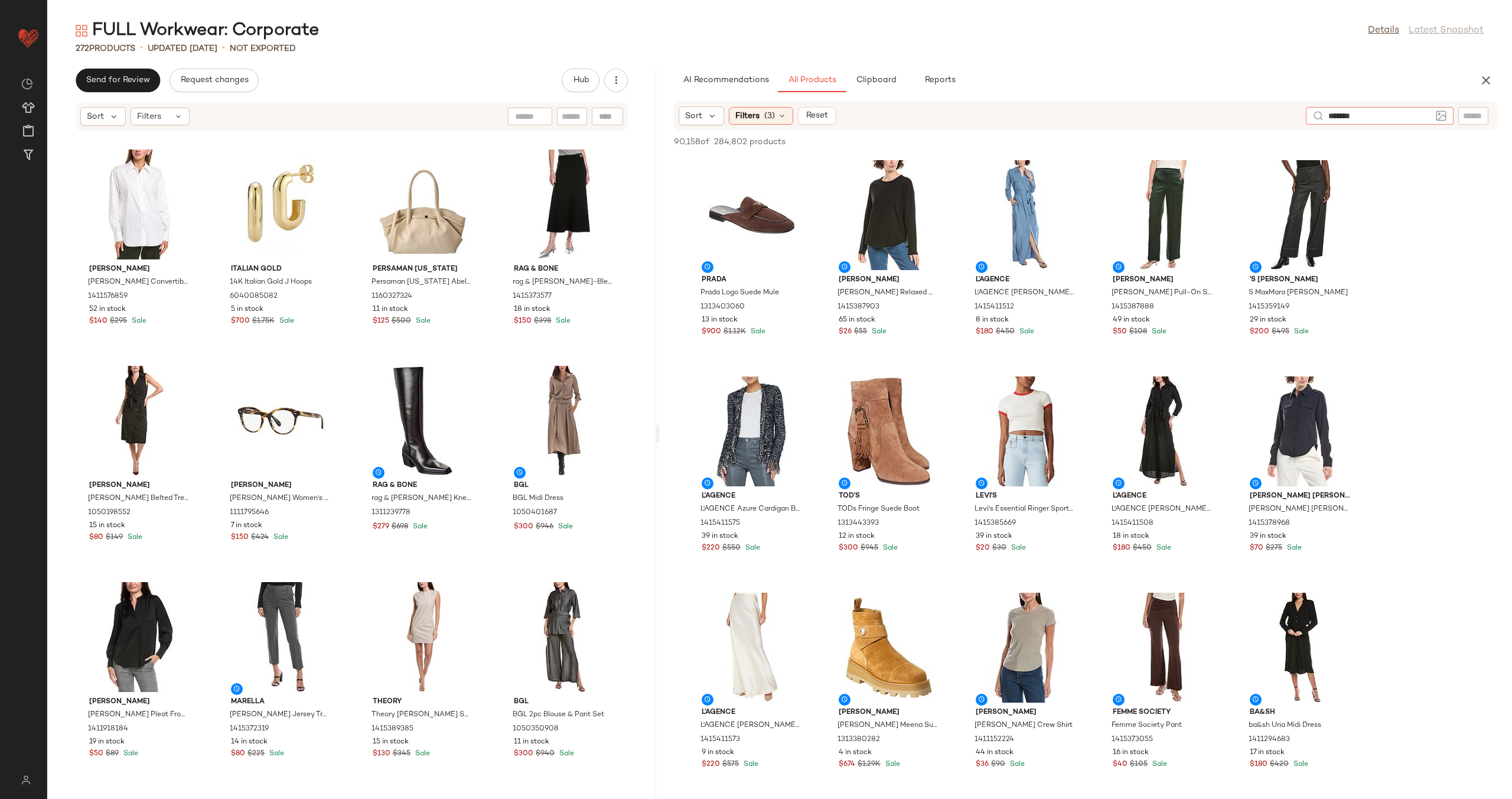
type input "********"
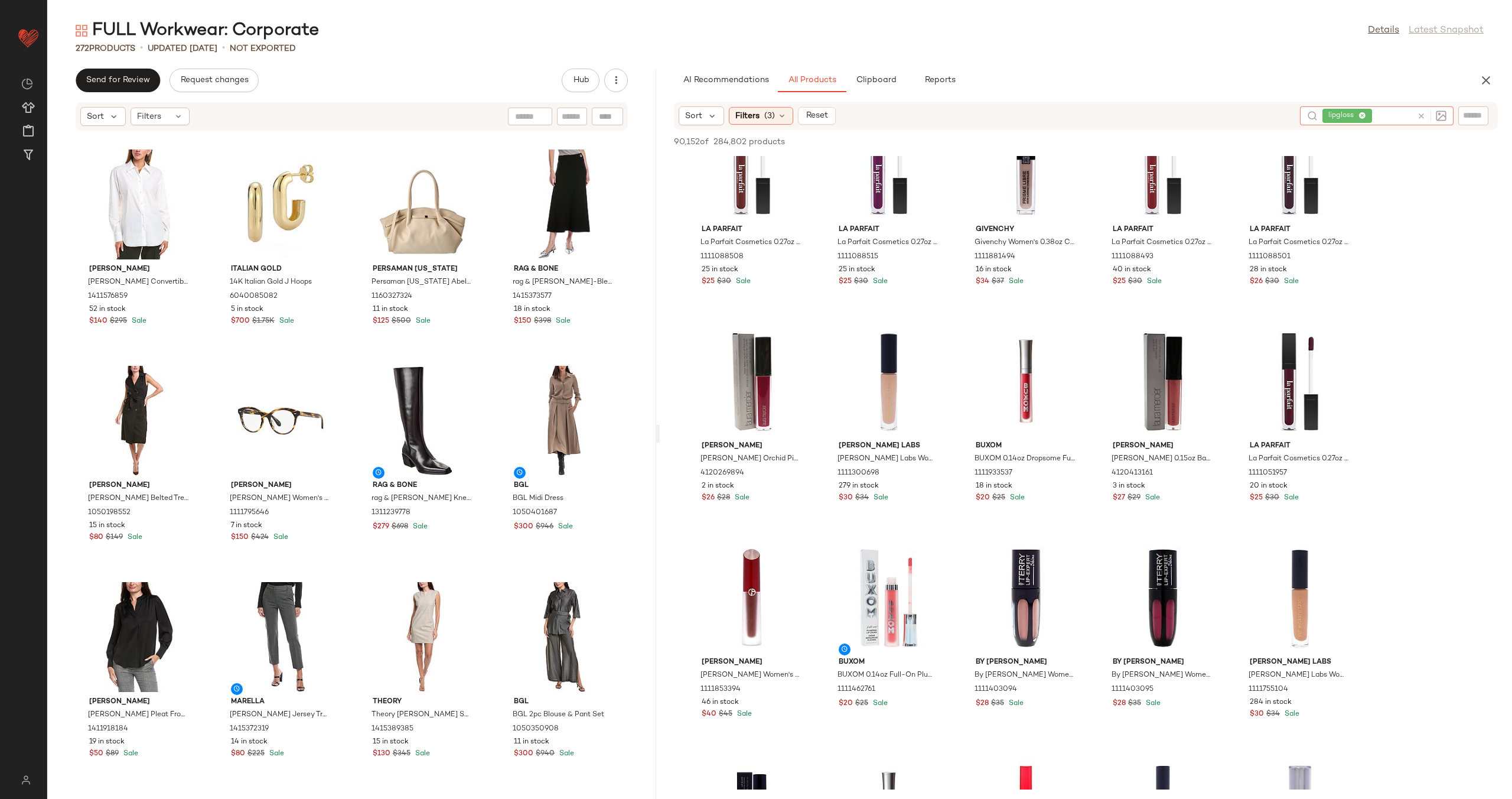
scroll to position [4002, 0]
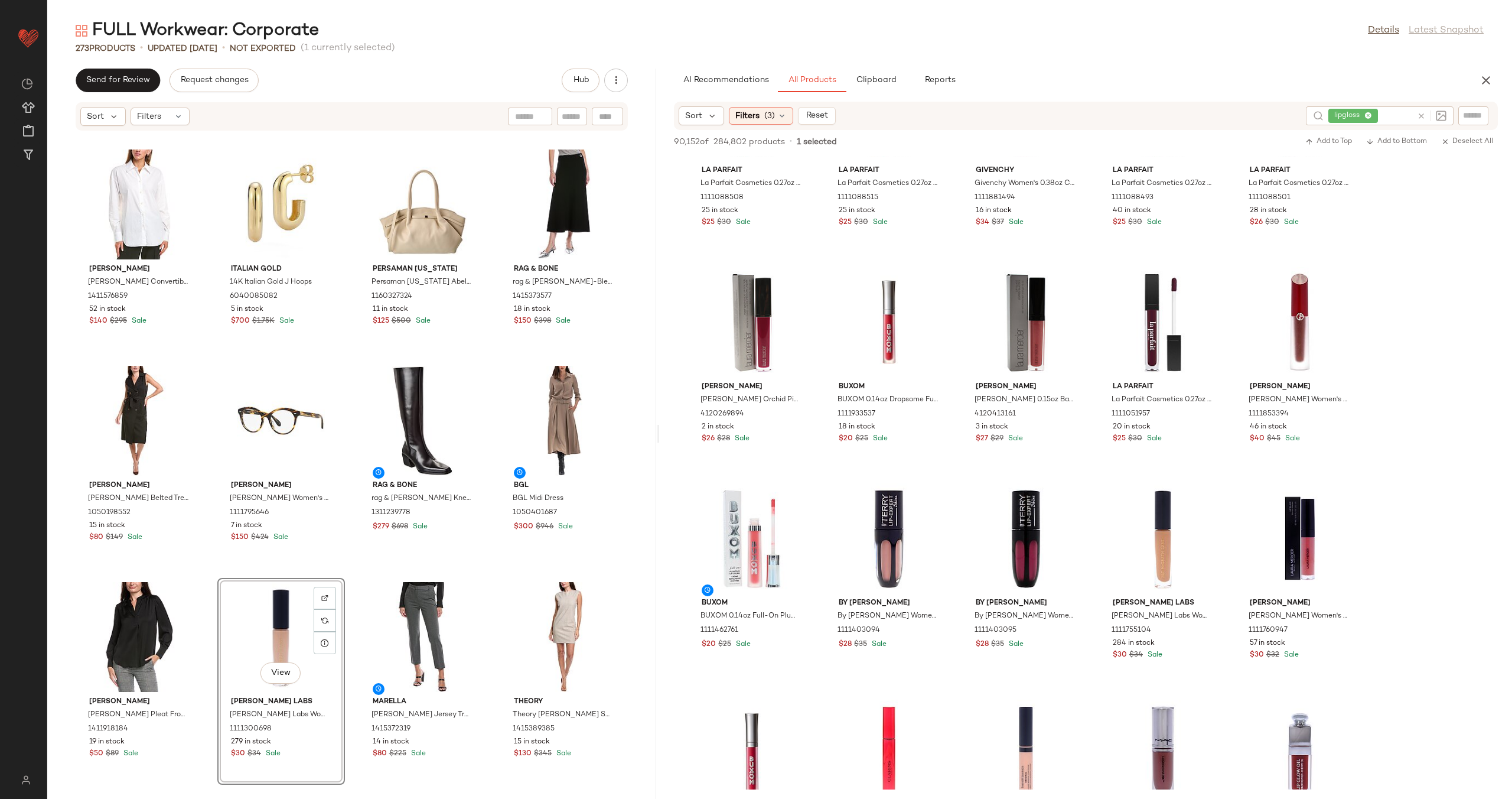
click at [350, 571] on div "Gracia Gracia Waistcoat 1411265087 11 in stock $80 $130 Sale Laura Mercier Laur…" at bounding box center [352, 457] width 609 height 654
click at [1420, 112] on icon at bounding box center [1421, 116] width 9 height 9
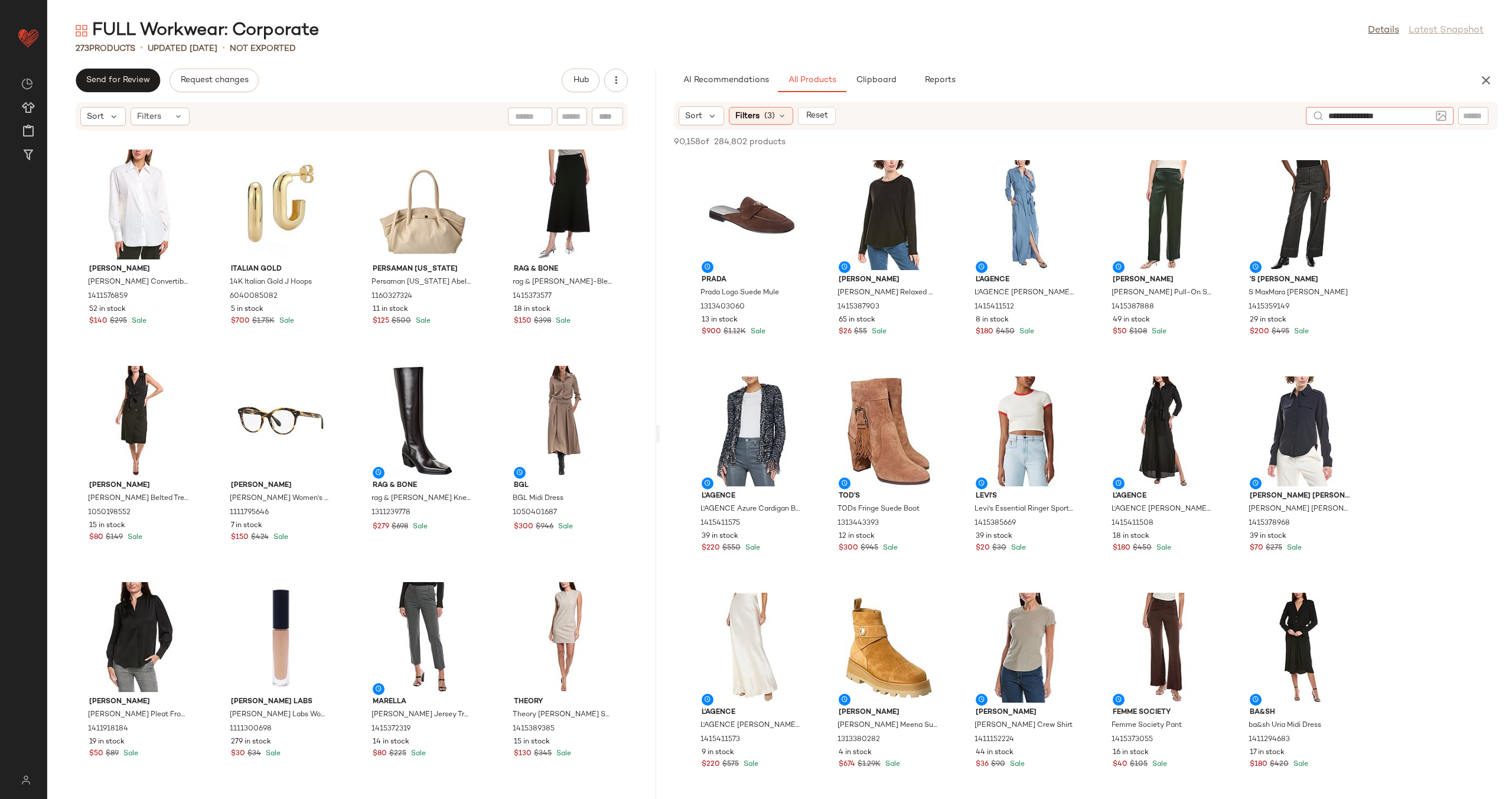
type input "**********"
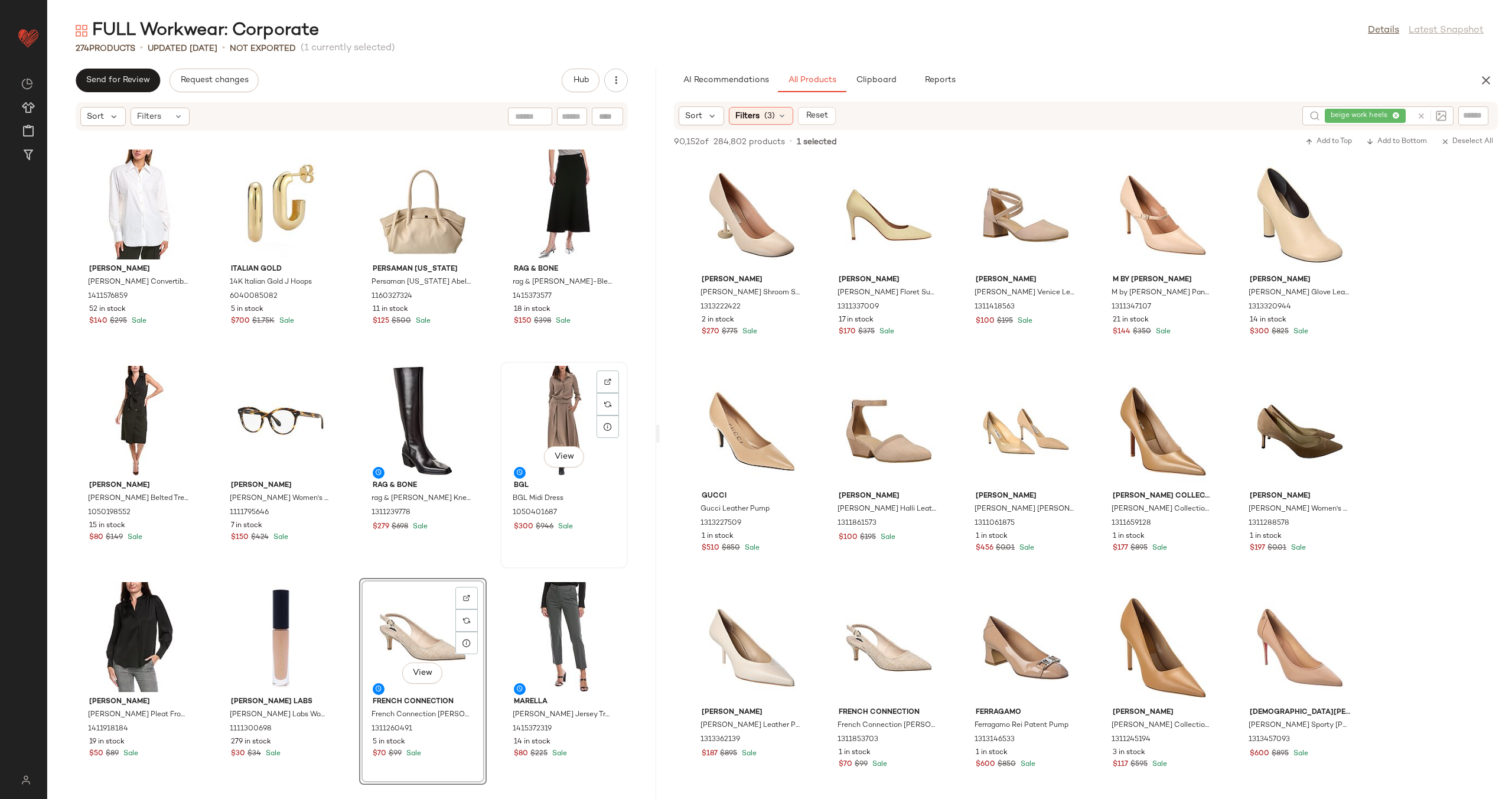
click at [500, 566] on div "View BGL BGL Midi Dress 1050401687 $300 $946 Sale" at bounding box center [563, 465] width 127 height 207
click at [490, 572] on div "Gracia Gracia Waistcoat 1411265087 11 in stock $80 $130 Sale Laura Mercier Laur…" at bounding box center [352, 457] width 609 height 654
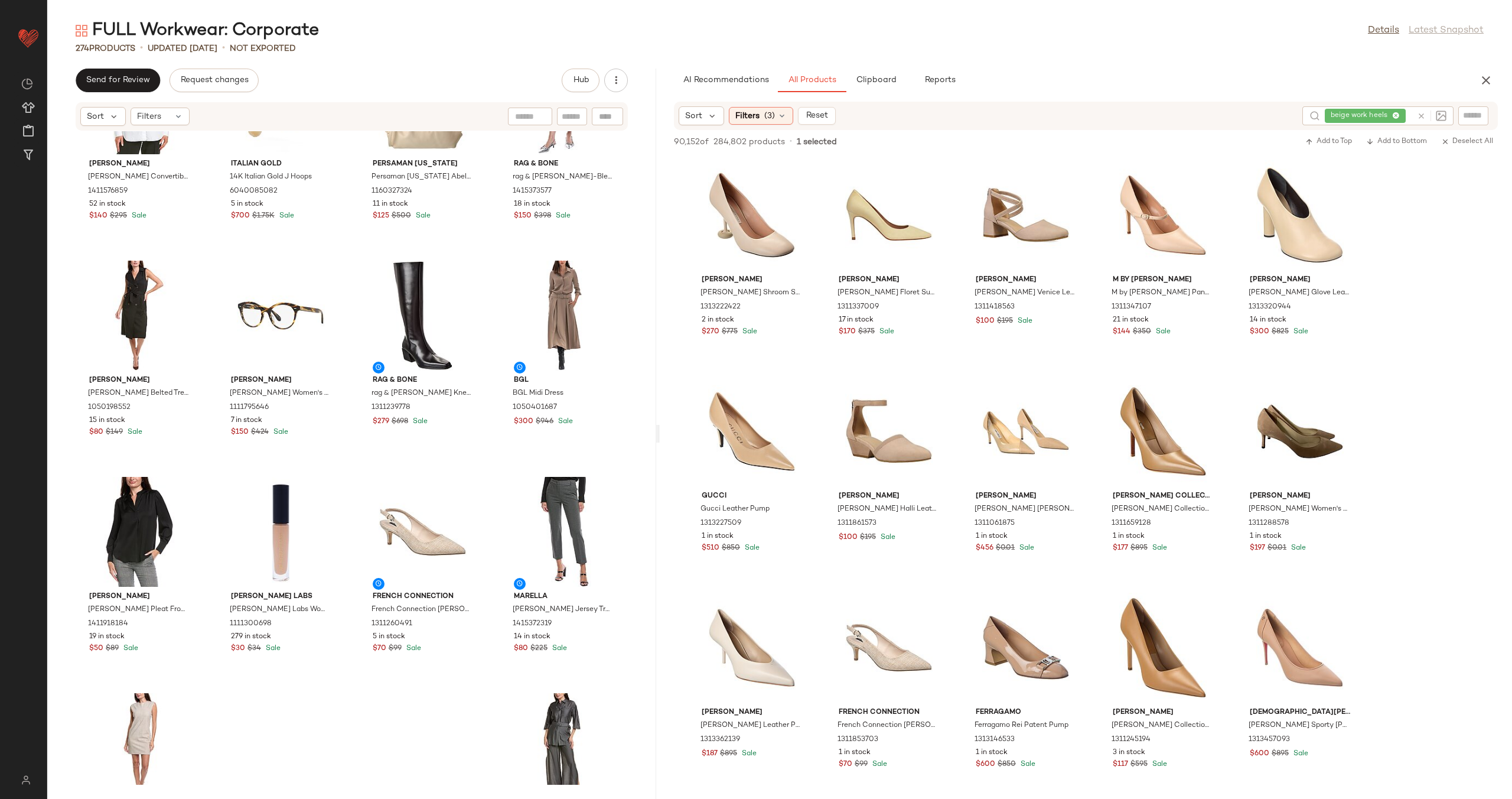
scroll to position [14270, 0]
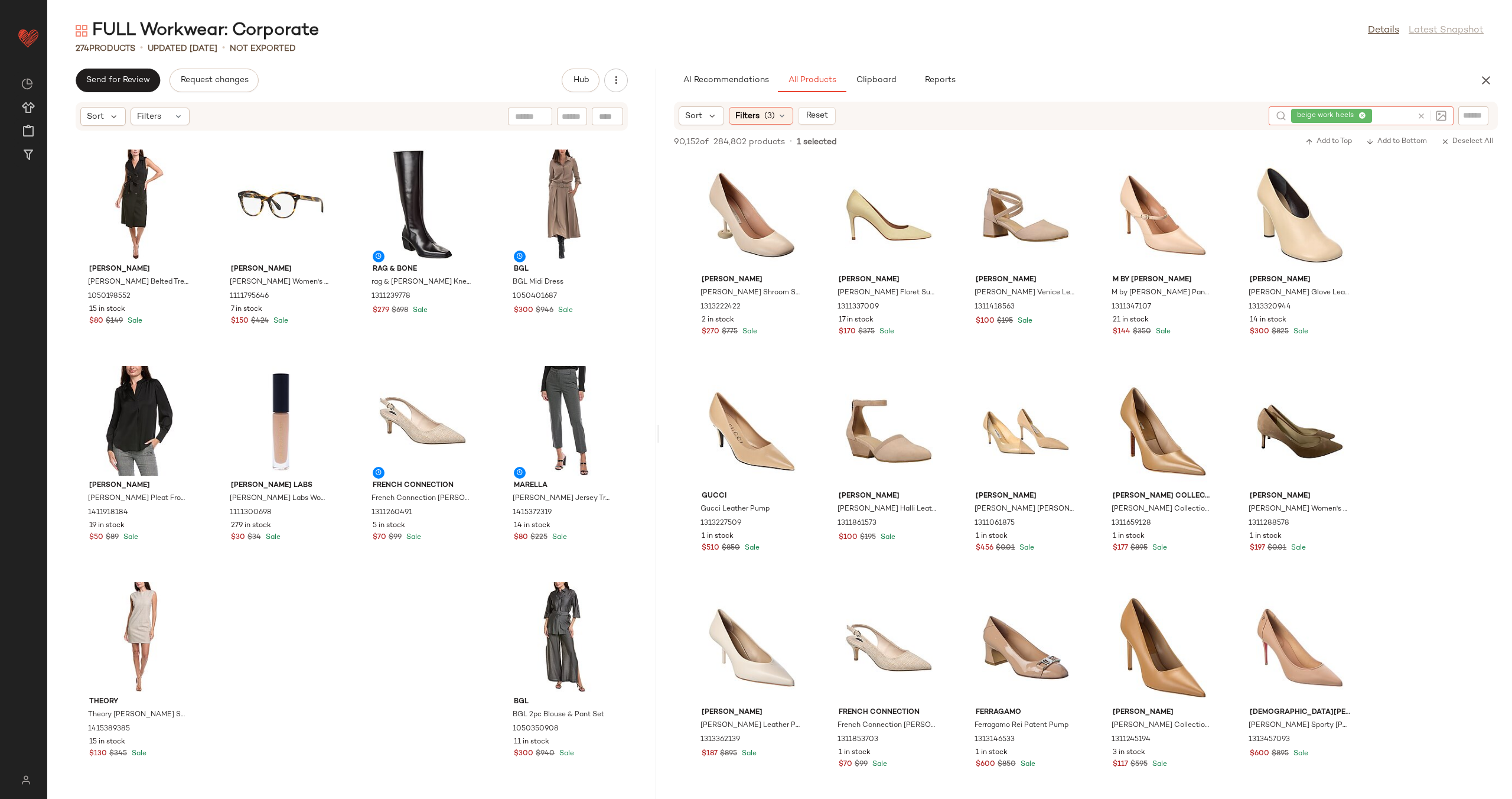
click at [1420, 116] on icon at bounding box center [1421, 116] width 9 height 9
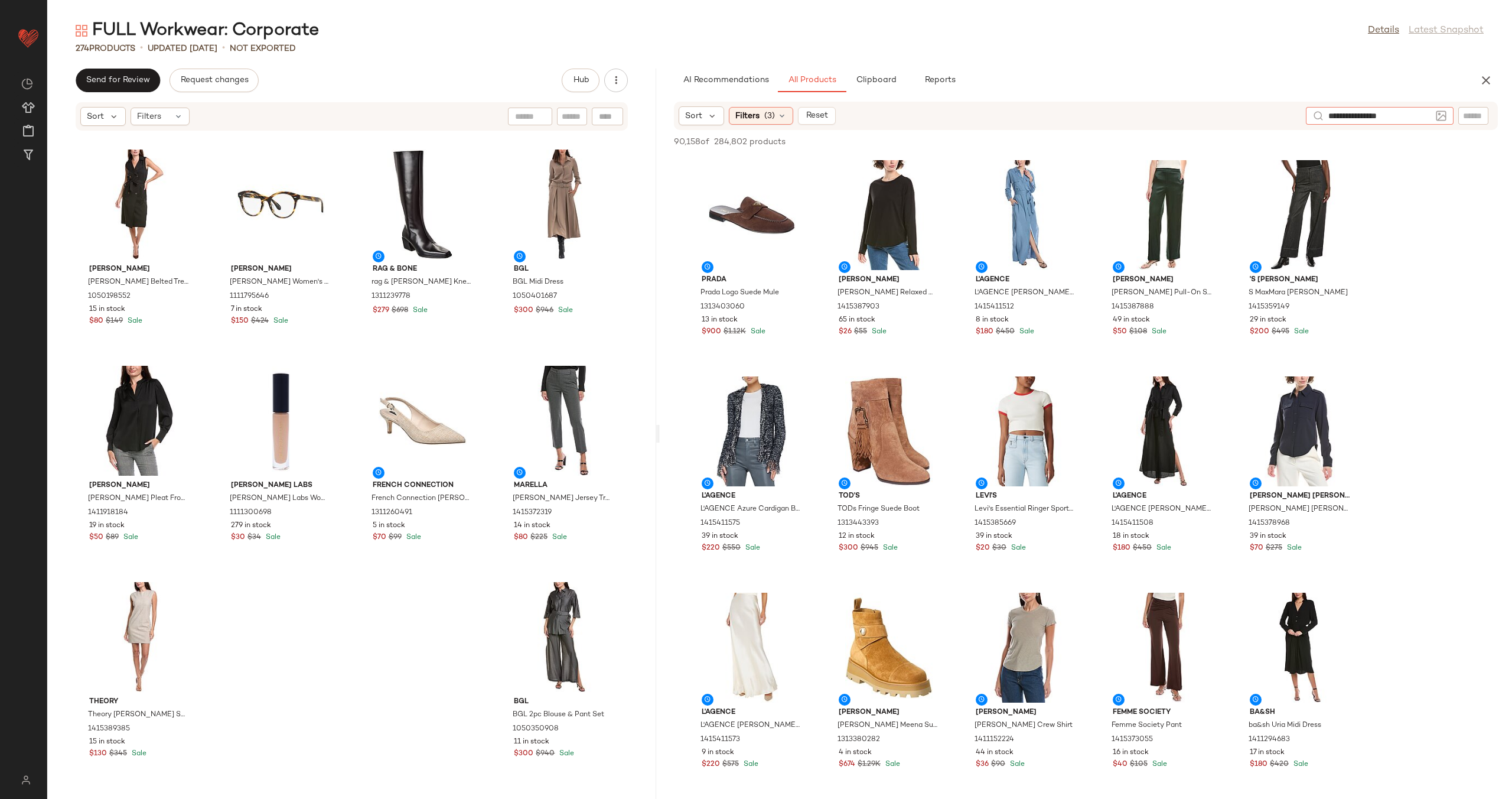
type input "**********"
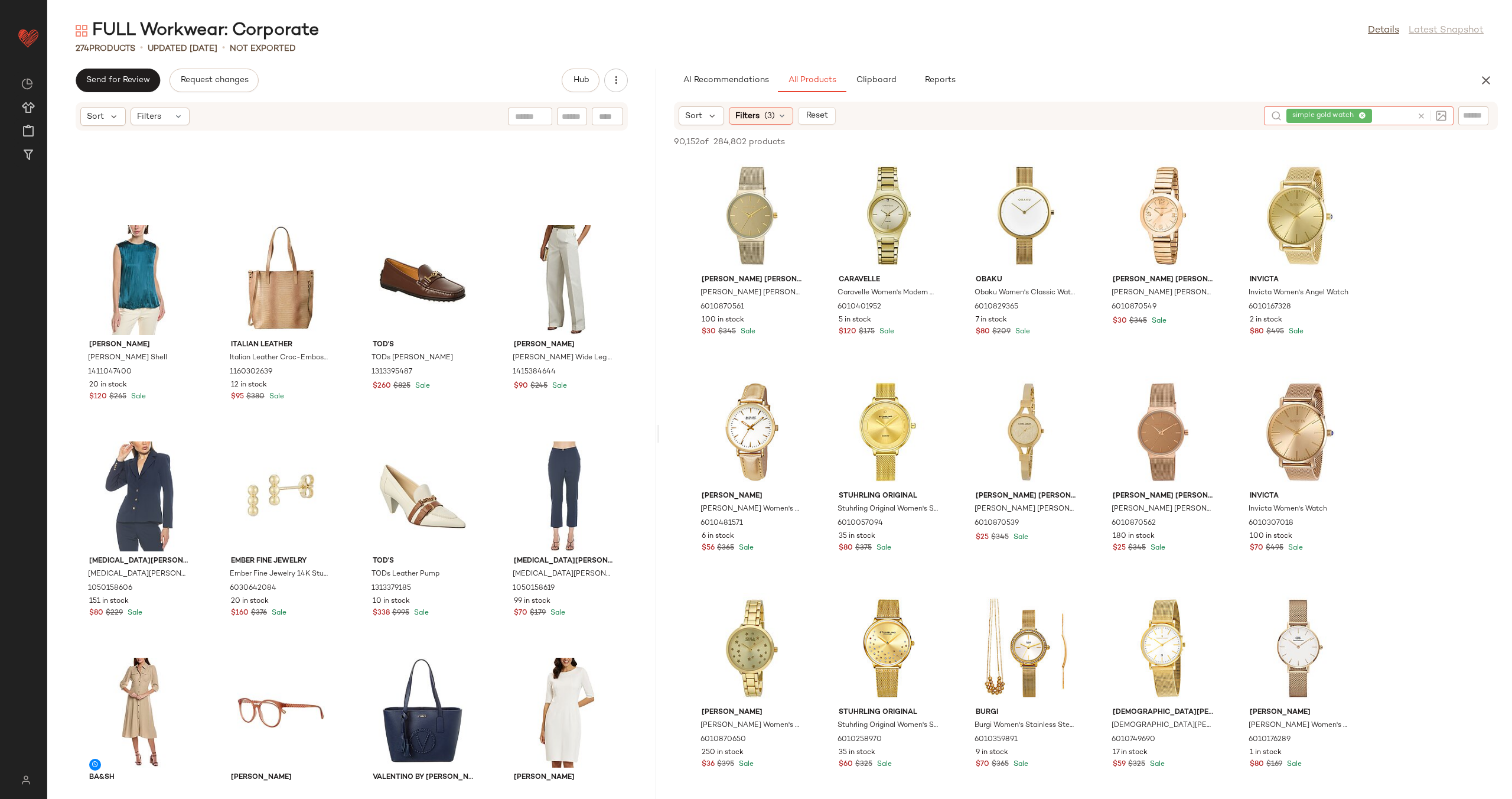
scroll to position [11161, 0]
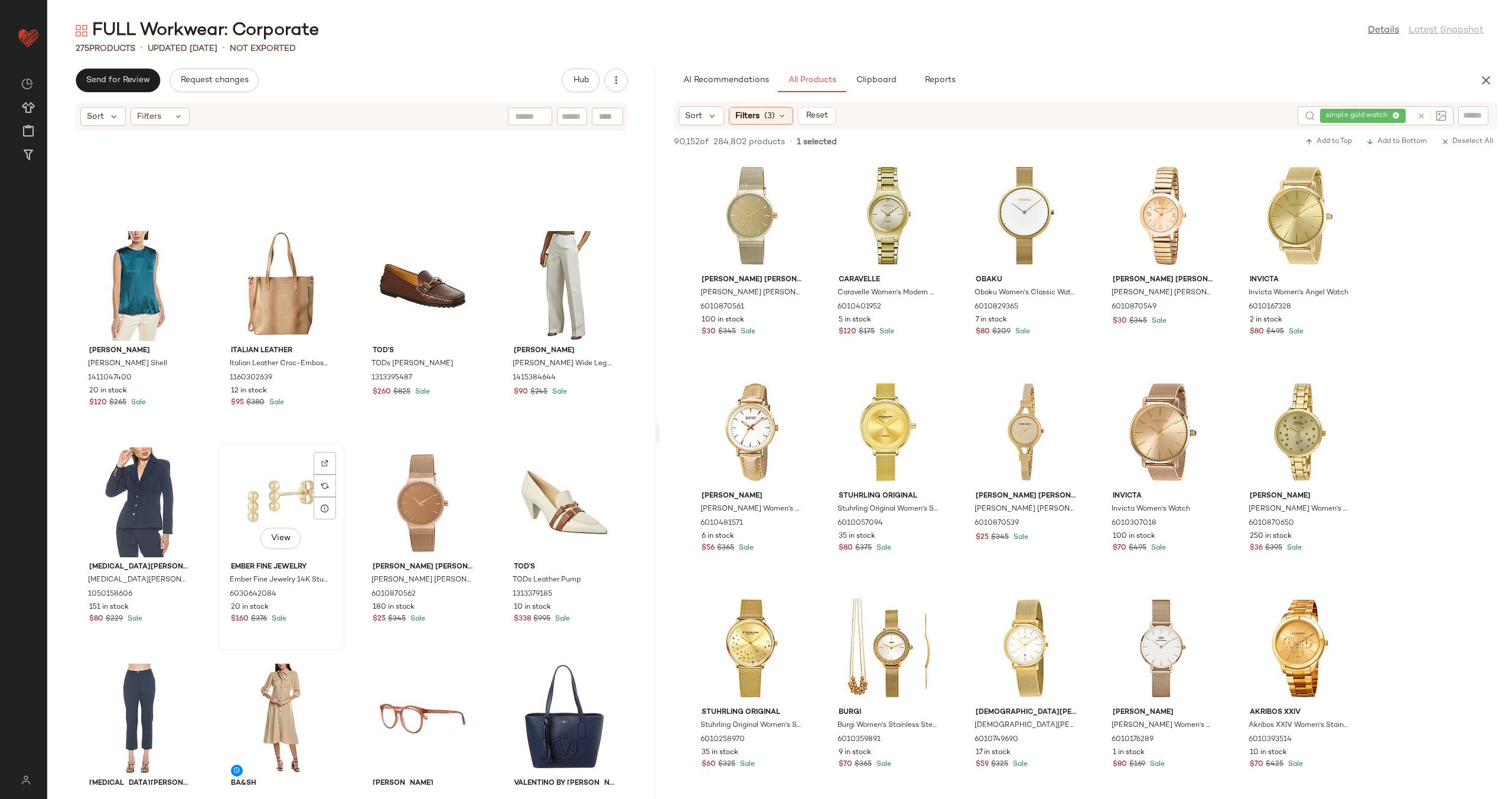
click at [254, 483] on div "View" at bounding box center [281, 502] width 120 height 110
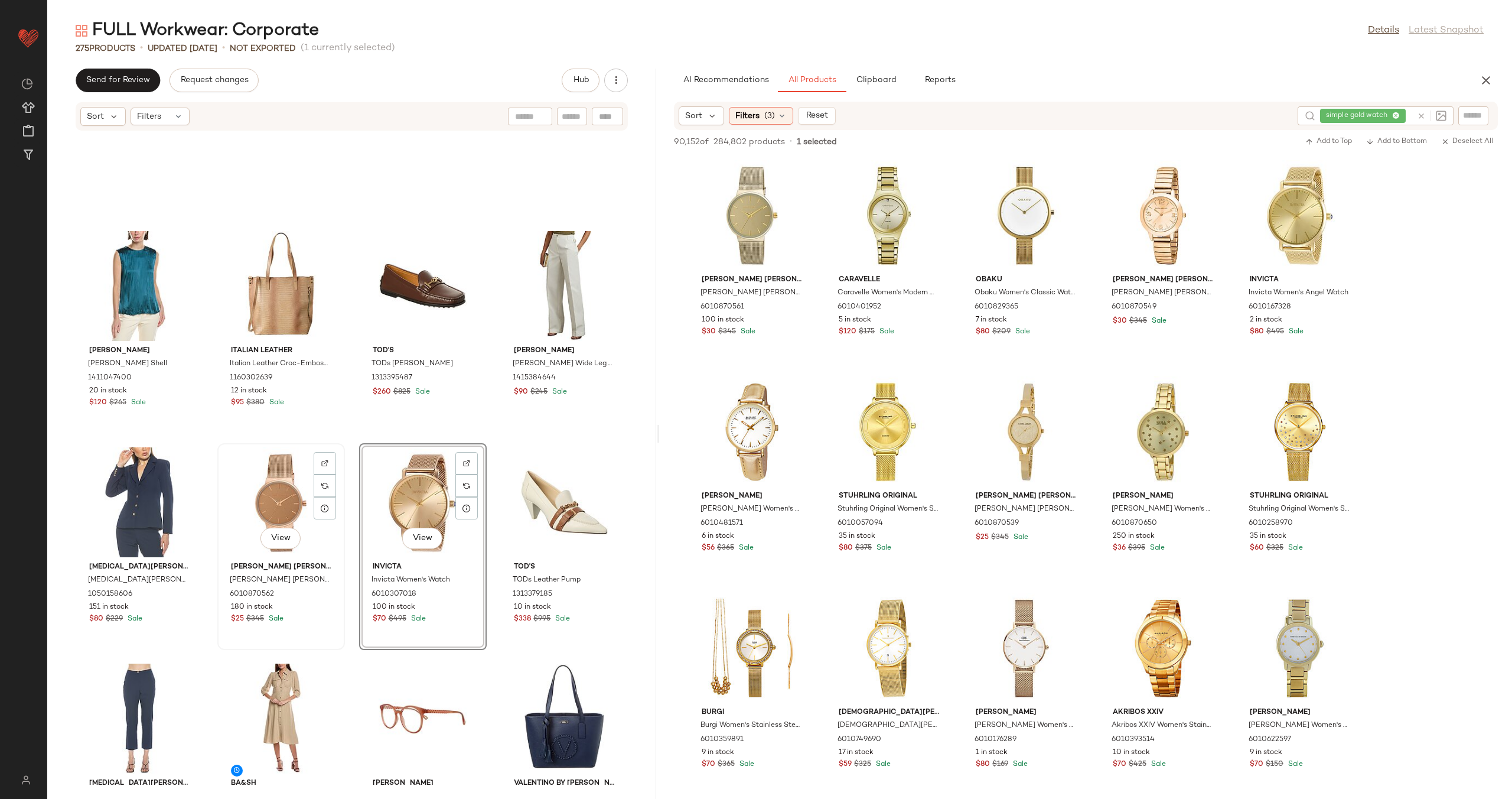
click at [274, 499] on div "View" at bounding box center [281, 502] width 120 height 110
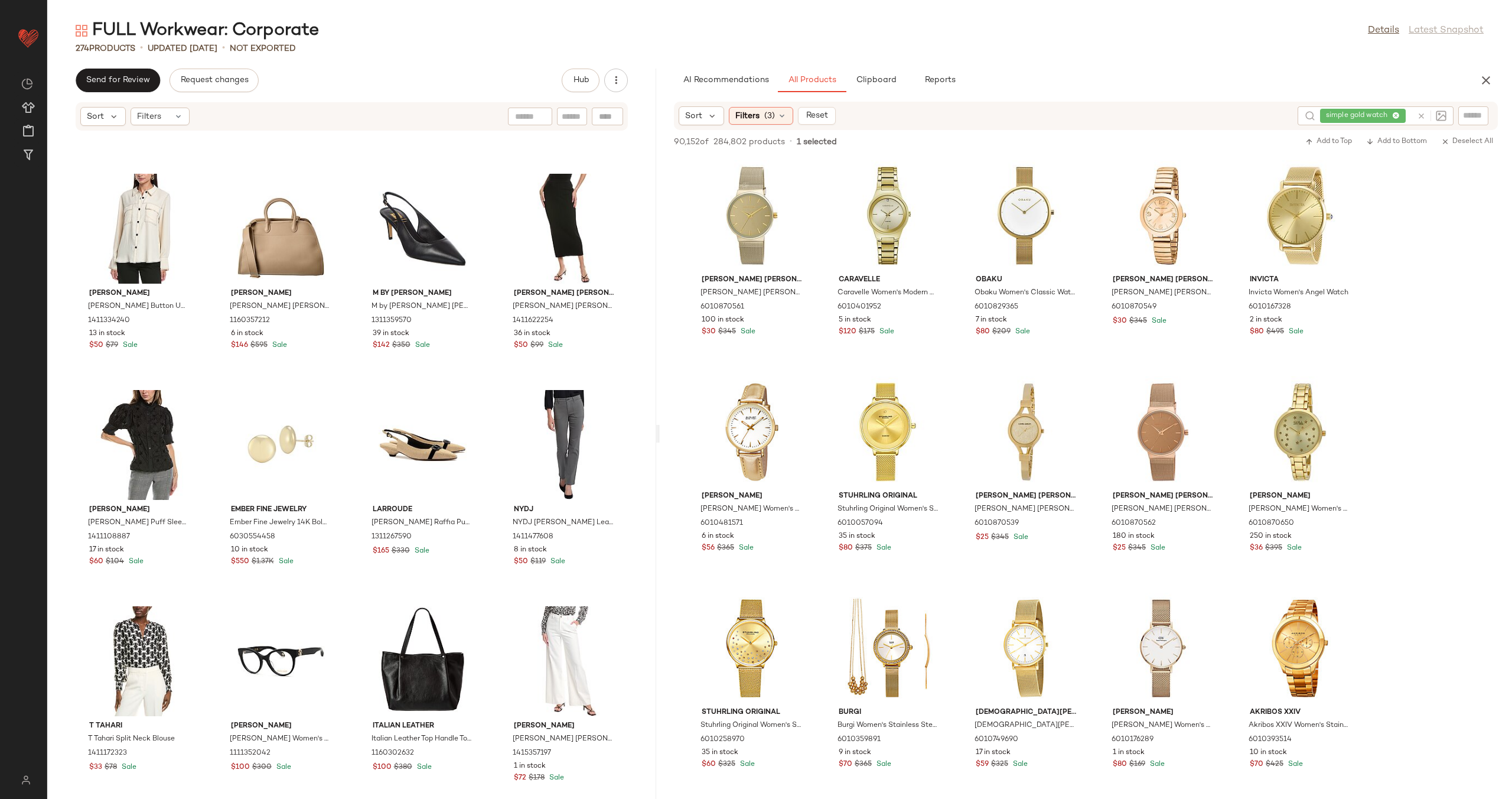
scroll to position [12518, 0]
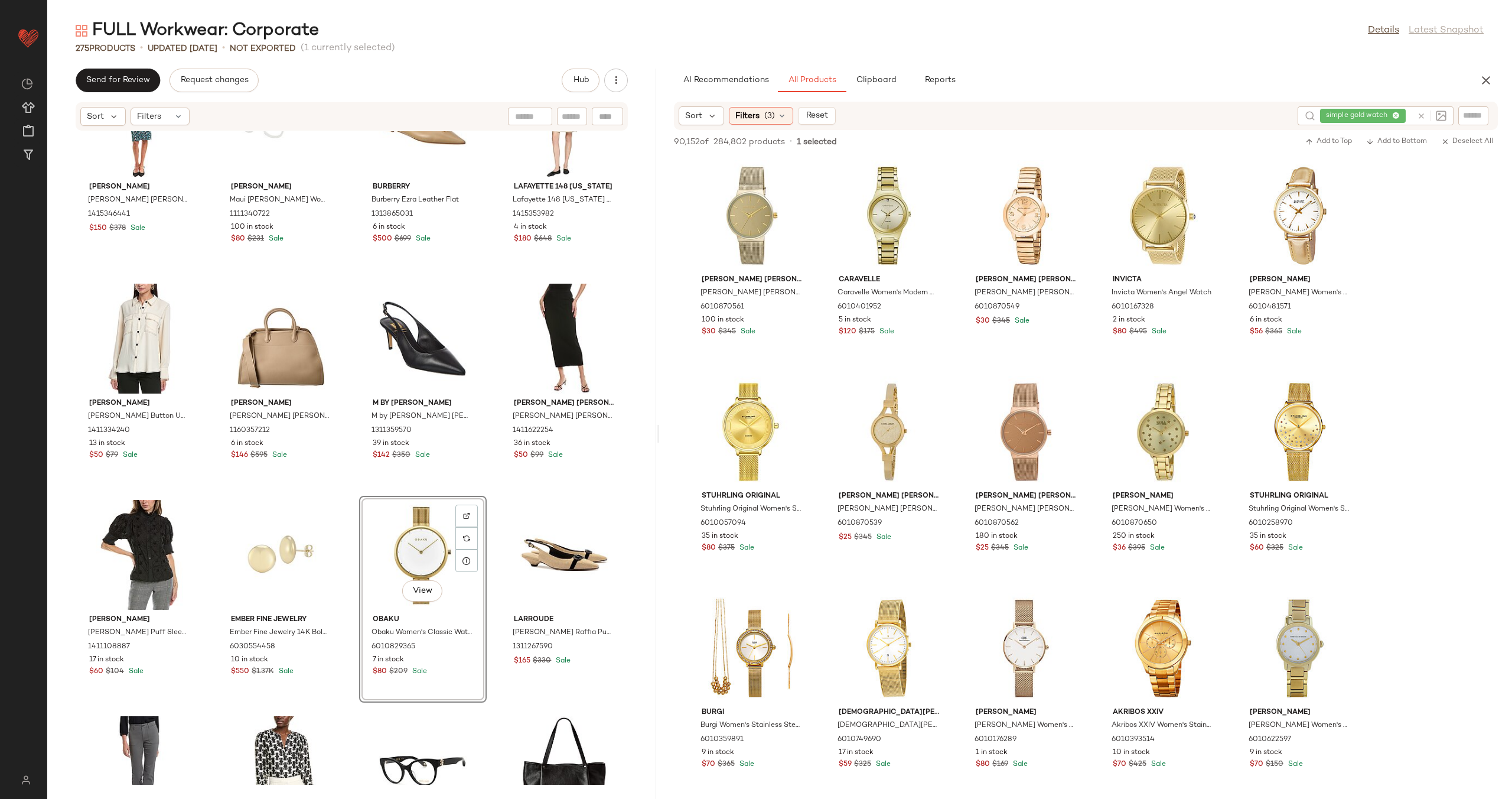
scroll to position [12605, 0]
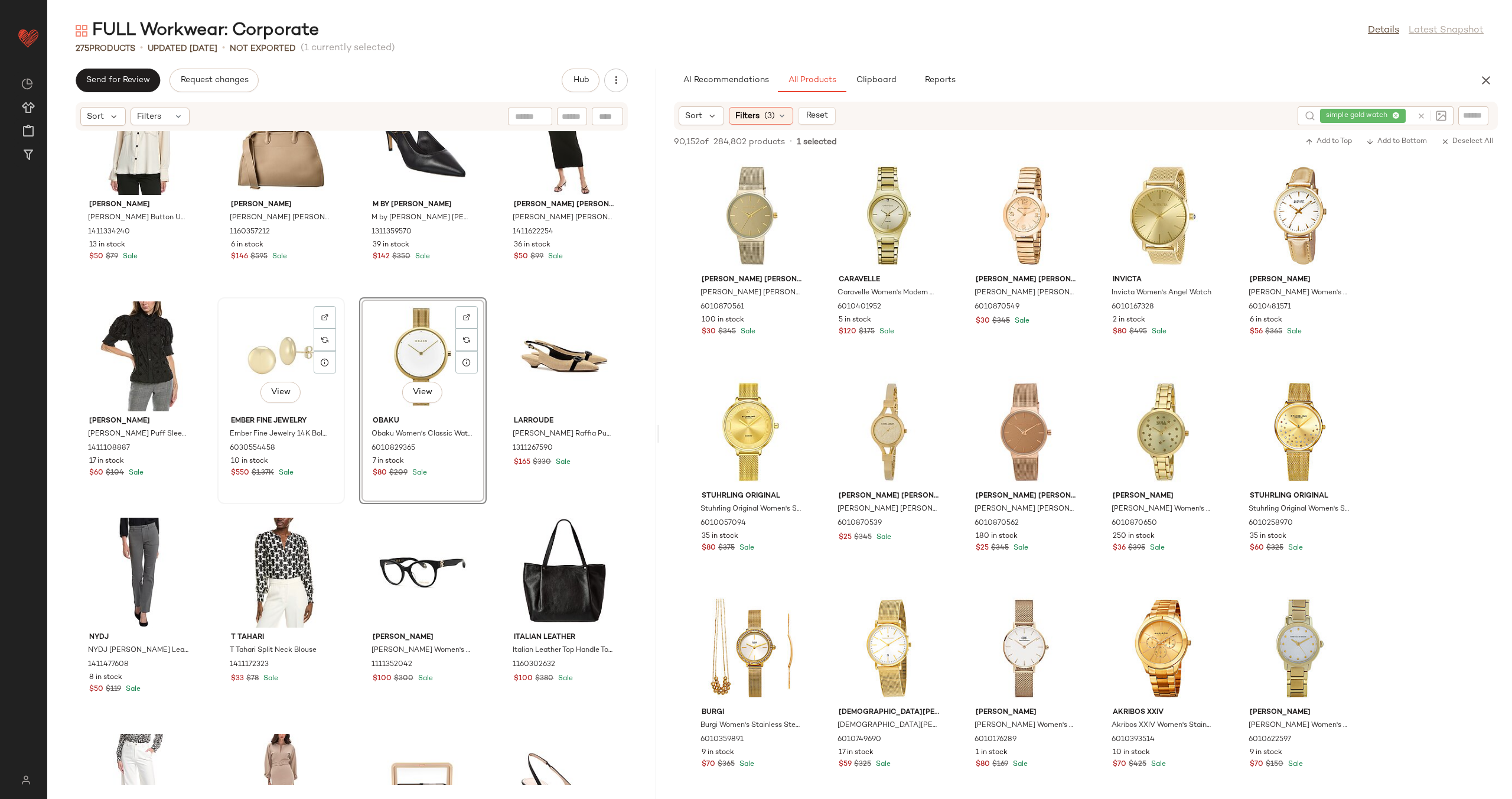
click at [248, 354] on div "View" at bounding box center [281, 356] width 120 height 110
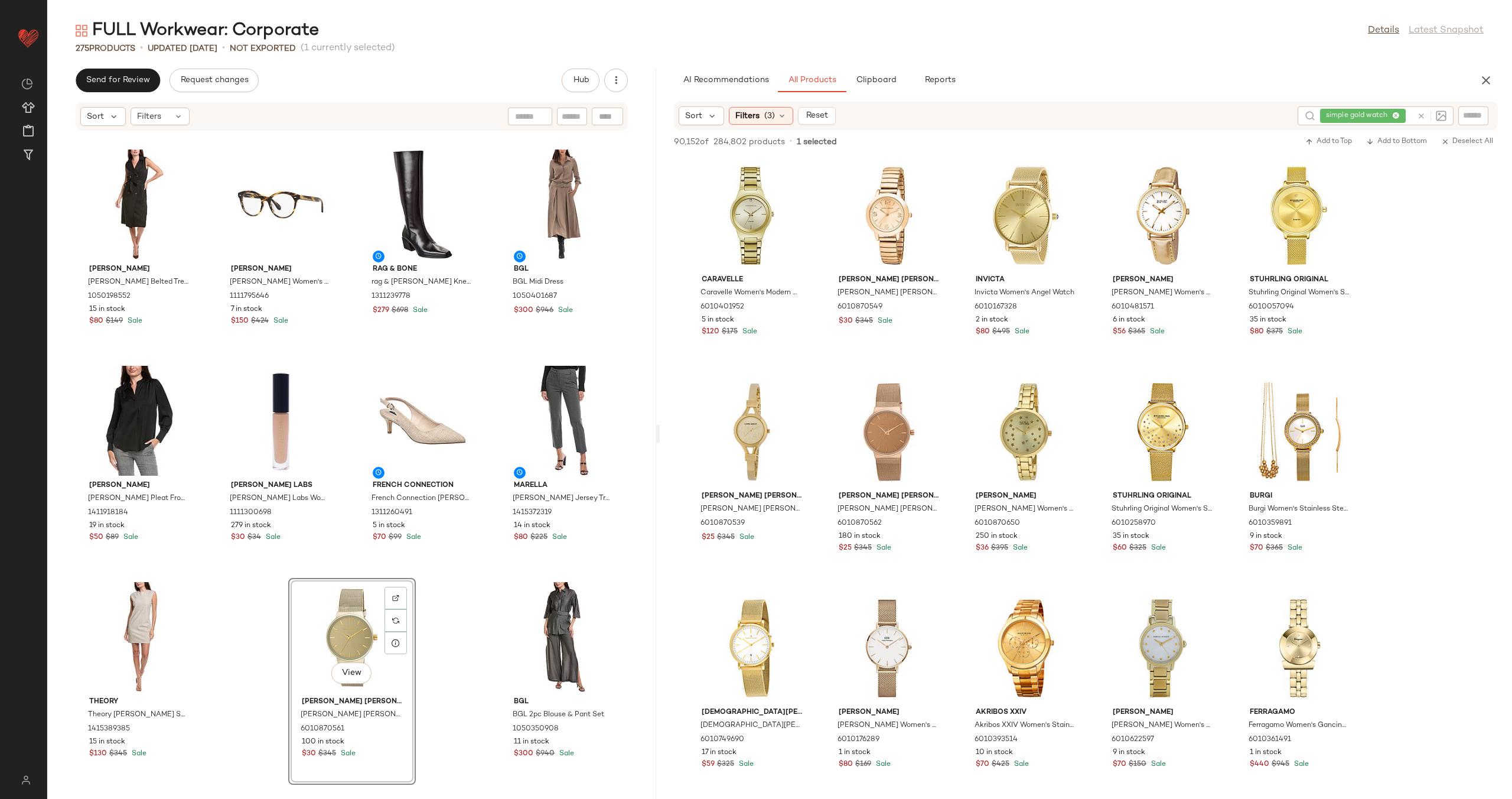
click at [485, 564] on div "Vince Vince Convertible Button Shirt 1411576859 52 in stock $140 $295 Sale Ital…" at bounding box center [352, 457] width 609 height 654
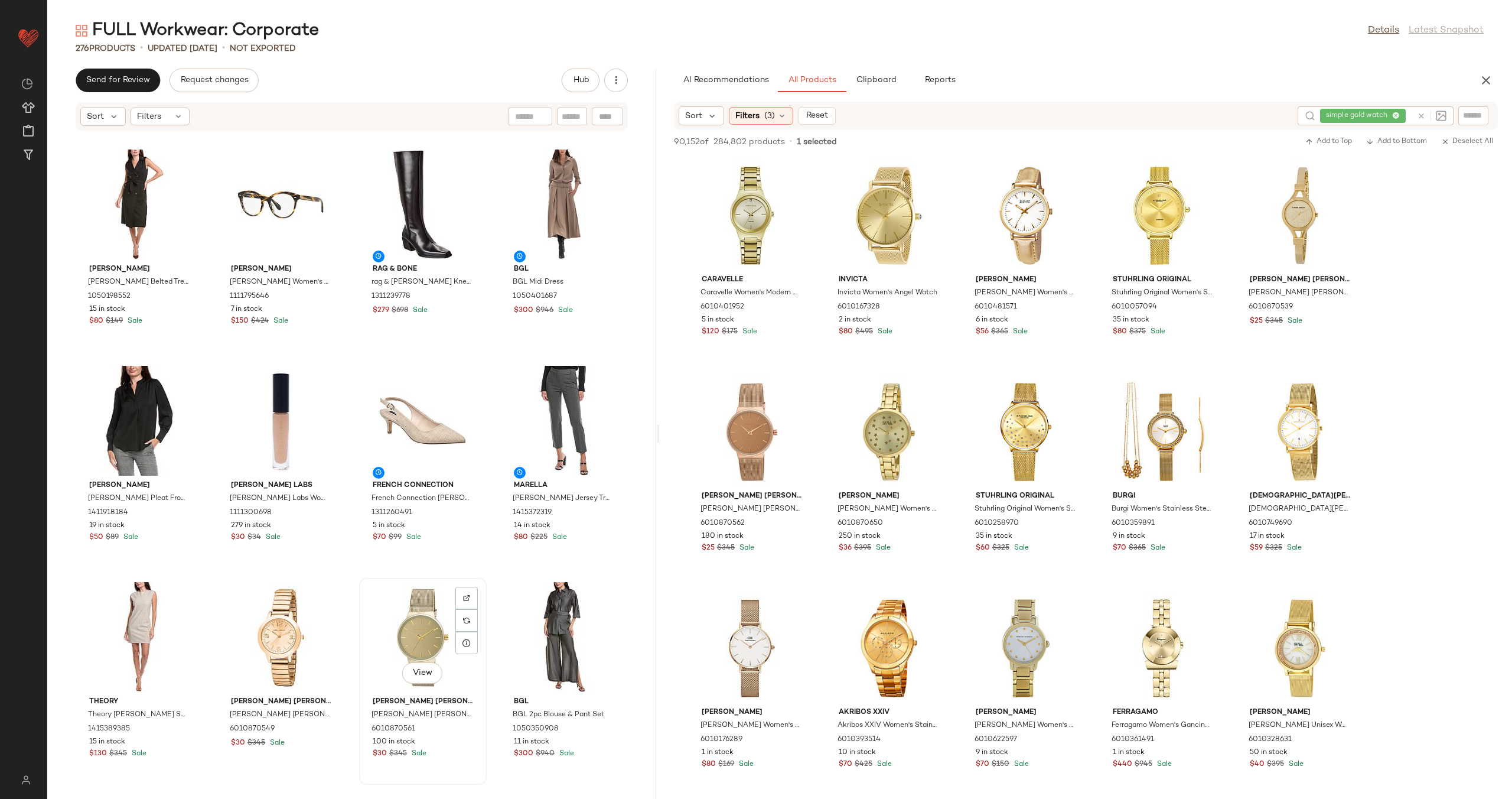
click at [426, 622] on div "View" at bounding box center [423, 637] width 120 height 110
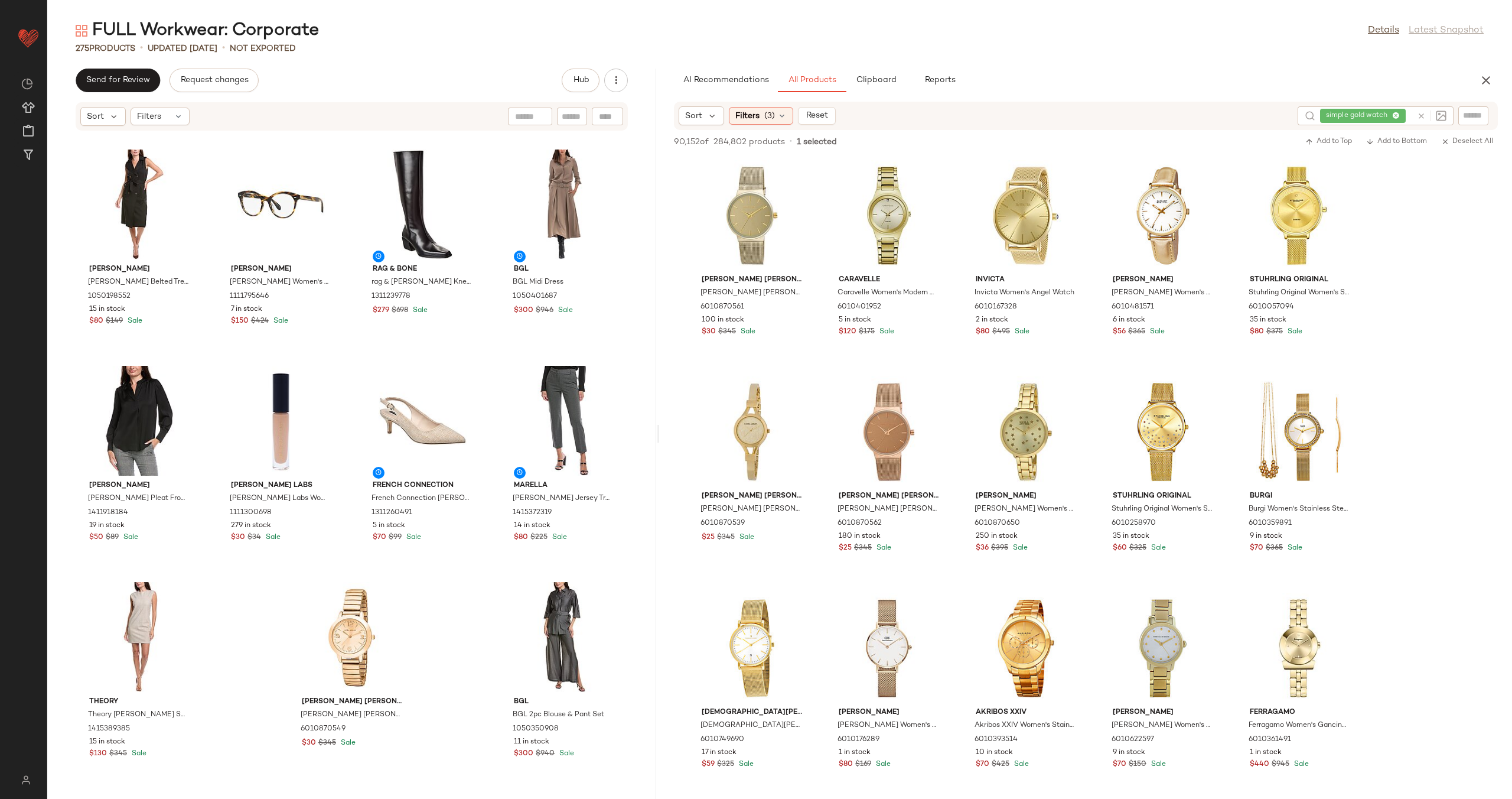
click at [1422, 116] on icon at bounding box center [1421, 116] width 9 height 9
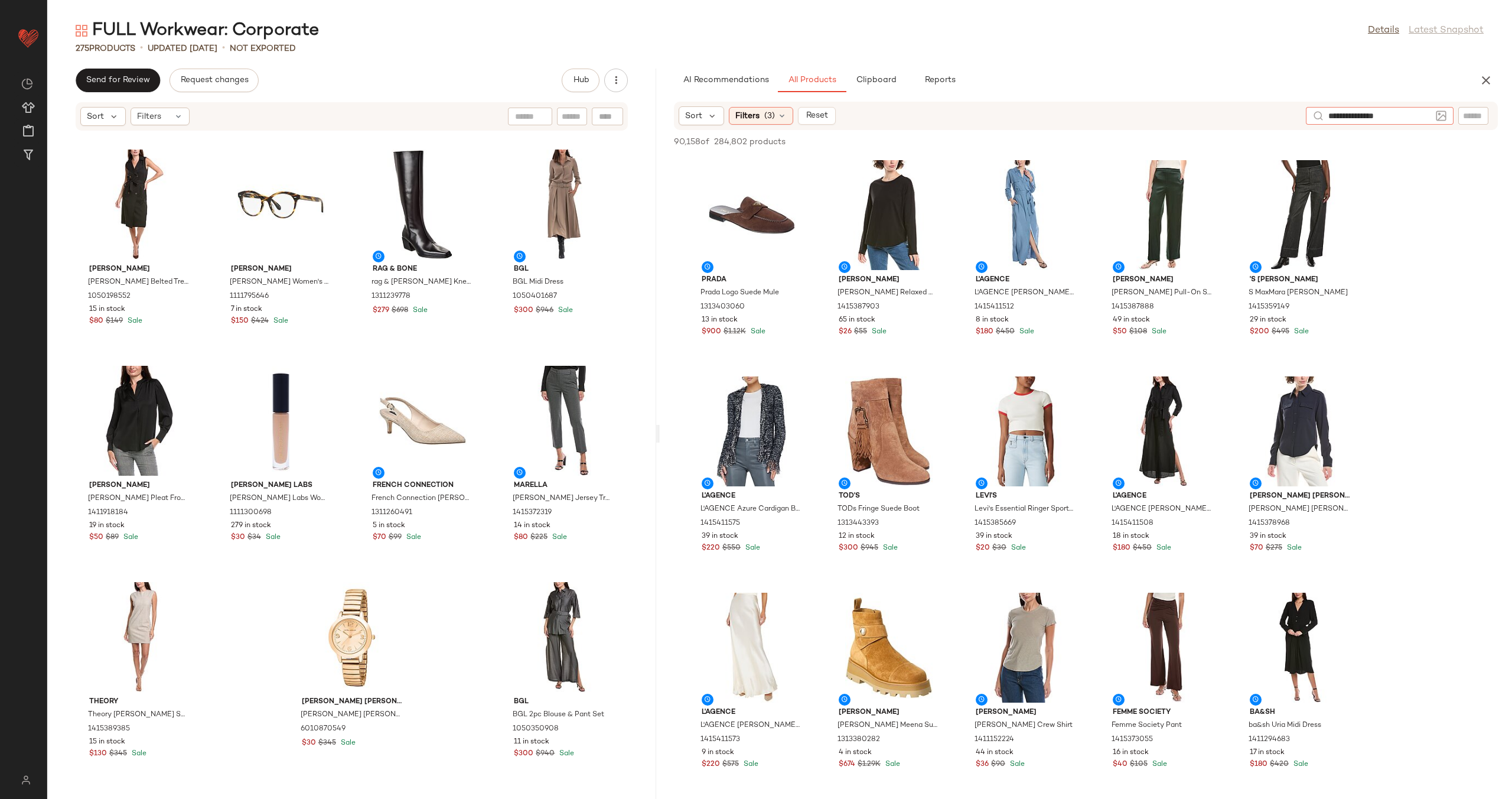
type input "**********"
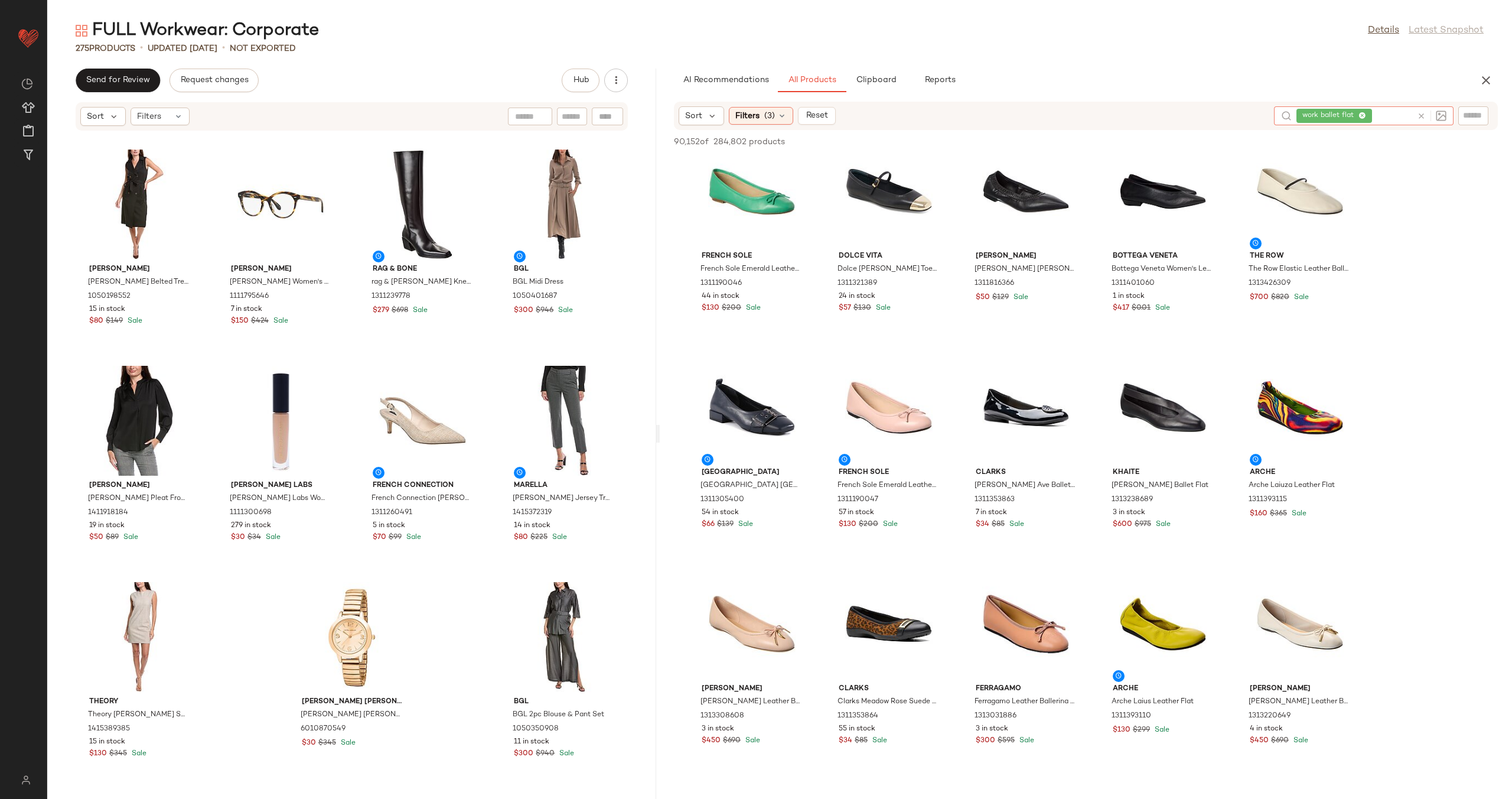
scroll to position [1927, 0]
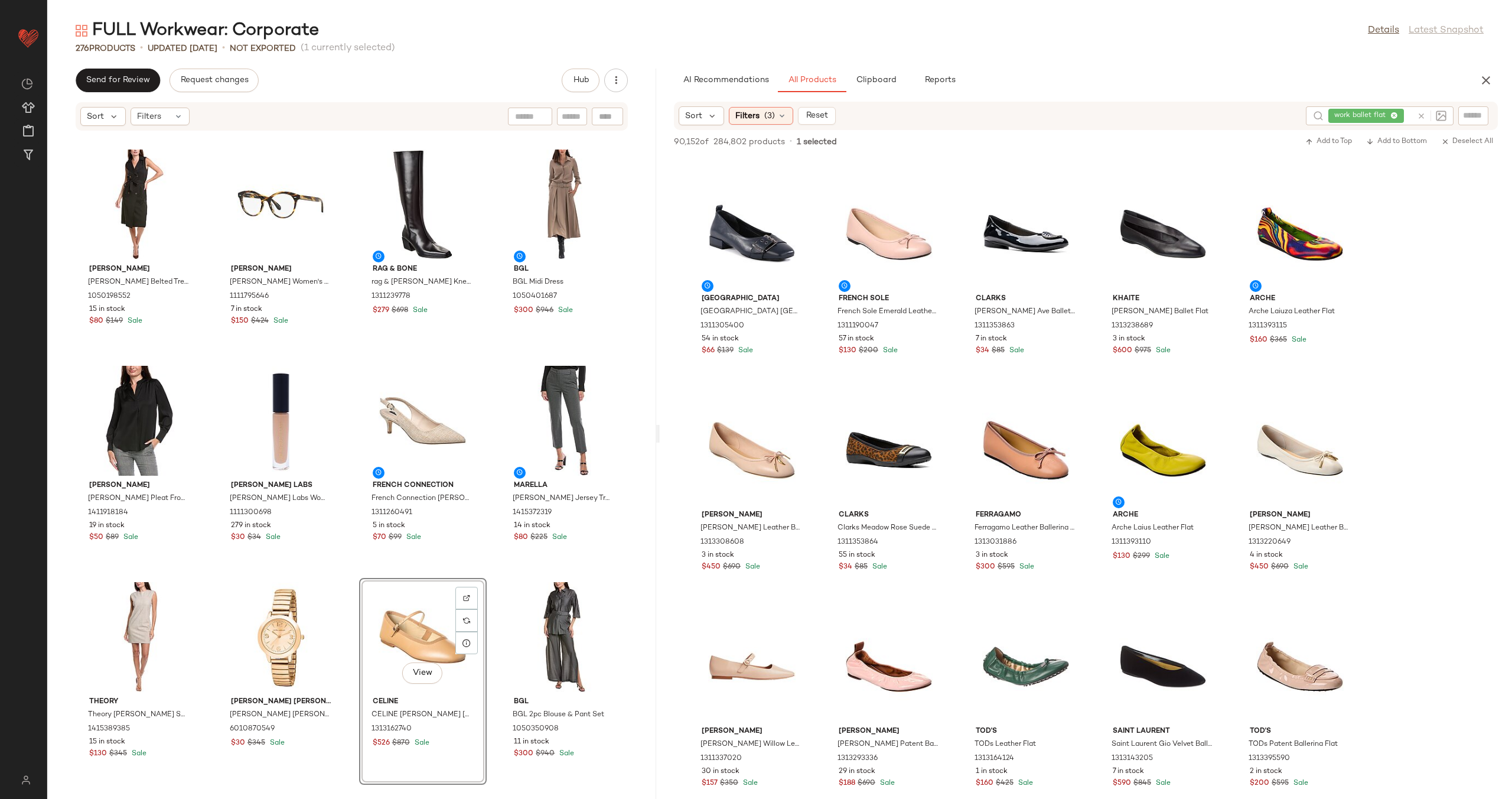
click at [491, 568] on div "Vince Vince Convertible Button Shirt 1411576859 52 in stock $140 $295 Sale Ital…" at bounding box center [352, 457] width 609 height 654
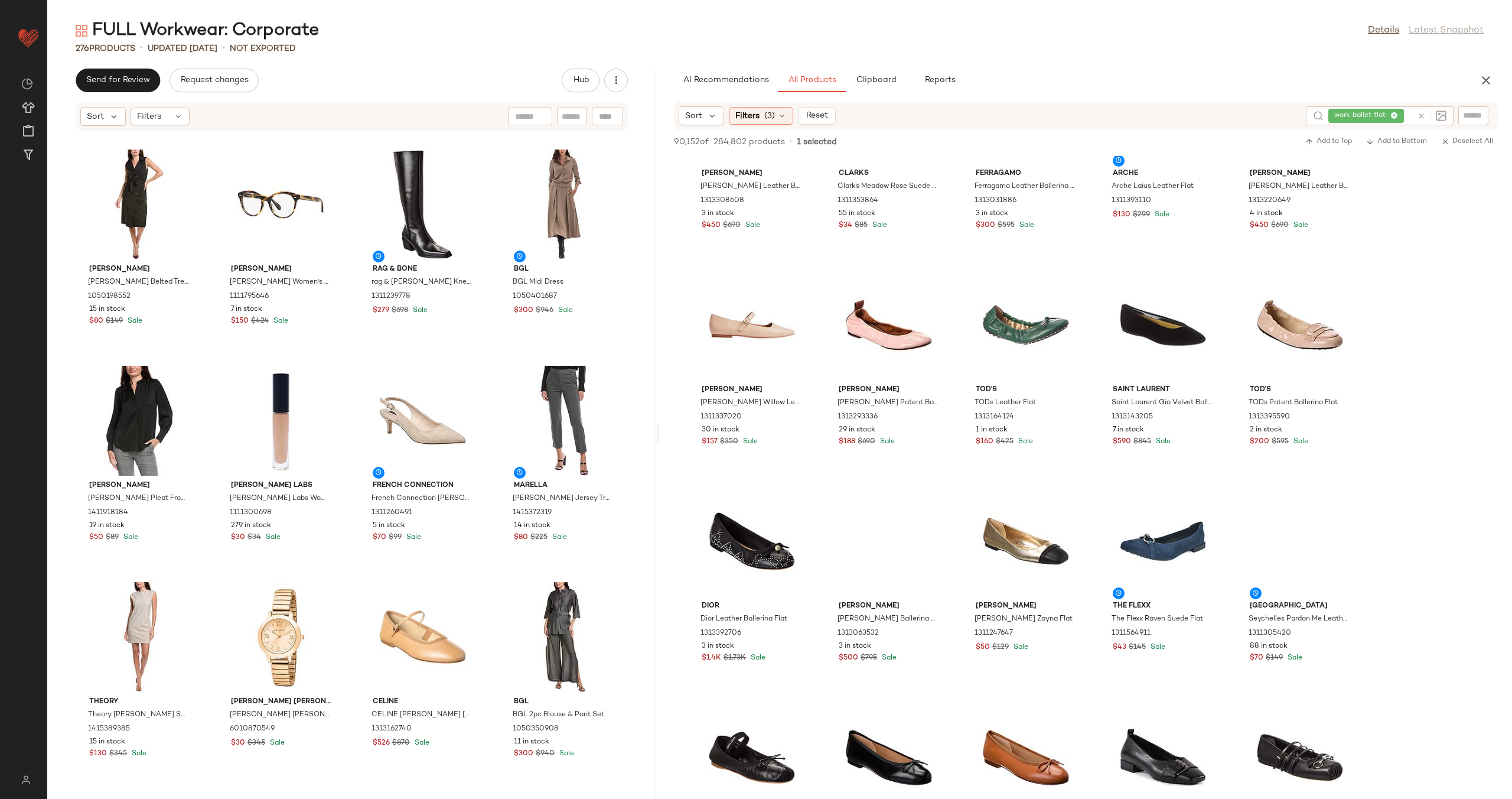
scroll to position [2270, 0]
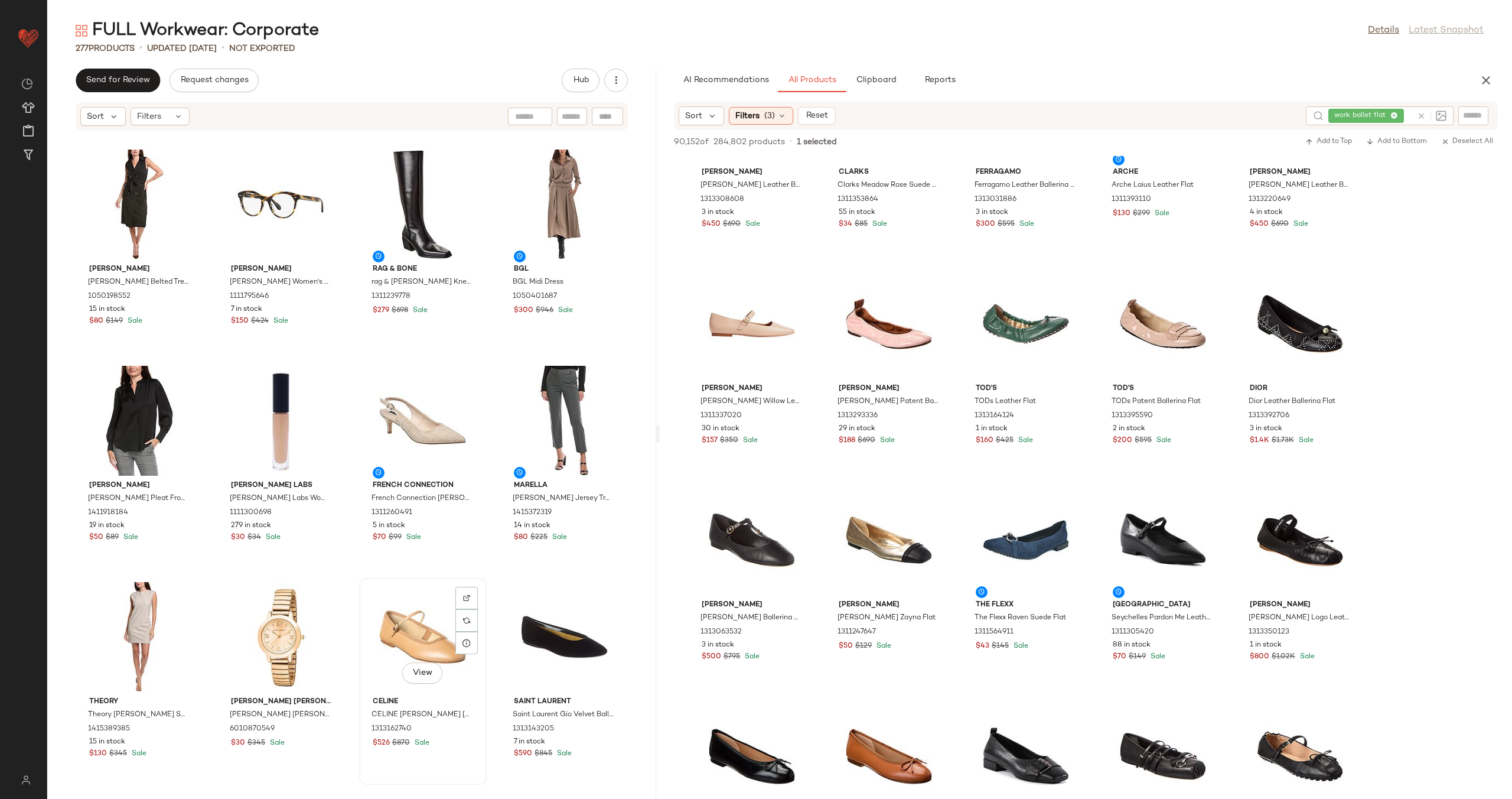
click at [426, 632] on div "View" at bounding box center [423, 637] width 120 height 110
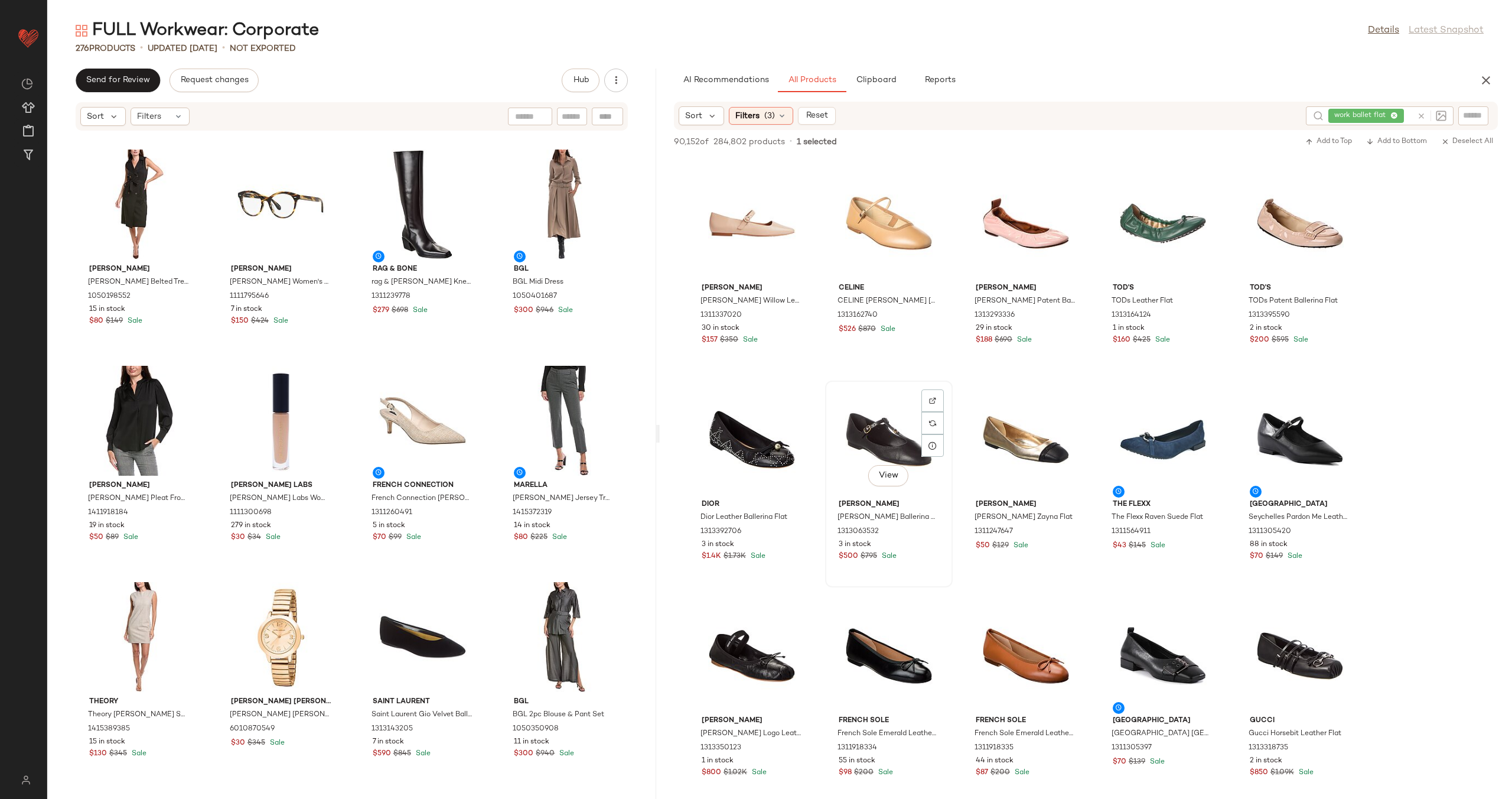
scroll to position [2373, 0]
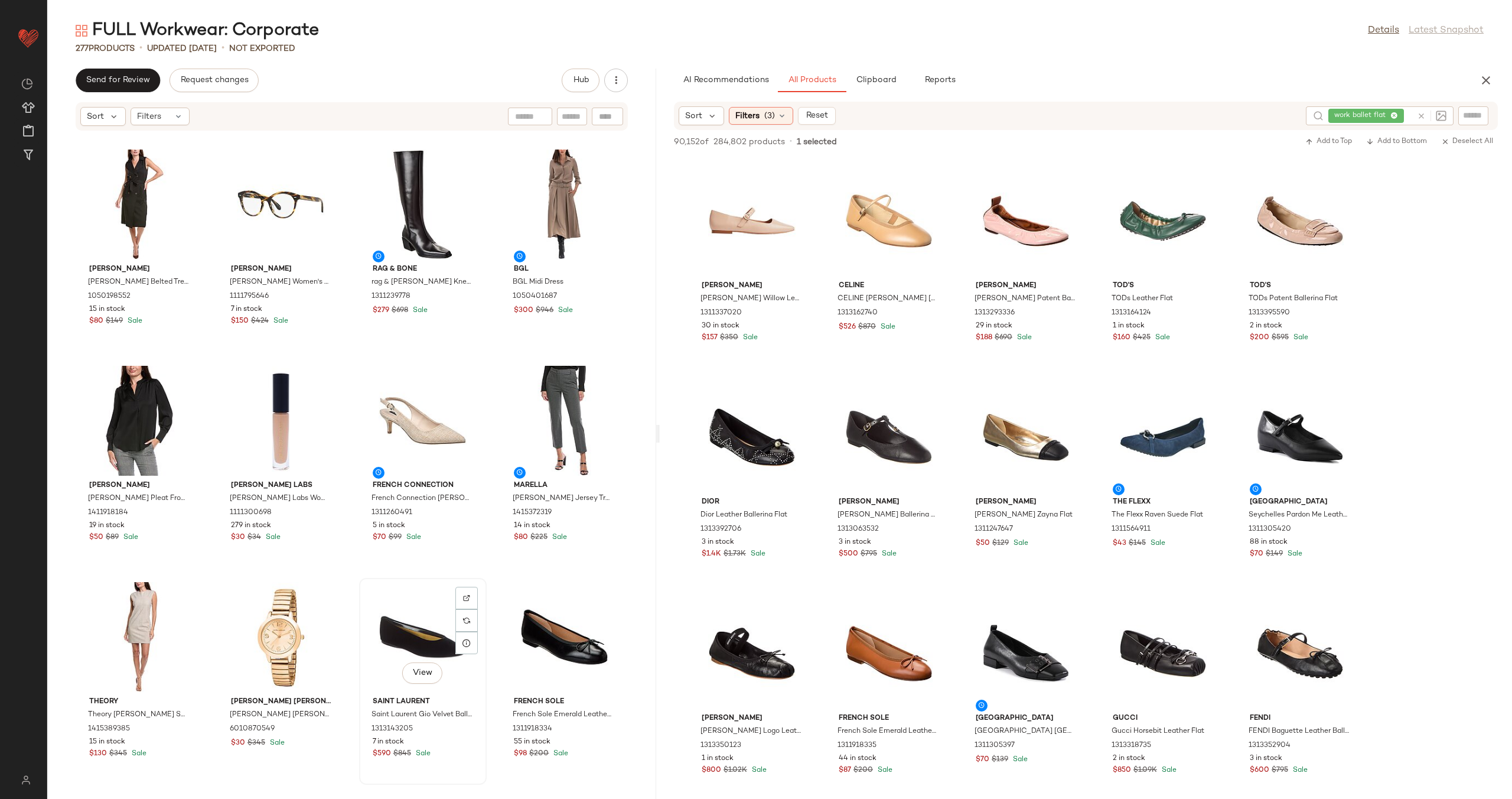
click at [416, 642] on div "View" at bounding box center [423, 637] width 120 height 110
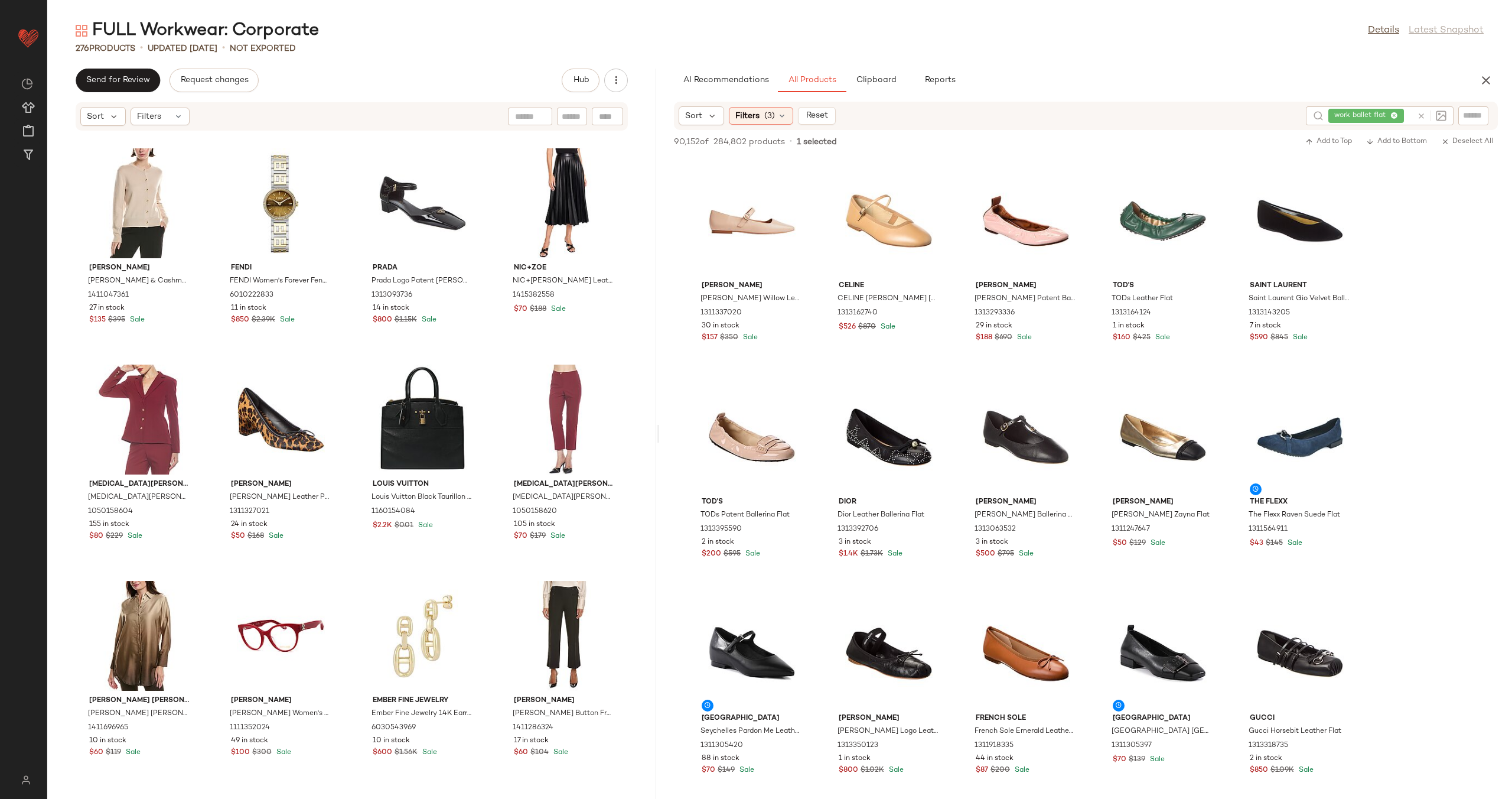
scroll to position [874, 0]
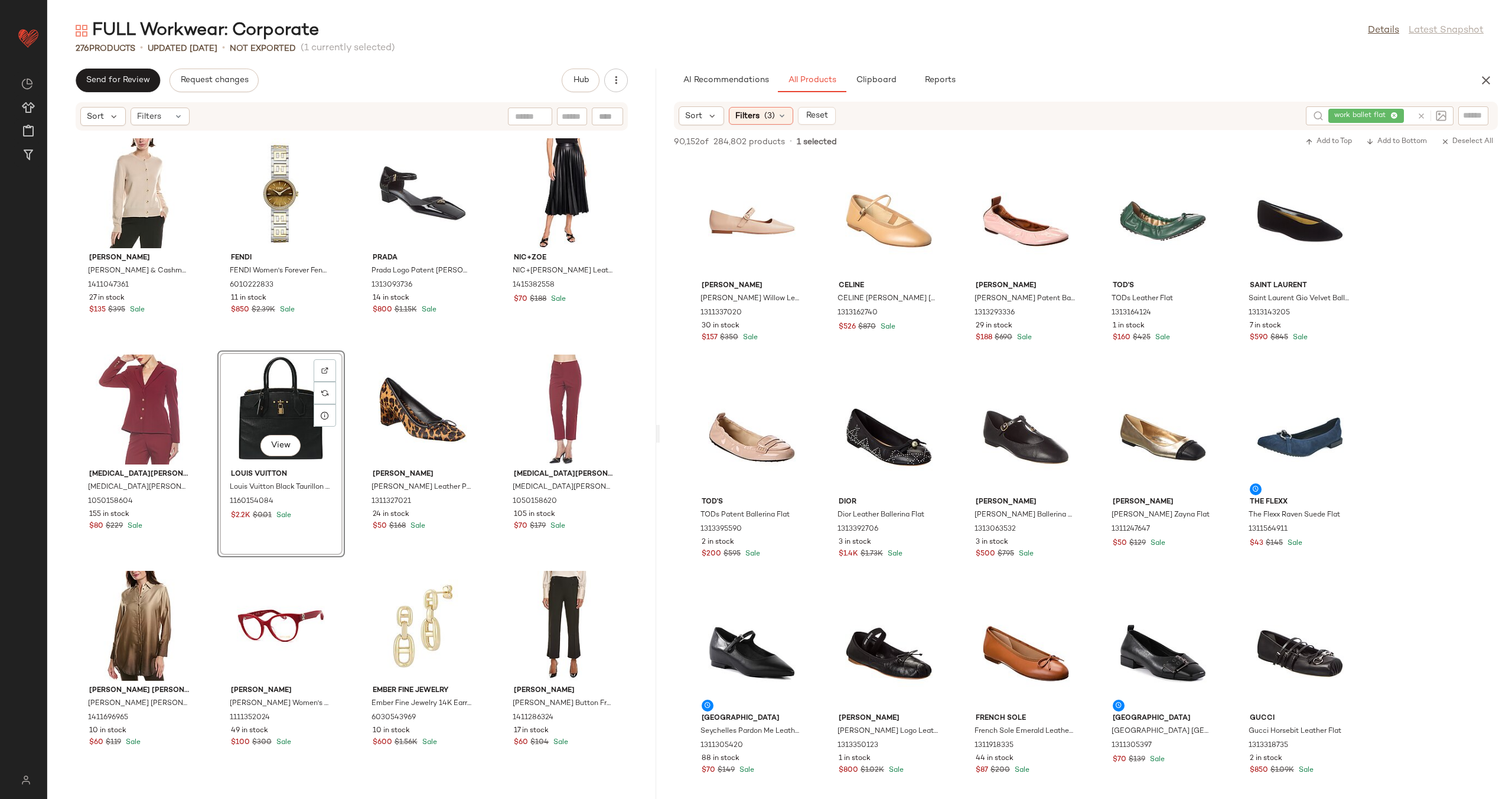
click at [348, 412] on div "St. John St. John Spotted Leopard Silk Dress 1411545581 6 in stock $500 $1.5K S…" at bounding box center [352, 457] width 609 height 654
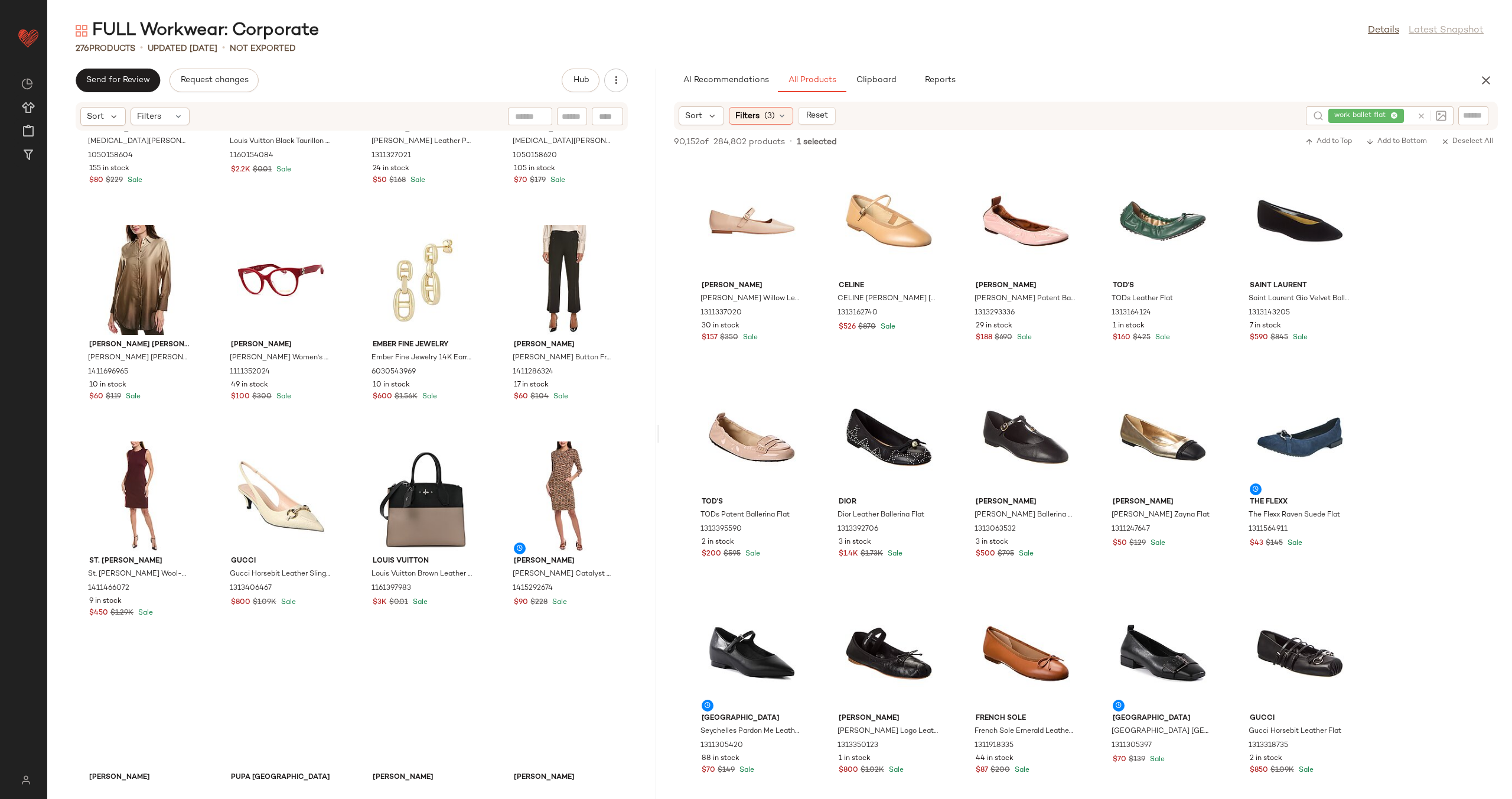
scroll to position [1402, 0]
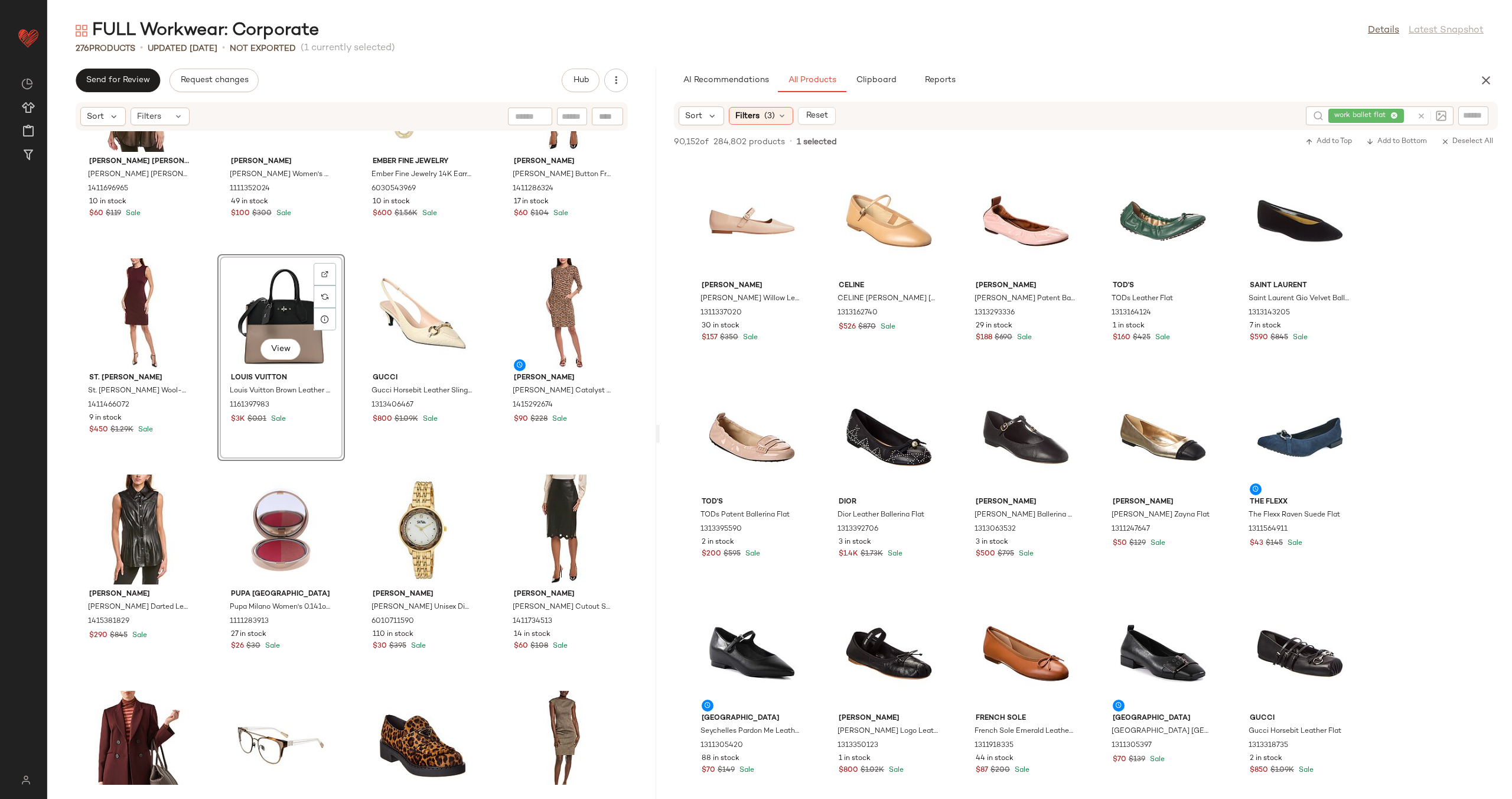
click at [342, 336] on div "View Louis Vuitton Louis Vuitton Brown Leather City Steamer Mini (Authentic Pre…" at bounding box center [281, 357] width 127 height 207
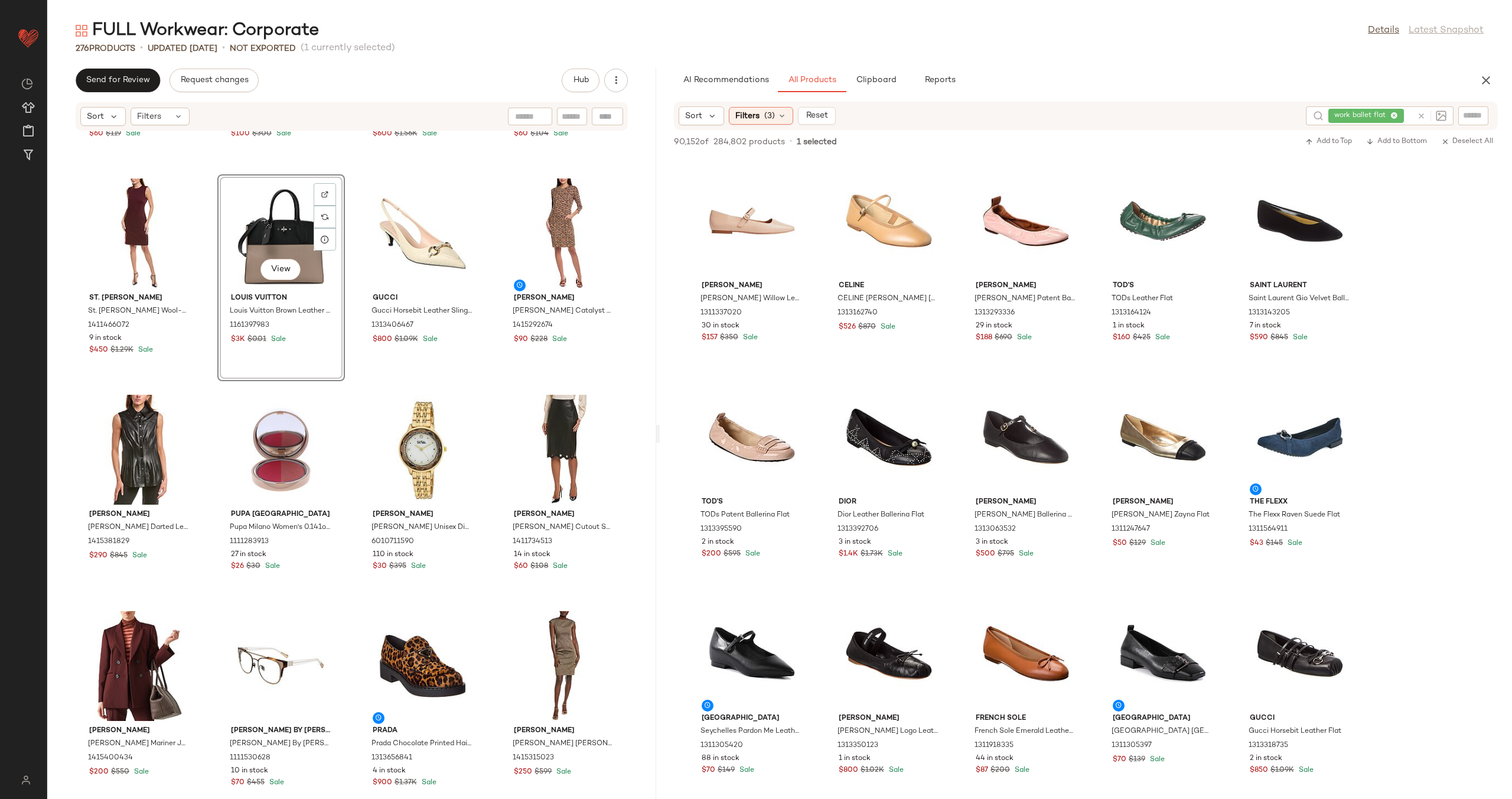
scroll to position [1595, 0]
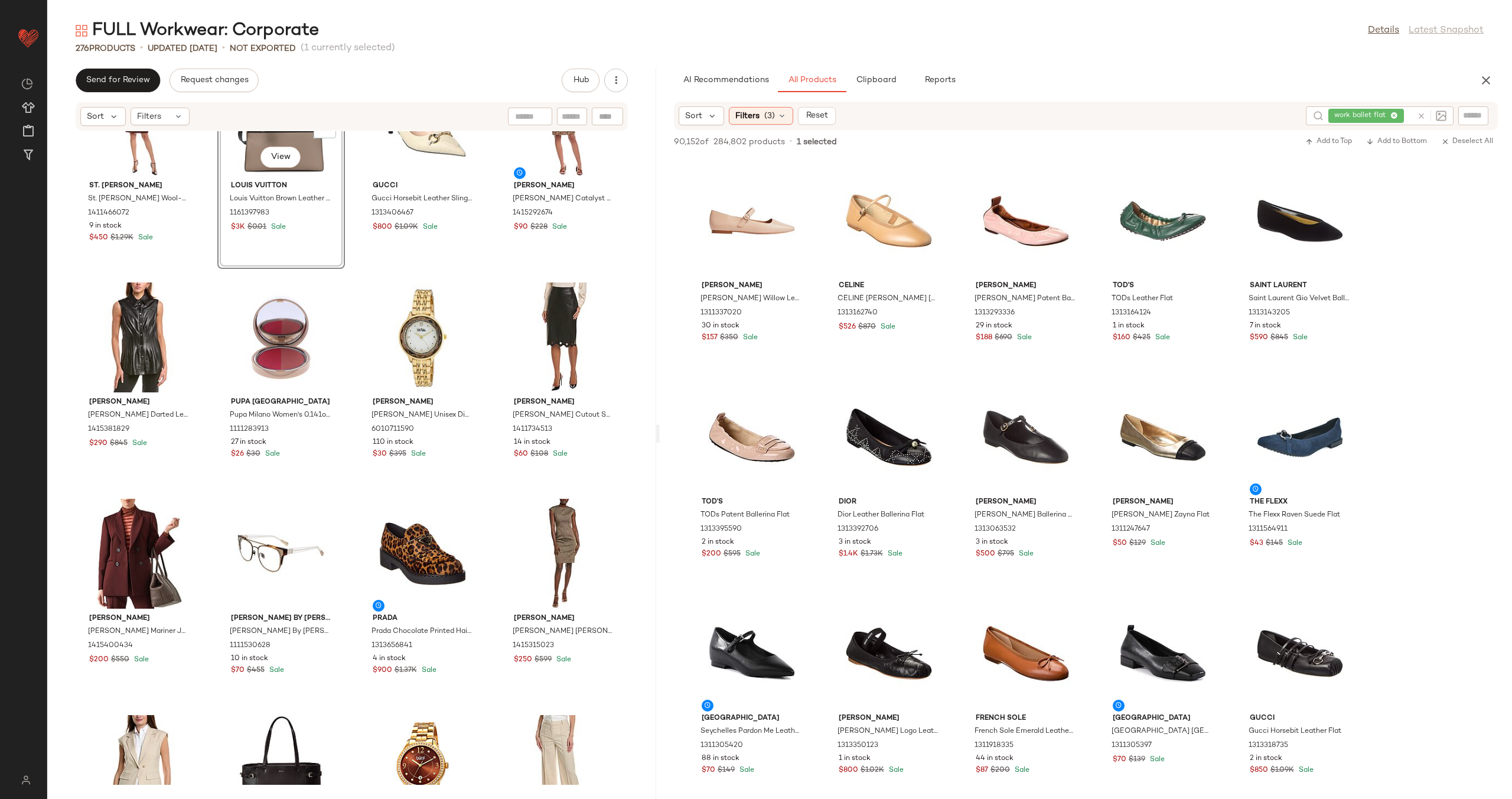
click at [348, 334] on div "St. John St. John Milano Wool-Blend Dress 1411466072 9 in stock $450 $1.29K Sal…" at bounding box center [352, 457] width 609 height 654
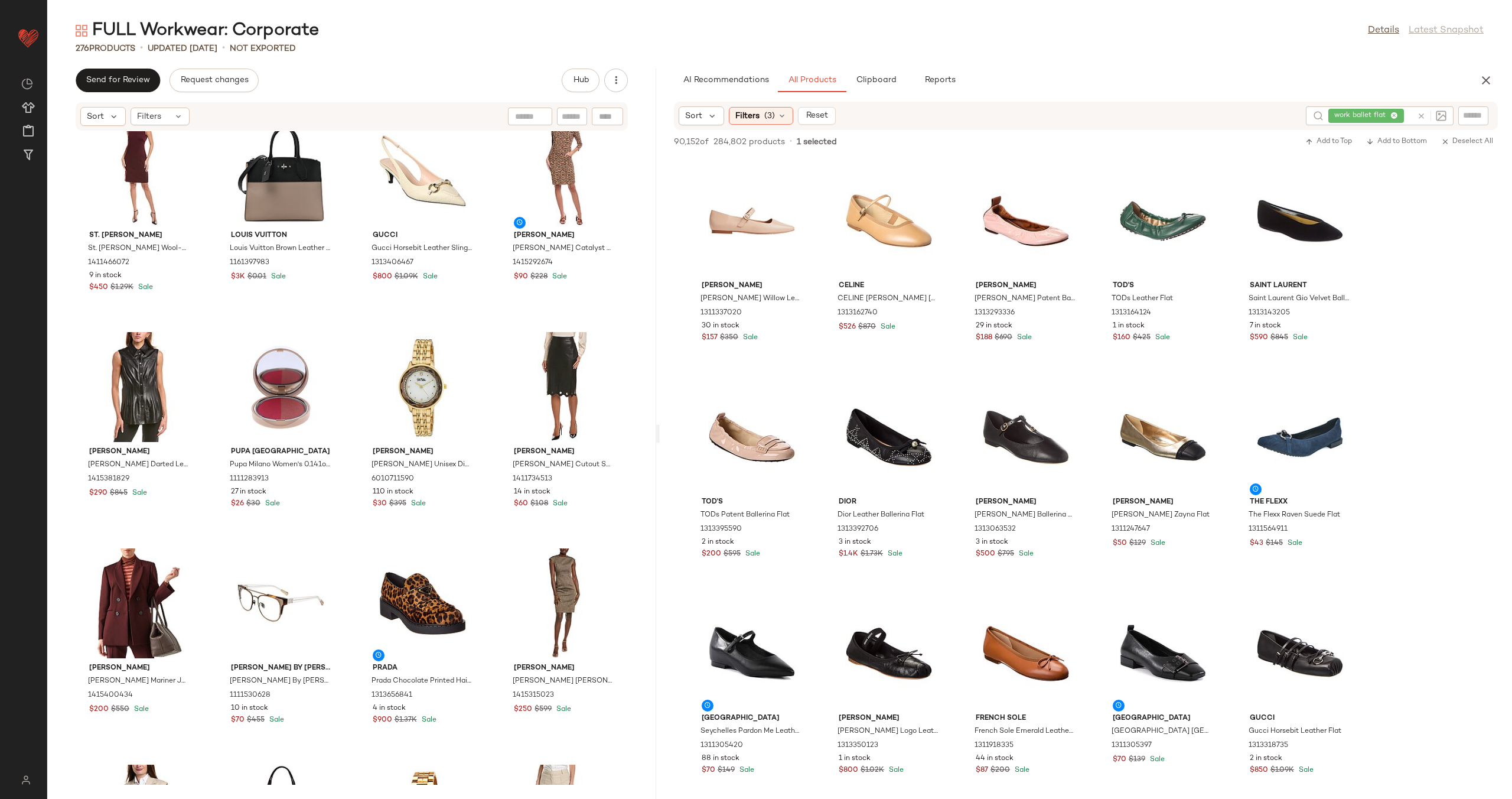
scroll to position [1587, 0]
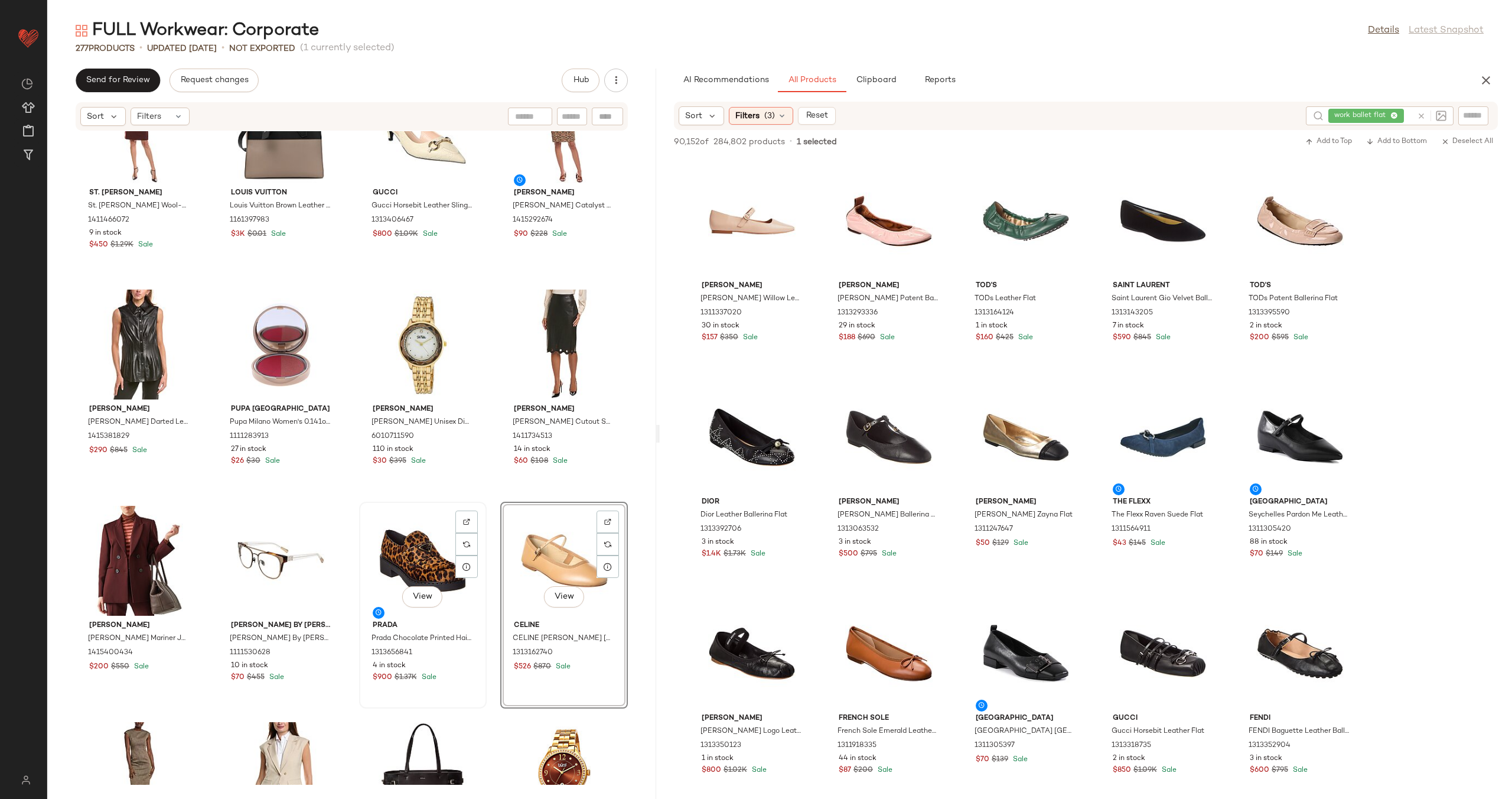
click at [431, 544] on div "View" at bounding box center [423, 560] width 120 height 110
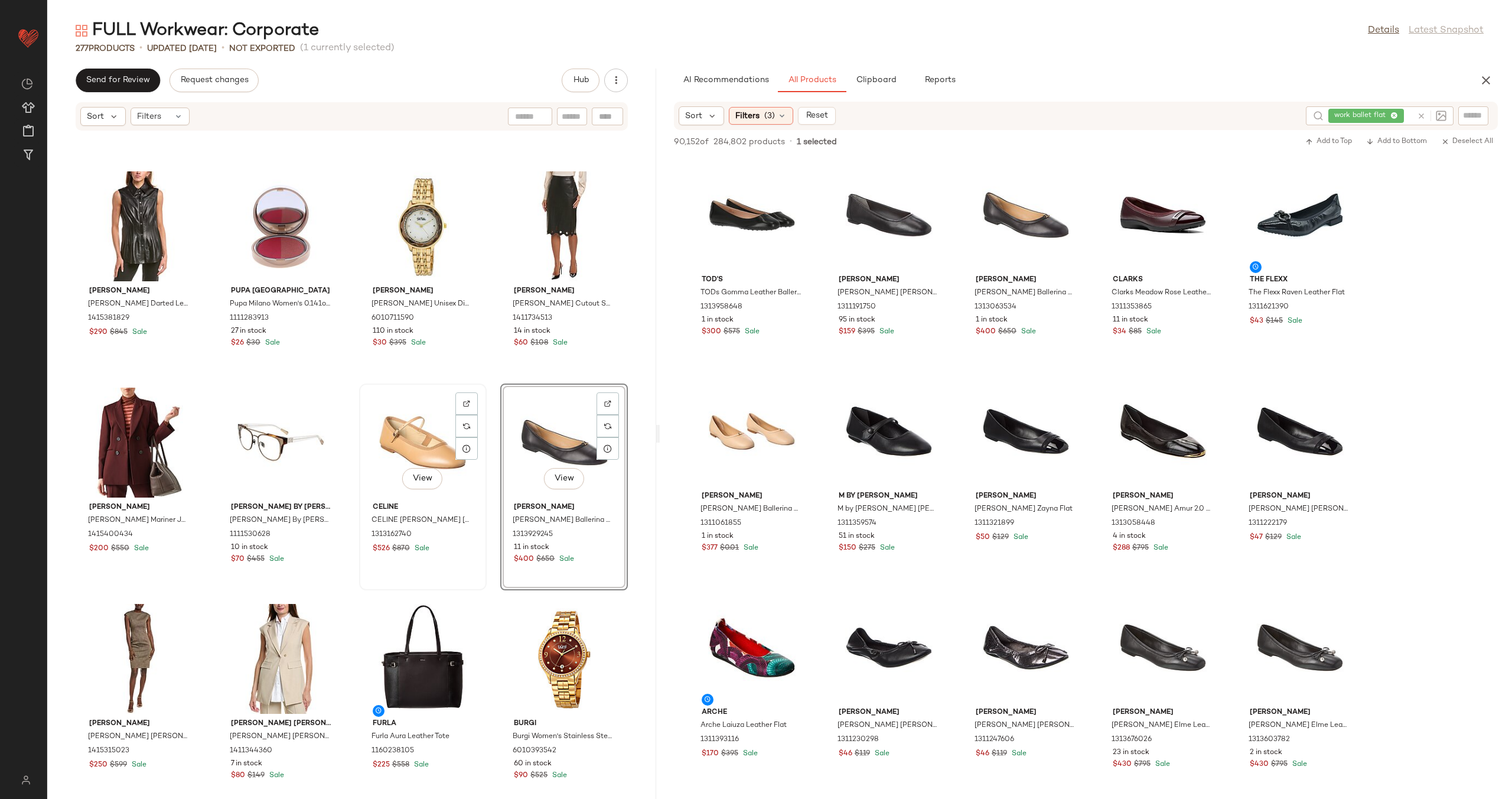
click at [395, 439] on div "View" at bounding box center [423, 442] width 120 height 110
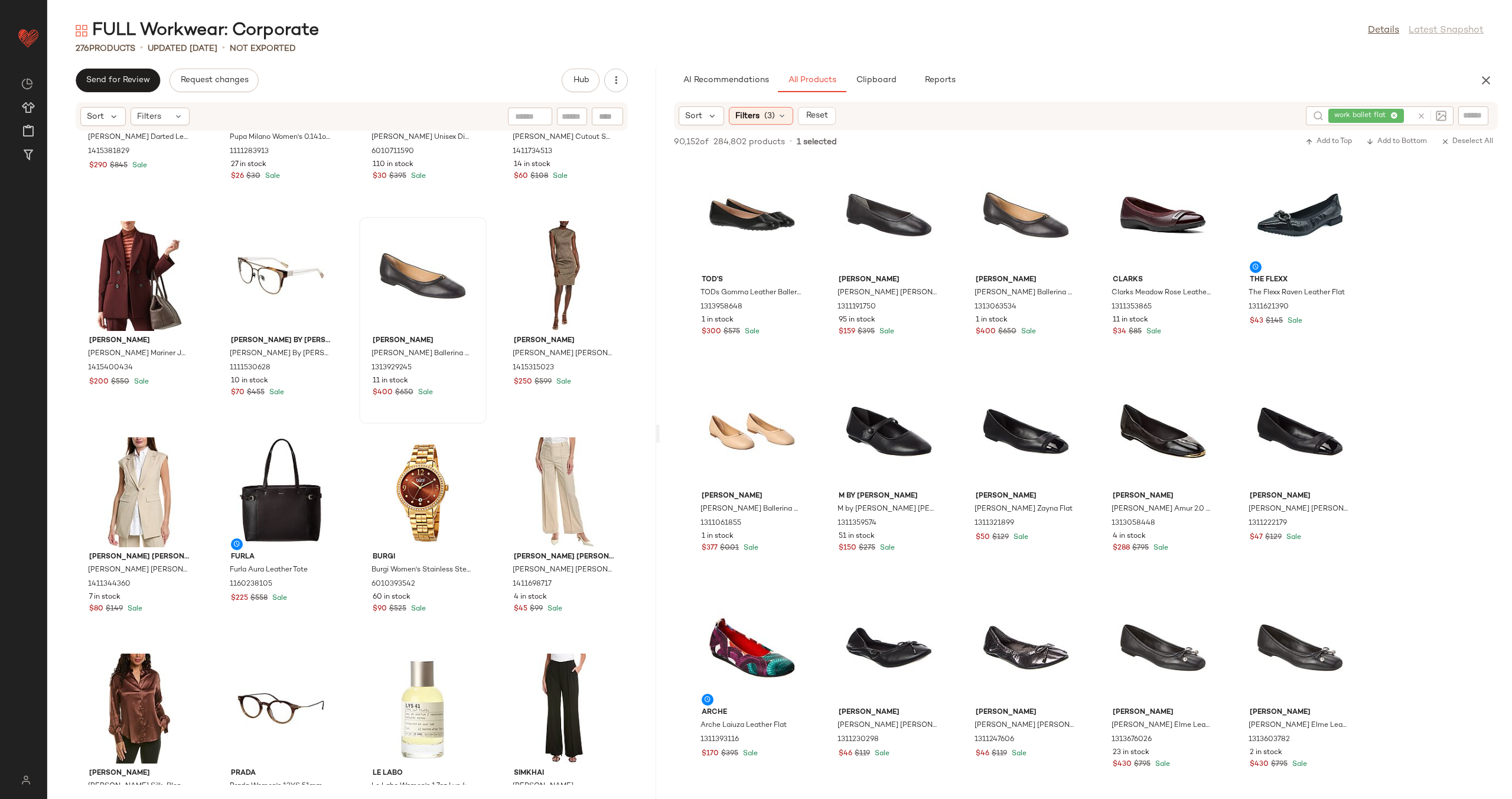
scroll to position [1912, 0]
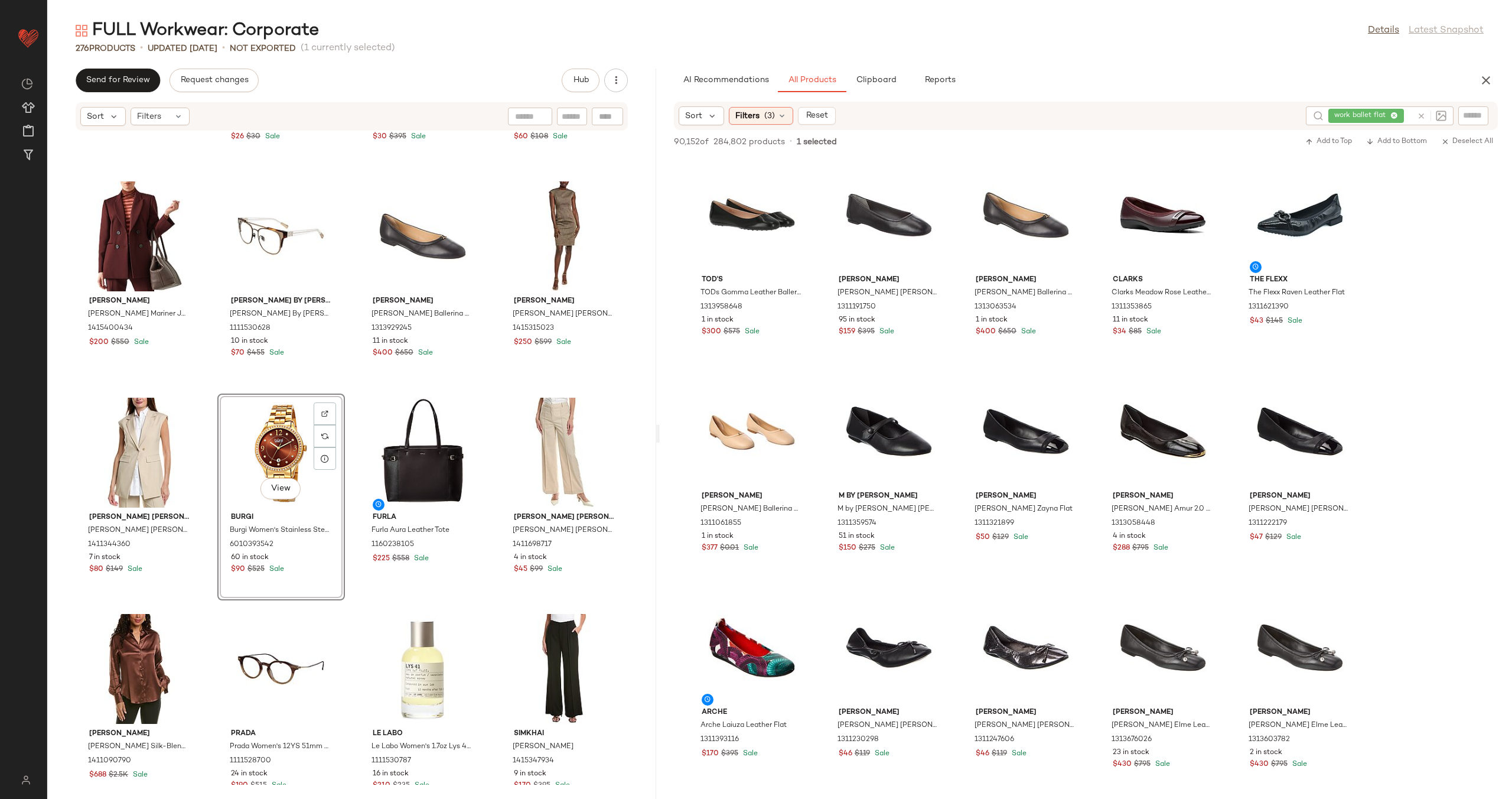
click at [347, 426] on div "Helmut Lang Helmut Lang Darted Leather Top 1415381829 $290 $845 Sale Pupa Milan…" at bounding box center [352, 457] width 609 height 654
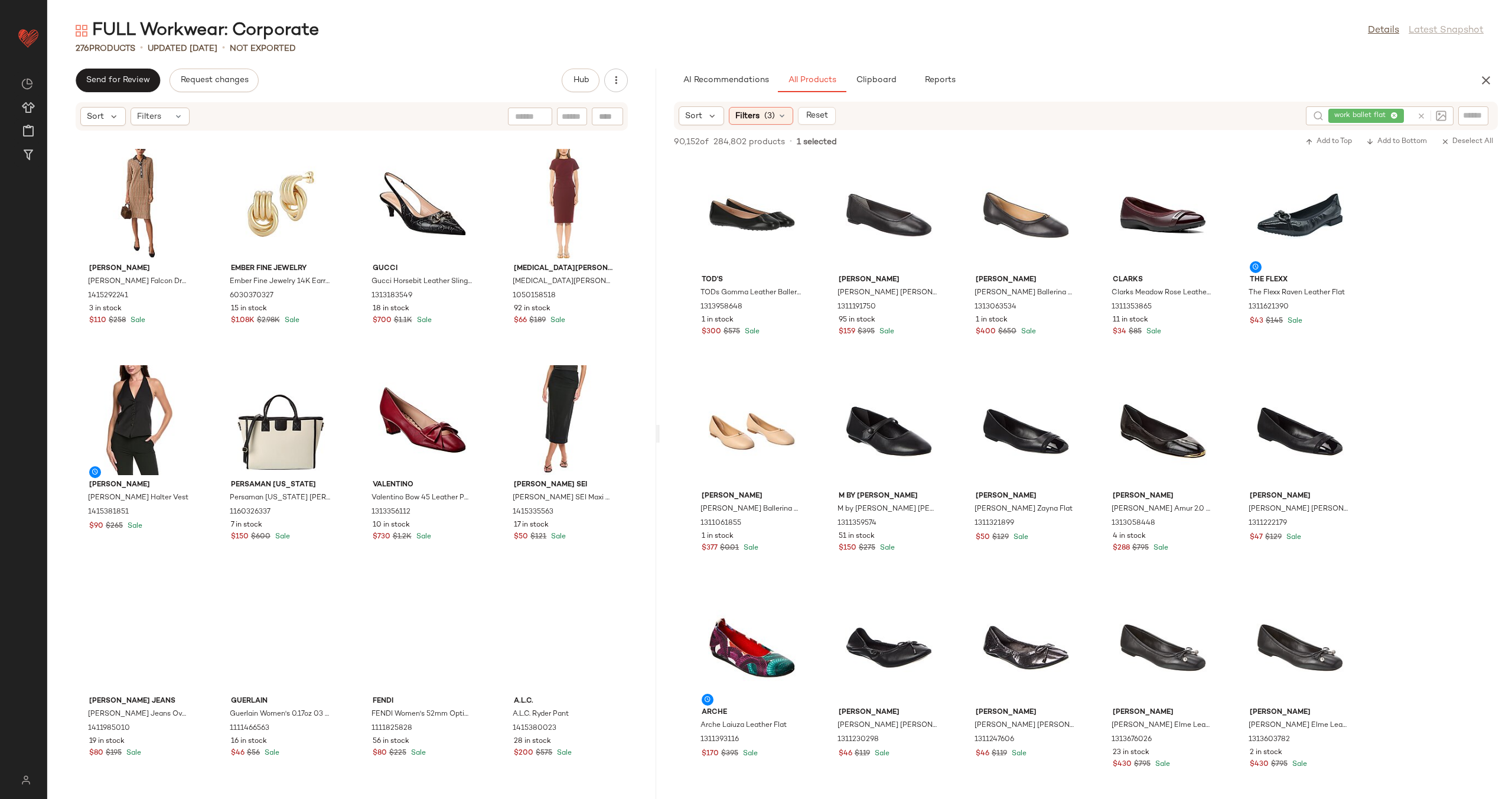
scroll to position [2690, 0]
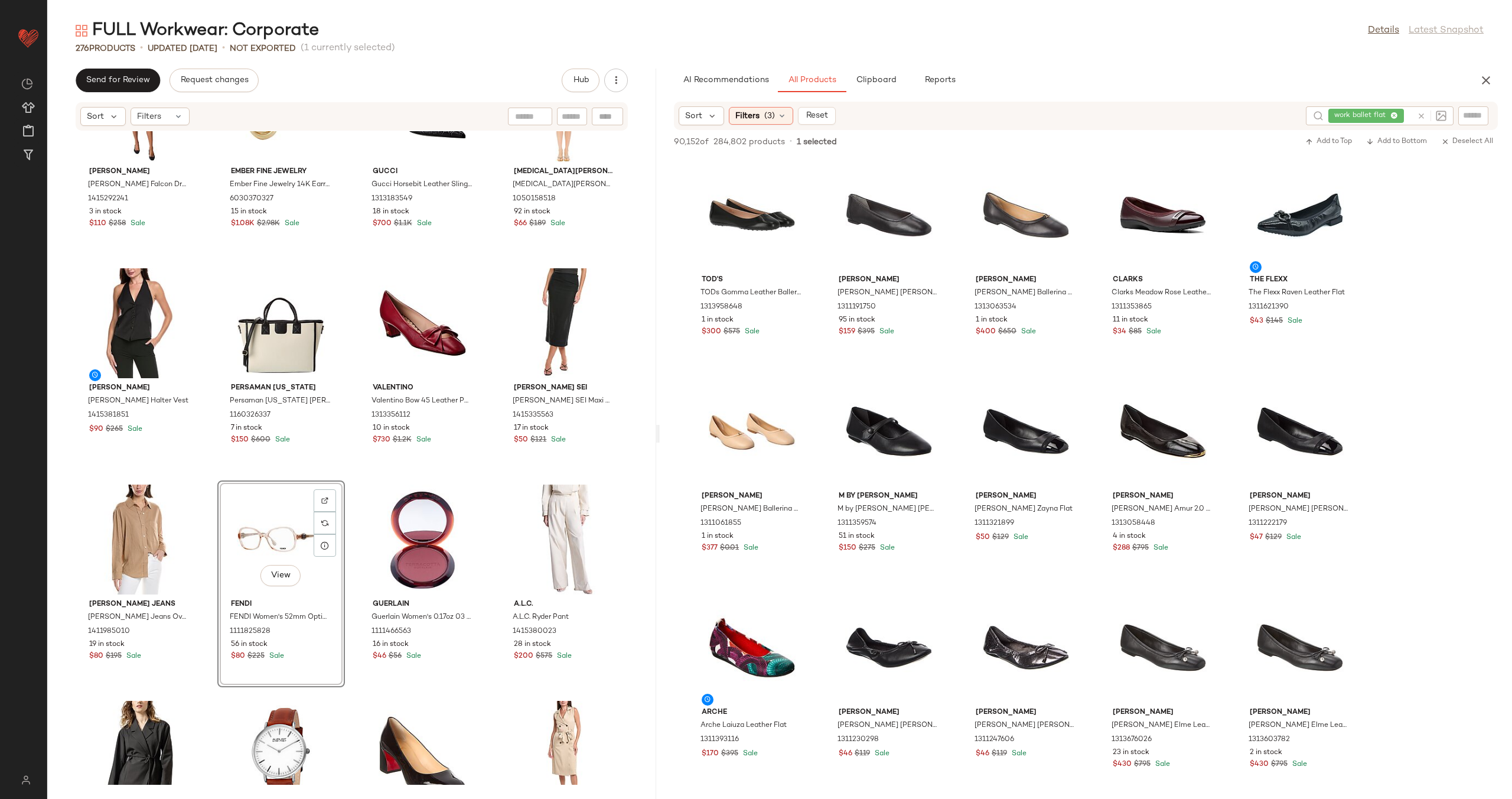
click at [349, 538] on div "Brunello Cucinelli Brunello Cucinelli Silk-Blend Shirt 1411090790 $688 $2.5K Sa…" at bounding box center [352, 457] width 609 height 654
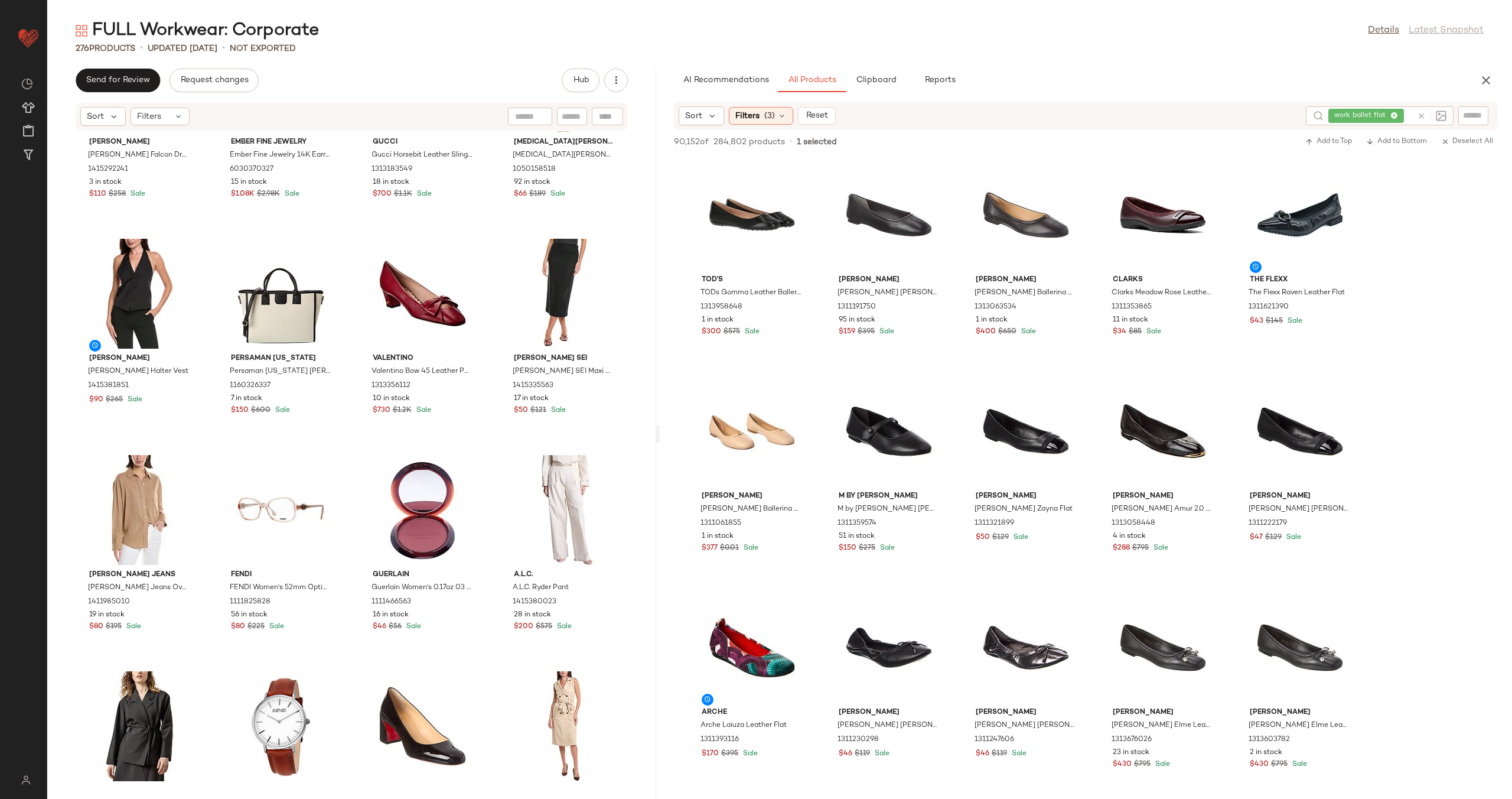
scroll to position [2762, 0]
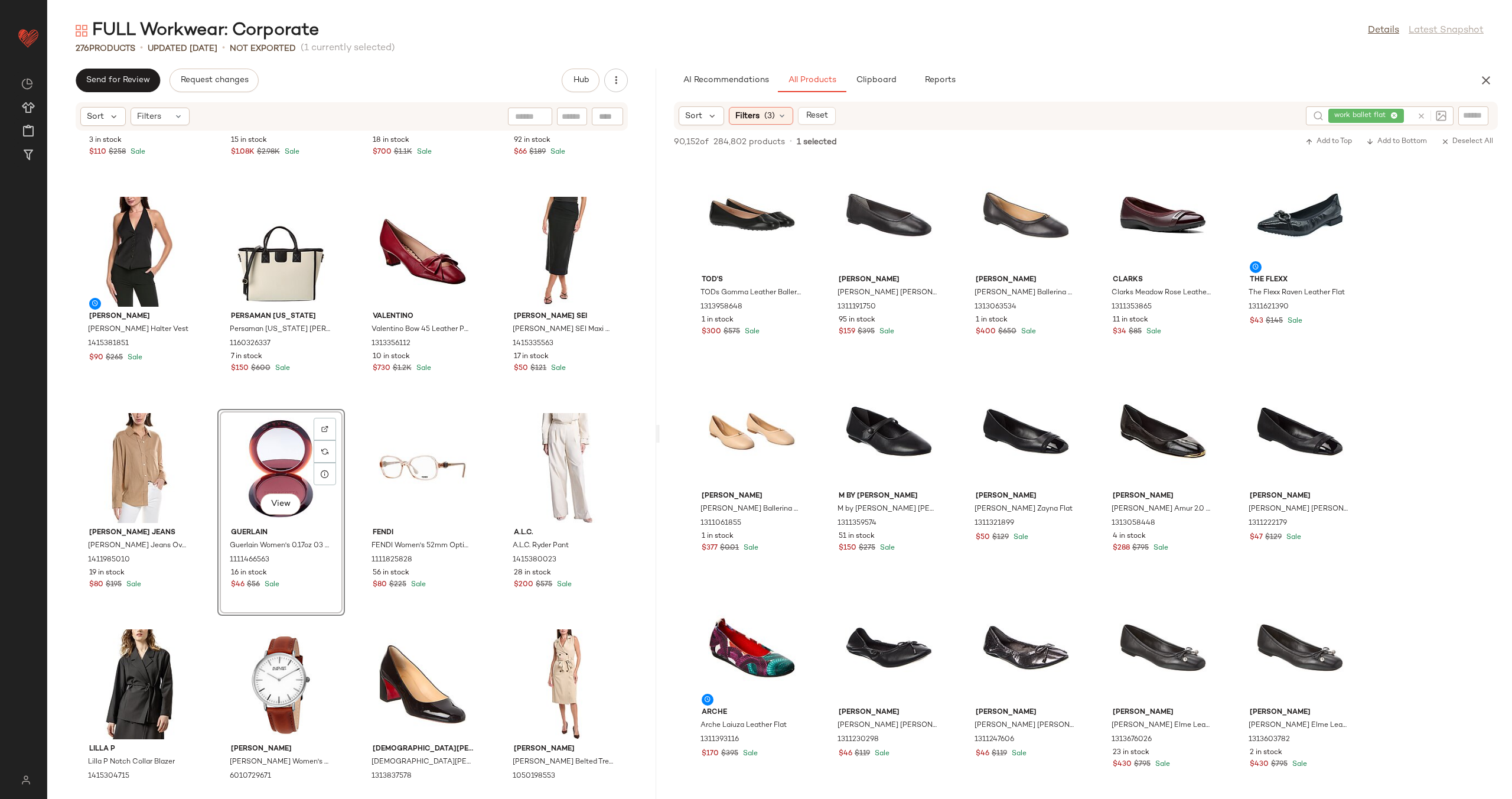
click at [343, 480] on div "J.McLaughlin J.McLaughlin Falcon Dress 1415292241 3 in stock $110 $258 Sale Emb…" at bounding box center [352, 457] width 609 height 654
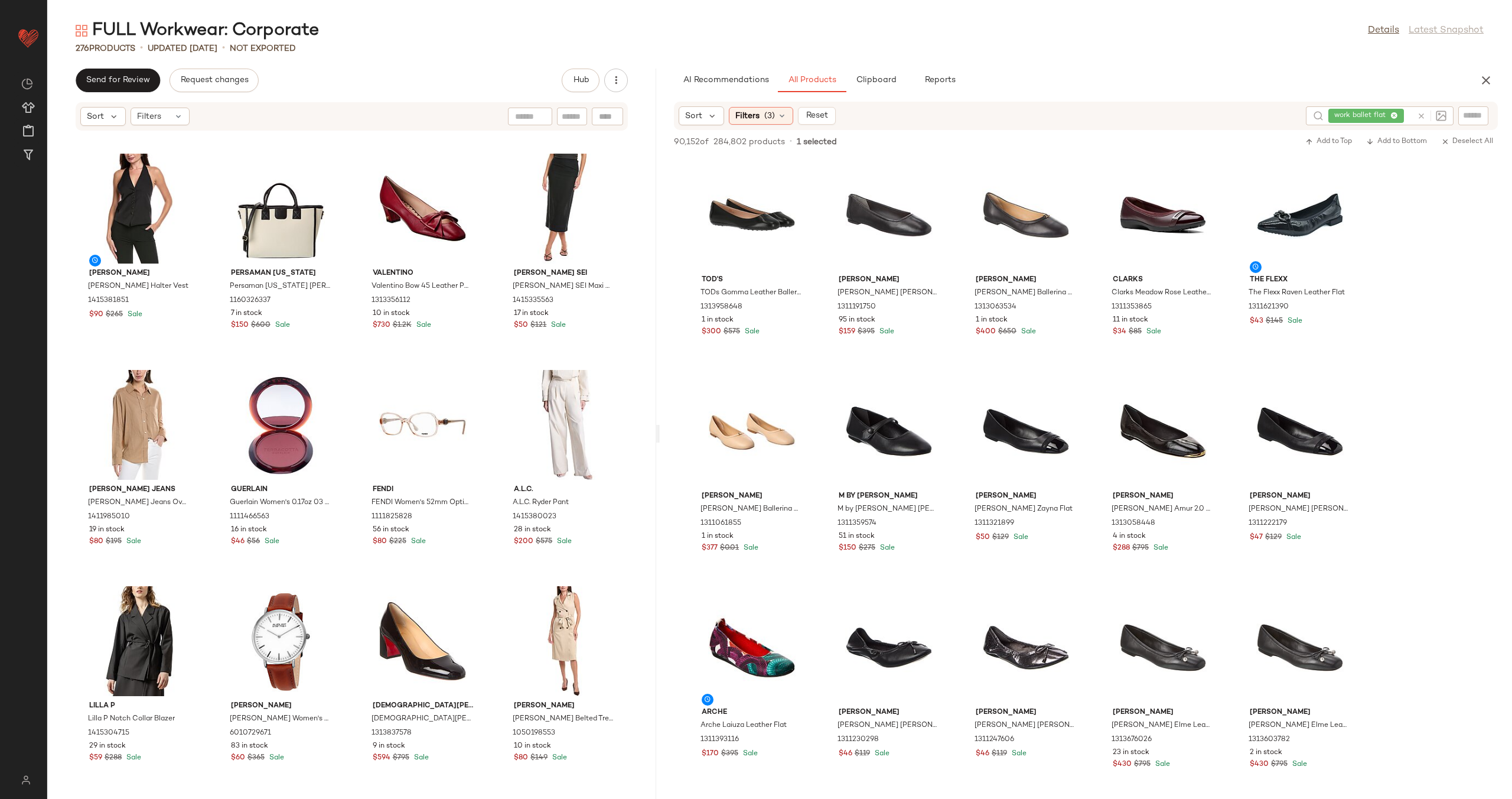
scroll to position [2807, 0]
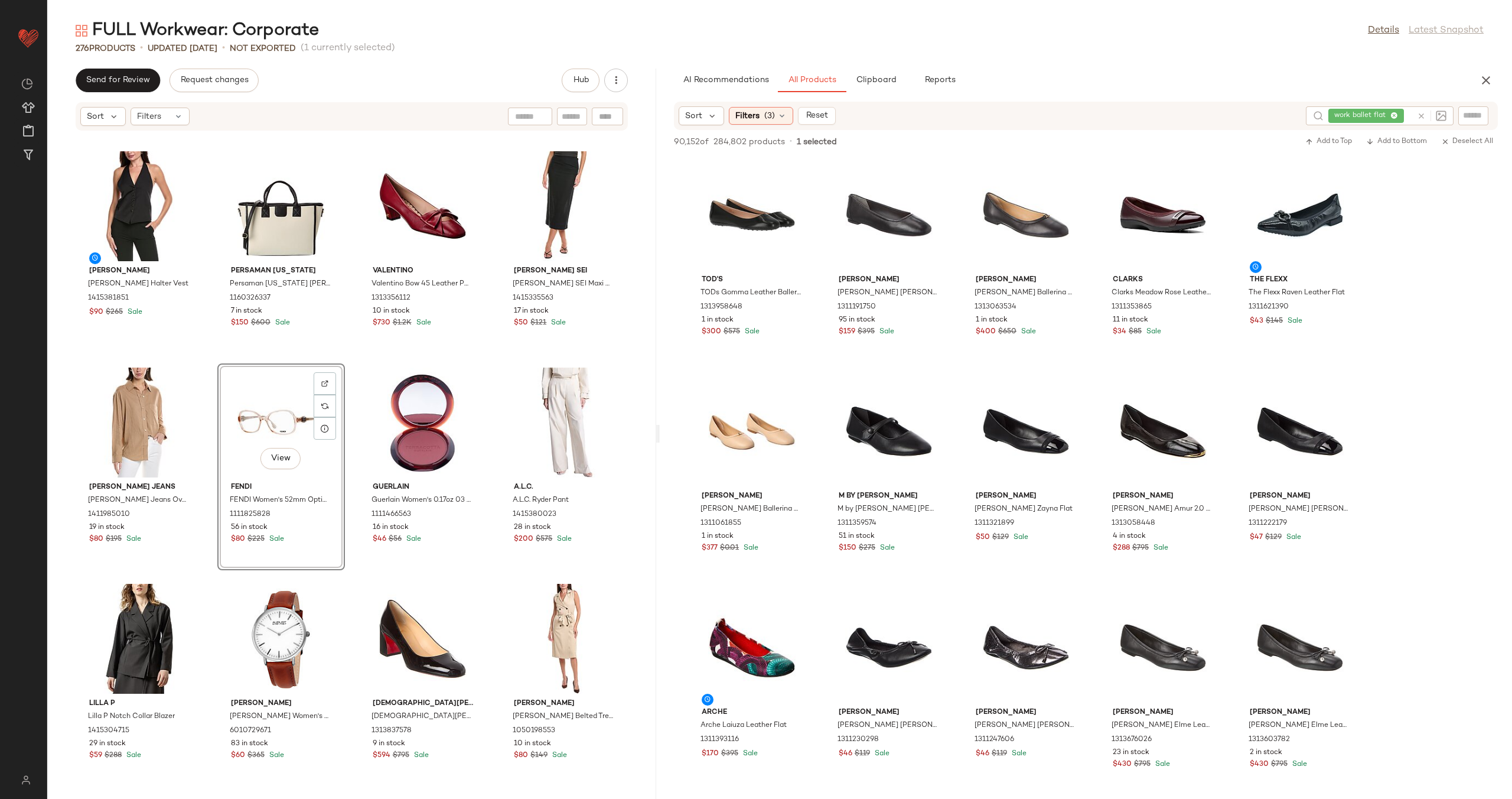
click at [348, 440] on div "Helmut Lang Helmut Lang Halter Vest 1415381851 $90 $265 Sale Persaman New York …" at bounding box center [352, 457] width 609 height 654
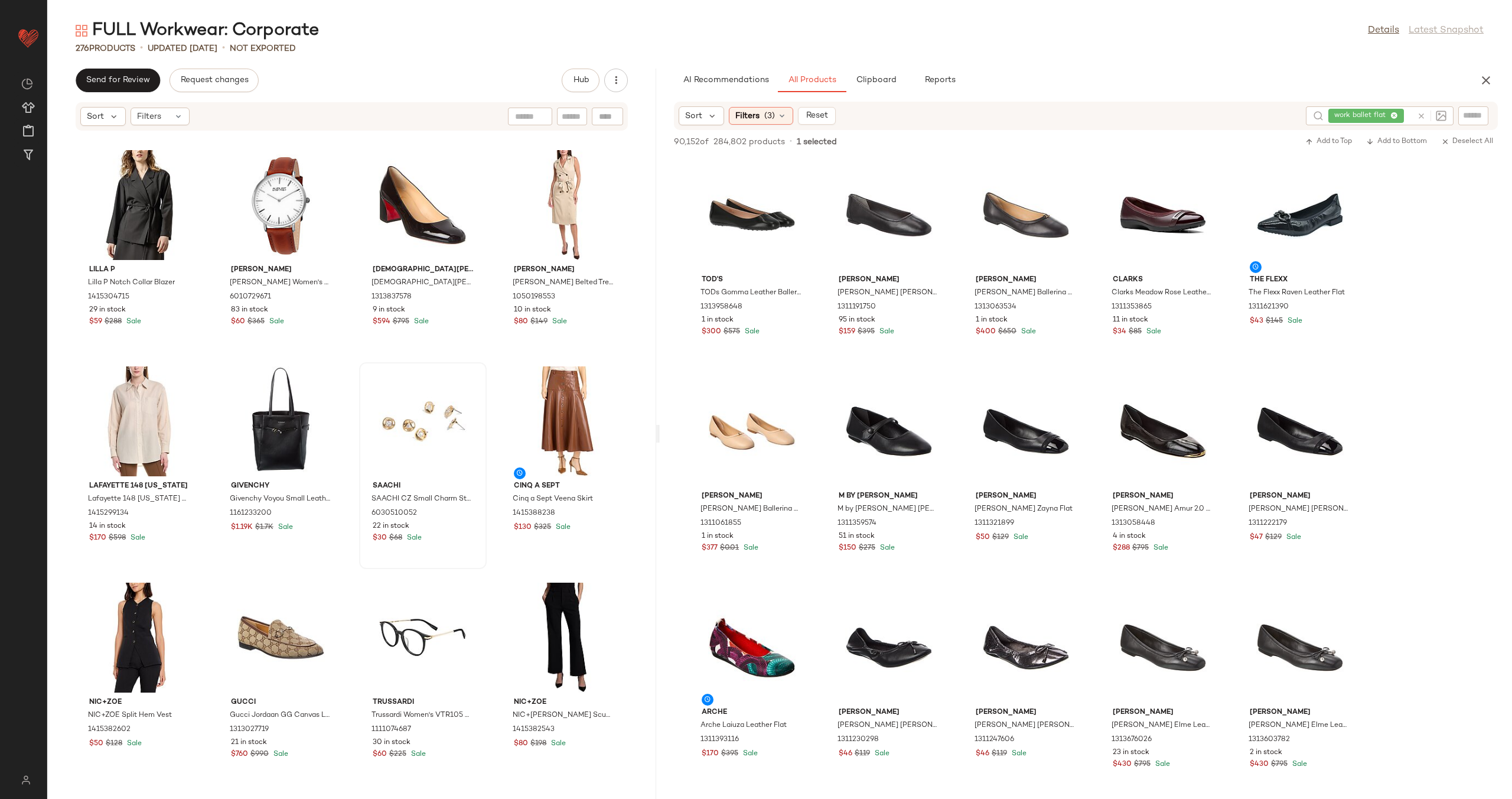
scroll to position [3242, 0]
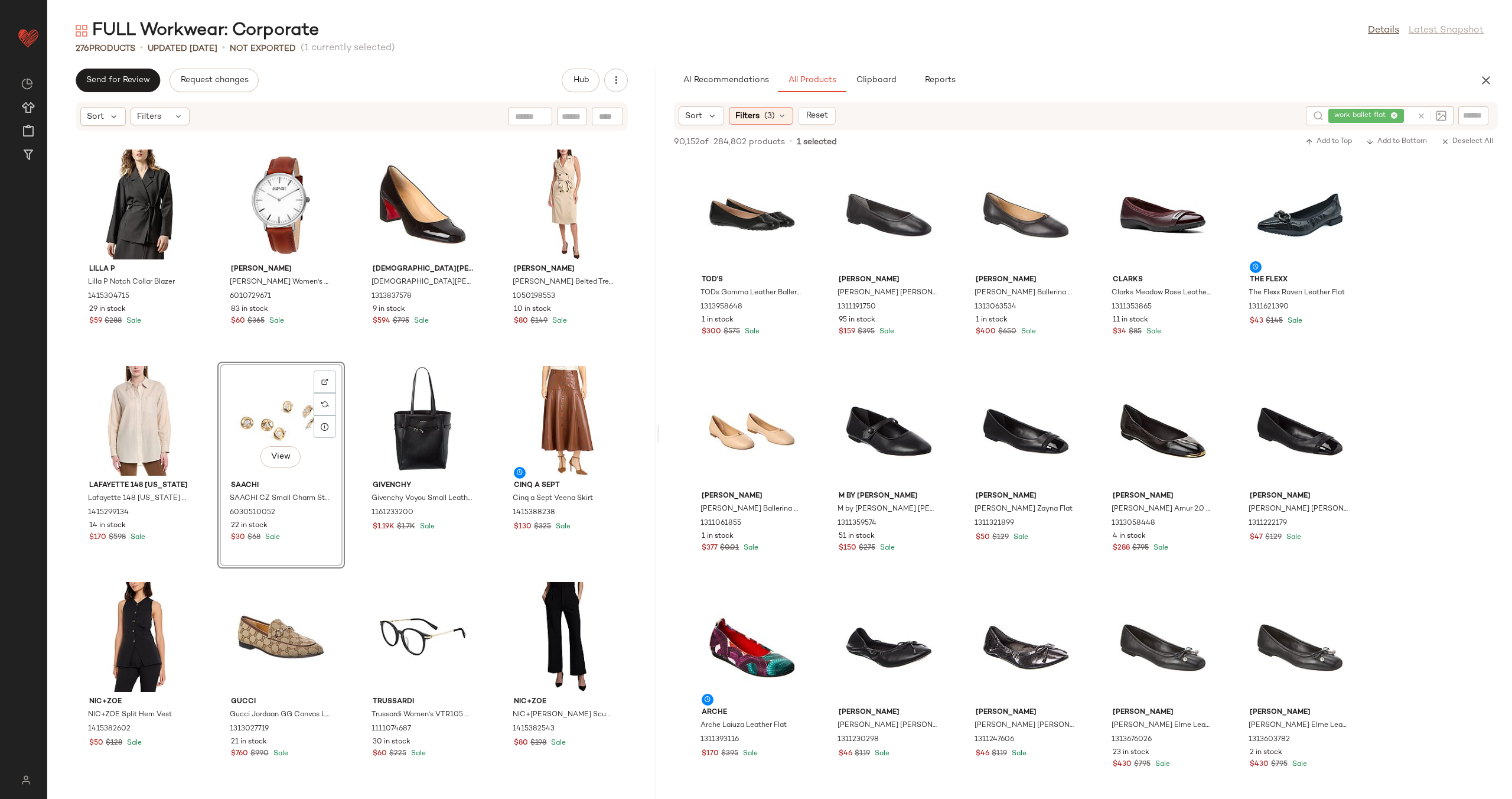
click at [345, 437] on div "HUDSON Jeans HUDSON Jeans Oversized Linen-Blend Shirt 1411985010 19 in stock $8…" at bounding box center [352, 457] width 609 height 654
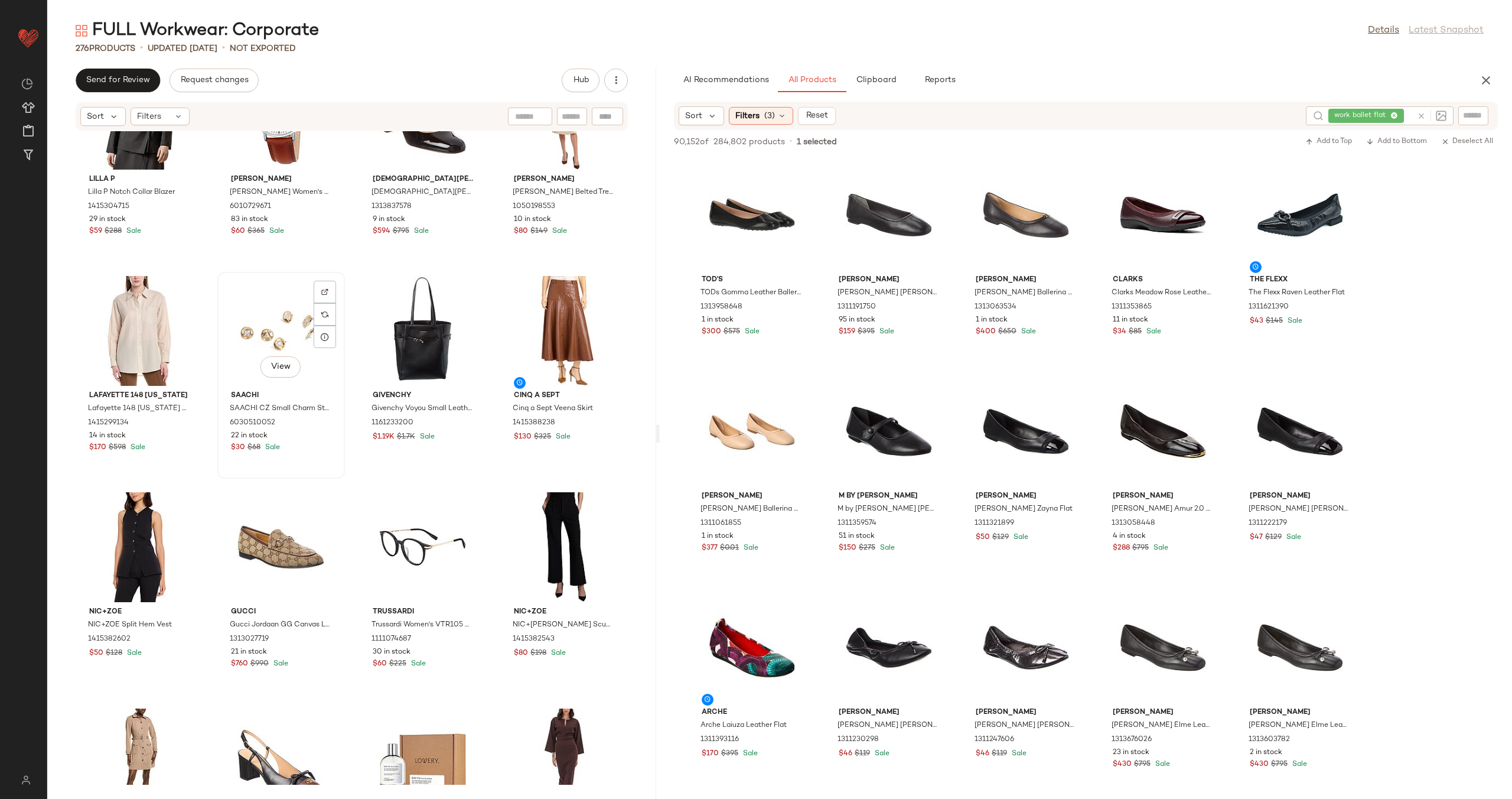
scroll to position [3540, 0]
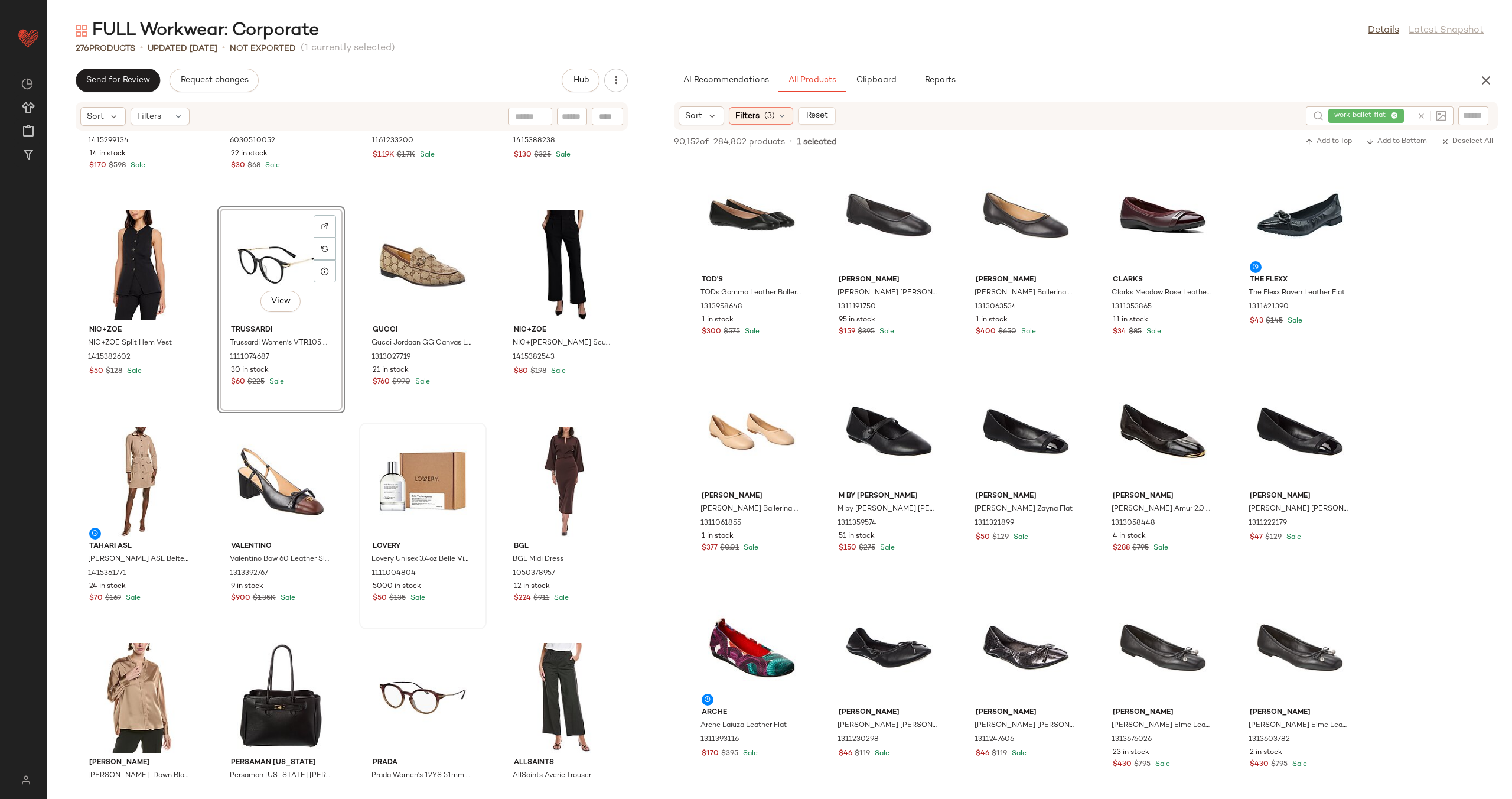
scroll to position [3716, 0]
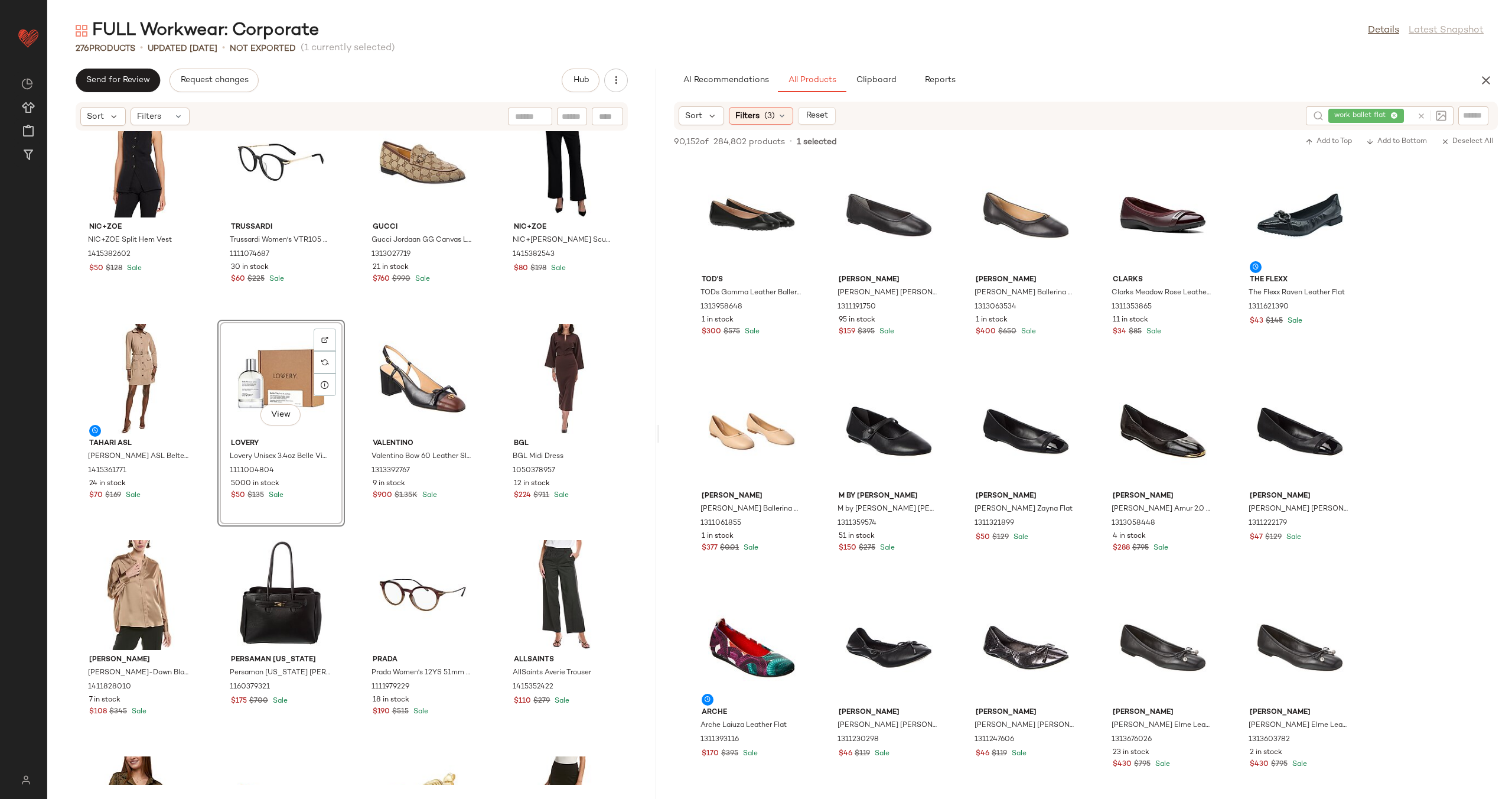
click at [351, 424] on div "NIC+ZOE NIC+ZOE Split Hem Vest 1415382602 $50 $128 Sale Trussardi Trussardi Wom…" at bounding box center [352, 457] width 609 height 654
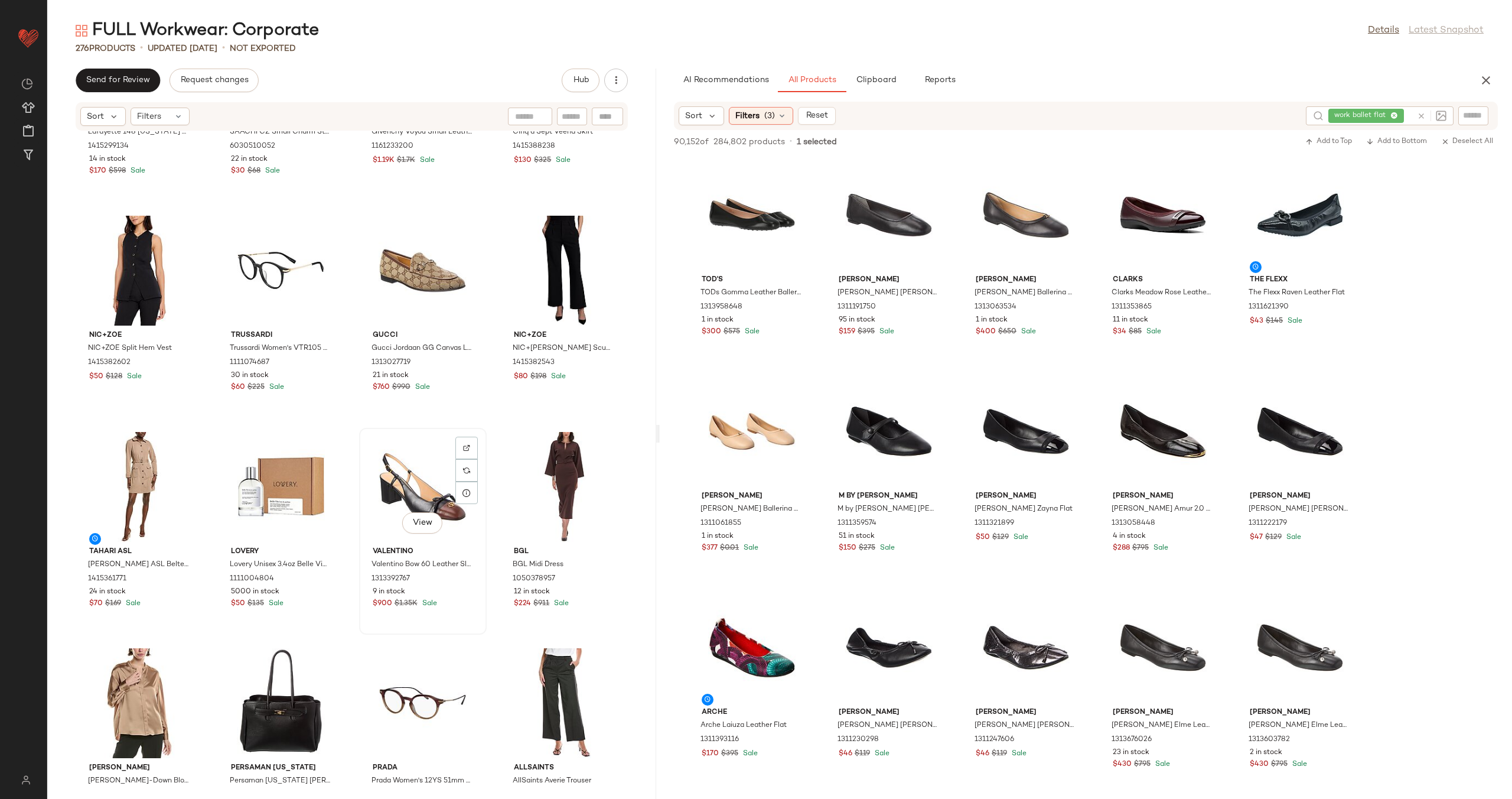
scroll to position [3614, 0]
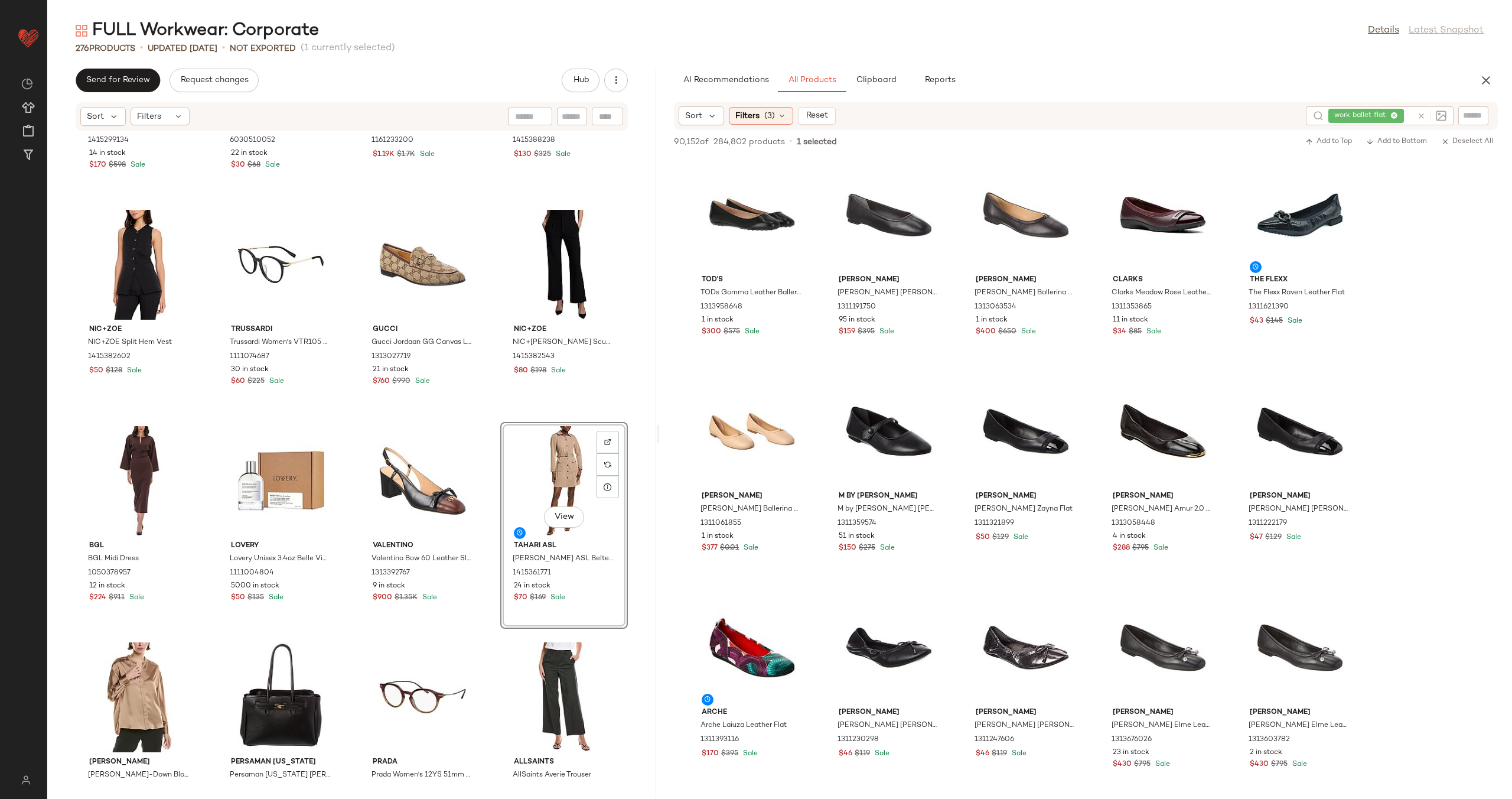
click at [487, 418] on div "Lafayette 148 New York Lafayette 148 New York Boyfriend Linen & Silk-Blend Over…" at bounding box center [352, 457] width 609 height 654
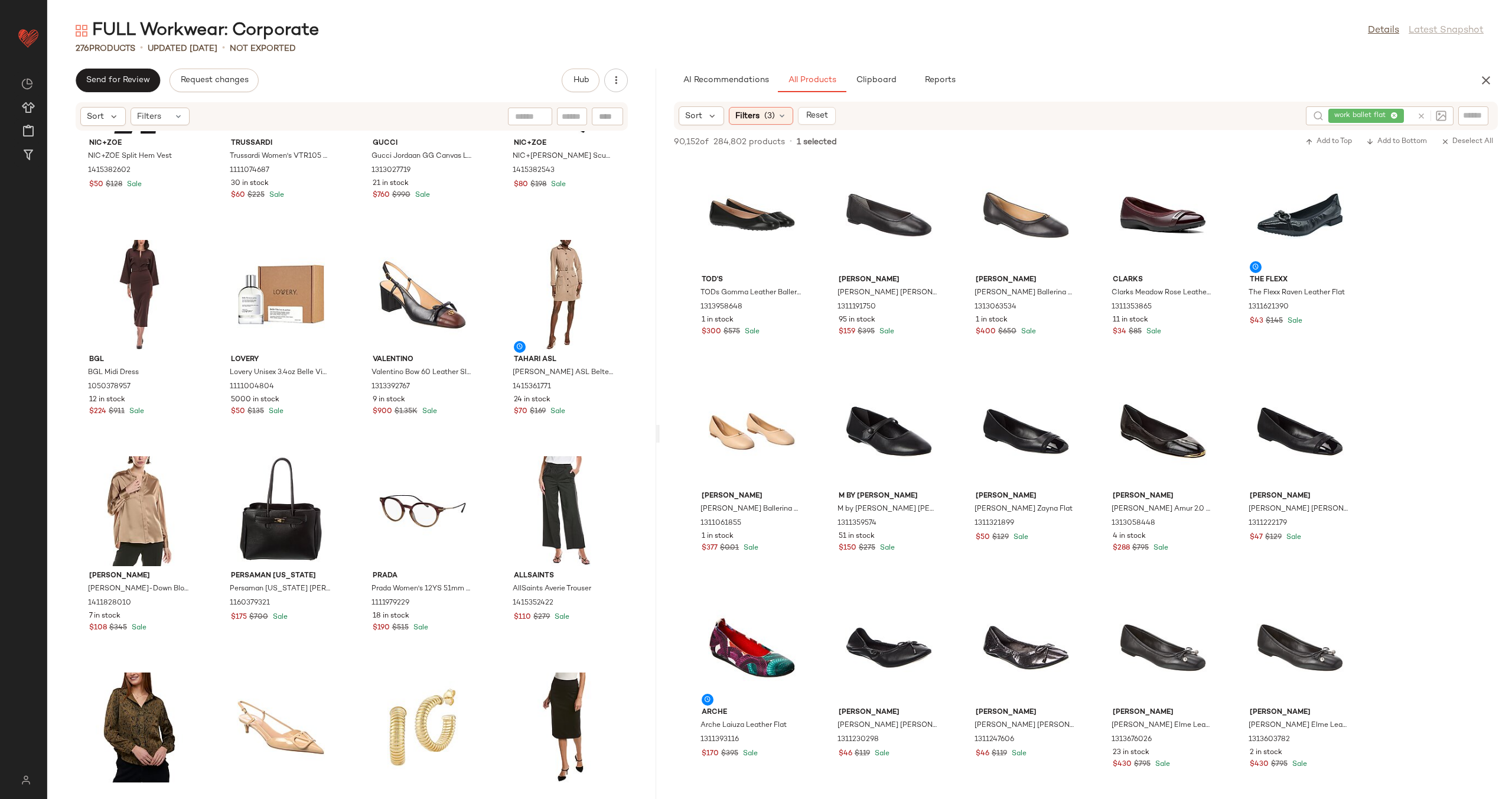
scroll to position [3943, 0]
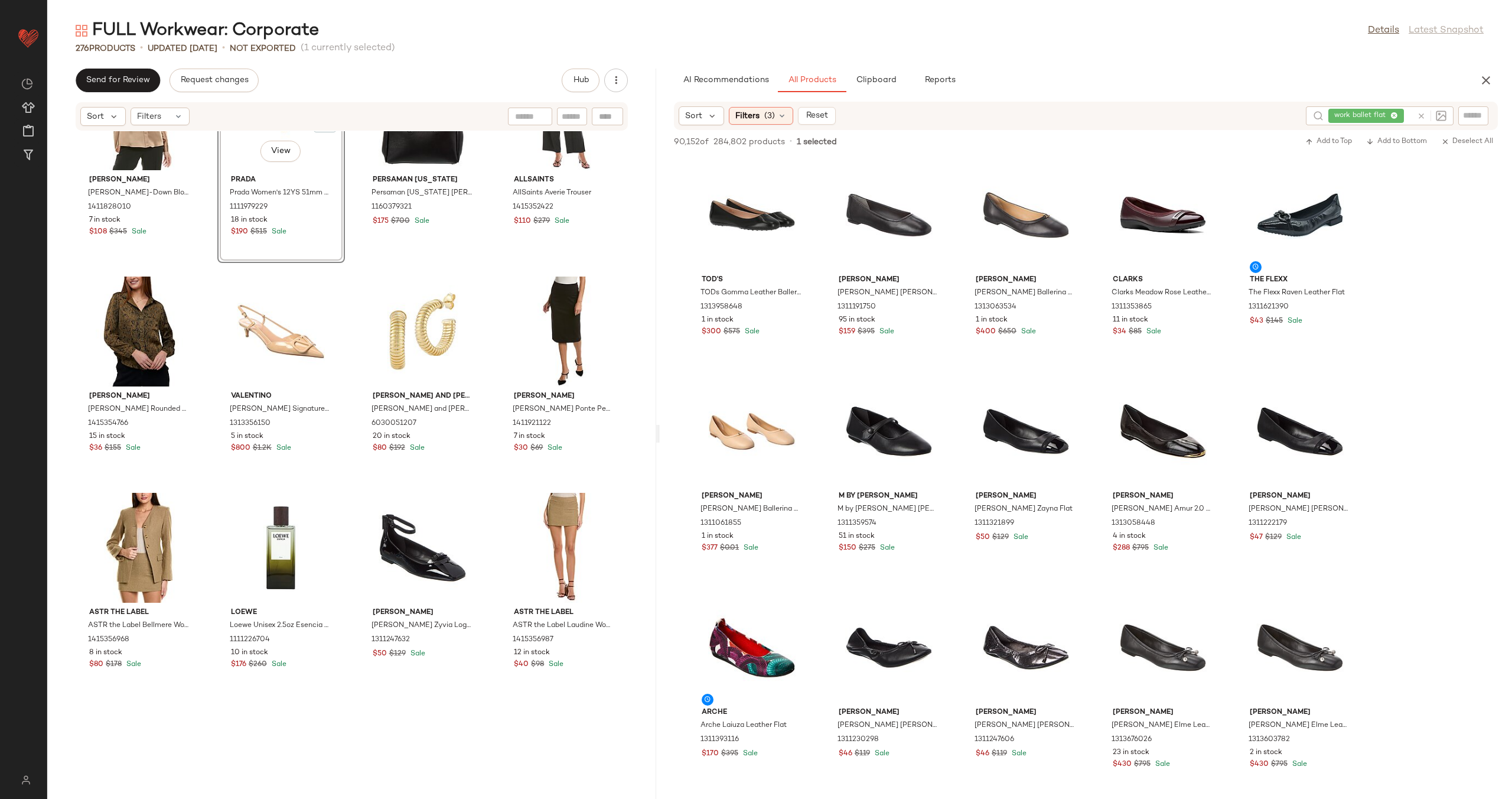
scroll to position [4203, 0]
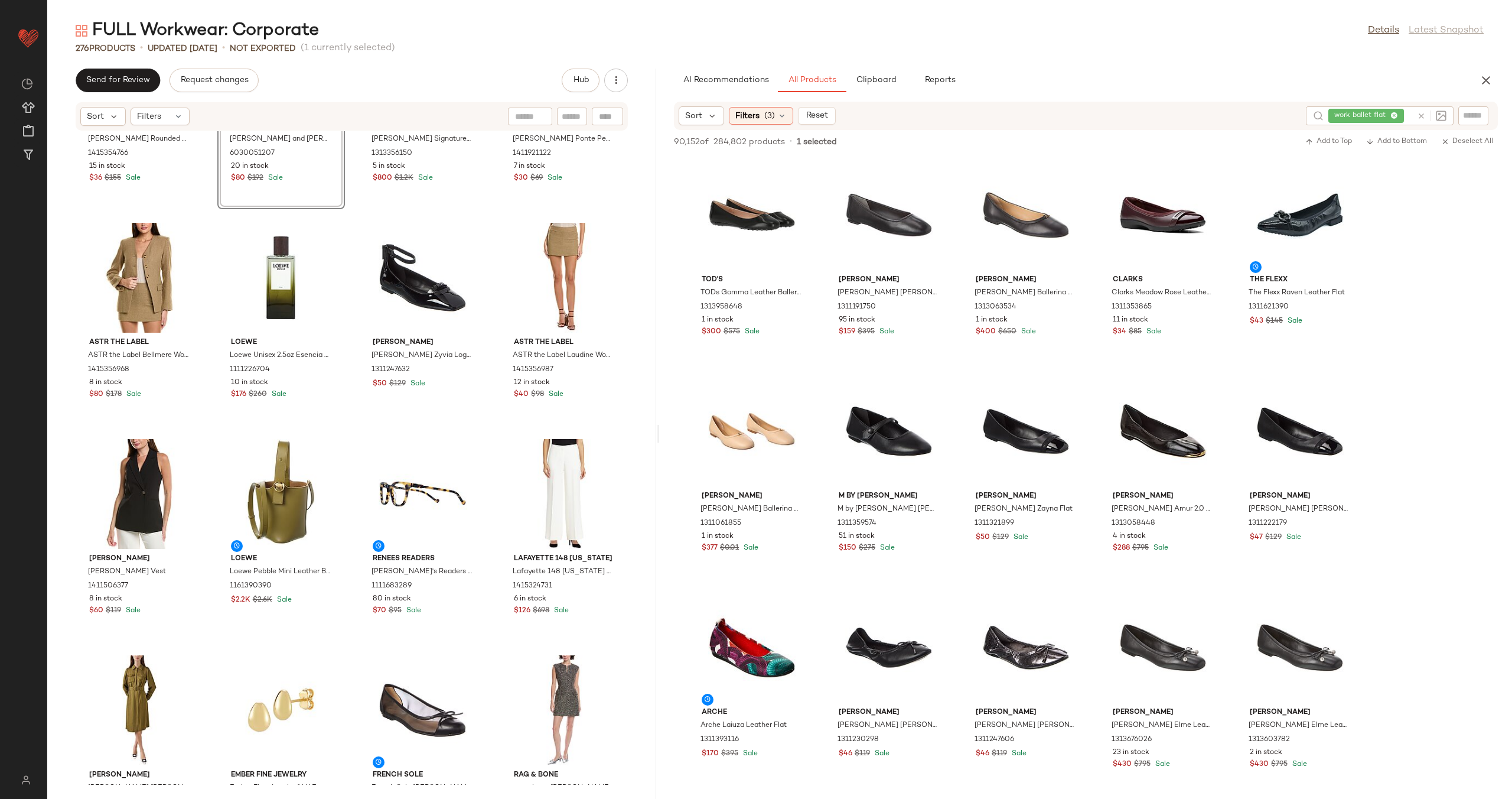
scroll to position [4550, 0]
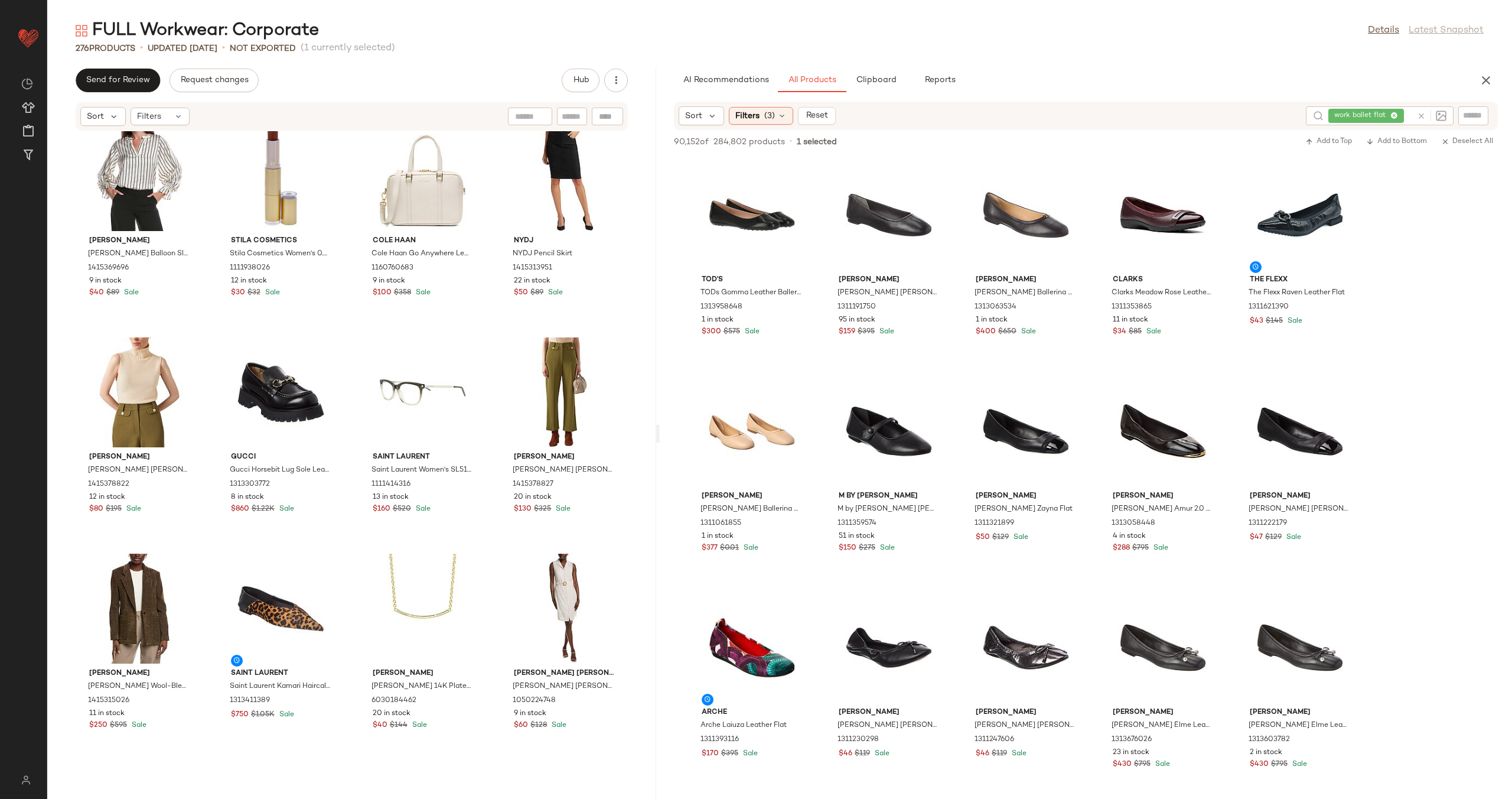
scroll to position [5275, 0]
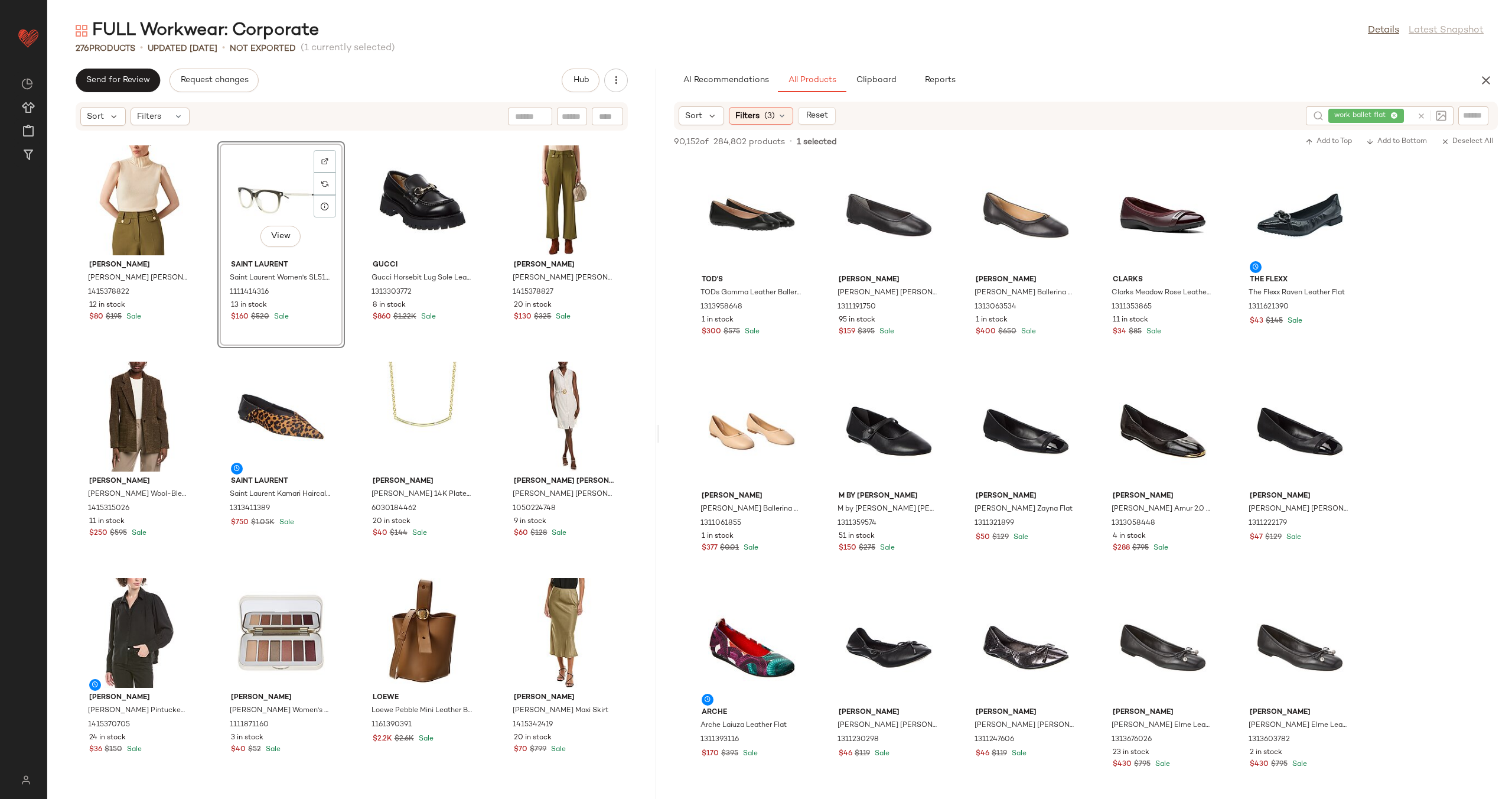
scroll to position [5463, 0]
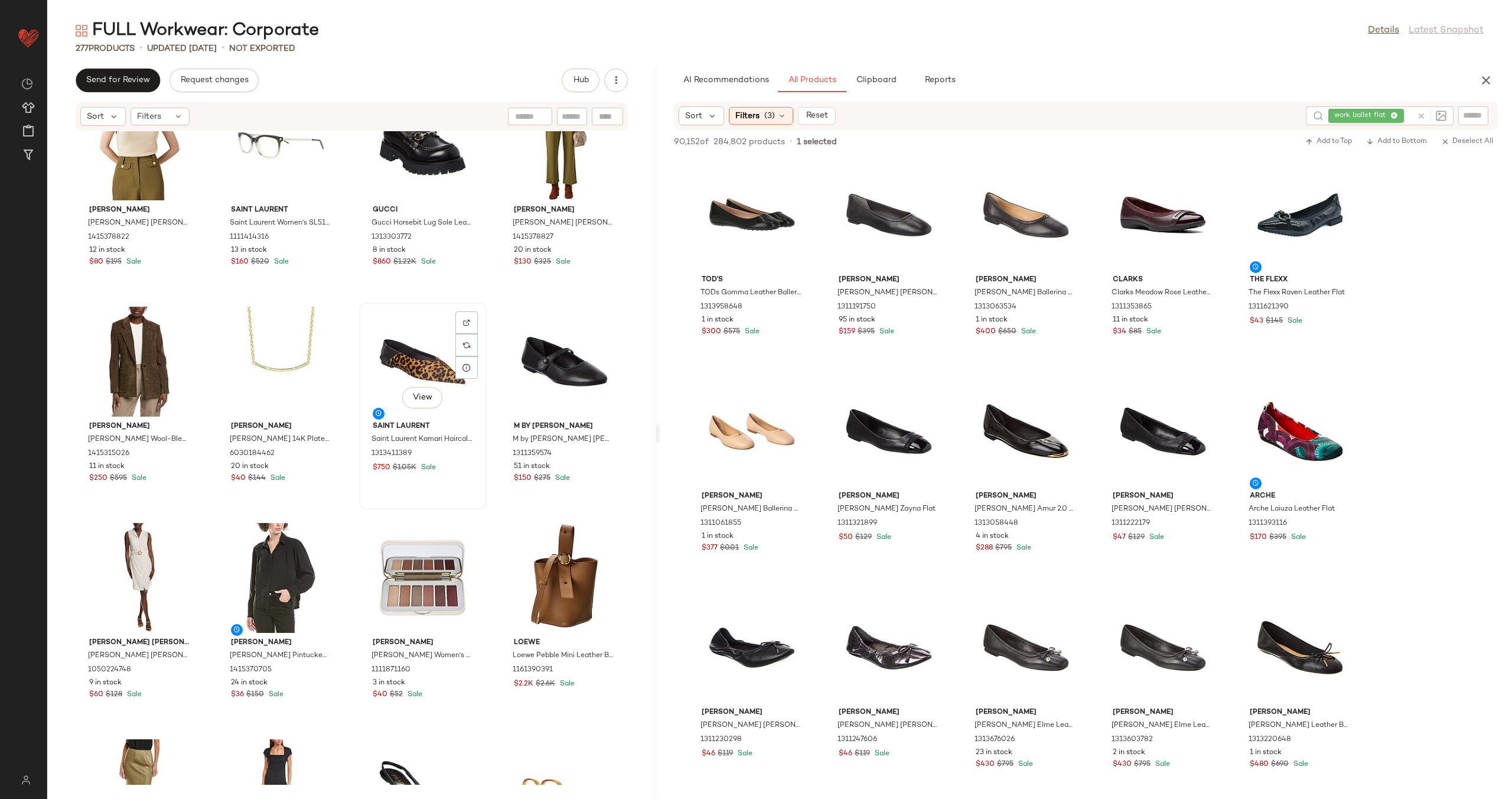
click at [384, 356] on div "View" at bounding box center [423, 361] width 120 height 110
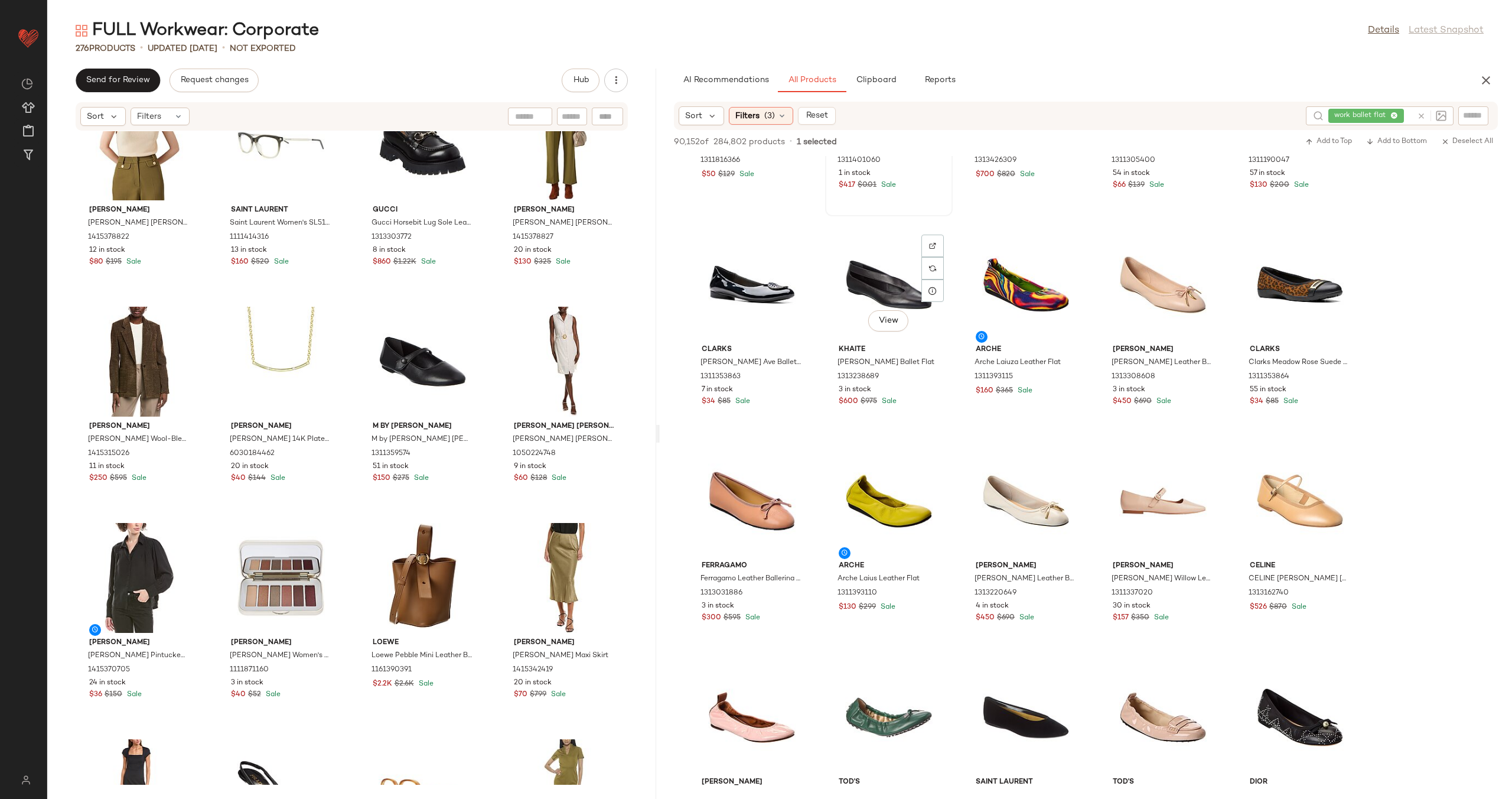
scroll to position [1932, 0]
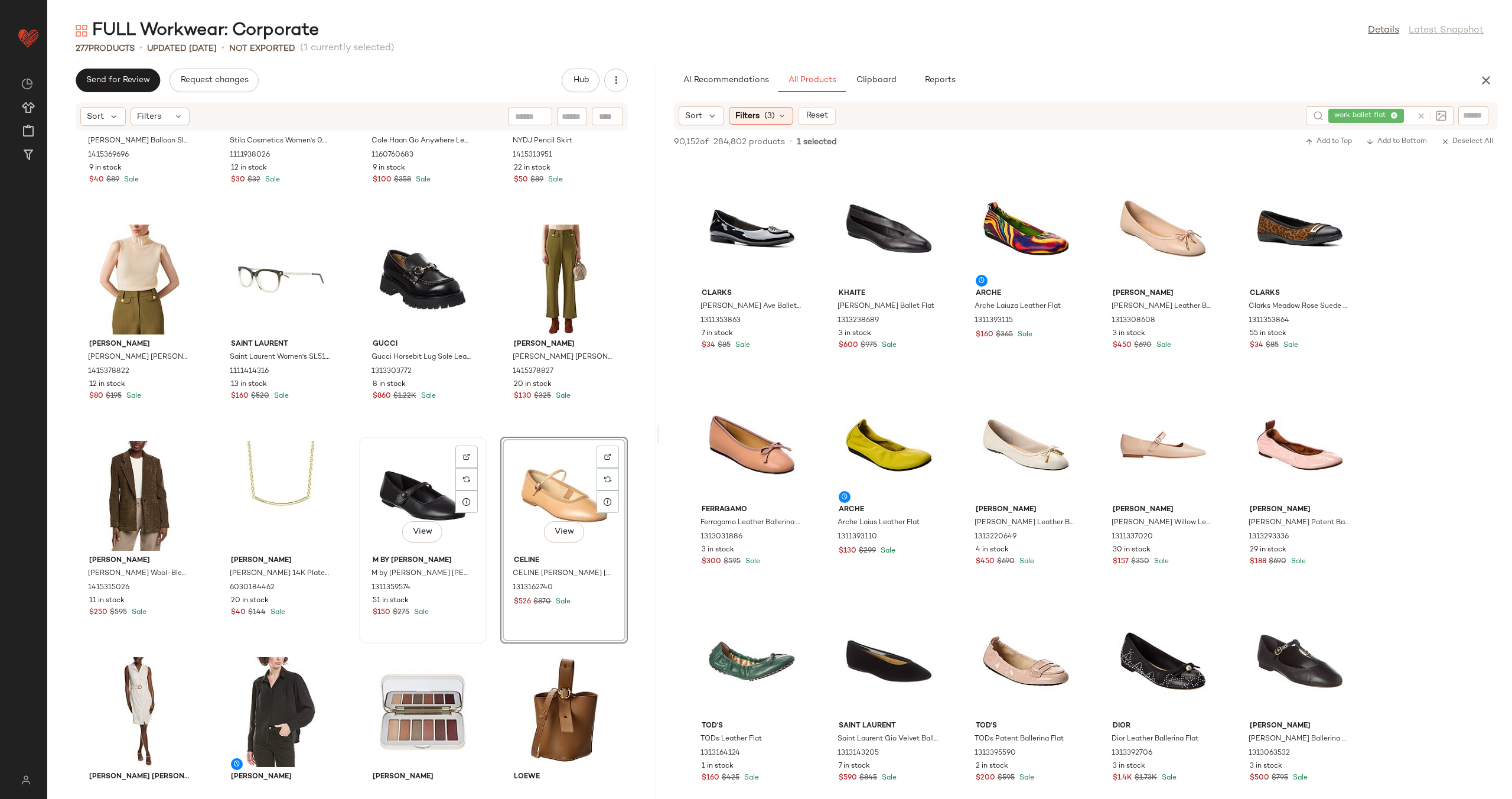
scroll to position [5331, 0]
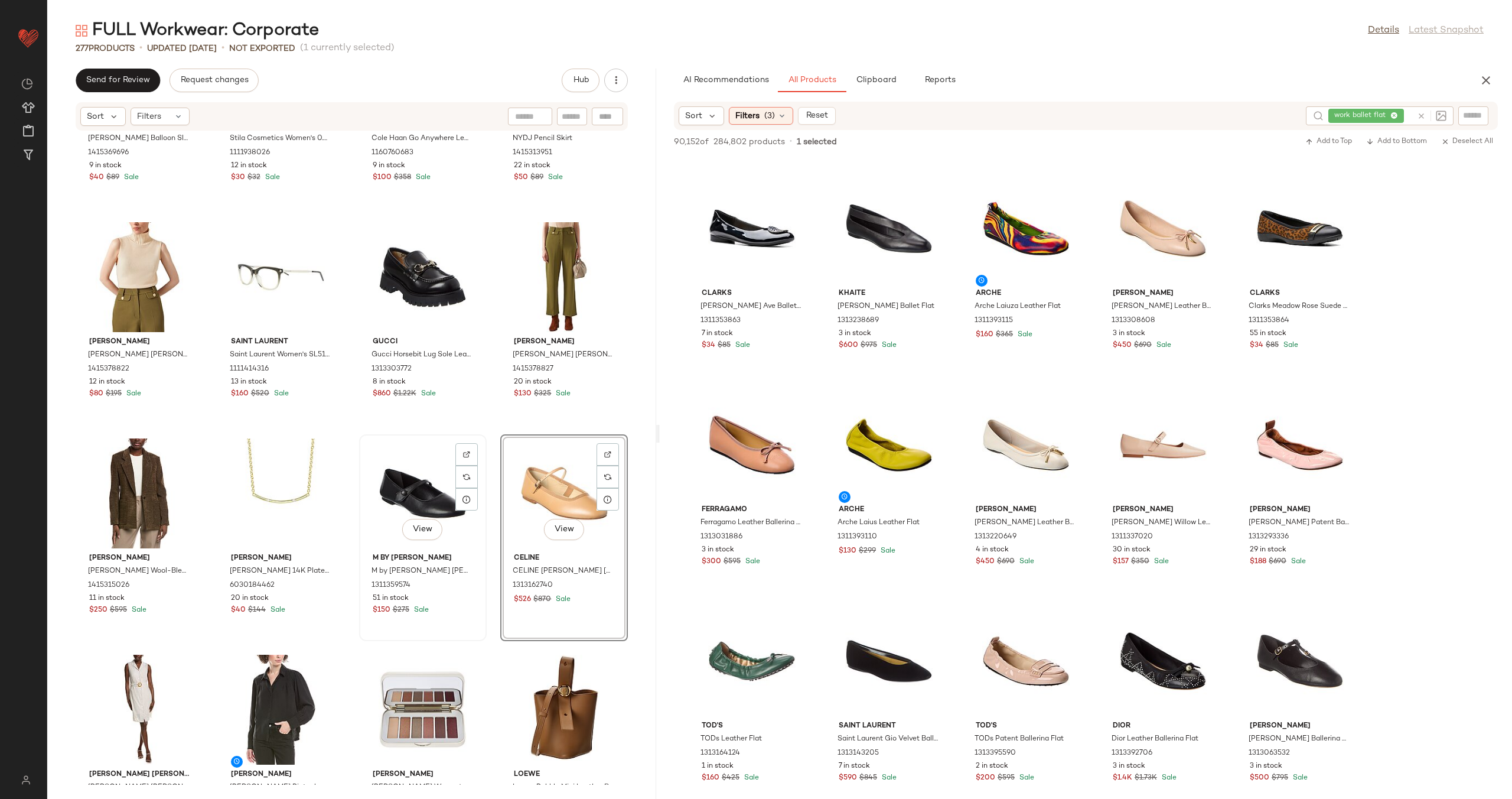
click at [423, 451] on div "View" at bounding box center [423, 493] width 120 height 110
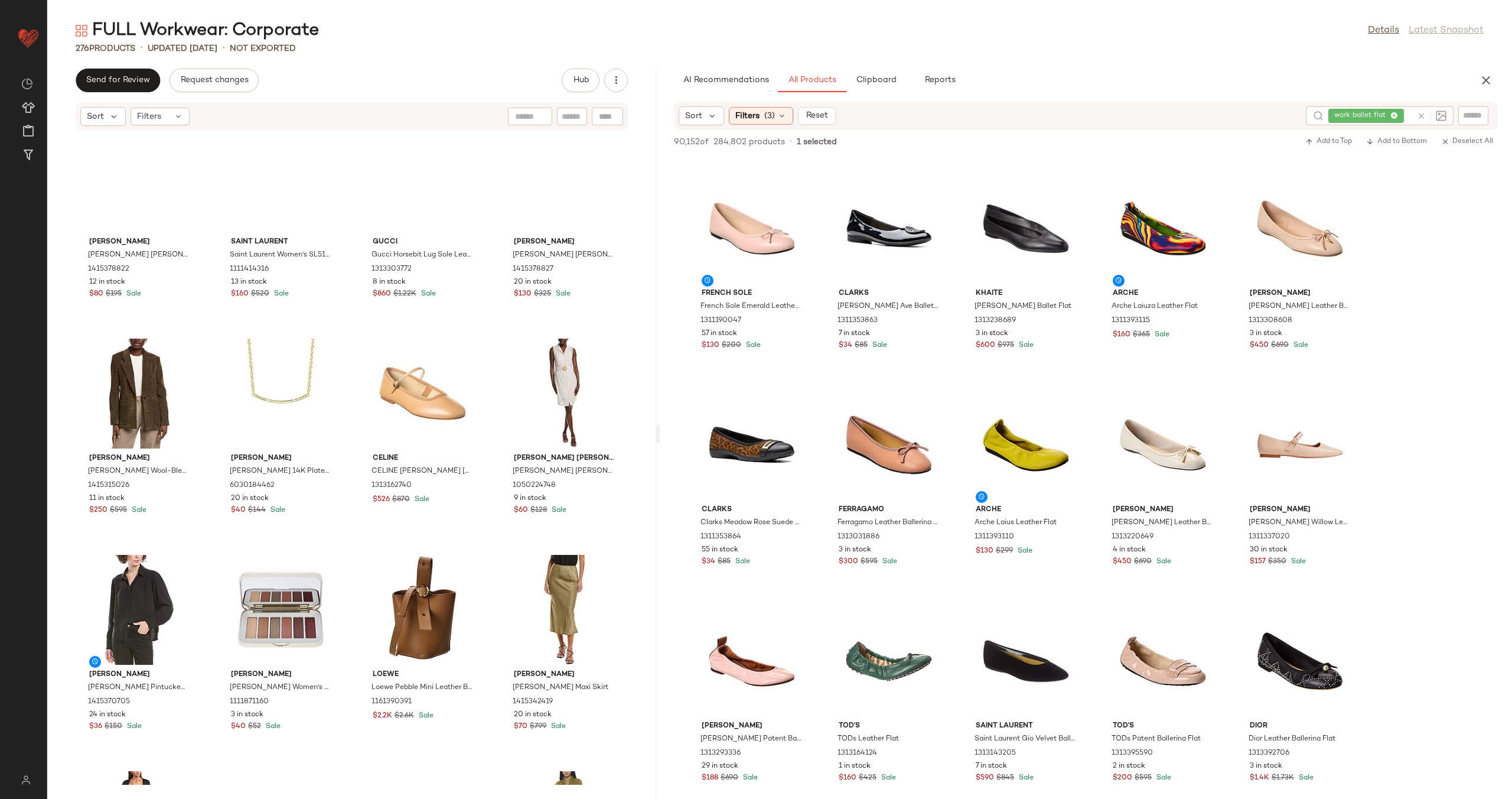
scroll to position [5356, 0]
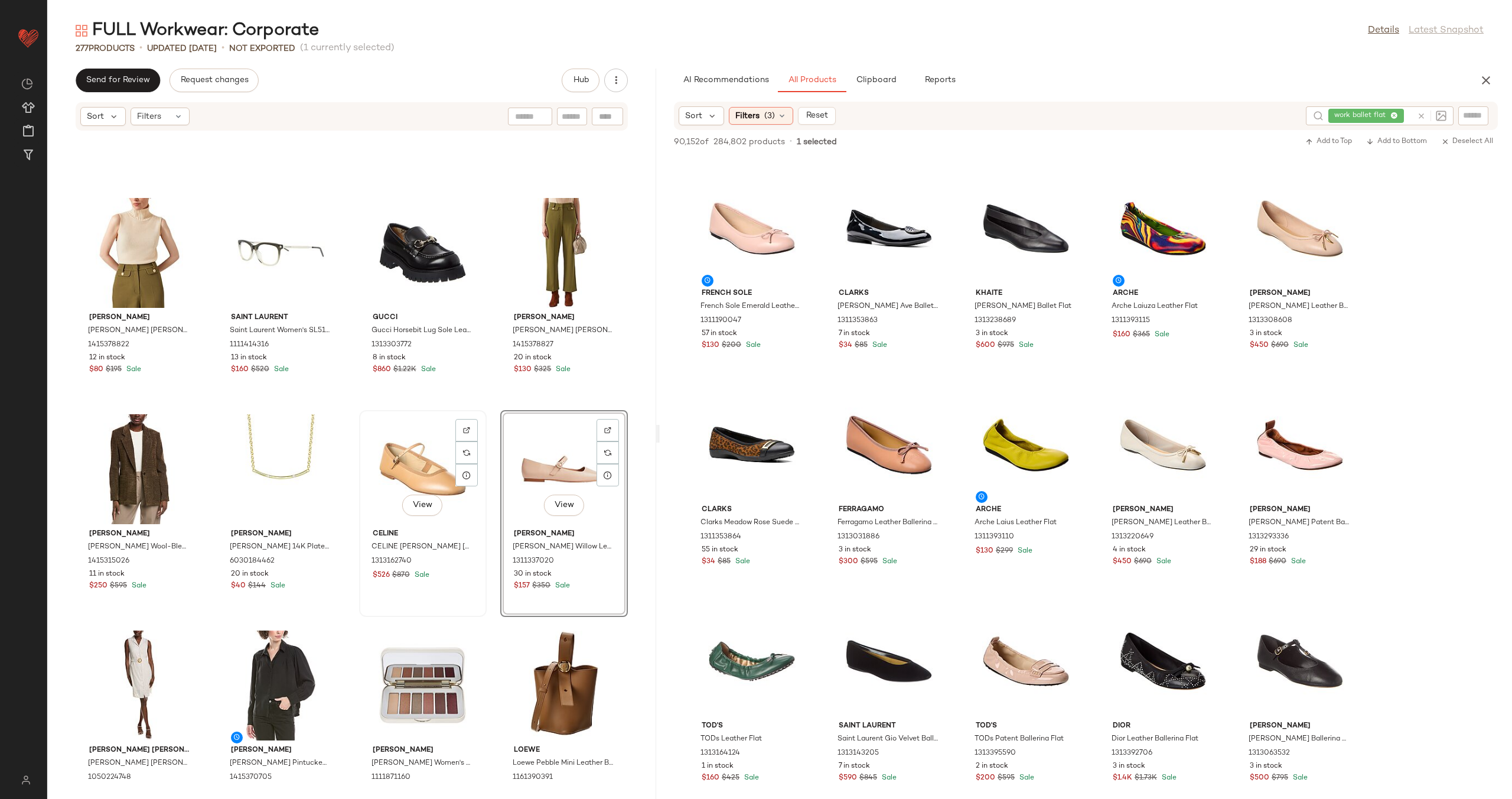
click at [388, 454] on div "View" at bounding box center [423, 469] width 120 height 110
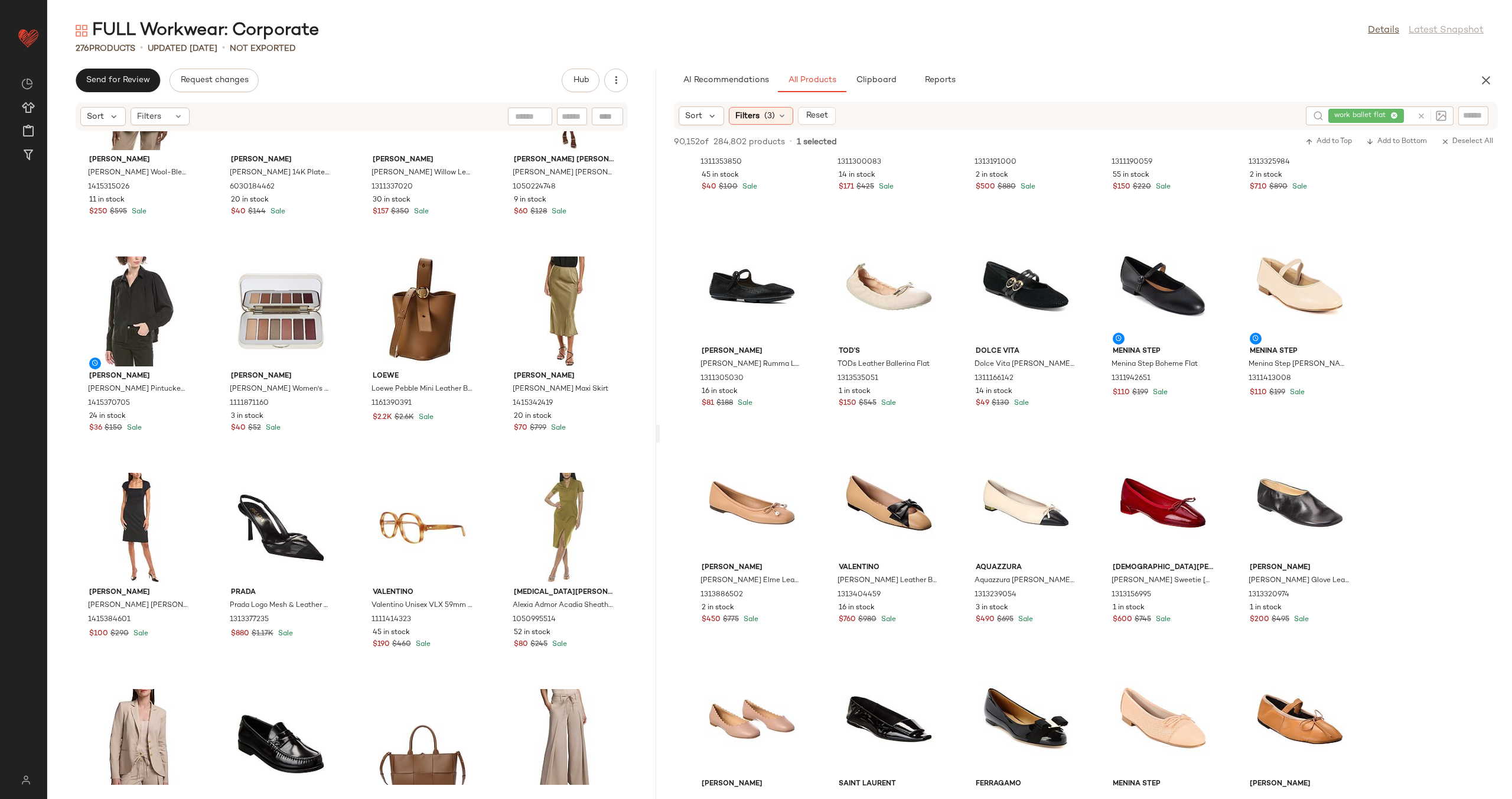
scroll to position [5879, 0]
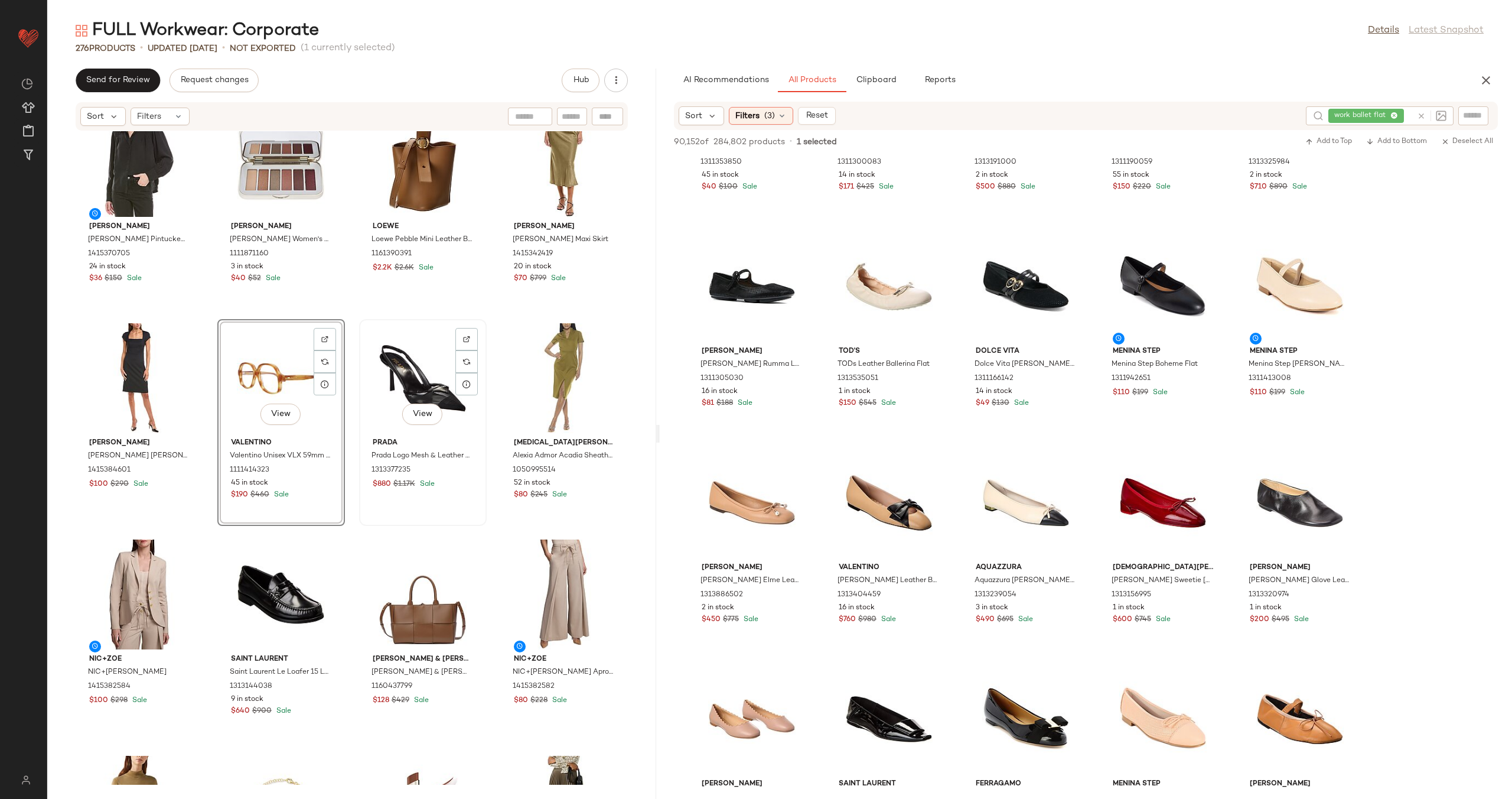
click at [360, 421] on div "View Prada Prada Logo Mesh & Leather Pointy-Toe Slingback Pump 1313377235 $880 …" at bounding box center [423, 422] width 126 height 204
click at [352, 432] on div "Hugo Boss Hugo Boss Wool-Blend Blazer 1415315026 11 in stock $250 $595 Sale Rac…" at bounding box center [352, 457] width 609 height 654
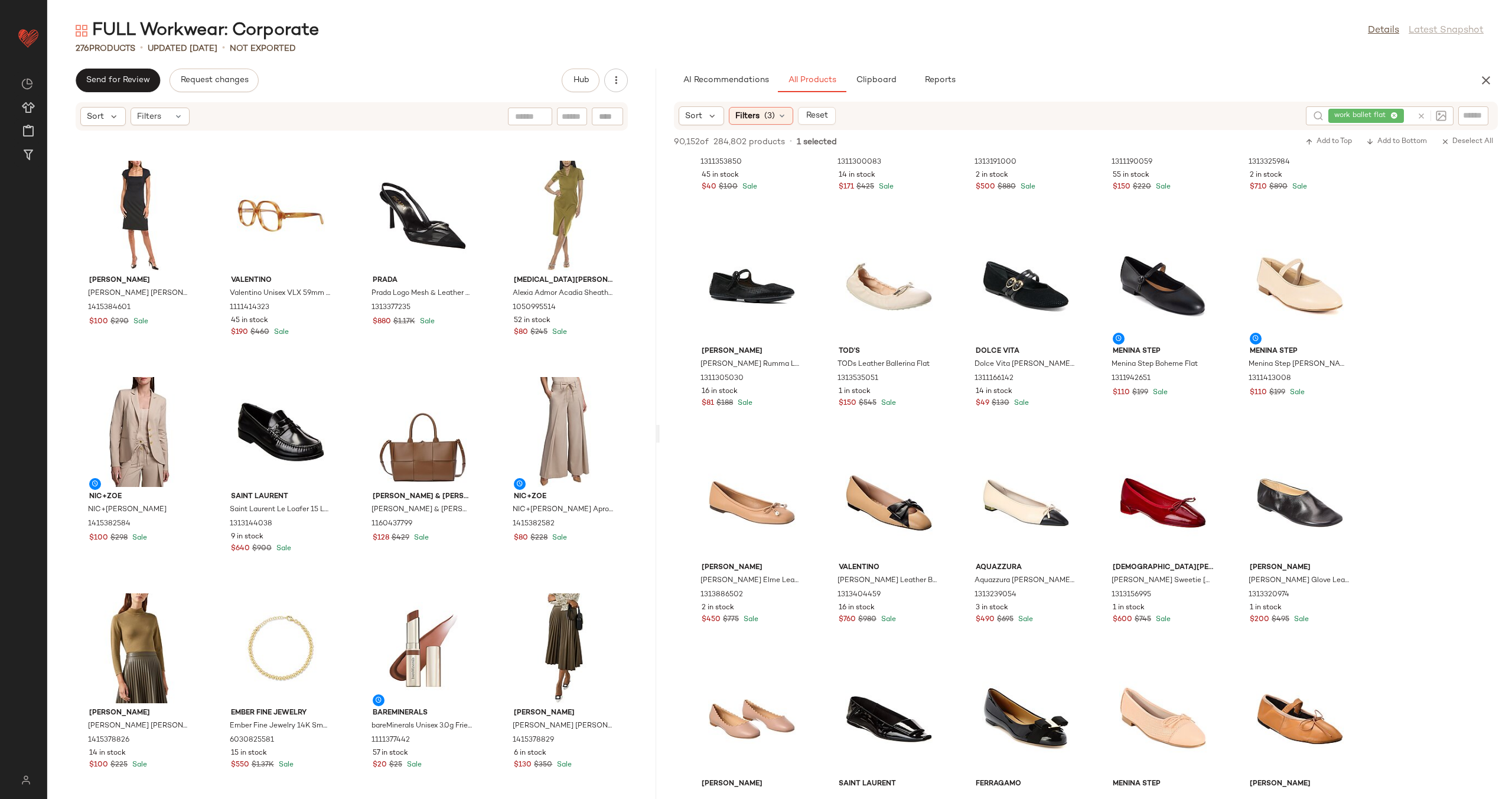
scroll to position [6086, 0]
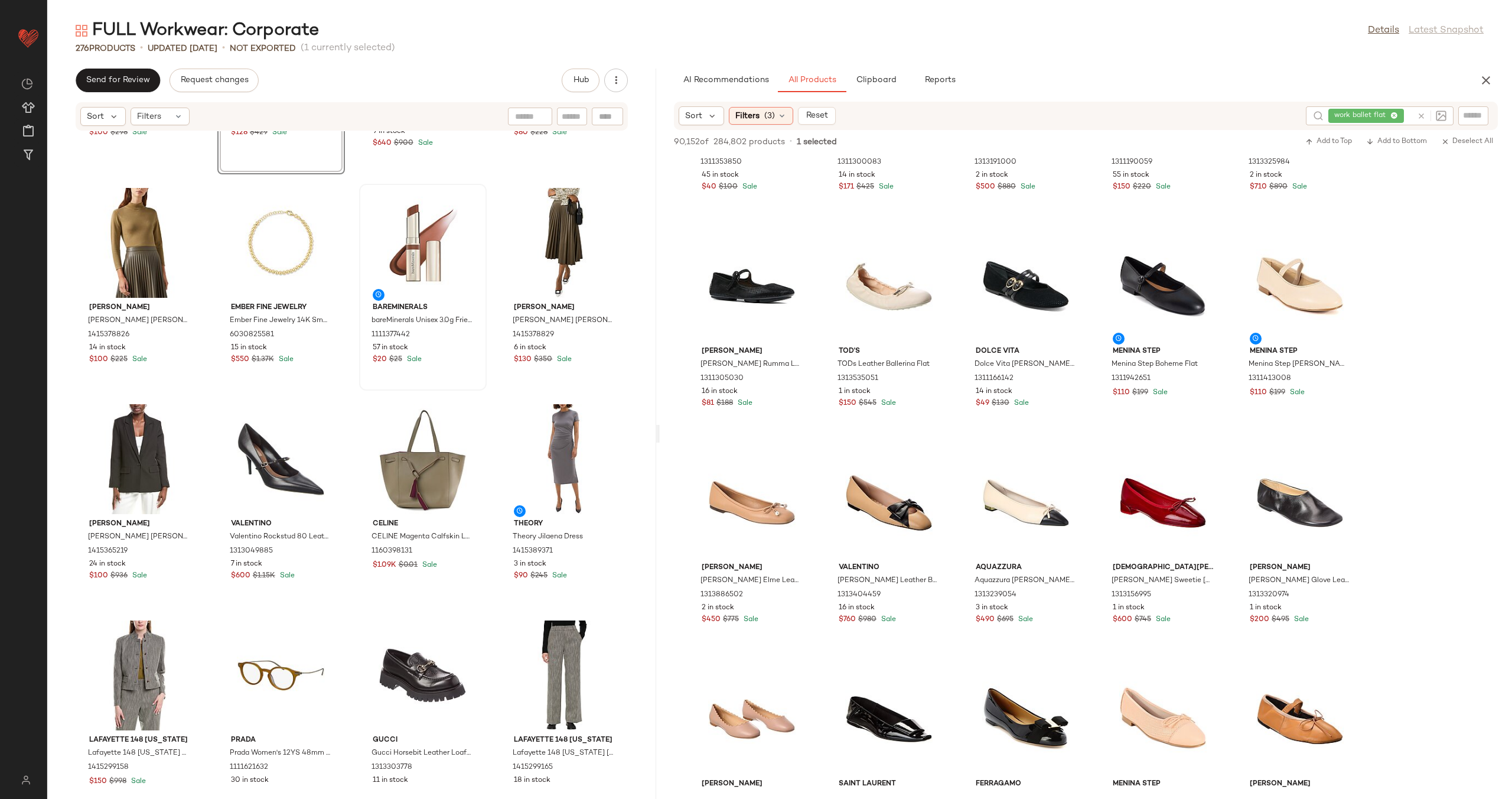
scroll to position [6452, 0]
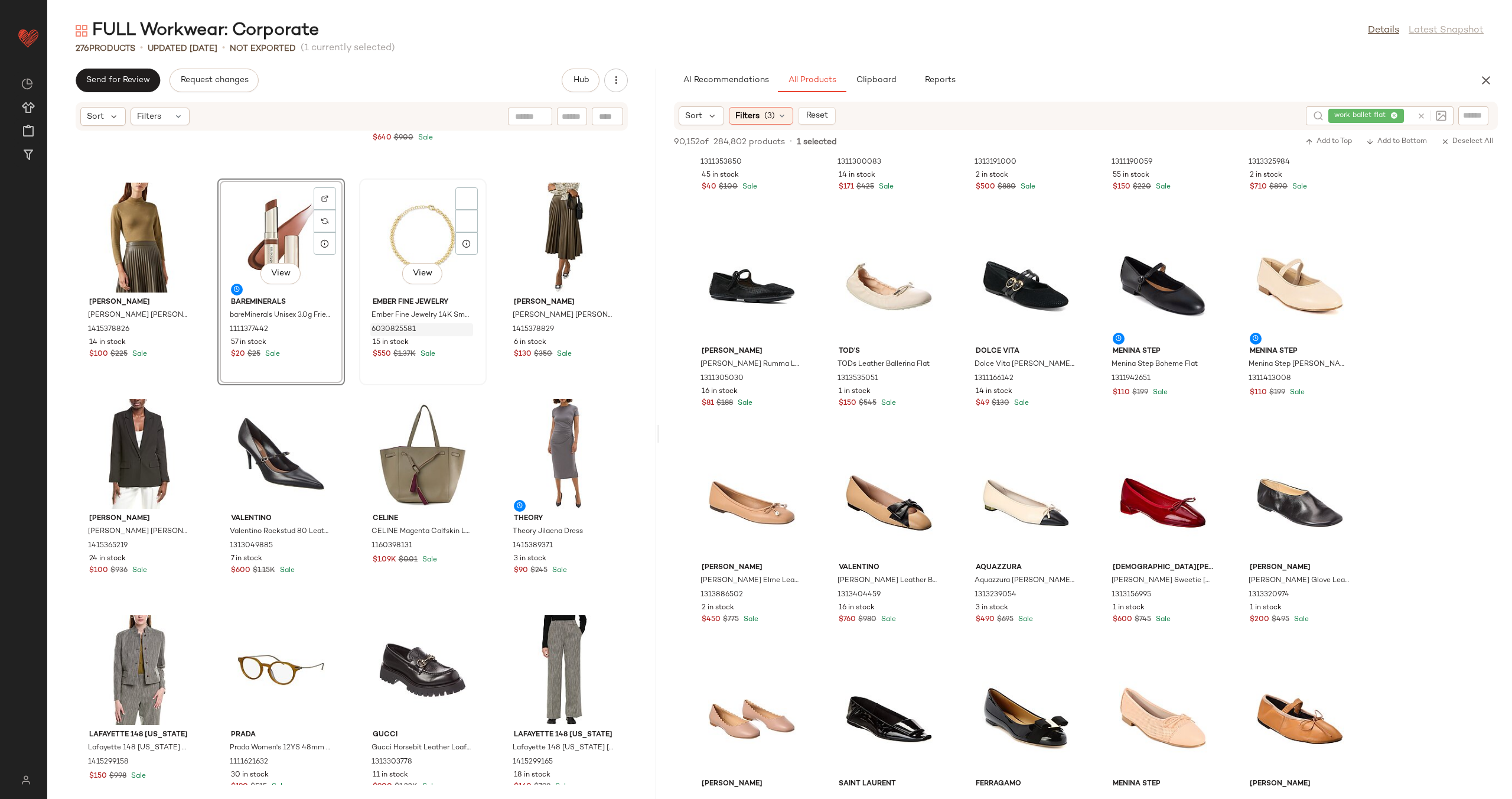
click at [371, 328] on div "6030825581" at bounding box center [422, 330] width 103 height 13
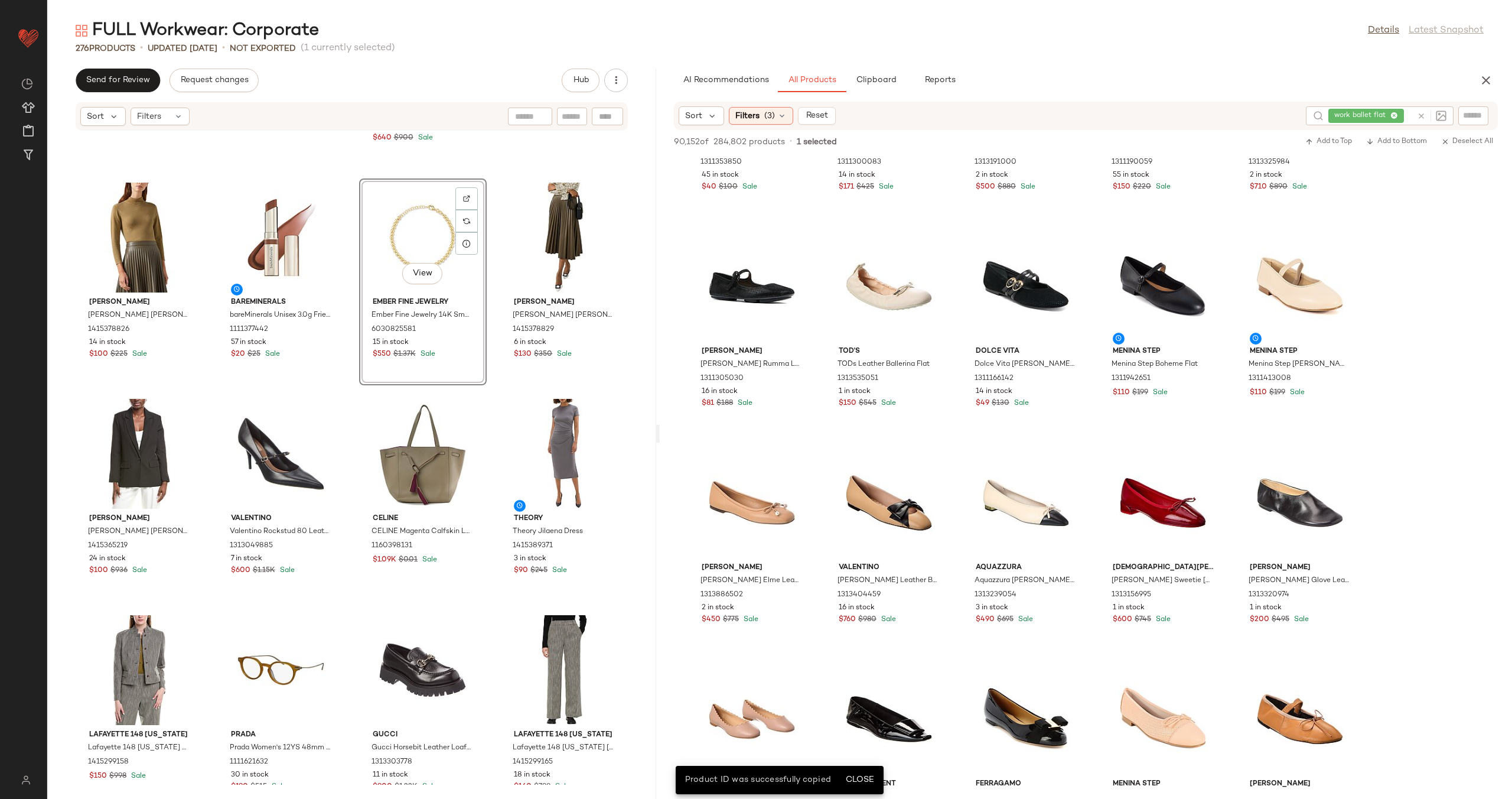
click at [349, 343] on div "NIC+ZOE NIC+ZOE Milan Juliette Blazer 1415382584 $100 $298 Sale Tiffany & Fred …" at bounding box center [352, 457] width 609 height 654
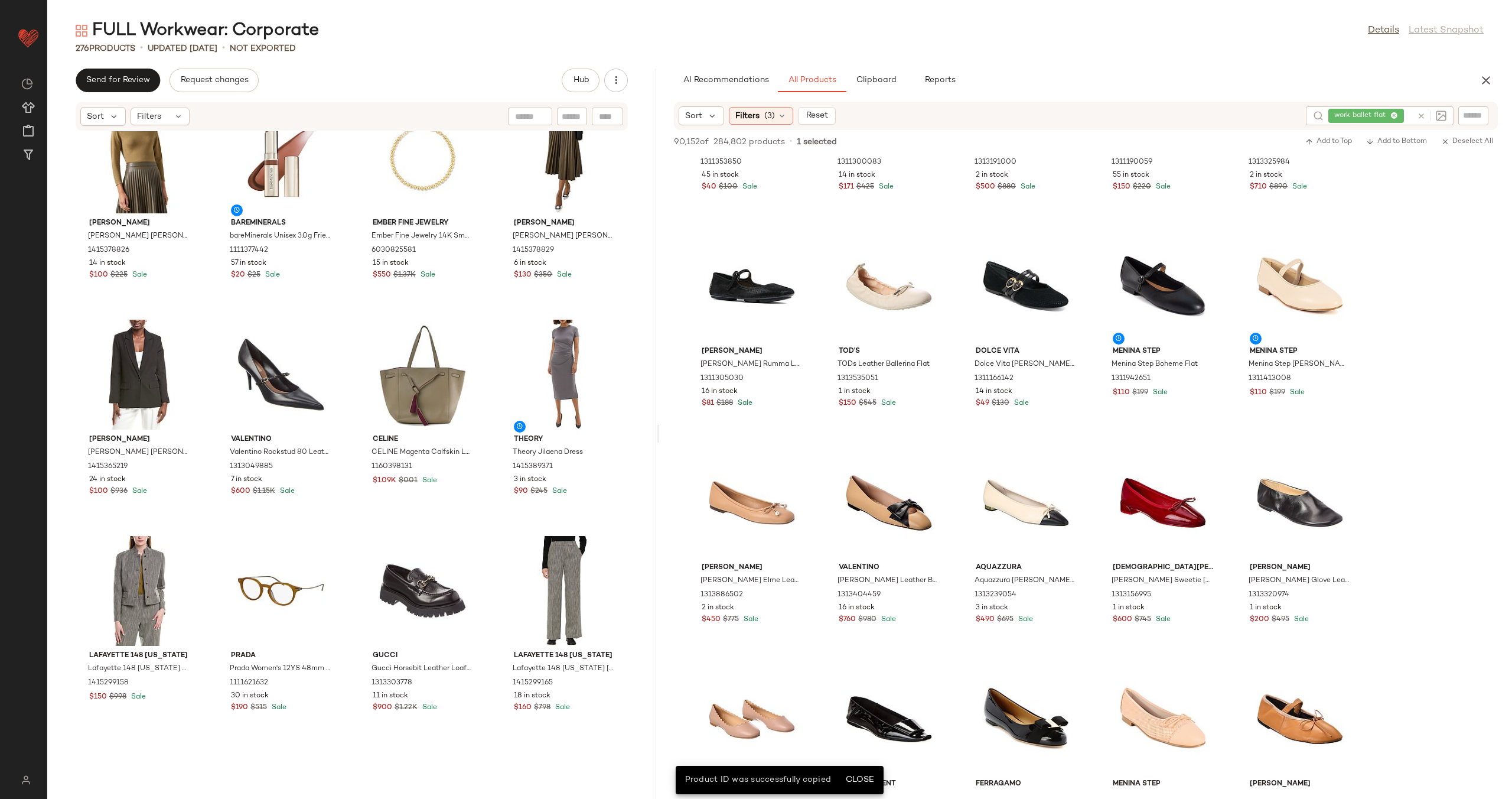
scroll to position [6553, 0]
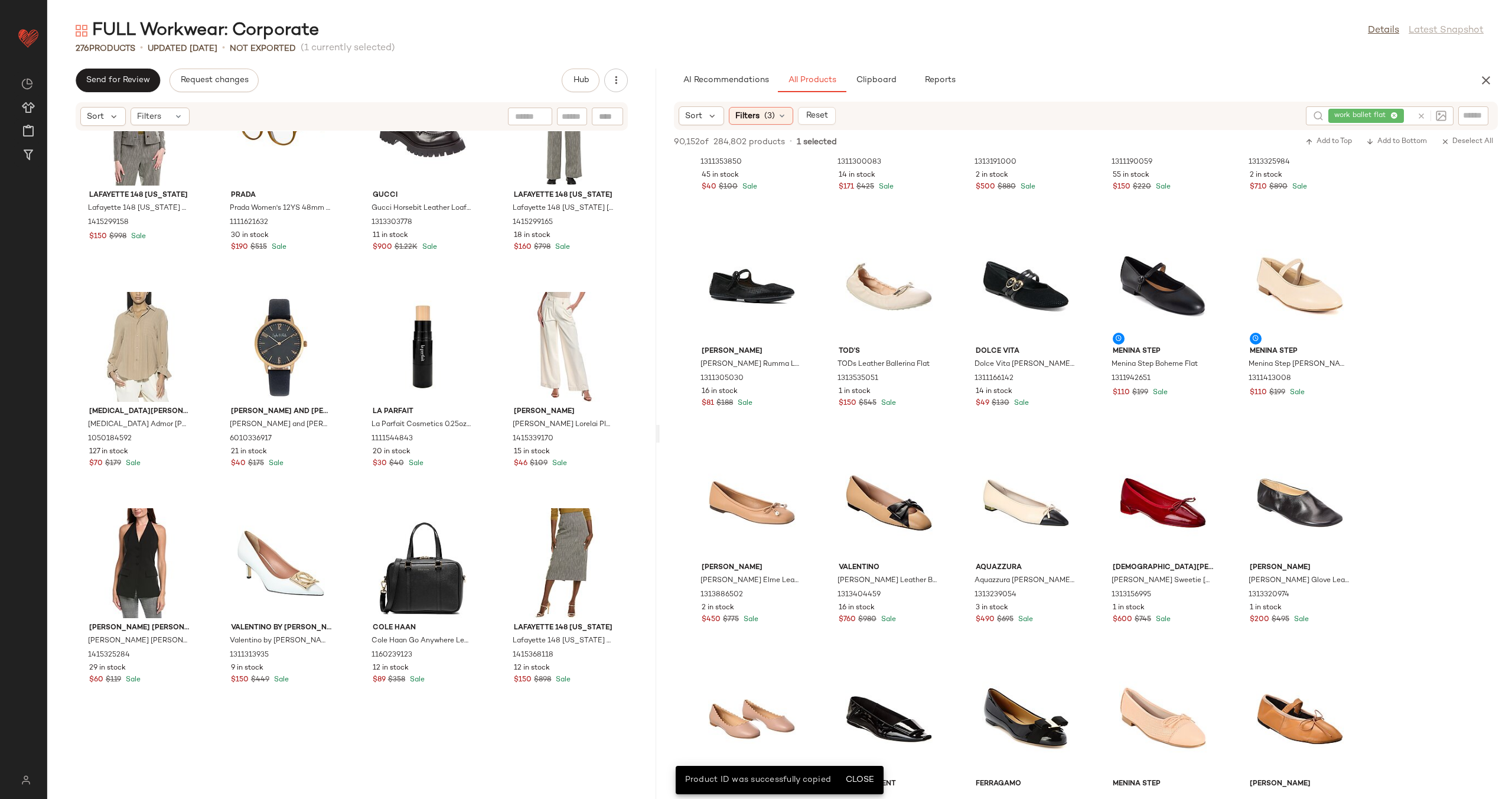
scroll to position [7009, 0]
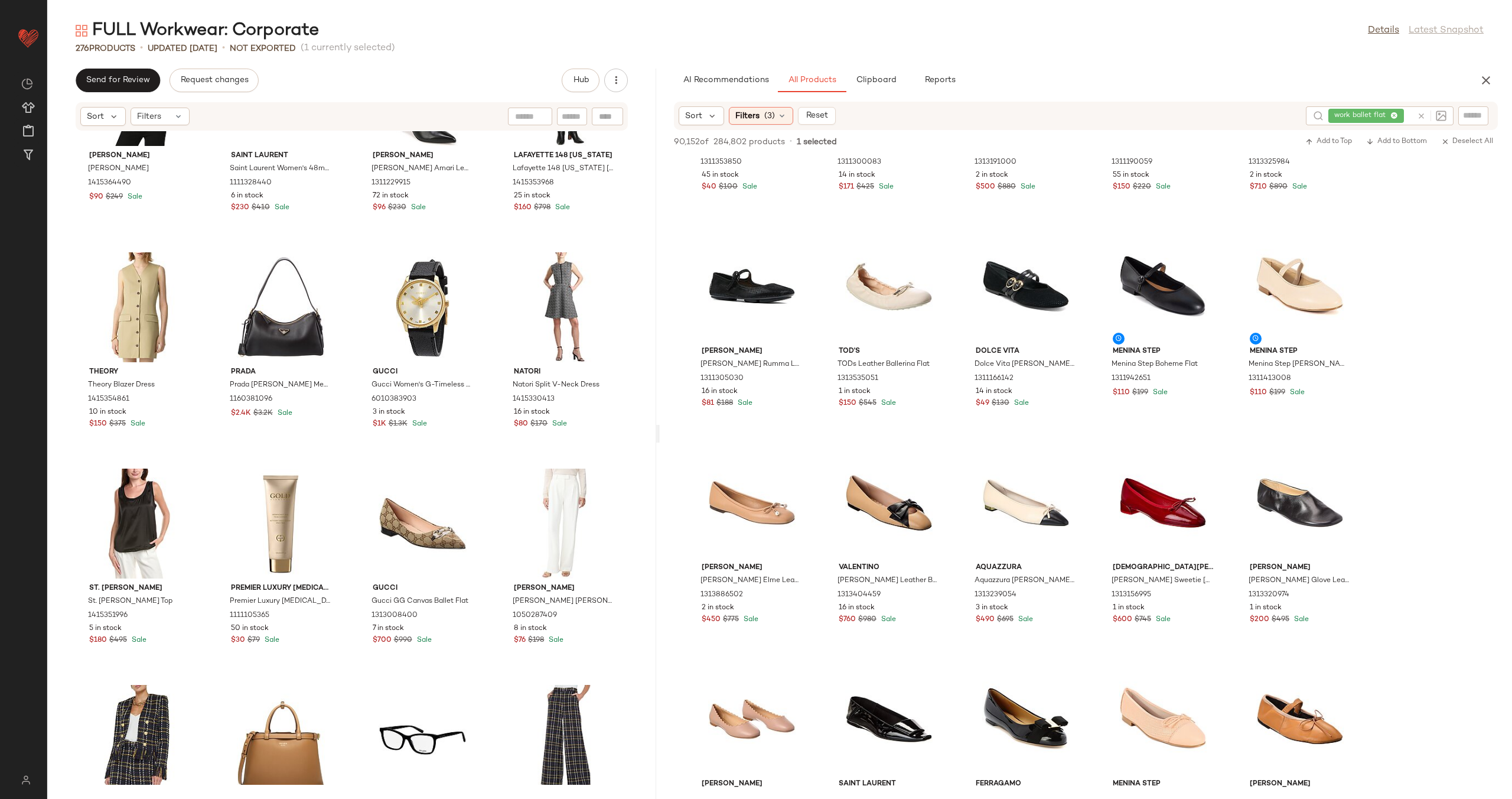
scroll to position [7708, 0]
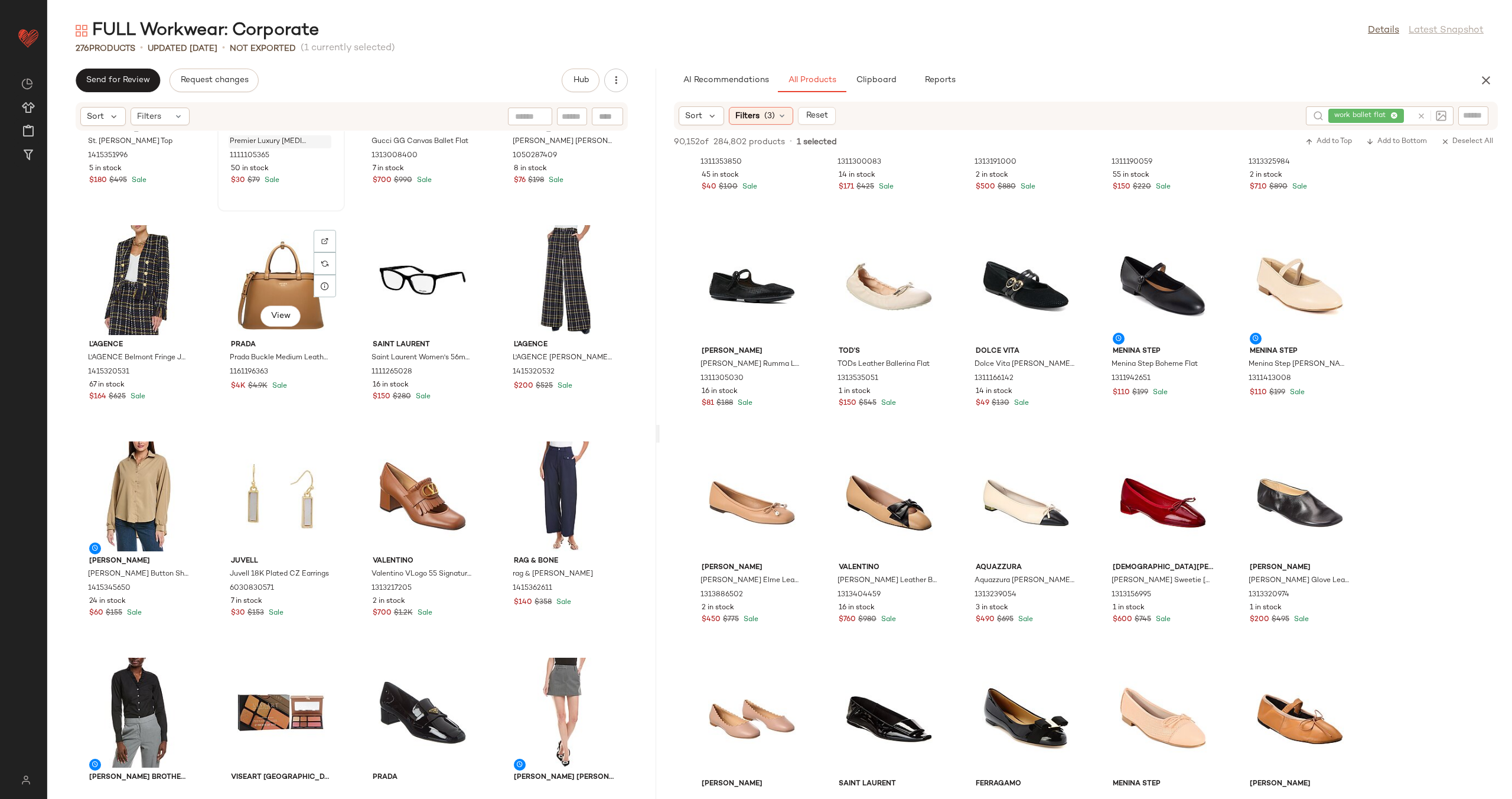
scroll to position [8155, 0]
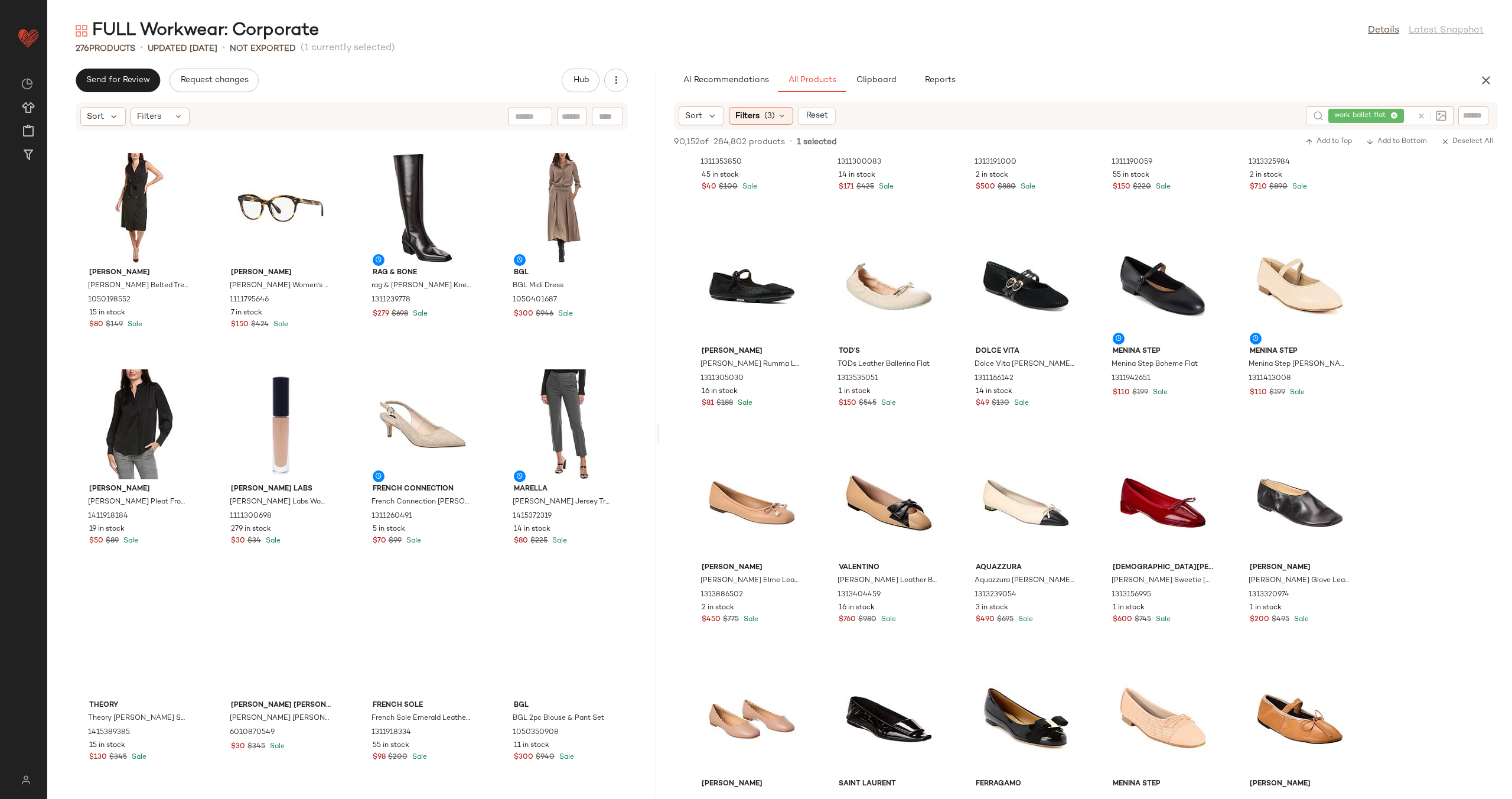
scroll to position [14270, 0]
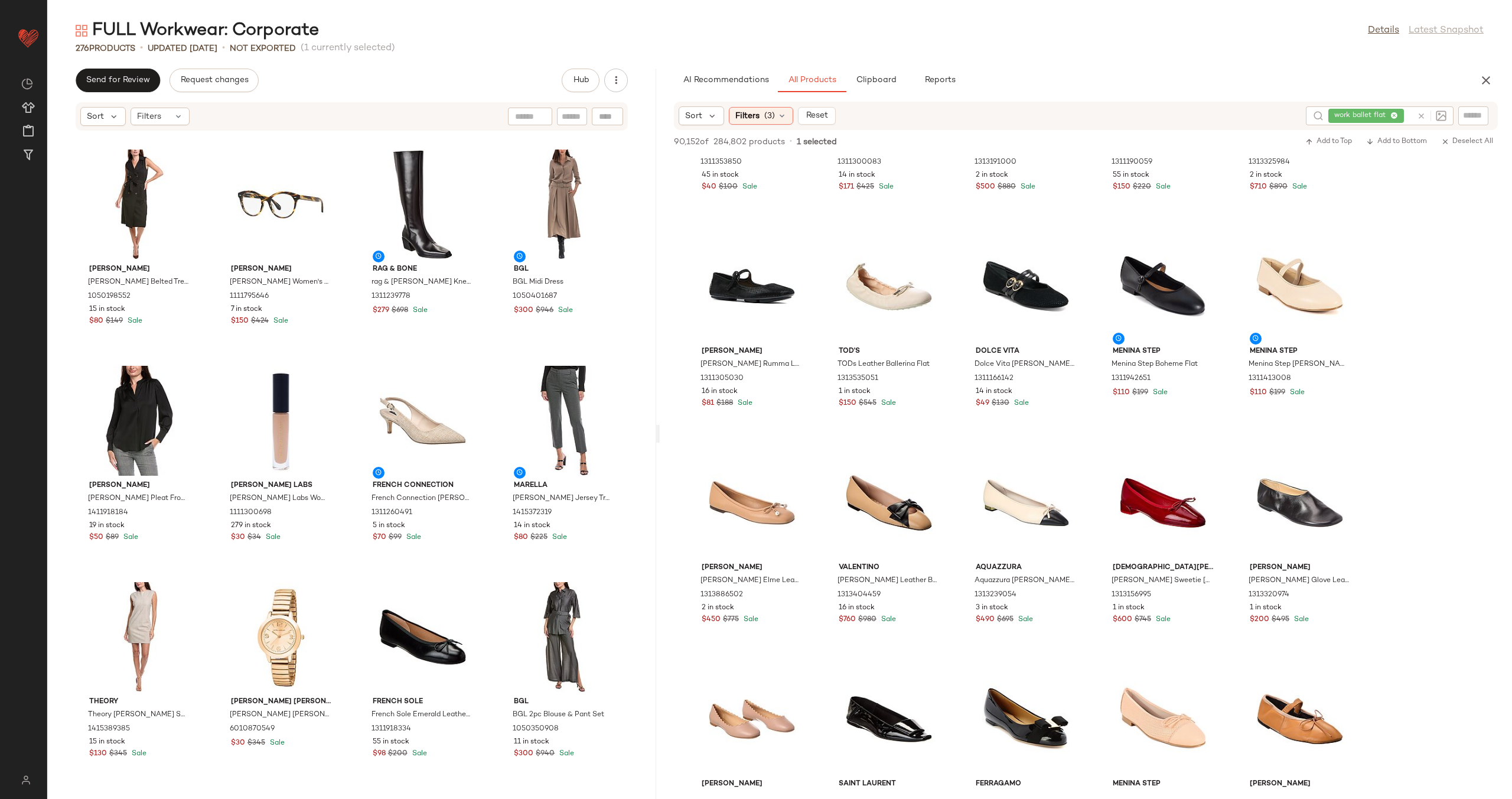
drag, startPoint x: 406, startPoint y: 258, endPoint x: 369, endPoint y: 2, distance: 258.7
click at [880, 82] on span "Clipboard" at bounding box center [876, 80] width 41 height 9
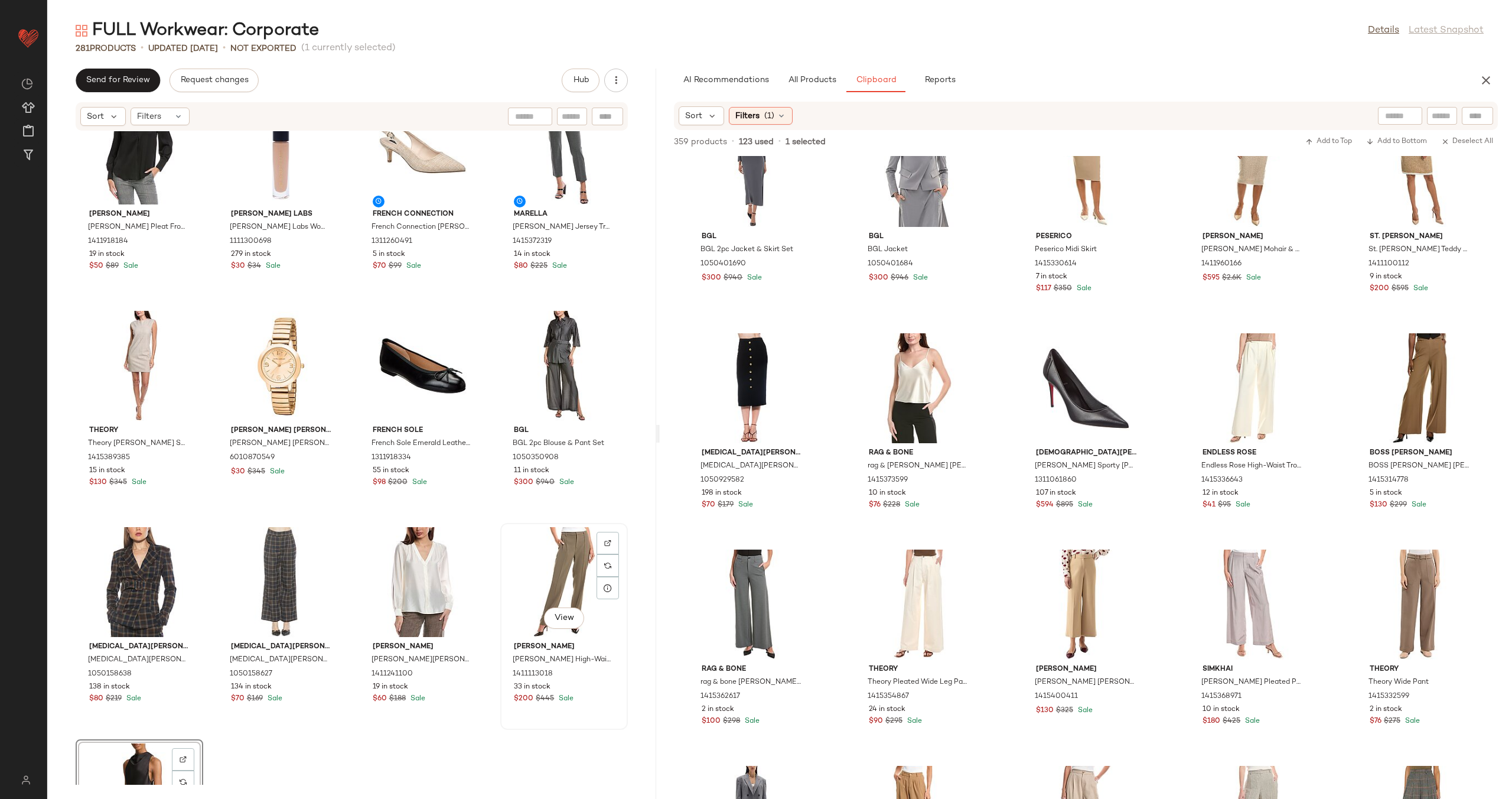
scroll to position [14703, 0]
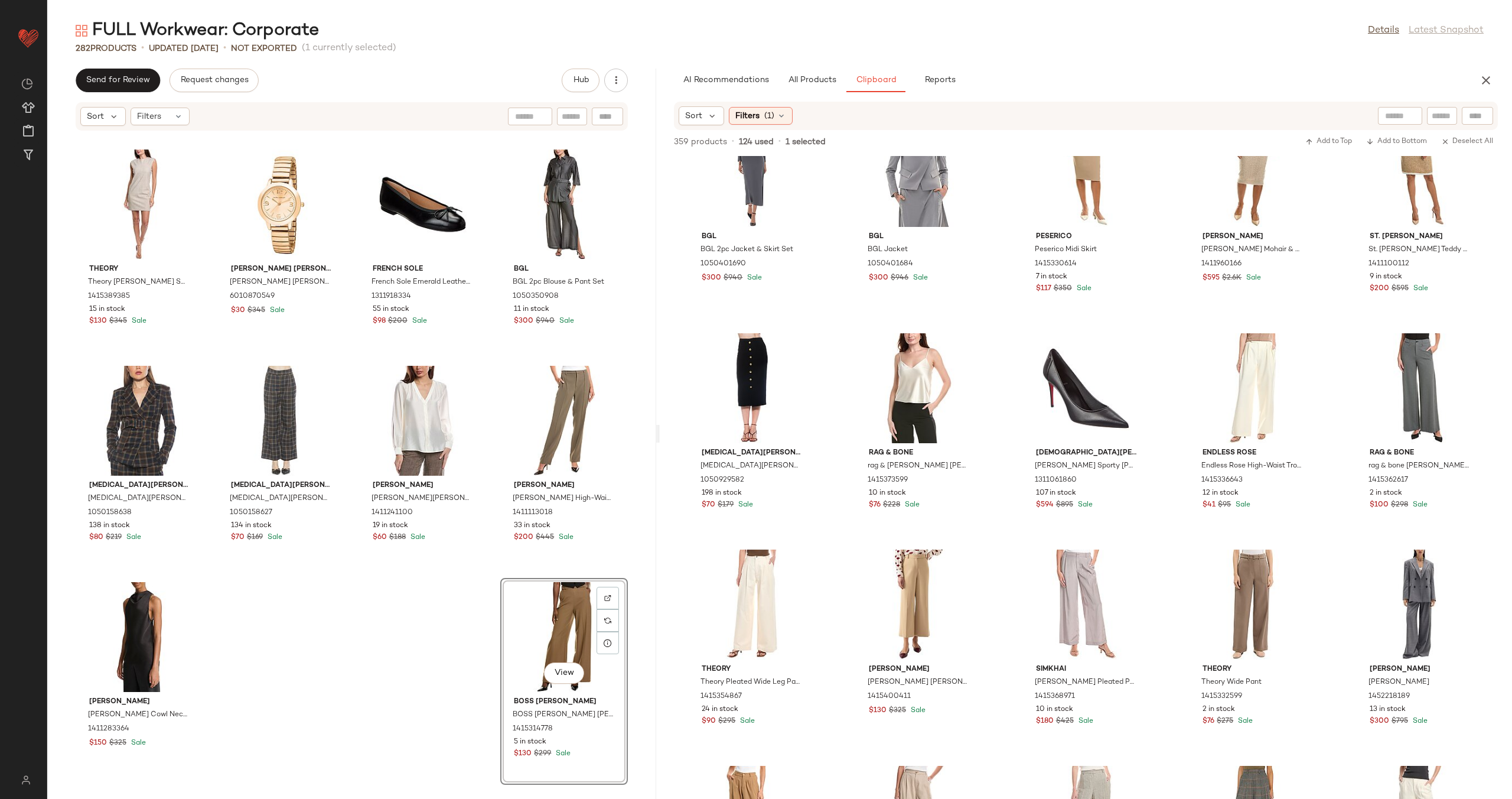
click at [322, 594] on div "Anne Klein Anne Klein Pleat Front Blouse 1411918184 19 in stock $50 $89 Sale Pa…" at bounding box center [352, 457] width 609 height 654
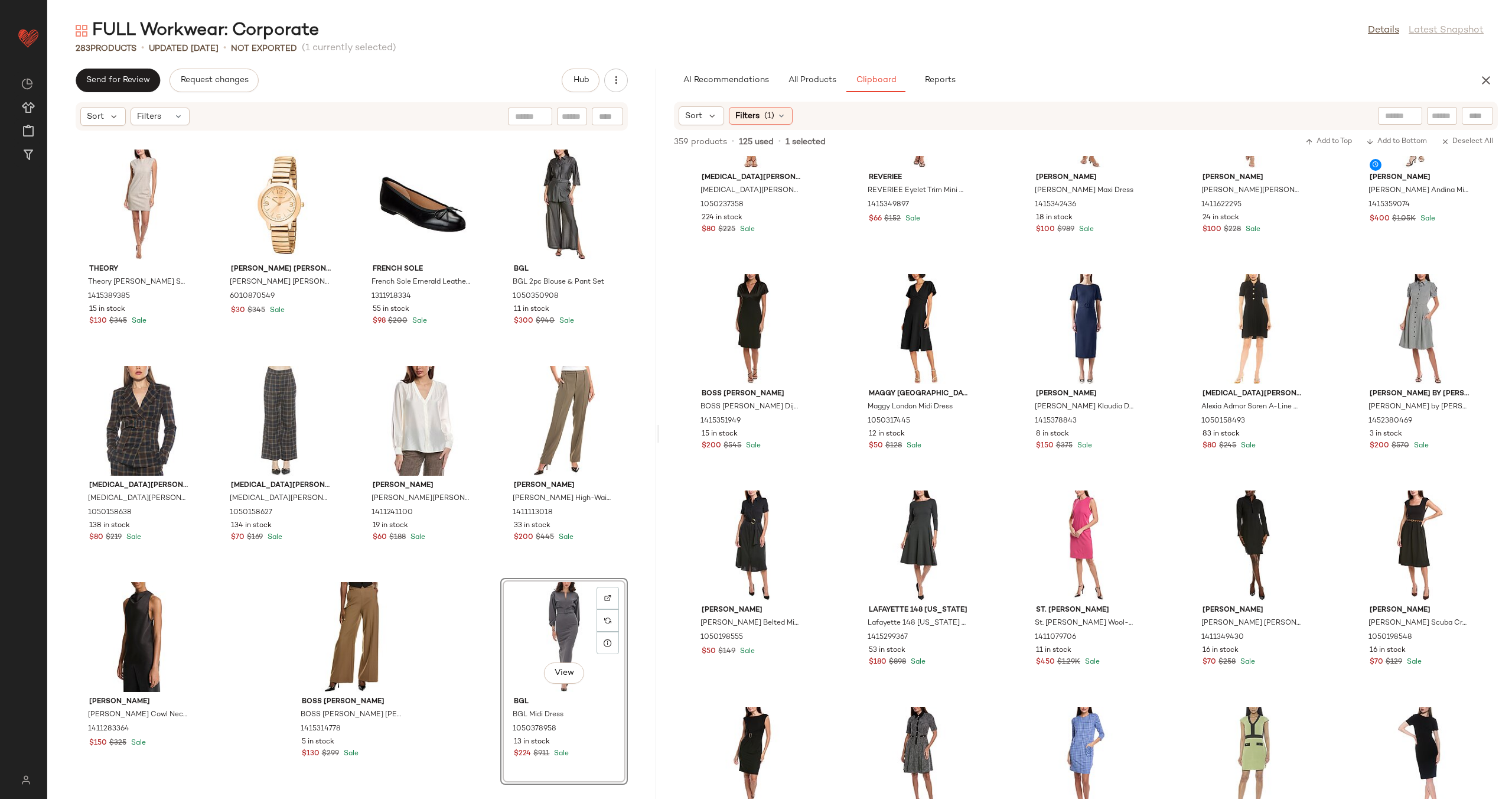
scroll to position [4875, 0]
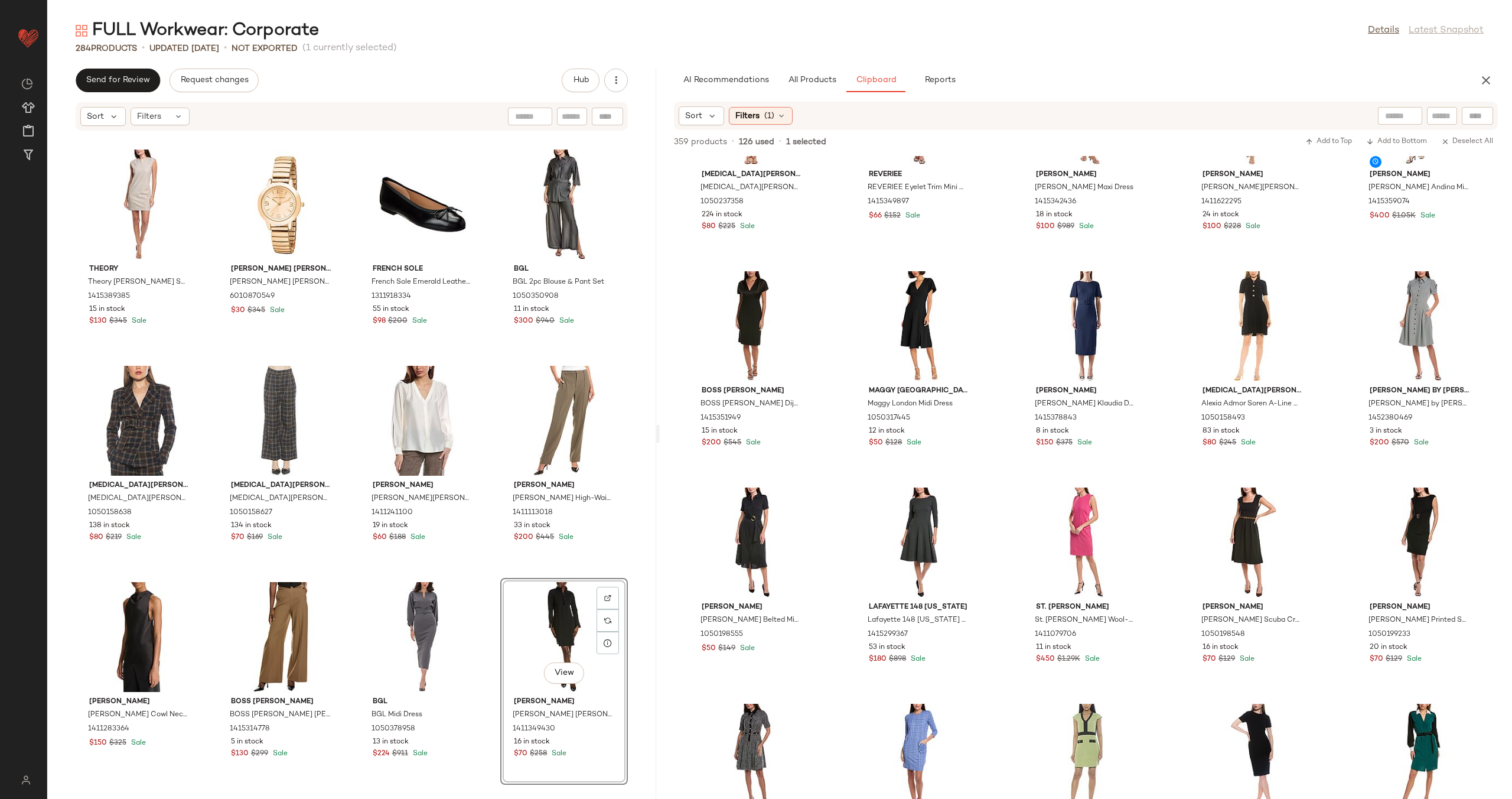
click at [487, 617] on div "Anne Klein Anne Klein Pleat Front Blouse 1411918184 19 in stock $50 $89 Sale Pa…" at bounding box center [352, 457] width 609 height 654
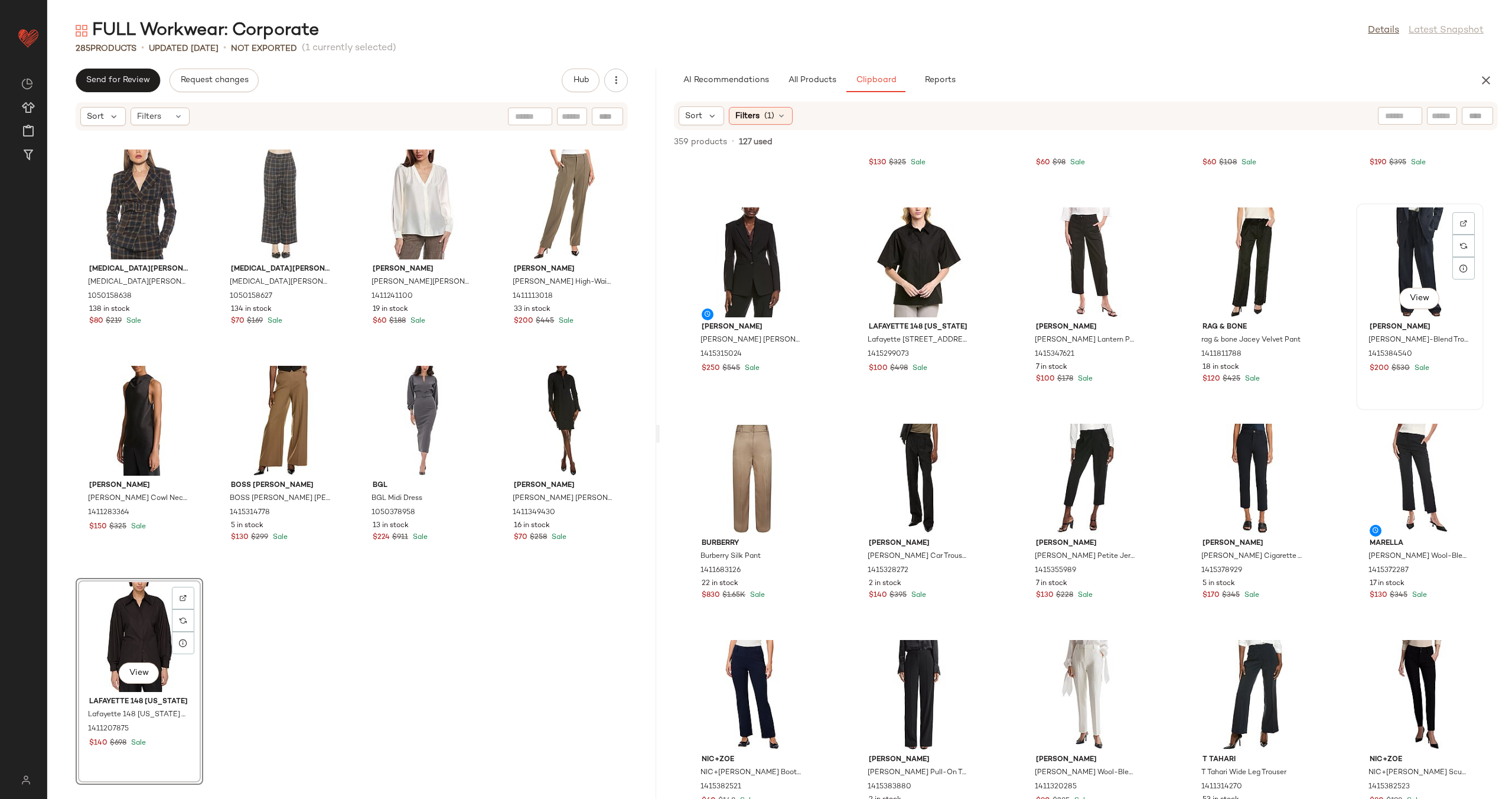
scroll to position [2990, 0]
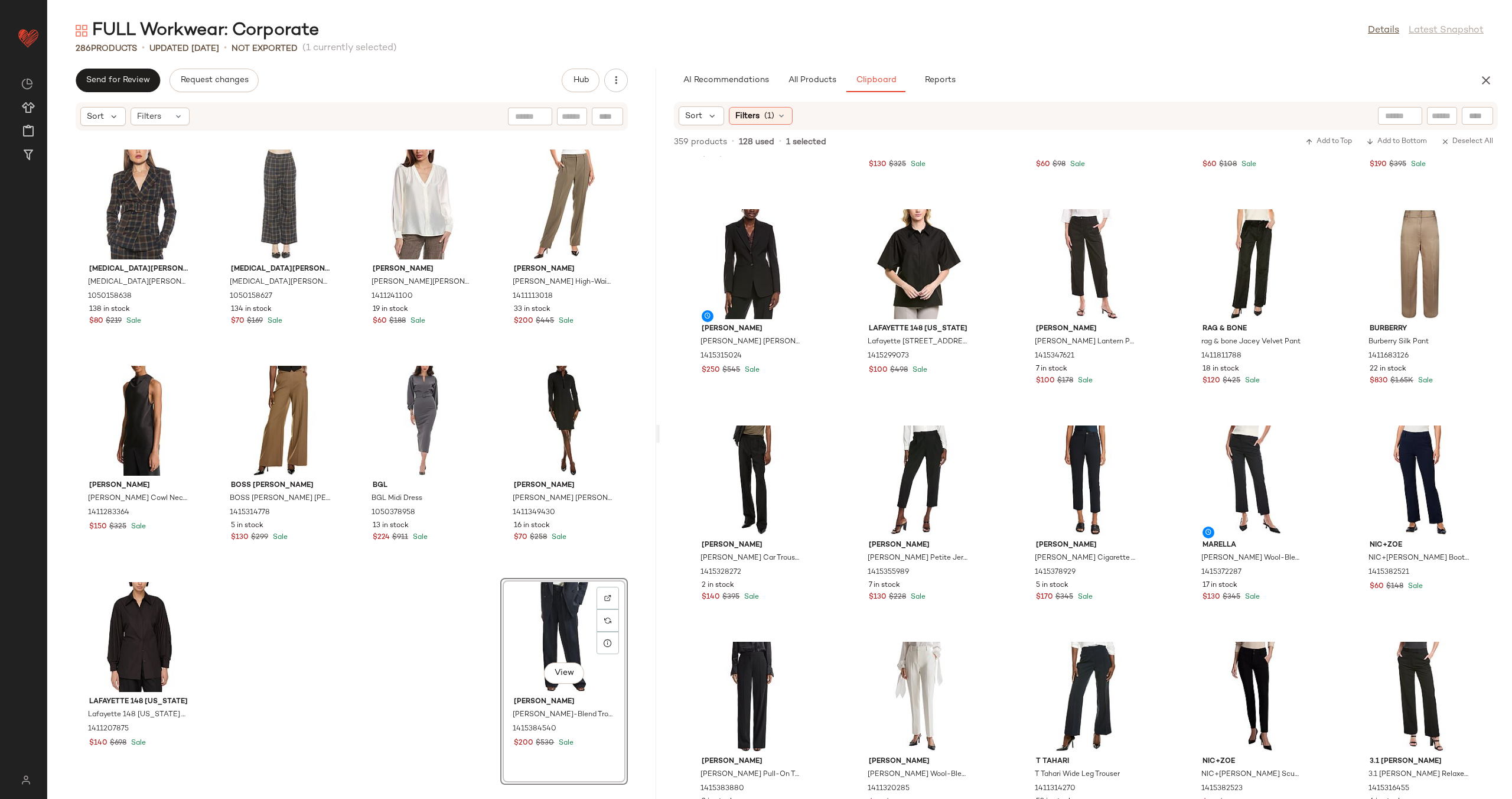
click at [268, 599] on div "Theory Theory Byron Shift Dress 1415389385 15 in stock $130 $345 Sale Laura Ash…" at bounding box center [352, 457] width 609 height 654
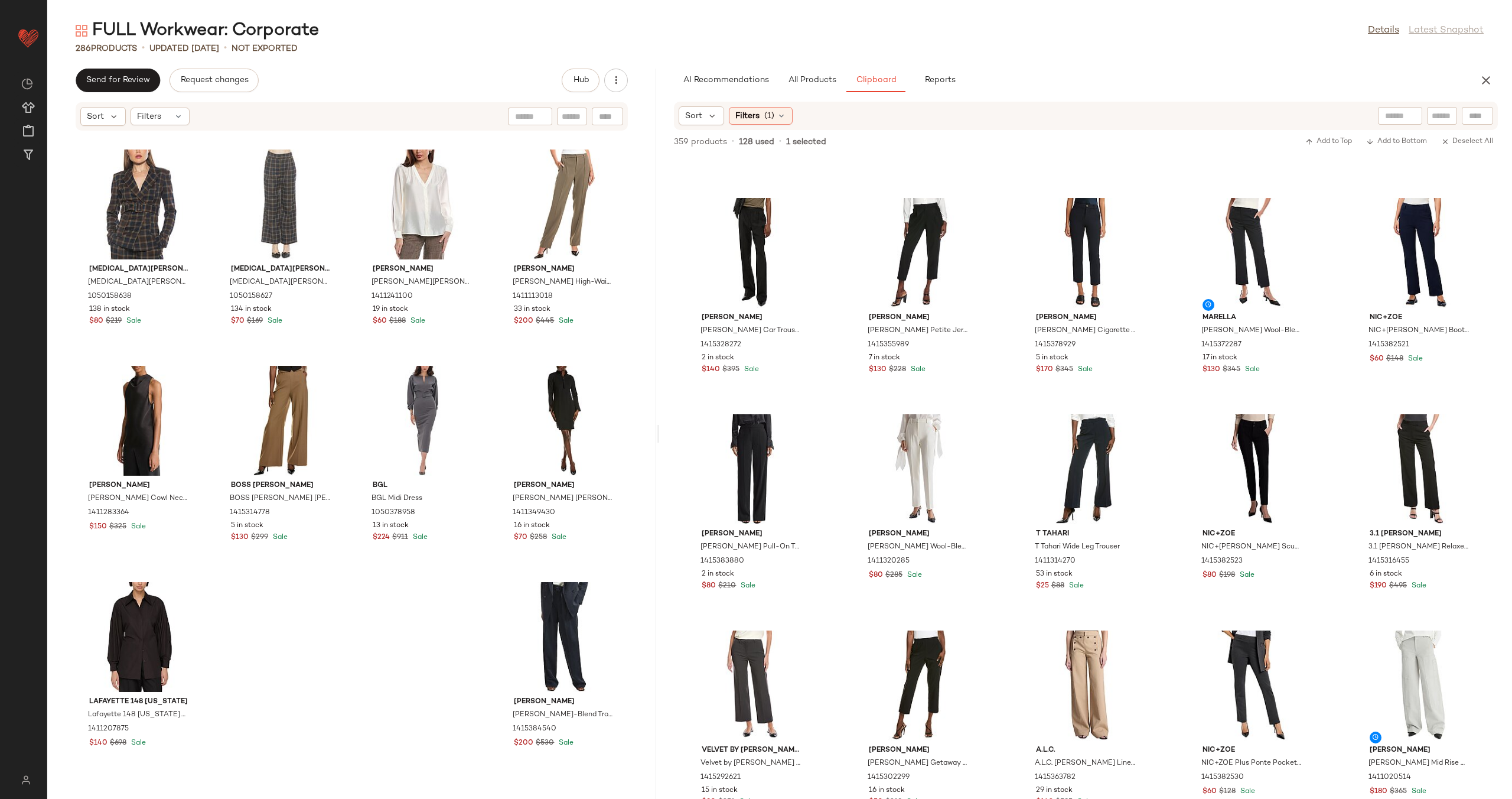
scroll to position [3256, 0]
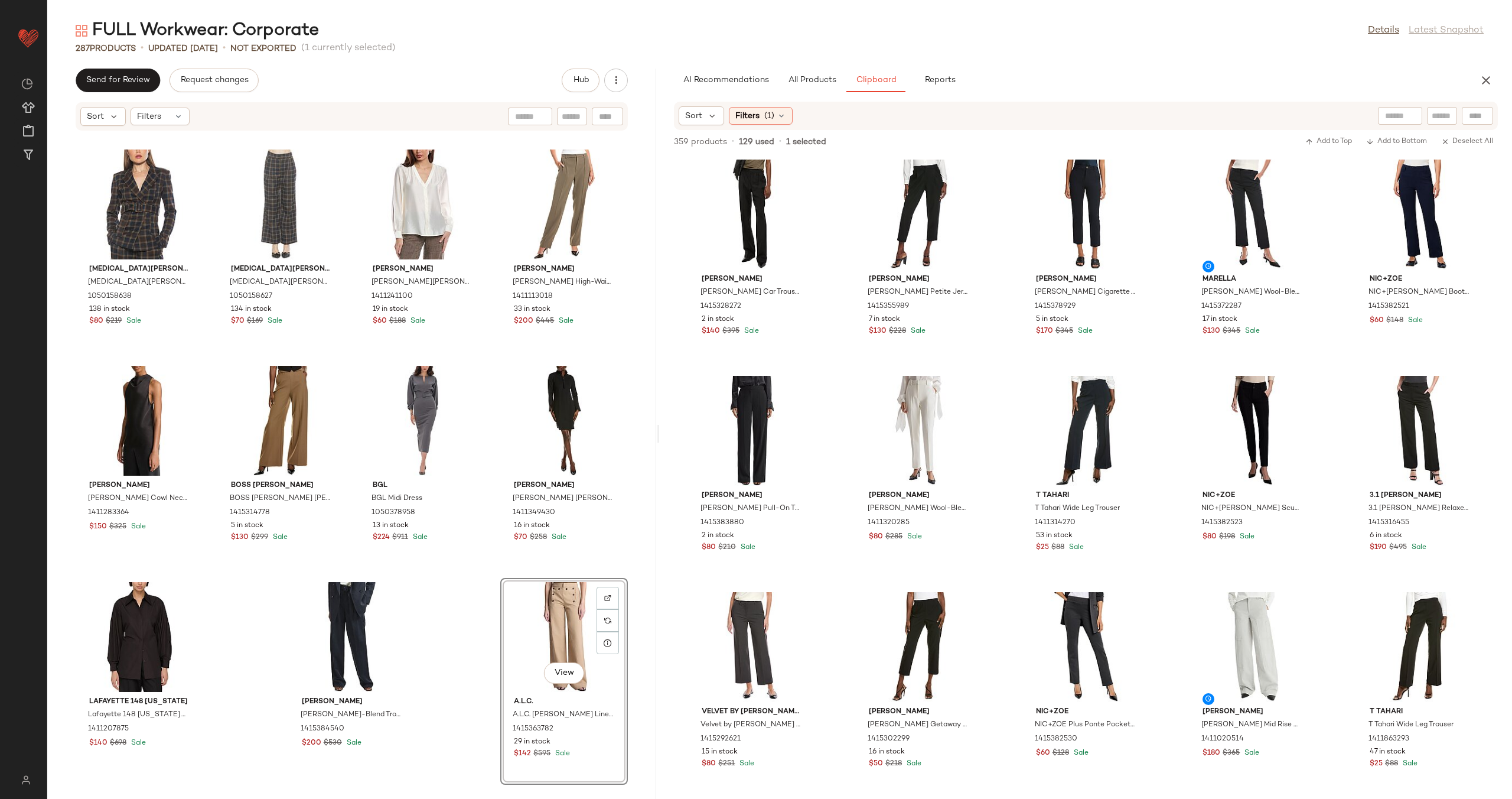
click at [468, 569] on div "Theory Theory Byron Shift Dress 1415389385 15 in stock $130 $345 Sale Laura Ash…" at bounding box center [352, 457] width 609 height 654
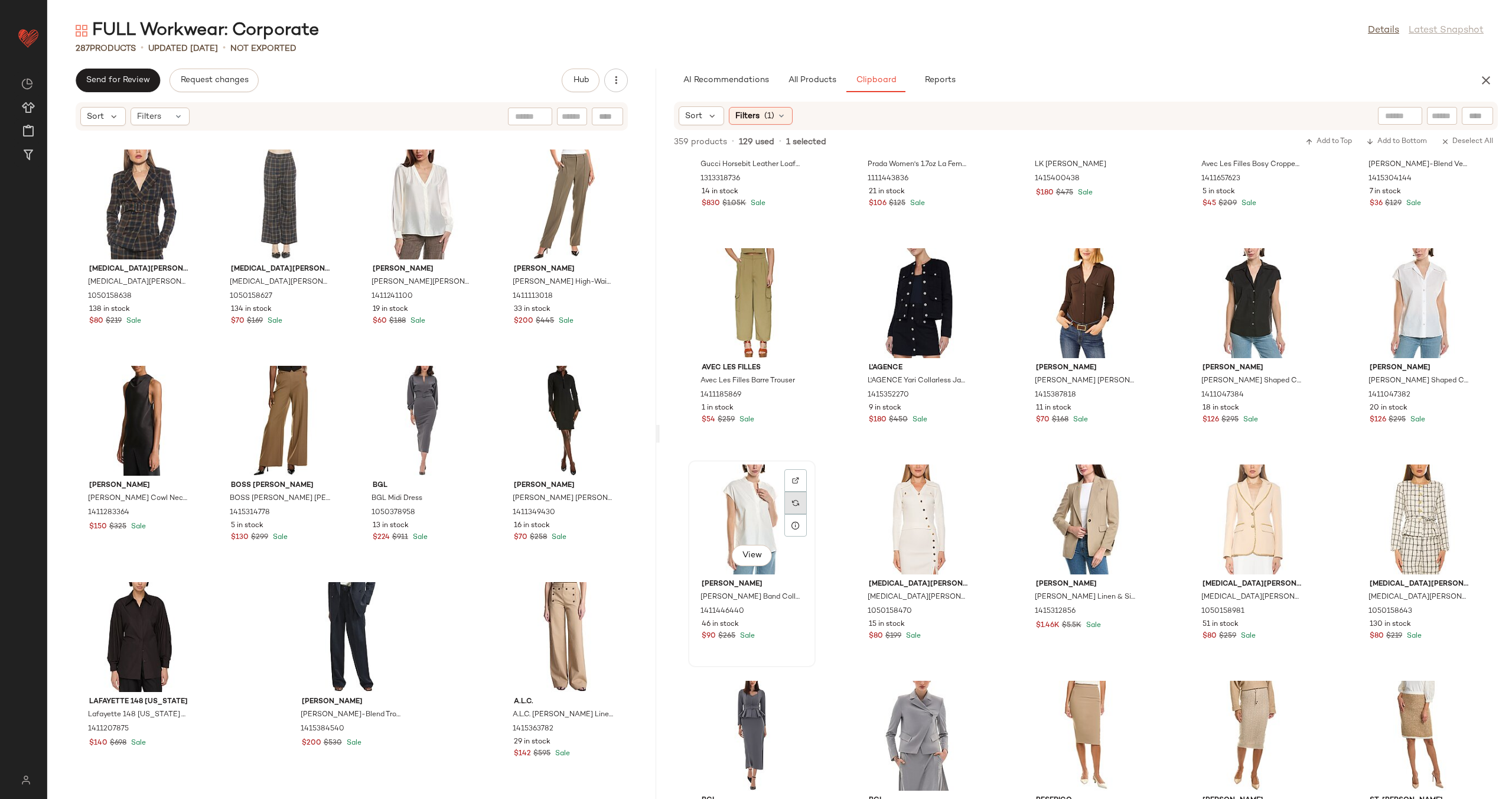
scroll to position [172, 0]
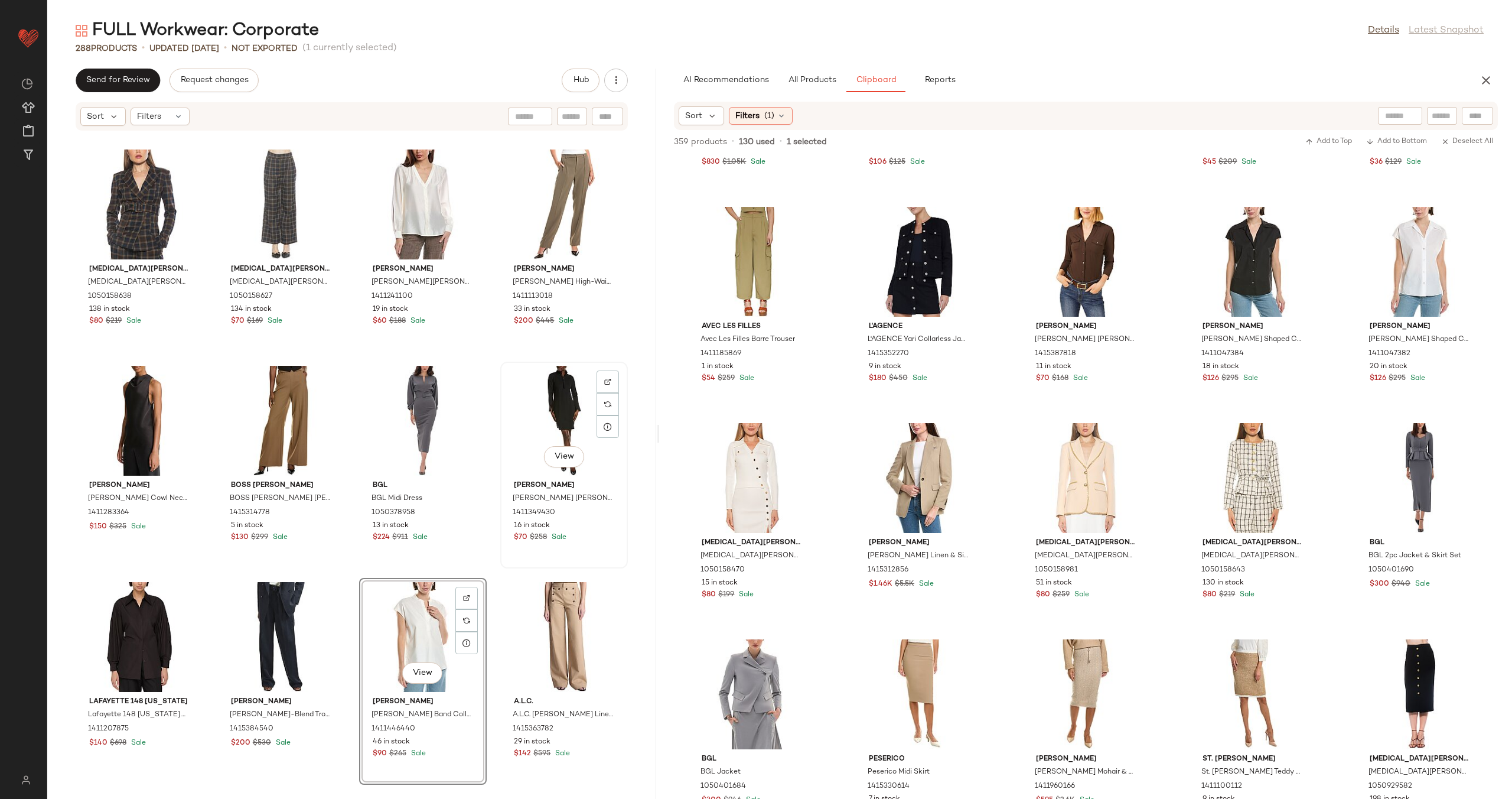
click at [501, 566] on div "View Jude Connally Jude Connally Anna Sheath Dress 1411349430 16 in stock $70 $…" at bounding box center [564, 465] width 126 height 204
click at [478, 569] on div "Theory Theory Byron Shift Dress 1415389385 15 in stock $130 $345 Sale Laura Ash…" at bounding box center [352, 457] width 609 height 654
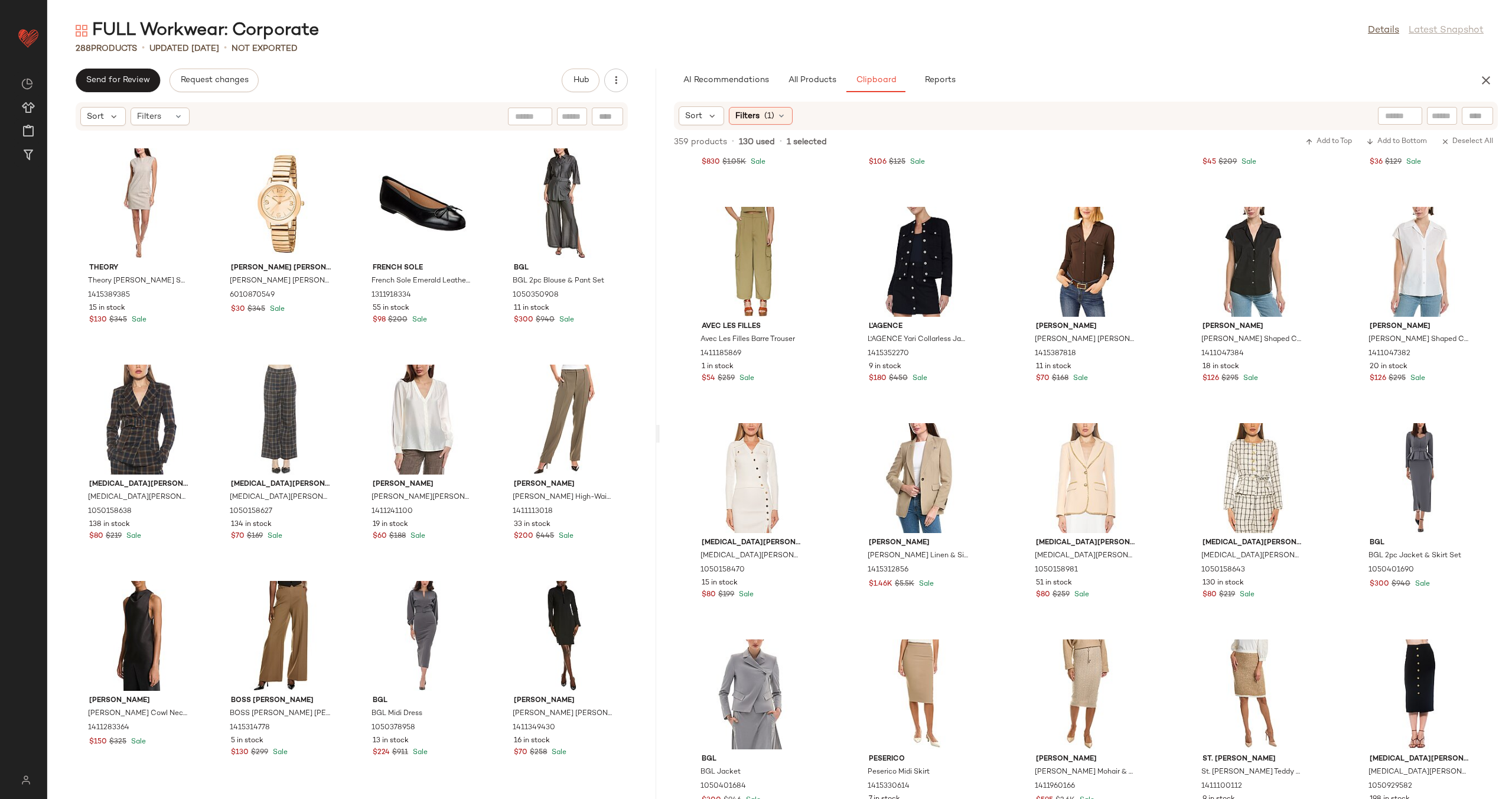
scroll to position [14717, 0]
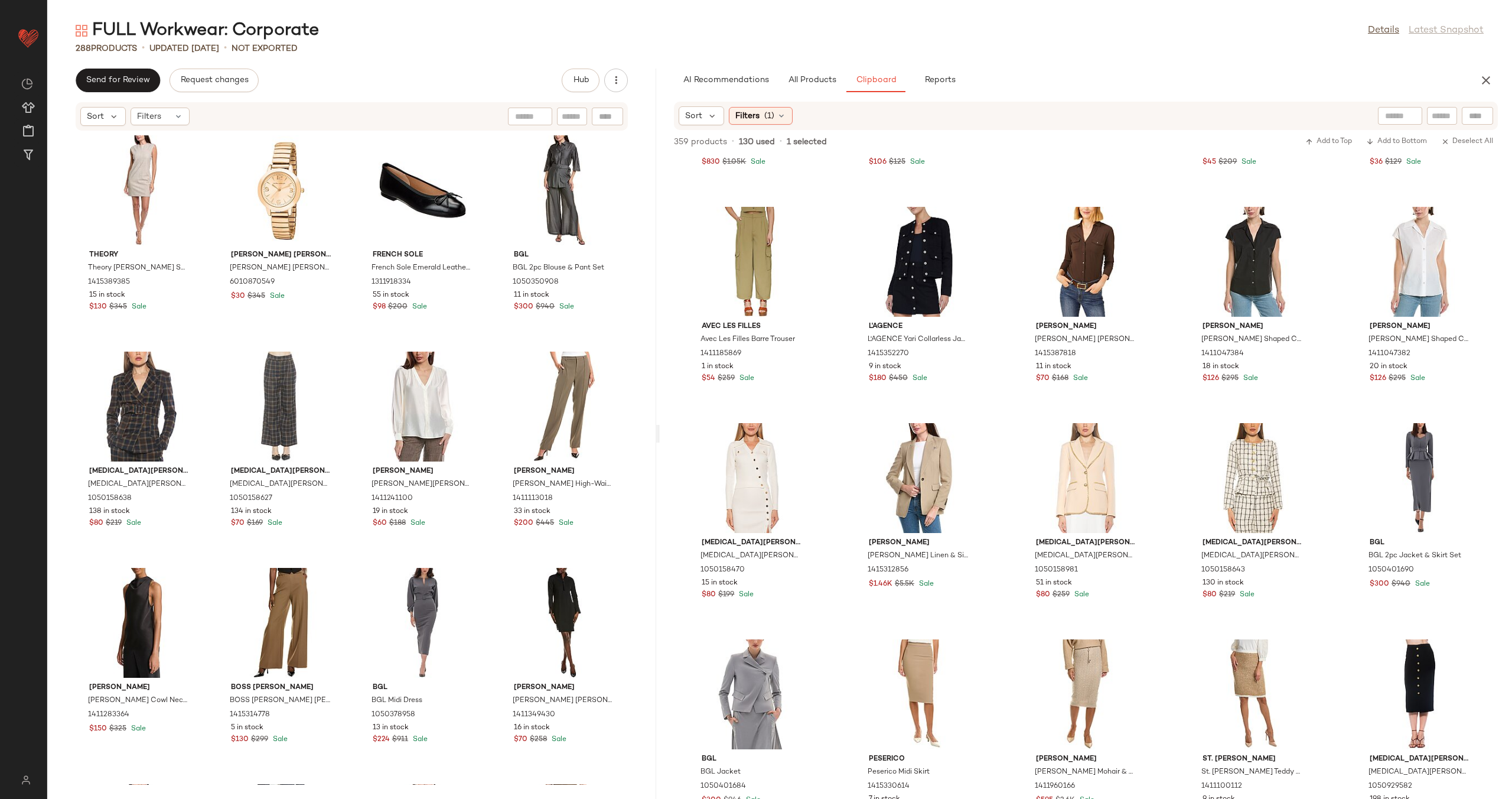
click at [1404, 112] on div at bounding box center [1400, 116] width 44 height 18
click at [836, 77] on button "All Products" at bounding box center [812, 81] width 69 height 24
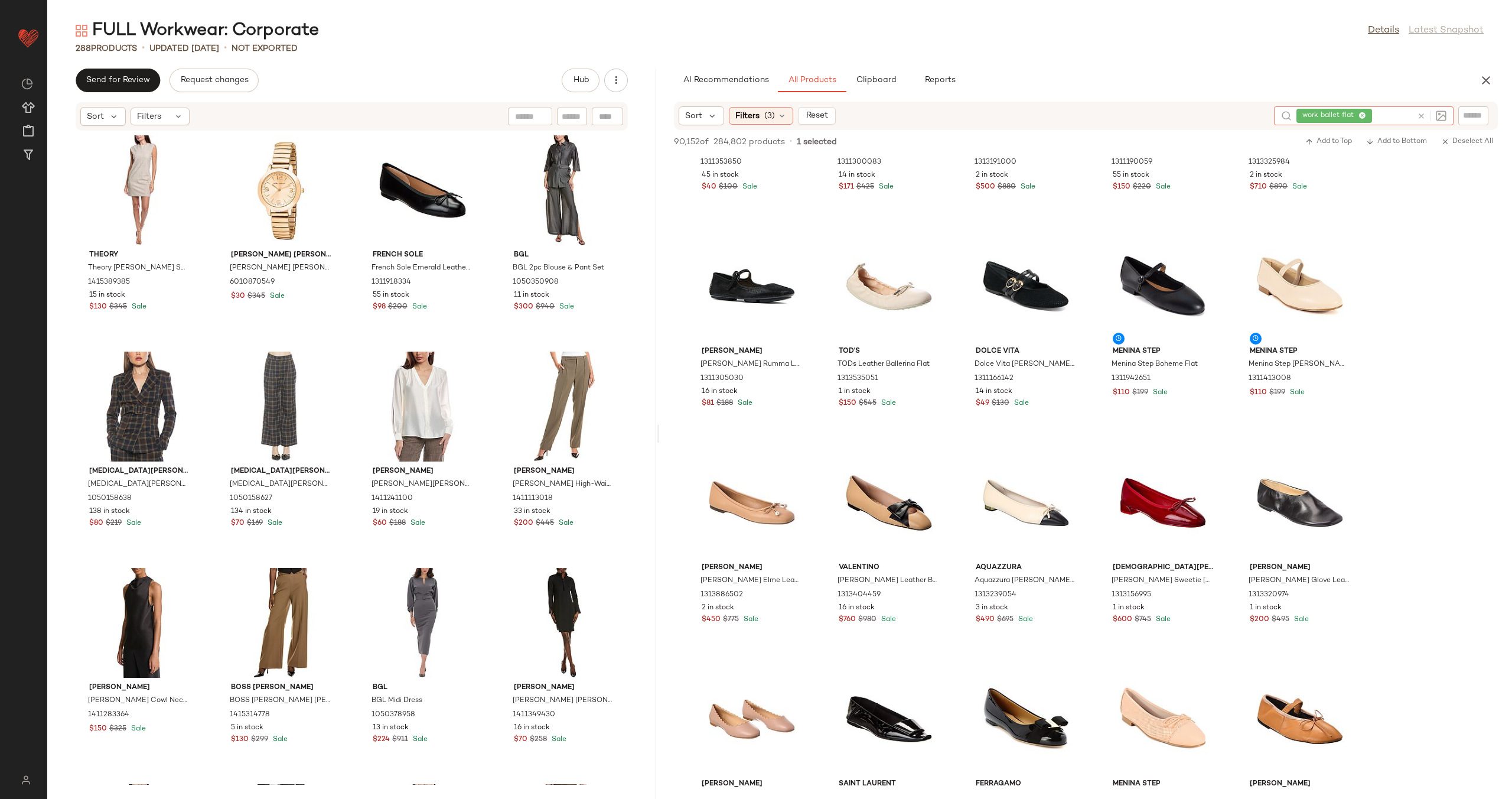
click at [1421, 117] on icon at bounding box center [1421, 116] width 9 height 9
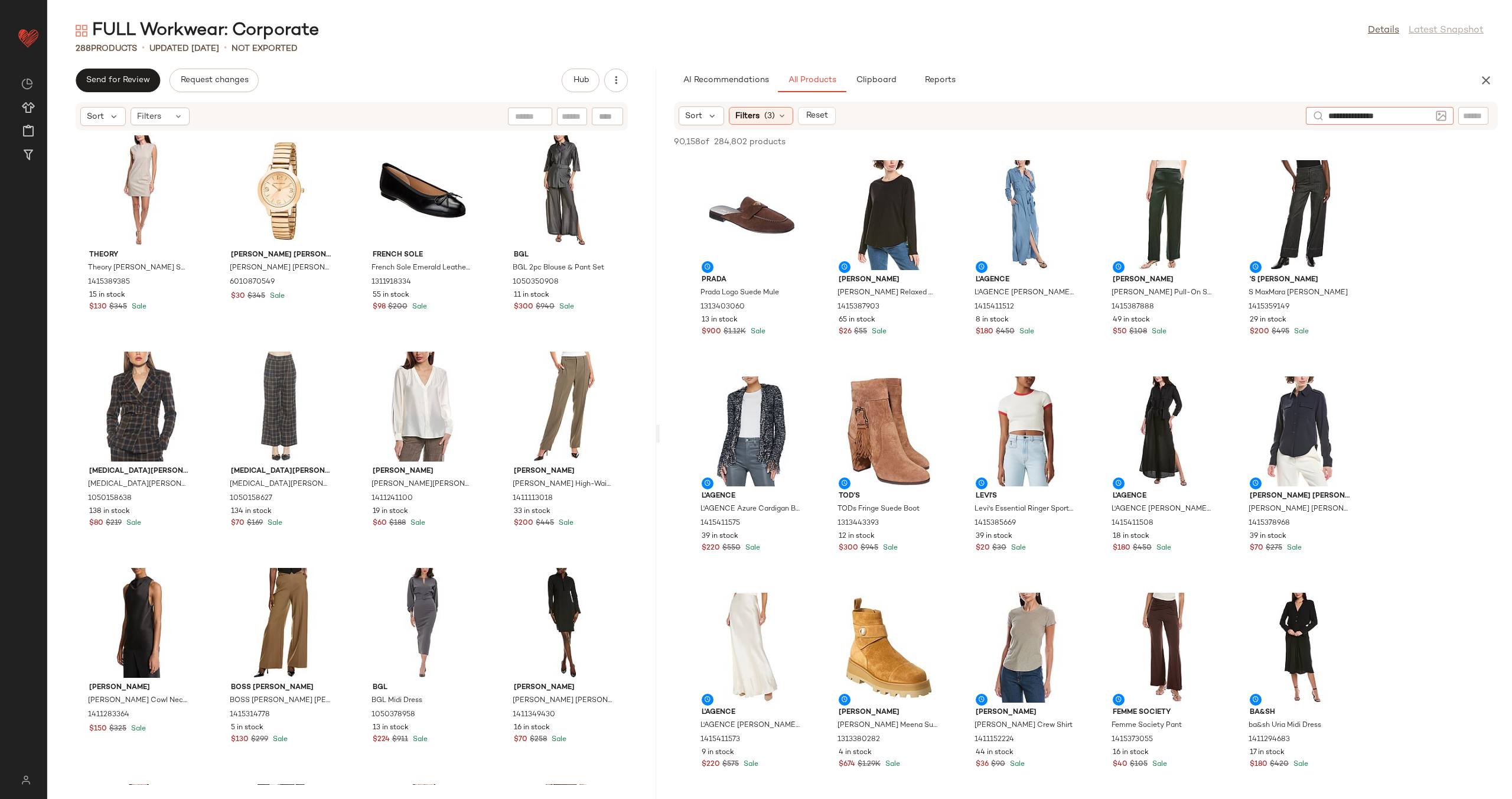
type input "**********"
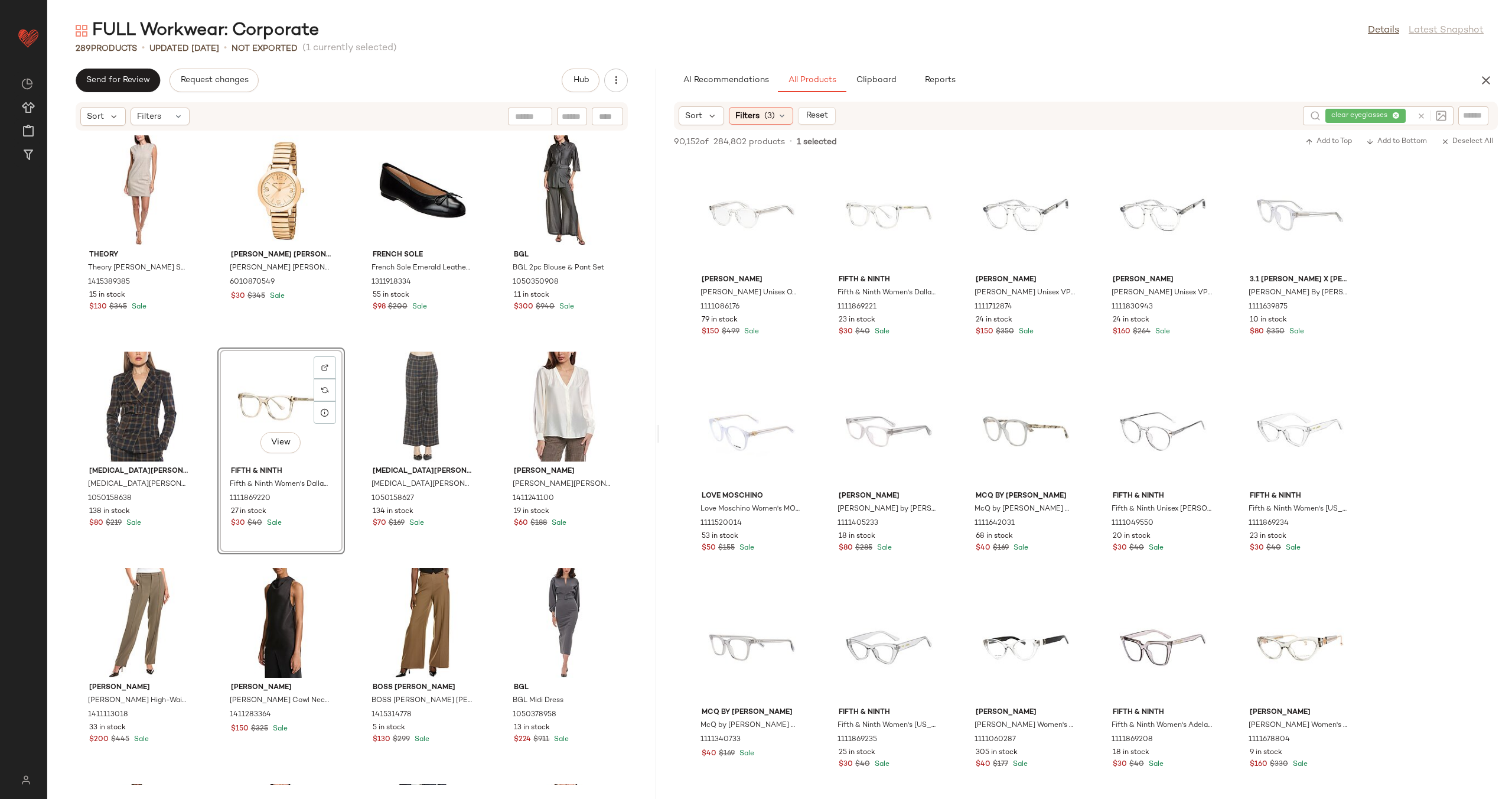
click at [345, 403] on div "Anne Klein Anne Klein Pleat Front Blouse 1411918184 19 in stock $50 $89 Sale Pa…" at bounding box center [352, 457] width 609 height 654
click at [1424, 117] on icon at bounding box center [1421, 116] width 9 height 9
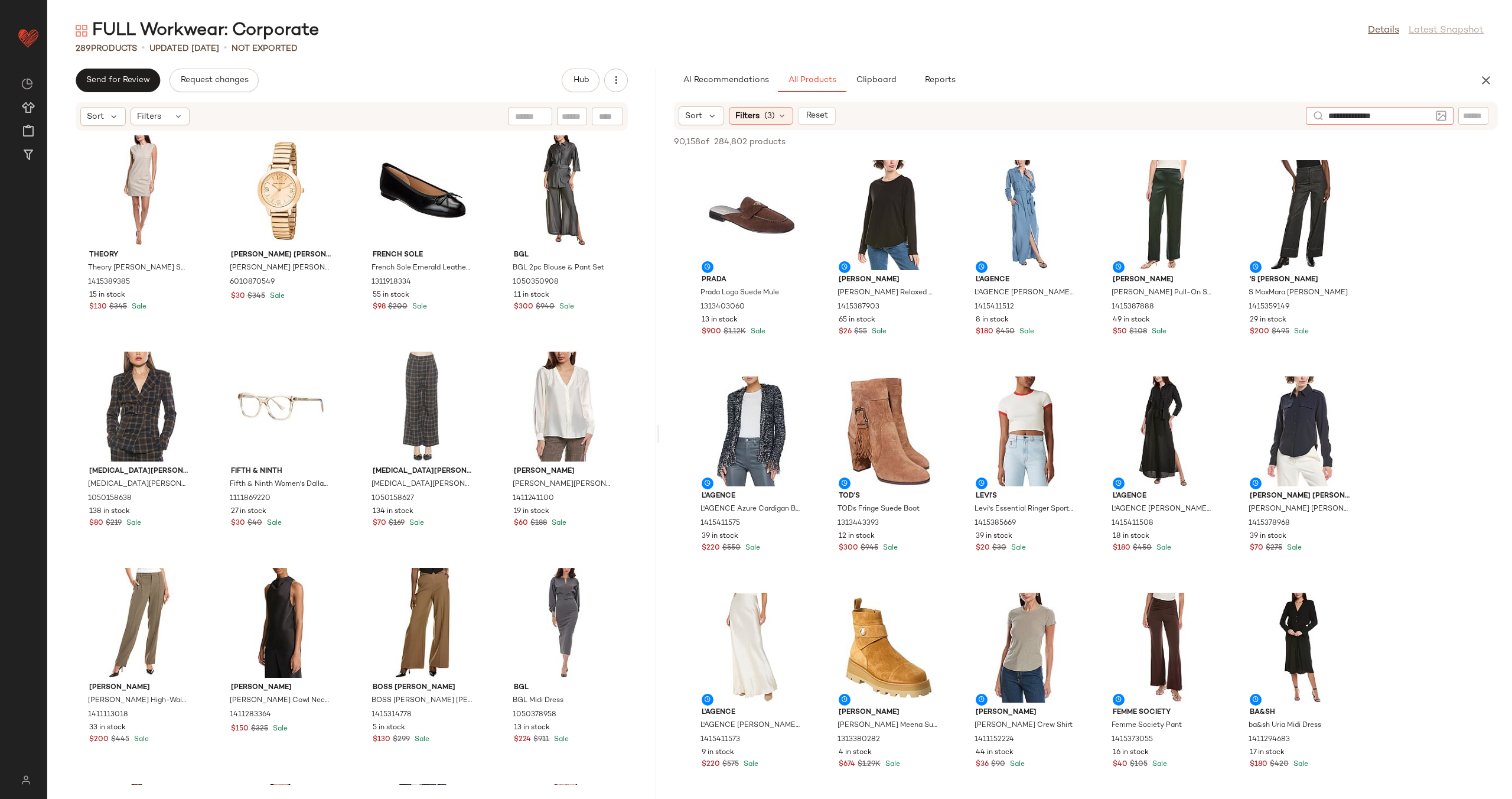
type input "**********"
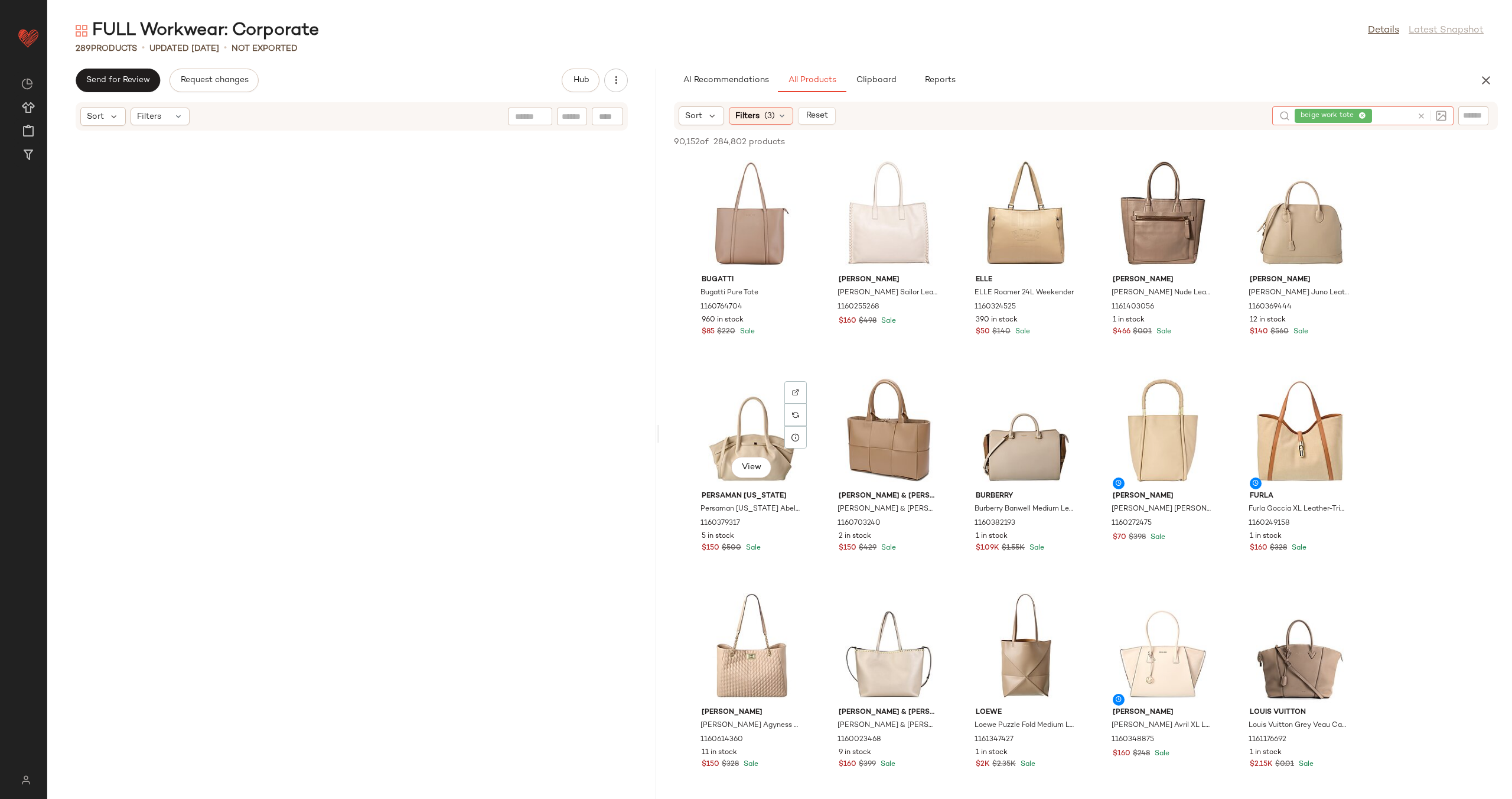
scroll to position [14717, 0]
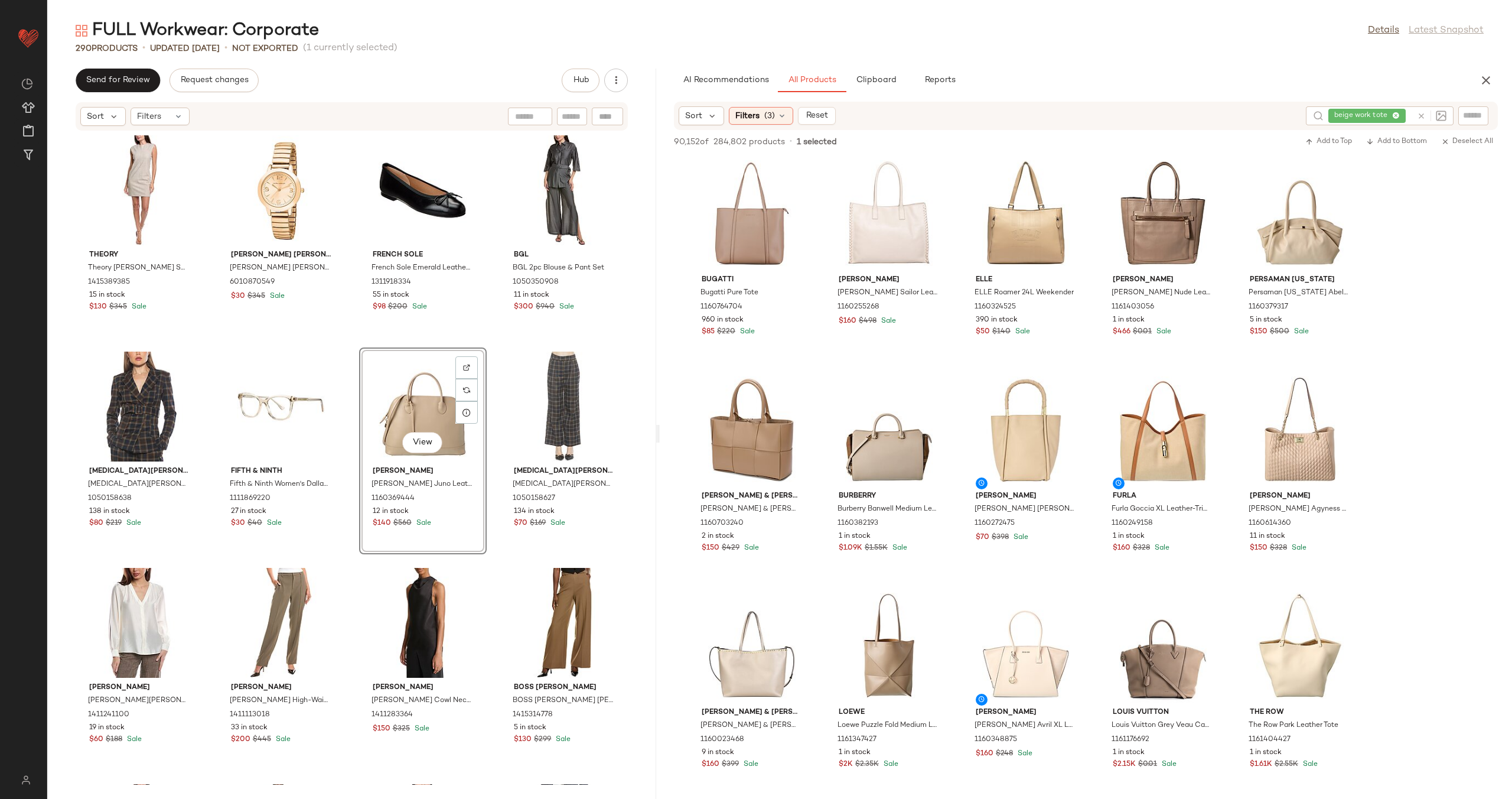
click at [485, 397] on div "[PERSON_NAME] [PERSON_NAME] Pleat Front Blouse 1411918184 19 in stock $50 $89 S…" at bounding box center [352, 457] width 609 height 654
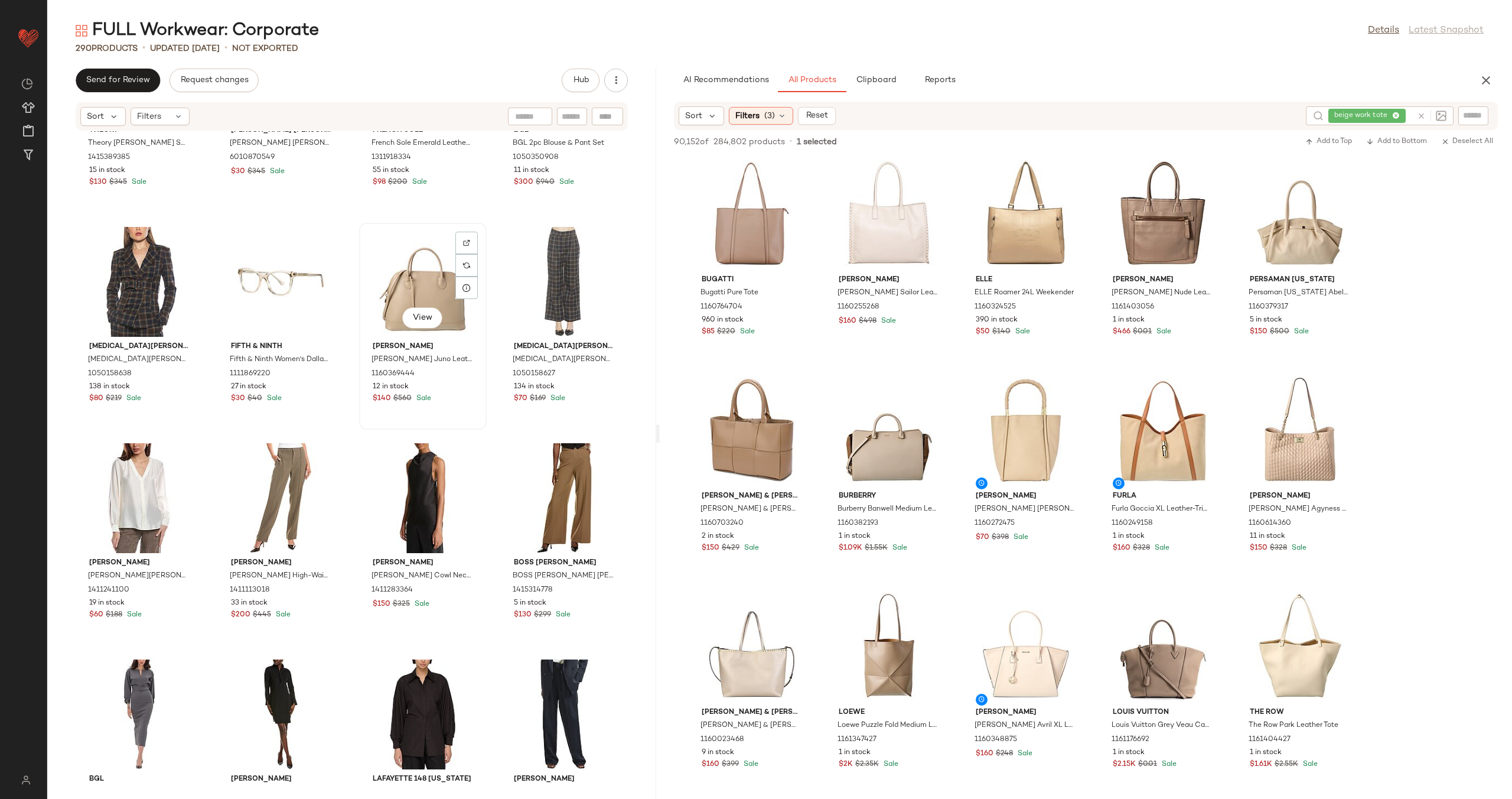
scroll to position [14897, 0]
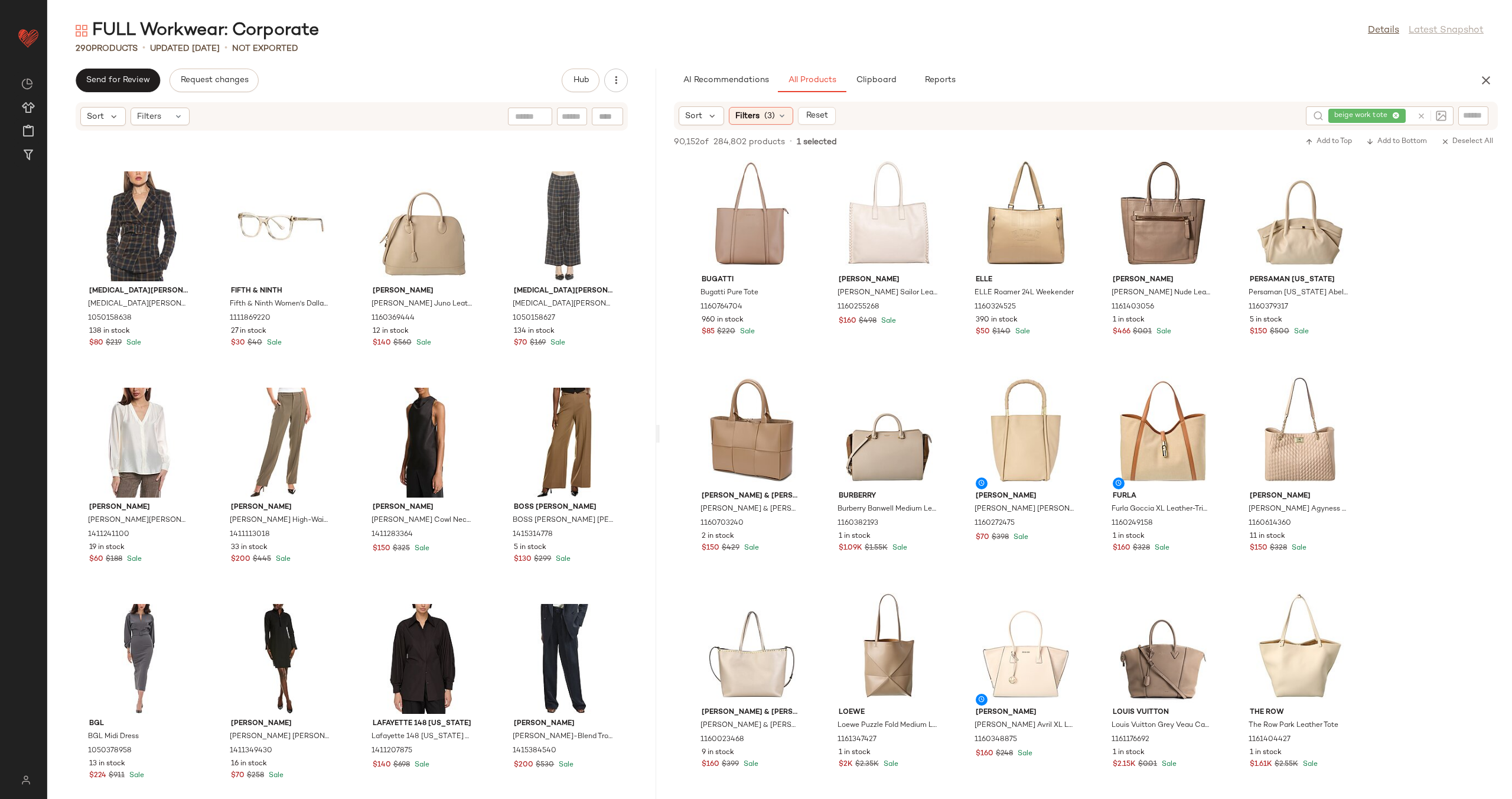
click at [1418, 117] on icon at bounding box center [1421, 116] width 9 height 9
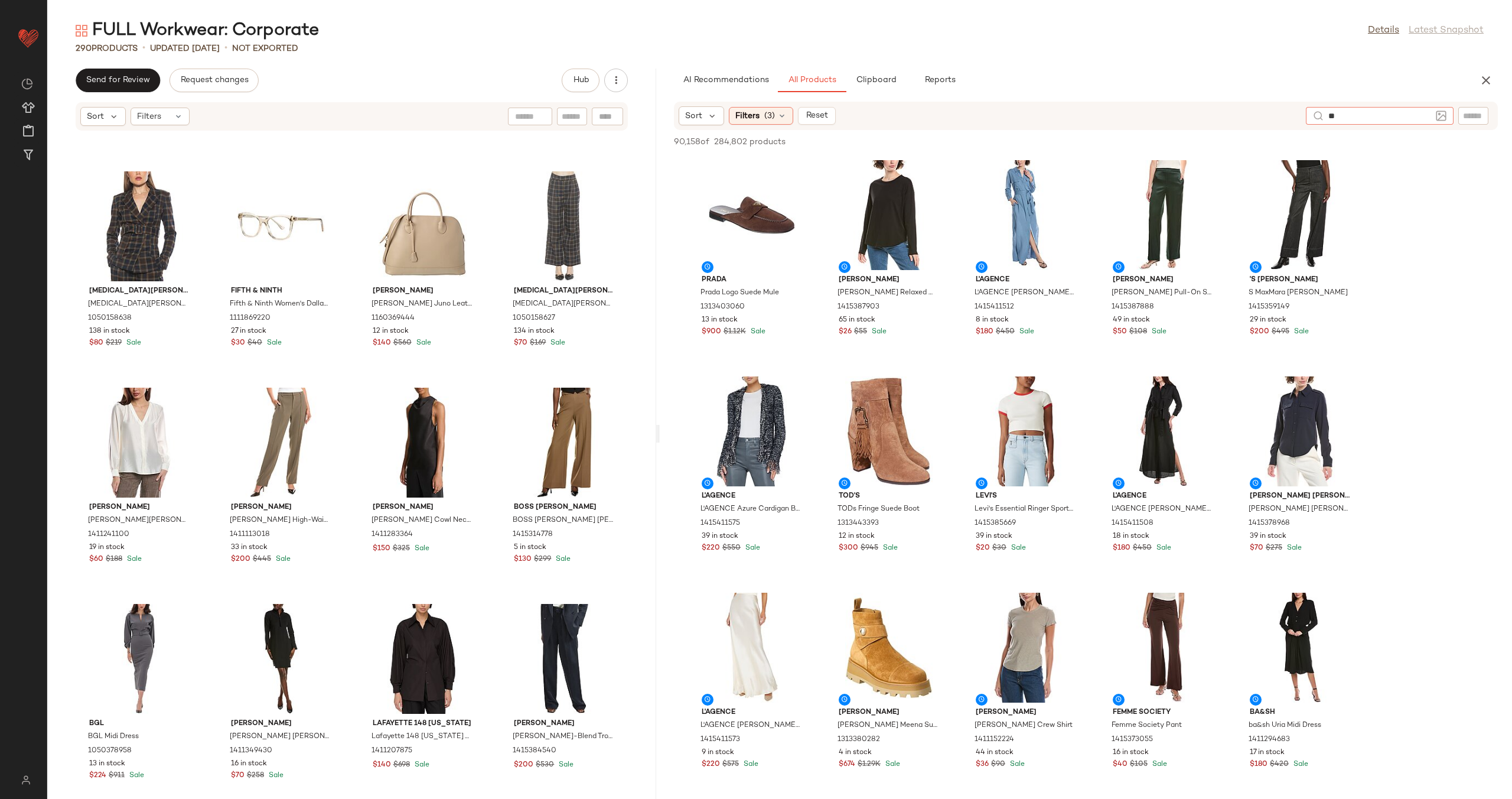
type input "*"
type input "**********"
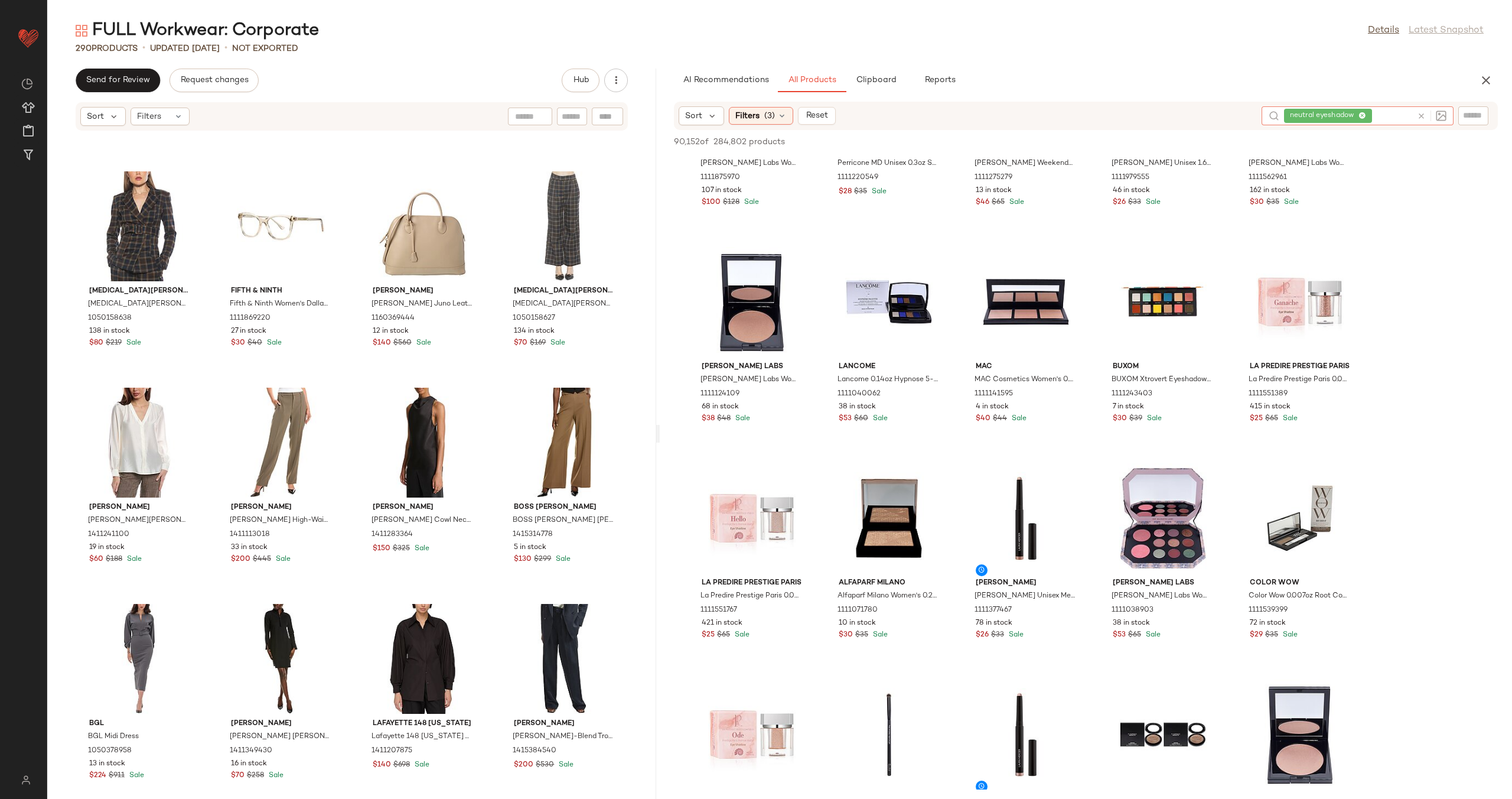
scroll to position [2998, 0]
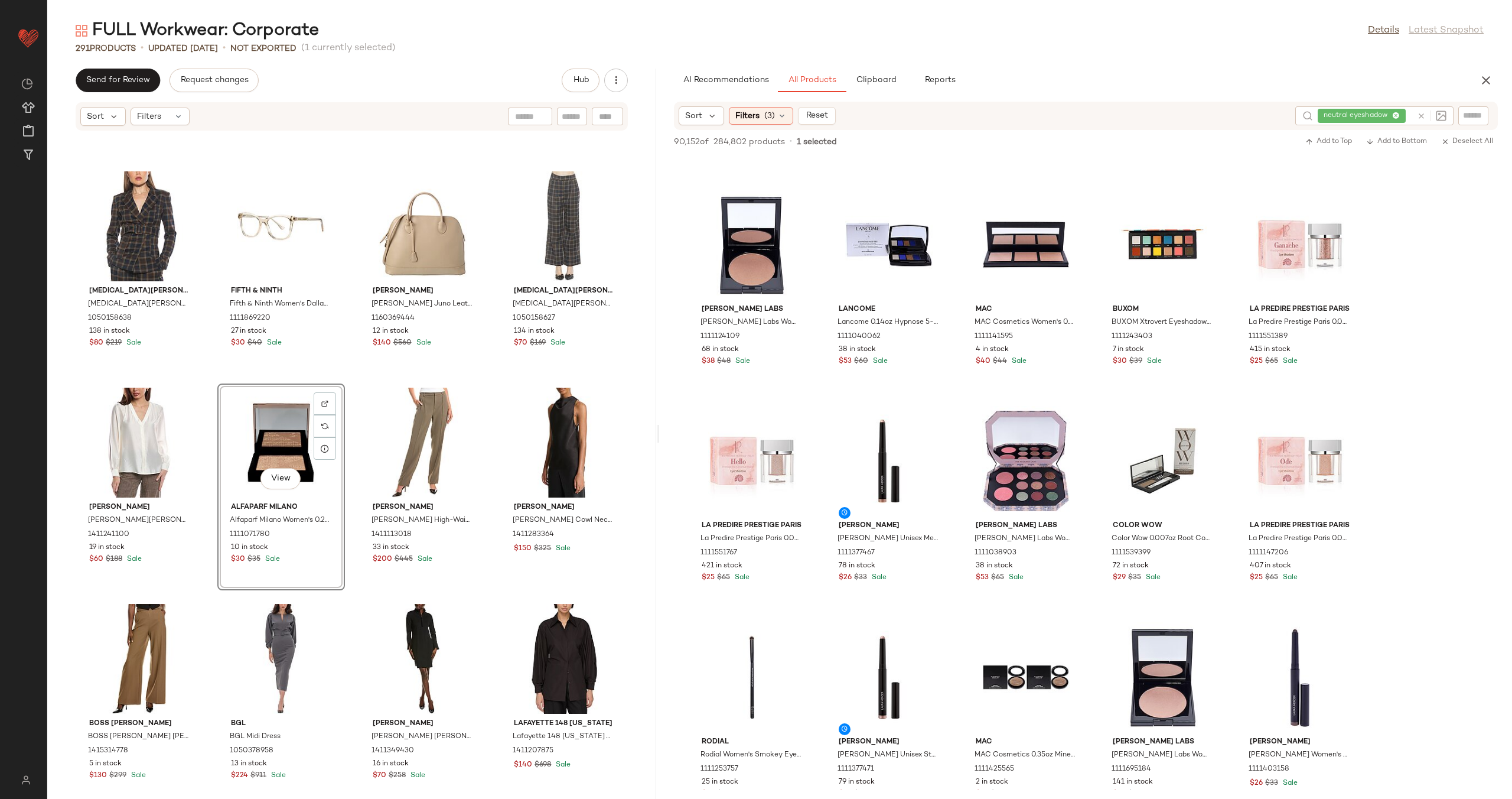
click at [347, 455] on div "Theory Theory [PERSON_NAME] Shift Dress 1415389385 15 in stock $130 $345 Sale […" at bounding box center [352, 457] width 609 height 654
click at [1422, 116] on icon at bounding box center [1421, 116] width 9 height 9
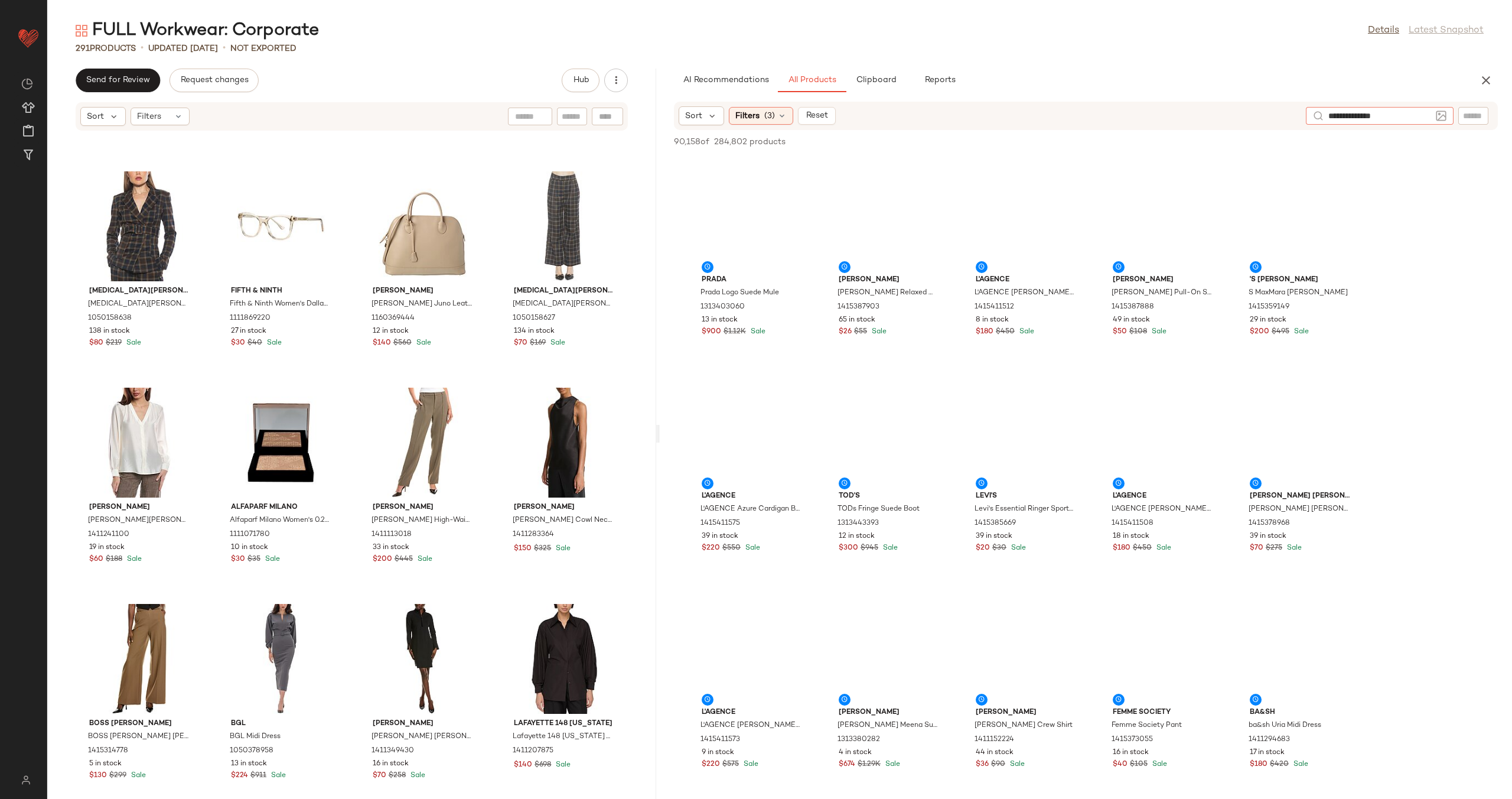
type input "**********"
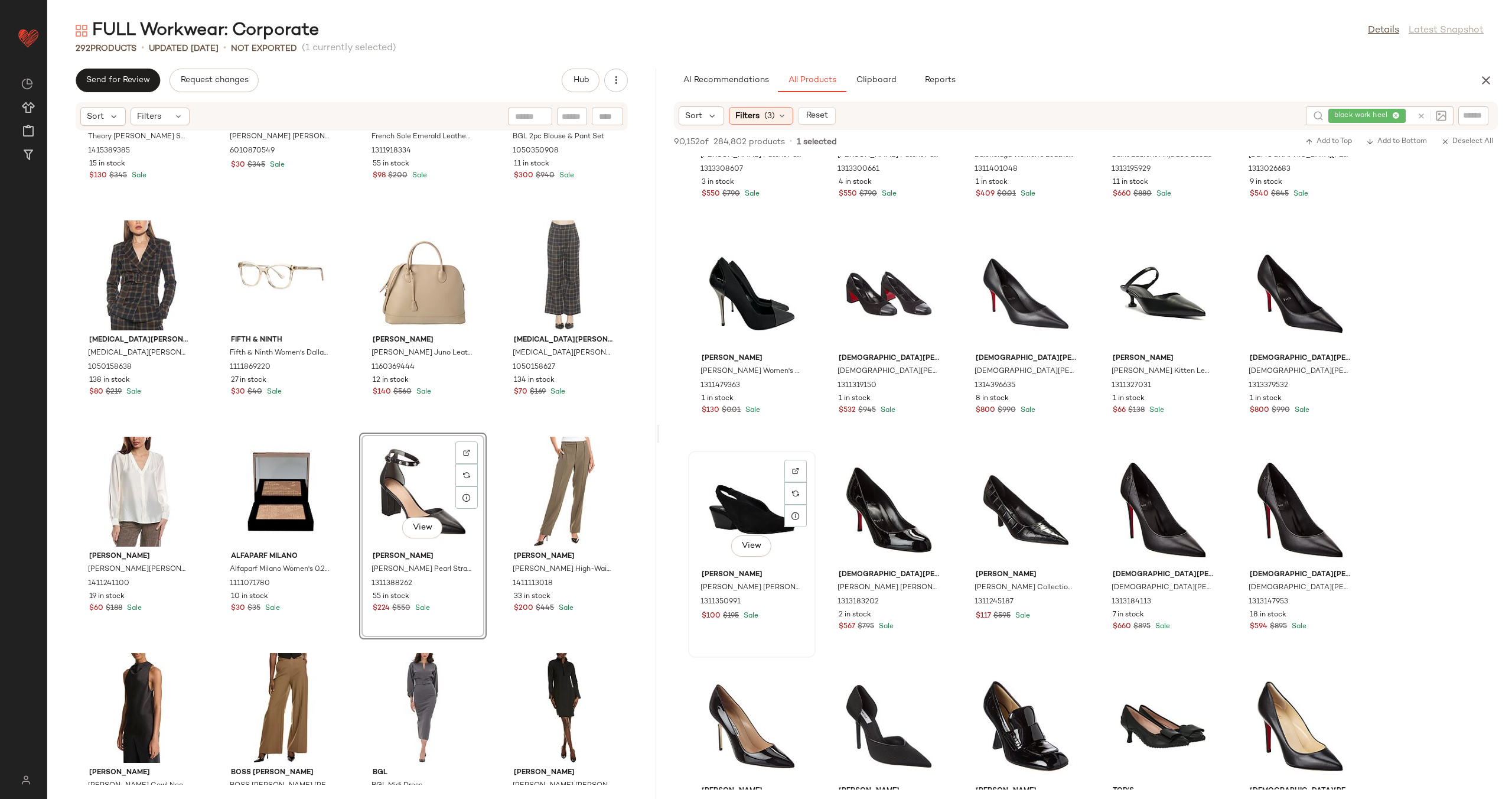
scroll to position [1681, 0]
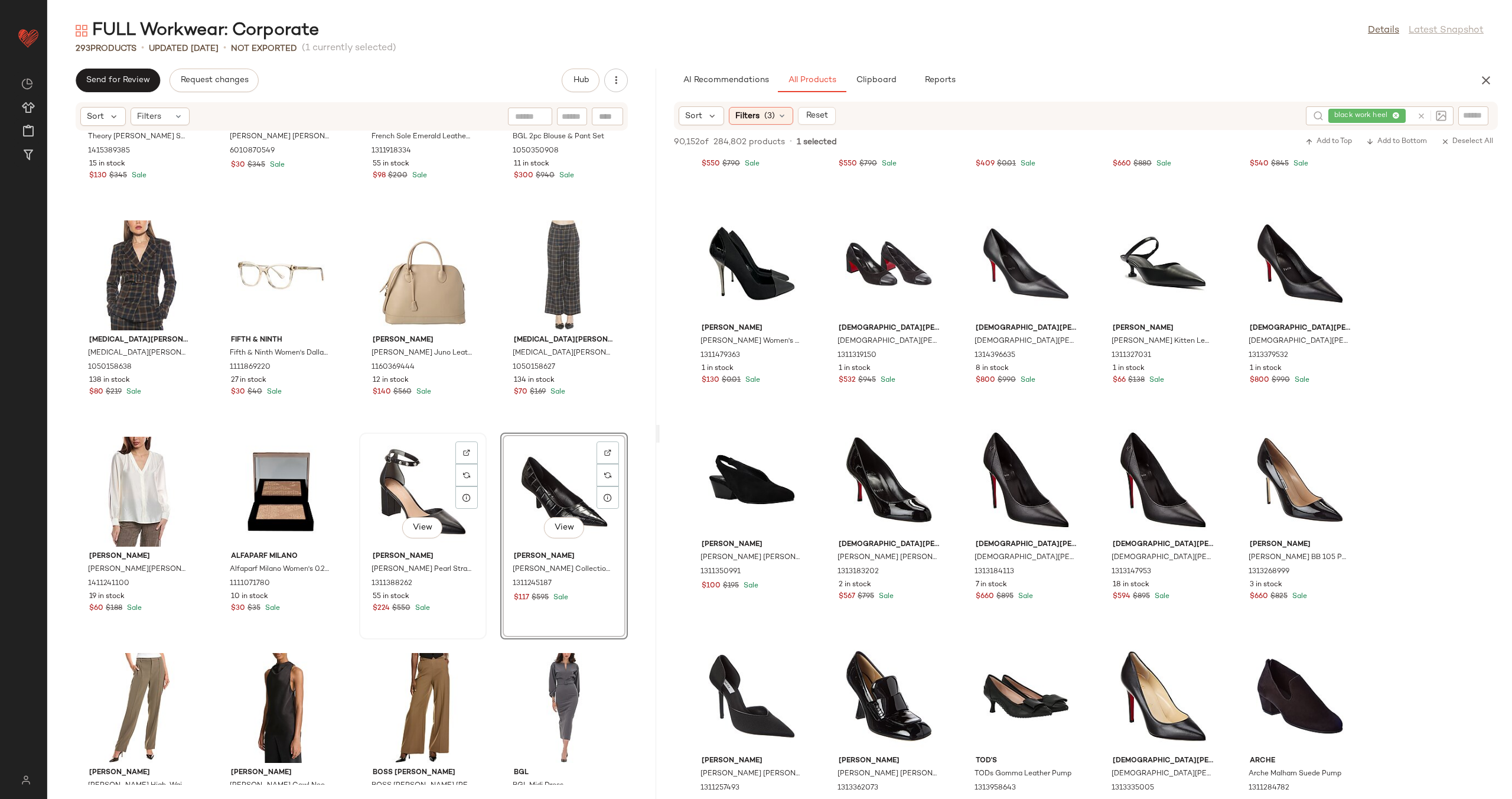
click at [396, 477] on div "View" at bounding box center [423, 492] width 120 height 110
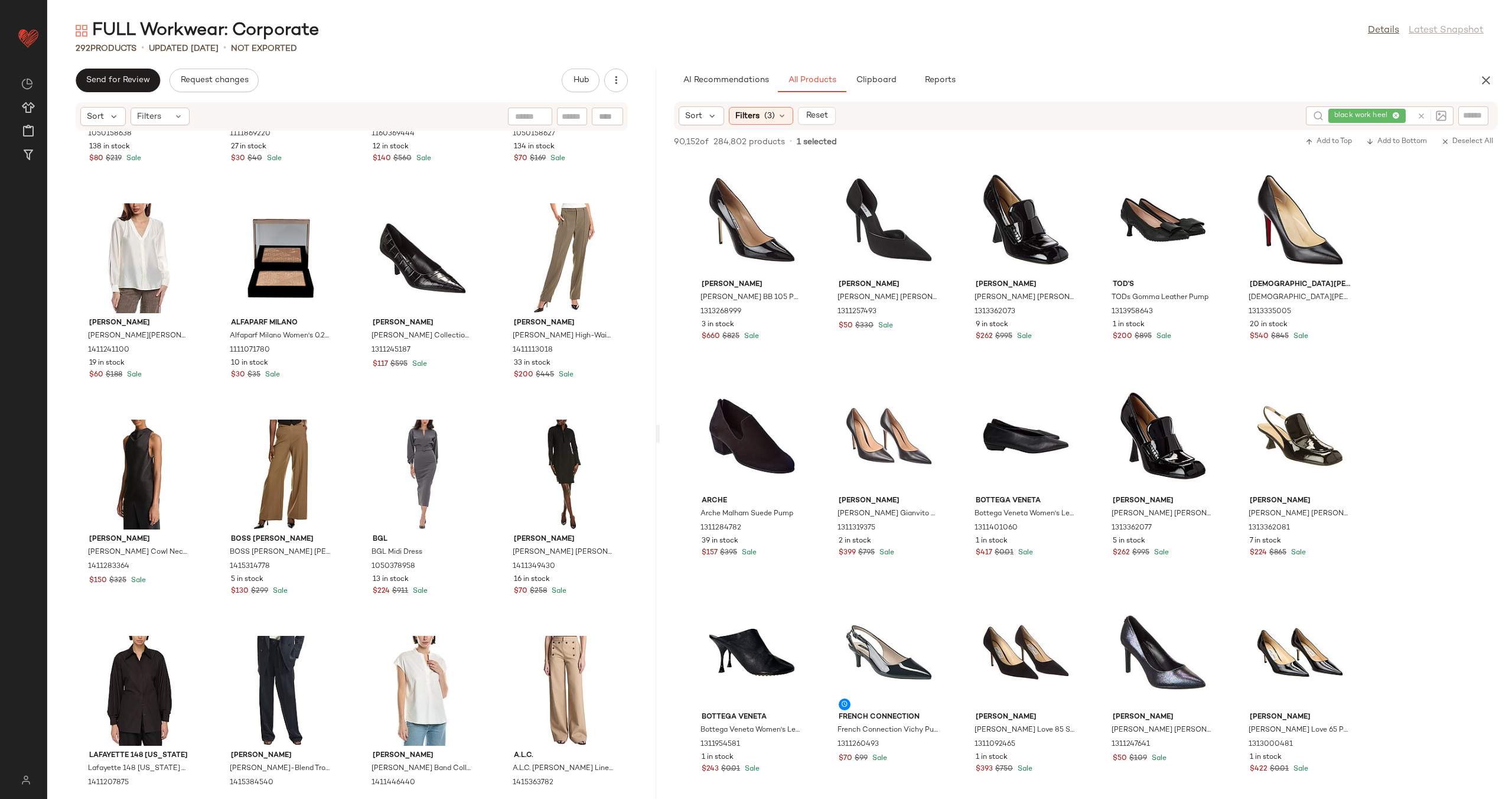
scroll to position [2174, 0]
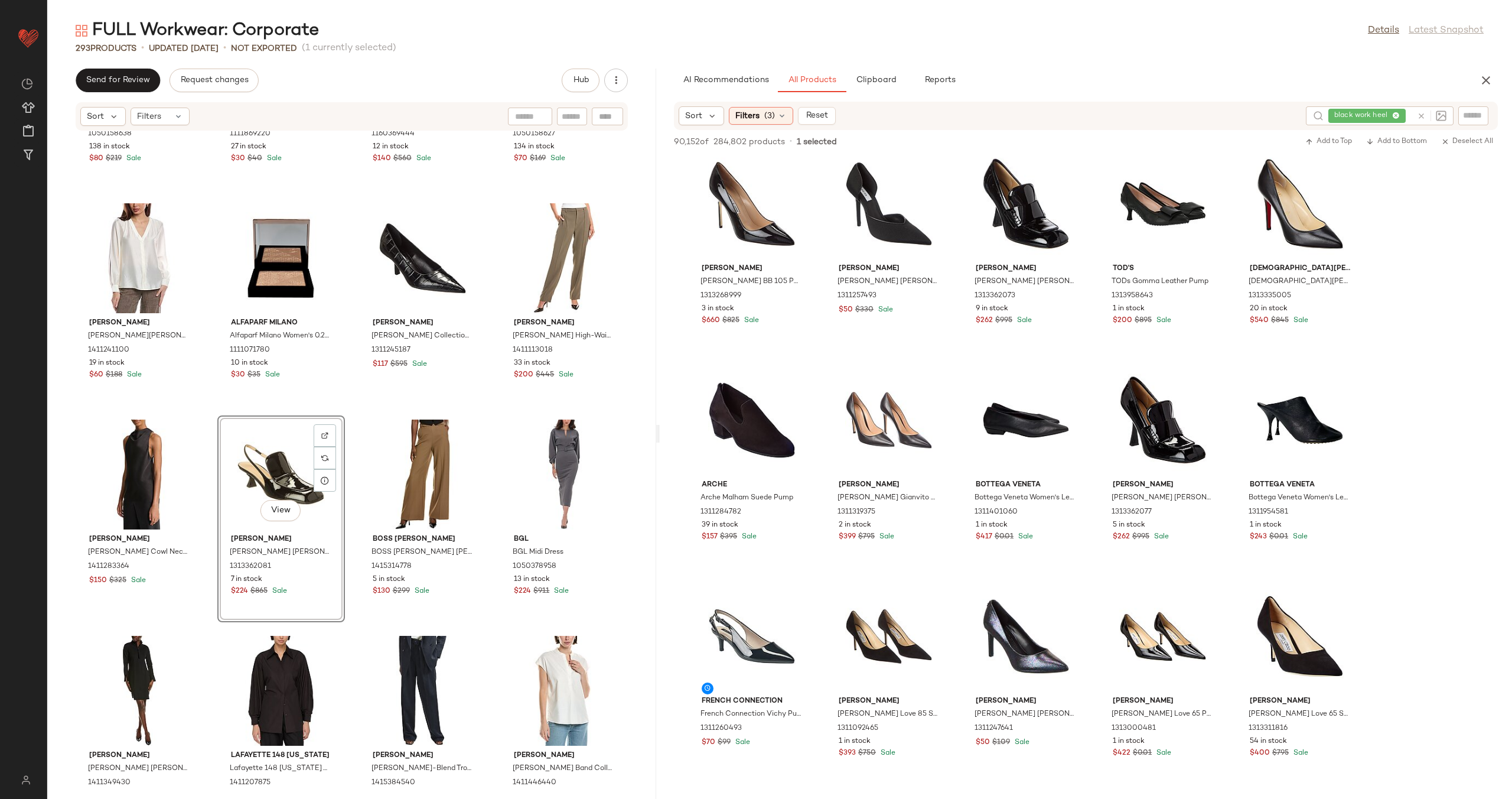
click at [352, 455] on div "Alexia Admor Alexia Admor Janna Blazer 1050158638 138 in stock $80 $219 Sale FI…" at bounding box center [352, 457] width 609 height 654
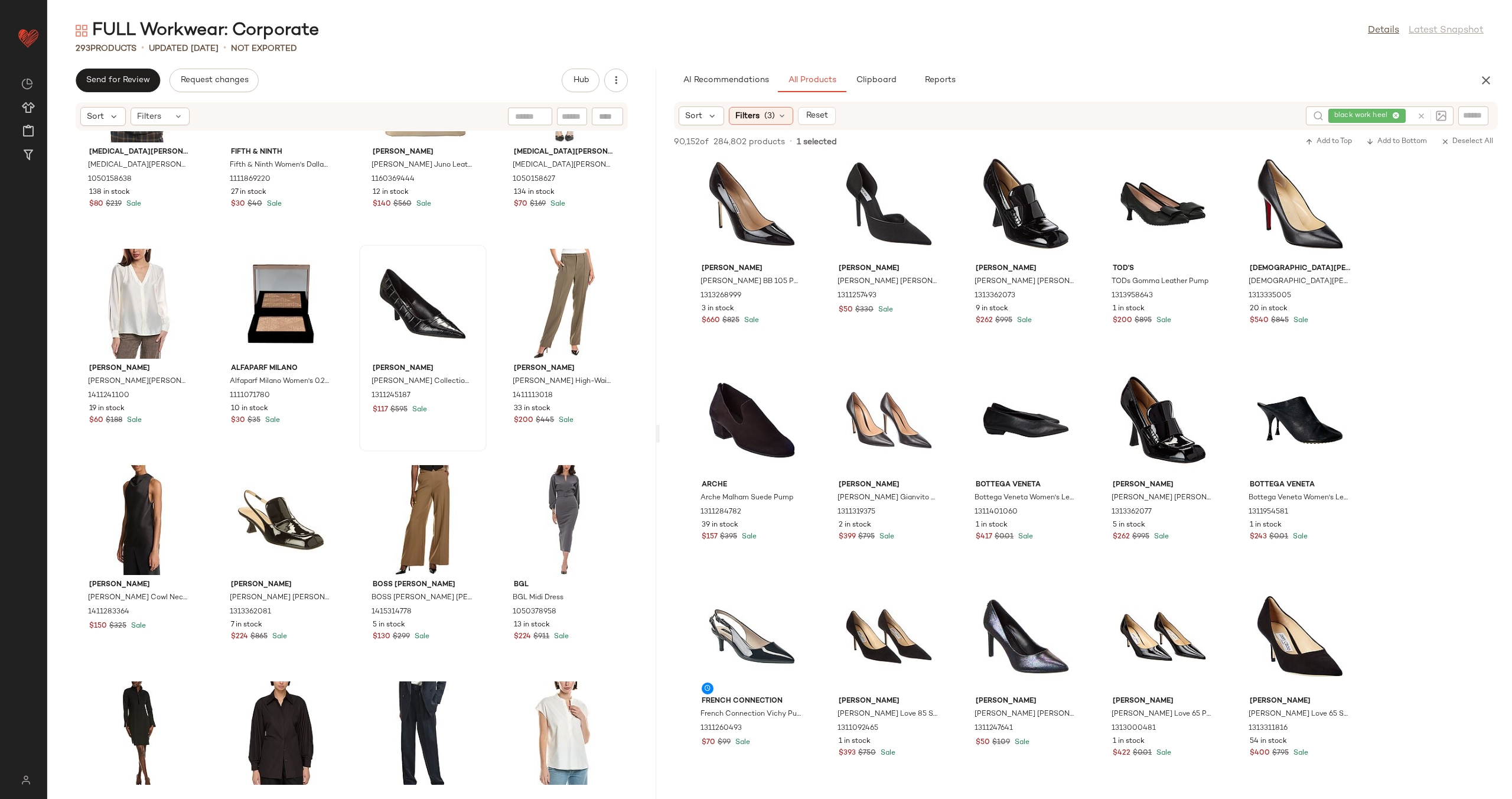
scroll to position [15036, 0]
click at [1421, 116] on icon at bounding box center [1421, 116] width 9 height 9
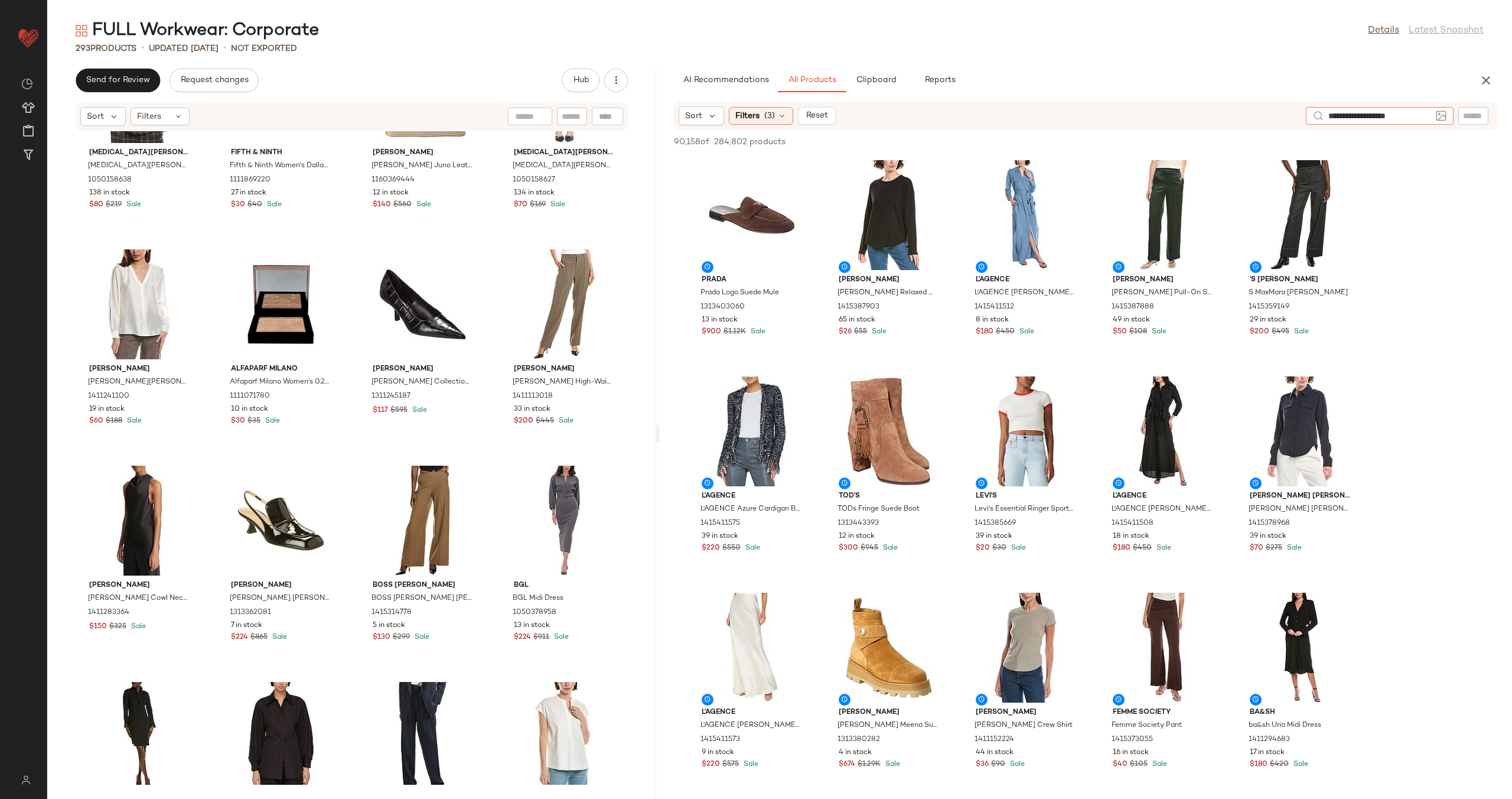
type input "**********"
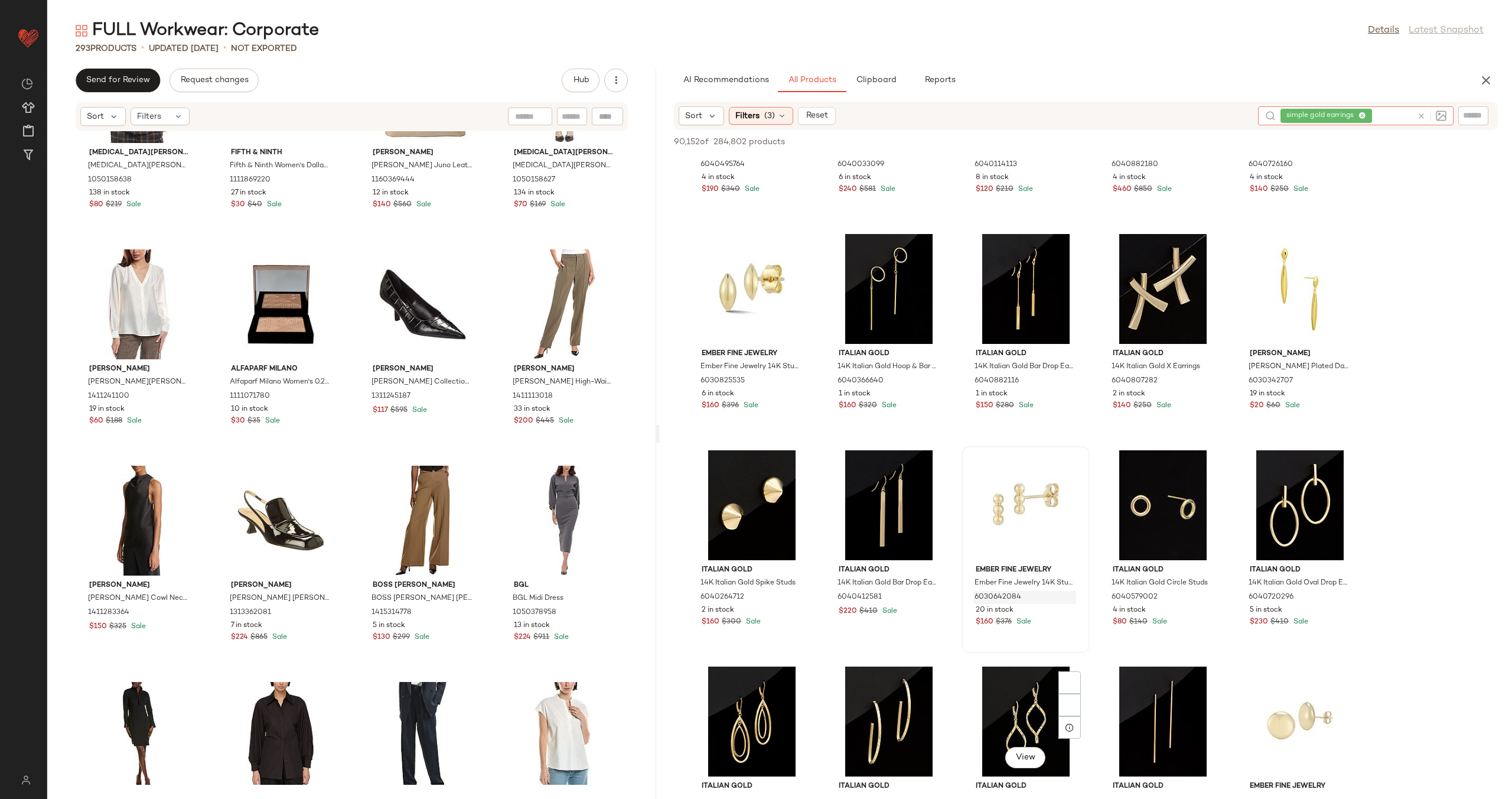
scroll to position [979, 0]
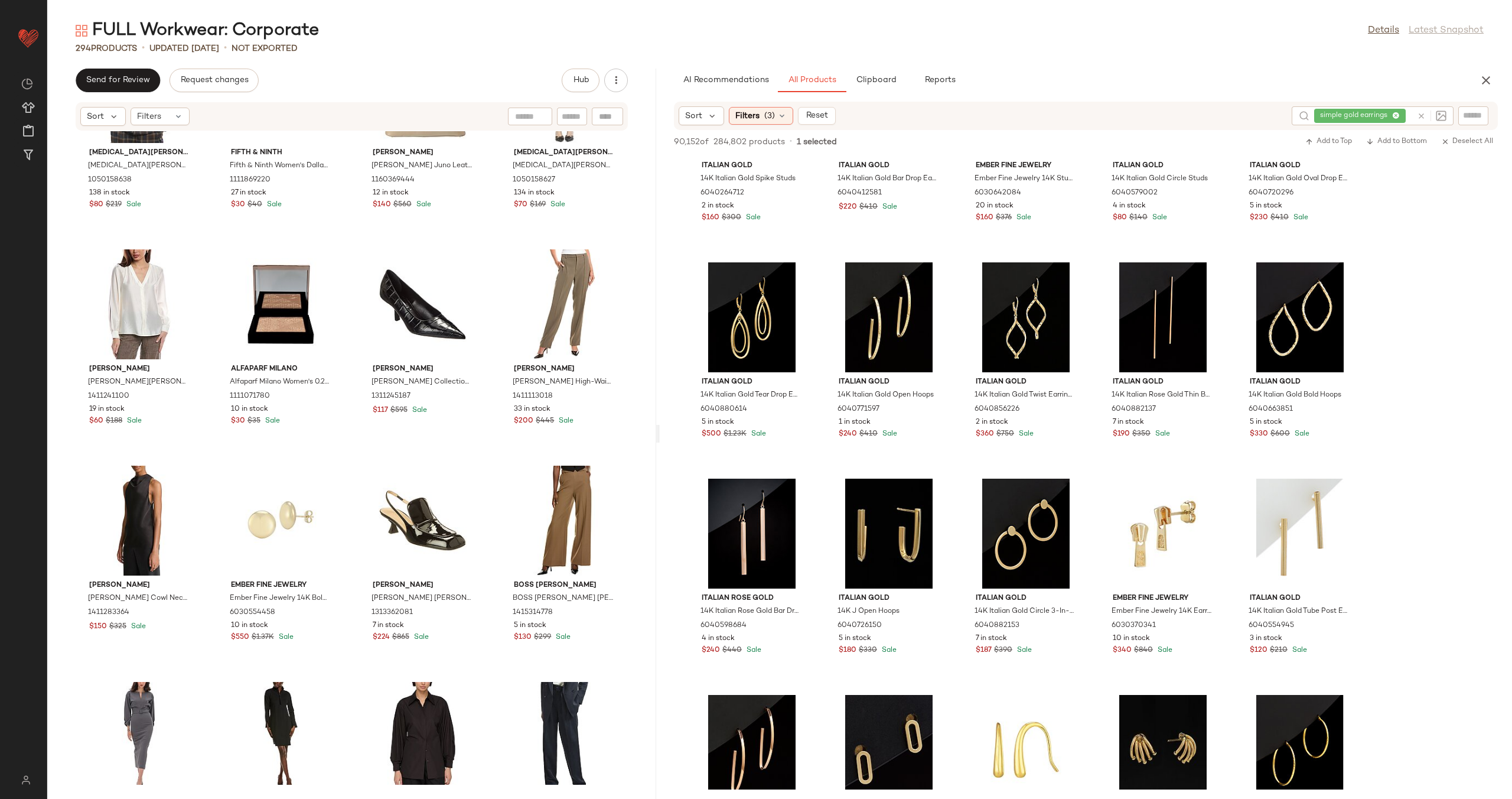
click at [349, 476] on div "Alexia Admor Alexia Admor Janna Blazer 1050158638 138 in stock $80 $219 Sale FI…" at bounding box center [352, 457] width 609 height 654
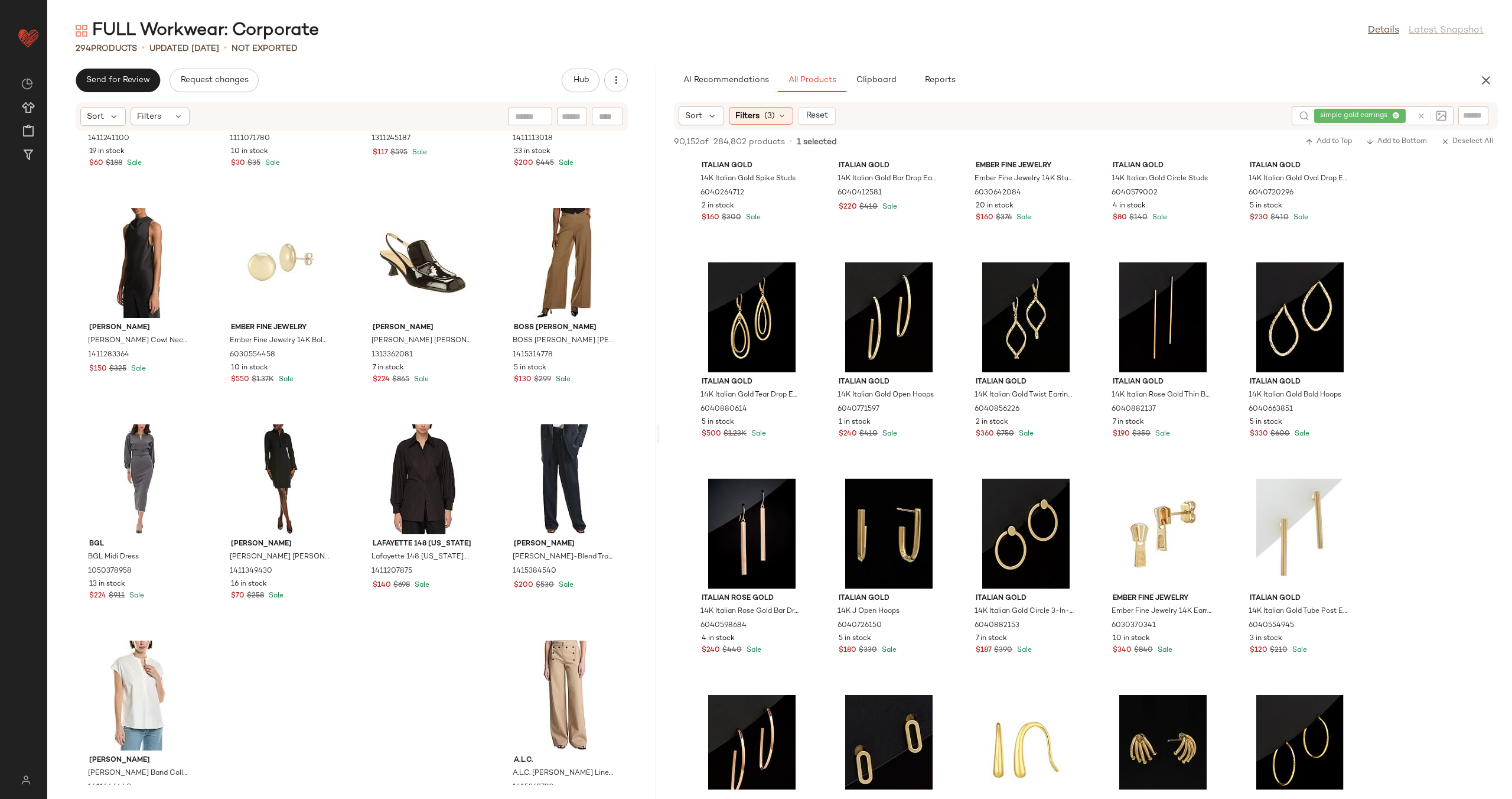
scroll to position [15352, 0]
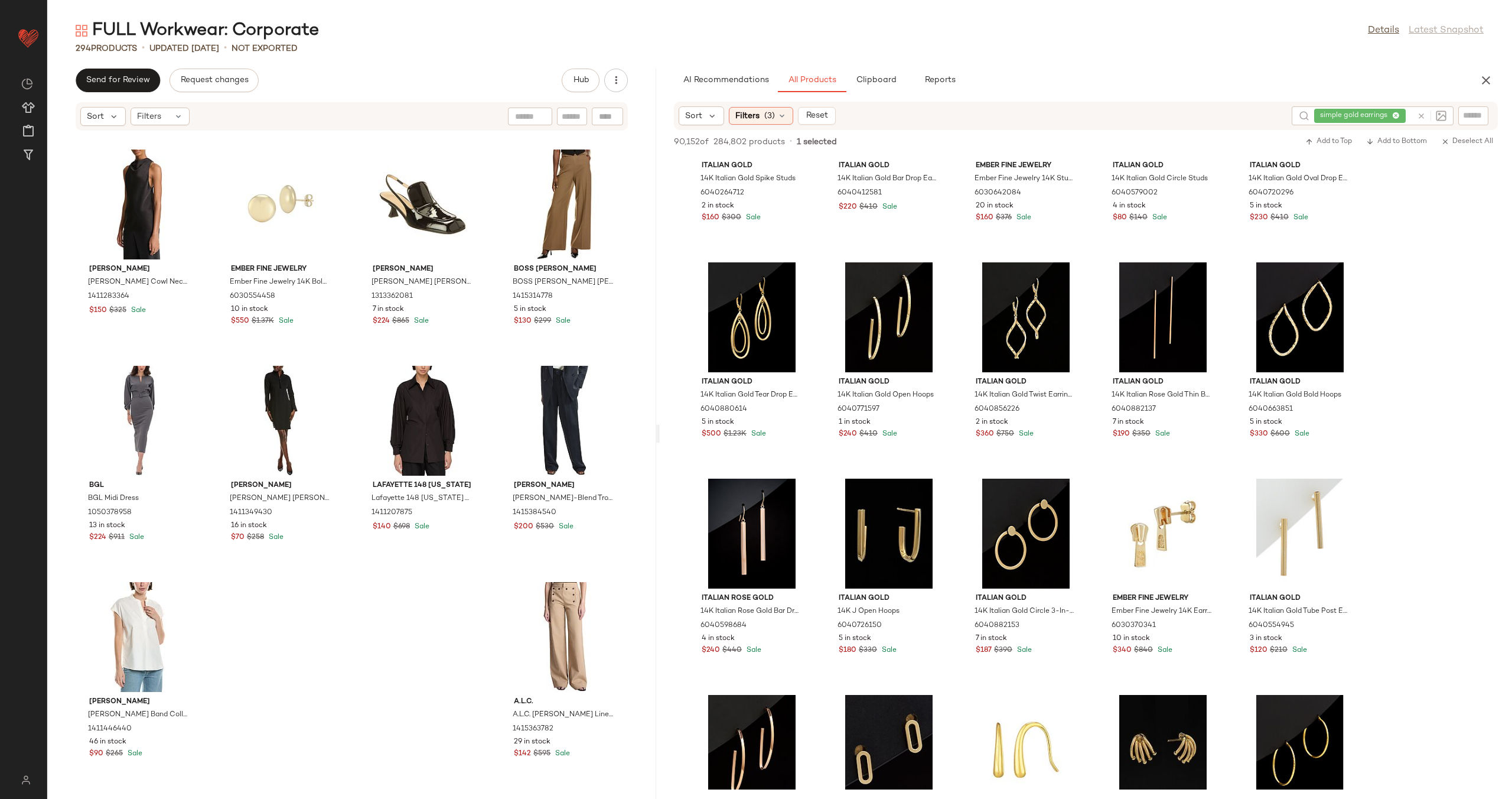
click at [1423, 114] on icon at bounding box center [1421, 116] width 9 height 9
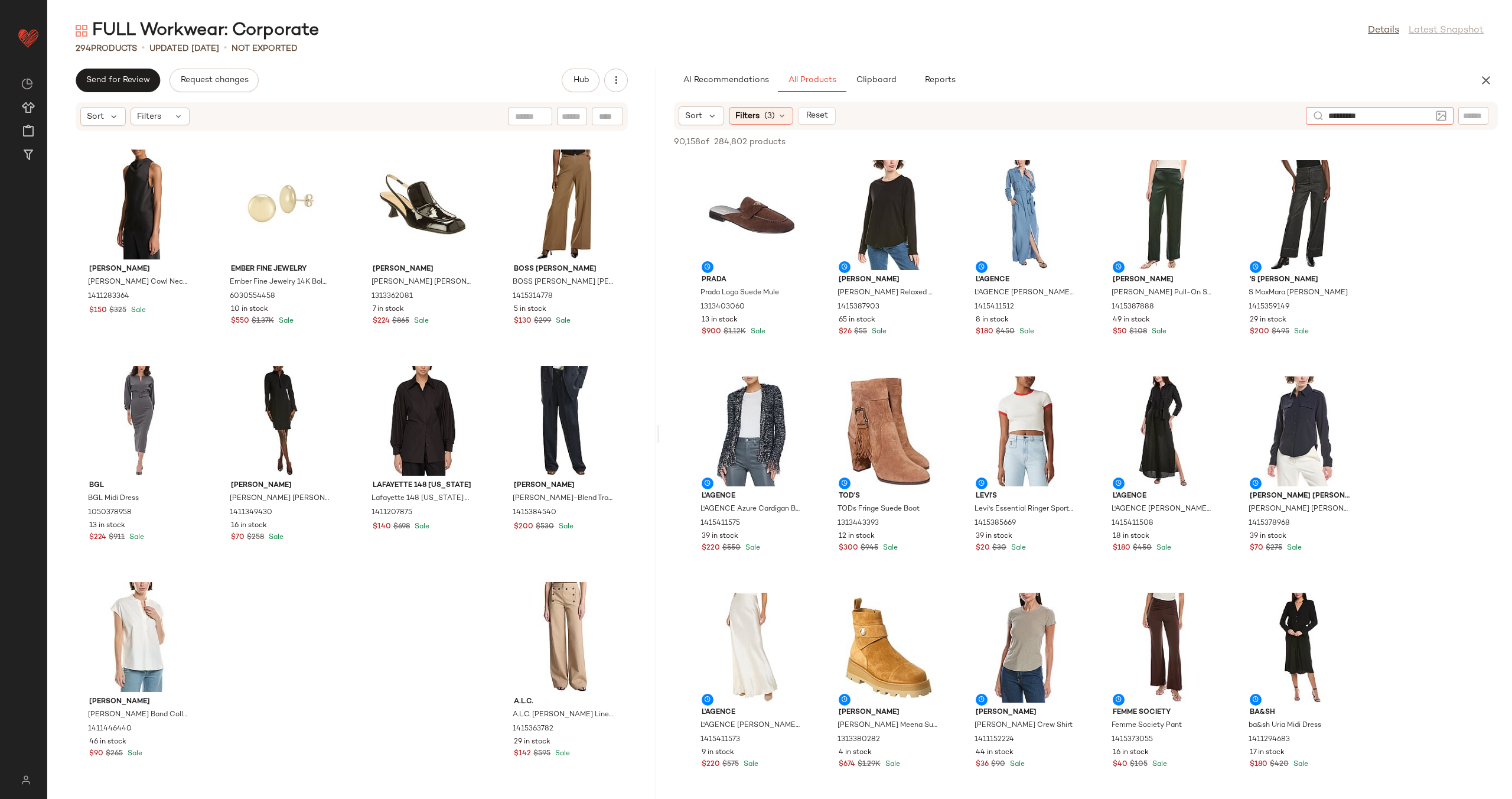
type input "**********"
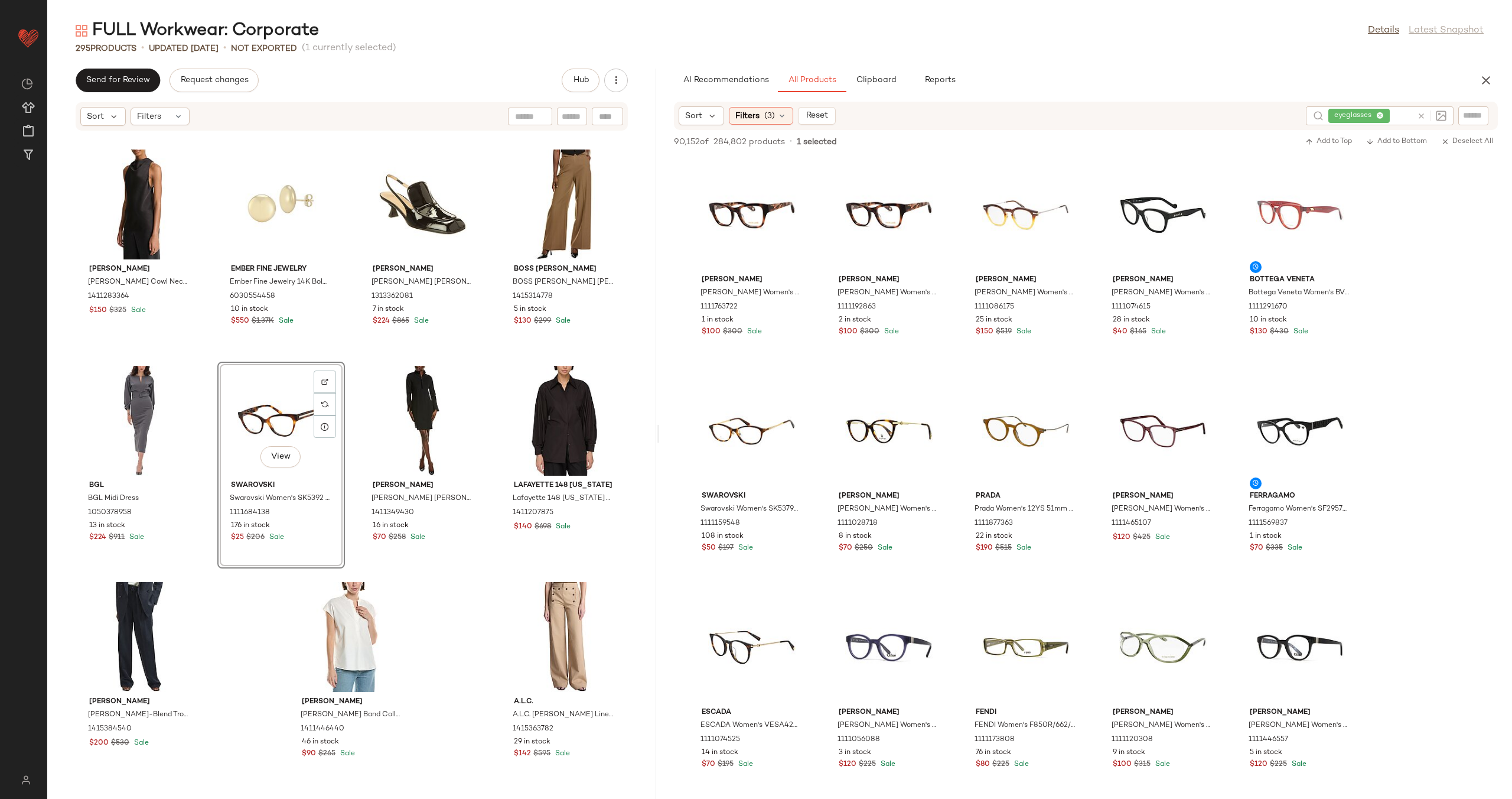
click at [351, 364] on div "J.McLaughlin J.McLaughlin Rinaldo Silk-Blend Blouse 1411241100 19 in stock $60 …" at bounding box center [352, 457] width 609 height 654
click at [1422, 113] on icon at bounding box center [1421, 116] width 9 height 9
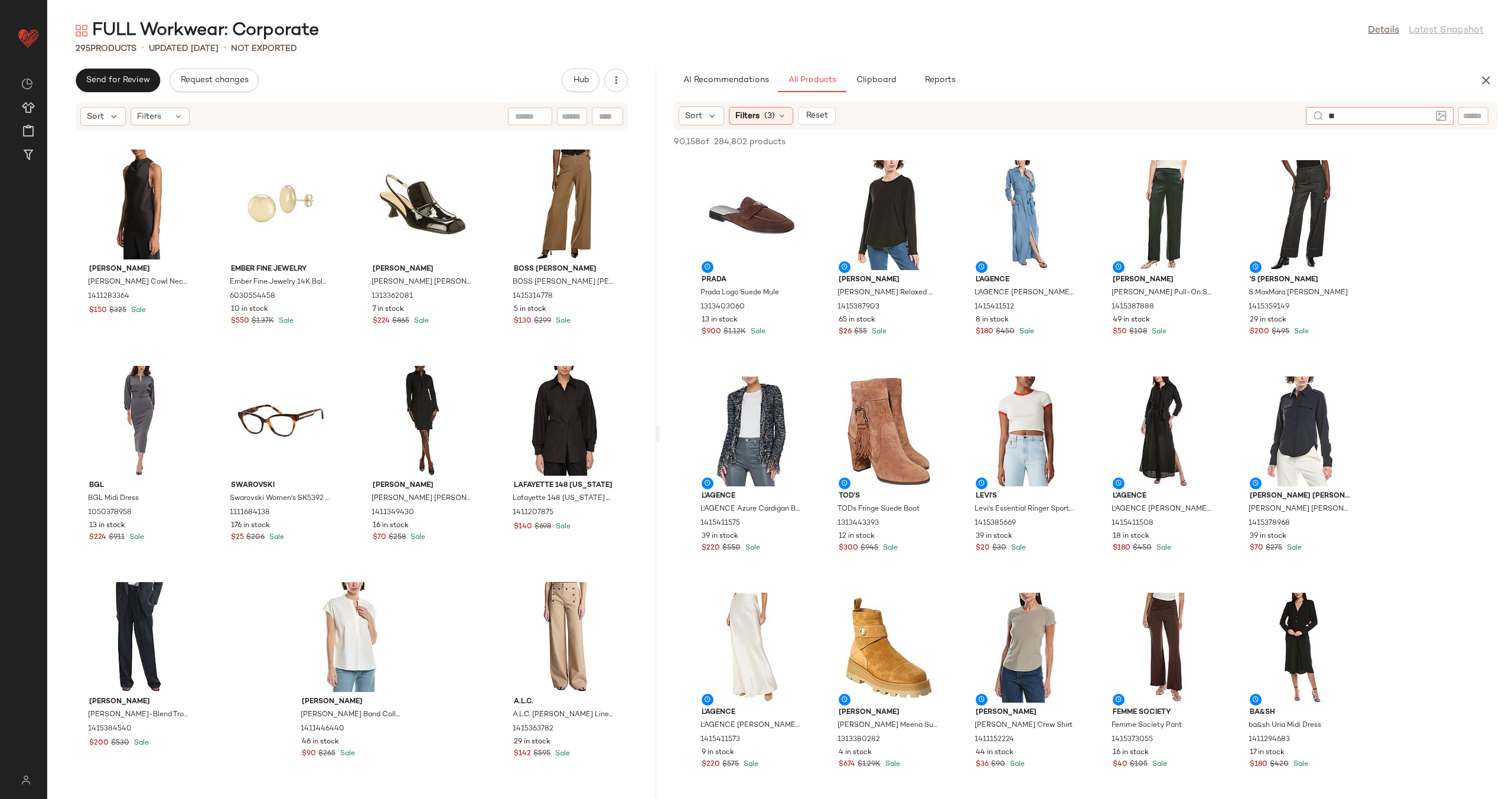
type input "*"
type input "**********"
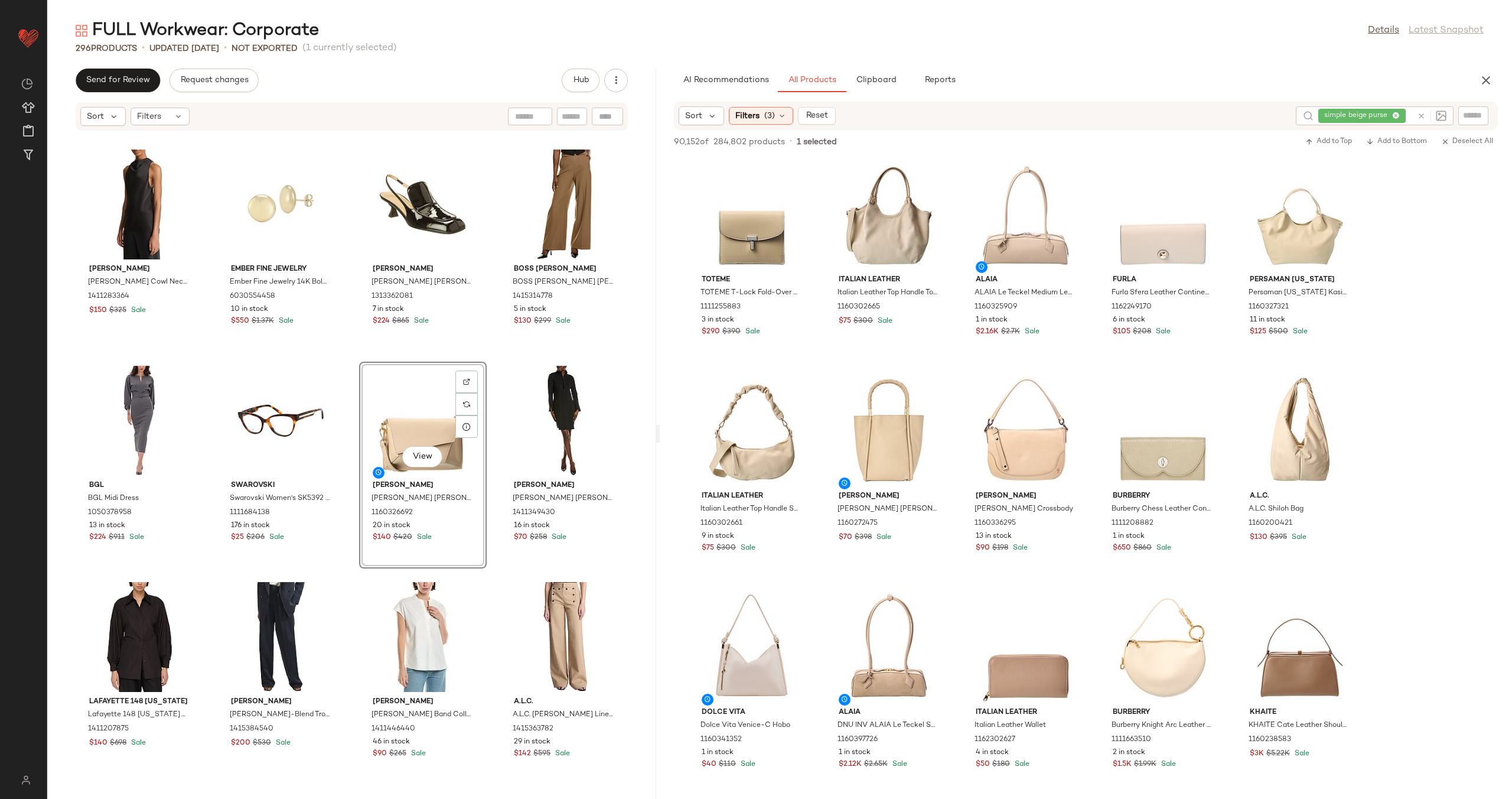
click at [487, 400] on div "J.McLaughlin J.McLaughlin Rinaldo Silk-Blend Blouse 1411241100 19 in stock $60 …" at bounding box center [352, 457] width 609 height 654
click at [1422, 116] on icon at bounding box center [1421, 116] width 9 height 9
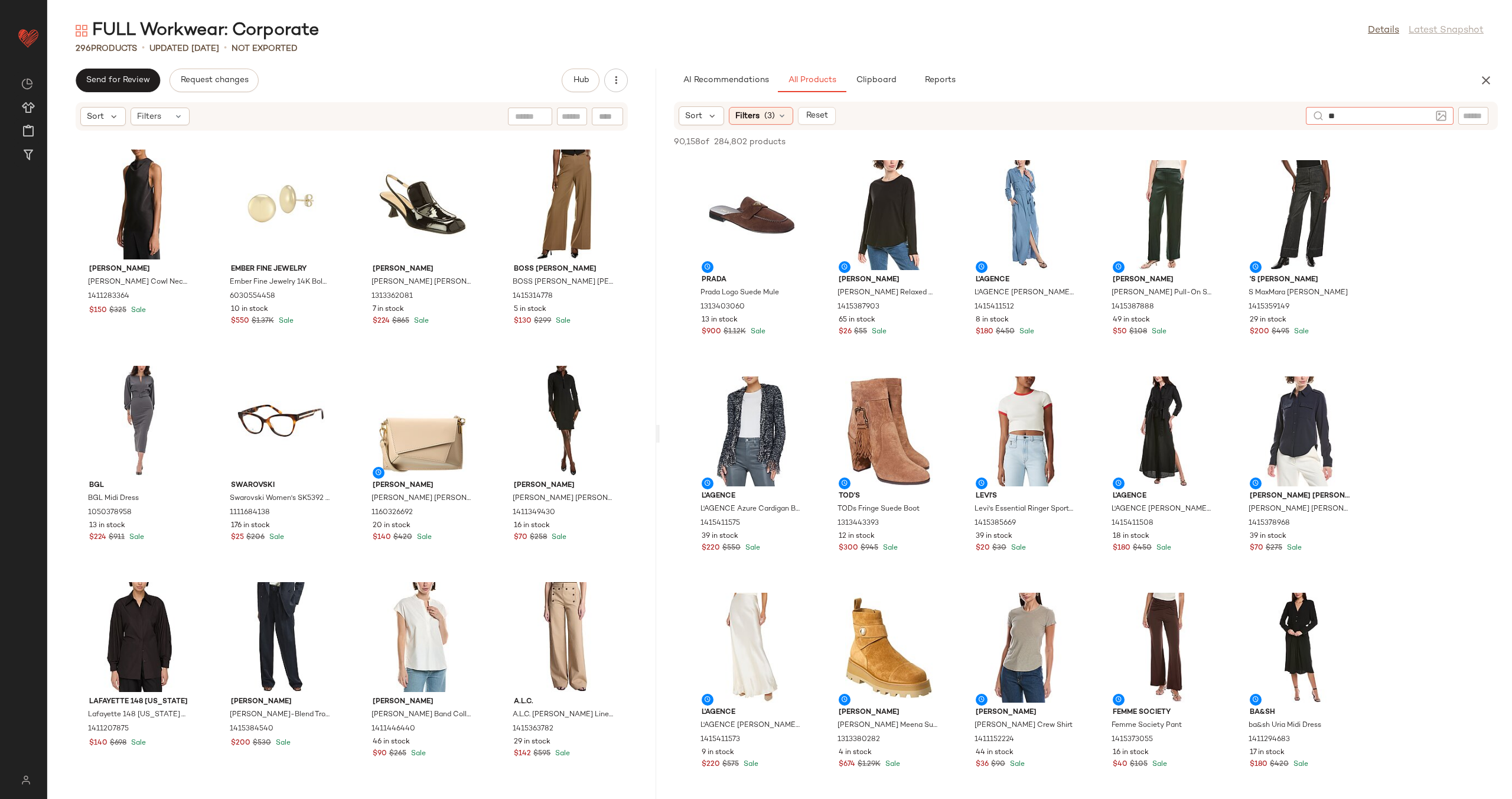
type input "*"
type input "**********"
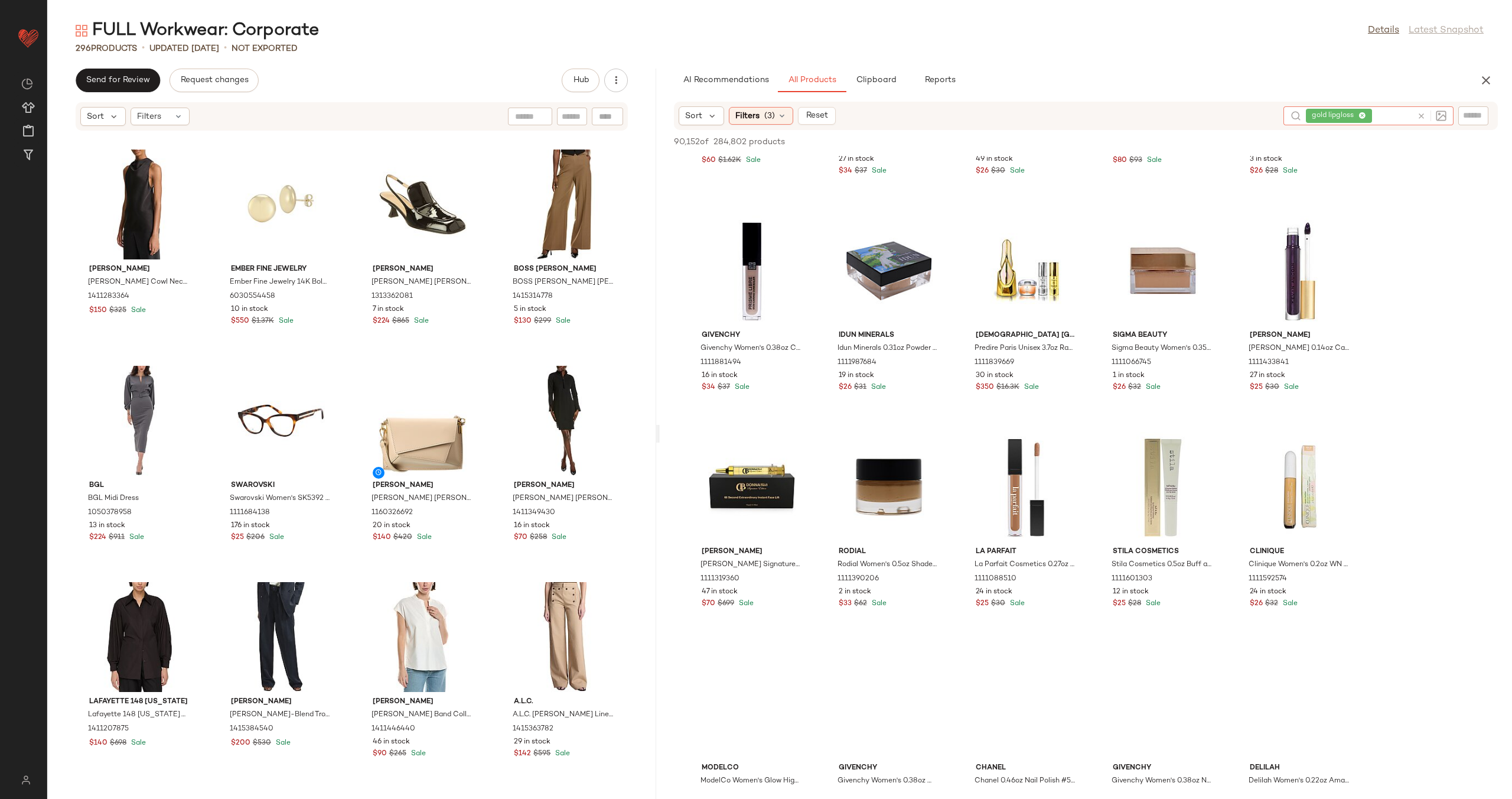
scroll to position [1964, 0]
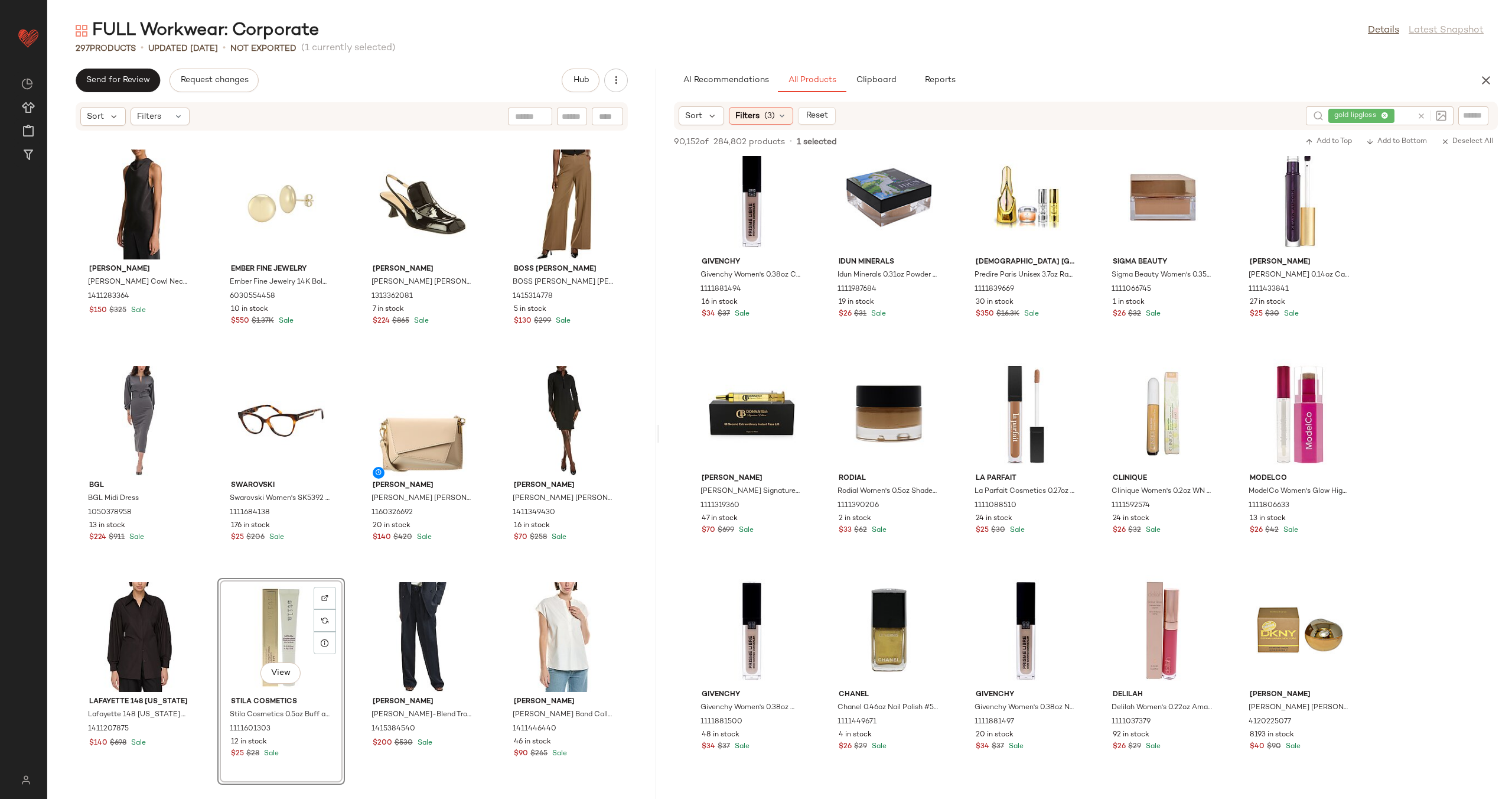
click at [343, 564] on div "J.McLaughlin J.McLaughlin Rinaldo Silk-Blend Blouse 1411241100 19 in stock $60 …" at bounding box center [352, 457] width 609 height 654
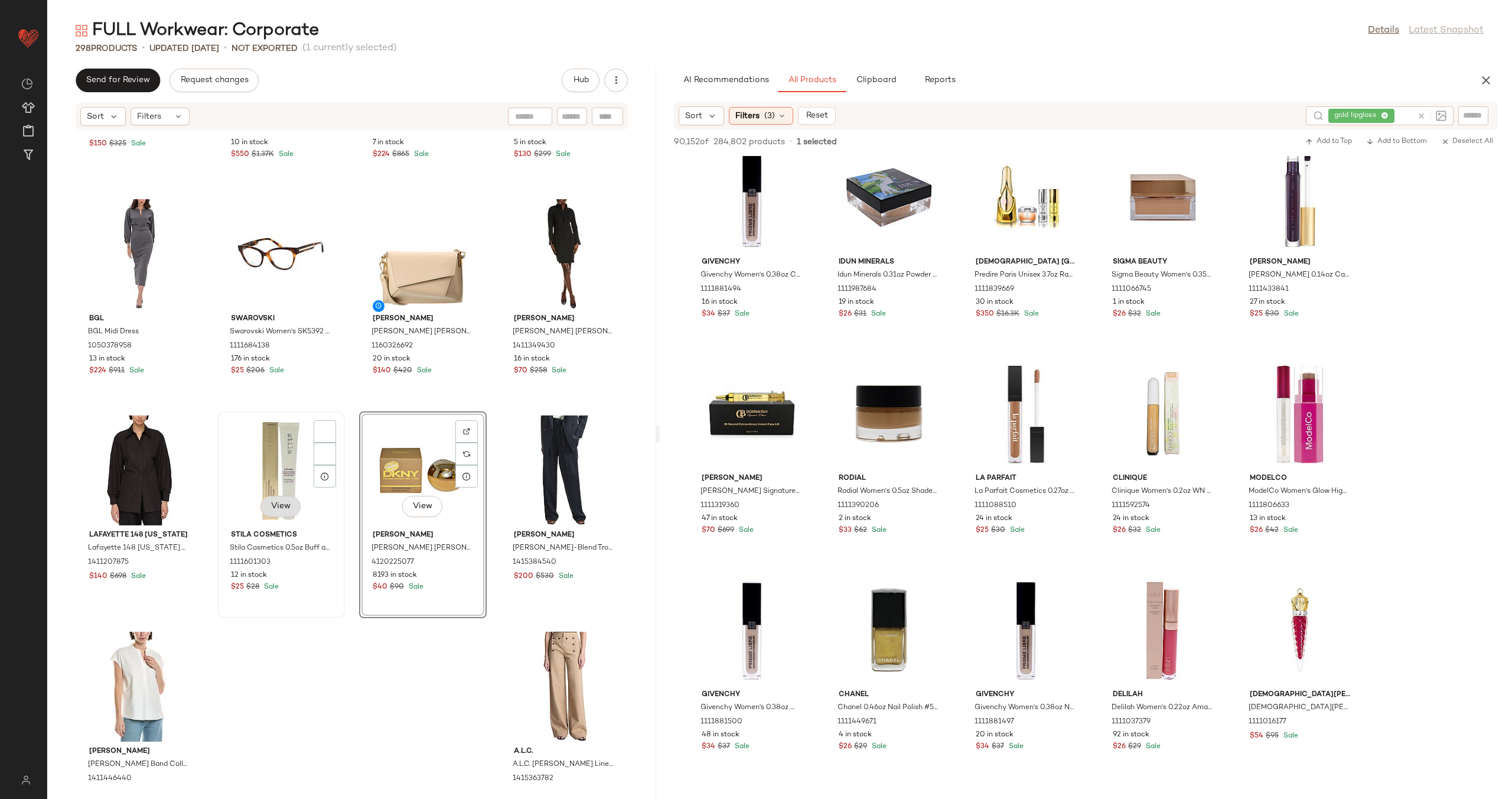
scroll to position [15535, 0]
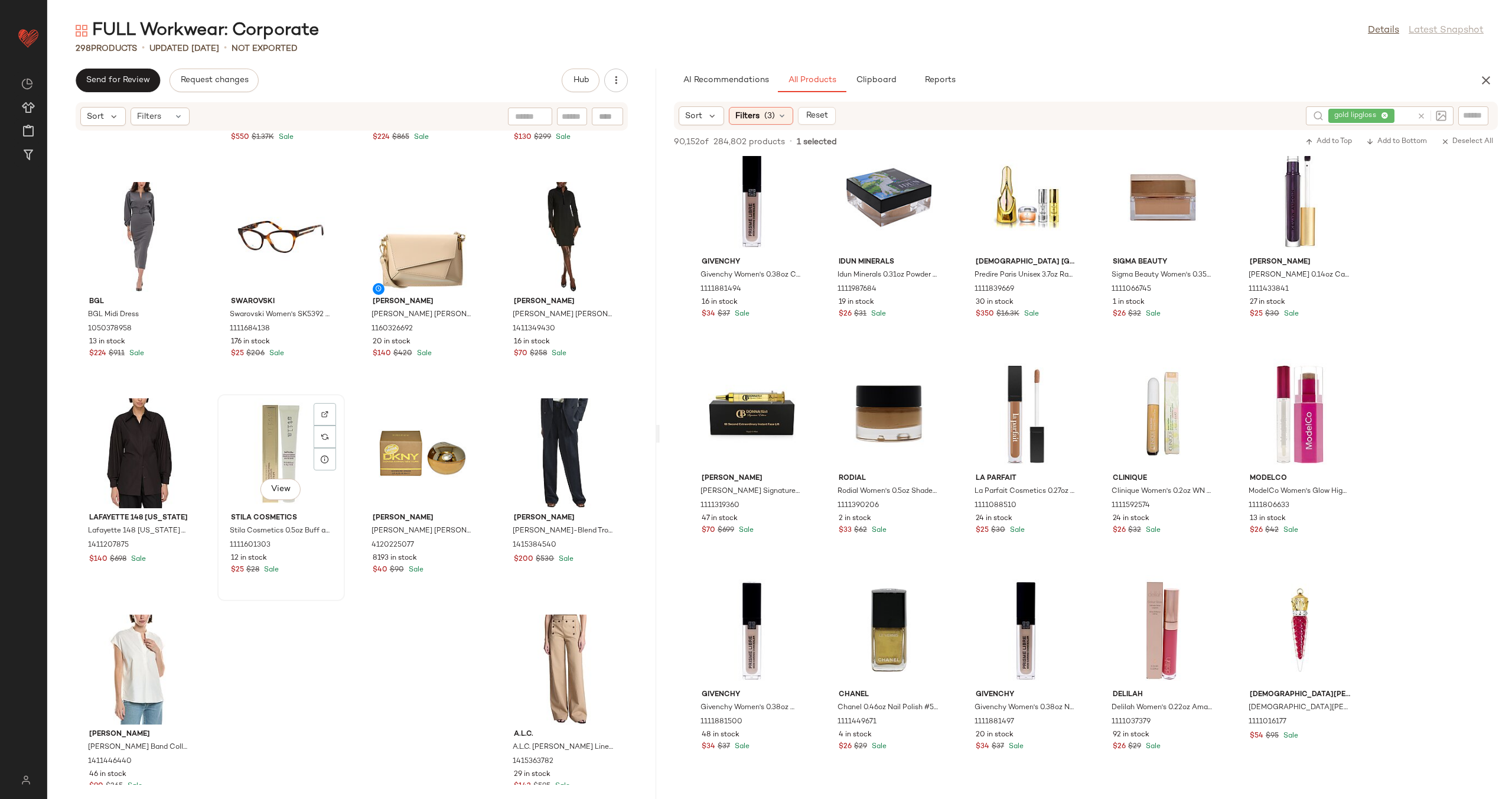
click at [274, 409] on div "View" at bounding box center [281, 453] width 120 height 110
click at [278, 470] on div "View" at bounding box center [281, 453] width 120 height 110
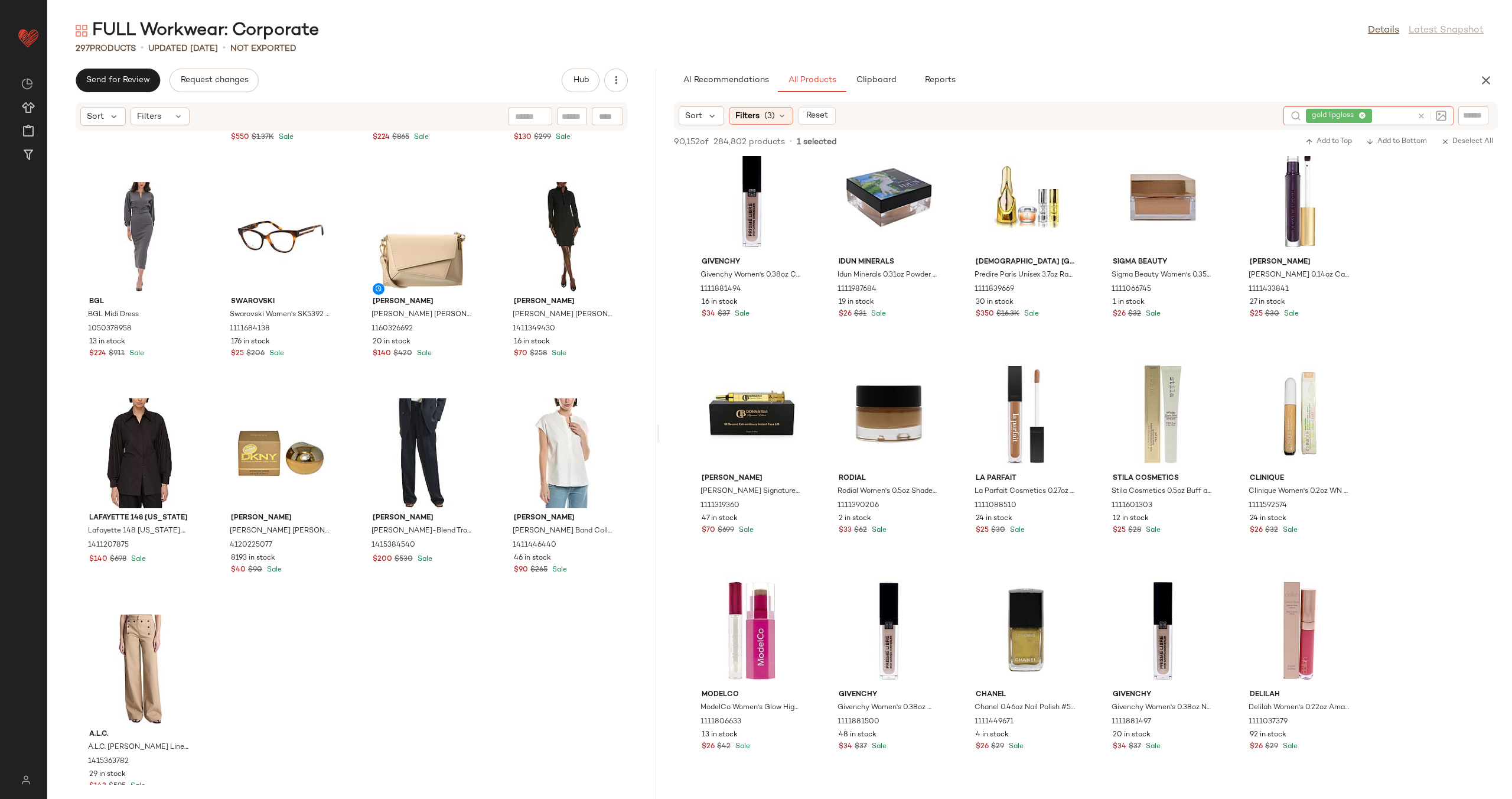
click at [1420, 116] on icon at bounding box center [1421, 116] width 9 height 9
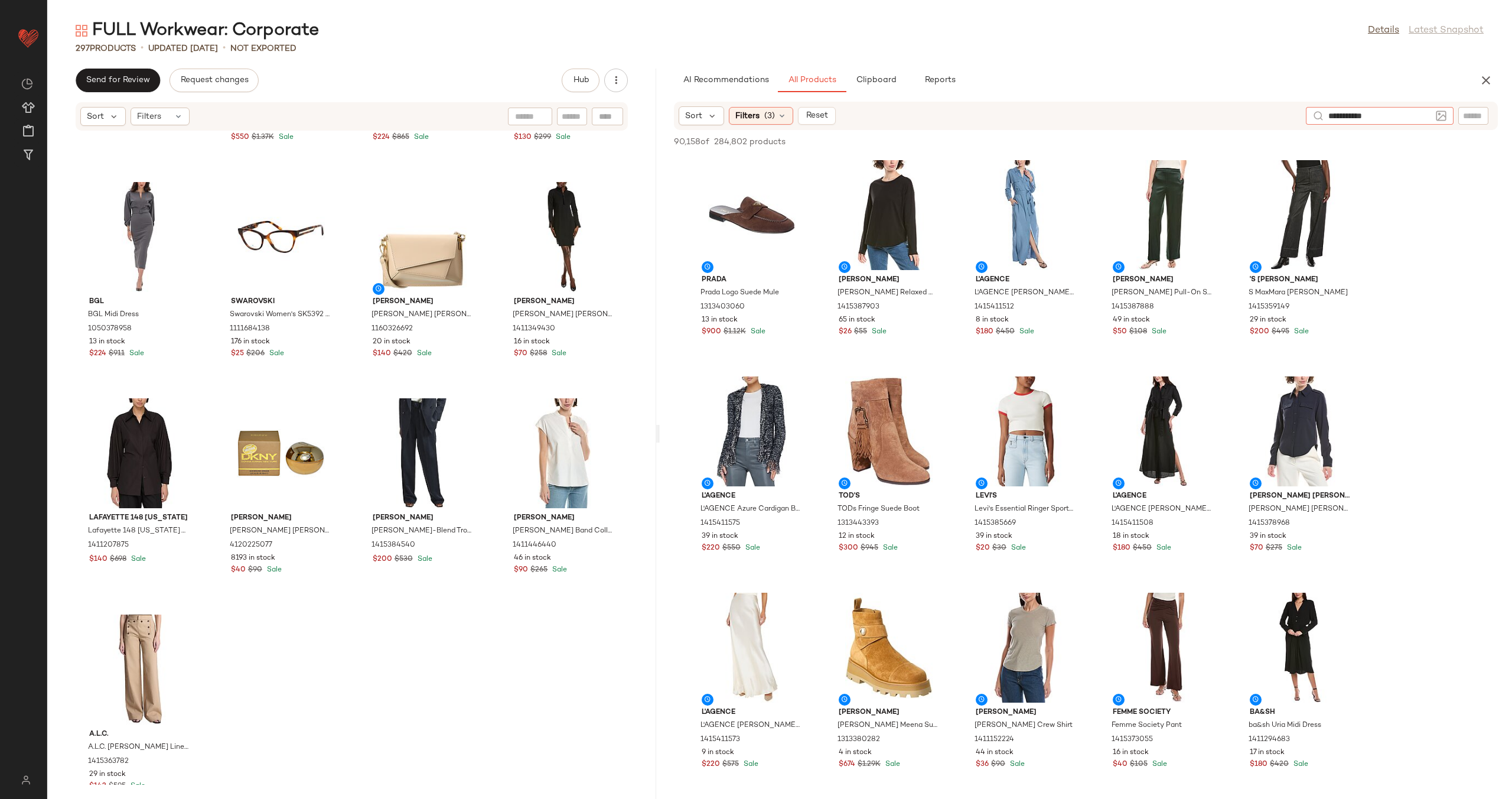
type input "**********"
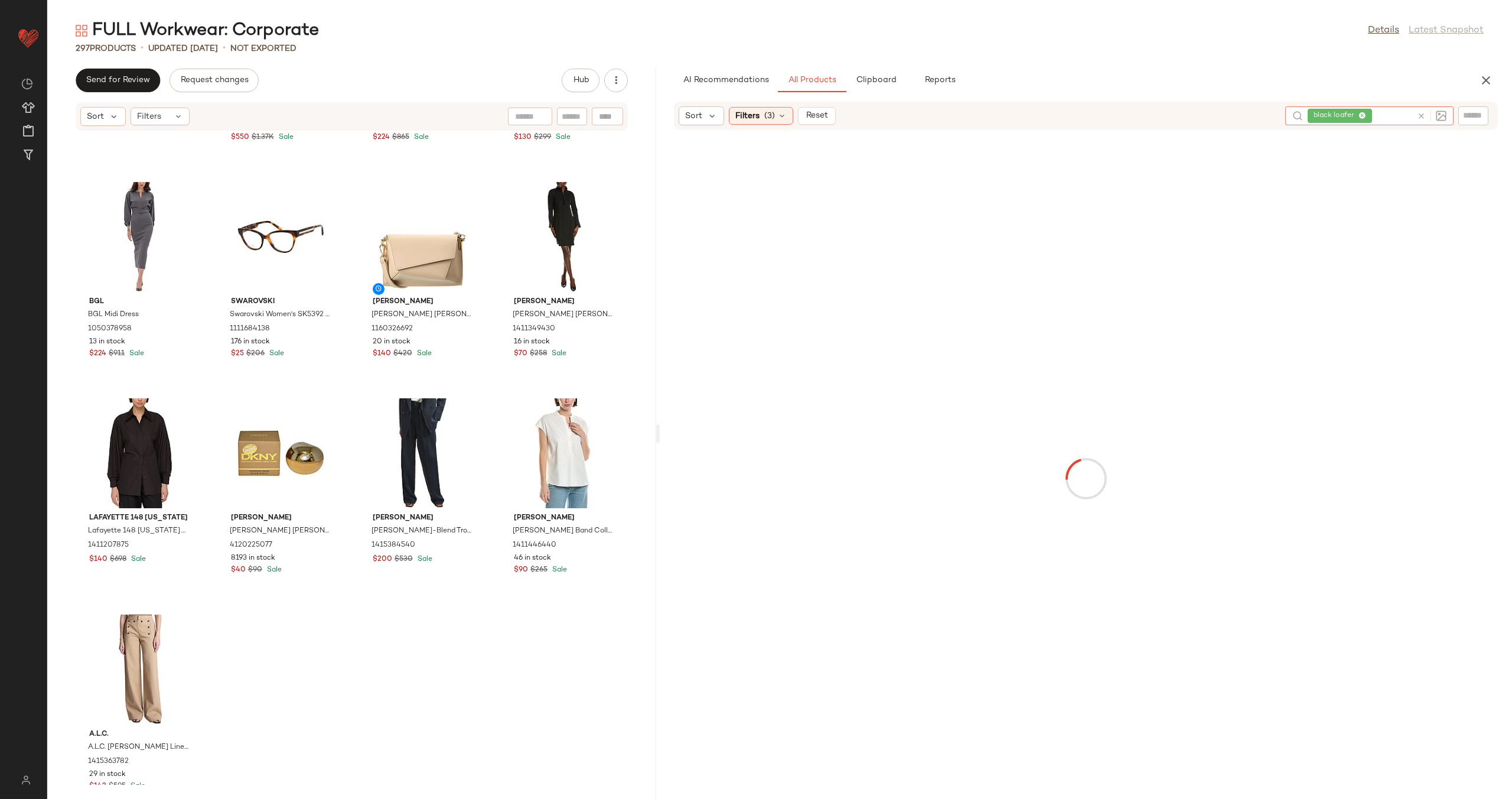
click at [1482, 120] on input "text" at bounding box center [1473, 115] width 20 height 13
type input "*****"
click at [470, 426] on div at bounding box center [466, 437] width 22 height 22
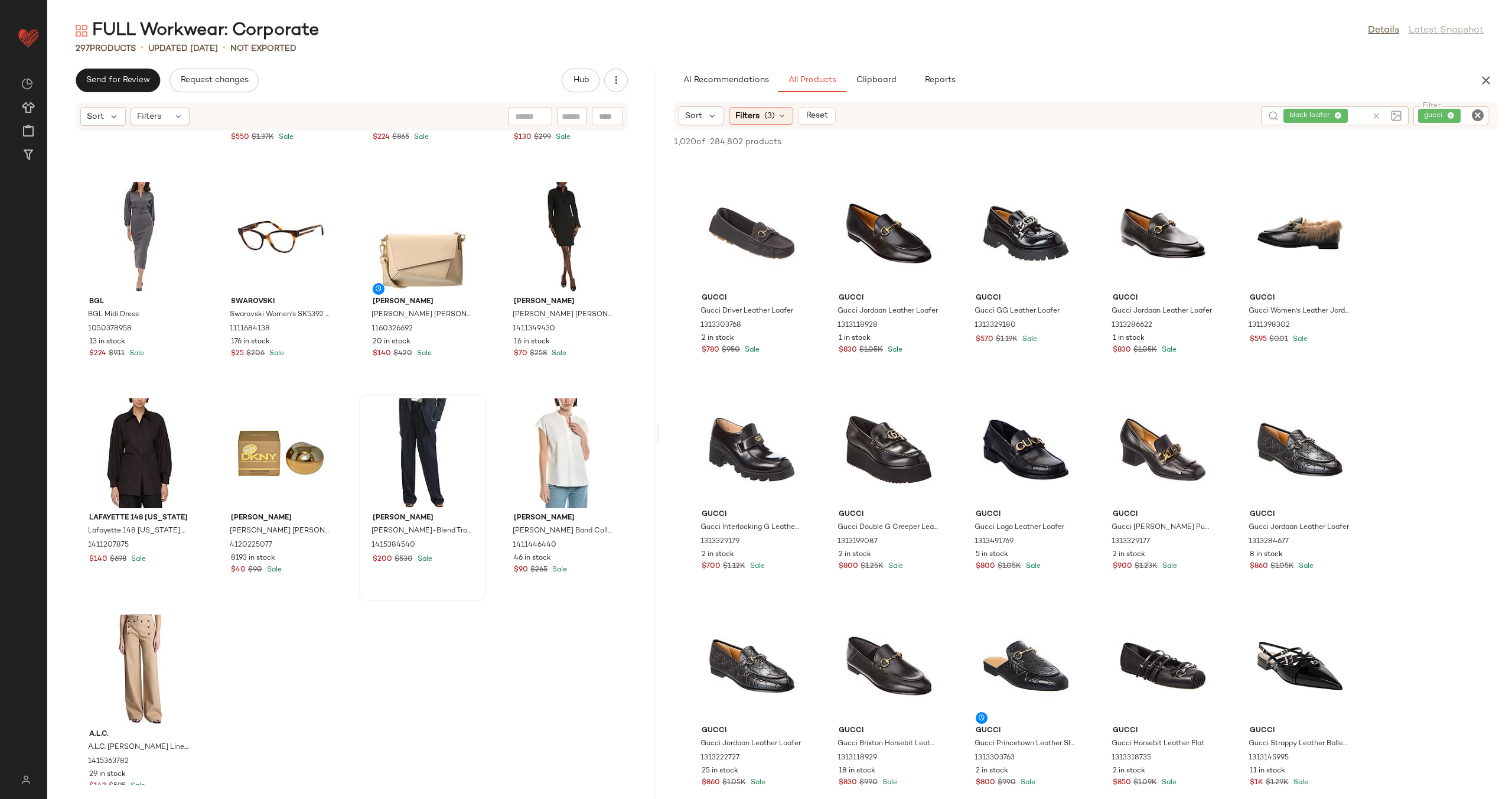
scroll to position [734, 0]
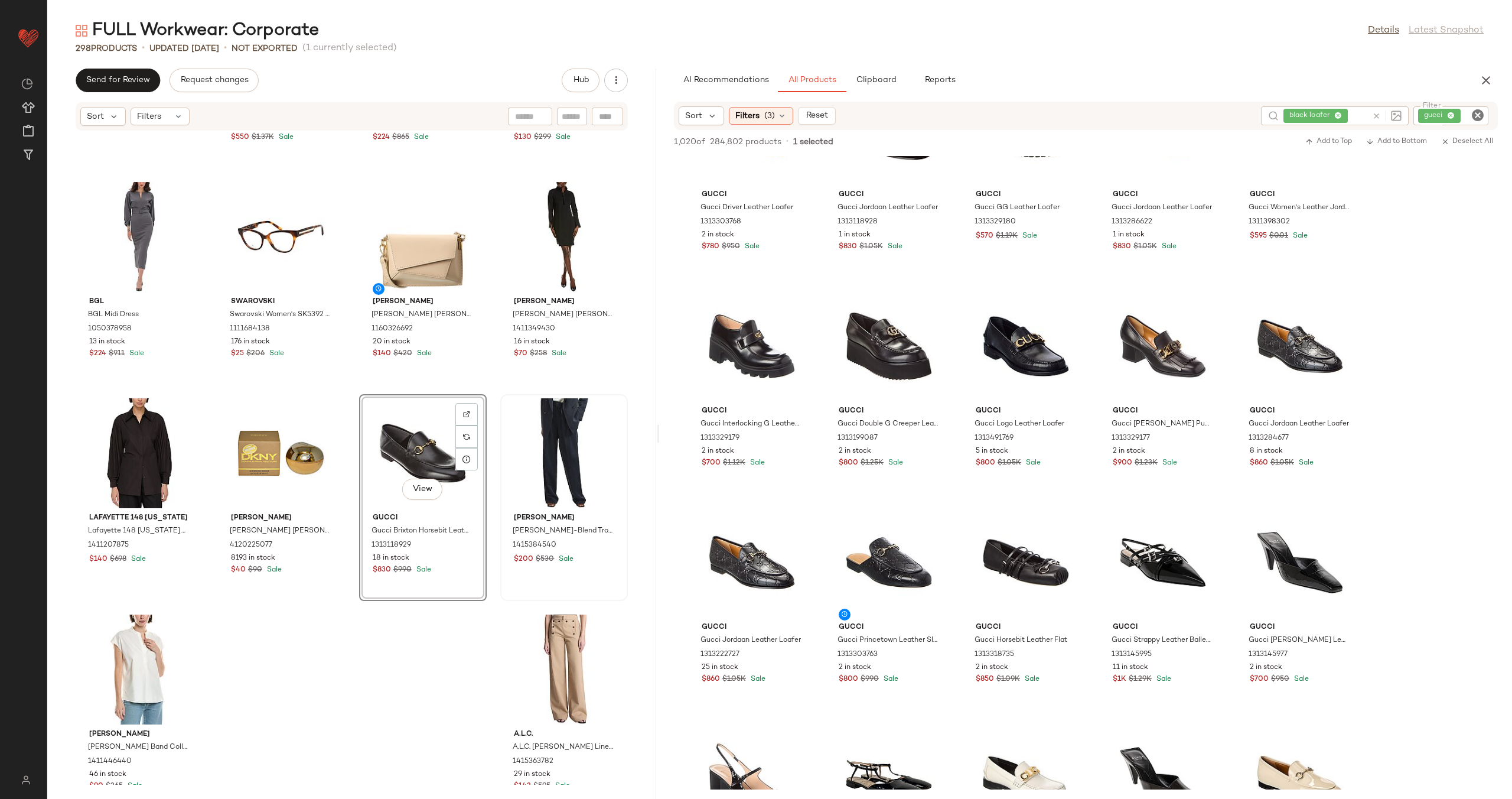
click at [482, 443] on div "Vince Vince Cowl Neck Bias Satin Top 1411283364 $150 $325 Sale Ember Fine Jewel…" at bounding box center [352, 457] width 609 height 654
click at [884, 87] on button "Clipboard" at bounding box center [875, 81] width 59 height 24
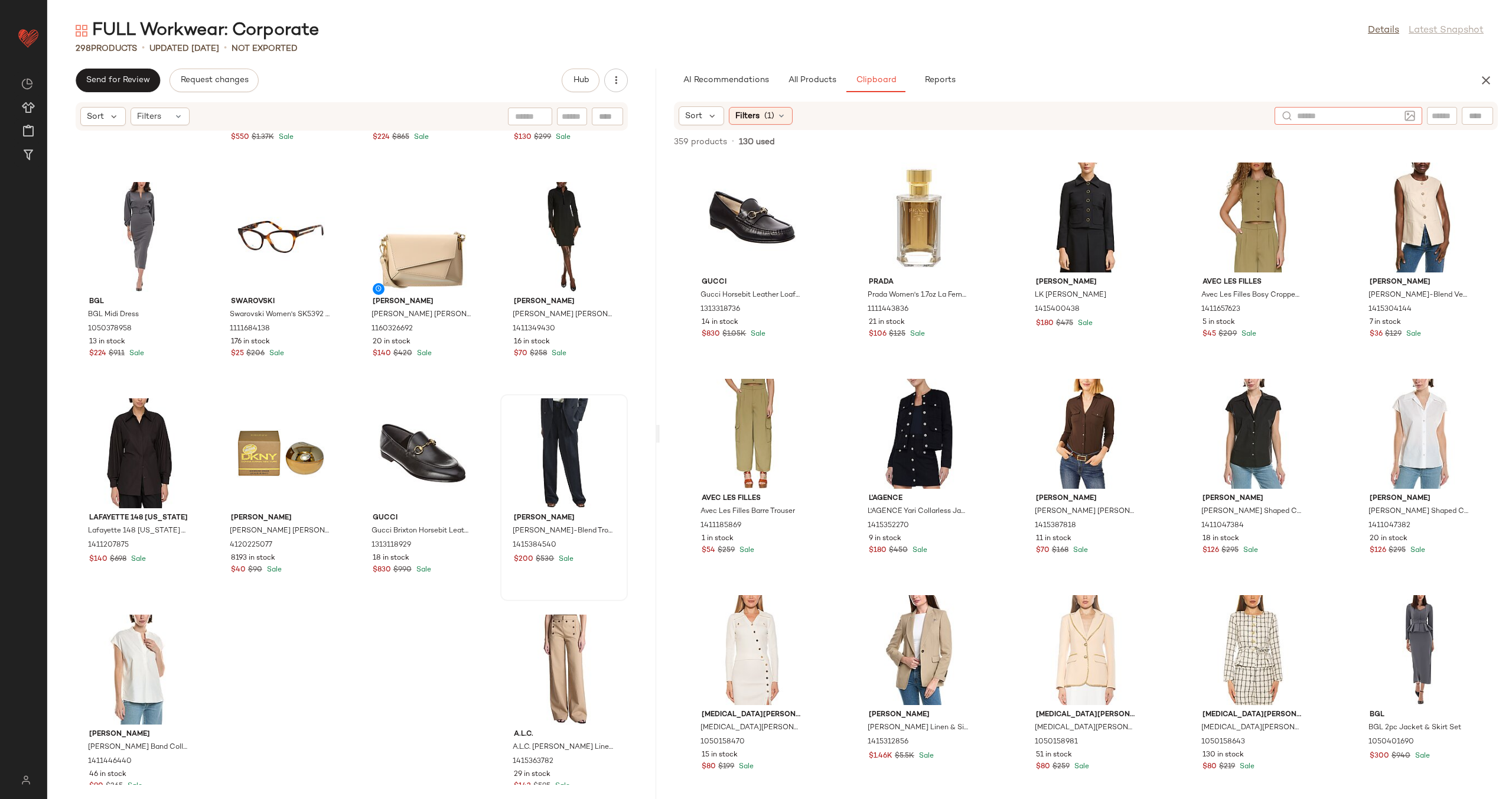
click at [1402, 119] on div at bounding box center [1348, 116] width 148 height 18
type input "**********"
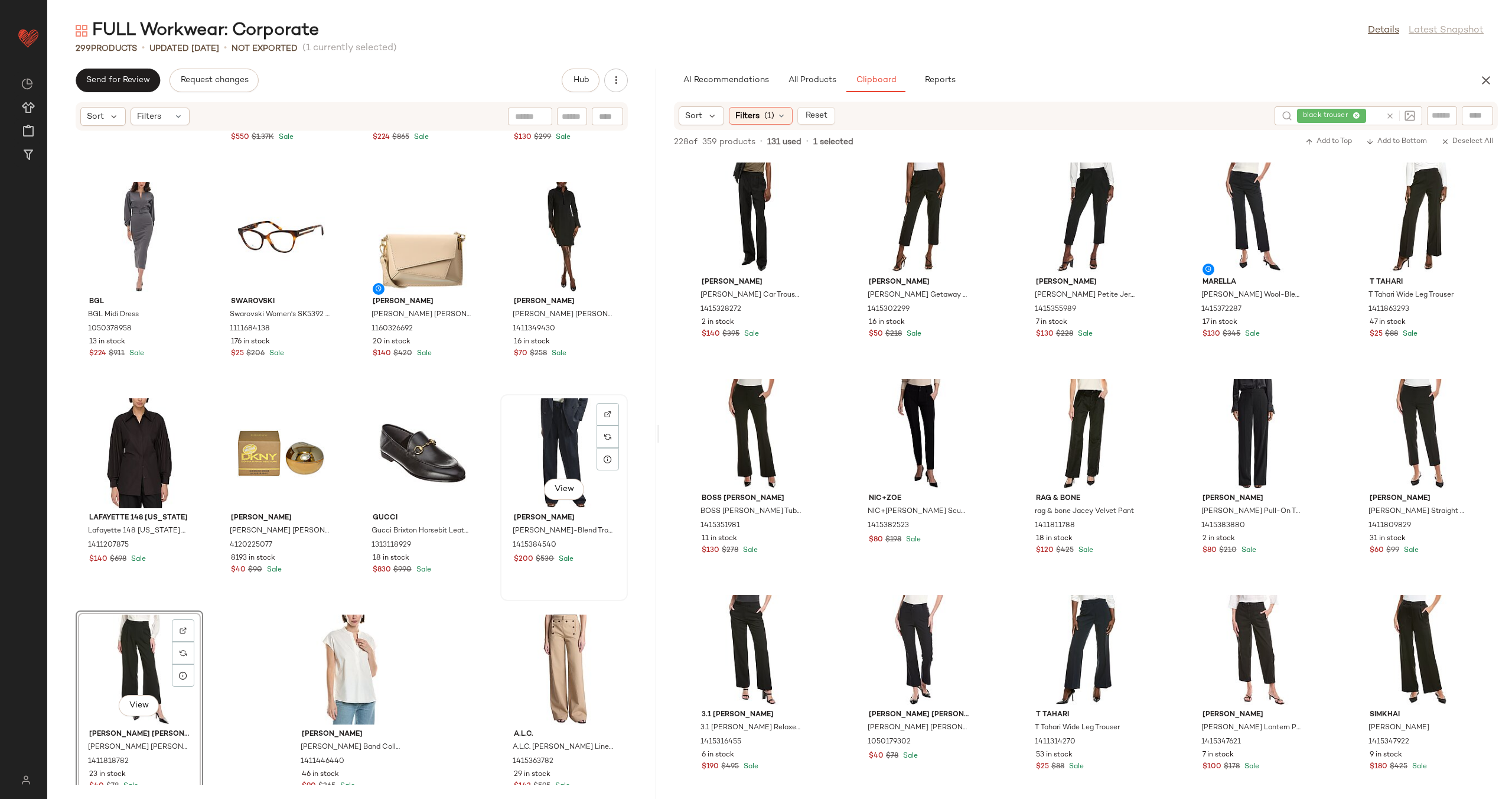
click at [554, 439] on div "View" at bounding box center [564, 453] width 120 height 110
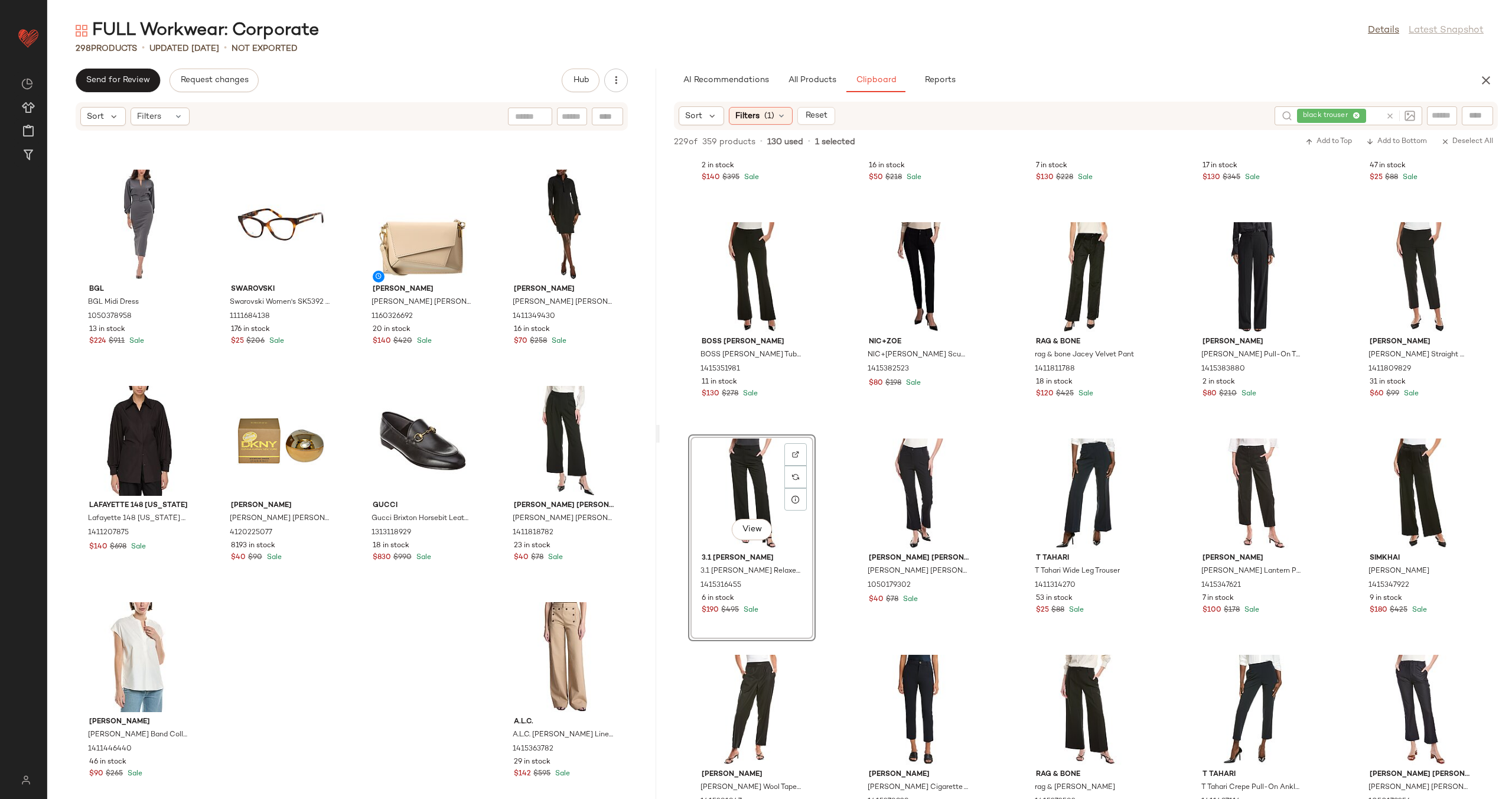
scroll to position [15568, 0]
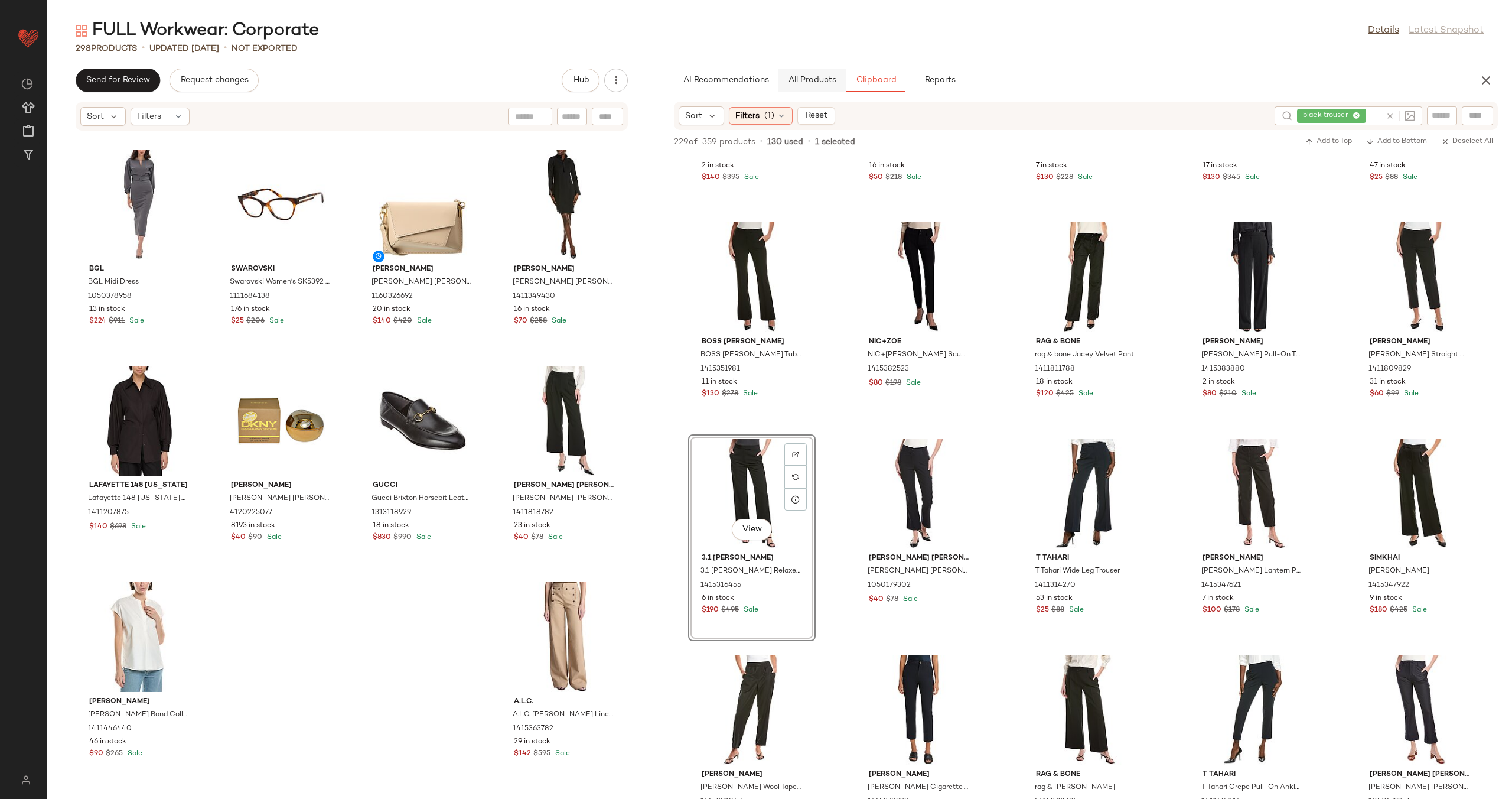
click at [814, 81] on span "All Products" at bounding box center [812, 80] width 48 height 9
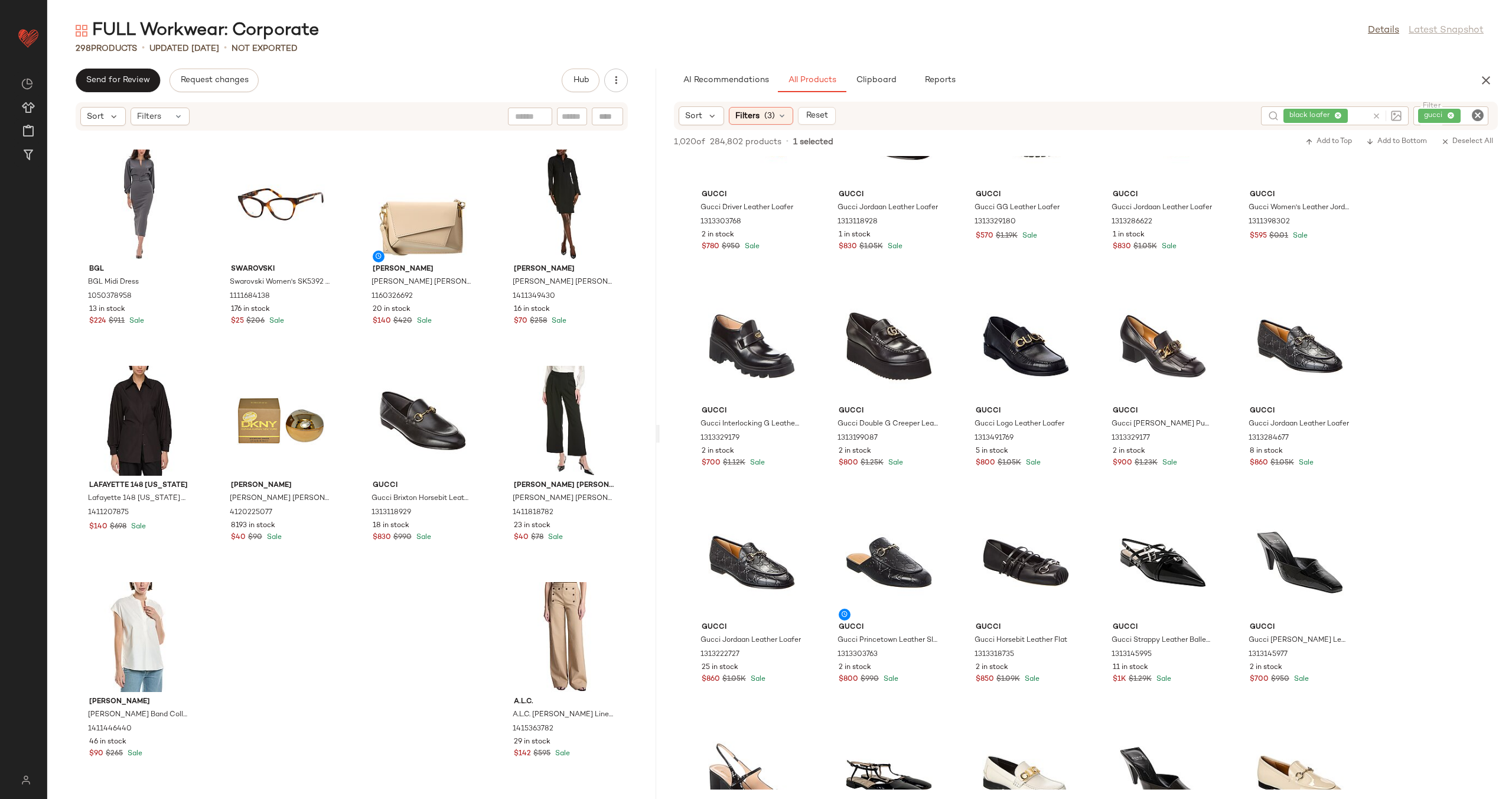
click at [1470, 111] on icon "Clear Filter" at bounding box center [1477, 115] width 14 height 14
click at [1344, 114] on div "black loafer" at bounding box center [1300, 116] width 148 height 19
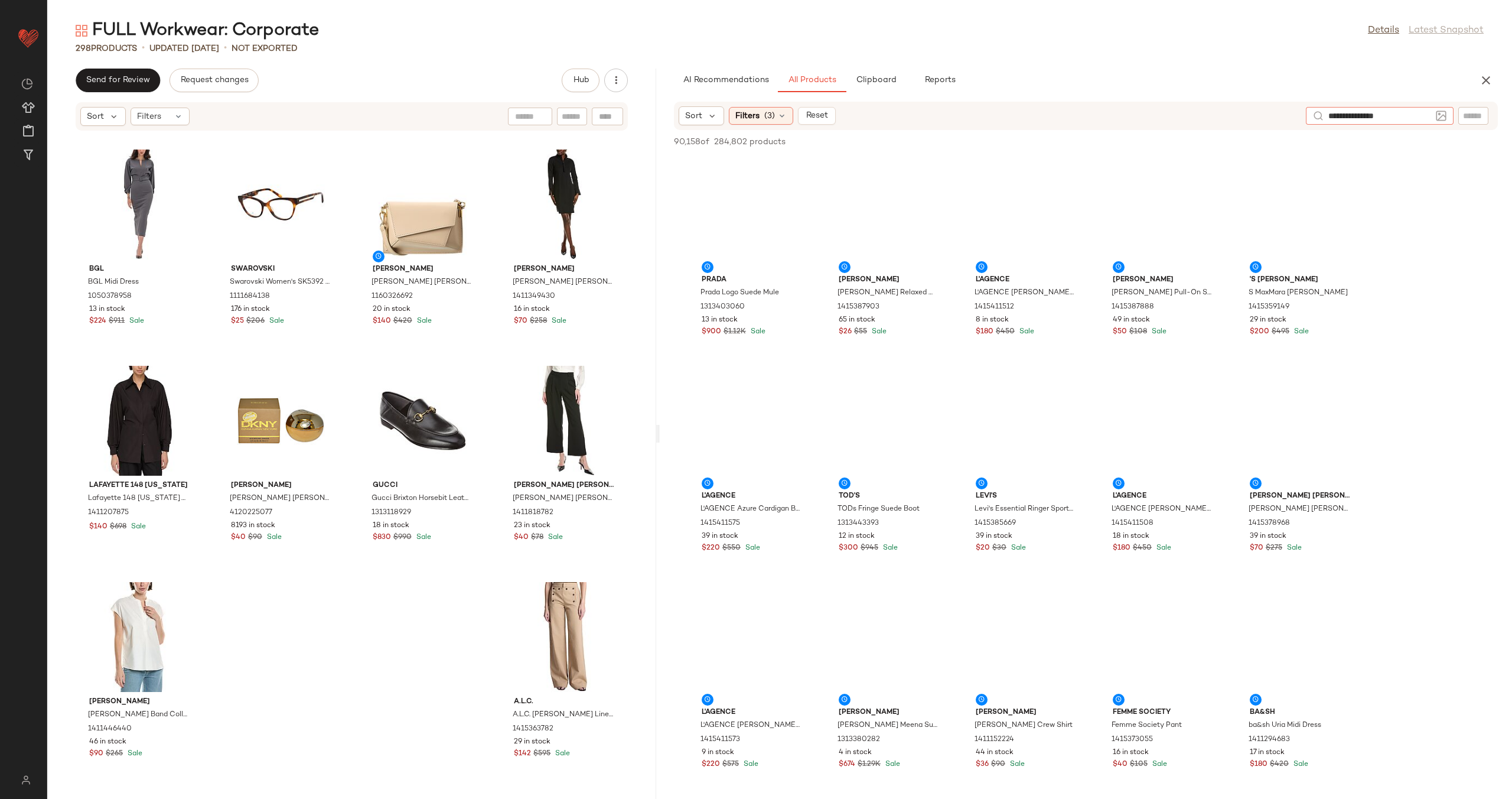
type input "**********"
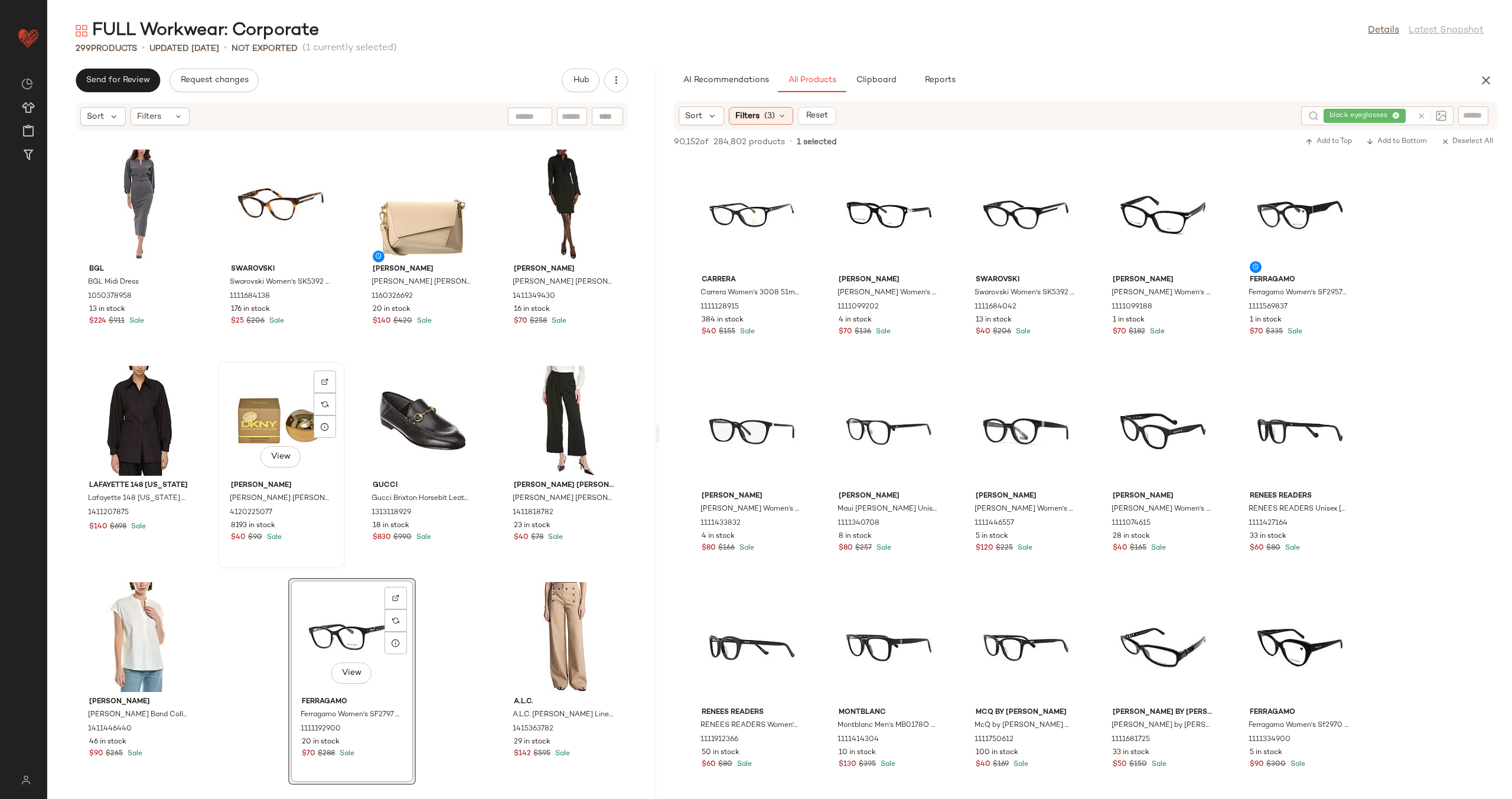
click at [341, 560] on div "View Donna Karan Donna Karan Golden Delicious Women's 3.4oz Eau De Parfum Spray…" at bounding box center [281, 465] width 126 height 204
click at [351, 564] on div "Vince Vince Cowl Neck Bias Satin Top 1411283364 $150 $325 Sale Ember Fine Jewel…" at bounding box center [352, 457] width 609 height 654
click at [1421, 118] on icon at bounding box center [1421, 116] width 9 height 9
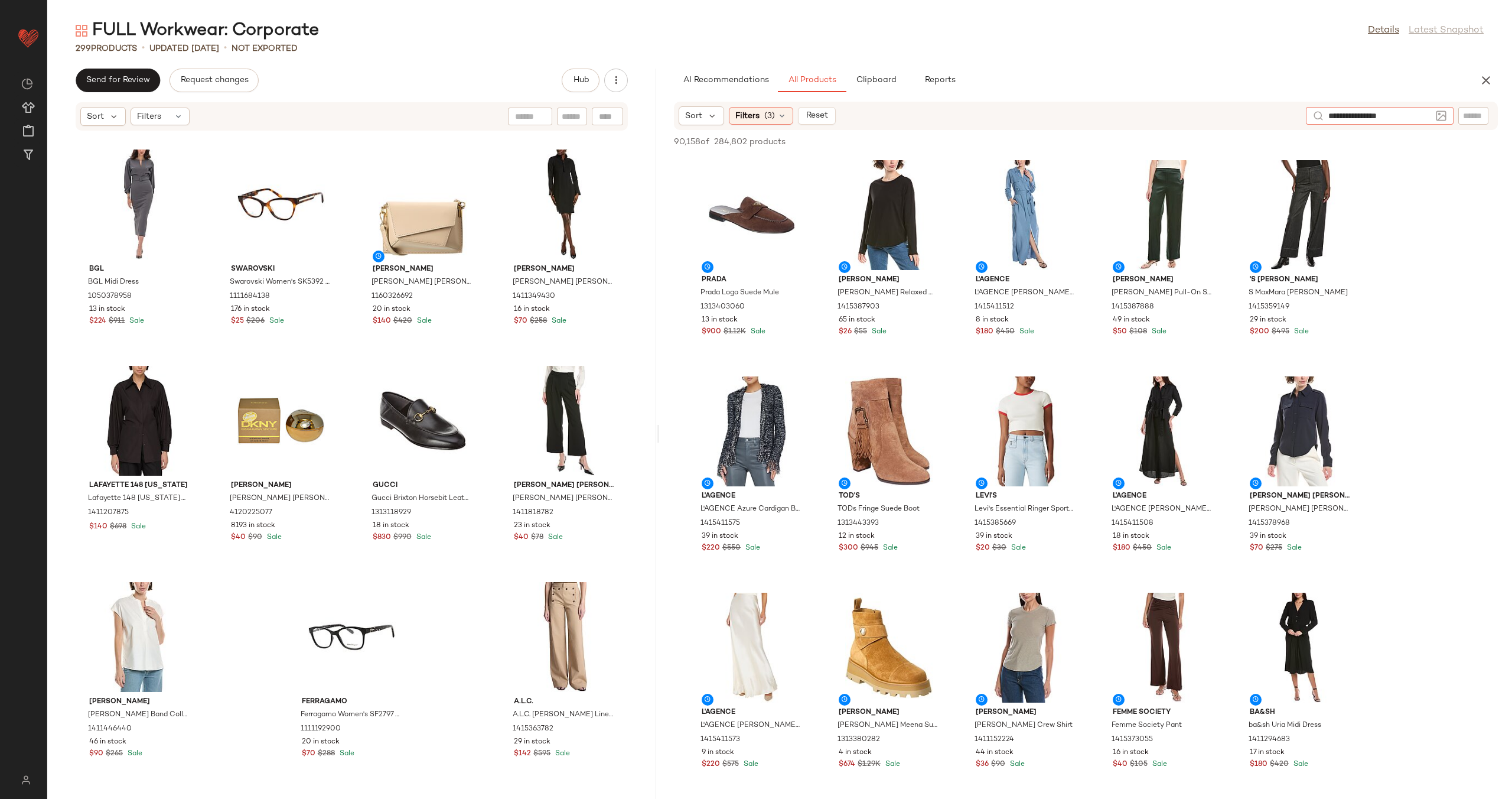
type input "**********"
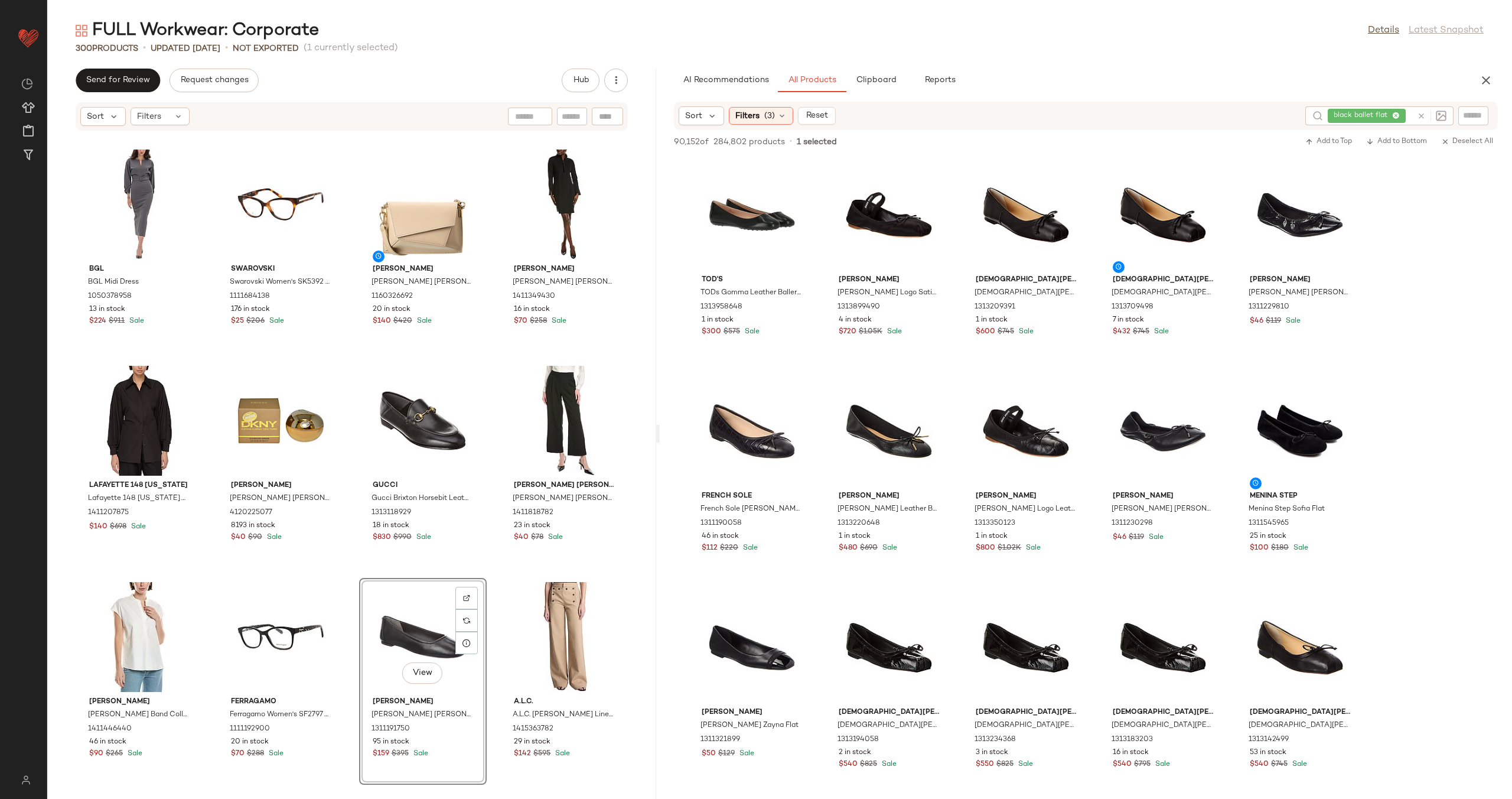
click at [491, 562] on div "Vince Vince Cowl Neck Bias Satin Top 1411283364 $150 $325 Sale Ember Fine Jewel…" at bounding box center [352, 457] width 609 height 654
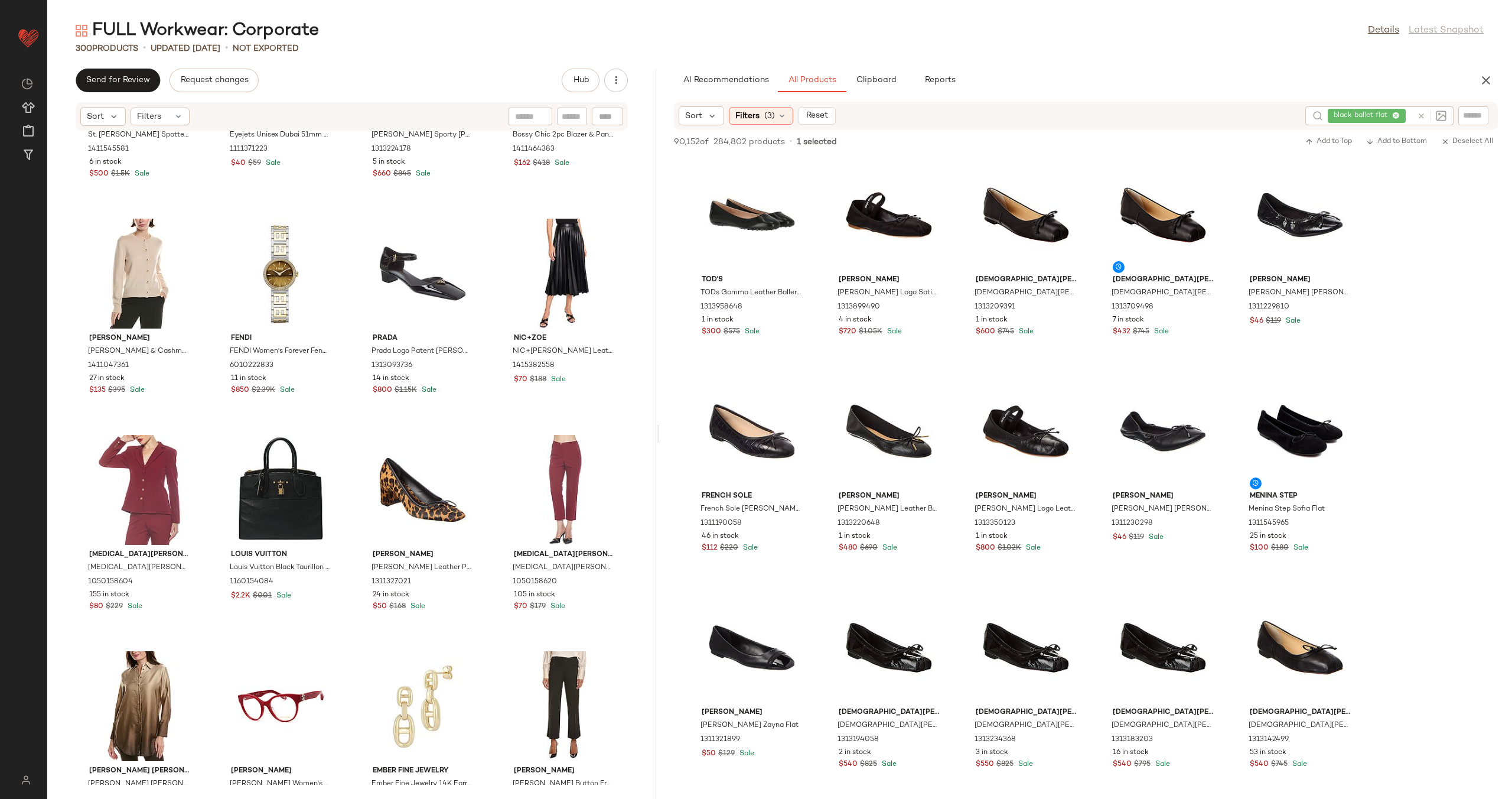
scroll to position [990, 0]
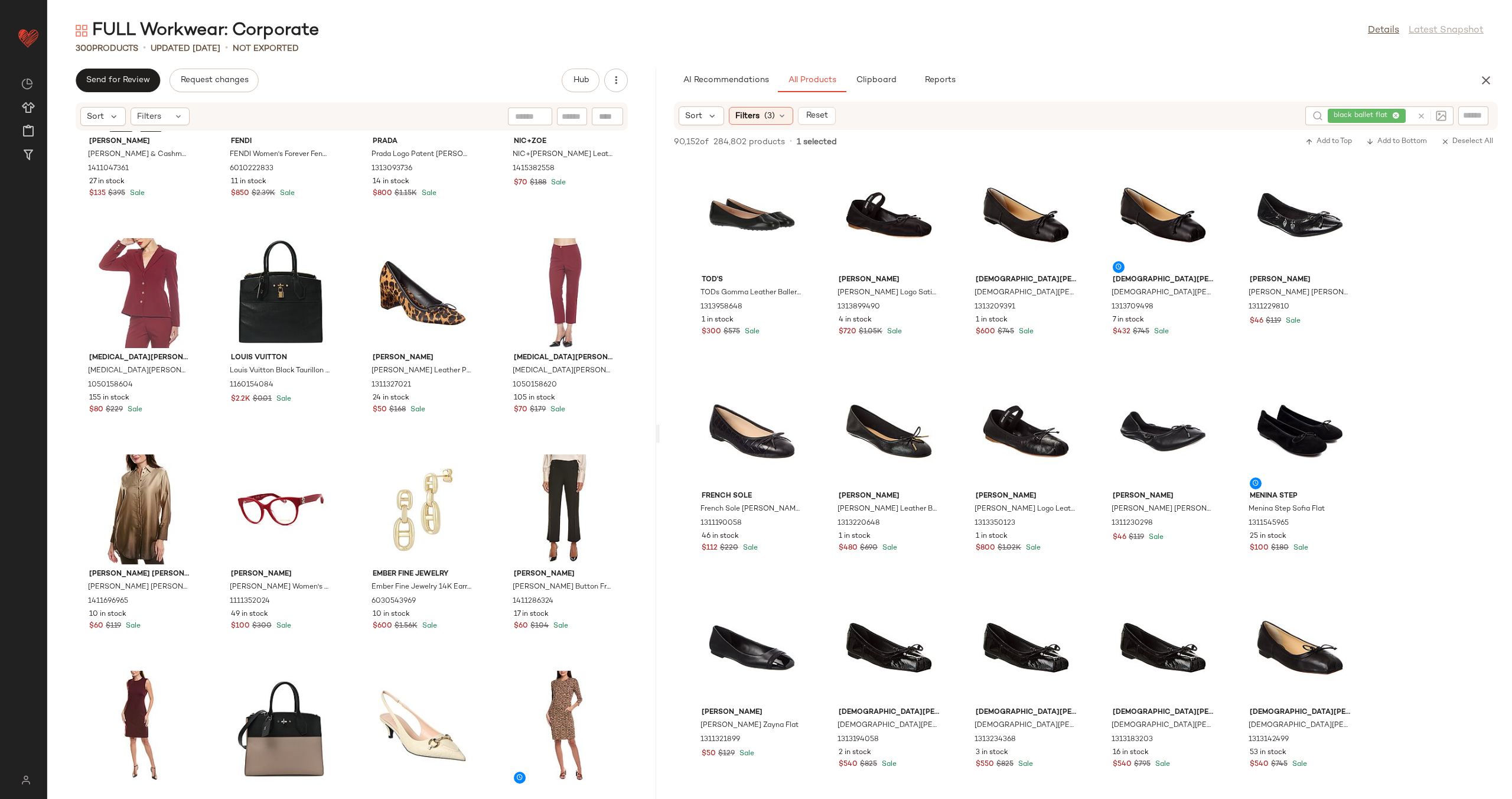
click at [1465, 114] on input "text" at bounding box center [1473, 115] width 20 height 13
type input "*"
type input "**********"
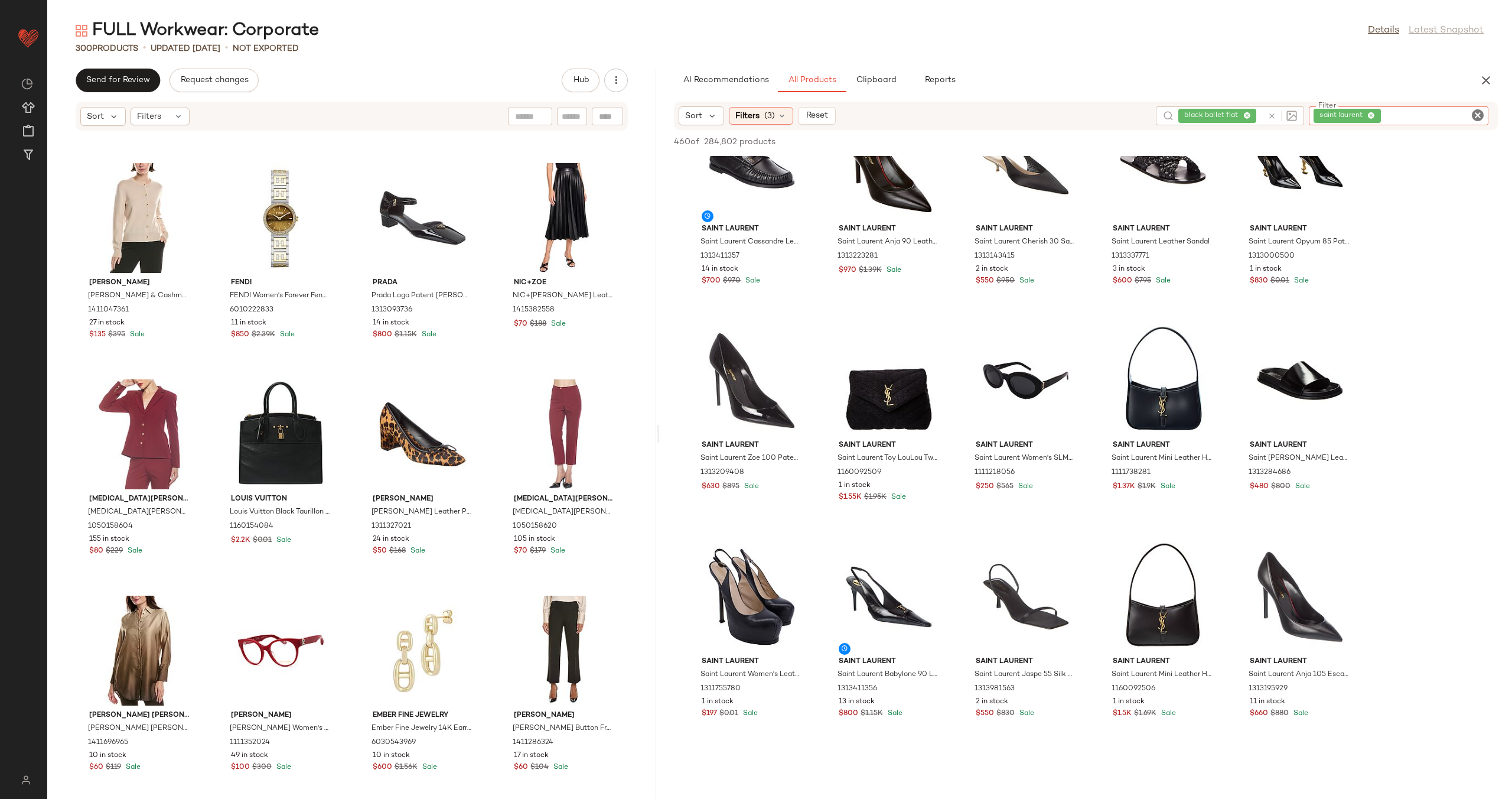
scroll to position [1657, 0]
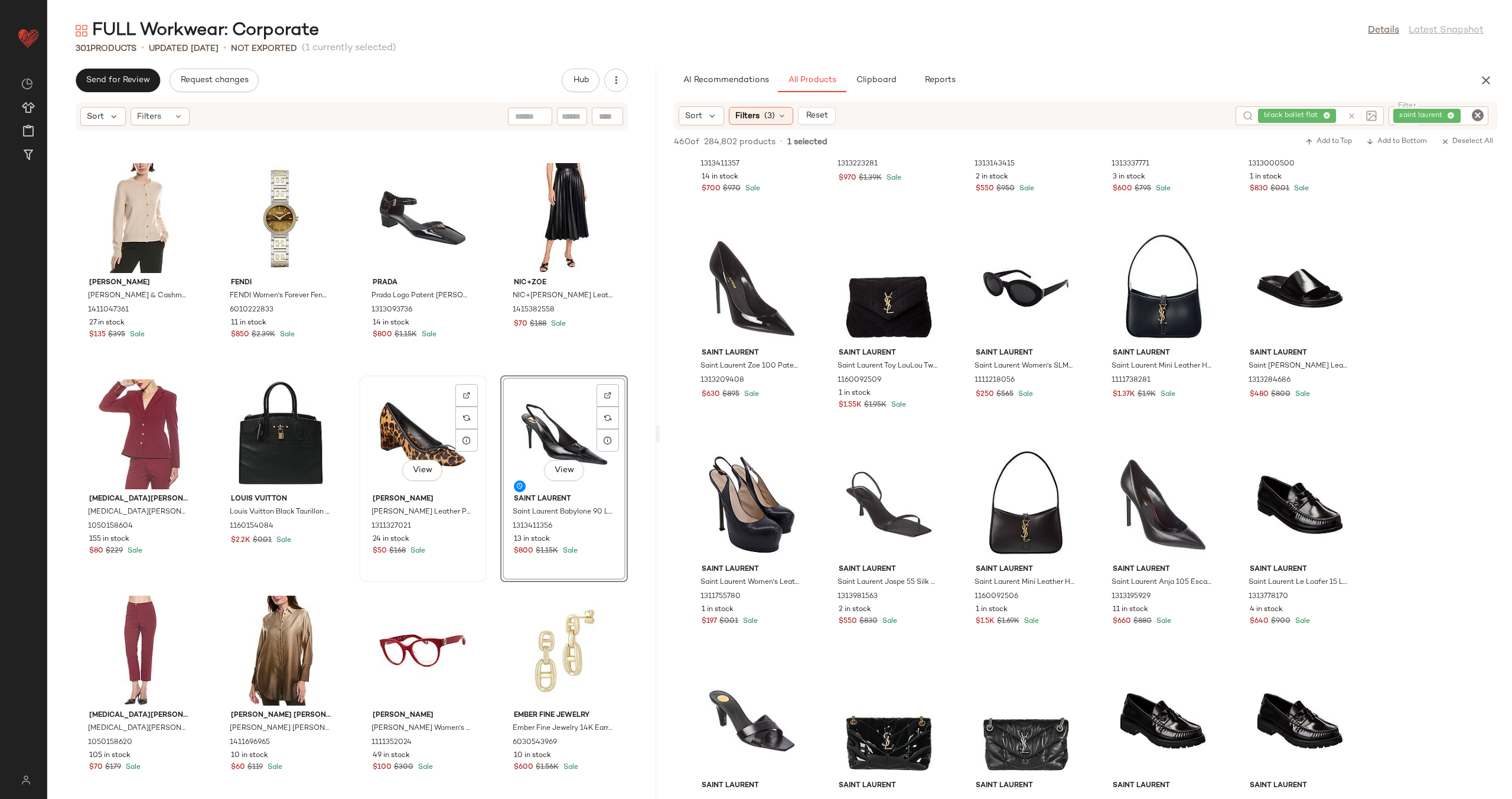
click at [417, 428] on div "View" at bounding box center [423, 434] width 120 height 110
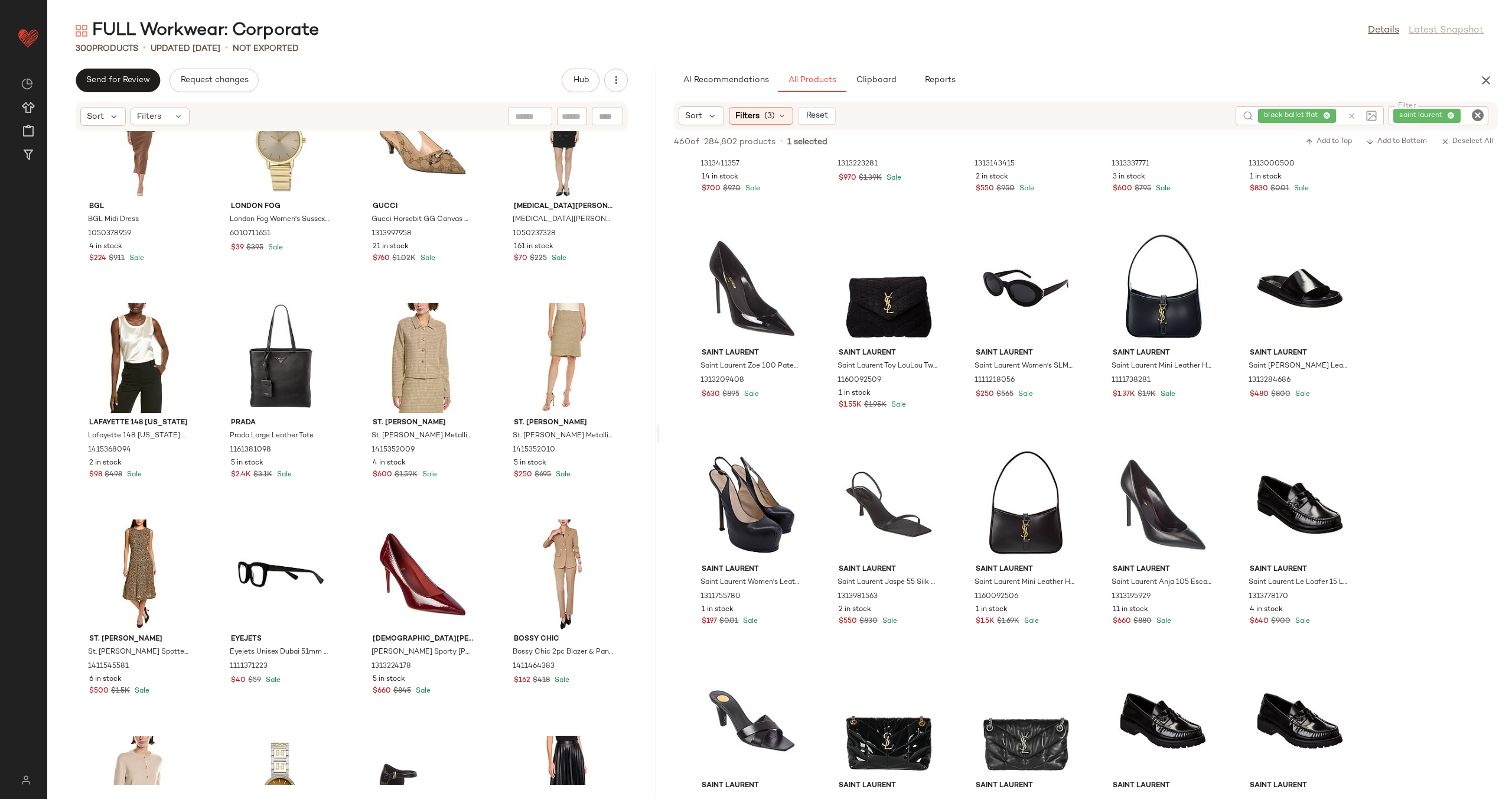
scroll to position [231, 0]
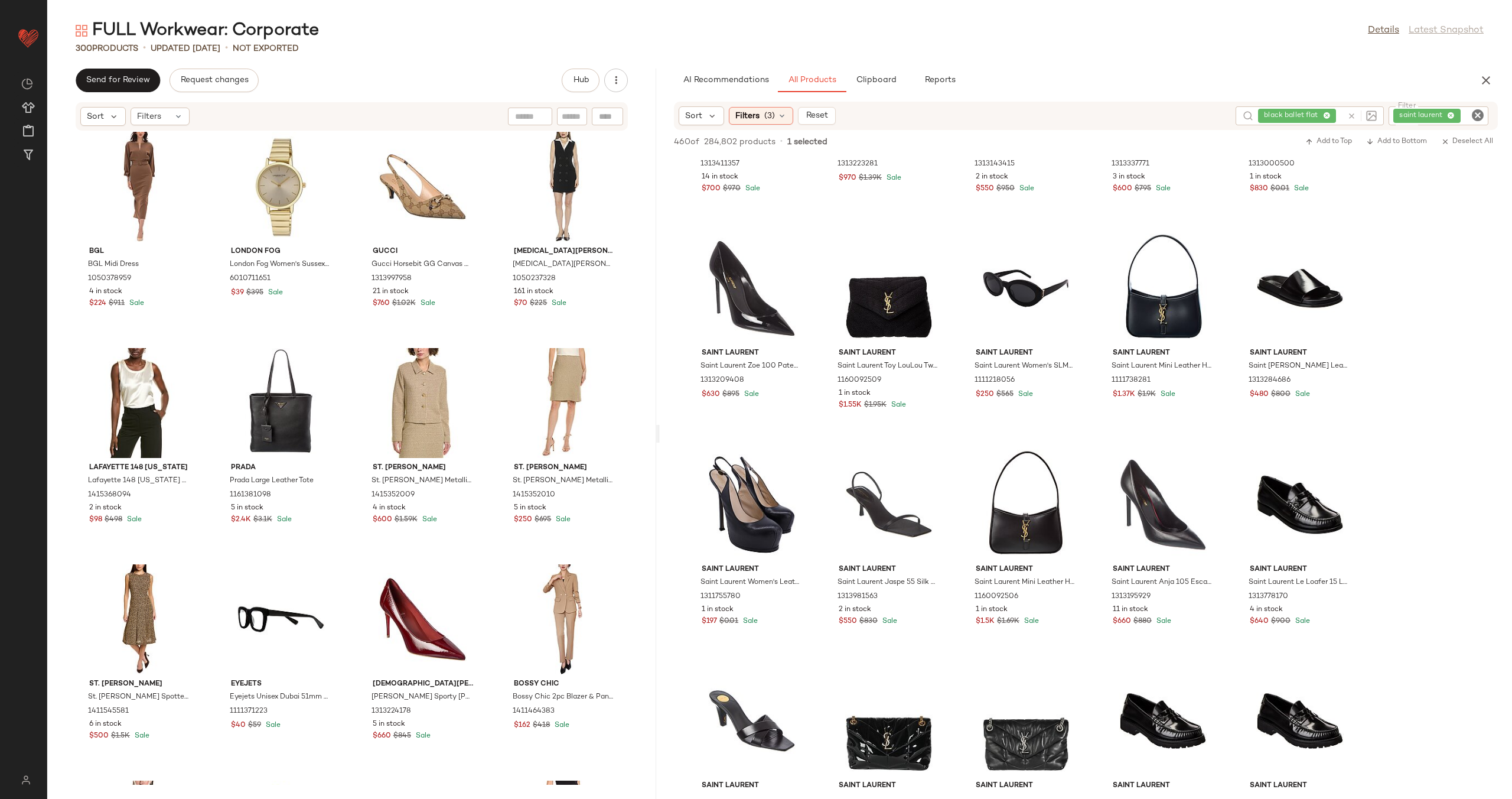
click at [1479, 115] on icon "Clear Filter" at bounding box center [1477, 115] width 14 height 14
click at [1341, 115] on div "black ballet flat" at bounding box center [1299, 116] width 148 height 19
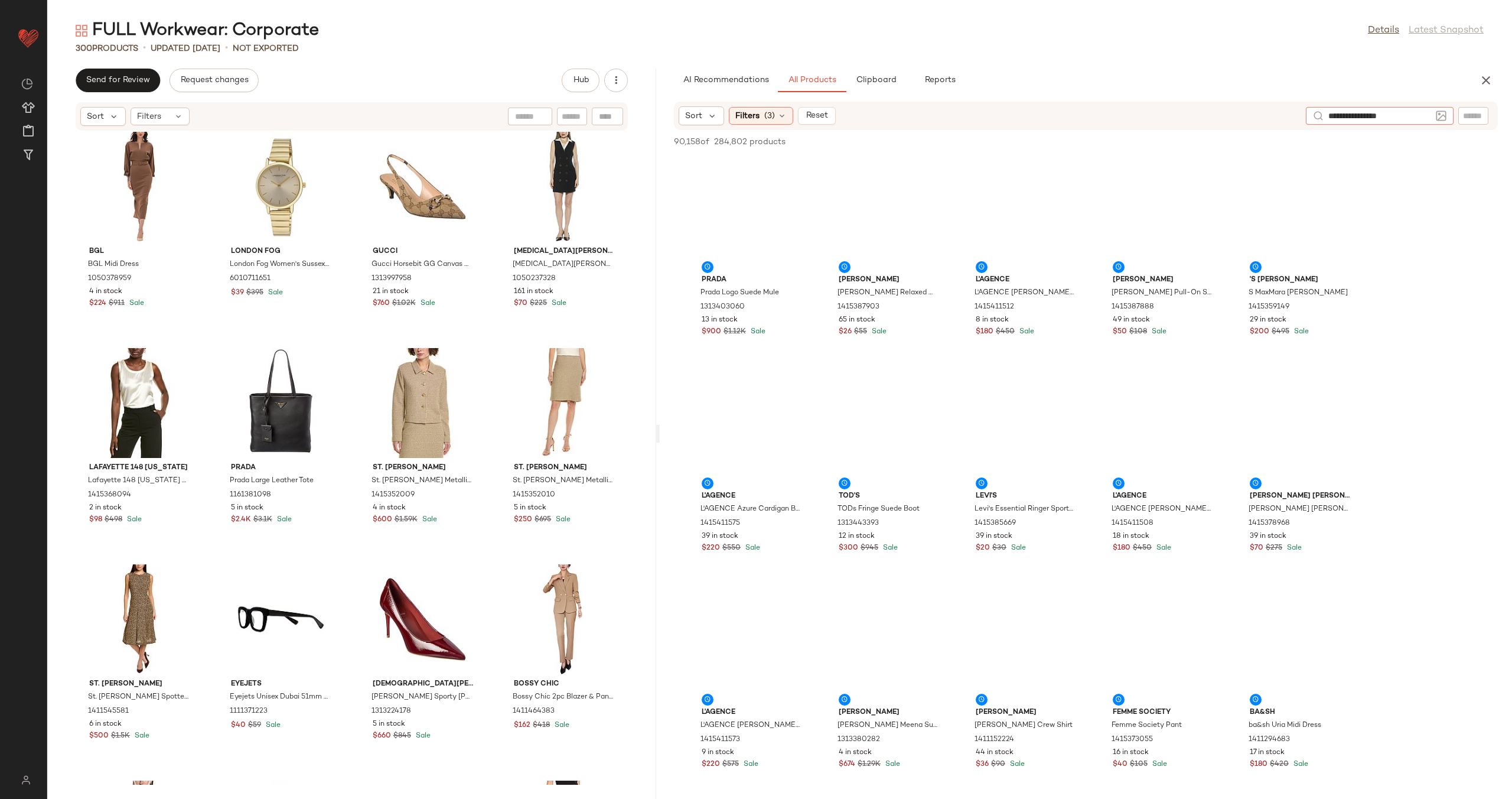
type input "**********"
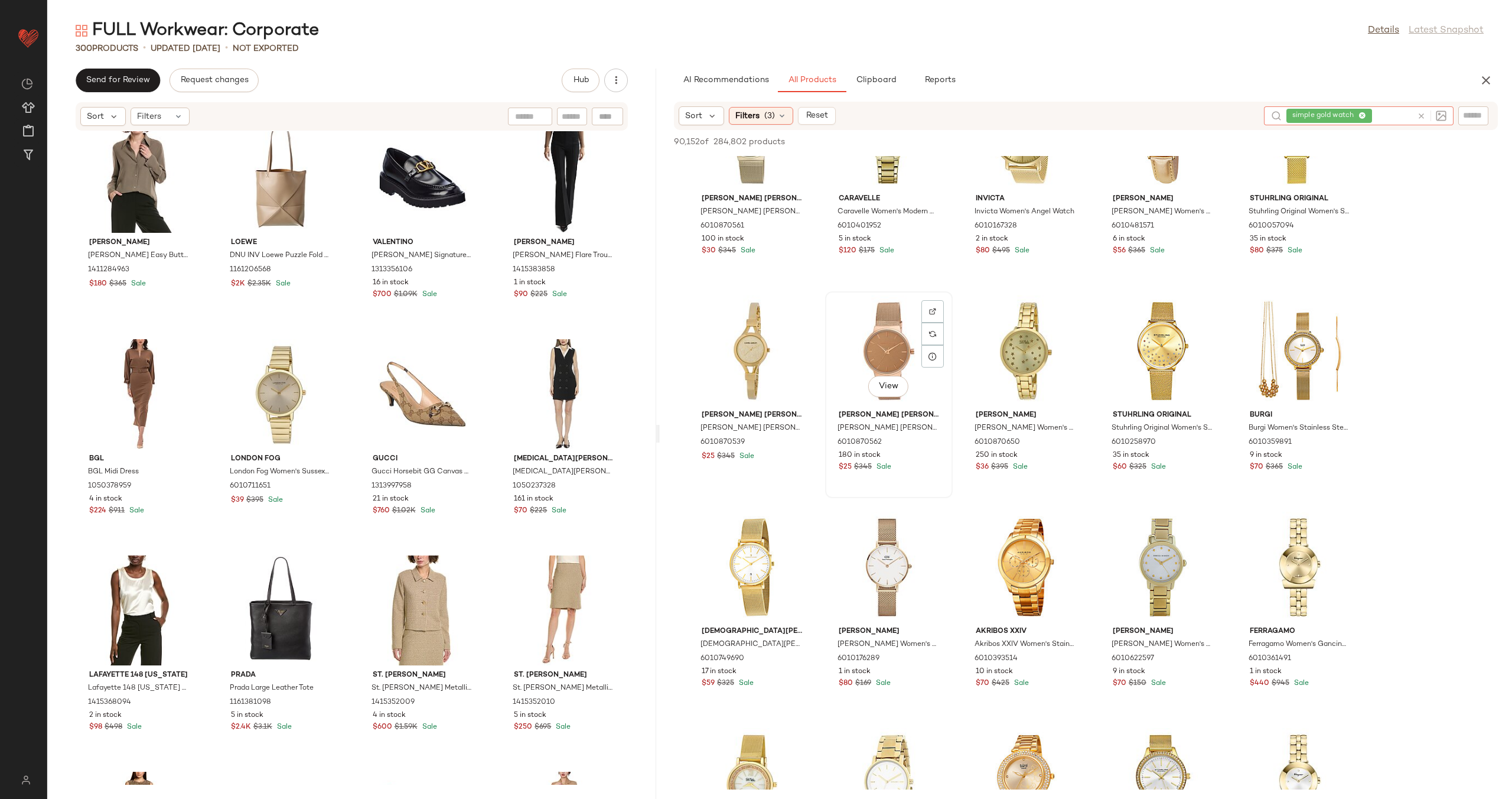
scroll to position [469, 0]
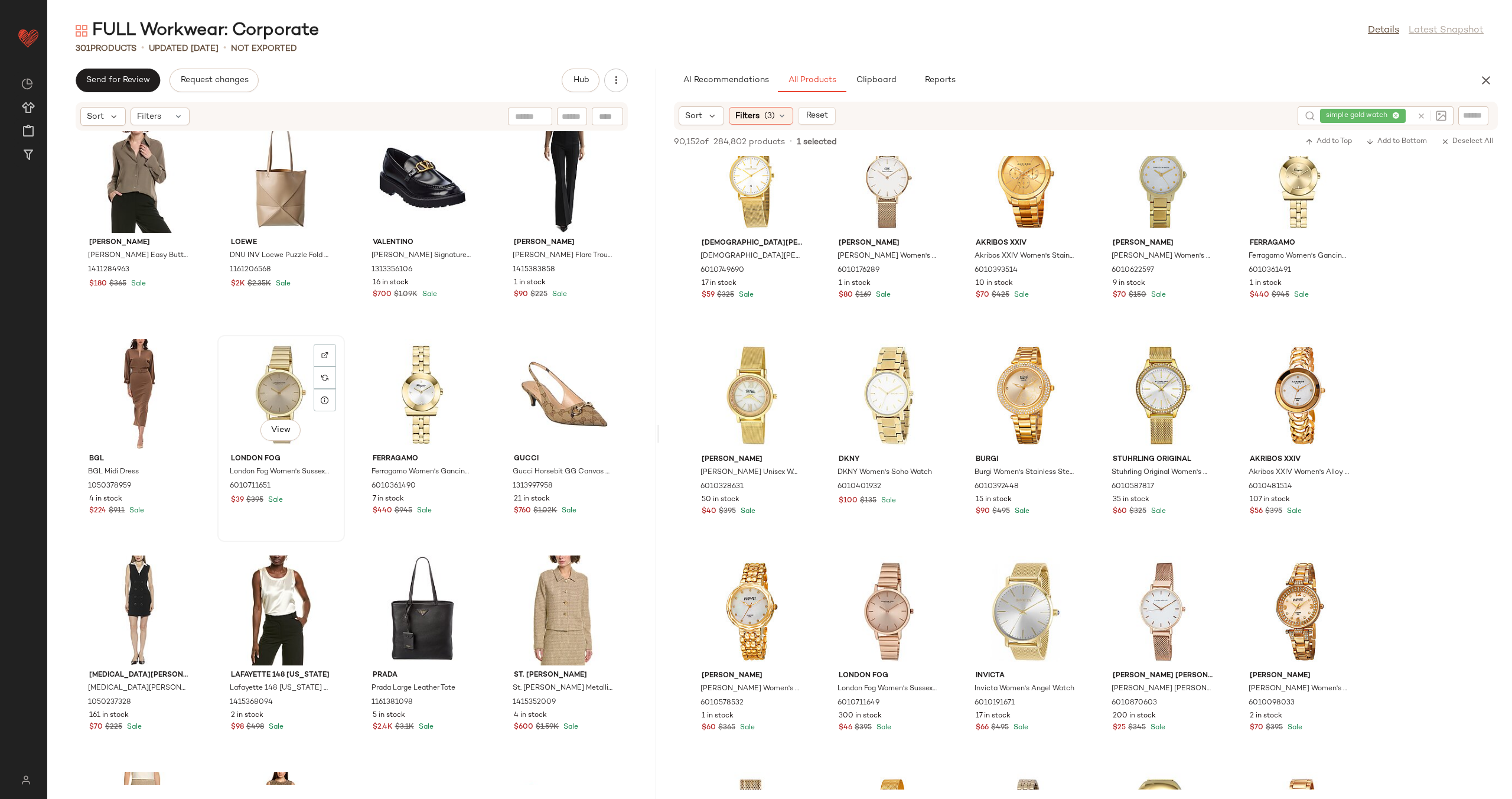
click at [267, 394] on div "View" at bounding box center [281, 394] width 120 height 110
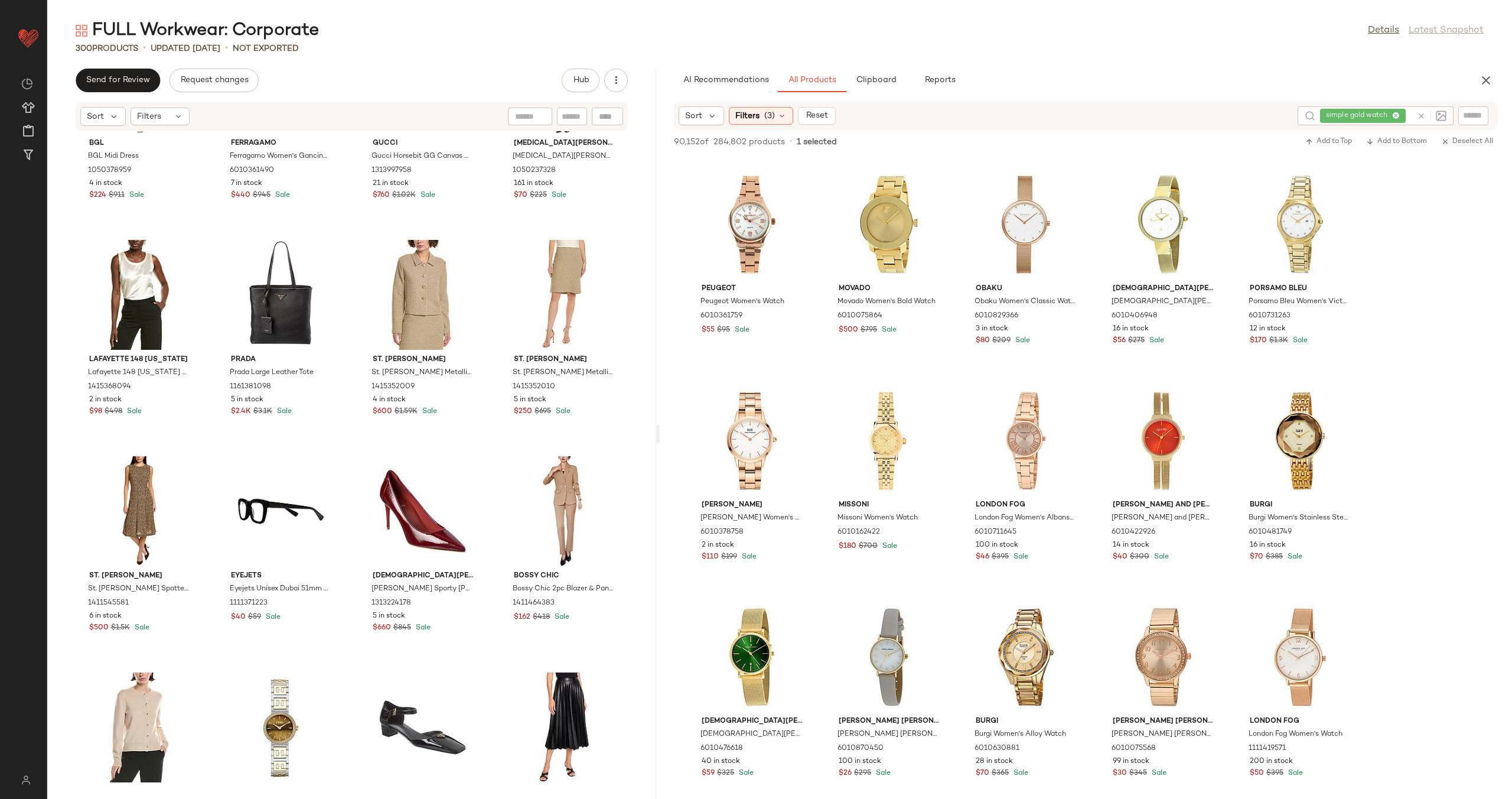
scroll to position [410, 0]
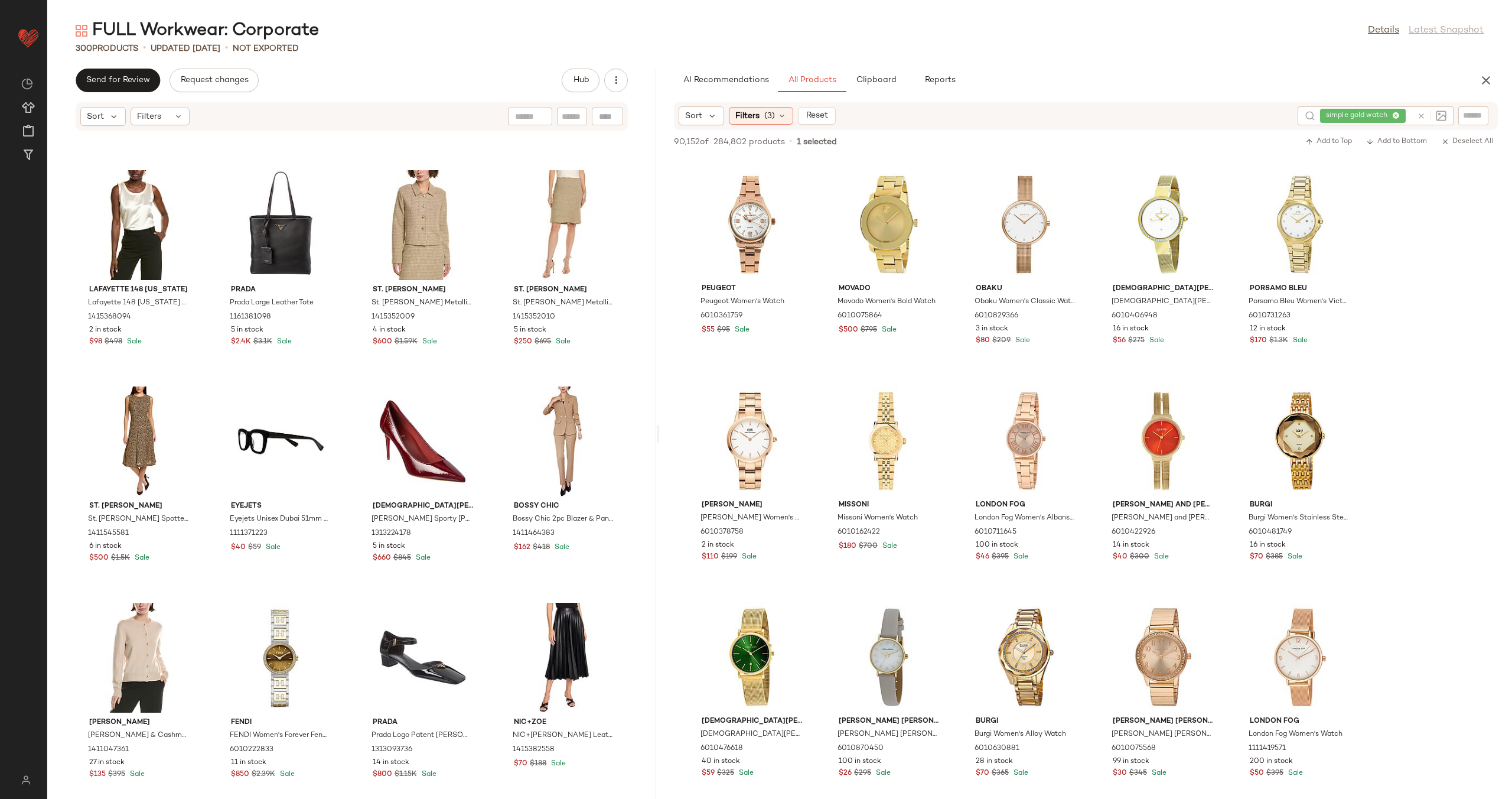
click at [1422, 112] on icon at bounding box center [1421, 116] width 9 height 9
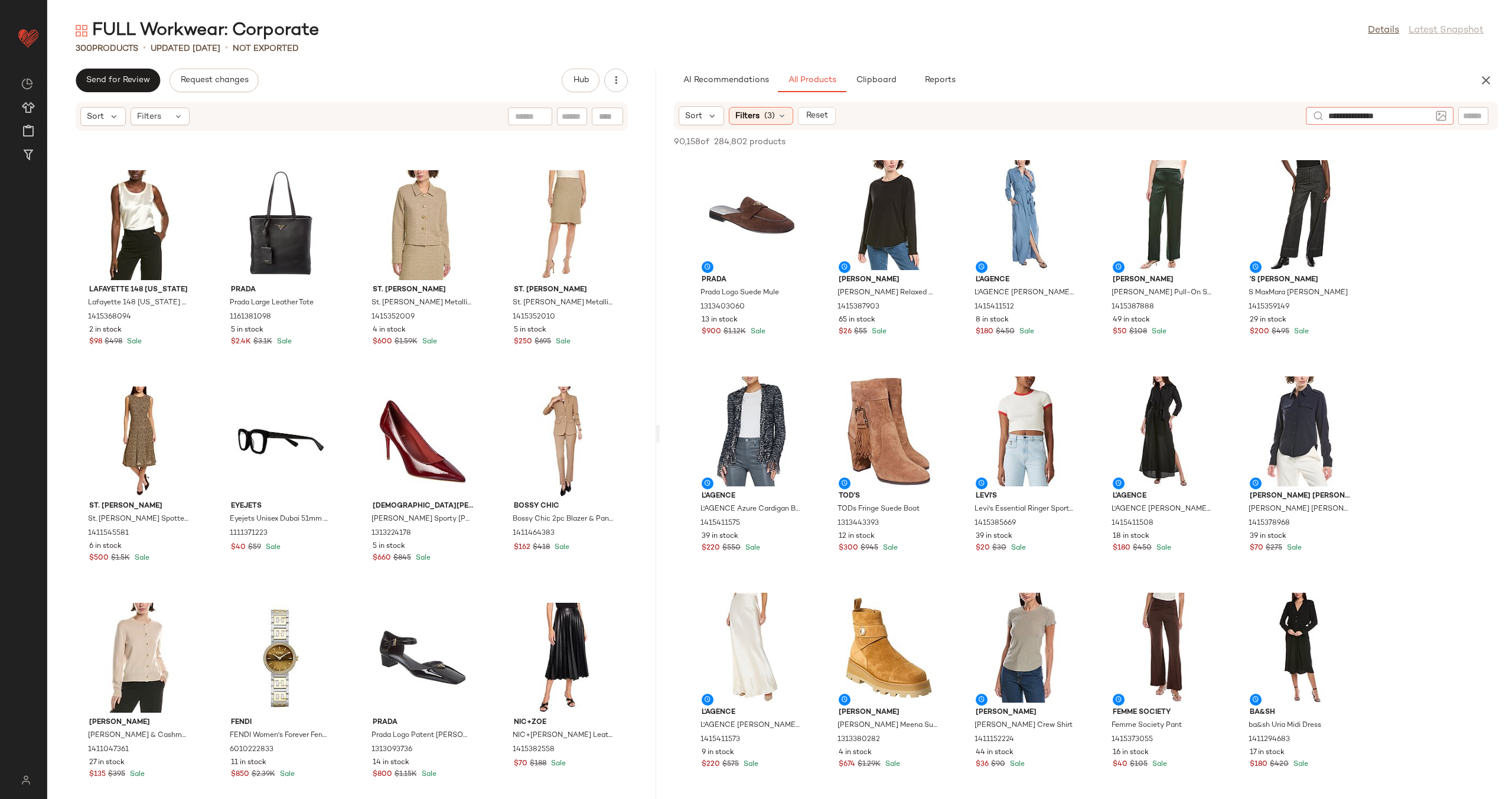
type input "**********"
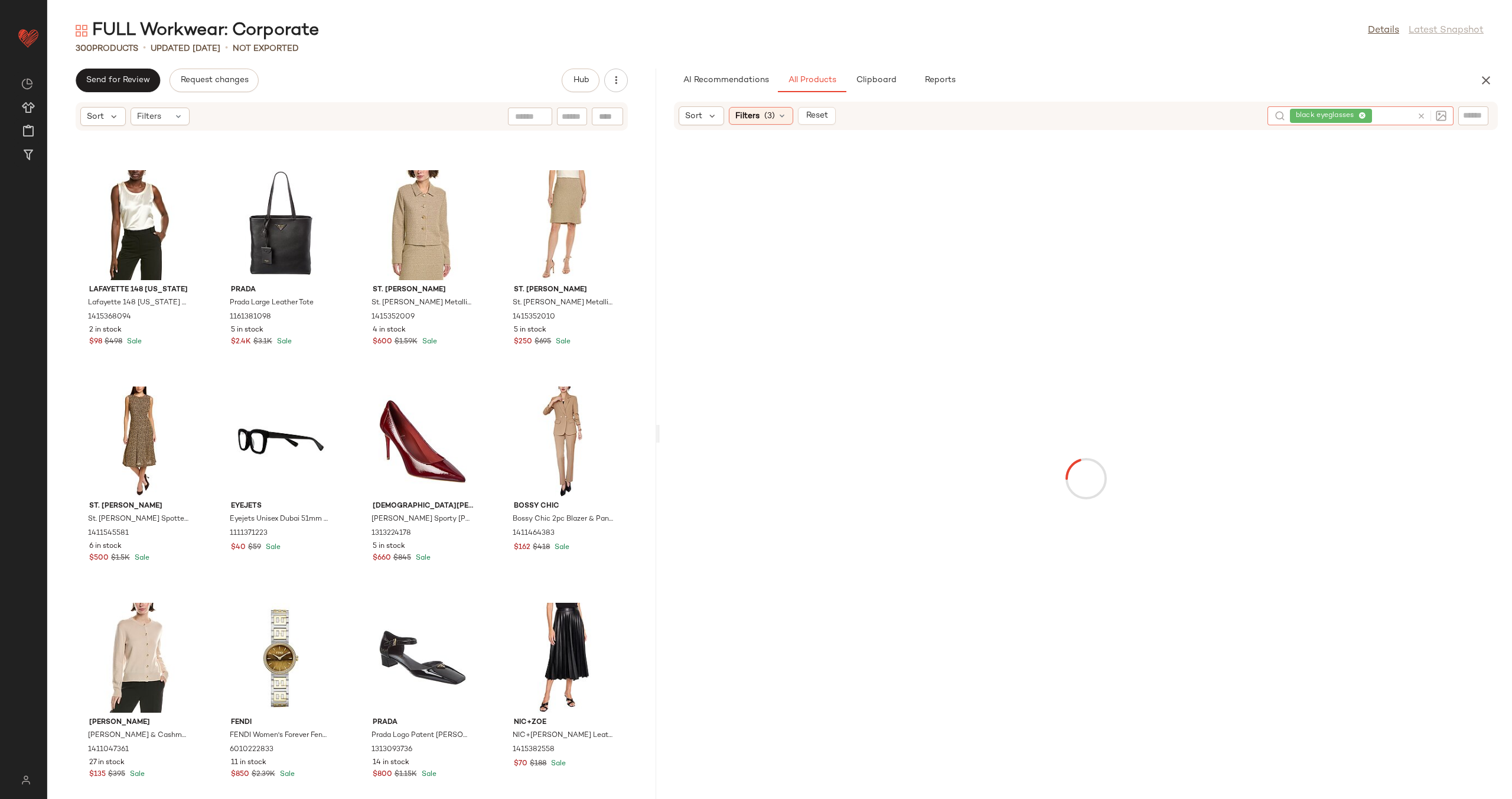
click at [1469, 117] on input "text" at bounding box center [1473, 115] width 20 height 13
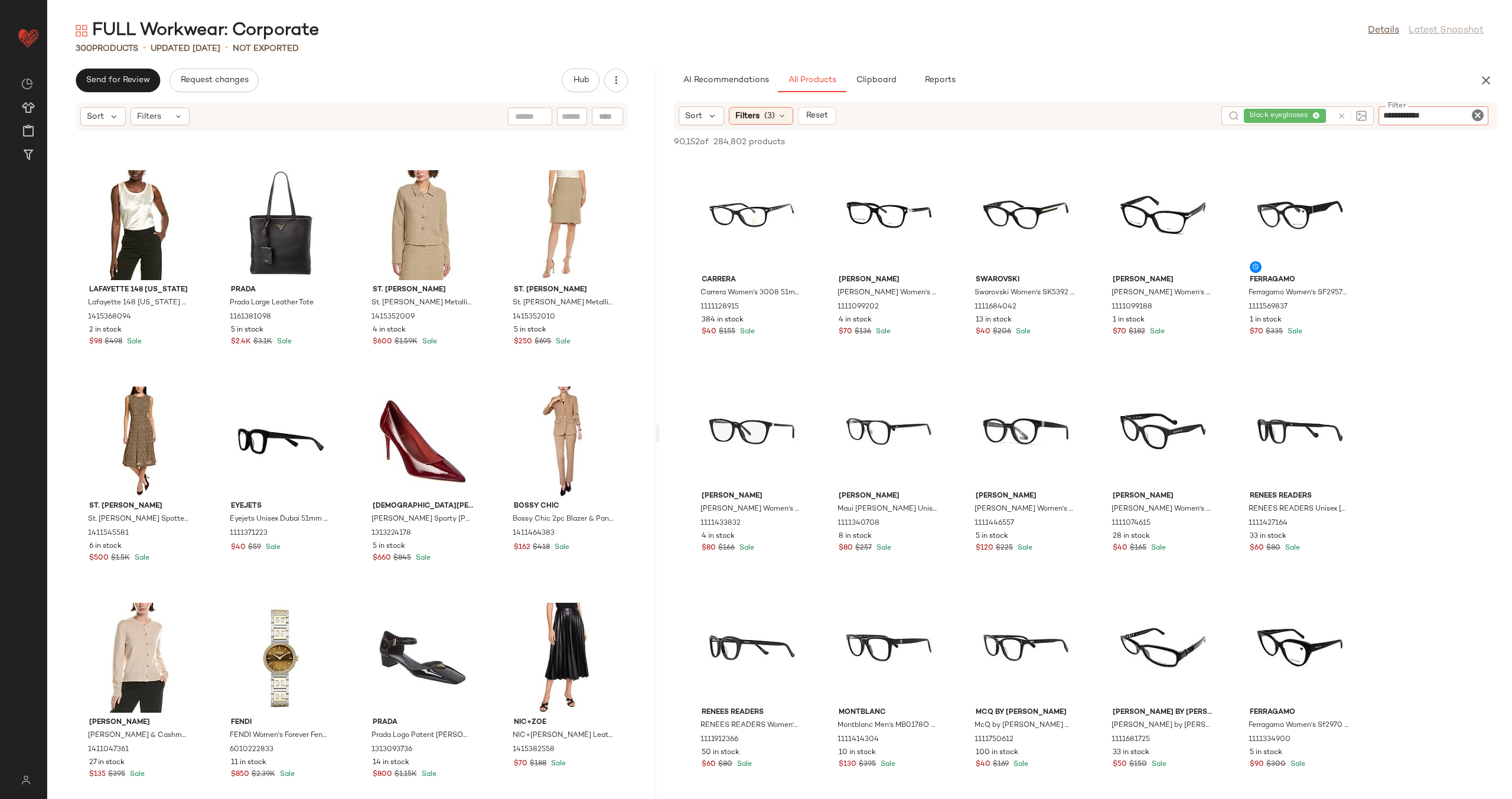
type input "**********"
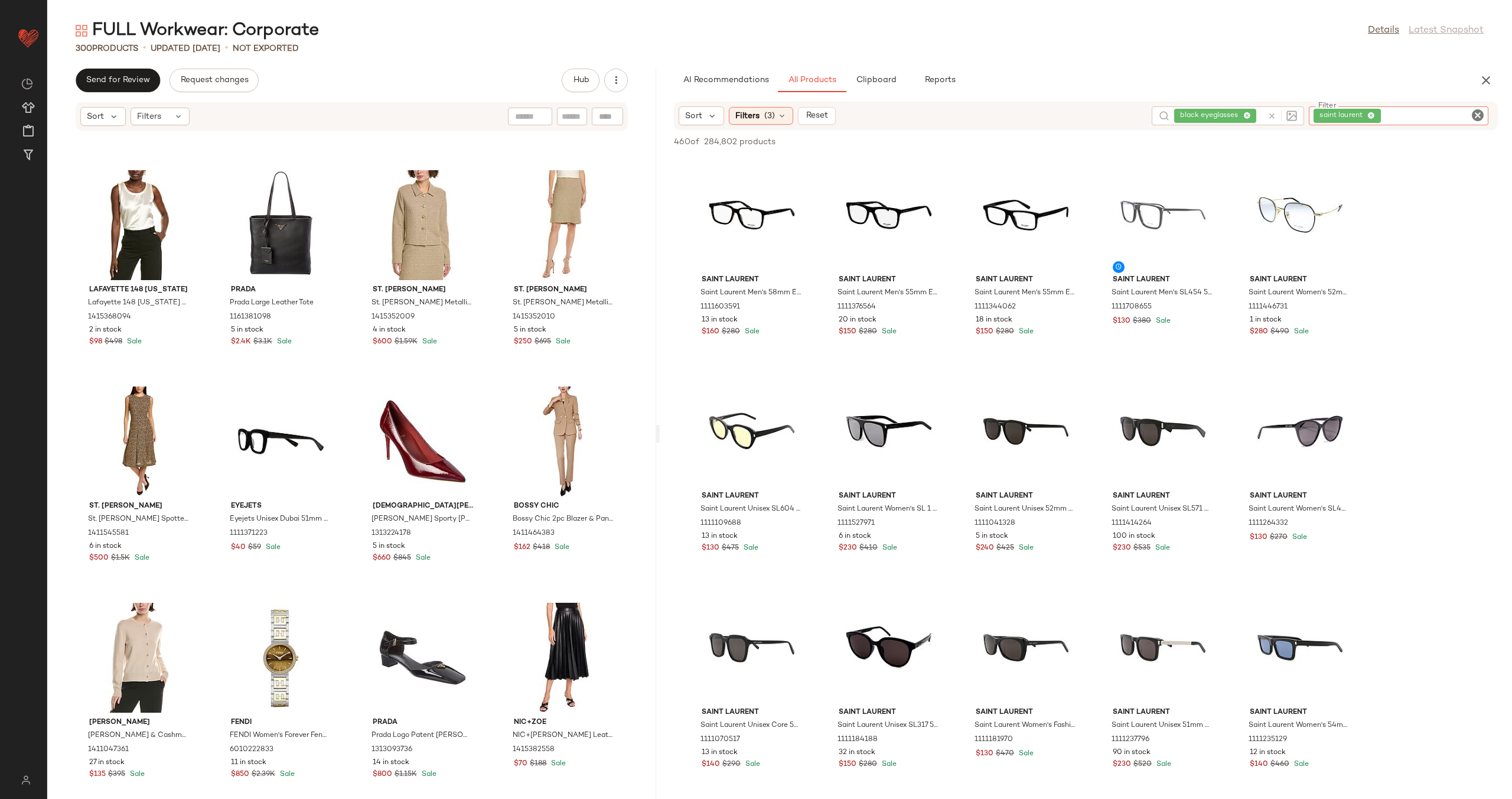
click at [1474, 115] on icon "Clear Filter" at bounding box center [1477, 115] width 14 height 14
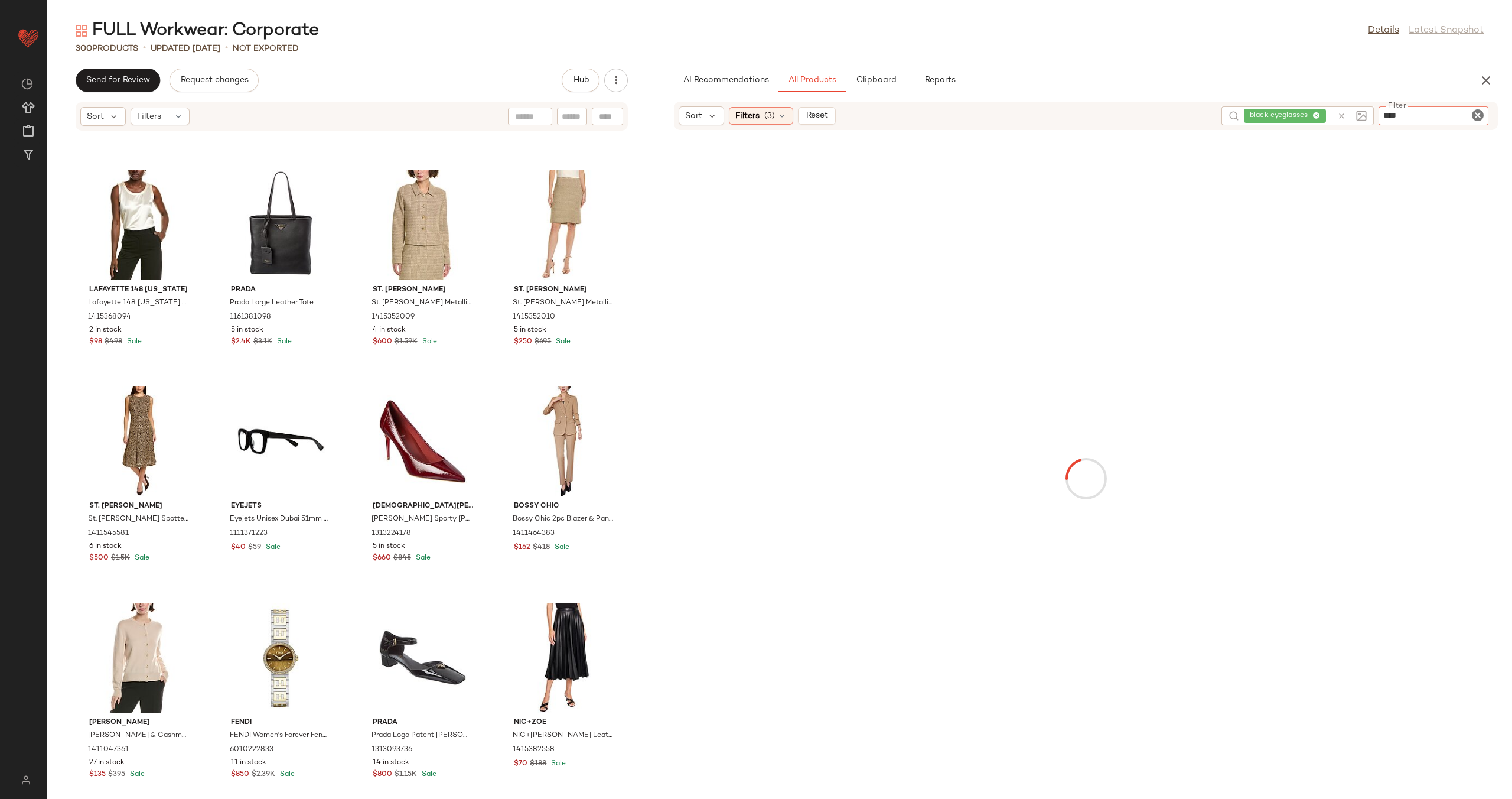
type input "*****"
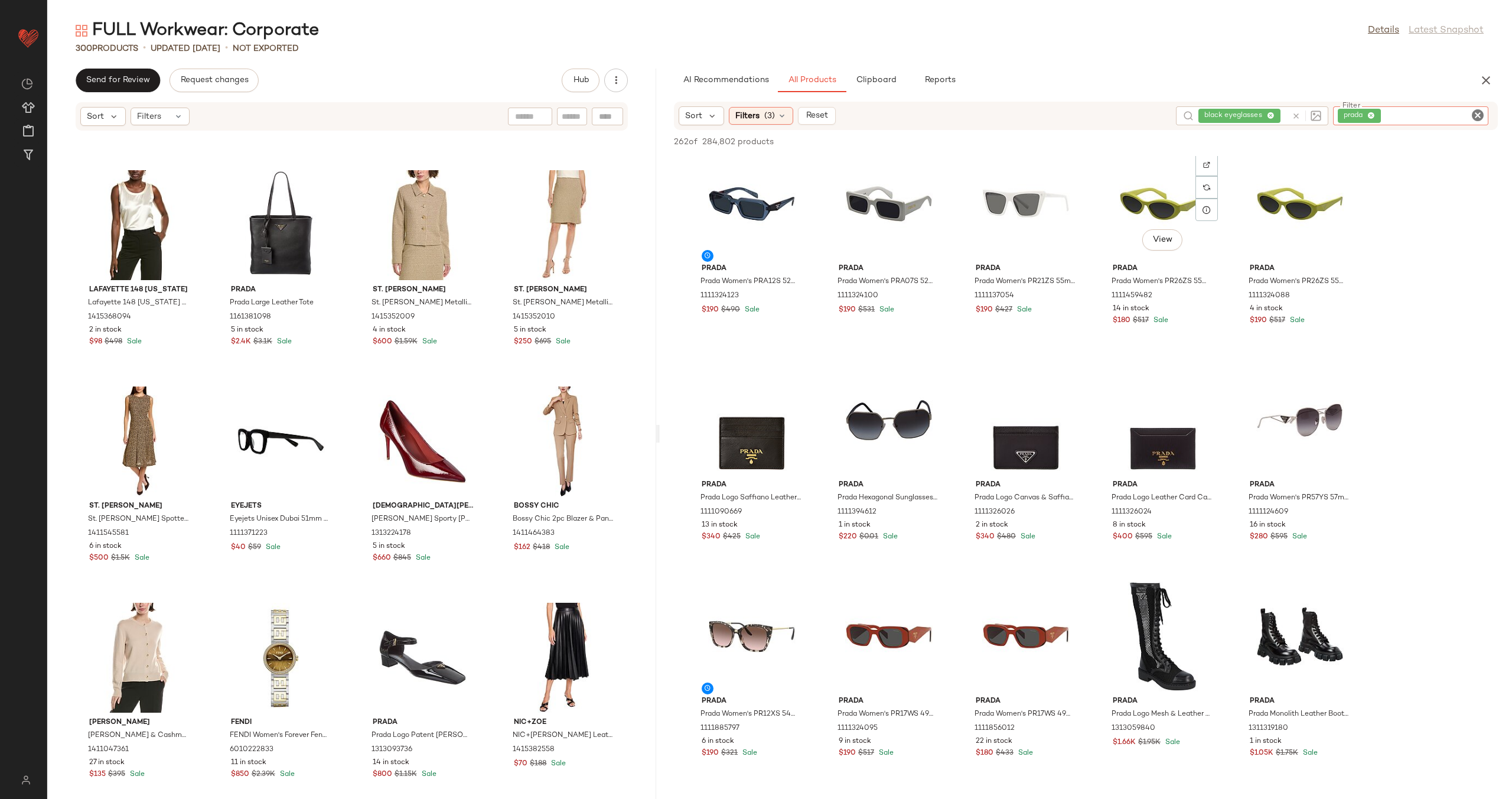
scroll to position [1095, 0]
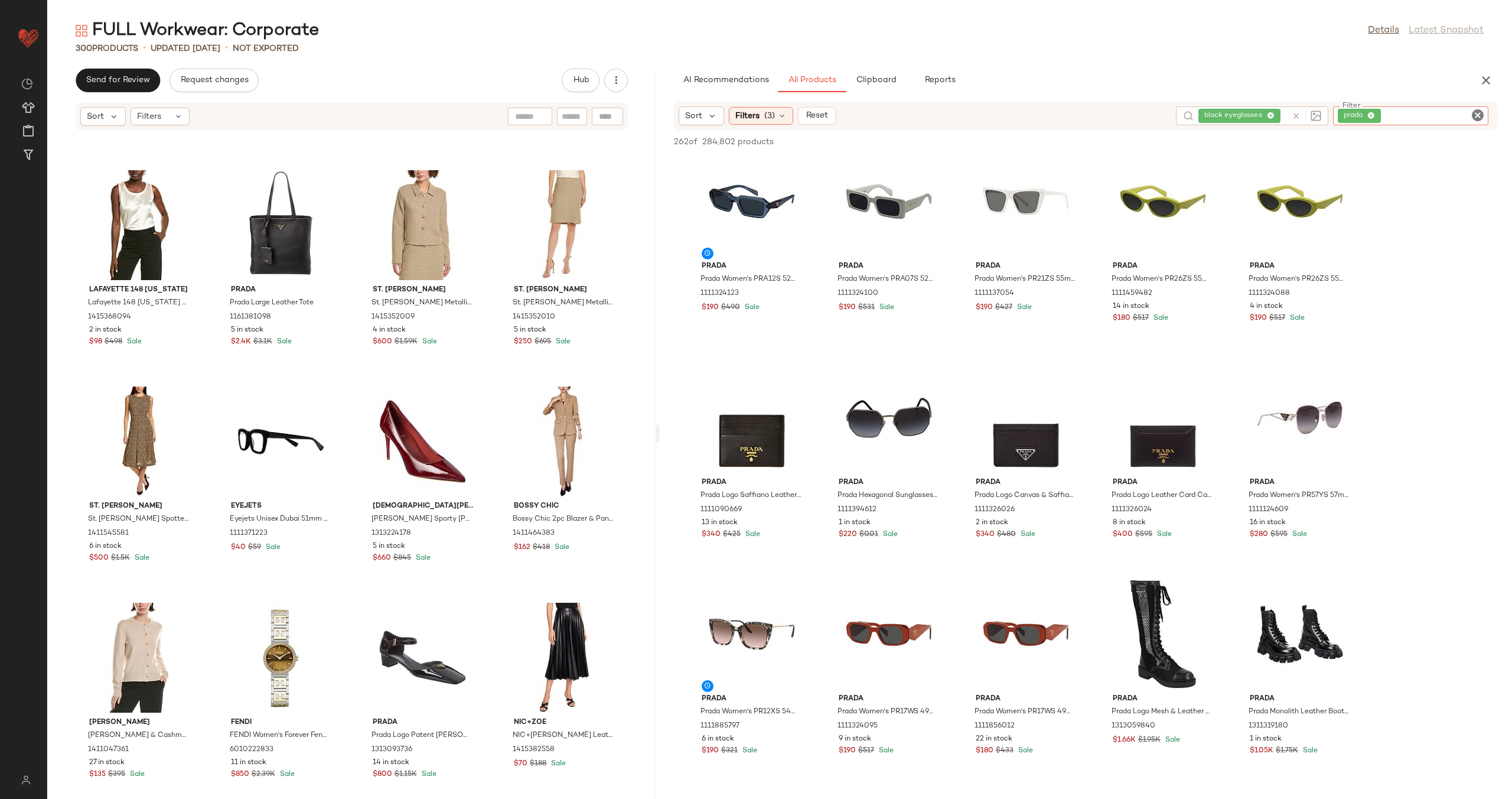
click at [1480, 116] on icon "Clear Filter" at bounding box center [1477, 115] width 14 height 14
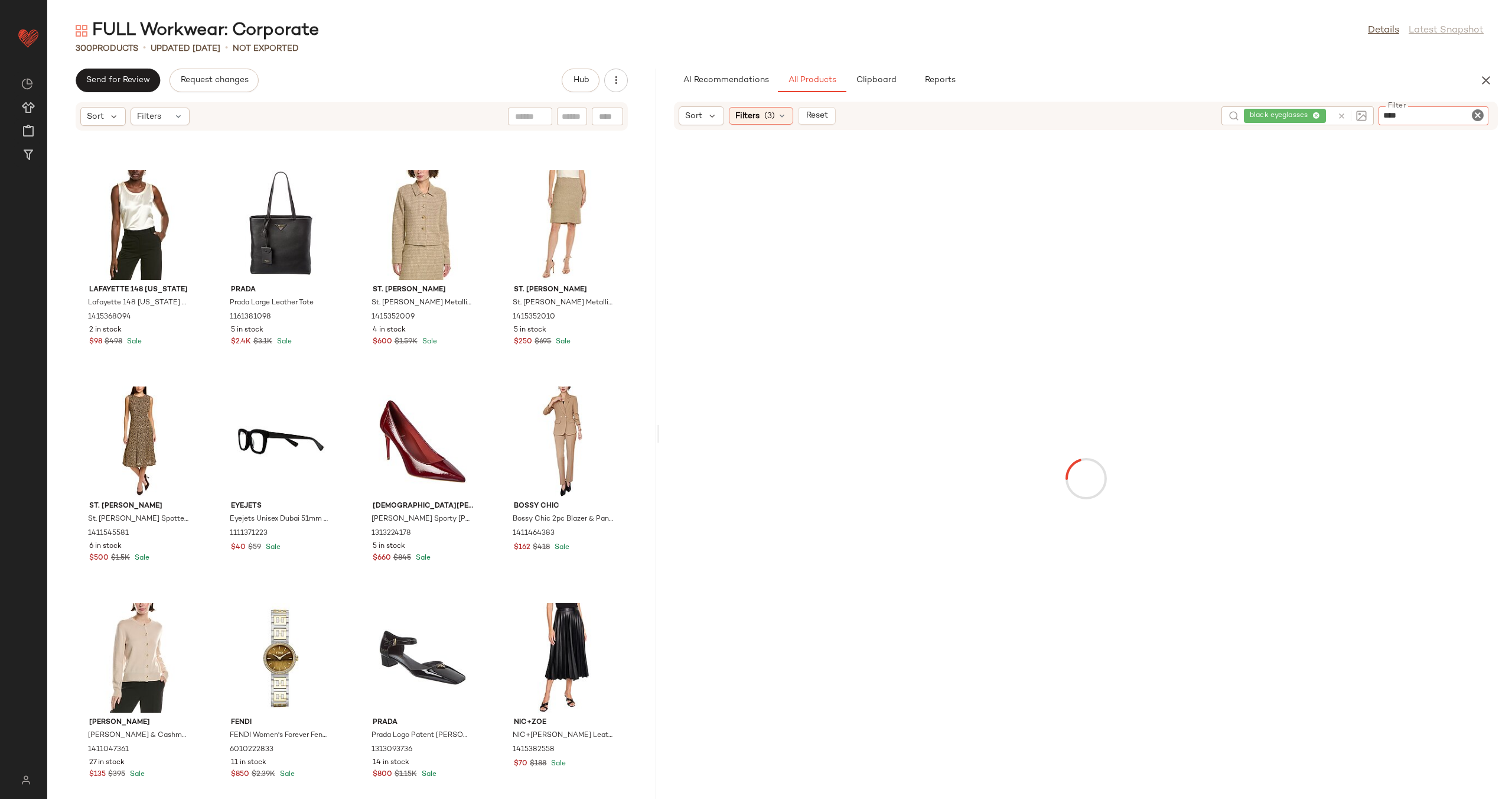
type input "*****"
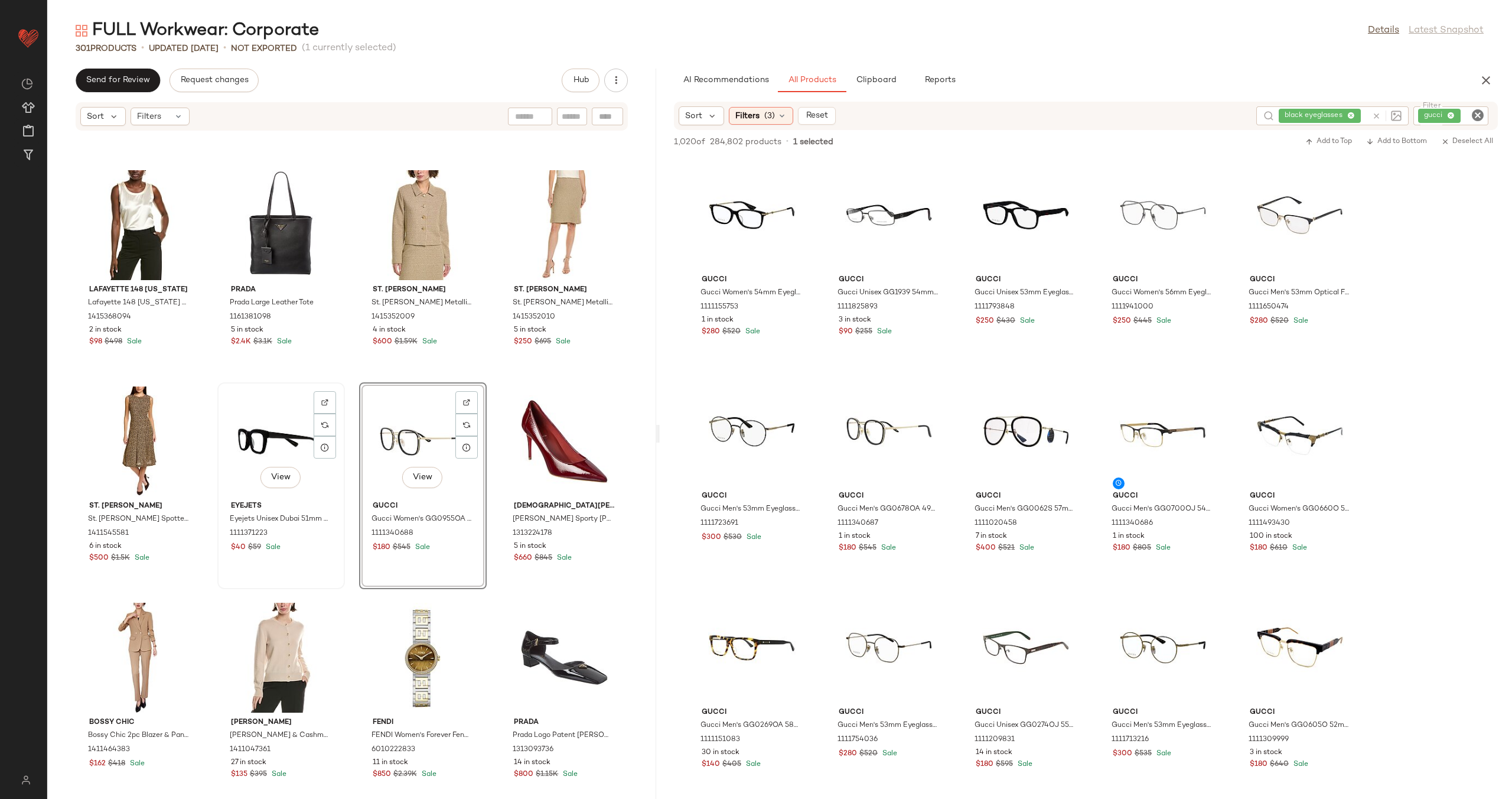
click at [272, 431] on div "View" at bounding box center [281, 441] width 120 height 110
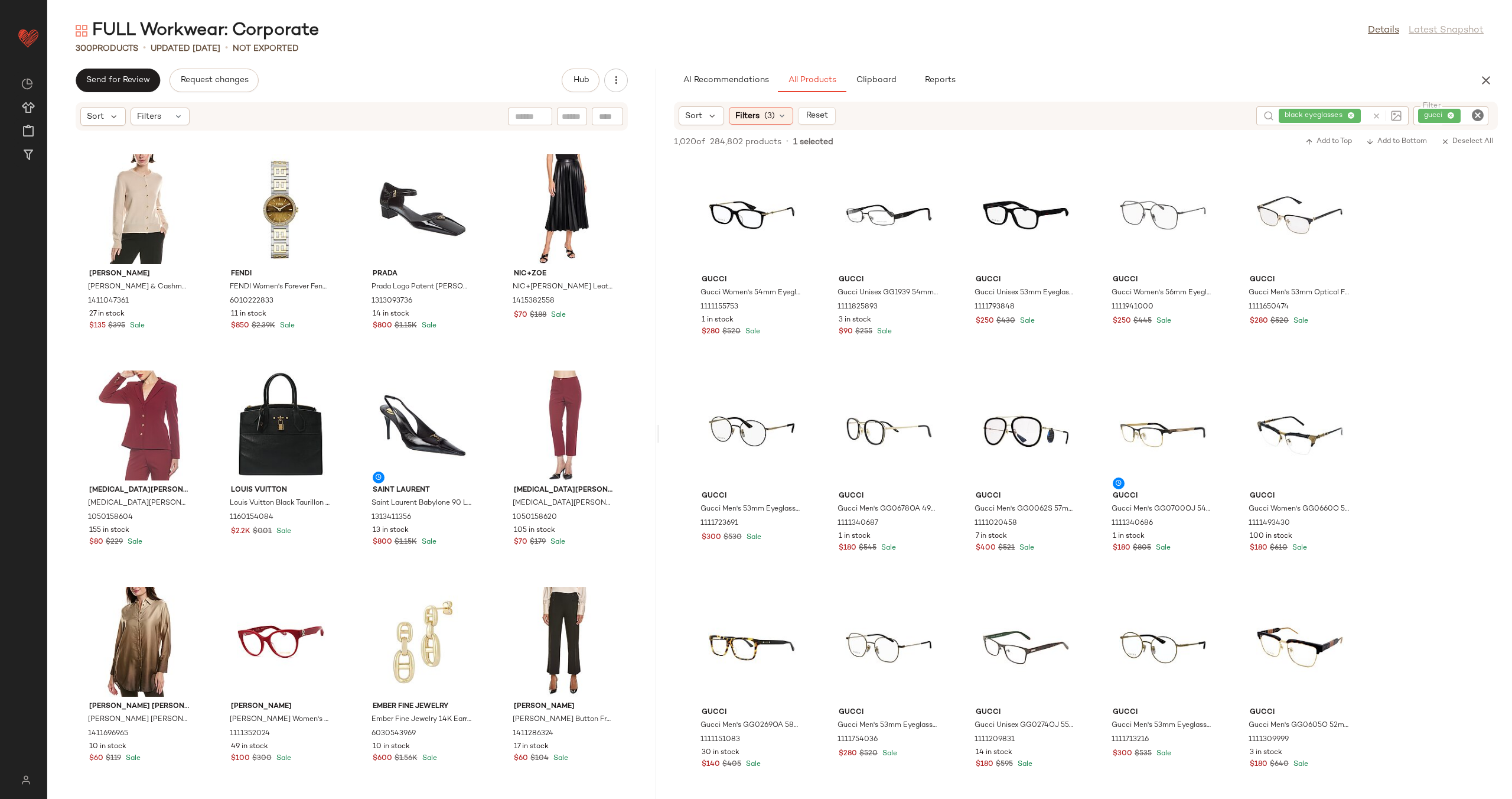
scroll to position [928, 0]
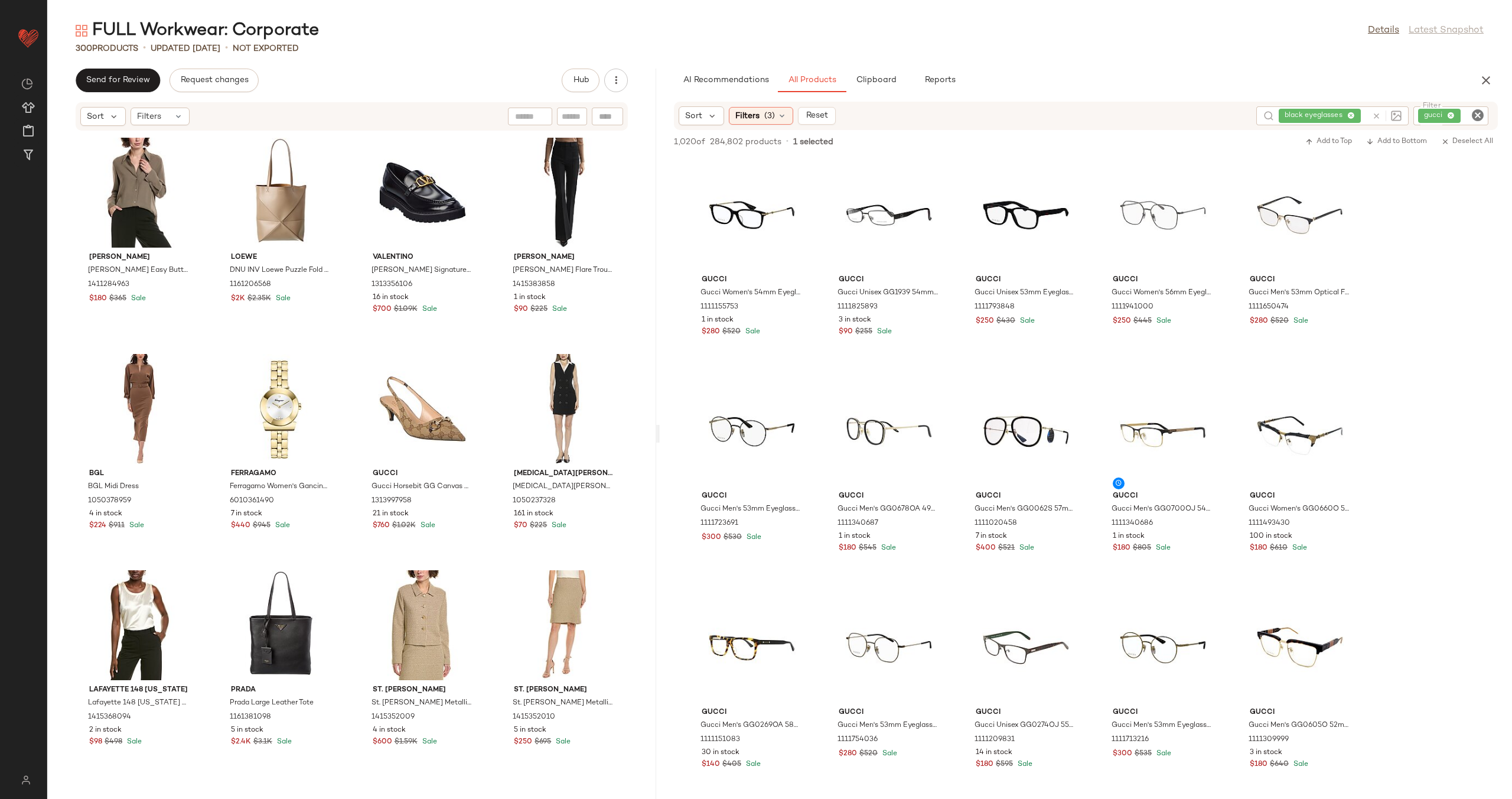
click at [393, 132] on div "[PERSON_NAME] [PERSON_NAME] Easy Button Blouse 1411284963 $180 $365 Sale Loewe …" at bounding box center [352, 457] width 609 height 654
click at [1392, 26] on link "Details" at bounding box center [1383, 30] width 31 height 14
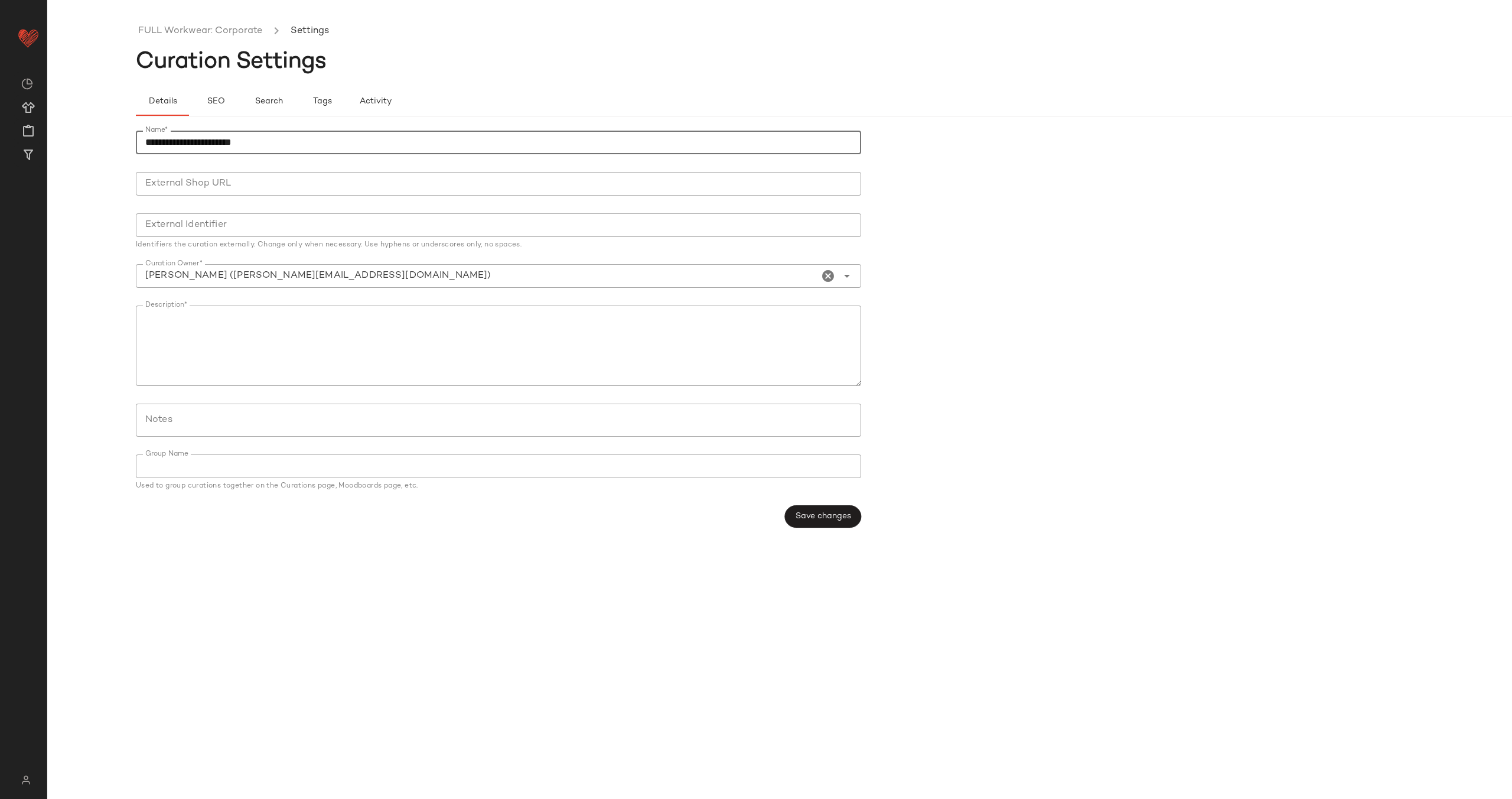
drag, startPoint x: 278, startPoint y: 137, endPoint x: 143, endPoint y: 134, distance: 135.0
click at [143, 134] on input "**********" at bounding box center [499, 143] width 725 height 24
type input "**********"
click at [842, 522] on button "Save changes" at bounding box center [822, 516] width 76 height 22
click at [215, 30] on link "Workwear Corporate" at bounding box center [186, 31] width 96 height 15
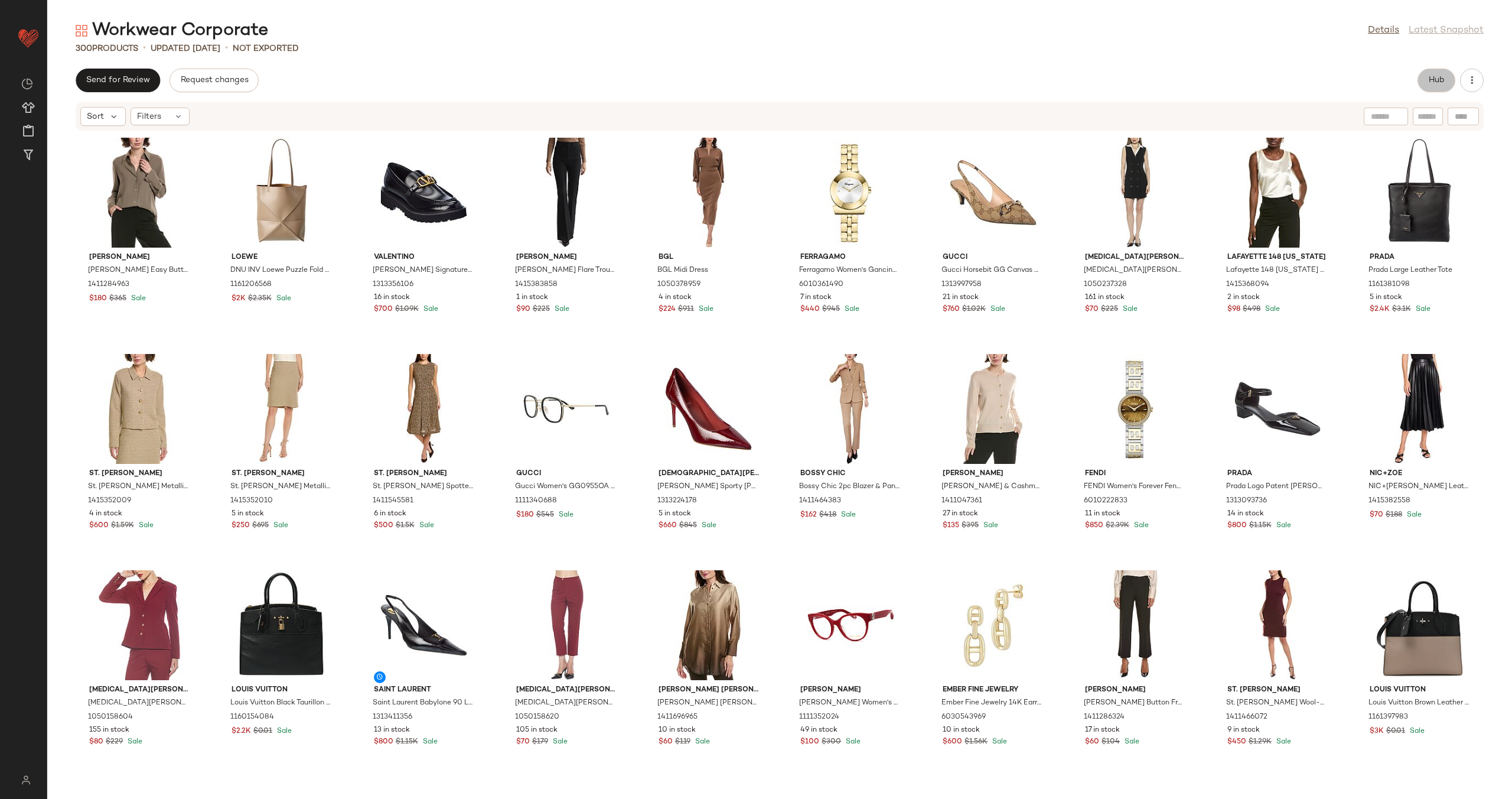
click at [1429, 77] on span "Hub" at bounding box center [1436, 80] width 17 height 9
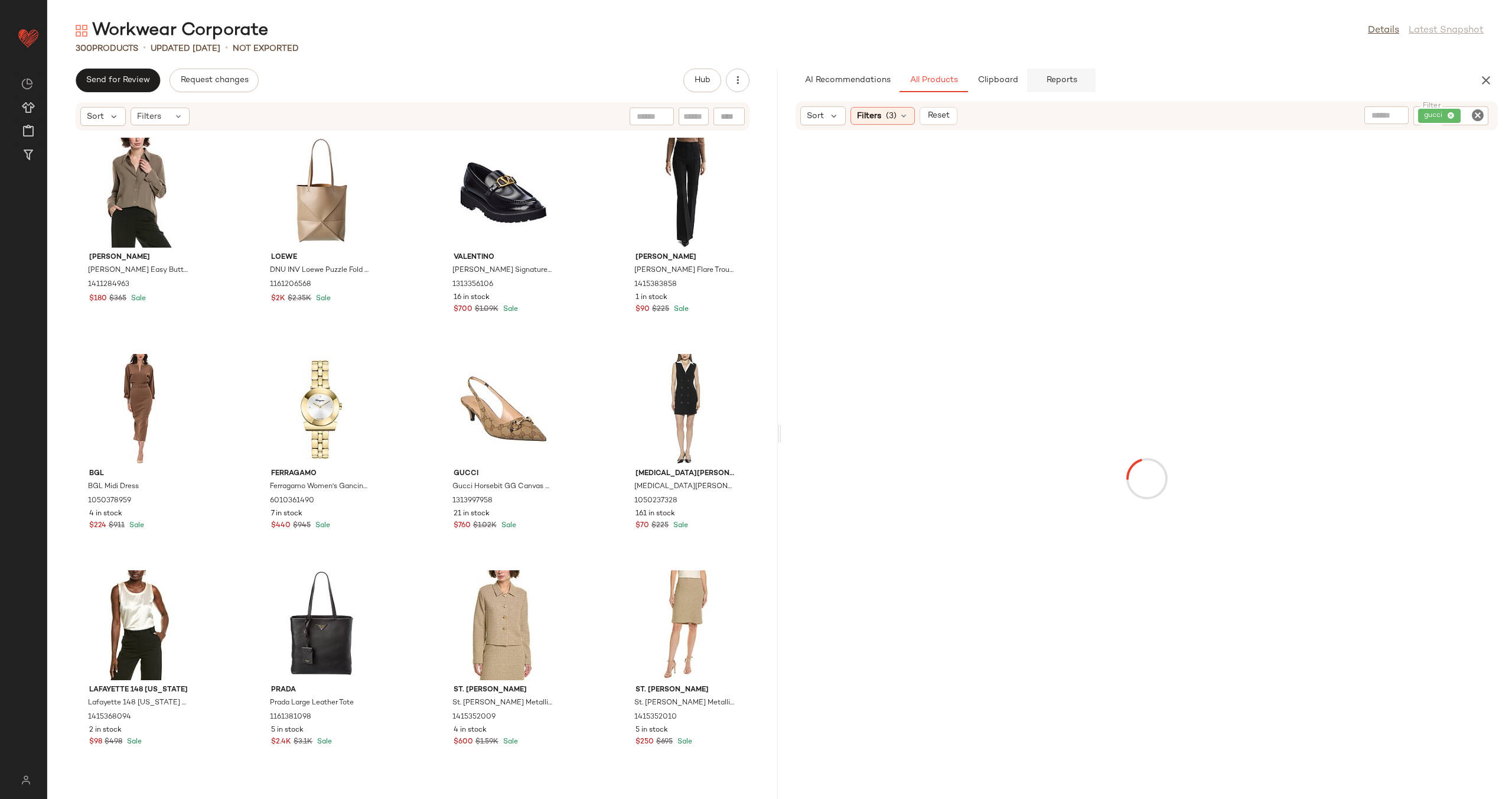
click at [1045, 84] on span "Reports" at bounding box center [1060, 80] width 31 height 9
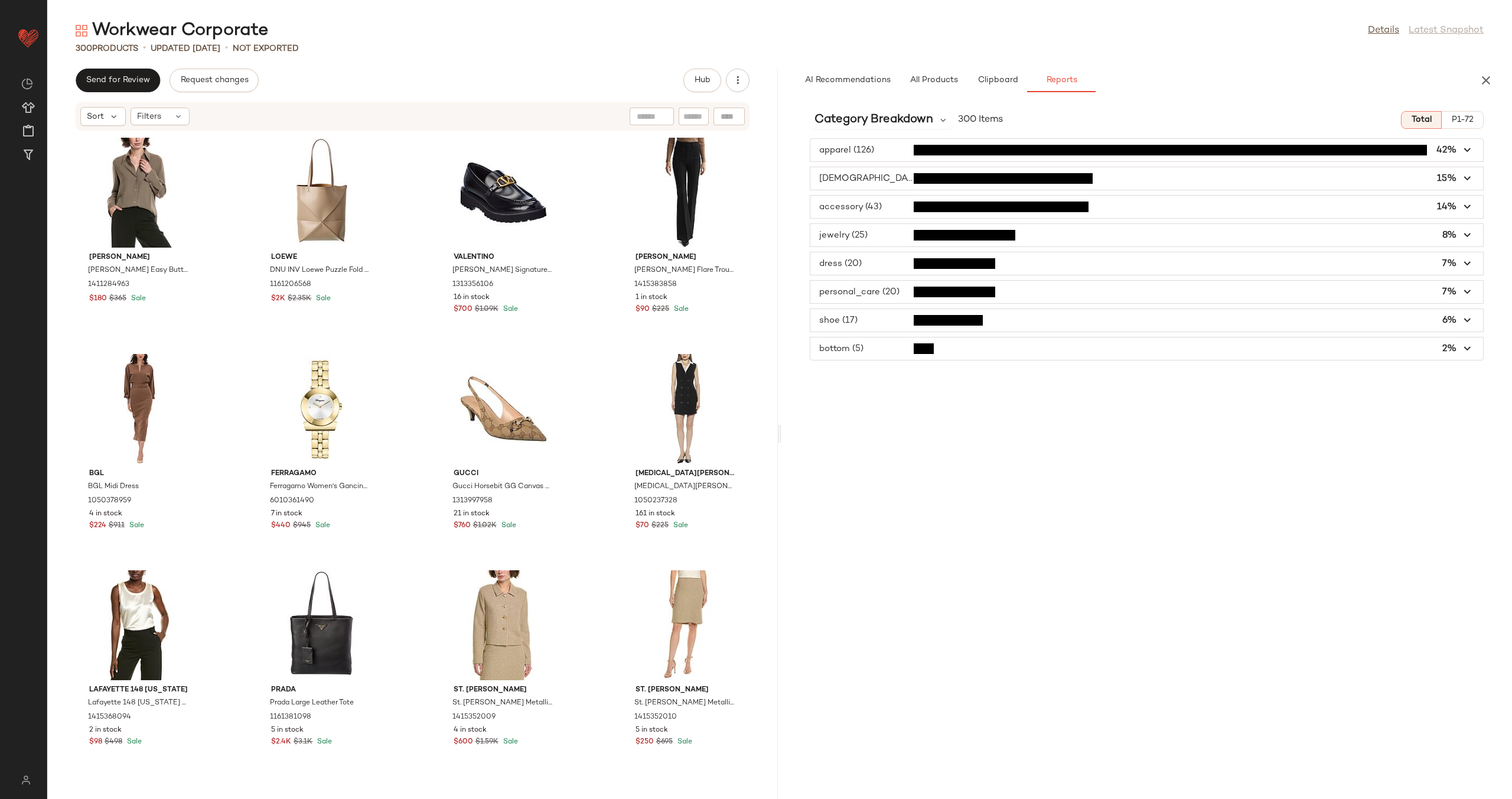
click at [886, 204] on span "button" at bounding box center [1147, 207] width 672 height 22
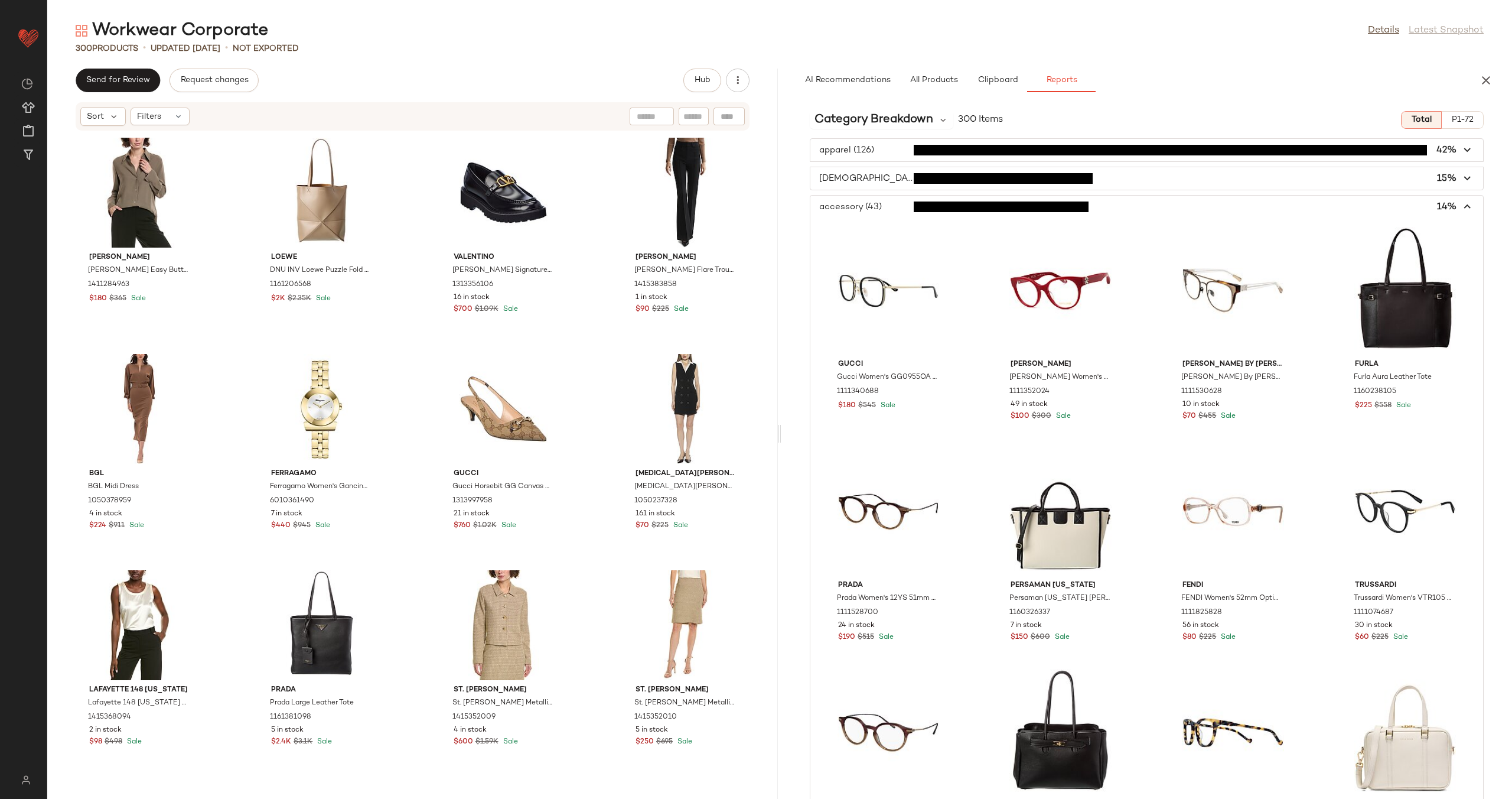
click at [1091, 208] on span "button" at bounding box center [1147, 207] width 672 height 22
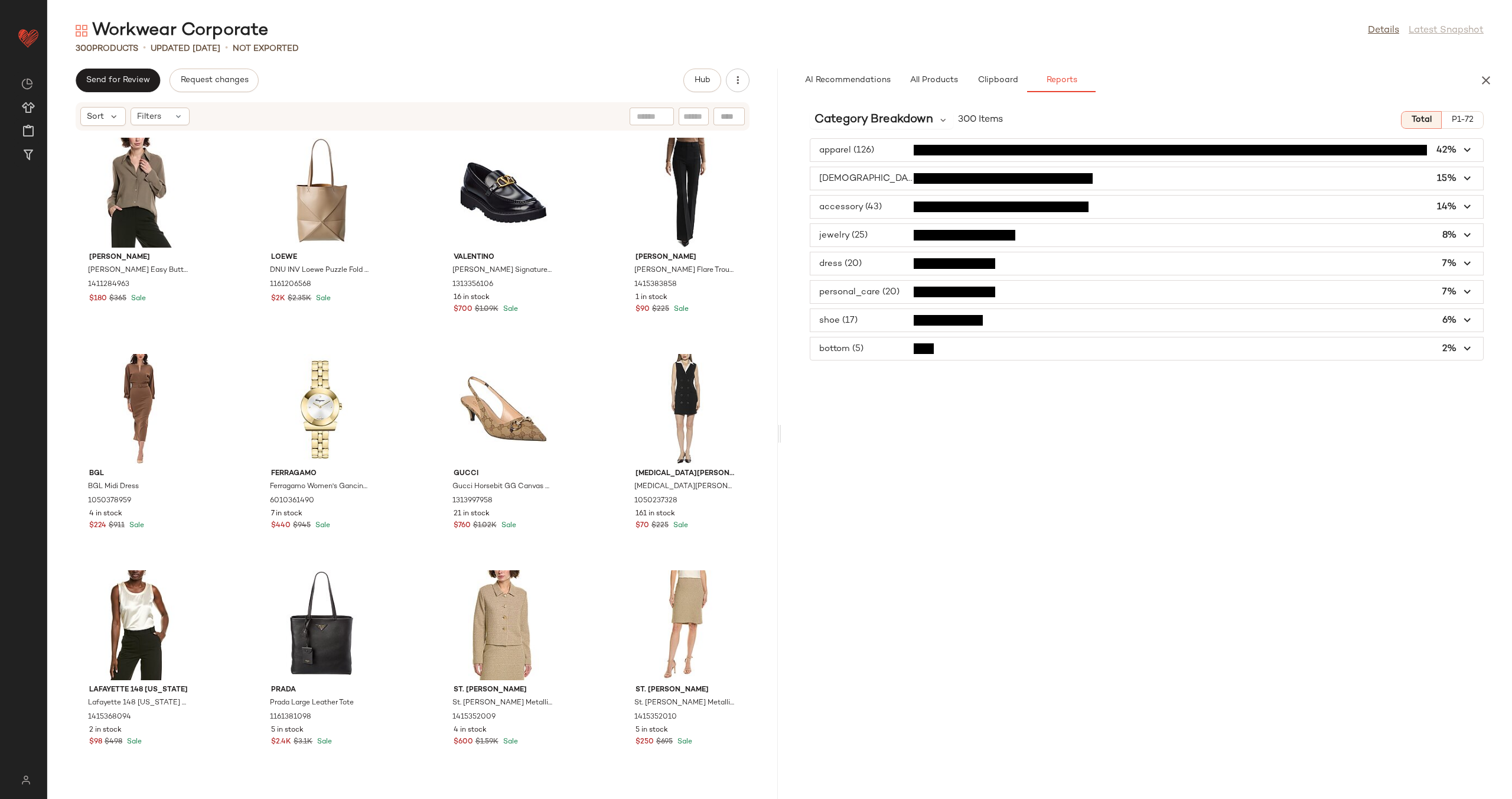
click at [889, 286] on span "button" at bounding box center [1147, 292] width 672 height 22
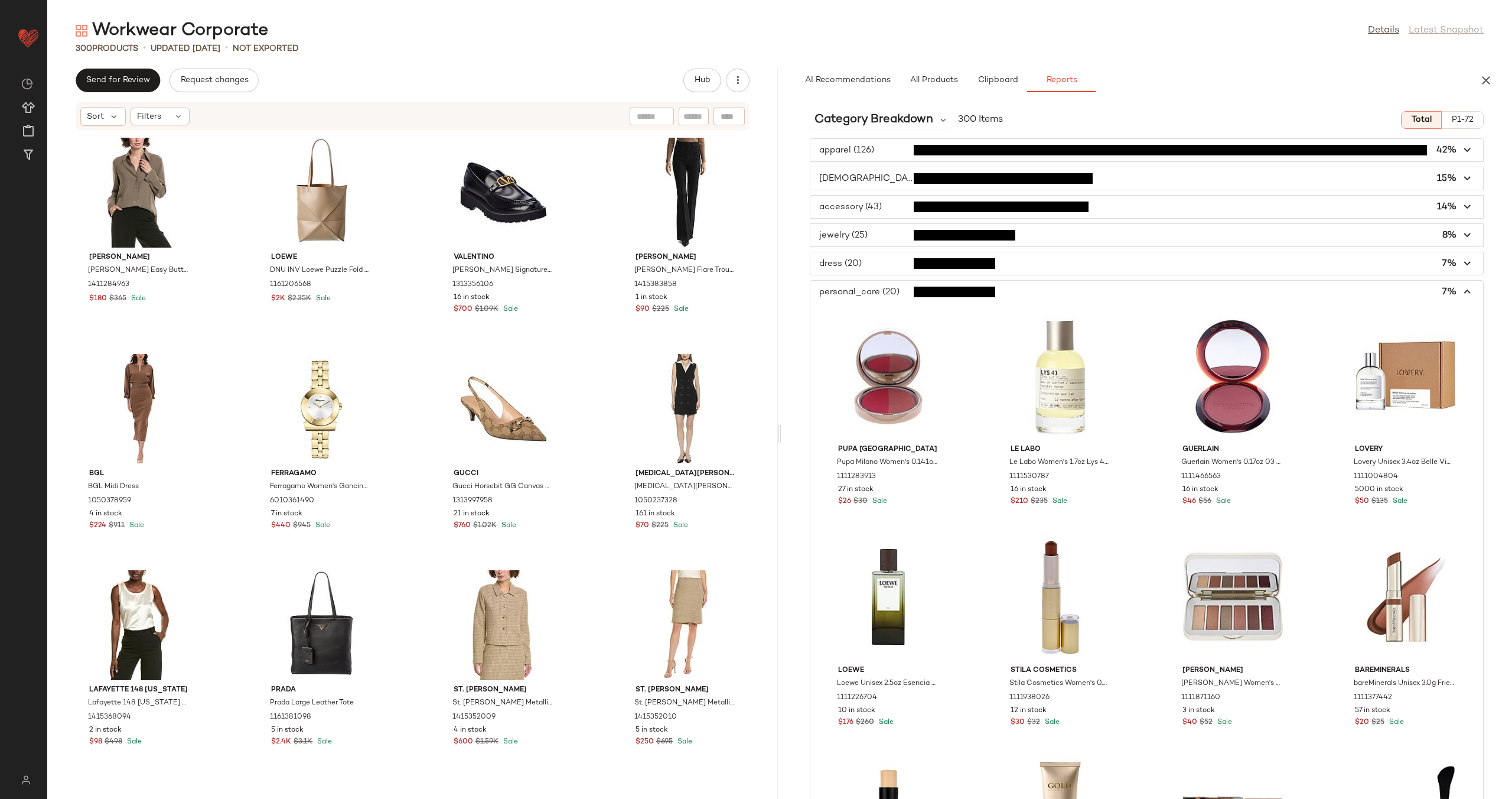
click at [891, 293] on span "button" at bounding box center [1147, 292] width 672 height 22
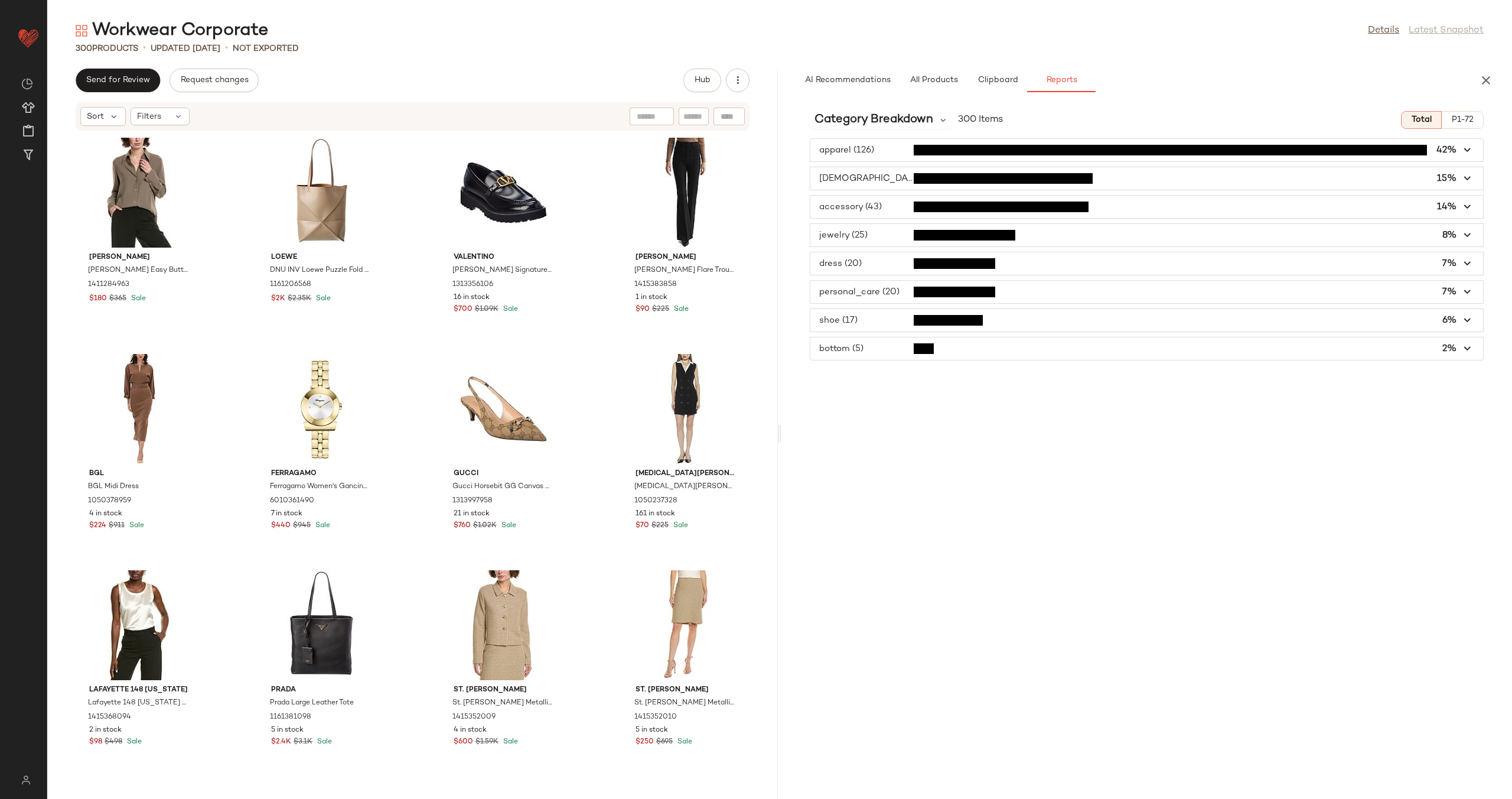
click at [898, 321] on span "button" at bounding box center [1147, 321] width 672 height 22
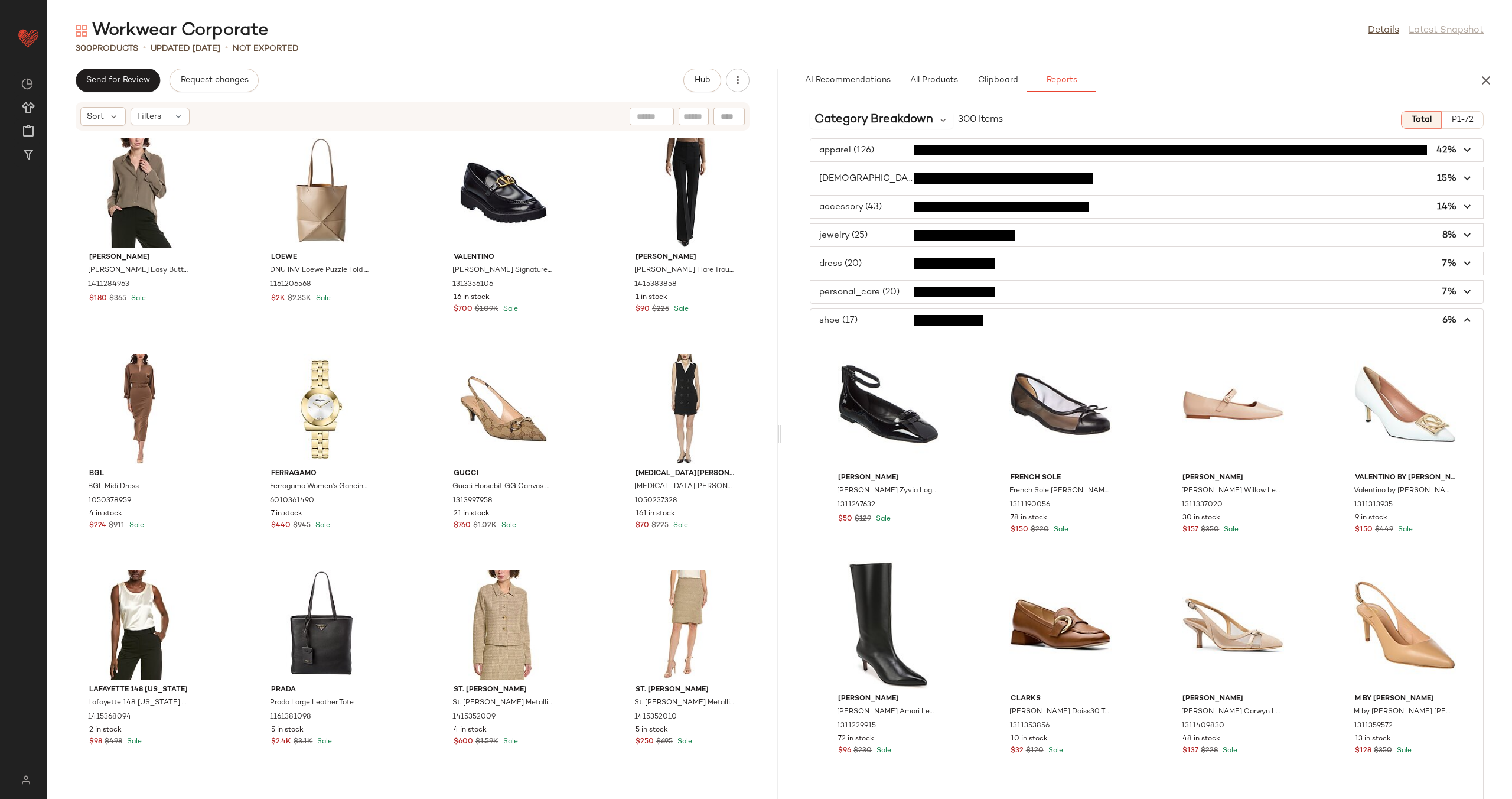
click at [894, 173] on span "button" at bounding box center [1147, 178] width 672 height 22
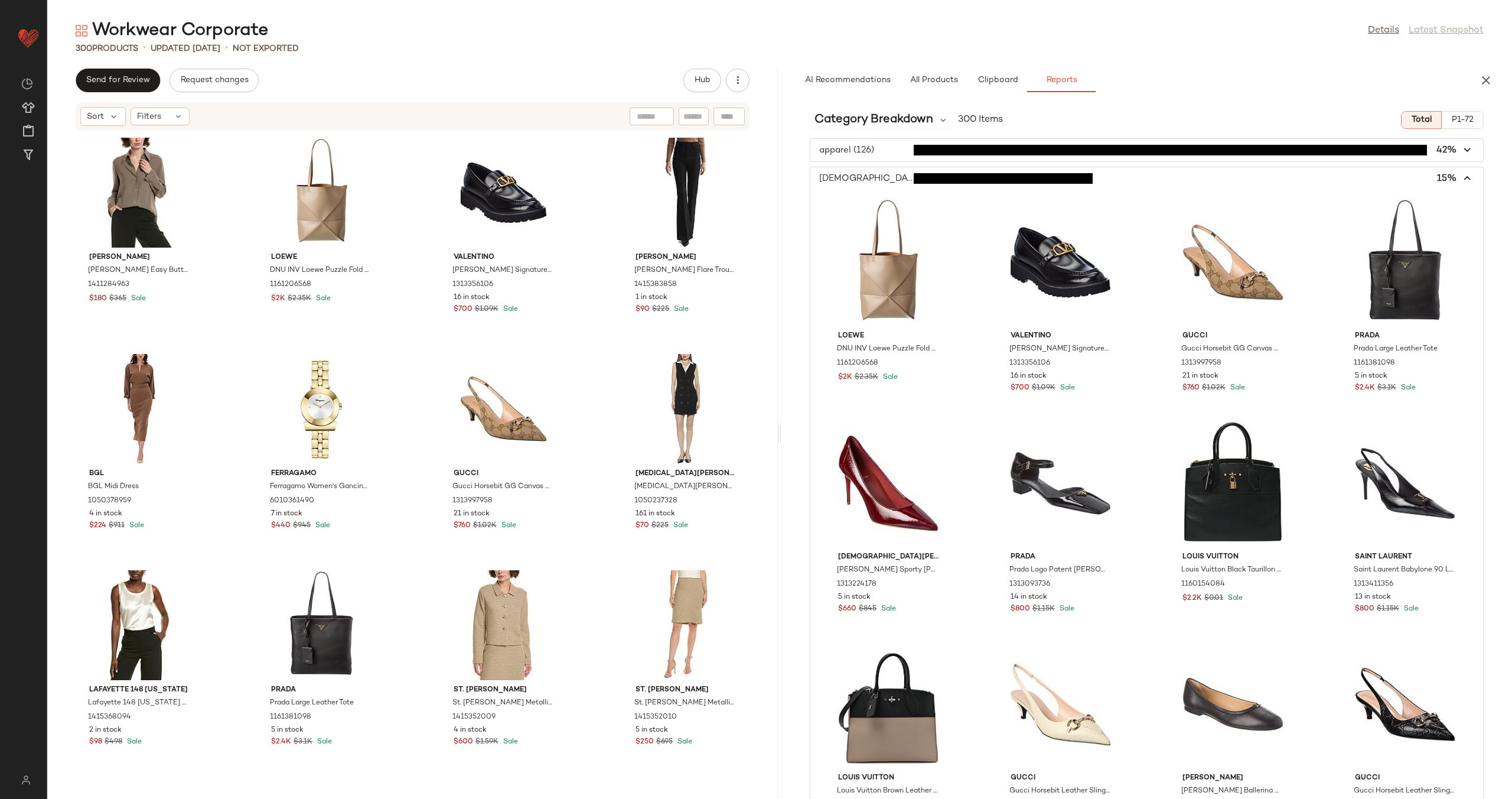
click at [894, 173] on span "button" at bounding box center [1147, 178] width 672 height 22
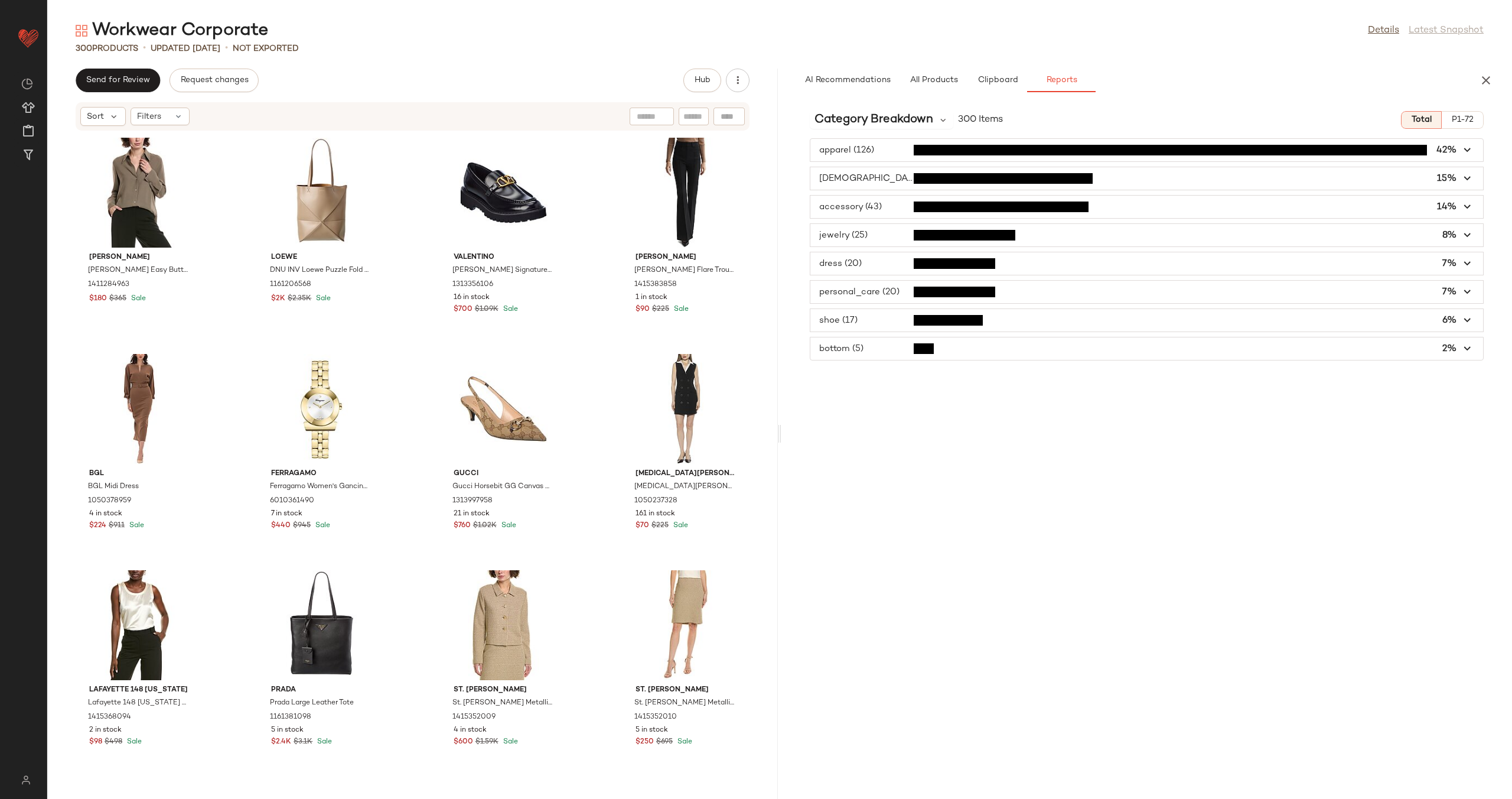
click at [865, 212] on span "button" at bounding box center [1147, 207] width 672 height 22
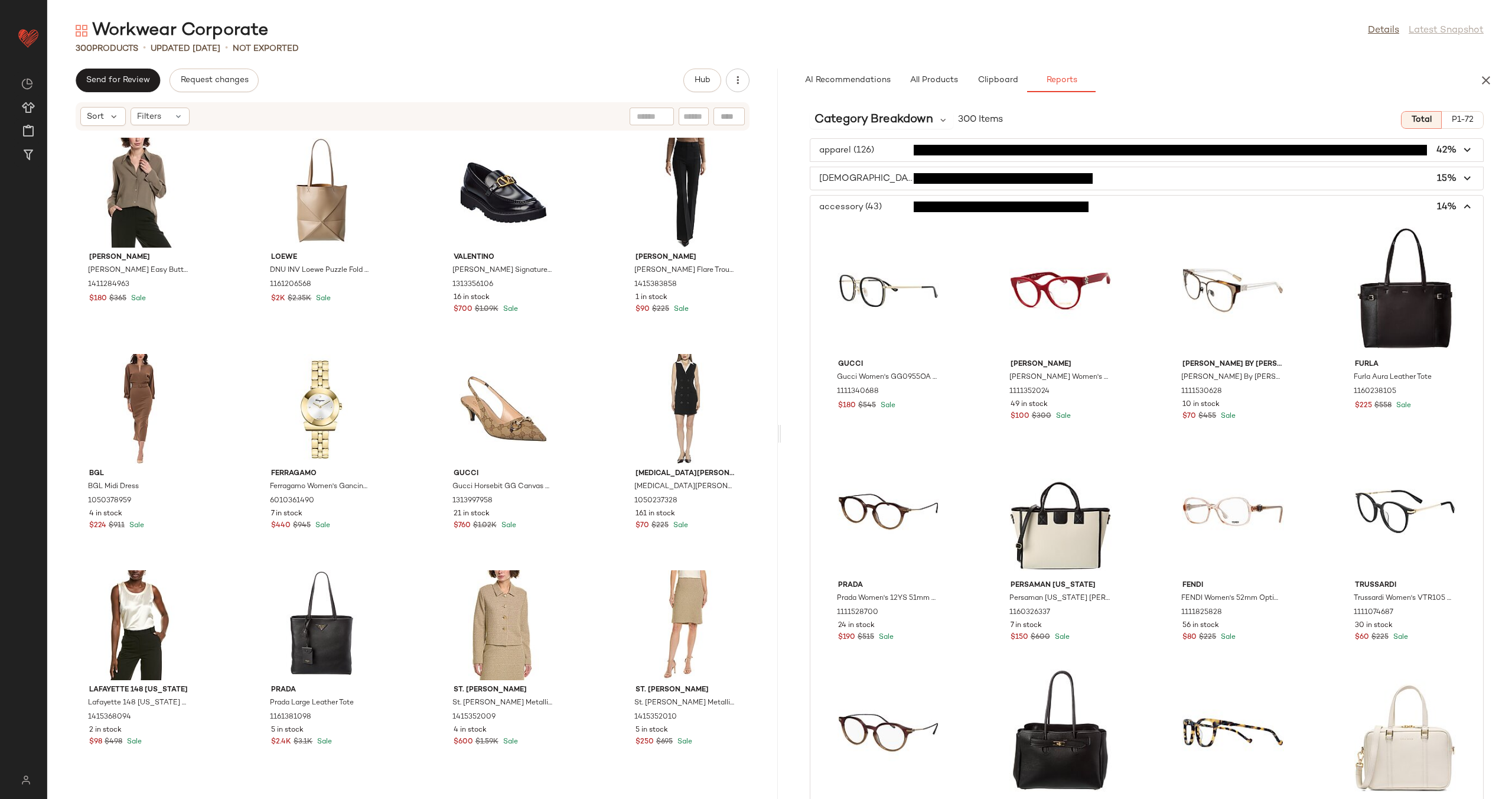
click at [865, 212] on span "button" at bounding box center [1147, 207] width 672 height 22
